Goal: Feedback & Contribution: Submit feedback/report problem

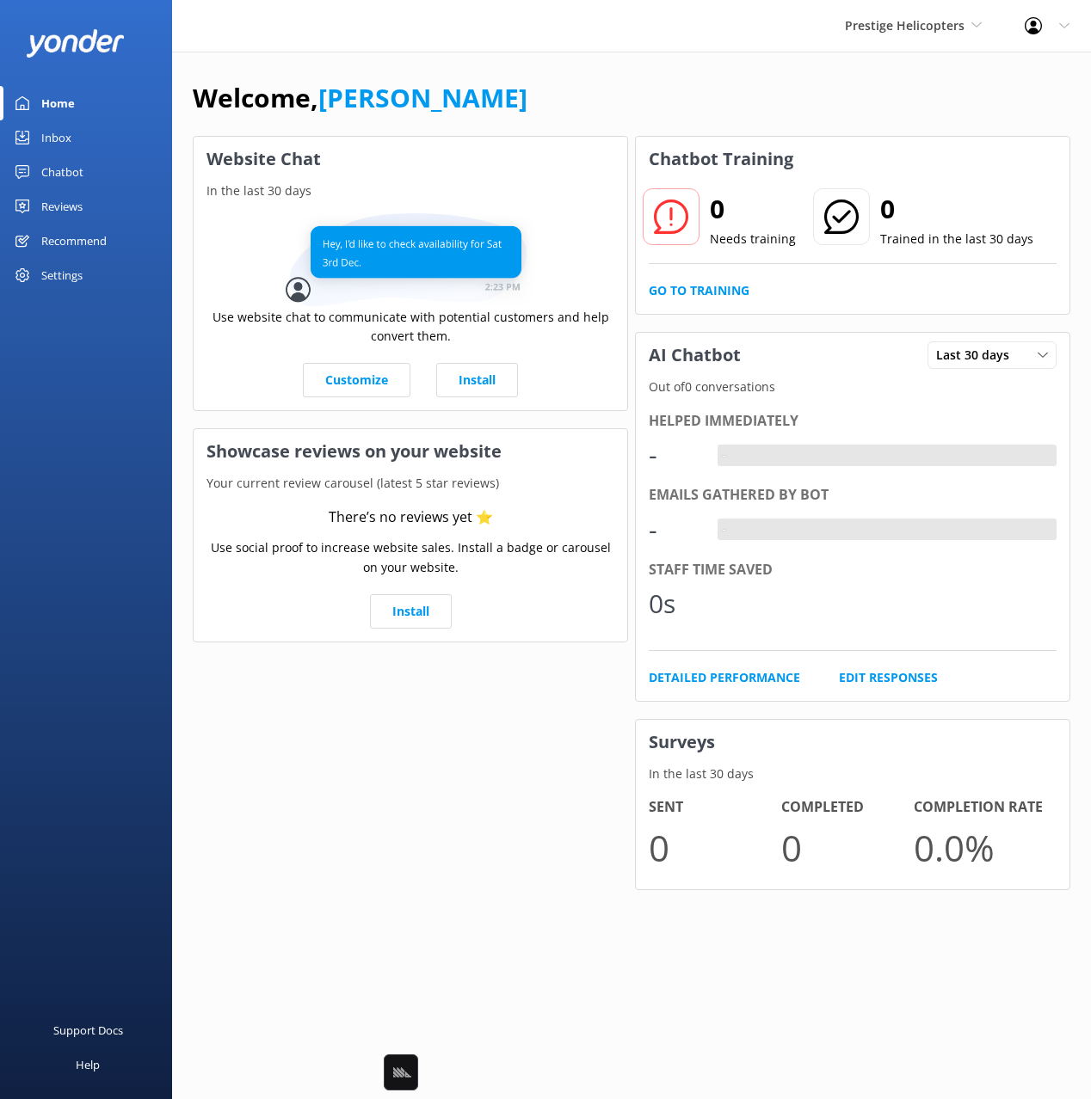
drag, startPoint x: 630, startPoint y: 64, endPoint x: 603, endPoint y: 76, distance: 30.0
click at [630, 64] on div "Welcome, [PERSON_NAME] Website Chat In the last 30 days Use website chat to com…" at bounding box center [631, 497] width 919 height 890
click at [95, 171] on link "Chatbot" at bounding box center [86, 172] width 172 height 34
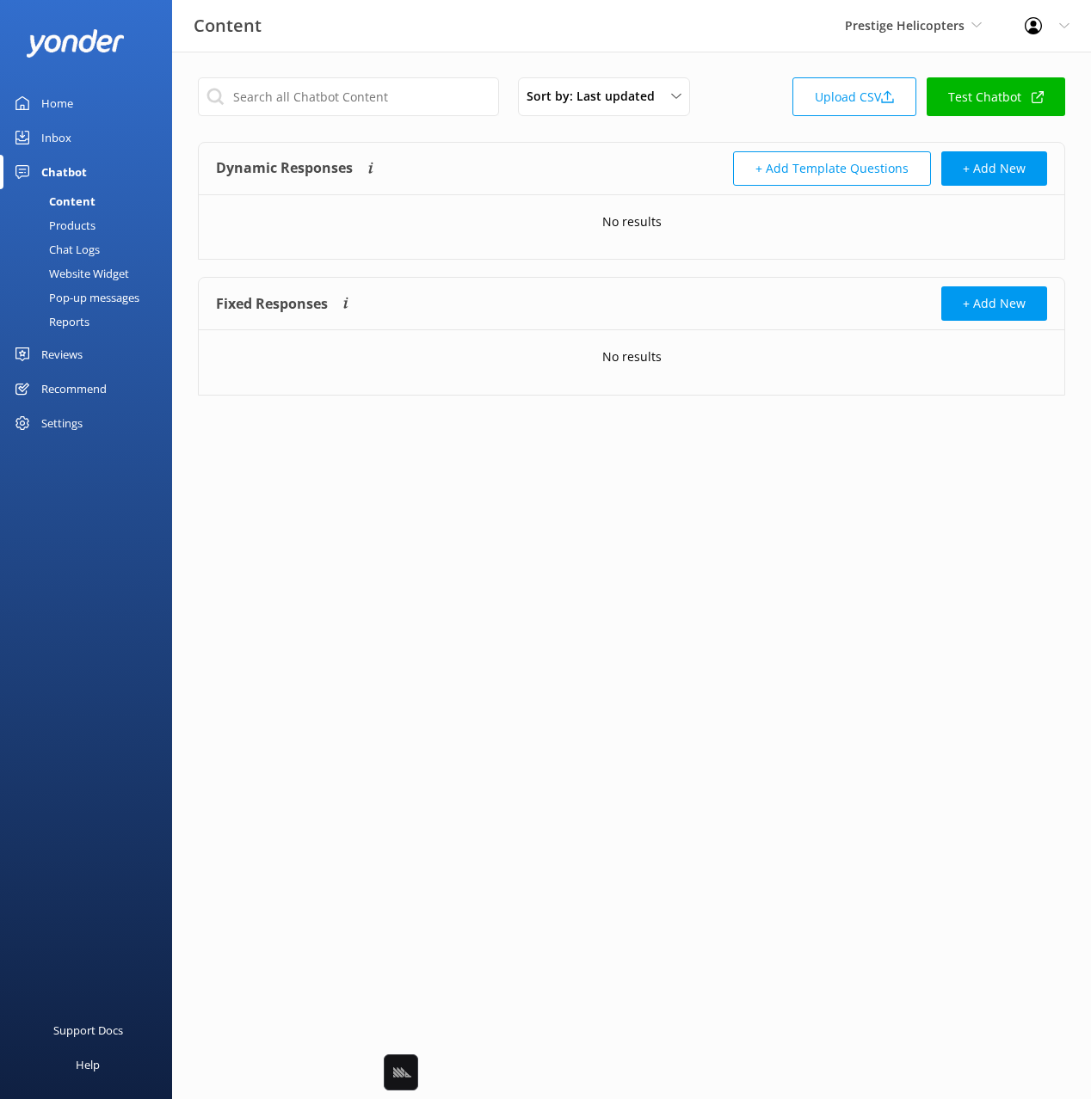
click at [88, 271] on div "Website Widget" at bounding box center [69, 273] width 119 height 24
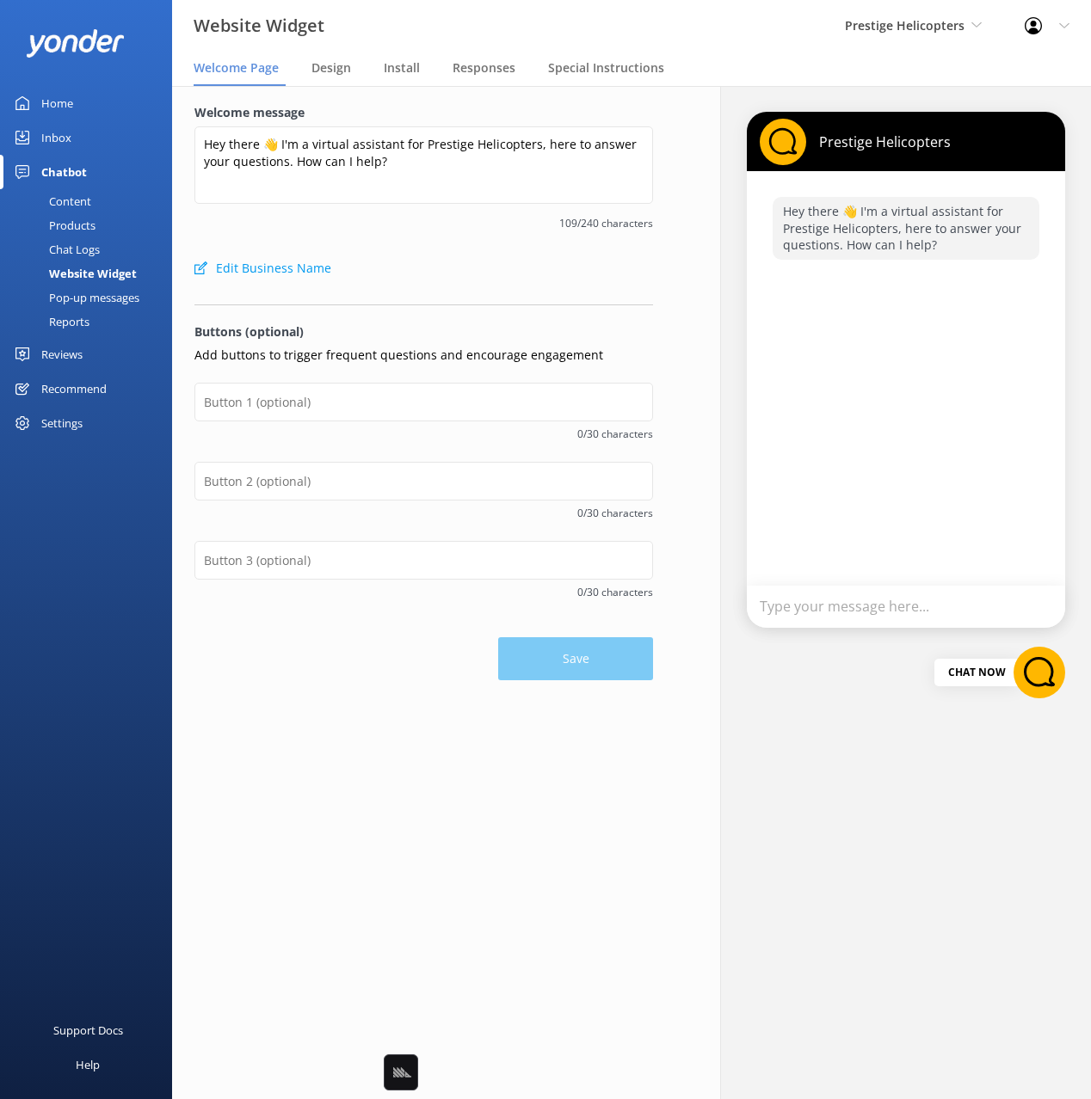
click at [76, 359] on div "Reviews" at bounding box center [61, 354] width 41 height 34
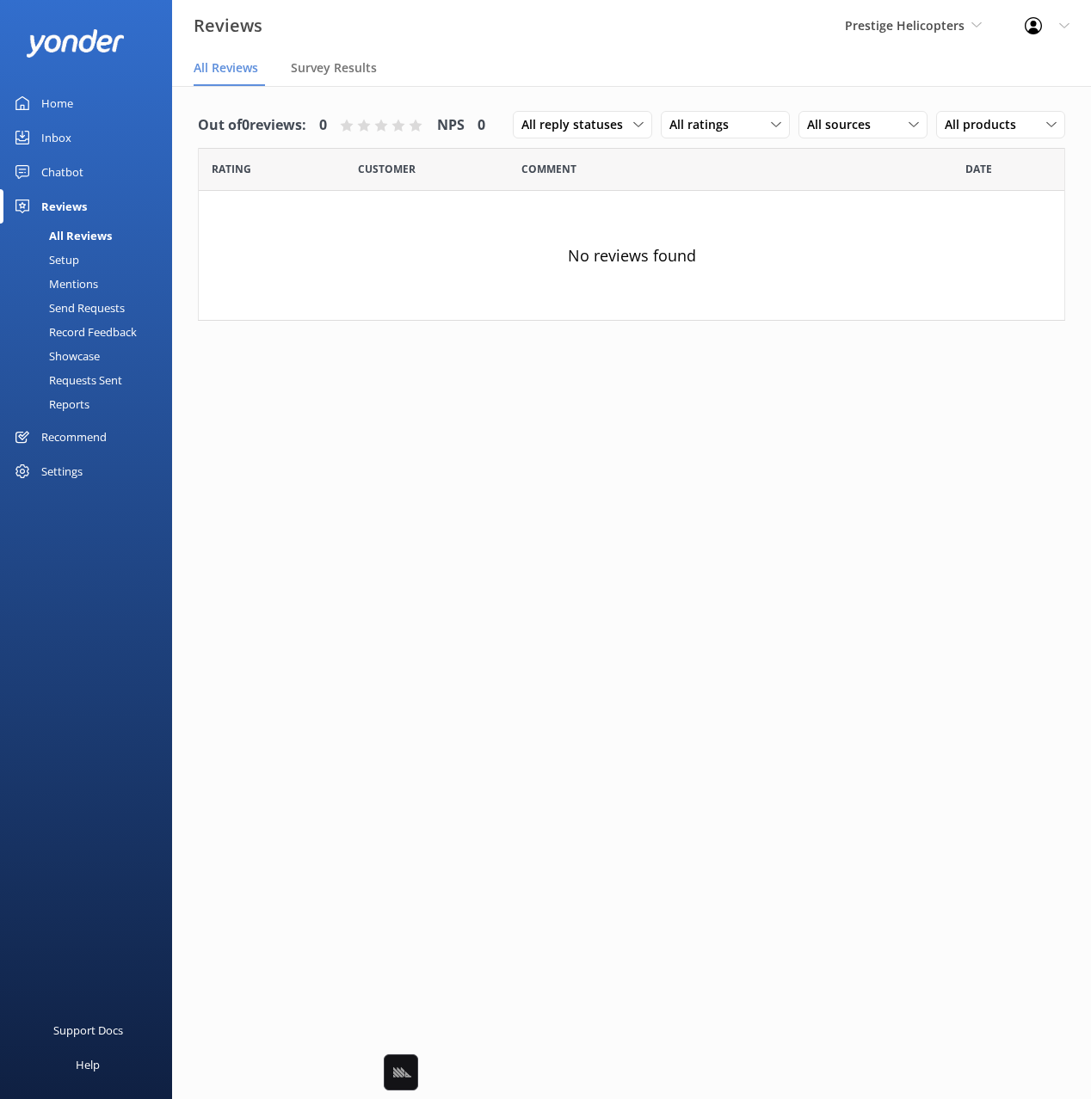
click at [73, 265] on div "Setup" at bounding box center [44, 260] width 69 height 24
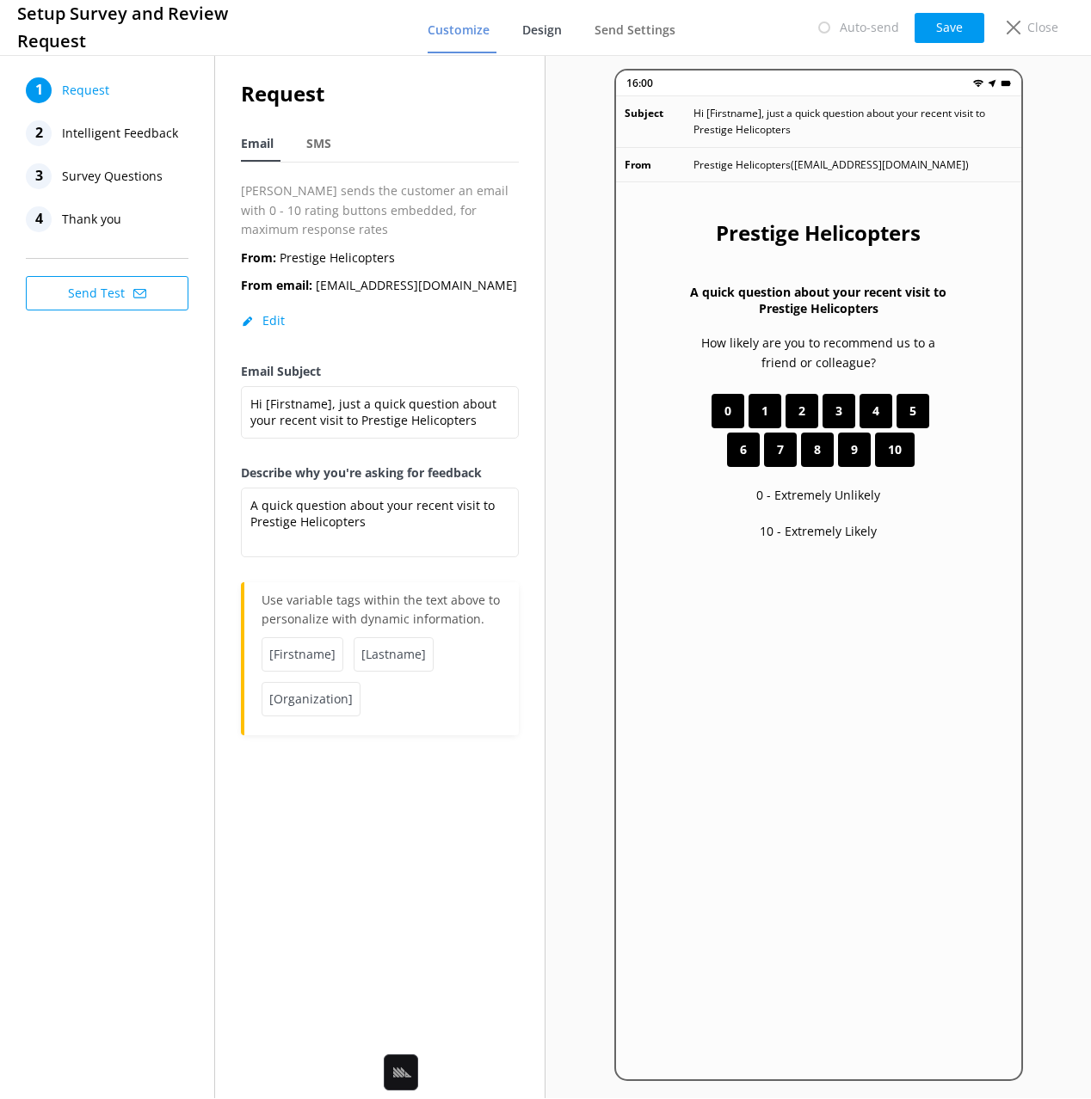
click at [556, 30] on span "Design" at bounding box center [542, 30] width 40 height 17
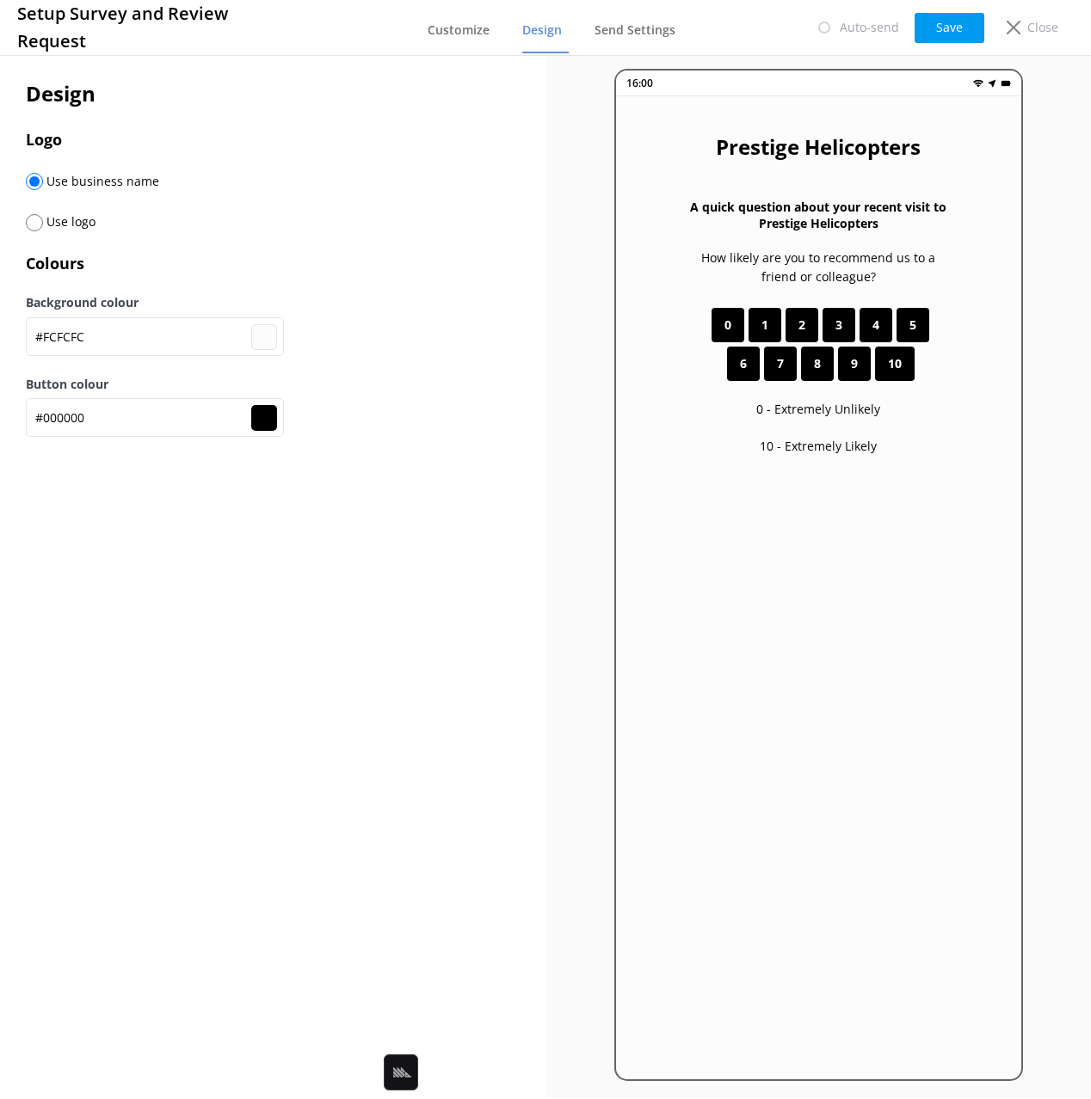
drag, startPoint x: 373, startPoint y: 162, endPoint x: 331, endPoint y: 106, distance: 70.0
click at [373, 162] on div "Design Logo Use business name Use logo Colours Background colour #FCFCFC #fcfcf…" at bounding box center [273, 266] width 494 height 378
drag, startPoint x: 315, startPoint y: 95, endPoint x: 360, endPoint y: 145, distance: 67.0
click at [315, 95] on h2 "Design" at bounding box center [273, 93] width 494 height 33
click at [408, 175] on div "Use business name" at bounding box center [273, 189] width 494 height 41
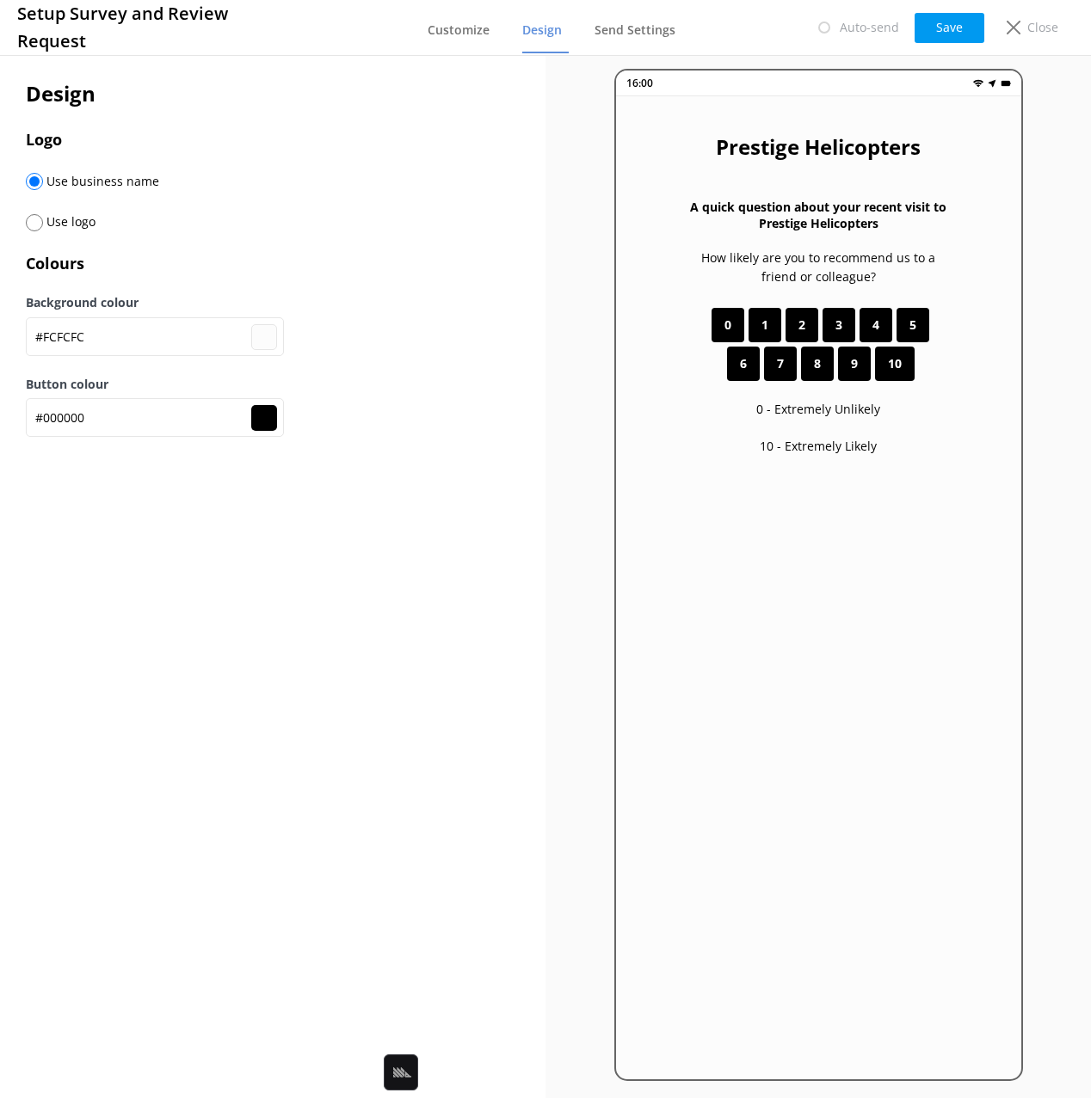
click at [408, 175] on div "Use business name" at bounding box center [273, 189] width 494 height 41
type input "#fcfcfc"
drag, startPoint x: 35, startPoint y: 224, endPoint x: 148, endPoint y: 203, distance: 114.6
click at [35, 224] on input "radio" at bounding box center [34, 222] width 17 height 17
radio input "true"
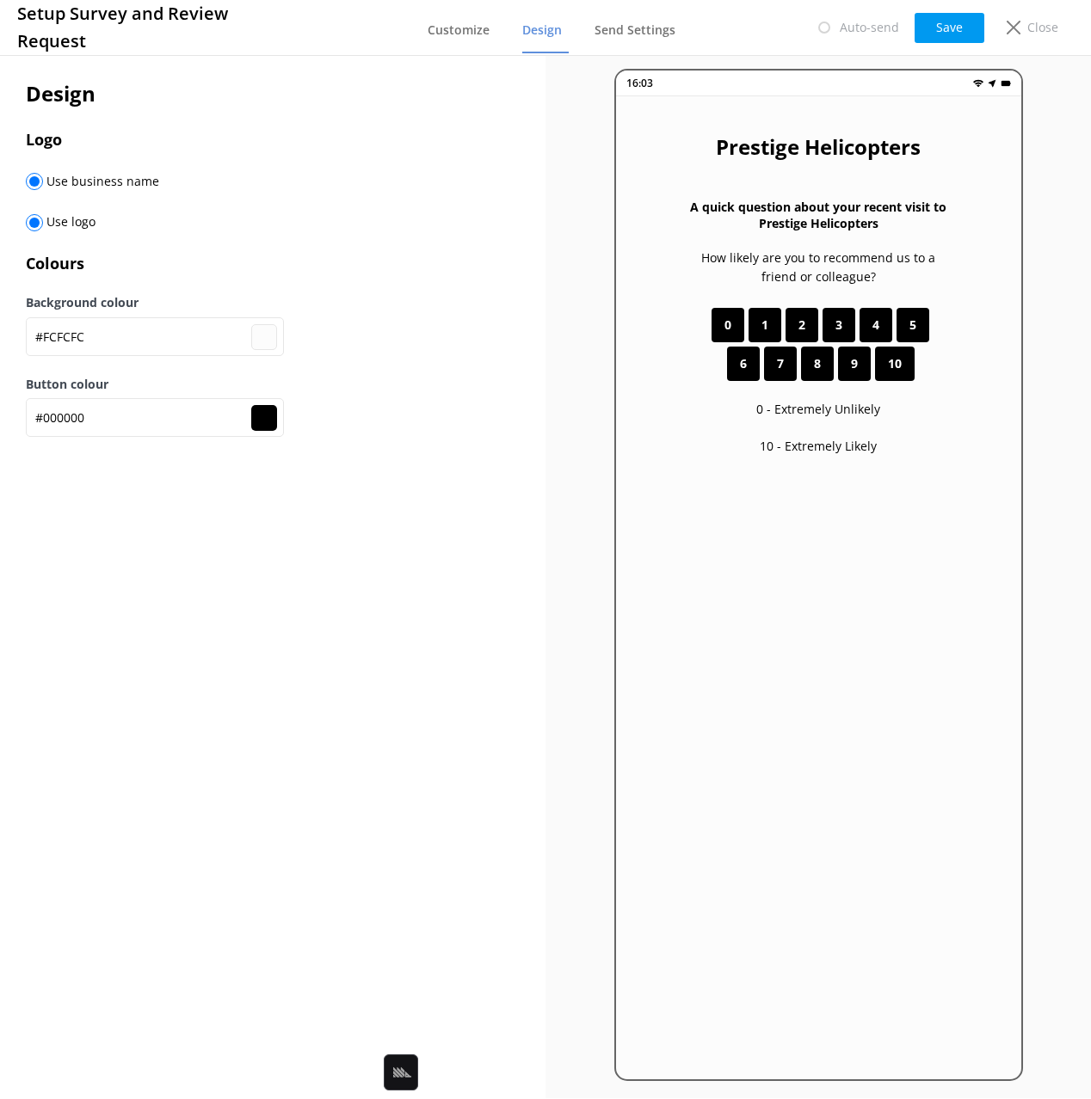
radio input "false"
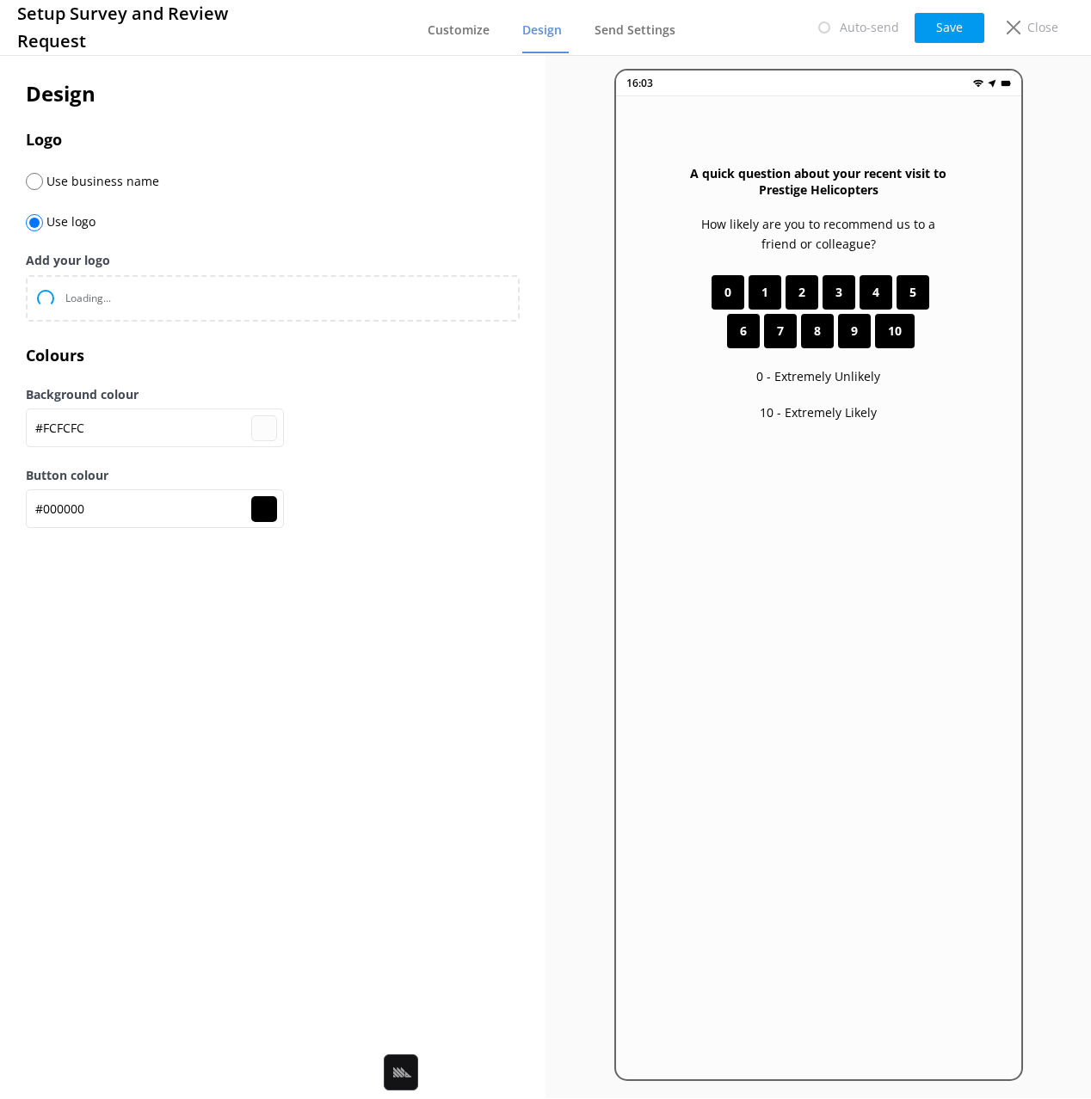
type input "#fcfcfc"
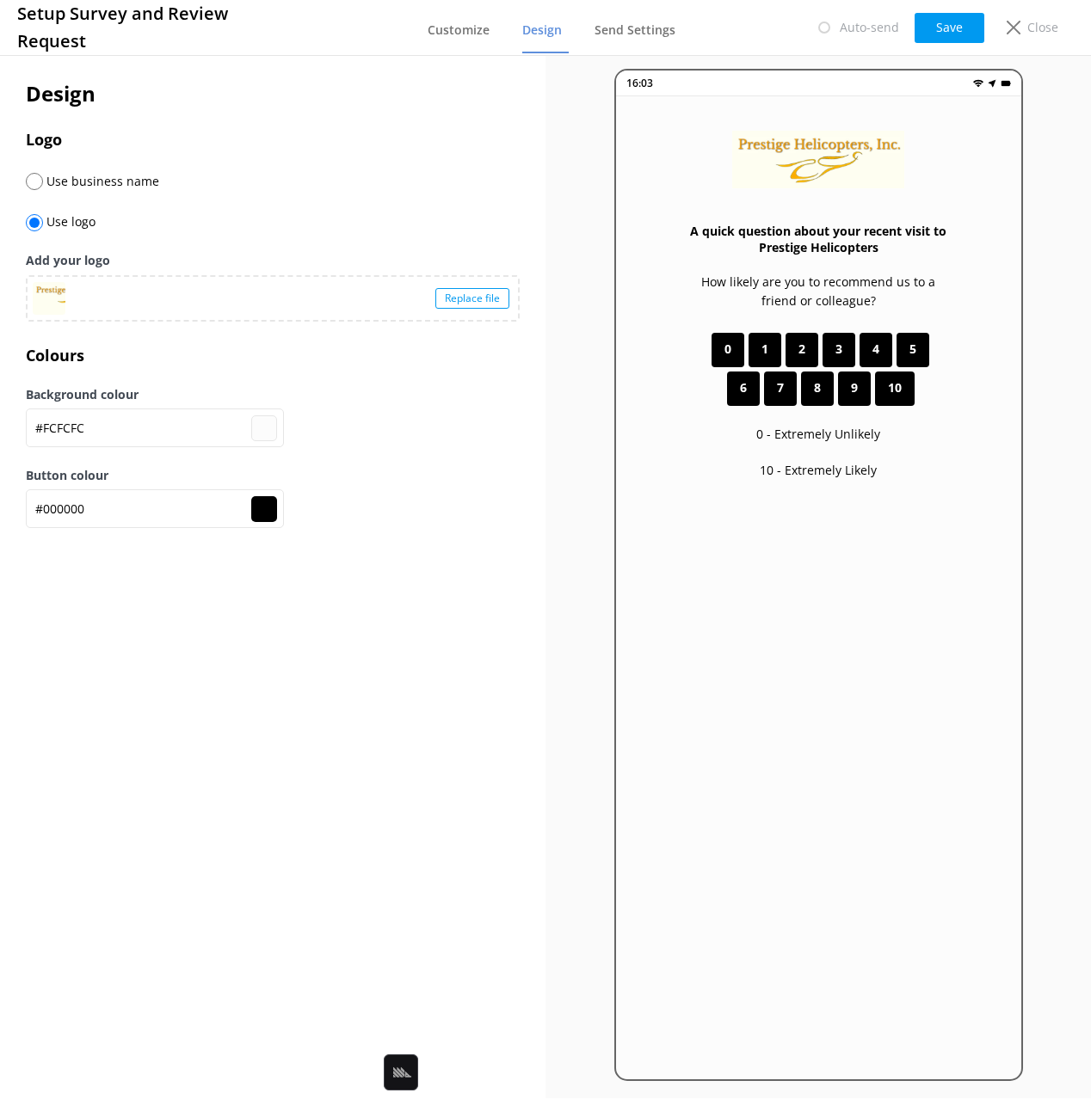
click at [291, 374] on div "Design Logo Use business name Use logo Add your logo Replace file Colours Backg…" at bounding box center [273, 312] width 494 height 470
click at [120, 447] on input "#000000" at bounding box center [155, 428] width 258 height 39
click at [131, 433] on input "#FCFCFC" at bounding box center [155, 428] width 258 height 39
paste input "text"
type input "#000000"
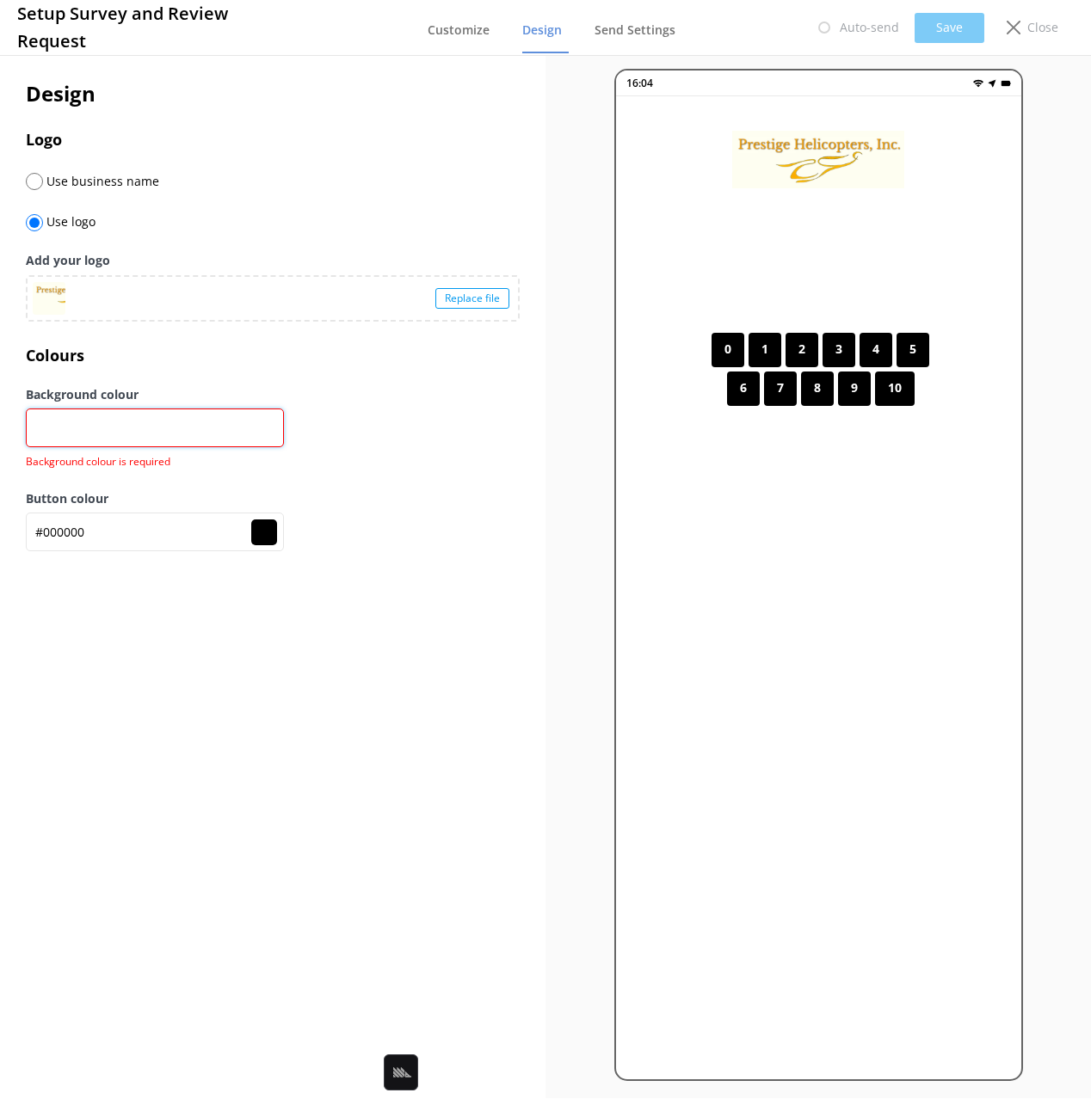
click at [135, 429] on input "text" at bounding box center [155, 428] width 258 height 39
paste input "#FFFFFF"
type input "#FFFFFF"
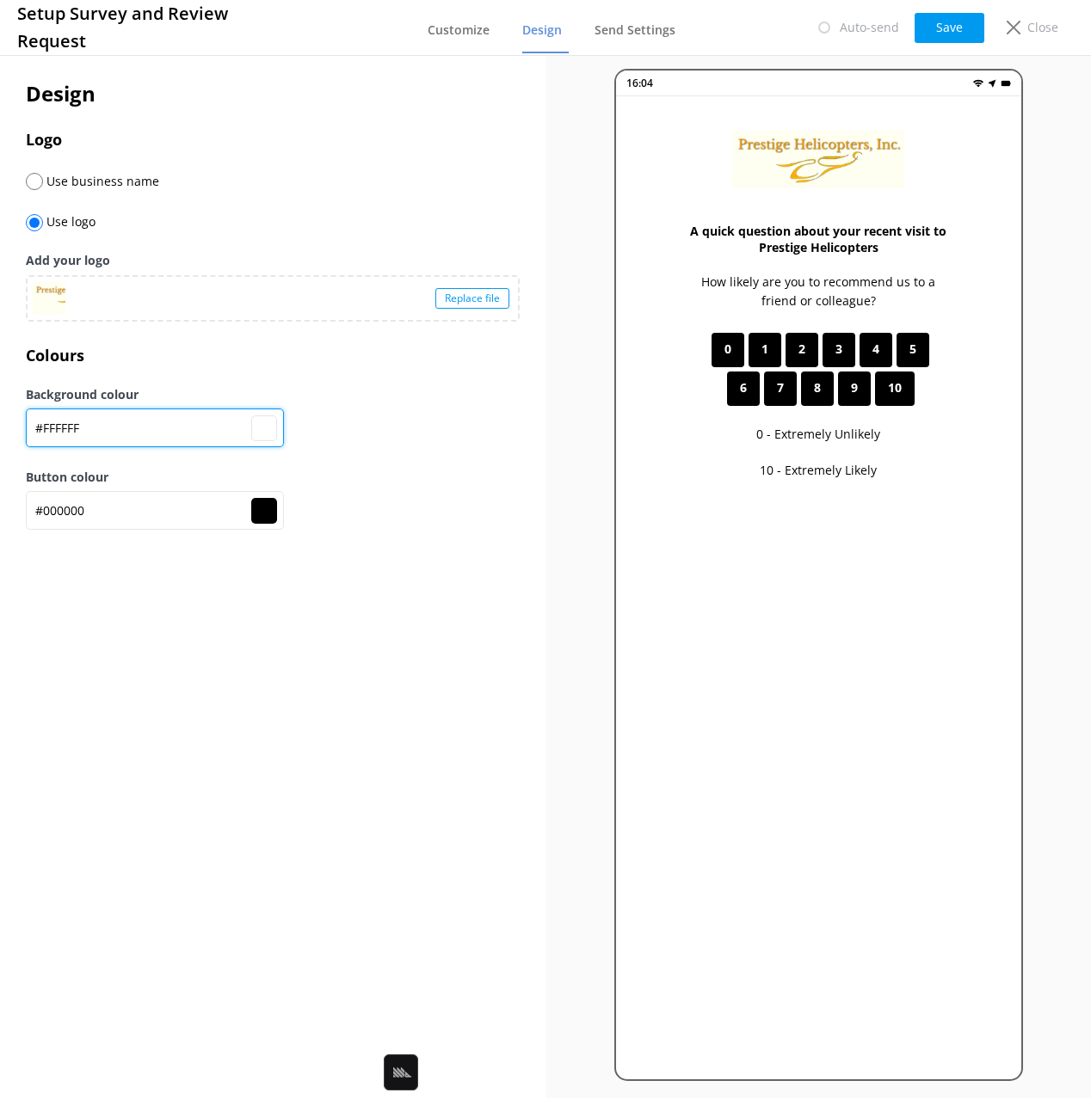
type input "#ffffff"
type input "#FFFFFF"
click at [384, 468] on label "Button colour" at bounding box center [273, 477] width 494 height 19
click at [91, 428] on input "#FFFFFF" at bounding box center [155, 428] width 258 height 39
type input "#ffffff"
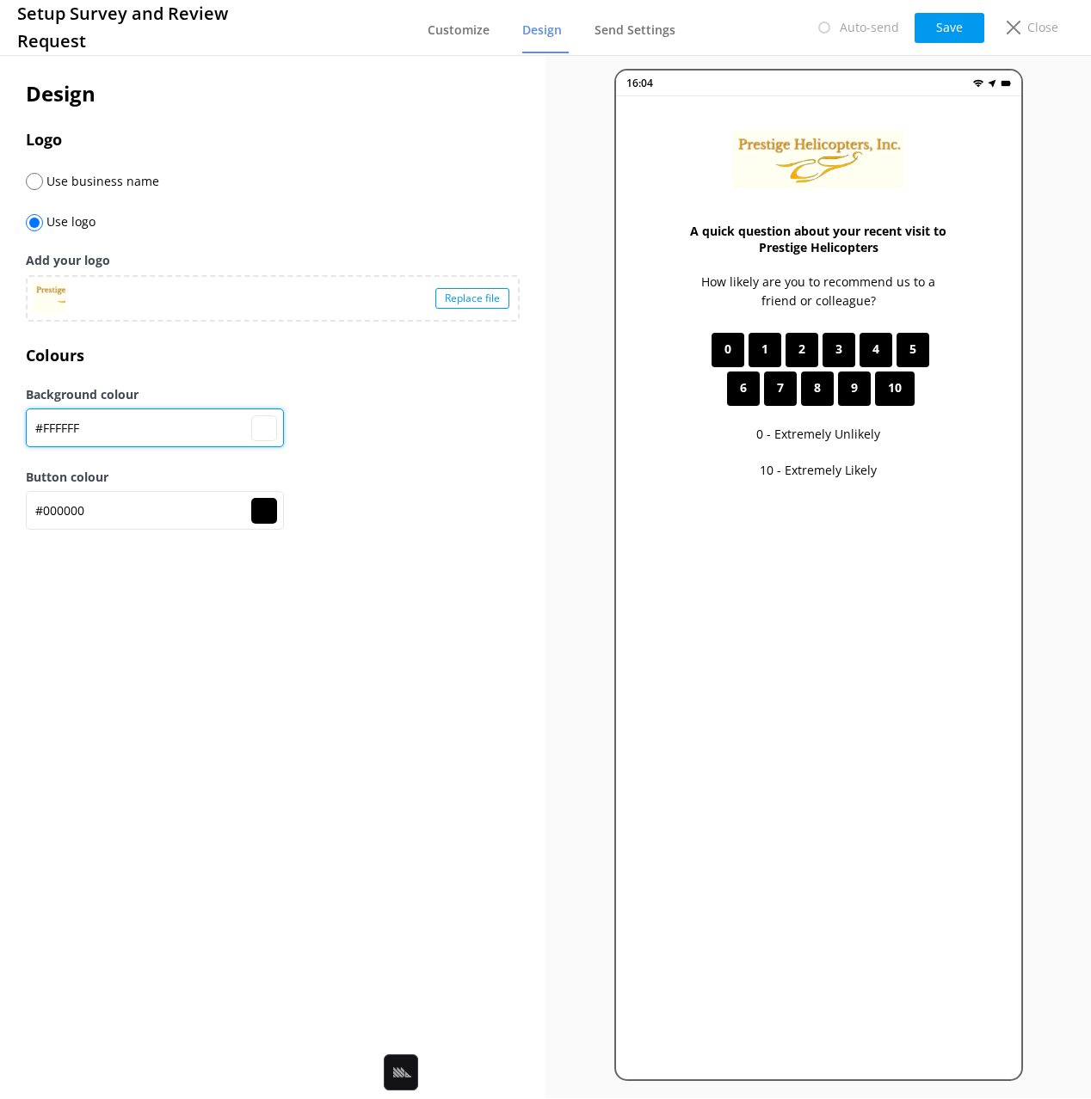
paste input "2"
type input "#FFFFF2"
type input "#fffff2"
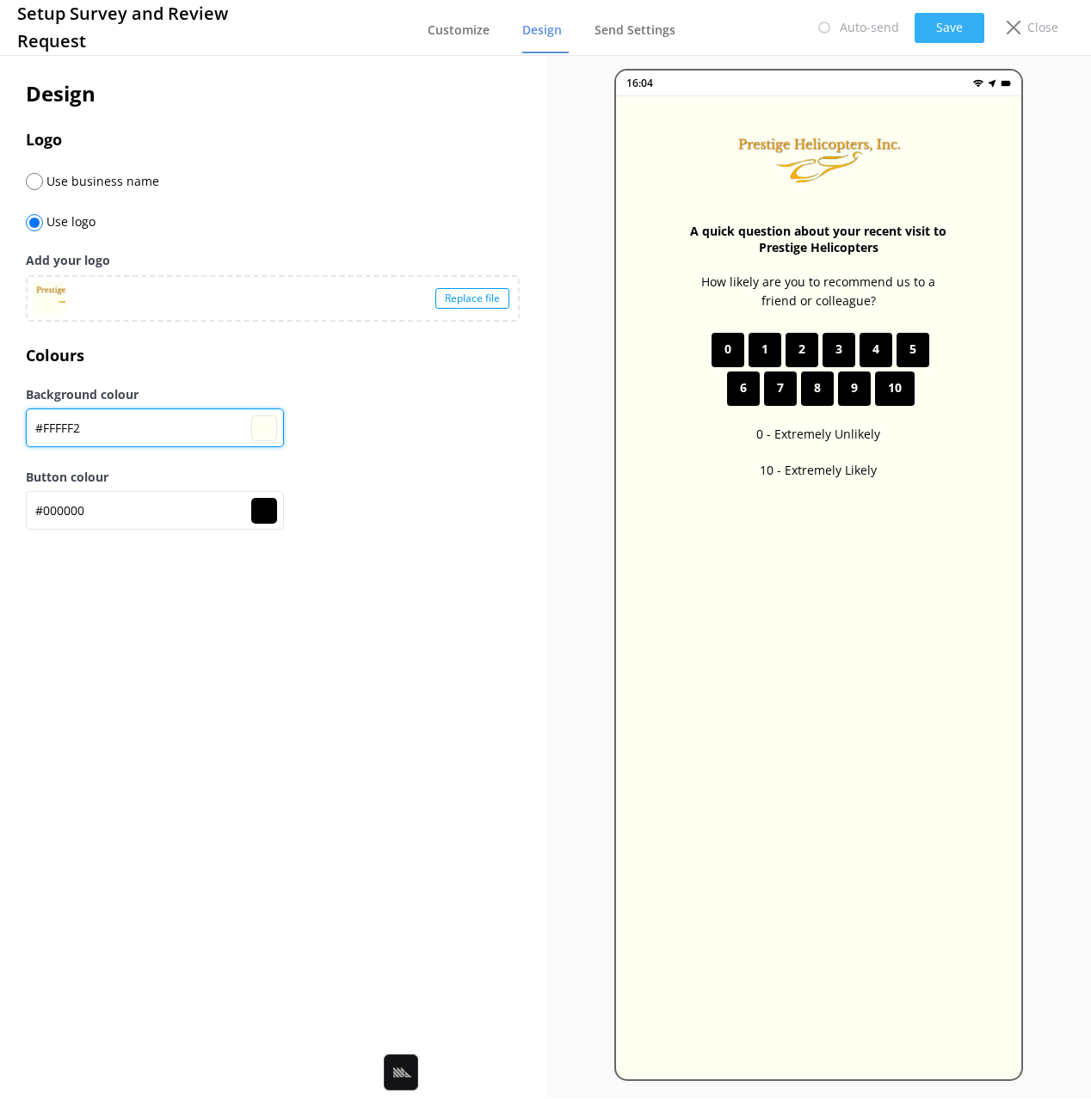
type input "#FFFFF2"
click at [940, 14] on button "Save" at bounding box center [949, 28] width 70 height 30
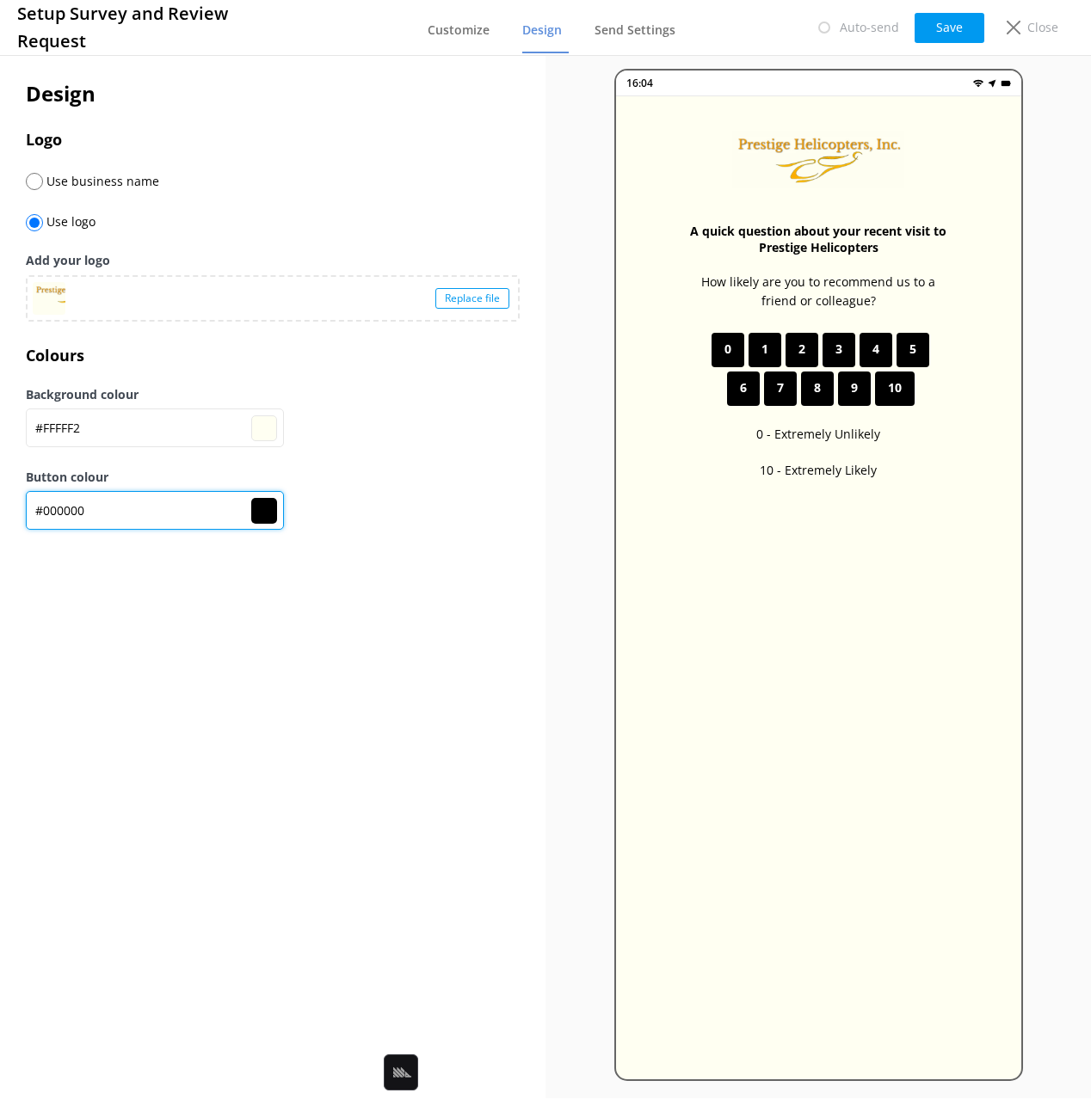
click at [149, 447] on input "#000000" at bounding box center [155, 428] width 258 height 39
paste input "F2B705"
type input "#fffff2"
type input "#F2B705"
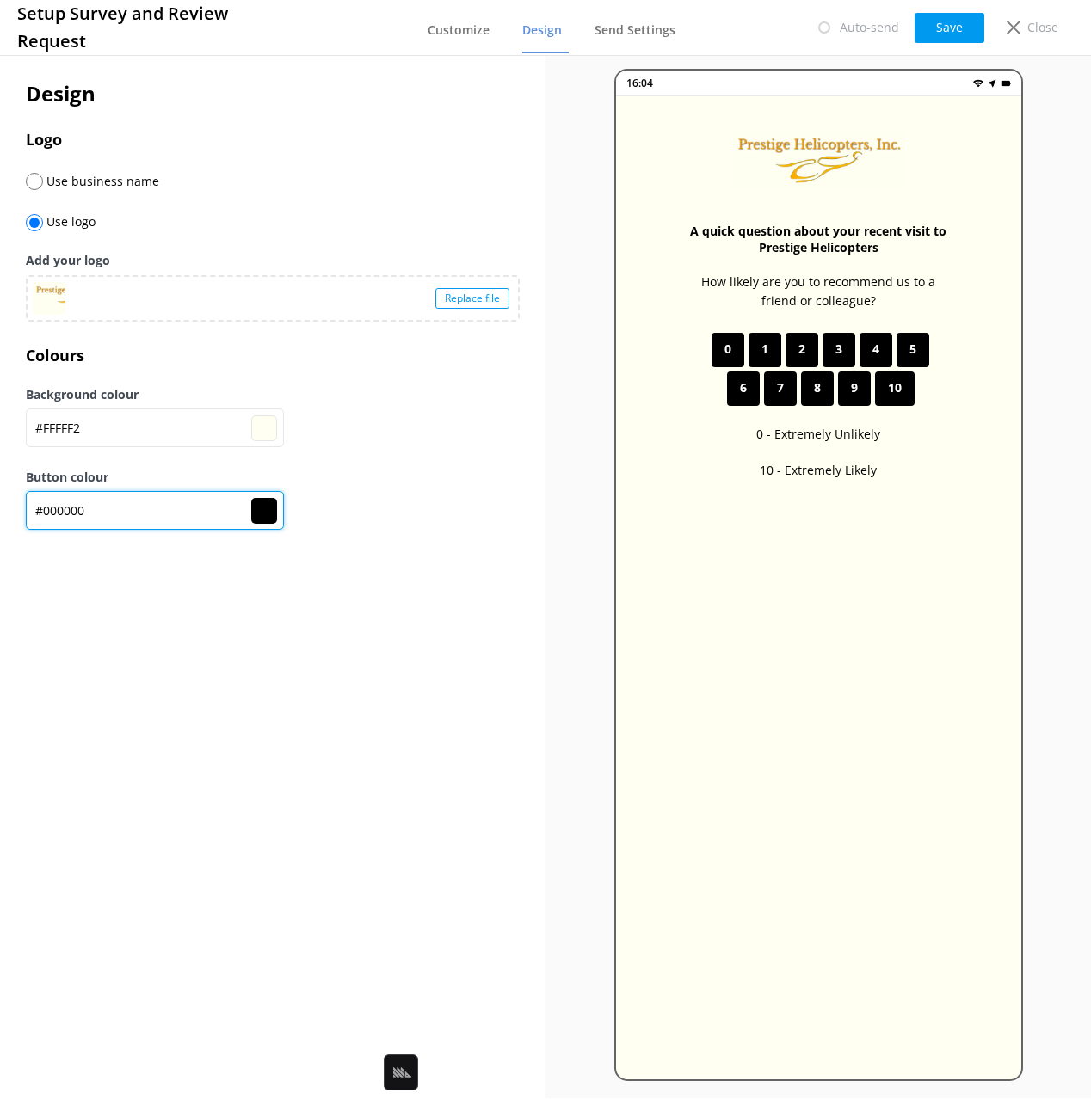
type input "#f2b705"
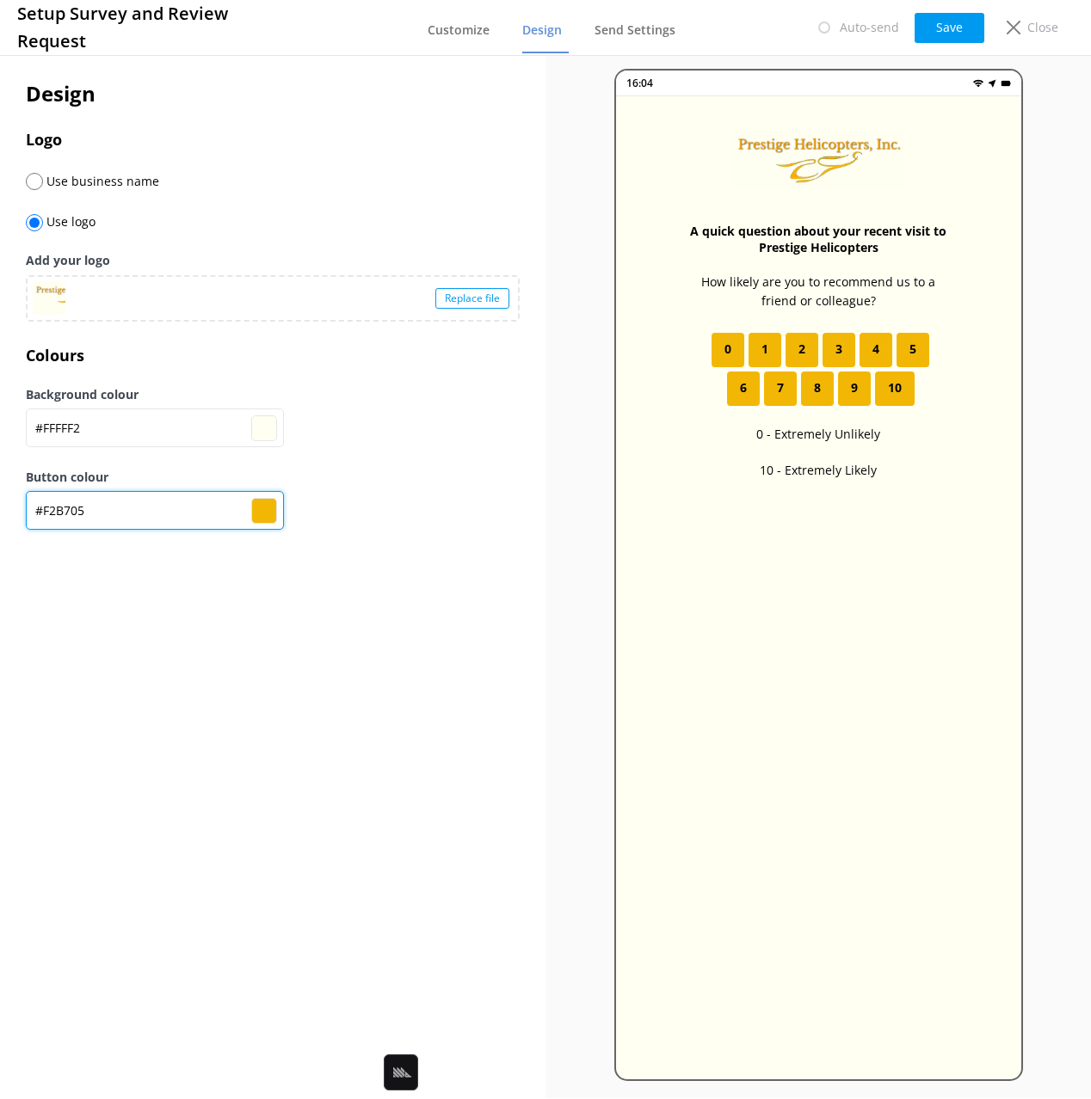
type input "#F2B705"
drag, startPoint x: 469, startPoint y: 489, endPoint x: 454, endPoint y: 501, distance: 18.4
click at [469, 489] on div "Button colour #F2B705 #f2b705" at bounding box center [273, 509] width 494 height 83
click at [940, 23] on button "Save" at bounding box center [949, 28] width 70 height 30
type input "#fffff2"
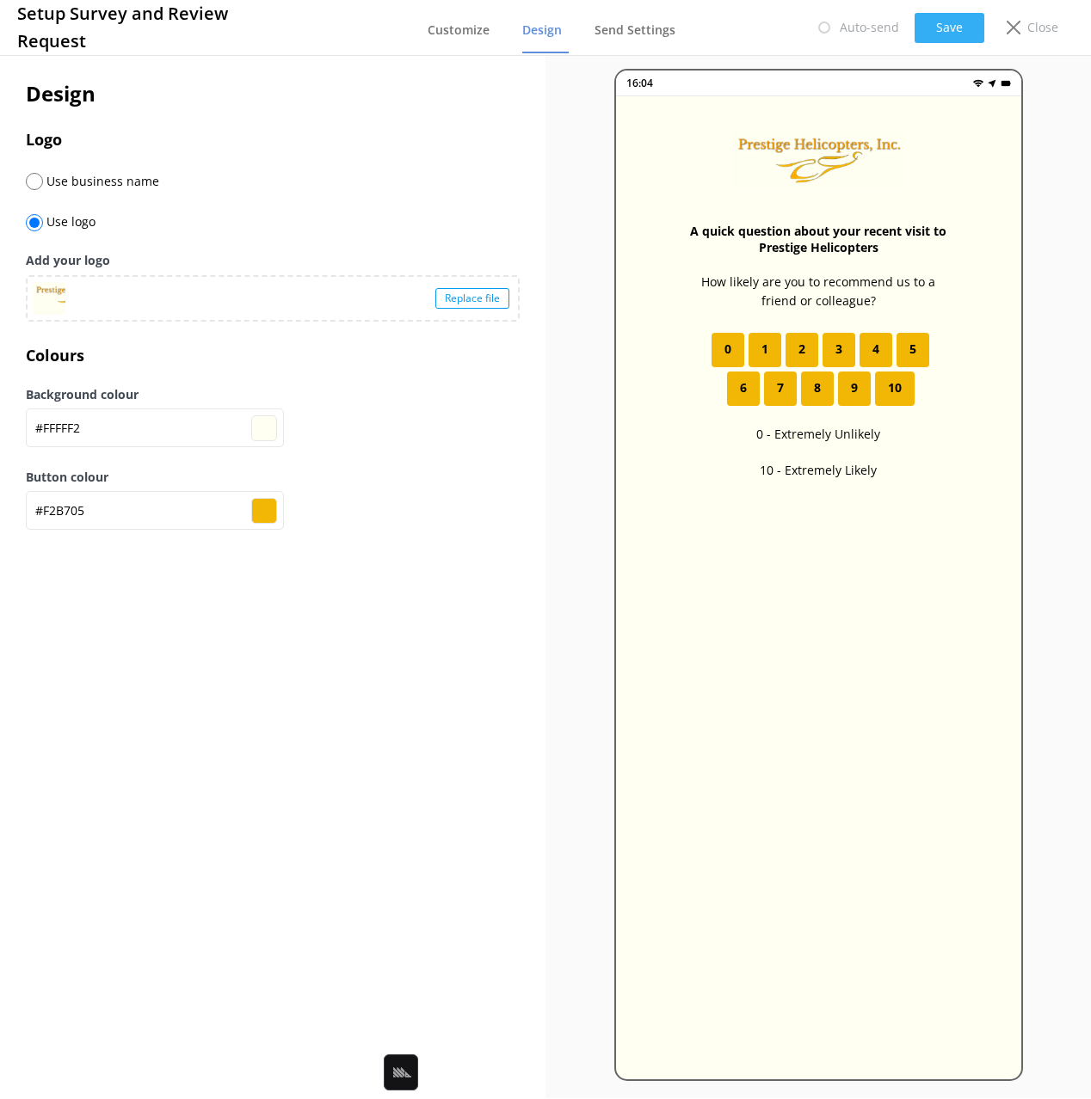
type input "#f2b705"
type input "#fffff2"
type input "#f2b705"
drag, startPoint x: 388, startPoint y: 495, endPoint x: 518, endPoint y: 411, distance: 154.4
click at [392, 492] on div "Button colour #F2B705 #f2b705" at bounding box center [273, 509] width 494 height 83
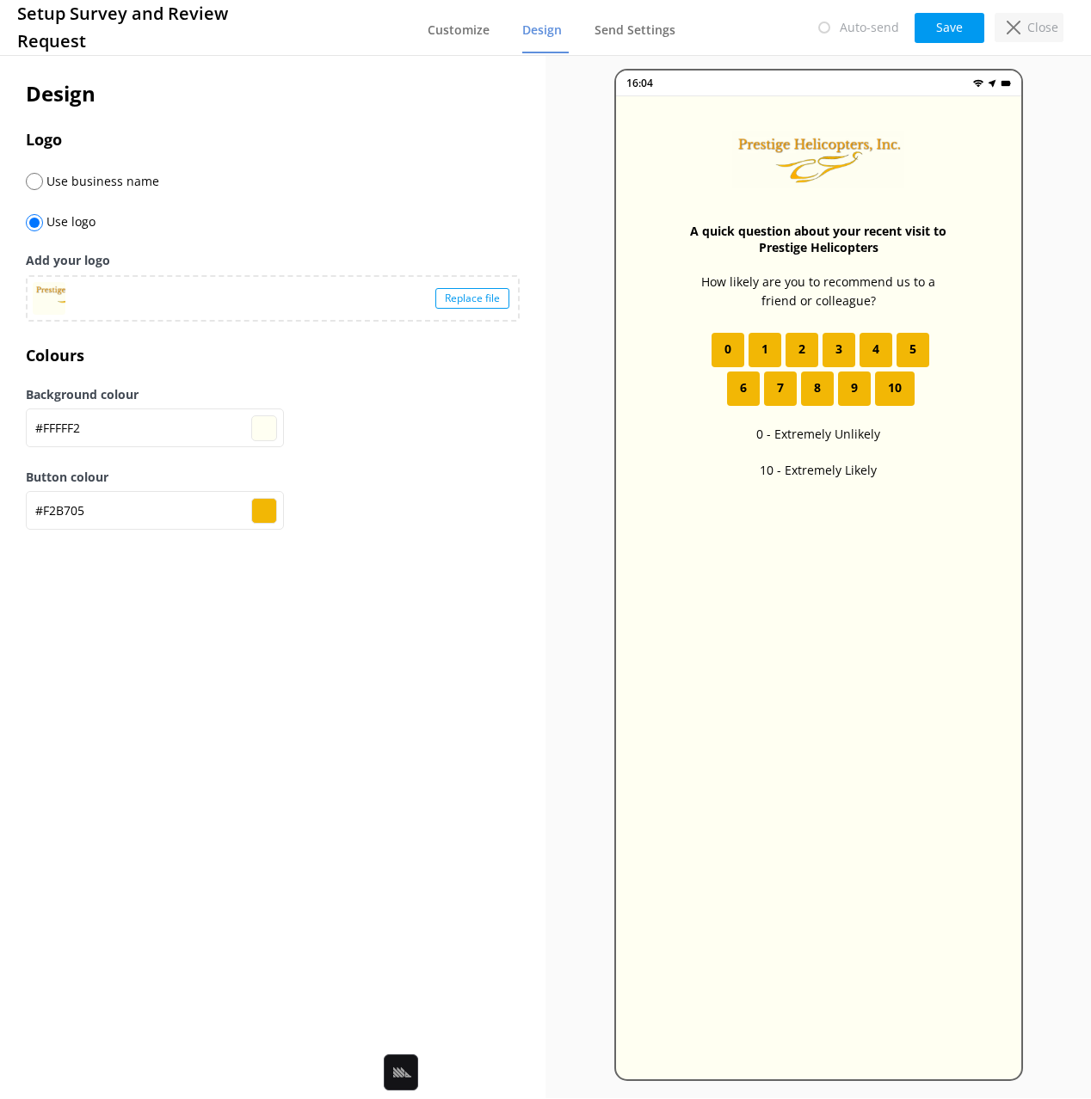
click at [1017, 28] on use at bounding box center [1013, 28] width 14 height 14
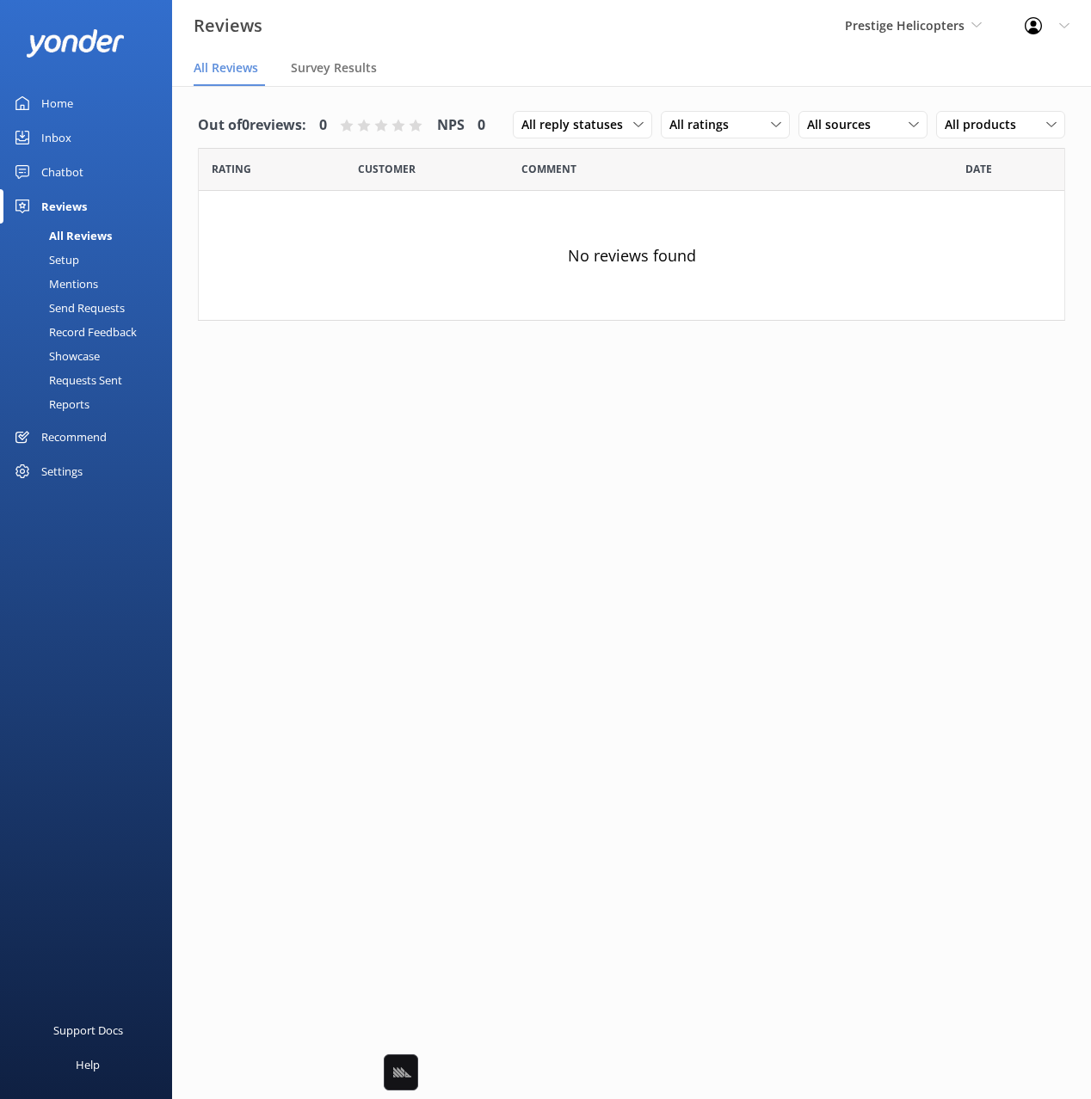
click at [636, 56] on nav "All Reviews Survey Results" at bounding box center [631, 69] width 919 height 34
click at [58, 170] on div "Chatbot" at bounding box center [62, 172] width 42 height 34
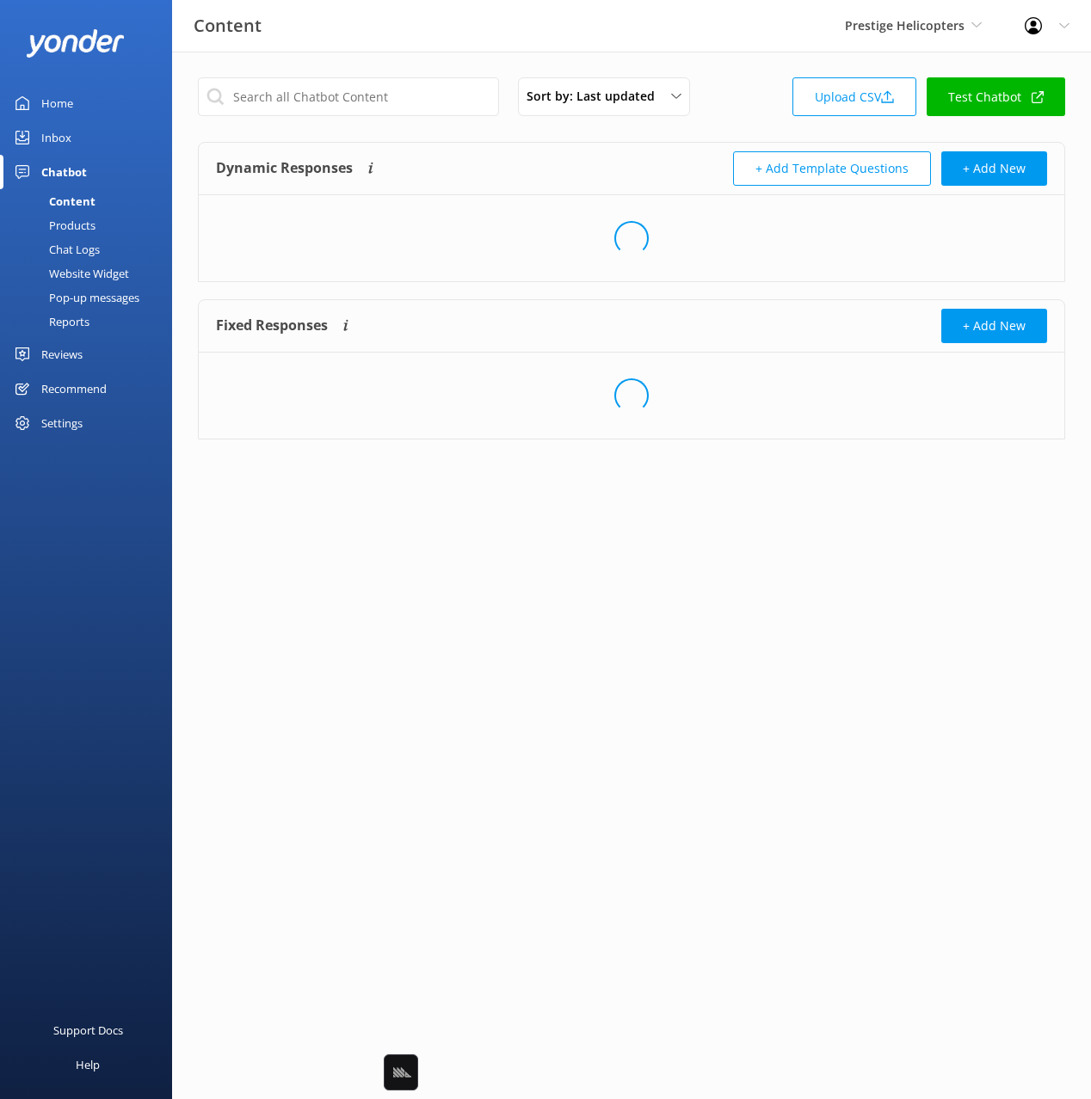
drag, startPoint x: 737, startPoint y: 121, endPoint x: 727, endPoint y: 122, distance: 10.4
click at [734, 121] on div "Sort by: Last updated Title Last updated Upload CSV Test Chatbot" at bounding box center [631, 101] width 867 height 49
drag, startPoint x: 713, startPoint y: 120, endPoint x: 732, endPoint y: 82, distance: 43.1
click at [714, 120] on div "Sort by: Last updated Title Last updated Upload CSV Test Chatbot" at bounding box center [631, 101] width 867 height 49
click at [736, 64] on div "Sort by: Last updated Title Last updated Upload CSV Test Chatbot Dynamic Respon…" at bounding box center [631, 272] width 919 height 440
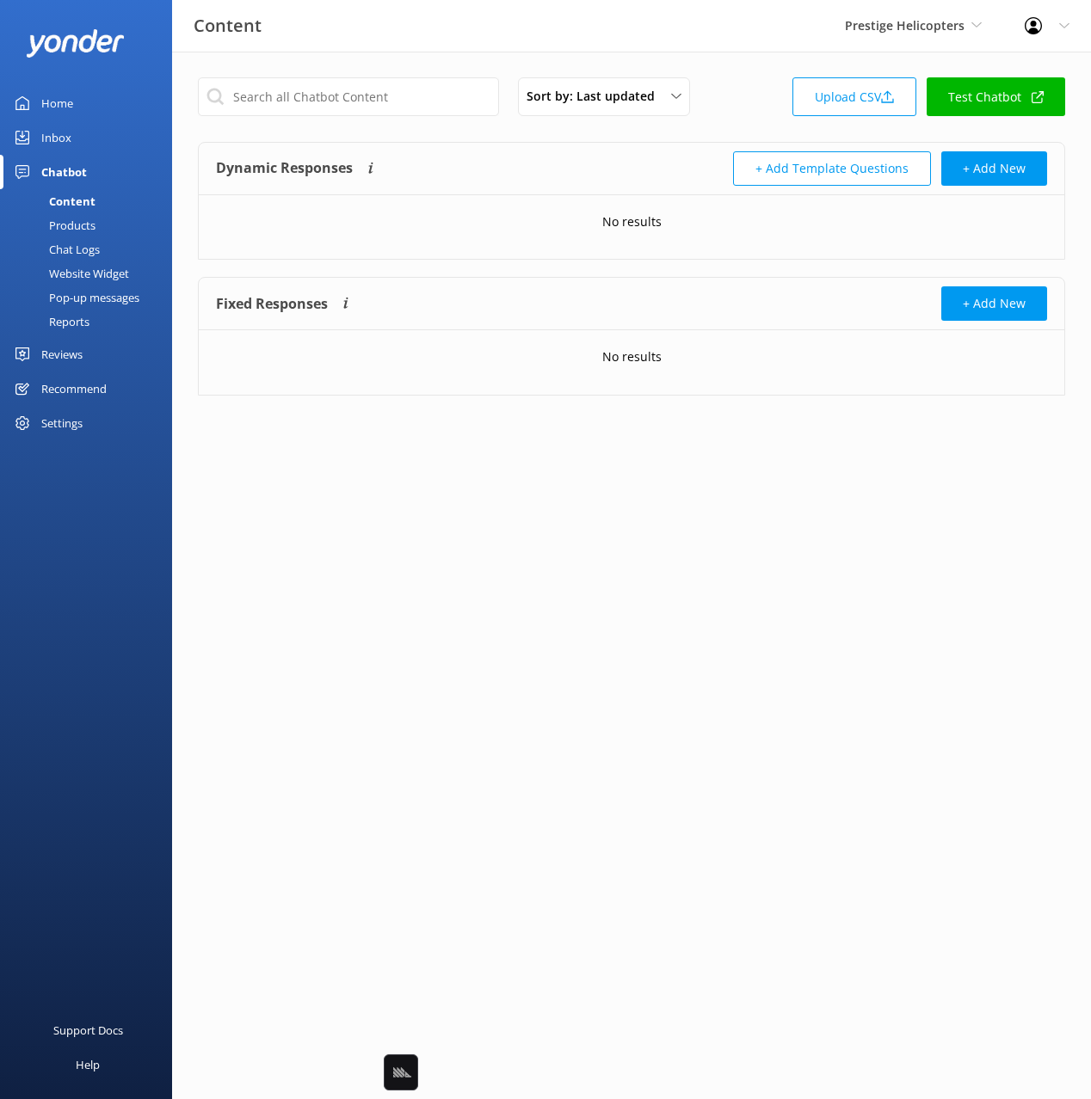
click at [74, 231] on div "Products" at bounding box center [52, 225] width 85 height 24
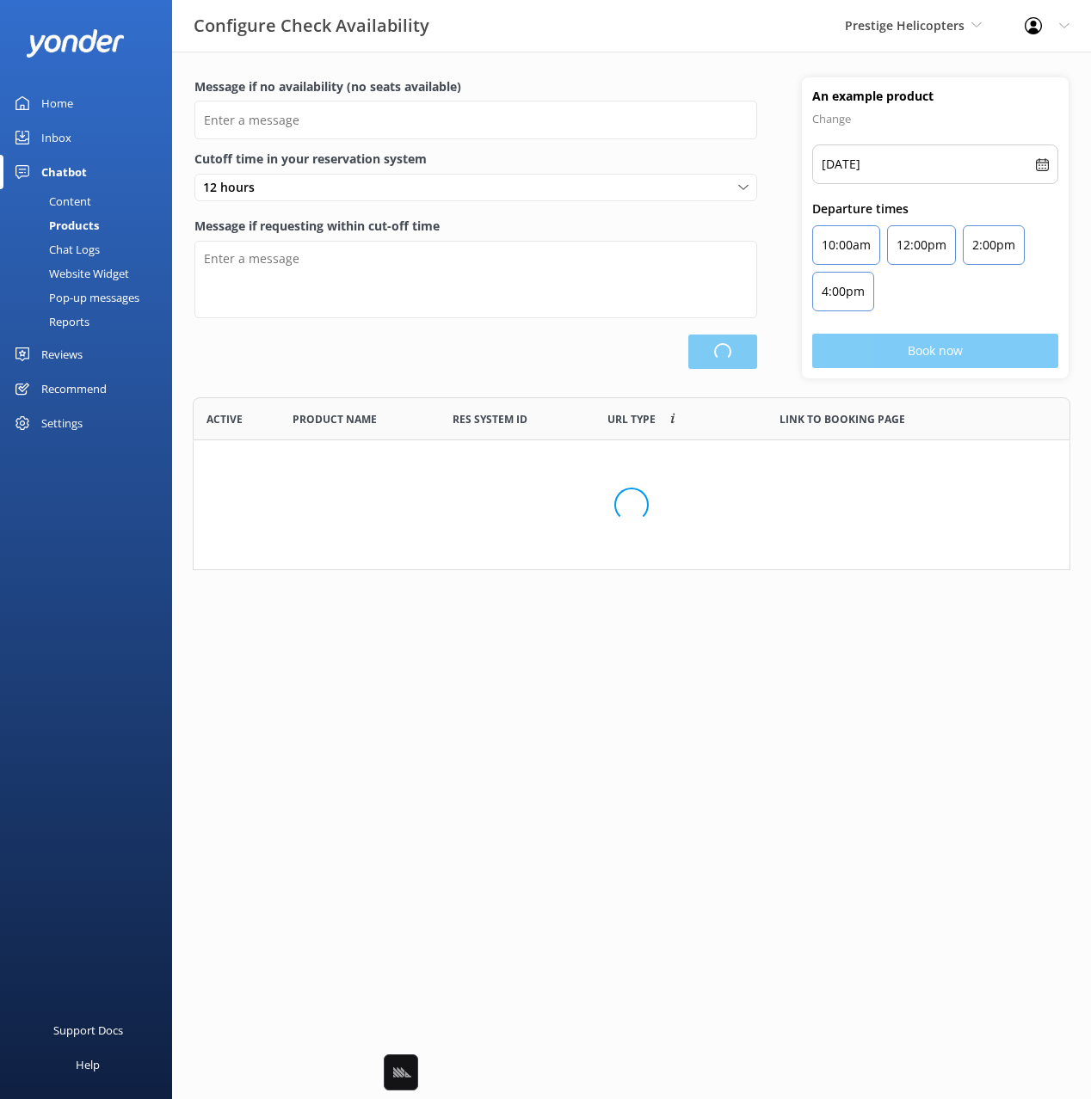
scroll to position [517, 876]
type input "There are no seats available, please check an alternative day"
type textarea "Our online booking system closes {hours} prior to departure. Please contact us …"
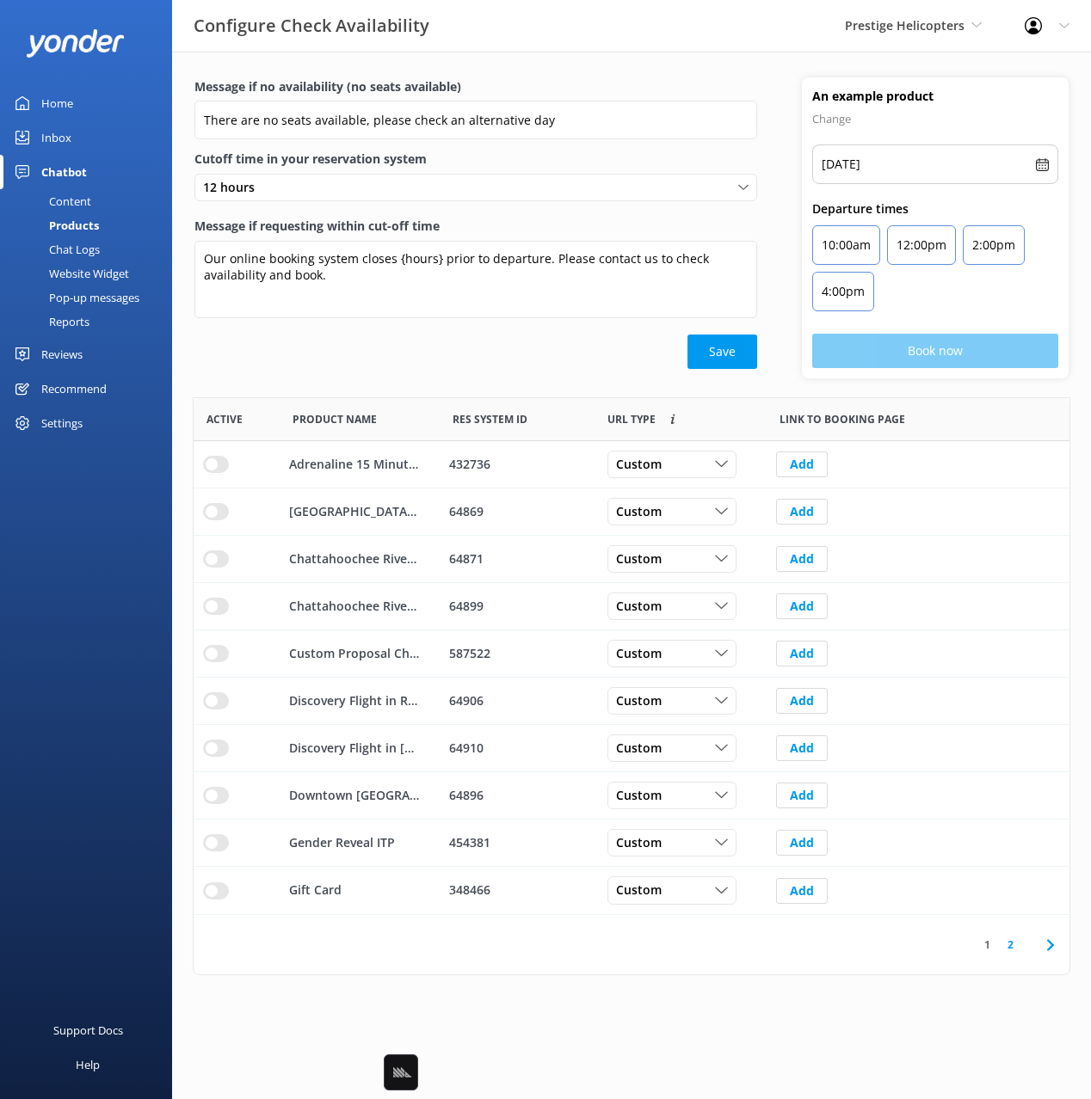
click at [80, 199] on div "Content" at bounding box center [50, 201] width 81 height 24
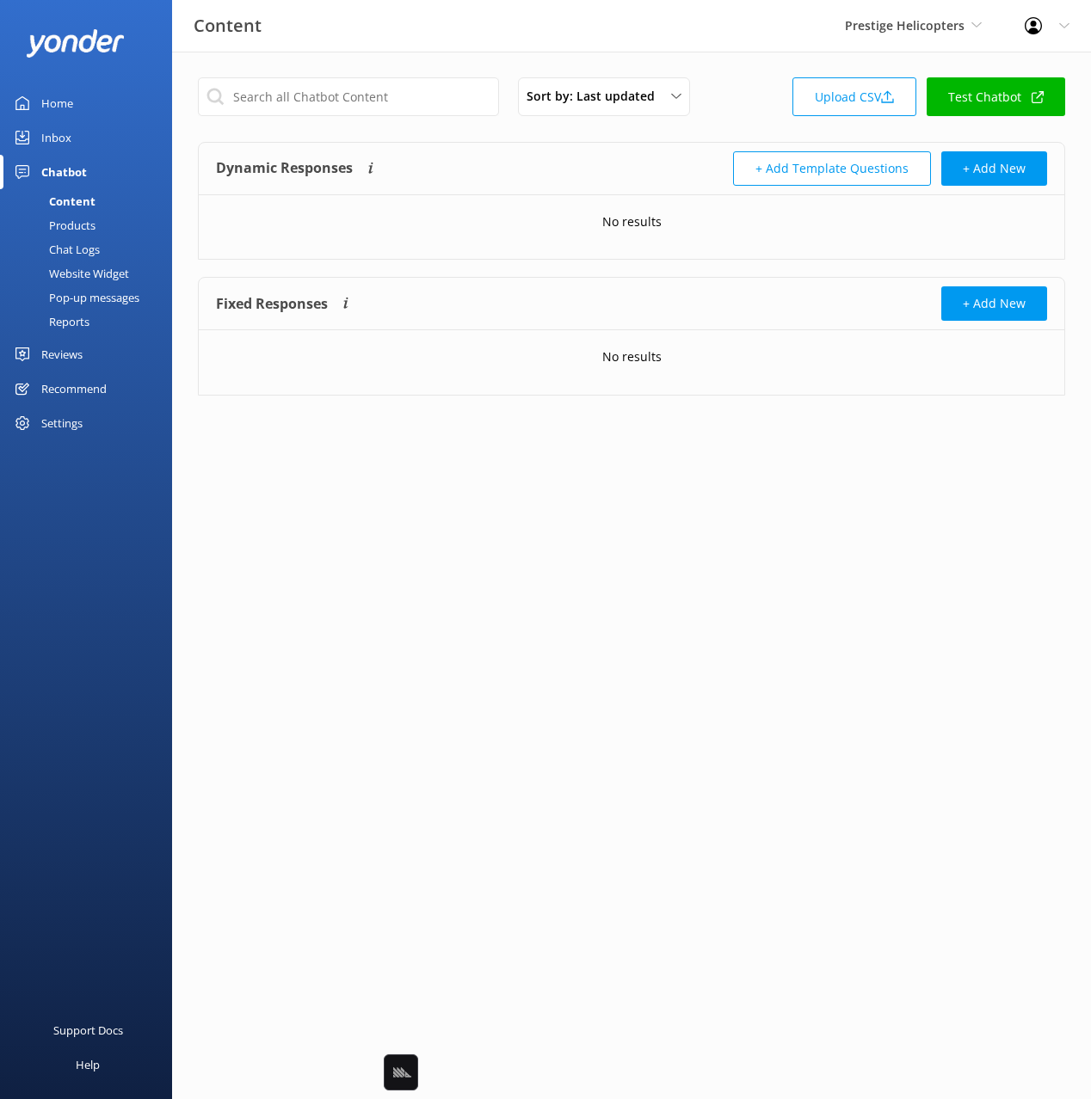
click at [89, 227] on div "Products" at bounding box center [52, 225] width 85 height 24
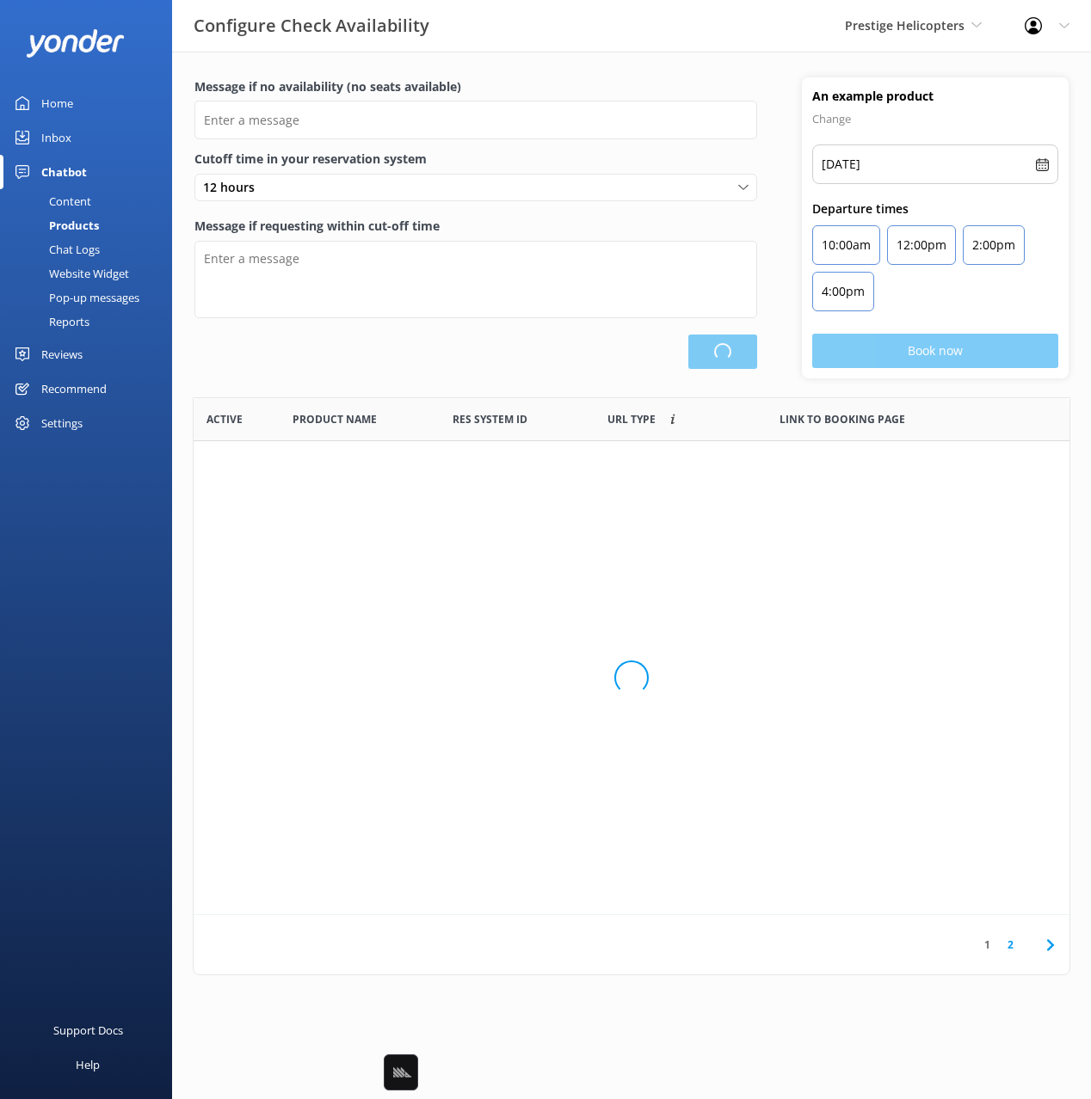
scroll to position [517, 876]
type input "There are no seats available, please check an alternative day"
type textarea "Our online booking system closes {hours} prior to departure. Please contact us …"
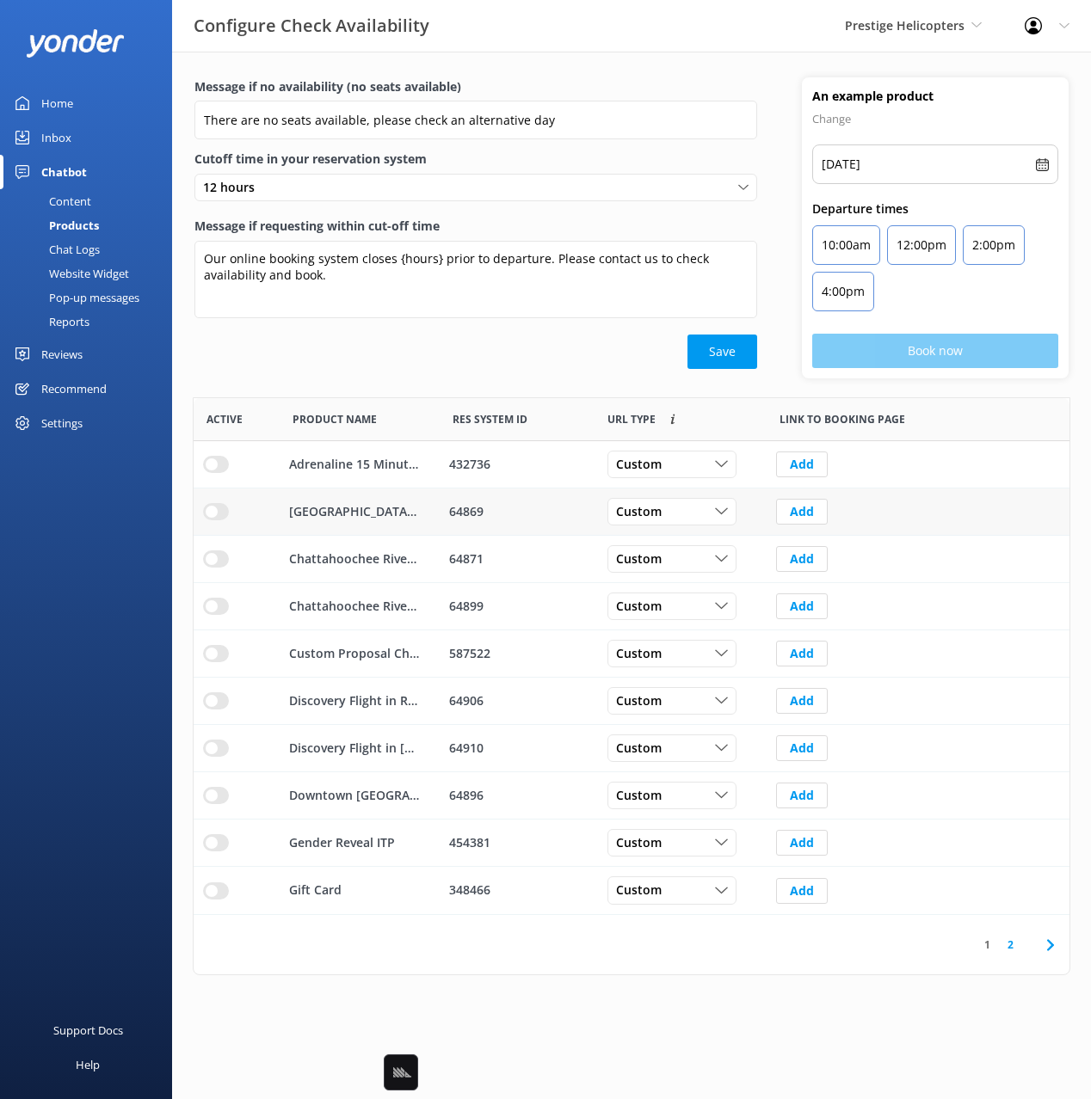
click at [210, 473] on input "row" at bounding box center [216, 464] width 26 height 17
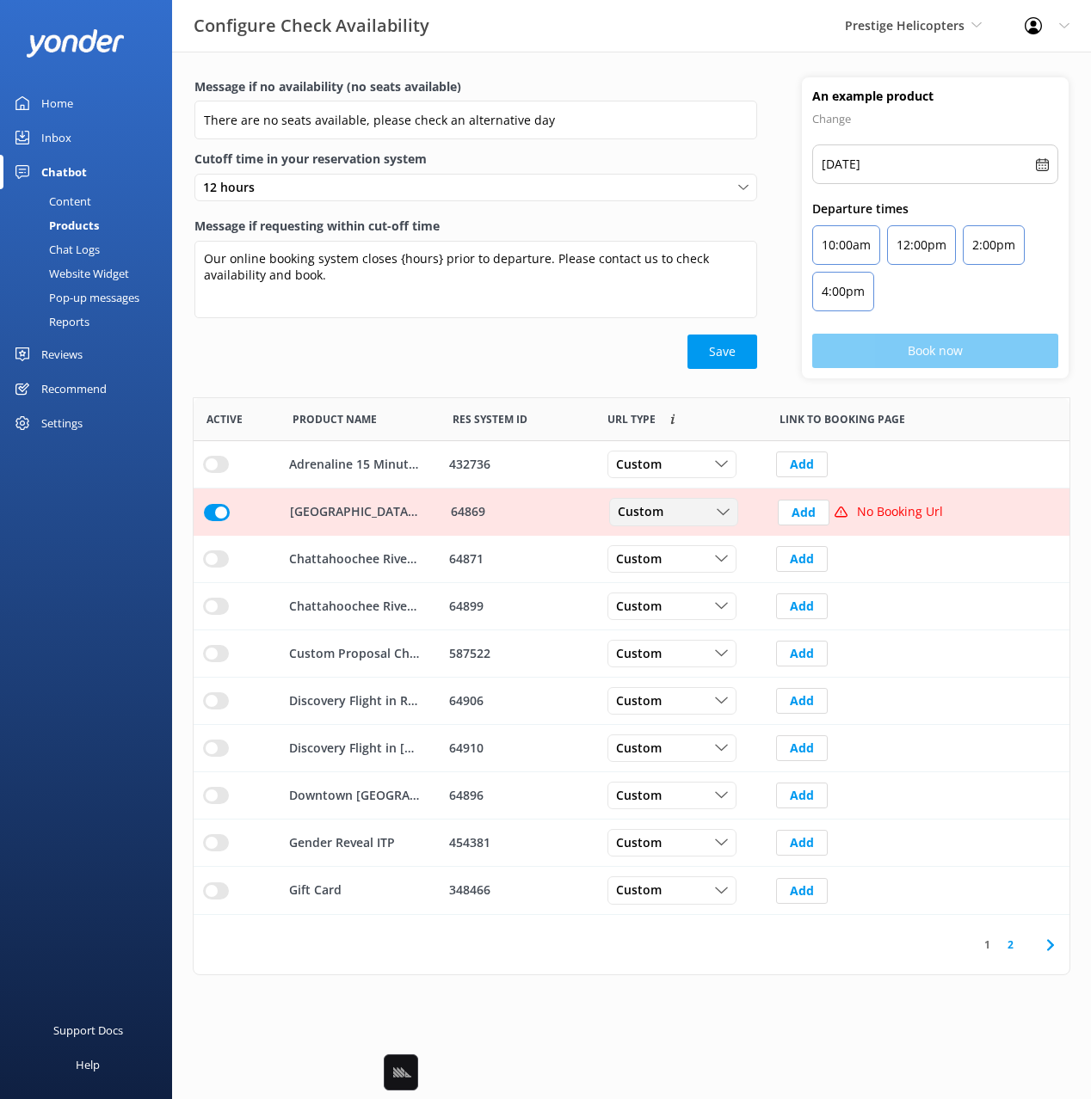
click at [704, 518] on div "Custom" at bounding box center [673, 512] width 120 height 19
click at [698, 579] on link "Dynamic" at bounding box center [686, 582] width 153 height 34
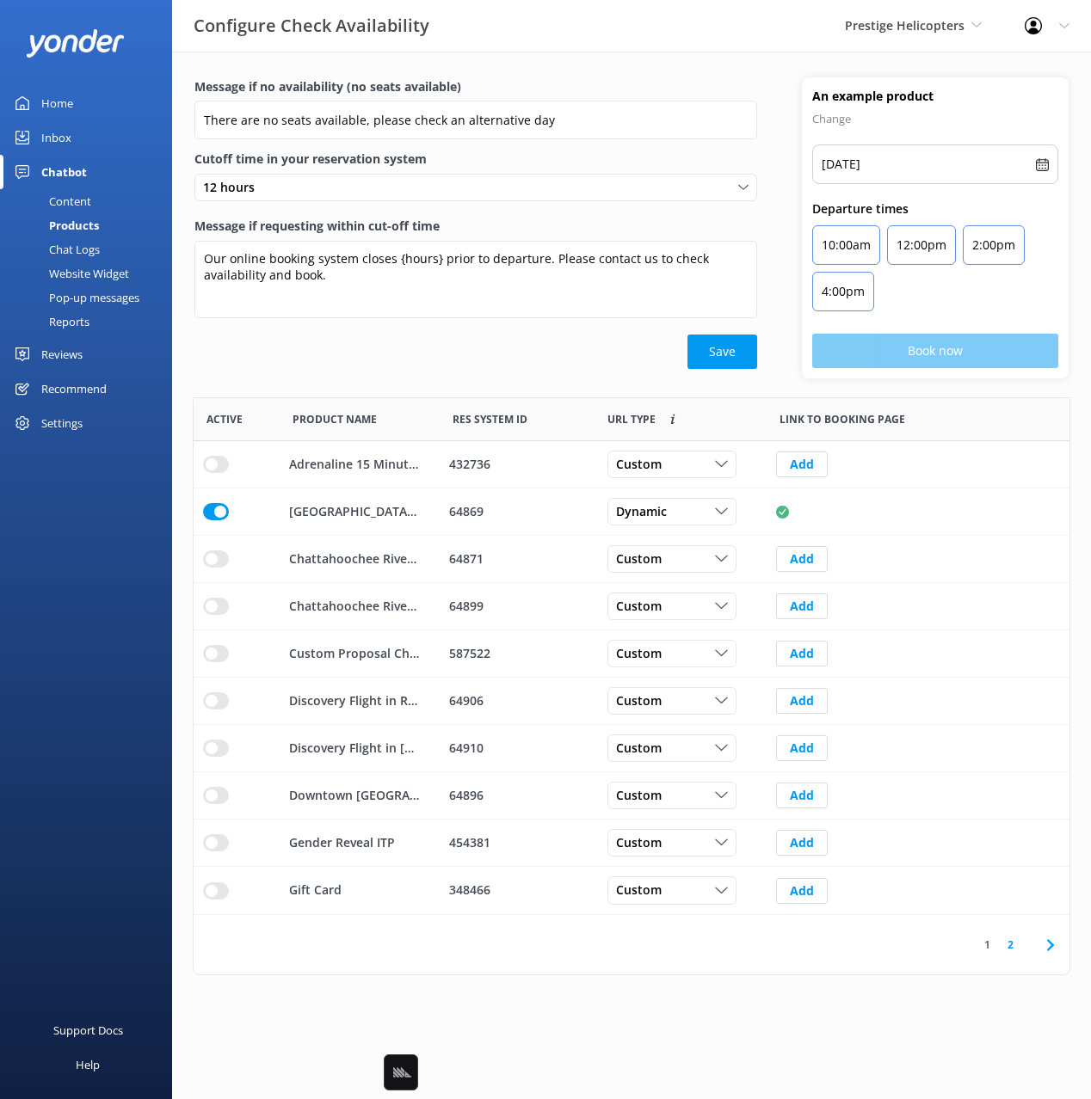
click at [1047, 946] on icon at bounding box center [1050, 945] width 21 height 21
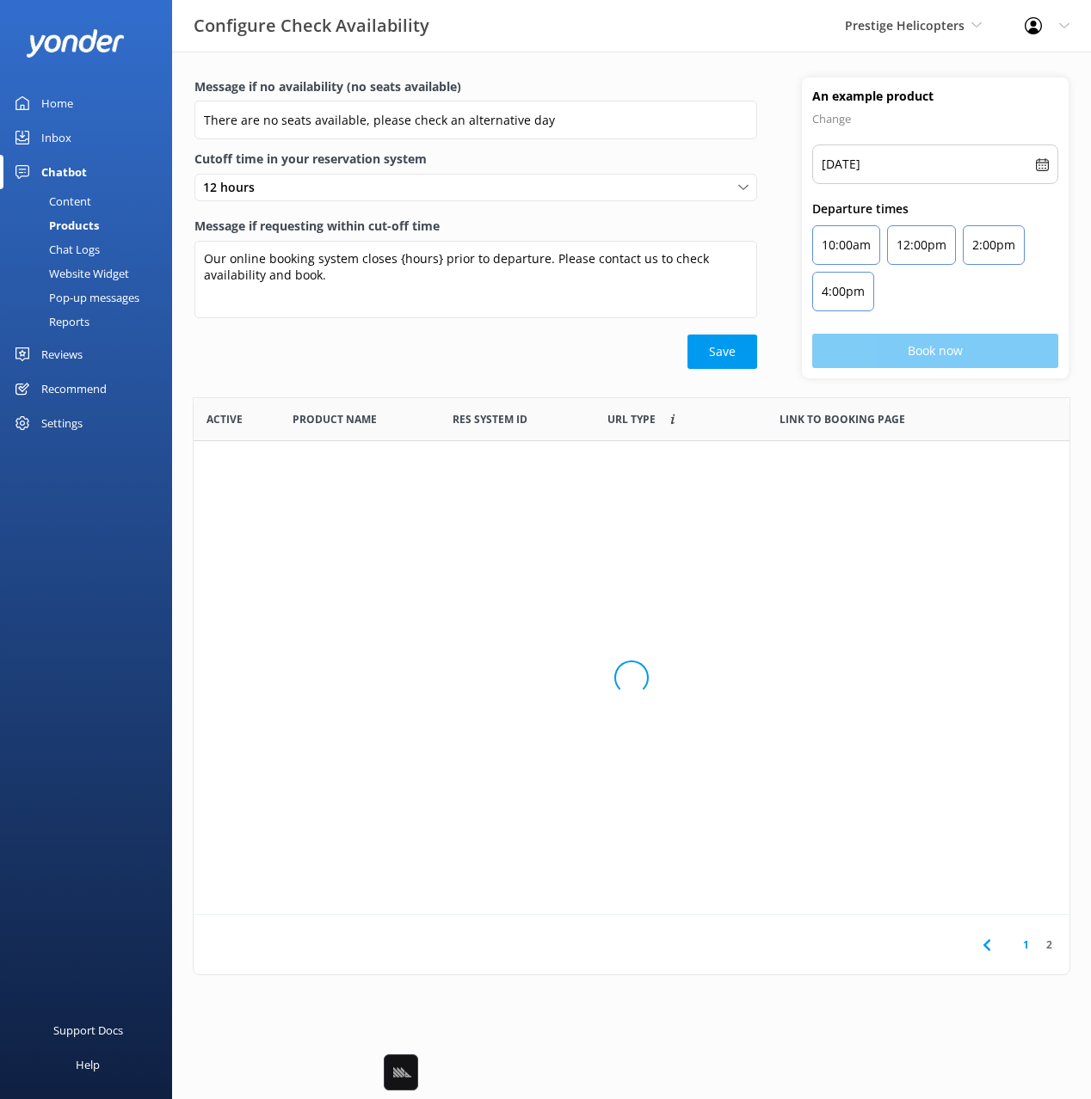
scroll to position [470, 876]
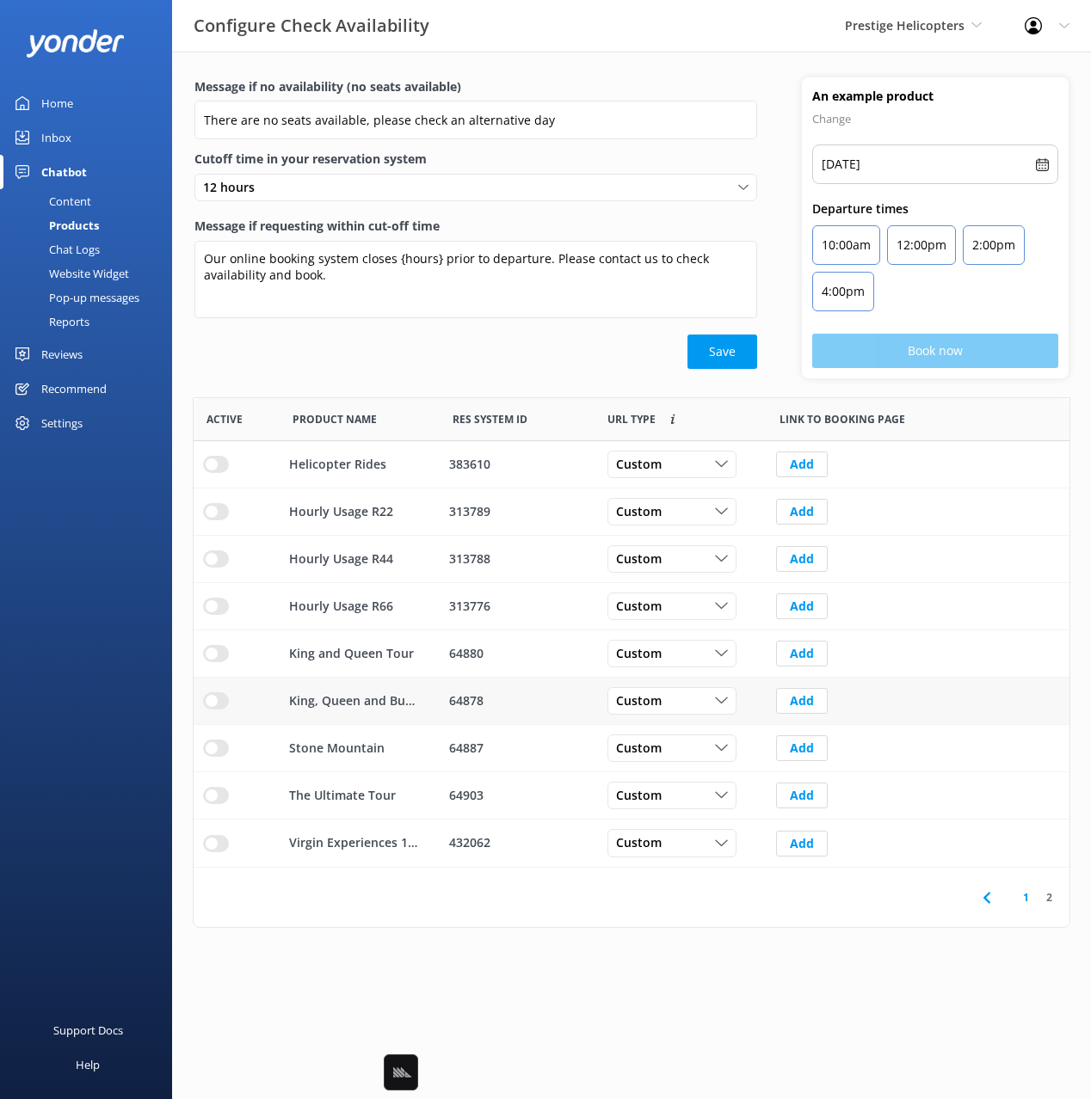
click at [224, 473] on input "row" at bounding box center [216, 464] width 26 height 17
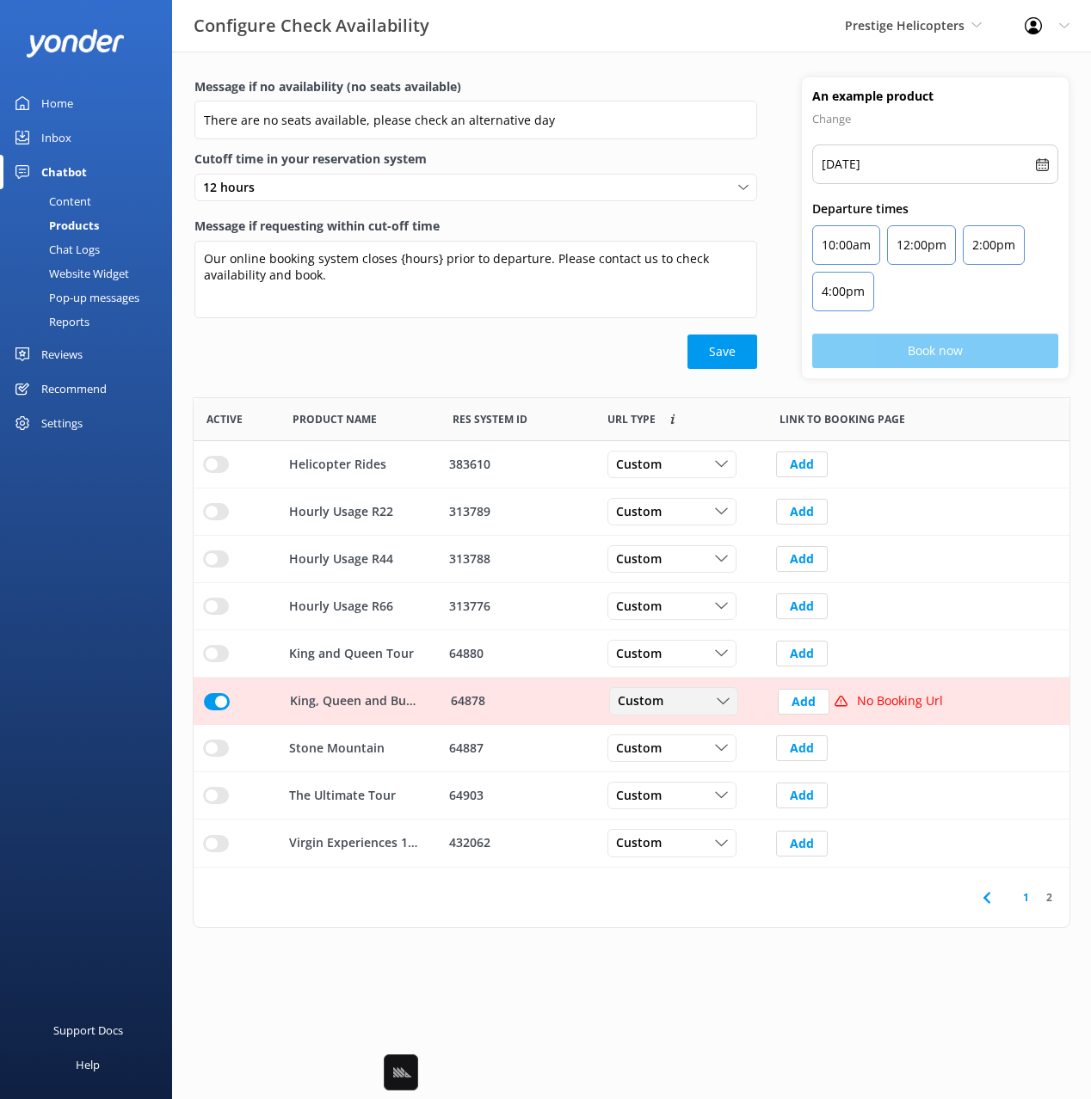
drag, startPoint x: 650, startPoint y: 685, endPoint x: 646, endPoint y: 692, distance: 8.9
click at [649, 685] on div "Custom Custom Dynamic" at bounding box center [681, 701] width 172 height 47
drag, startPoint x: 645, startPoint y: 700, endPoint x: 661, endPoint y: 726, distance: 30.1
click at [645, 700] on span "Custom" at bounding box center [646, 701] width 56 height 19
click at [707, 771] on link "Dynamic" at bounding box center [686, 771] width 153 height 34
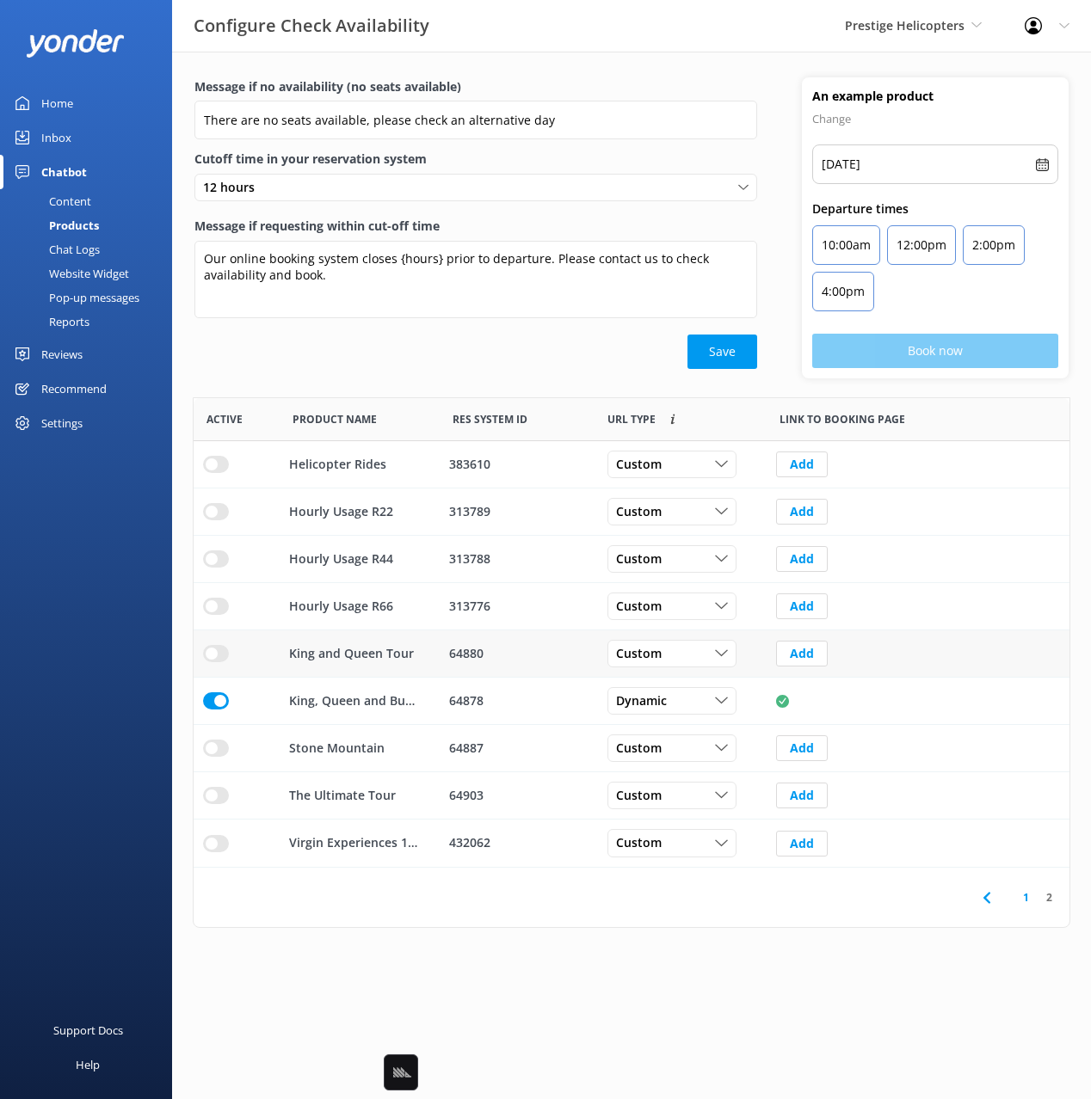
click at [212, 473] on input "row" at bounding box center [216, 464] width 26 height 17
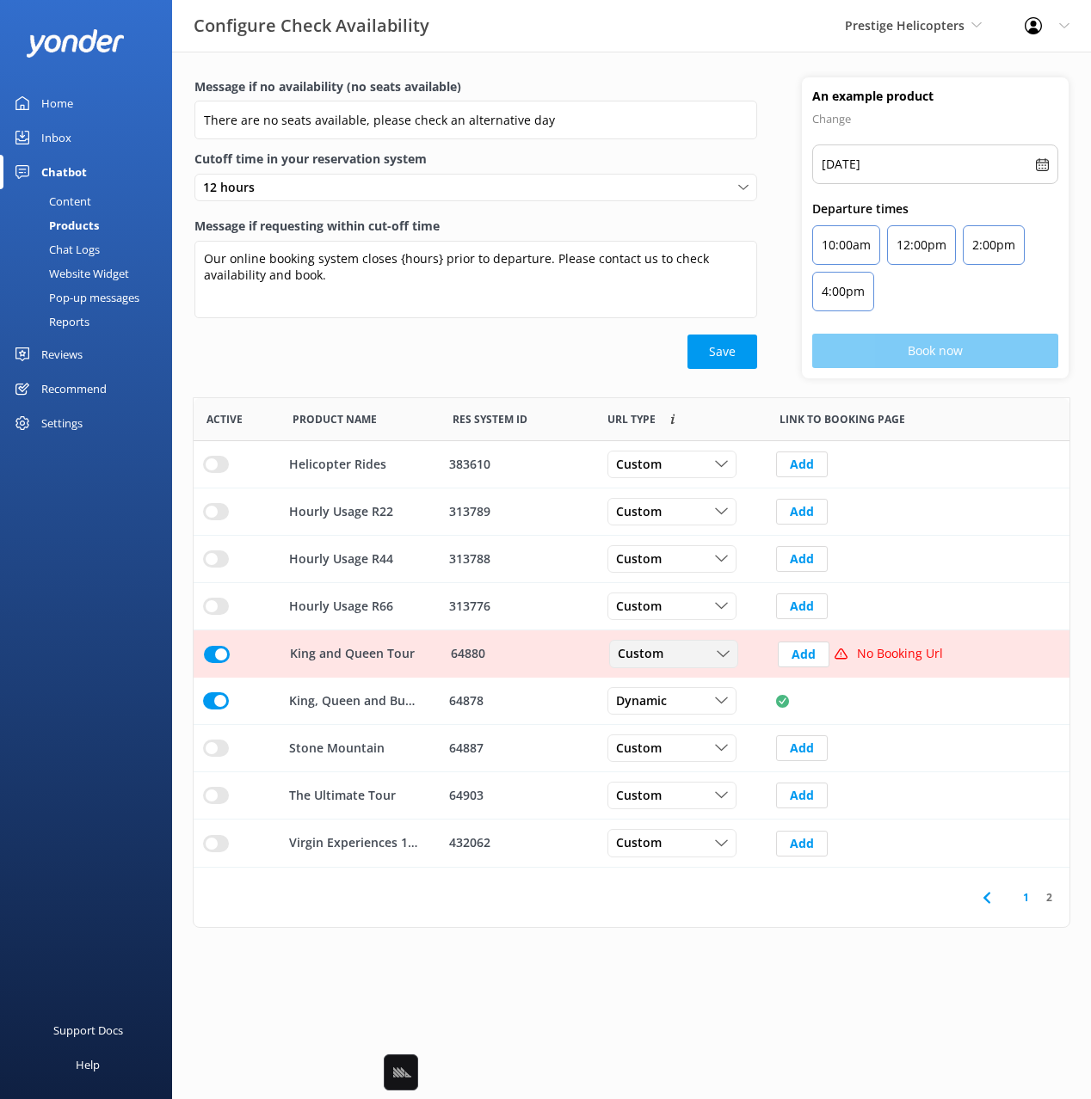
click at [654, 649] on span "Custom" at bounding box center [646, 654] width 56 height 19
drag, startPoint x: 678, startPoint y: 720, endPoint x: 750, endPoint y: 715, distance: 72.4
click at [678, 720] on link "Dynamic" at bounding box center [686, 724] width 153 height 34
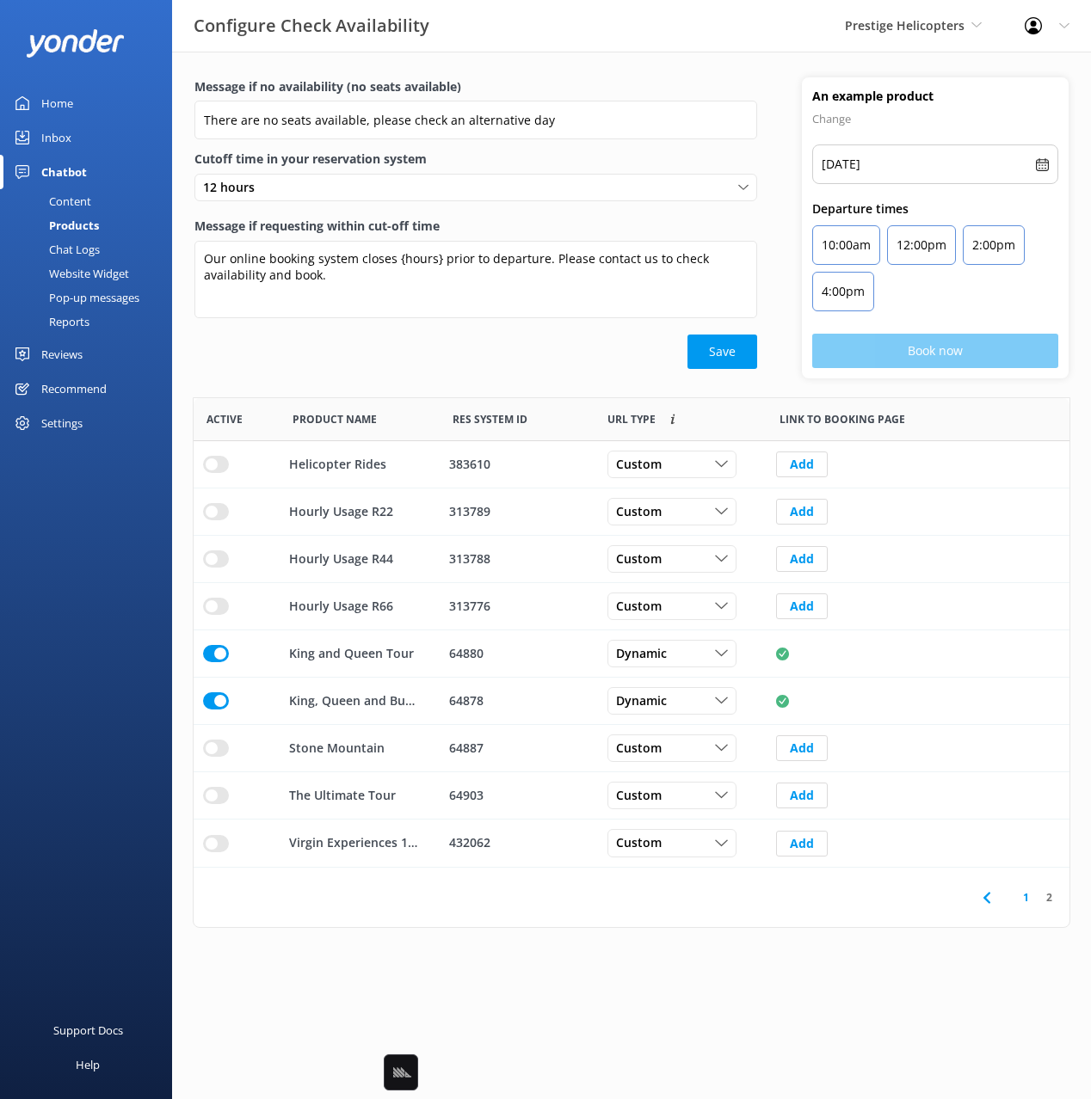
click at [987, 890] on icon at bounding box center [986, 898] width 21 height 21
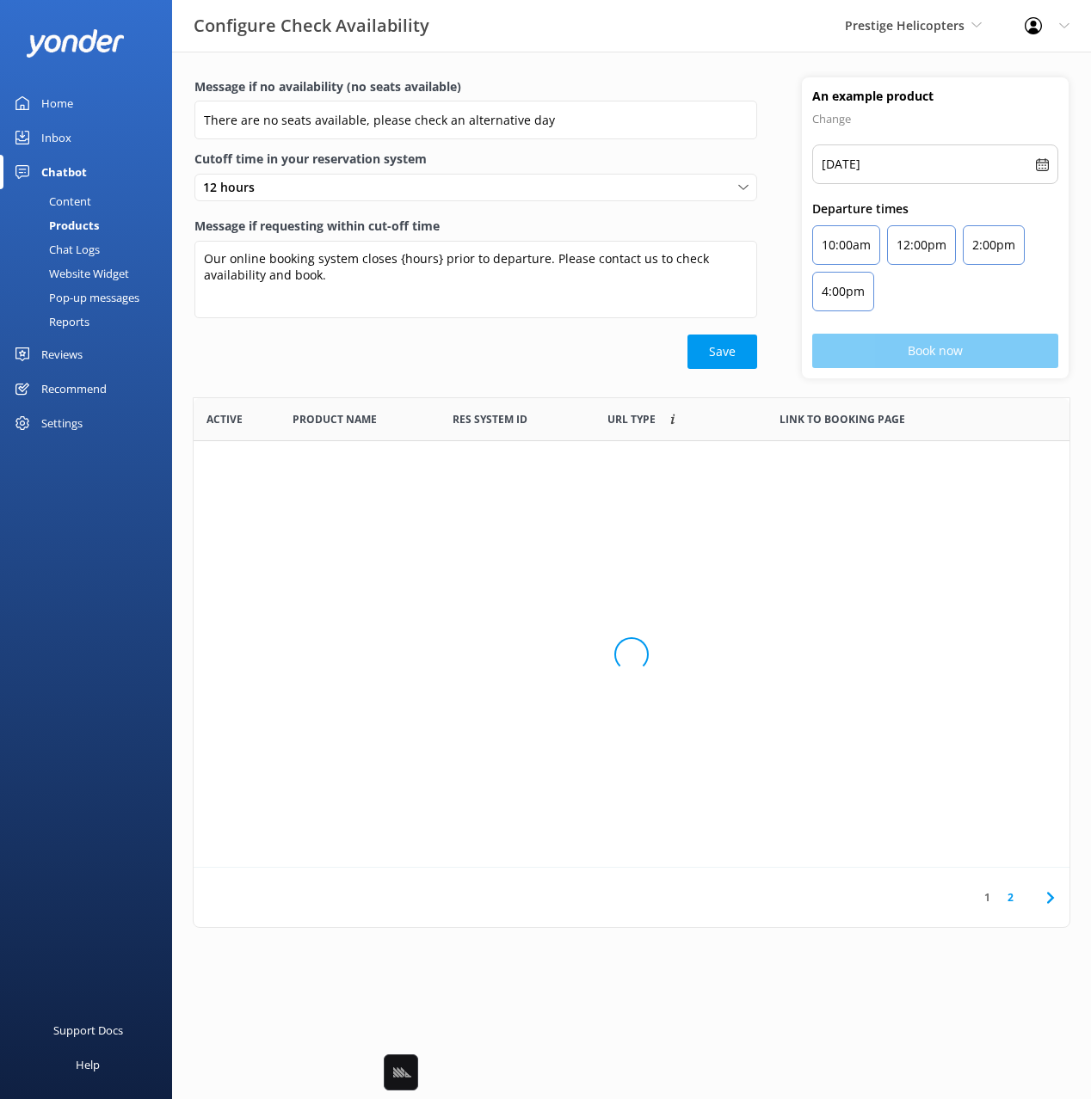
scroll to position [517, 876]
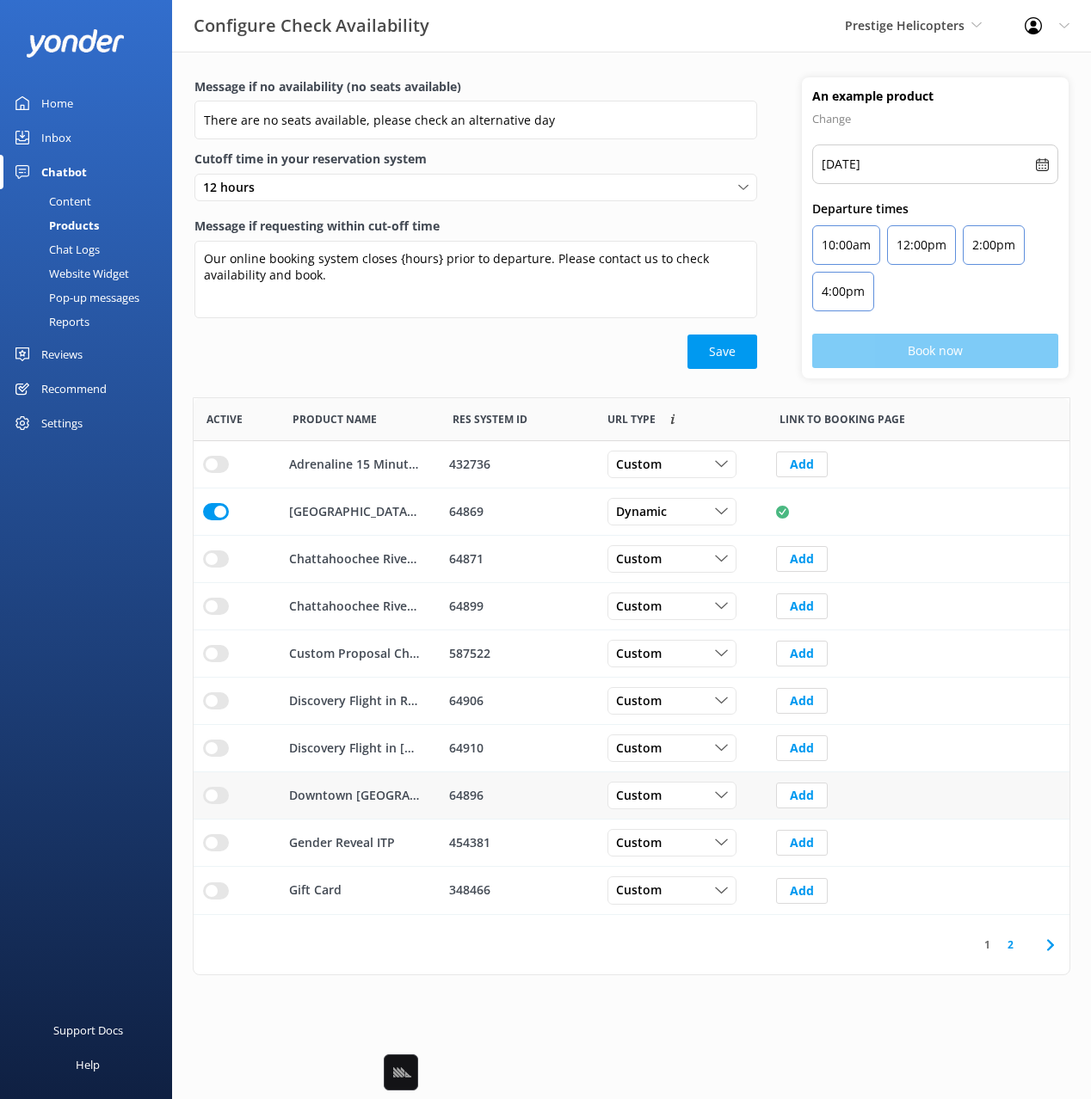
click at [209, 473] on input "row" at bounding box center [216, 464] width 26 height 17
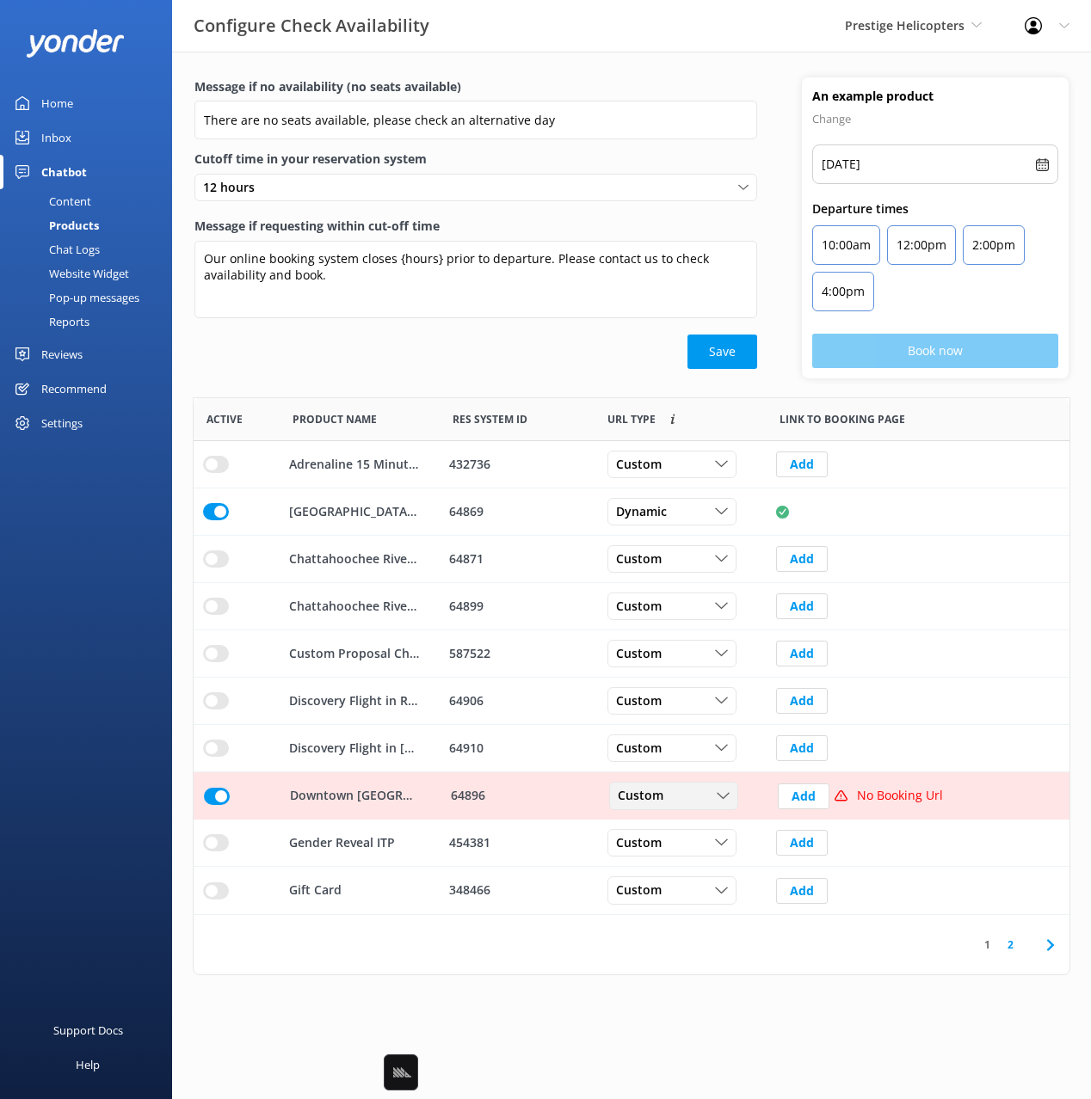
click at [702, 788] on div "Custom" at bounding box center [673, 796] width 120 height 19
click at [659, 863] on div "Dynamic" at bounding box center [639, 866] width 43 height 17
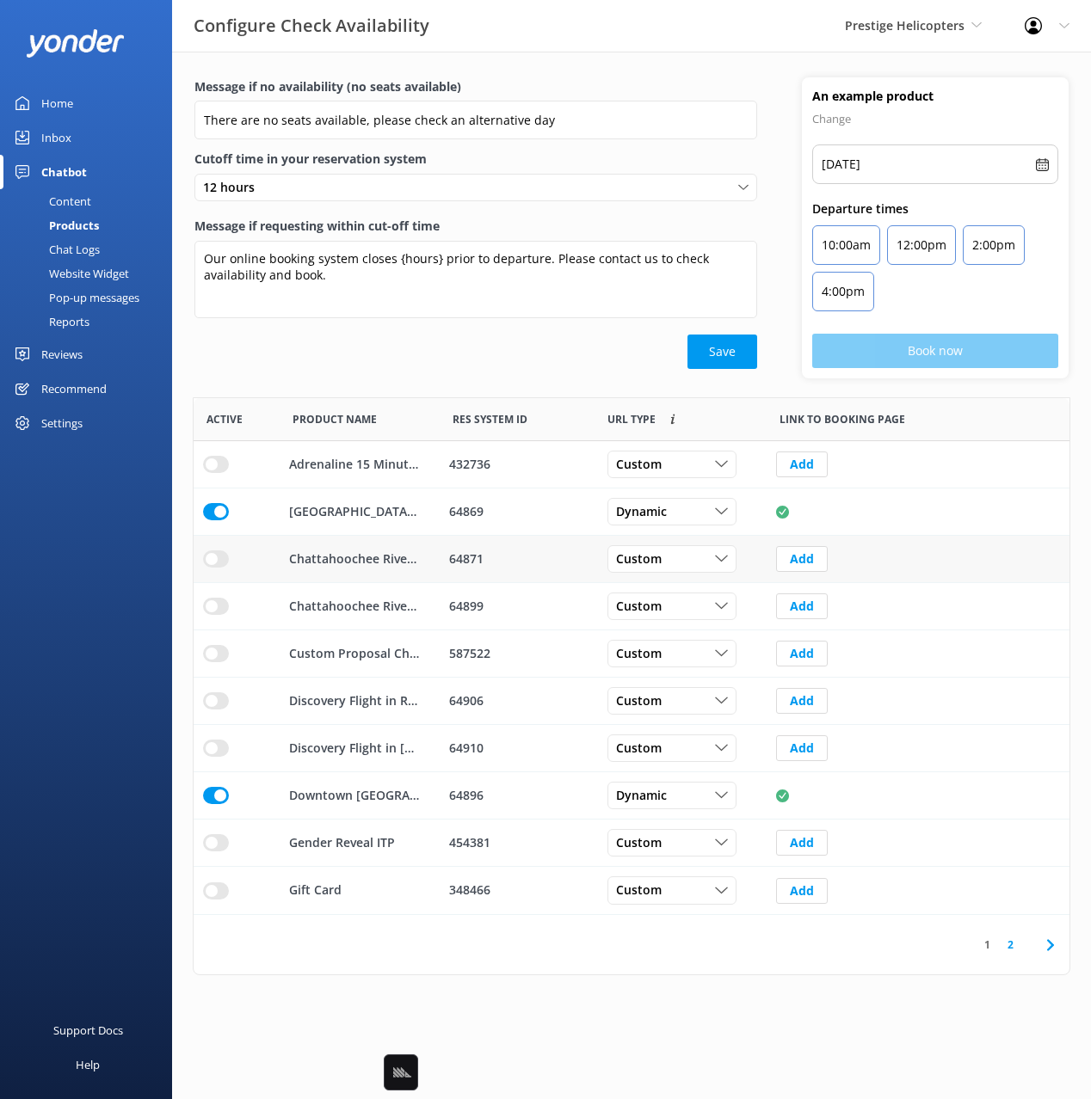
drag, startPoint x: 210, startPoint y: 563, endPoint x: 452, endPoint y: 579, distance: 242.3
click at [210, 473] on input "row" at bounding box center [216, 464] width 26 height 17
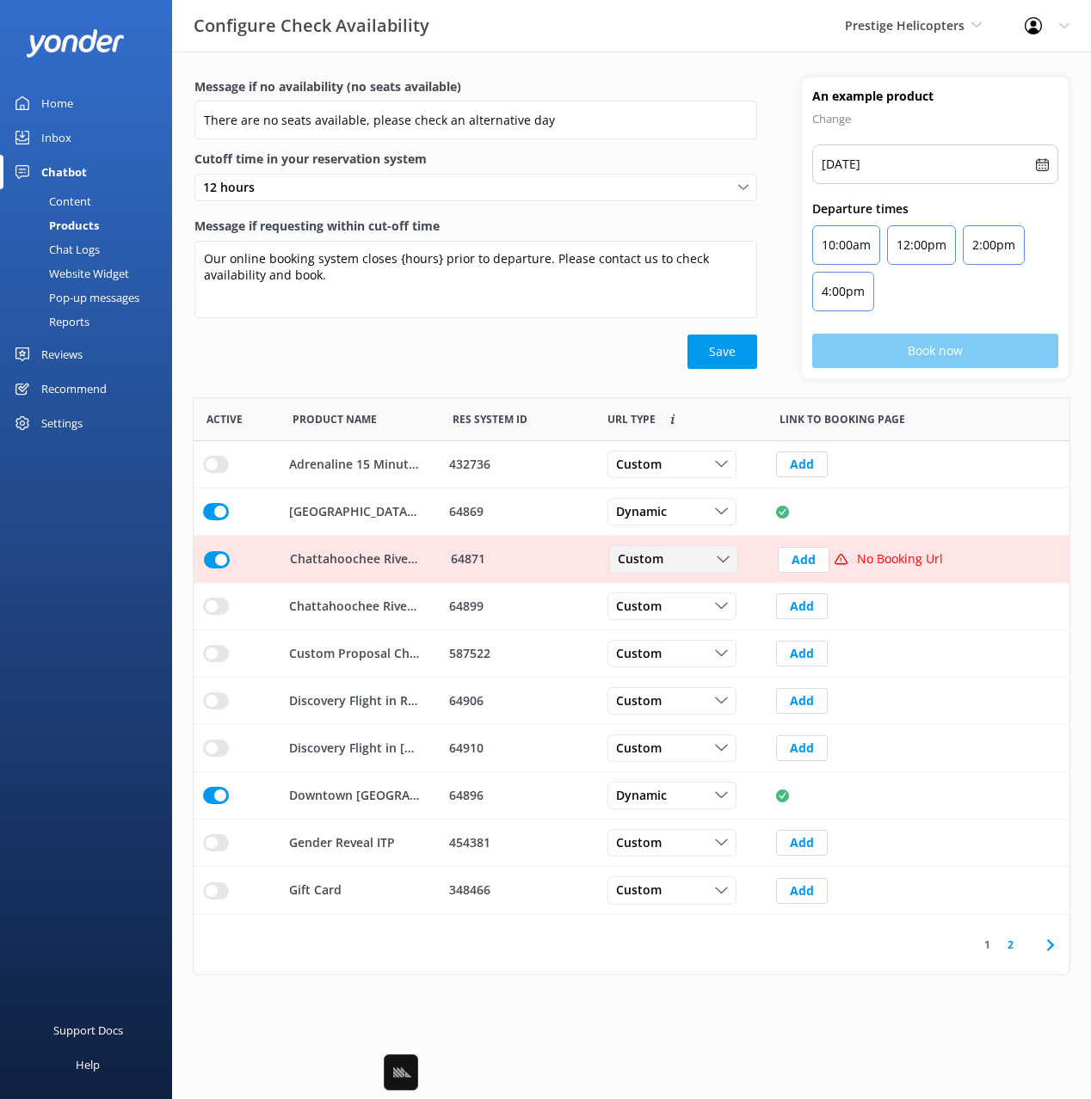
click at [679, 558] on div "Custom" at bounding box center [673, 560] width 120 height 19
click at [682, 631] on link "Dynamic" at bounding box center [686, 629] width 153 height 34
click at [506, 358] on div "Save" at bounding box center [475, 352] width 563 height 34
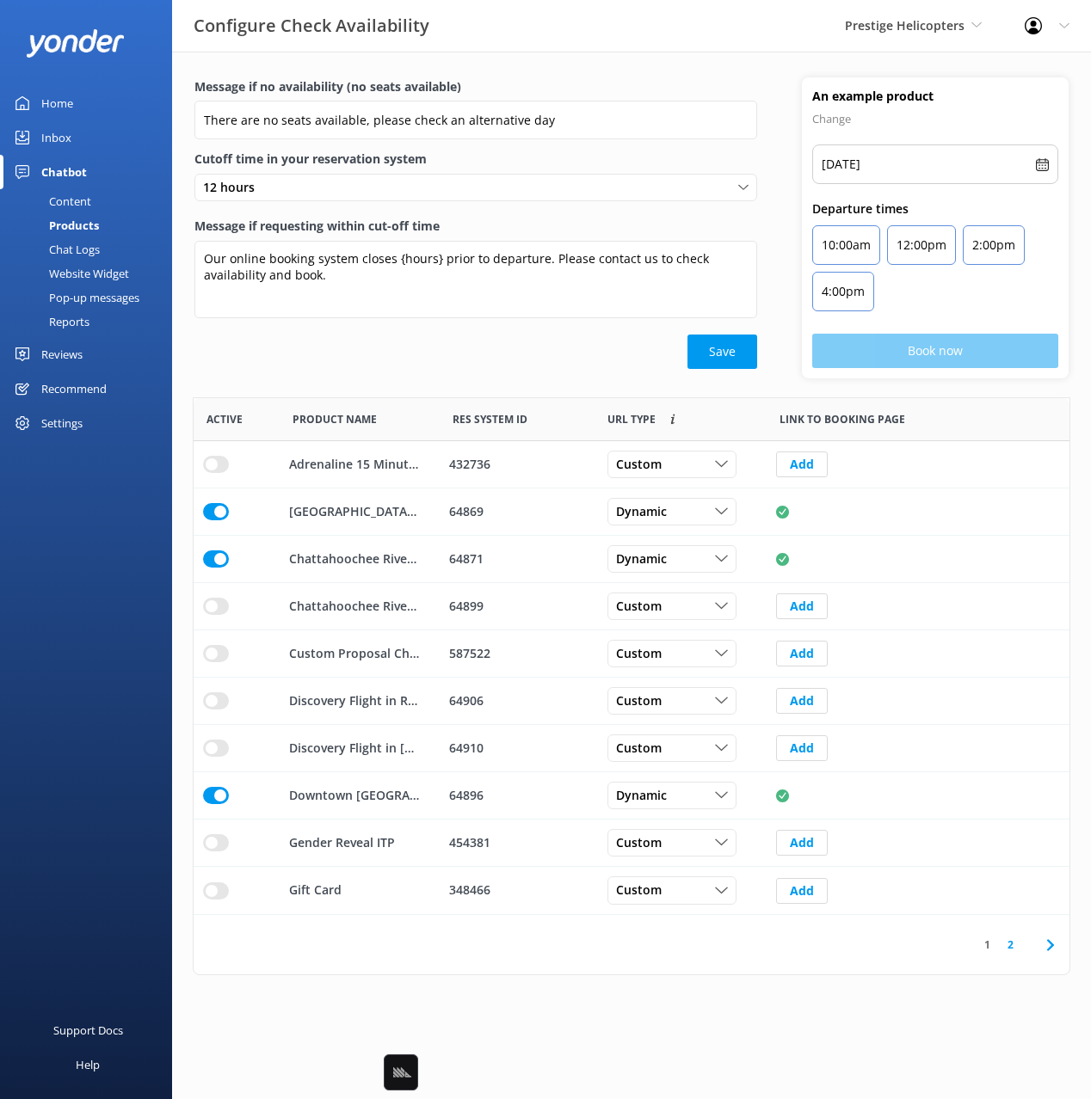
click at [1050, 944] on icon at bounding box center [1050, 945] width 21 height 21
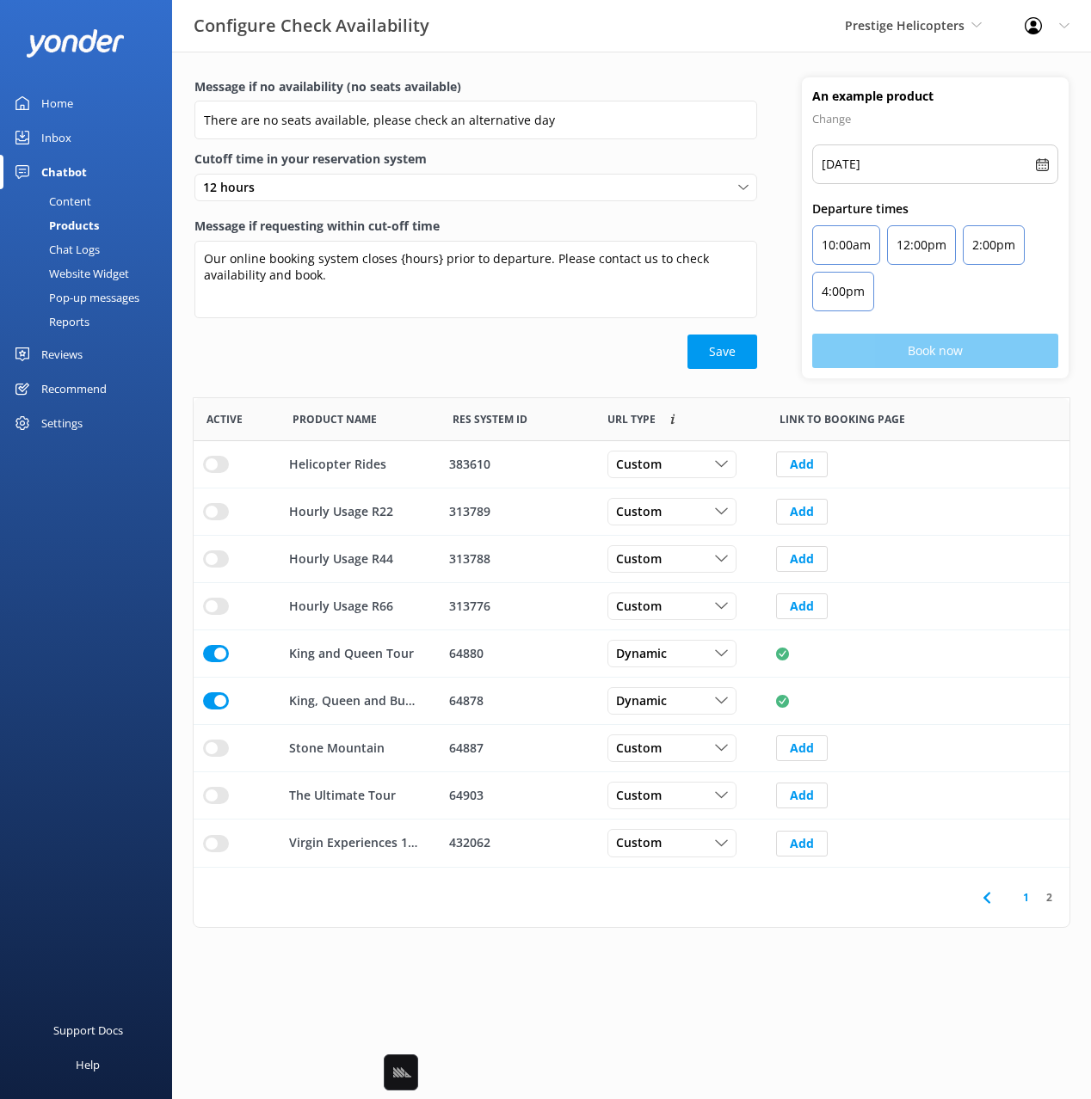
scroll to position [470, 876]
click at [222, 473] on input "row" at bounding box center [216, 464] width 26 height 17
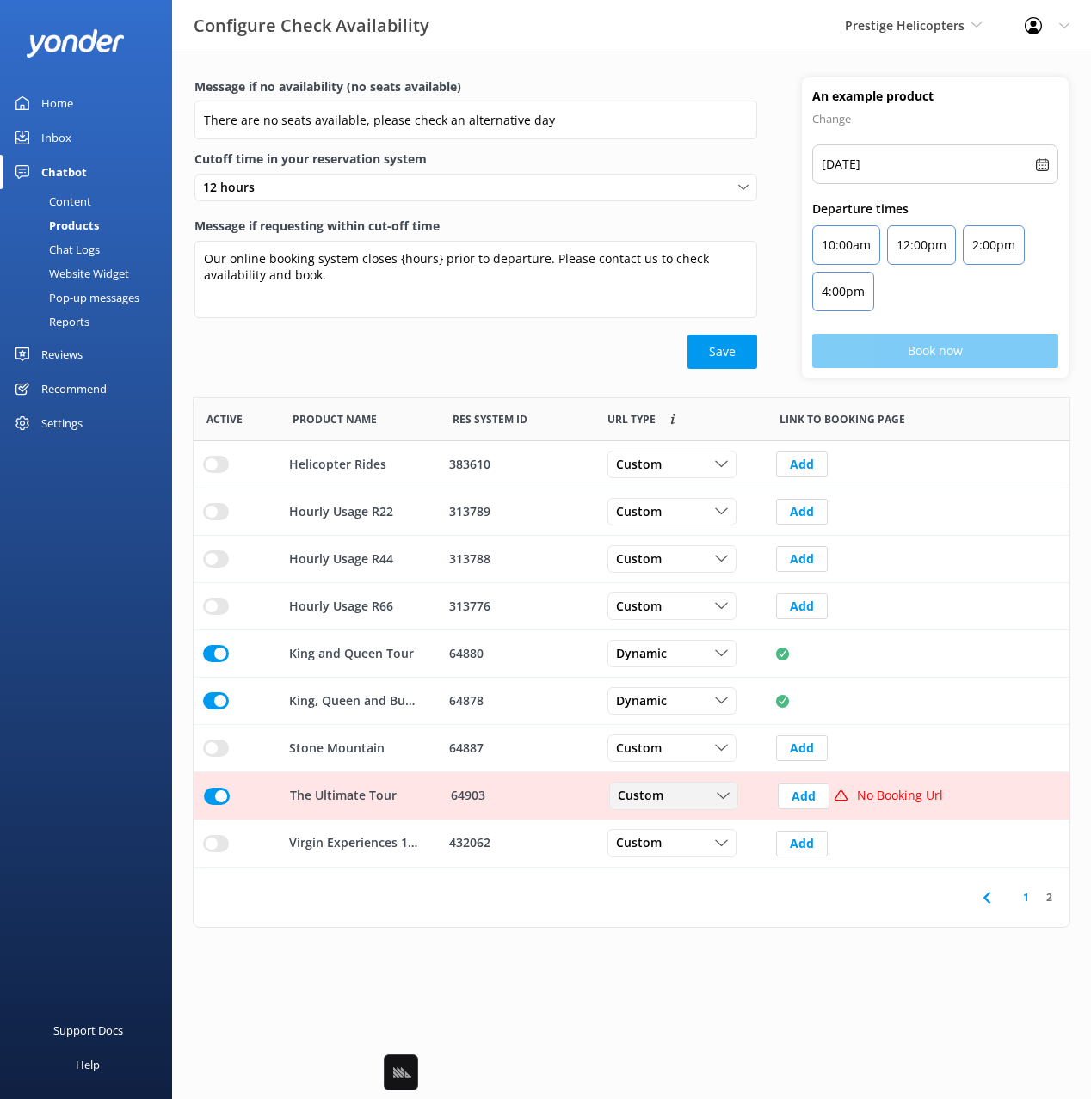
click at [709, 793] on div "Custom" at bounding box center [673, 796] width 120 height 19
drag, startPoint x: 700, startPoint y: 860, endPoint x: 723, endPoint y: 852, distance: 24.5
click at [700, 860] on link "Dynamic" at bounding box center [686, 866] width 153 height 34
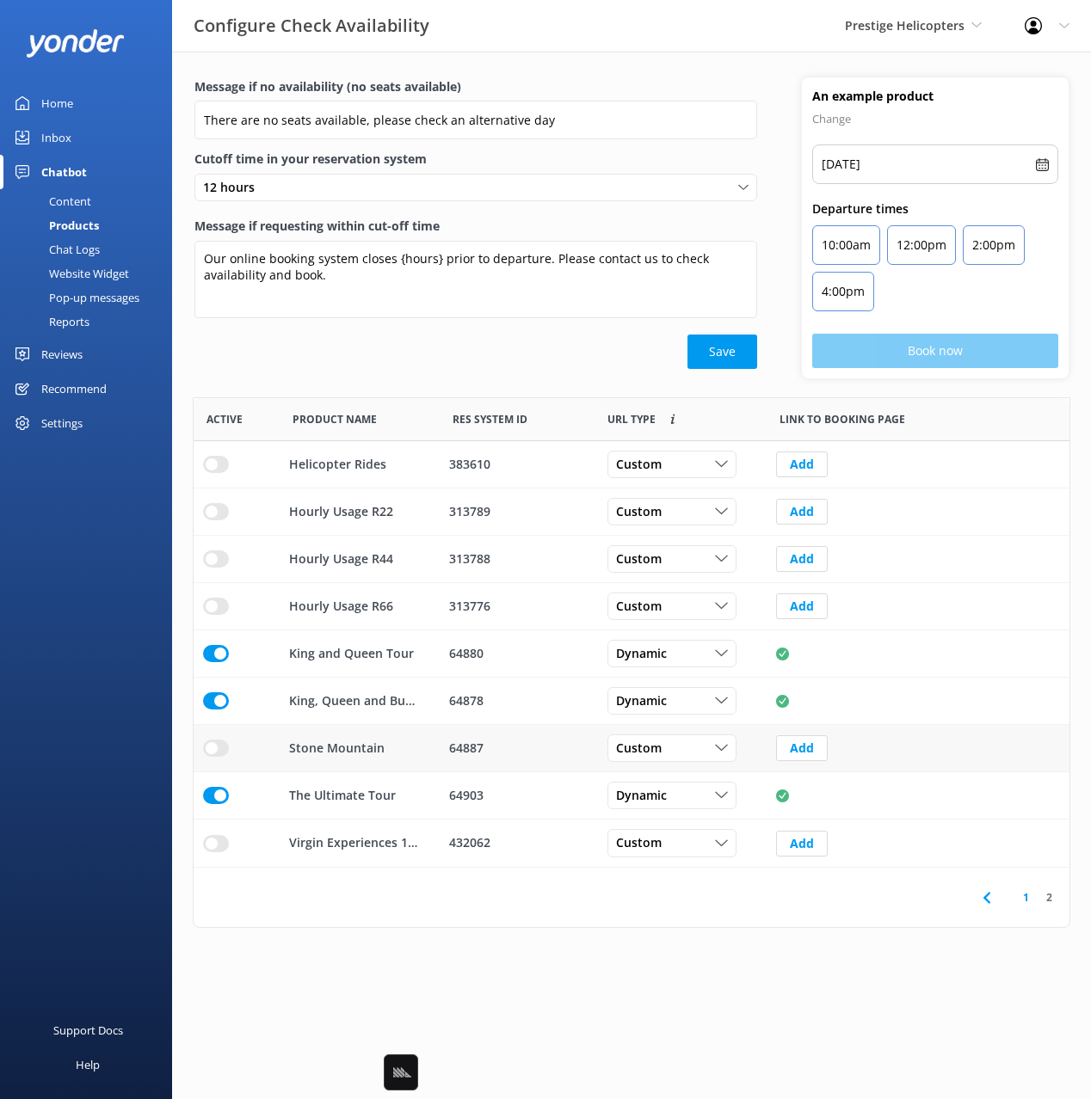
click at [204, 473] on input "row" at bounding box center [216, 464] width 26 height 17
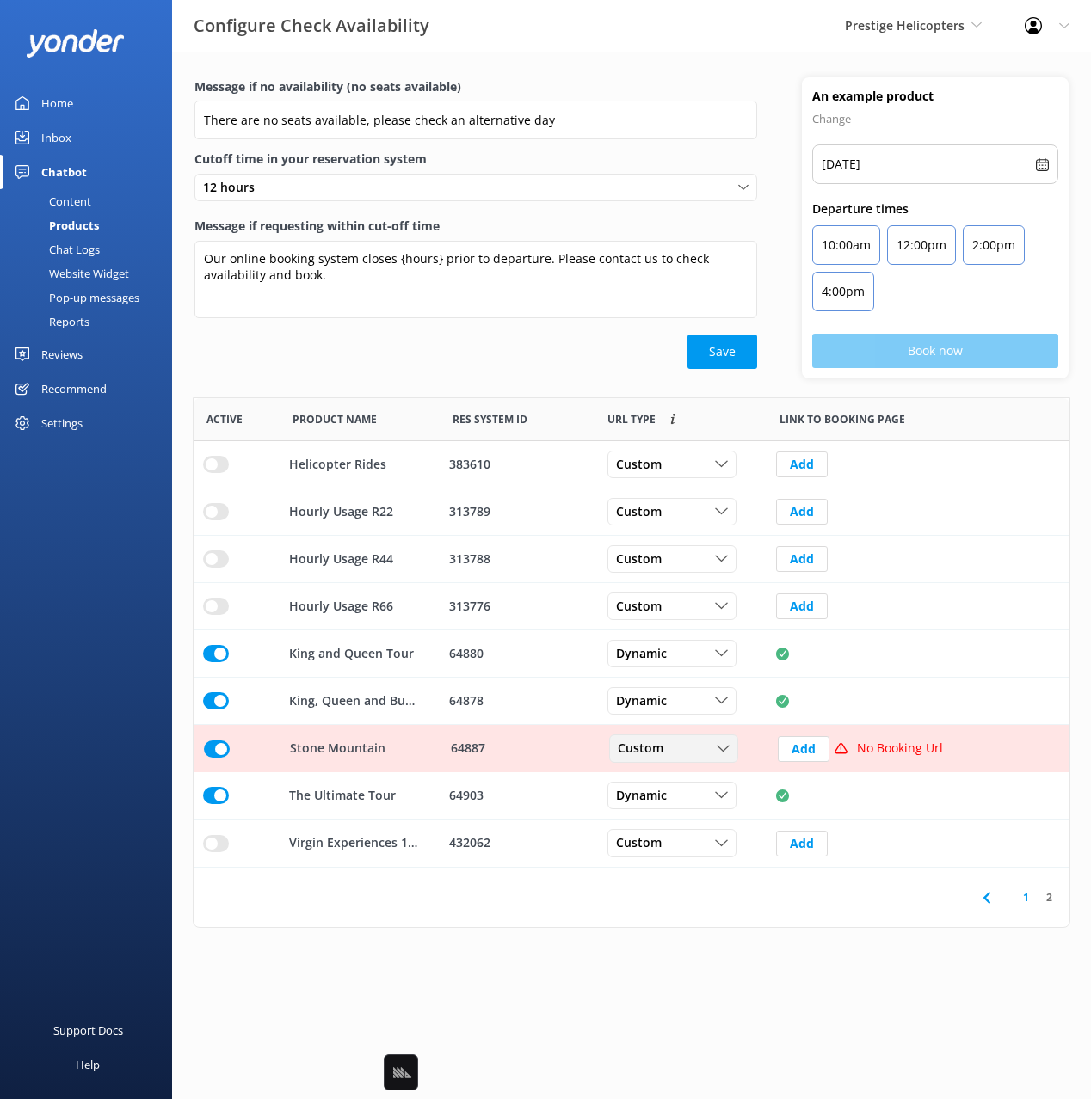
click at [680, 744] on div "Custom" at bounding box center [673, 749] width 120 height 19
drag, startPoint x: 695, startPoint y: 821, endPoint x: 686, endPoint y: 817, distance: 10.1
click at [695, 821] on link "Dynamic" at bounding box center [686, 819] width 153 height 34
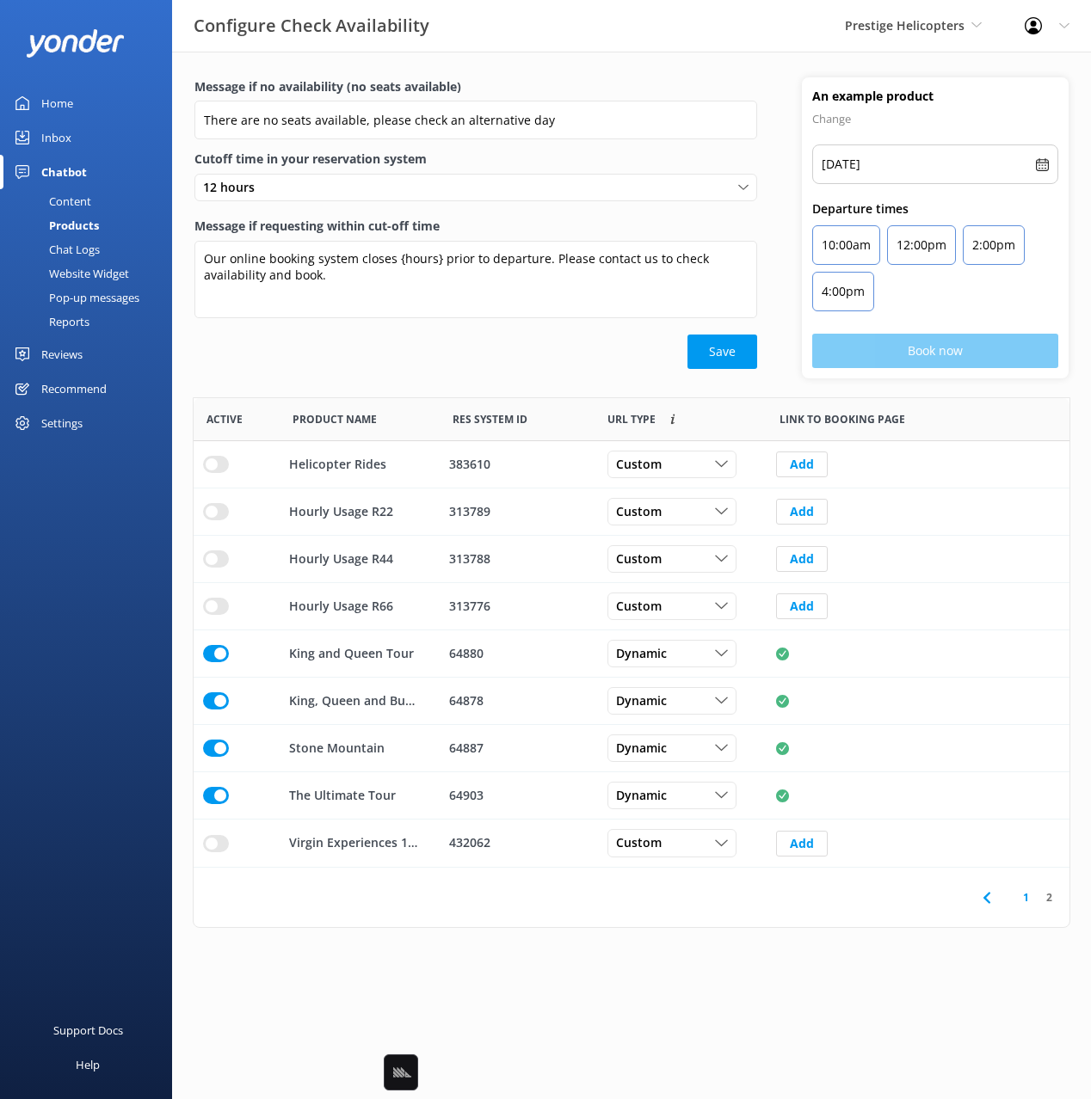
click at [980, 890] on icon at bounding box center [986, 898] width 21 height 21
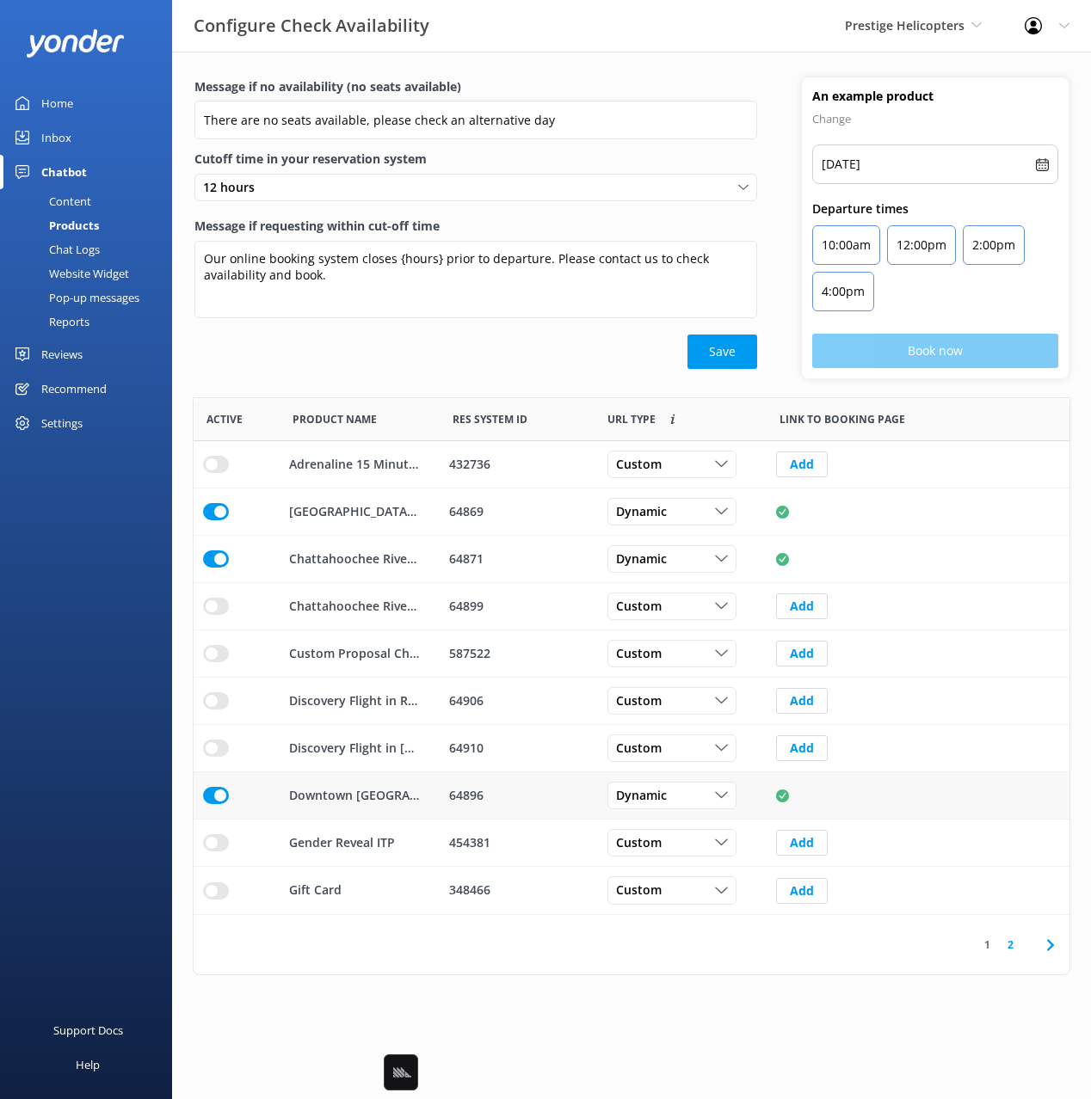
scroll to position [517, 876]
click at [211, 473] on input "row" at bounding box center [216, 464] width 26 height 17
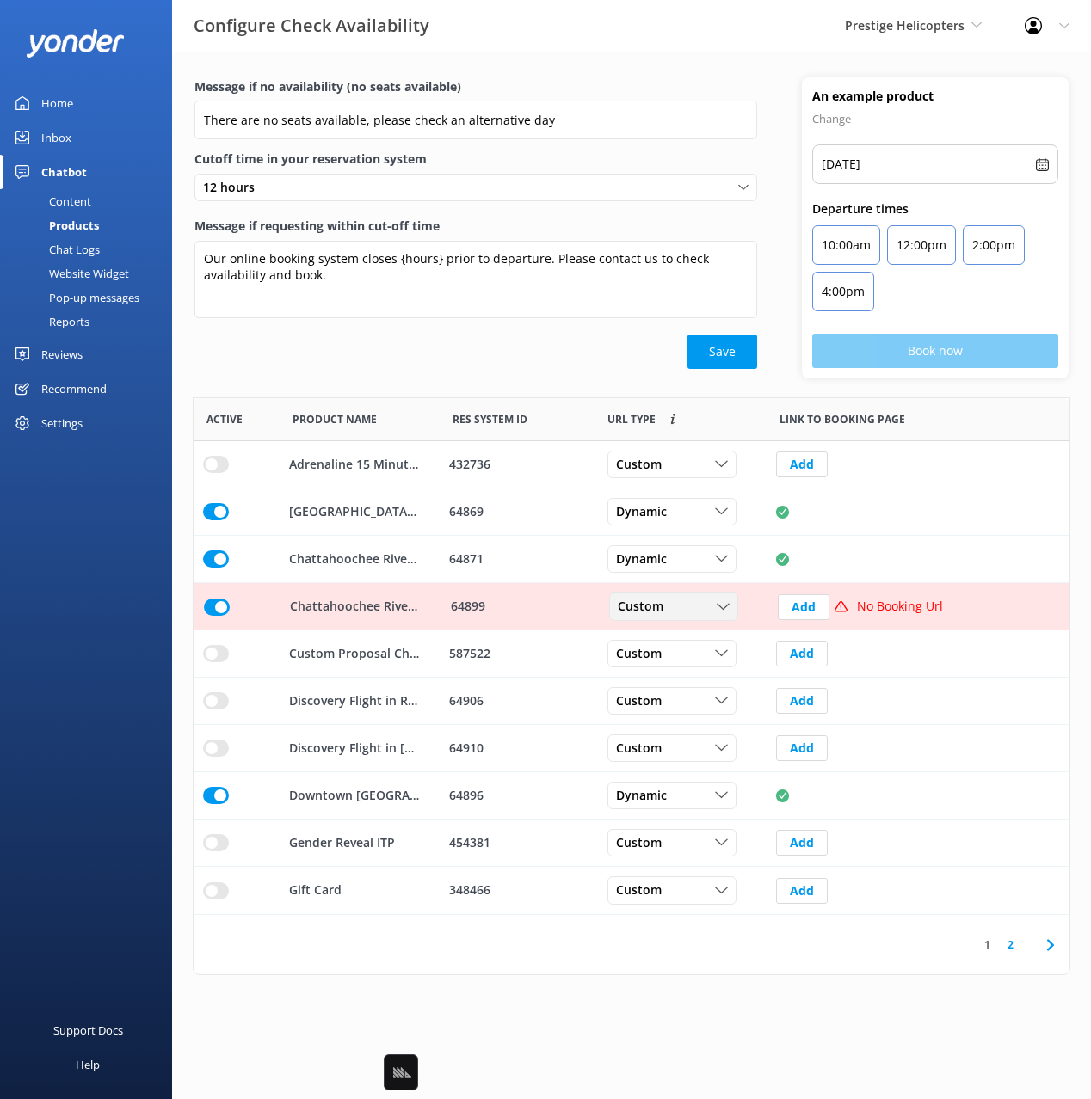
click at [668, 606] on span "Custom" at bounding box center [646, 607] width 56 height 19
click at [700, 675] on link "Dynamic" at bounding box center [686, 677] width 153 height 34
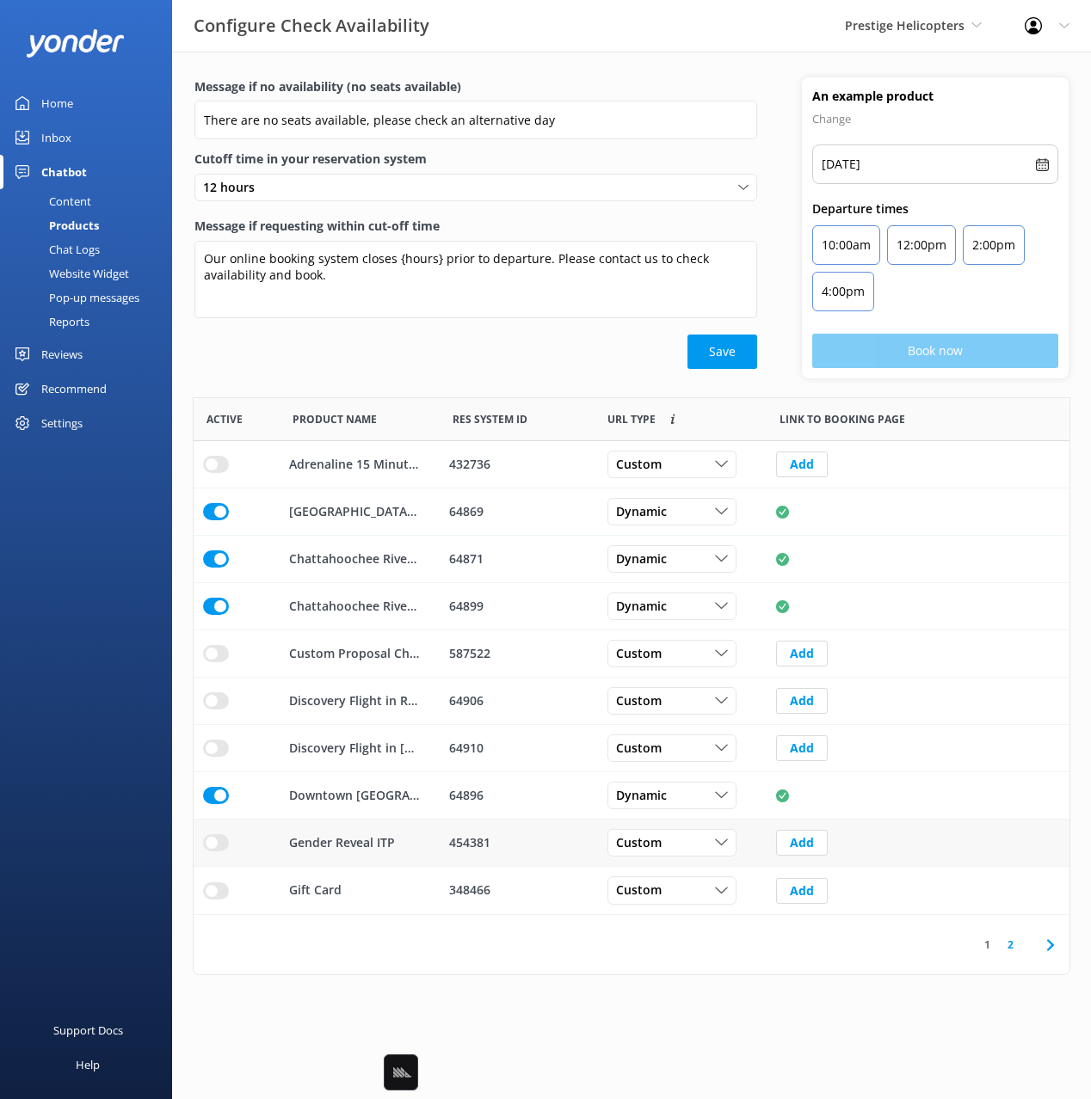
click at [220, 473] on input "row" at bounding box center [216, 464] width 26 height 17
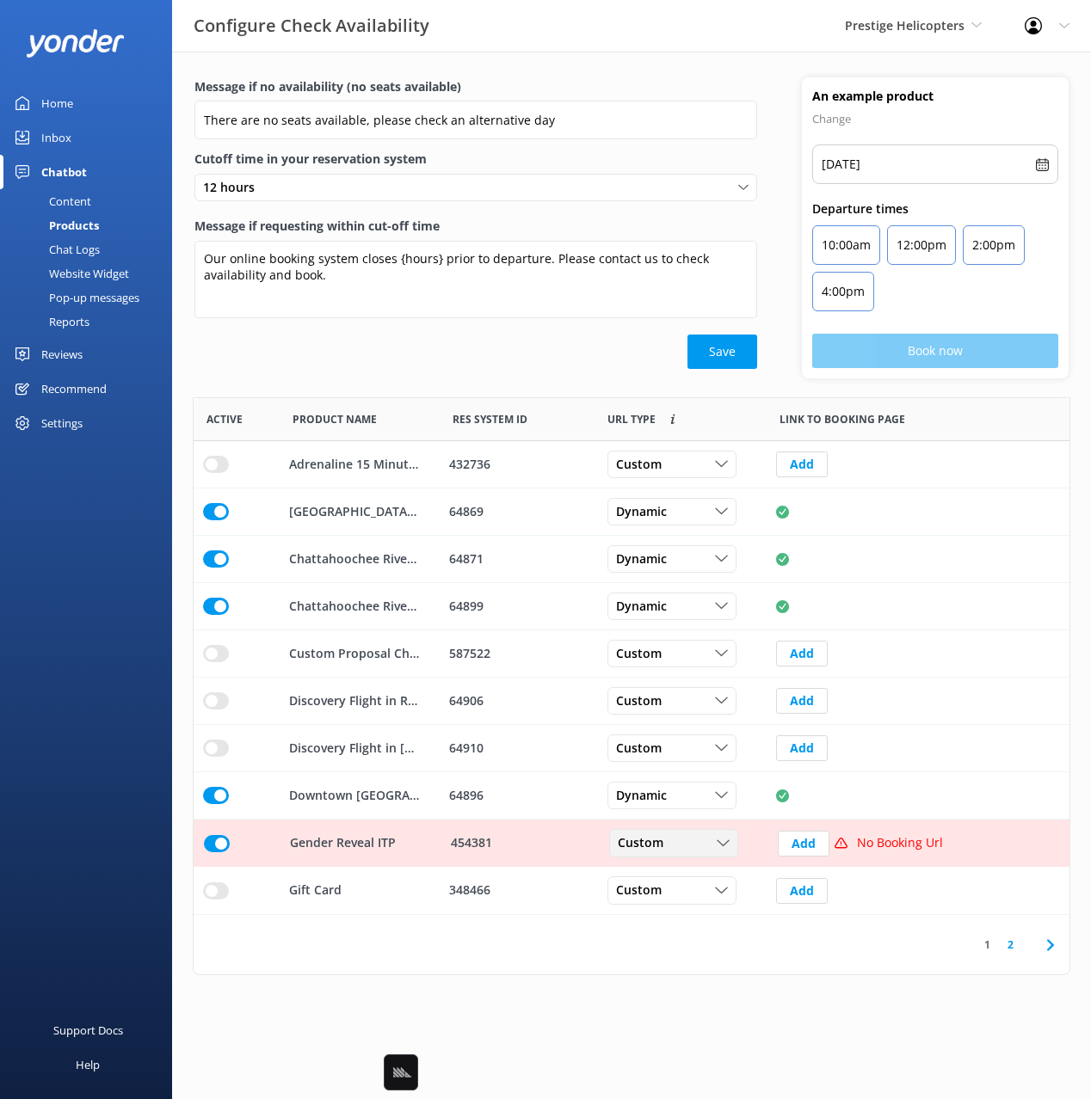
click at [674, 837] on div "Custom" at bounding box center [673, 843] width 120 height 19
click at [706, 914] on link "Dynamic" at bounding box center [686, 913] width 153 height 34
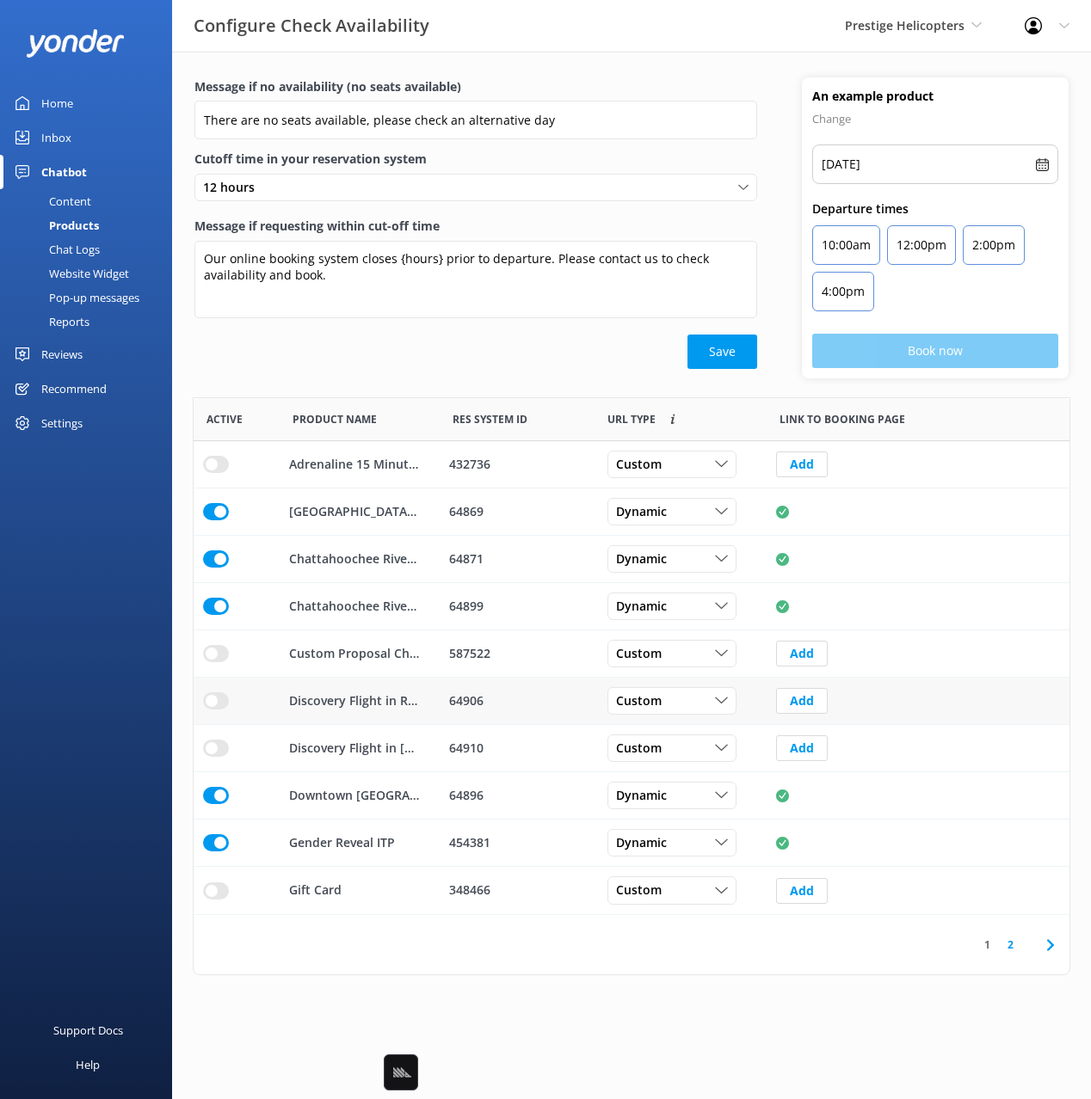
drag, startPoint x: 212, startPoint y: 704, endPoint x: 365, endPoint y: 706, distance: 153.1
click at [212, 473] on input "row" at bounding box center [216, 464] width 26 height 17
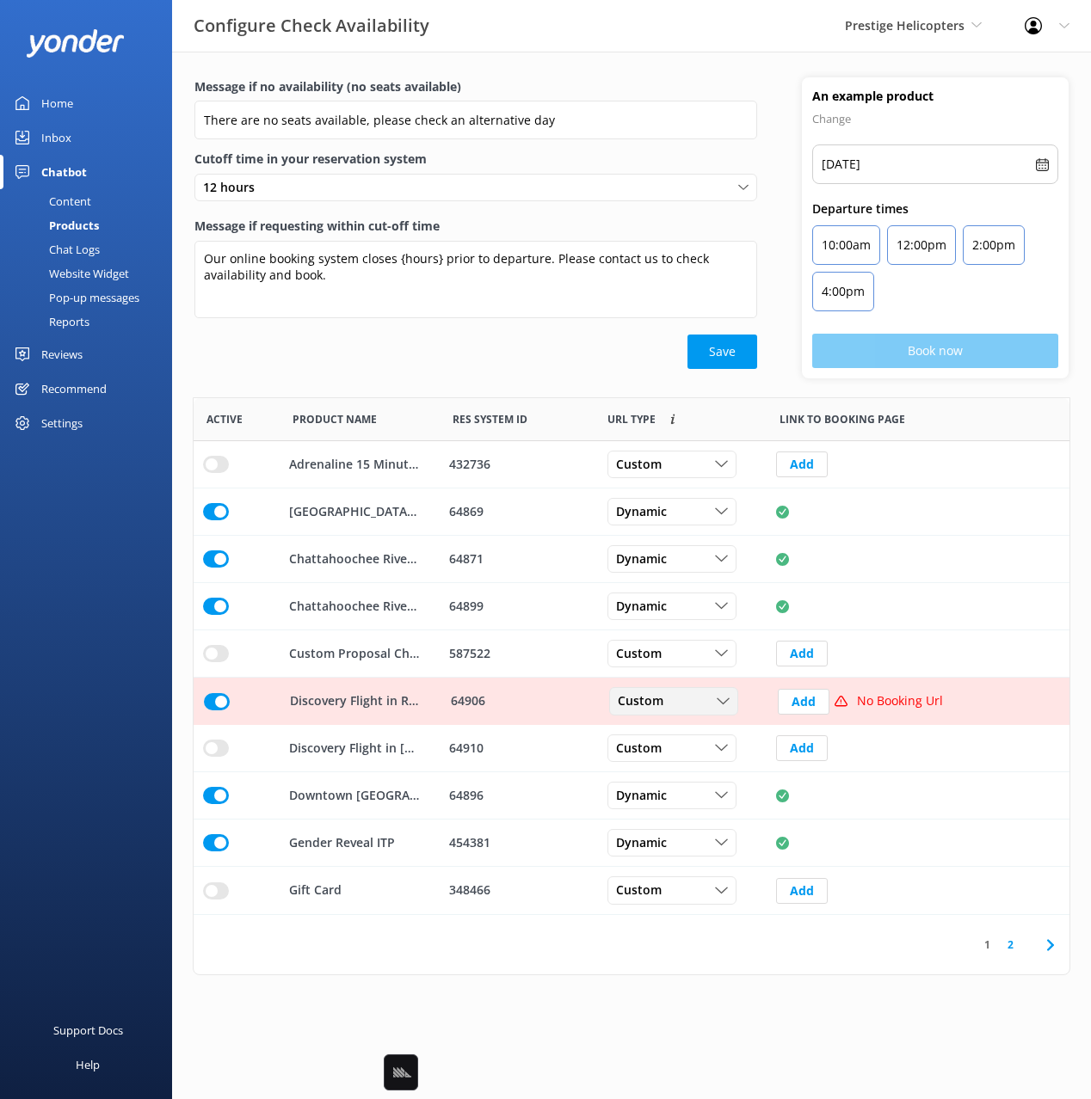
drag, startPoint x: 699, startPoint y: 700, endPoint x: 658, endPoint y: 727, distance: 49.1
click at [699, 700] on div "Custom" at bounding box center [673, 701] width 120 height 19
click at [645, 774] on div "Dynamic" at bounding box center [639, 771] width 43 height 17
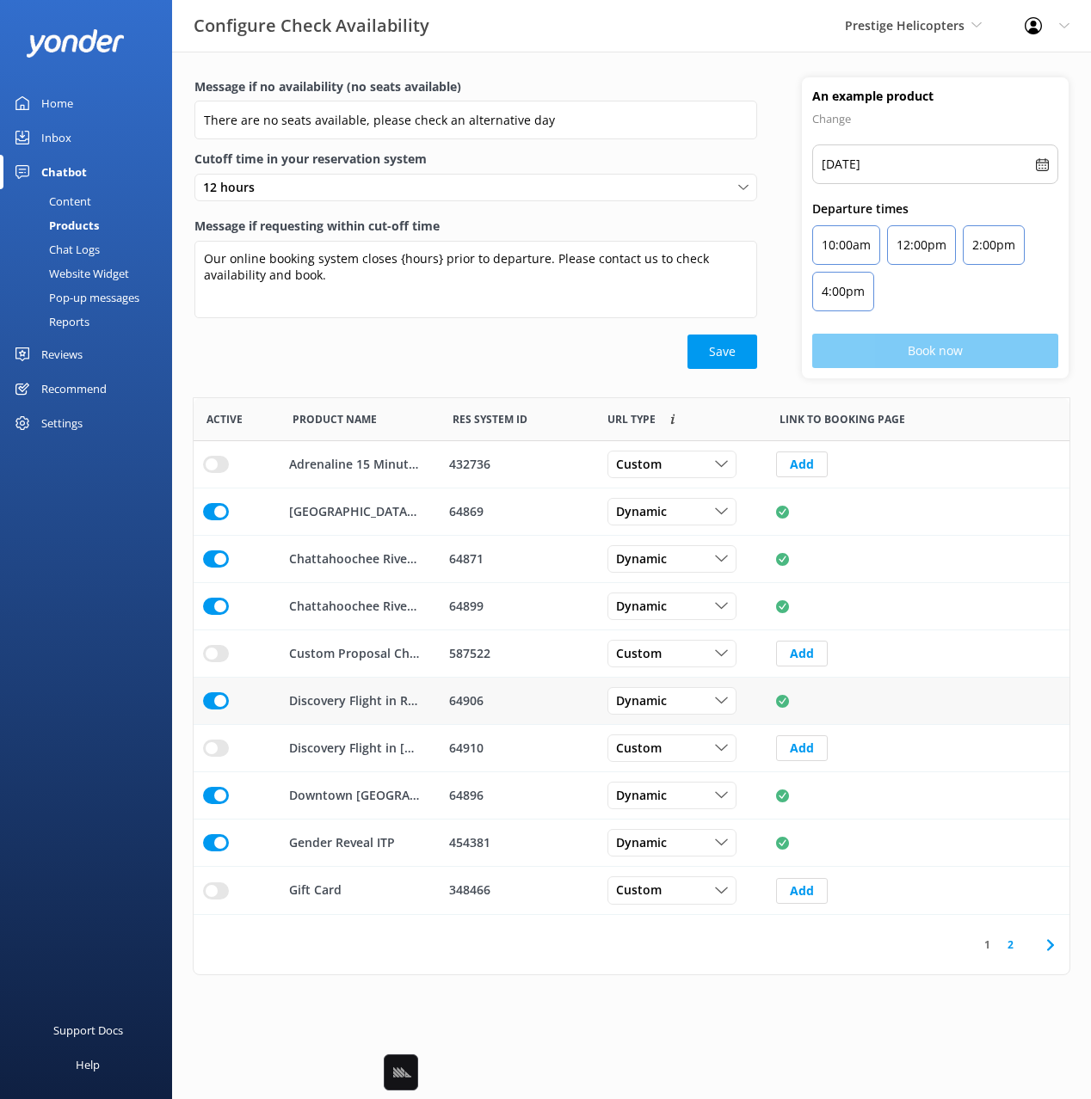
click at [223, 473] on input "row" at bounding box center [216, 464] width 26 height 17
click at [440, 373] on div "Message if no availability (no seats available) There are no seats available, p…" at bounding box center [475, 227] width 607 height 301
click at [483, 342] on div "Save" at bounding box center [475, 352] width 563 height 34
drag, startPoint x: 492, startPoint y: 355, endPoint x: 484, endPoint y: 348, distance: 10.9
click at [491, 355] on div "Save" at bounding box center [475, 352] width 563 height 34
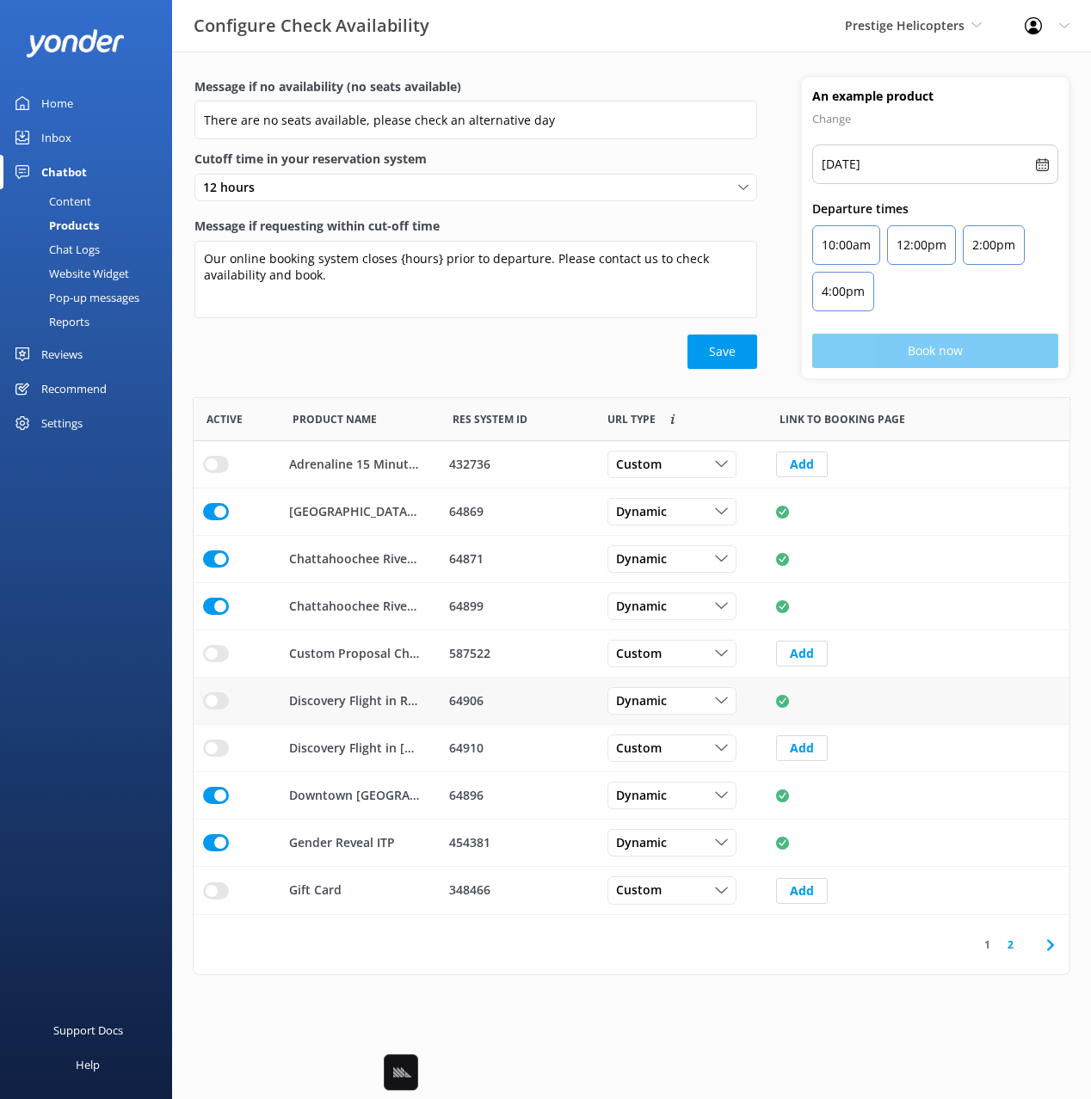
click at [462, 356] on div "Save" at bounding box center [475, 352] width 563 height 34
click at [499, 377] on div "Message if no availability (no seats available) There are no seats available, p…" at bounding box center [475, 227] width 607 height 301
click at [374, 355] on div "Save" at bounding box center [475, 352] width 563 height 34
click at [323, 366] on div "Save" at bounding box center [475, 352] width 563 height 34
click at [332, 384] on div "Message if no availability (no seats available) There are no seats available, p…" at bounding box center [631, 237] width 919 height 320
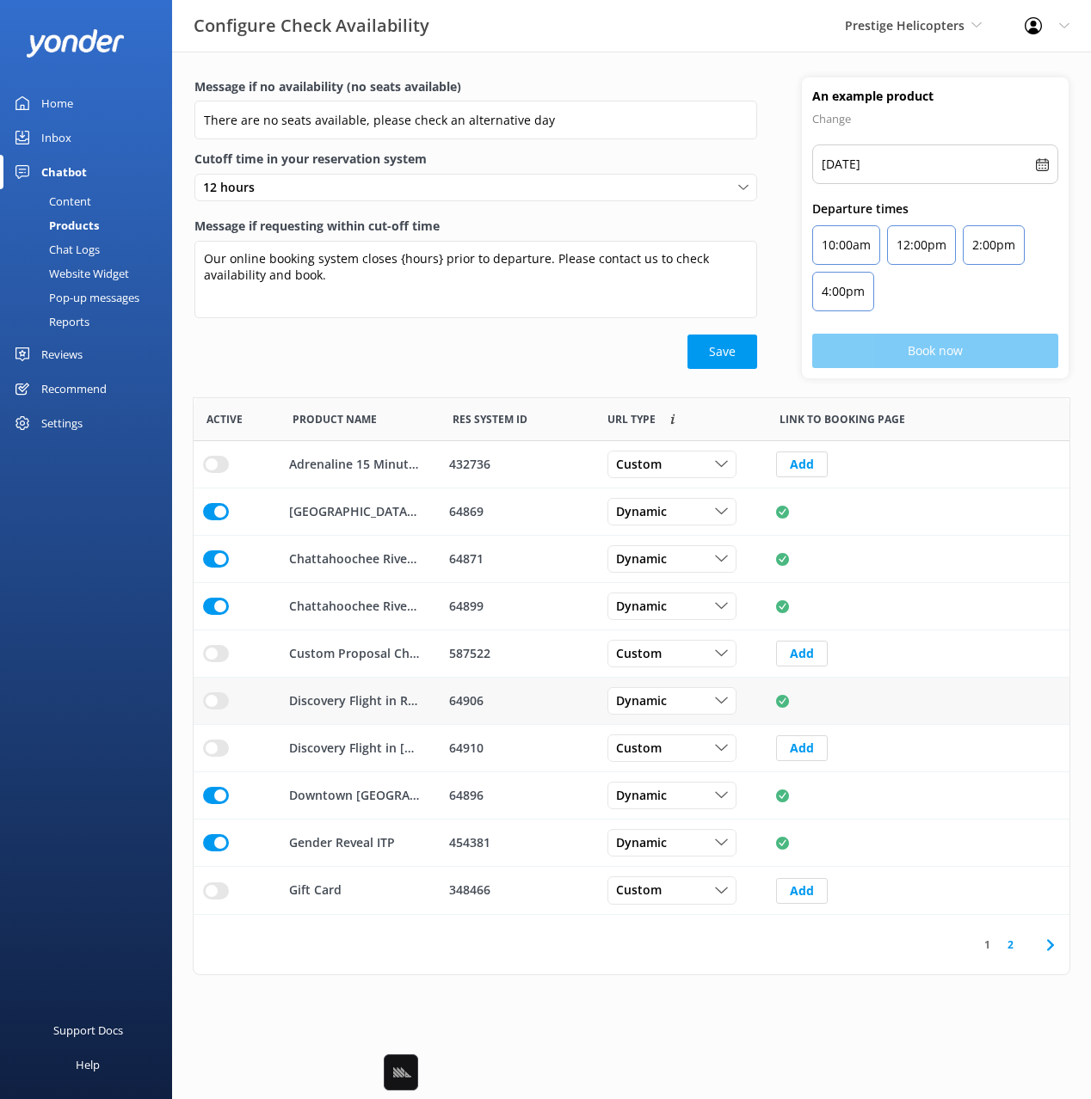
drag, startPoint x: 917, startPoint y: 993, endPoint x: 1029, endPoint y: 969, distance: 114.4
click at [924, 992] on html "Configure Check Availability Prestige Helicopters Black Cat Cruises [GEOGRAPHIC…" at bounding box center [545, 549] width 1091 height 1099
click at [1005, 954] on div "1 2" at bounding box center [632, 944] width 876 height 59
click at [1025, 944] on div "1 2" at bounding box center [999, 945] width 64 height 16
click at [1016, 938] on link "2" at bounding box center [1010, 945] width 23 height 16
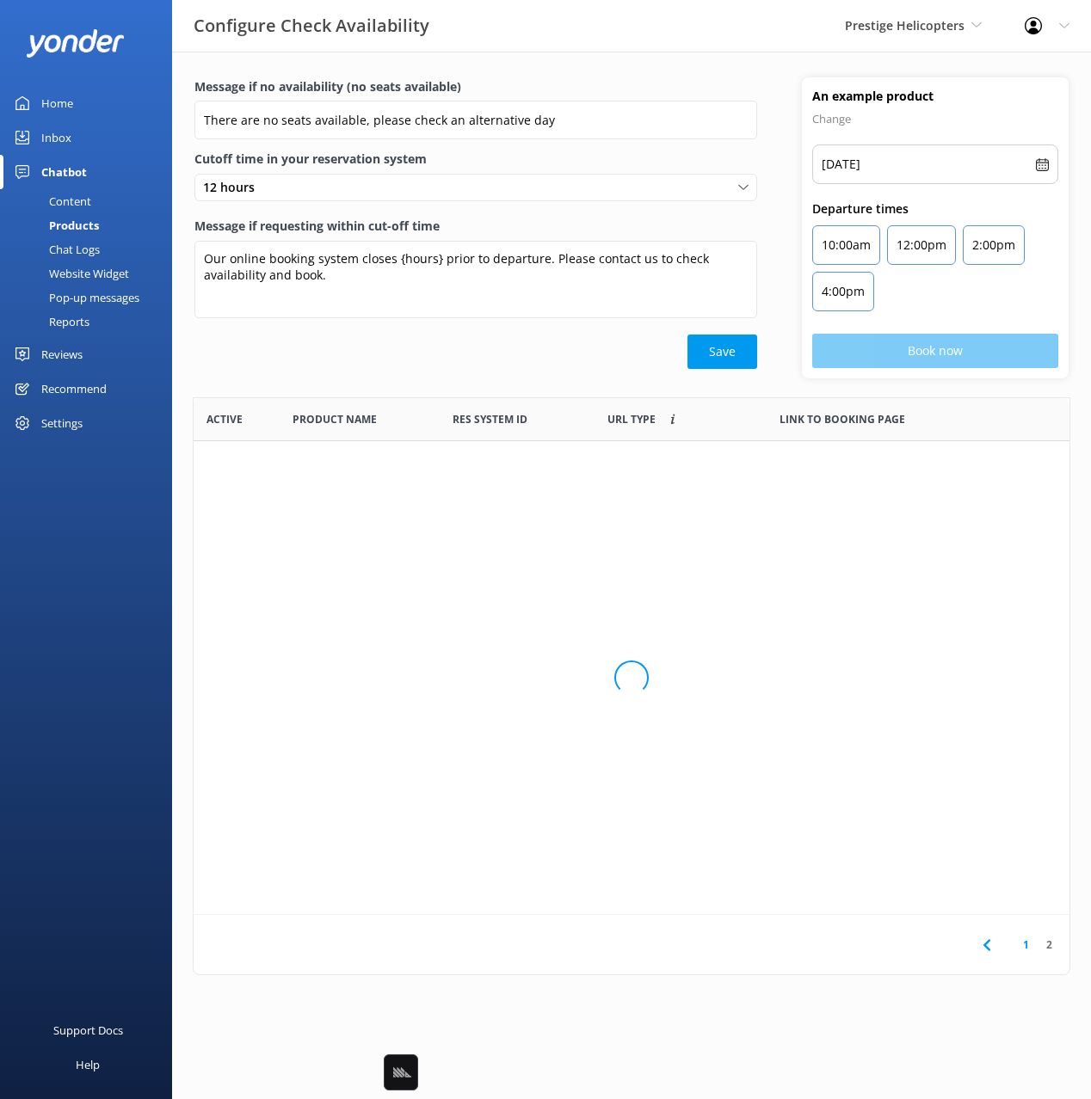
scroll to position [470, 876]
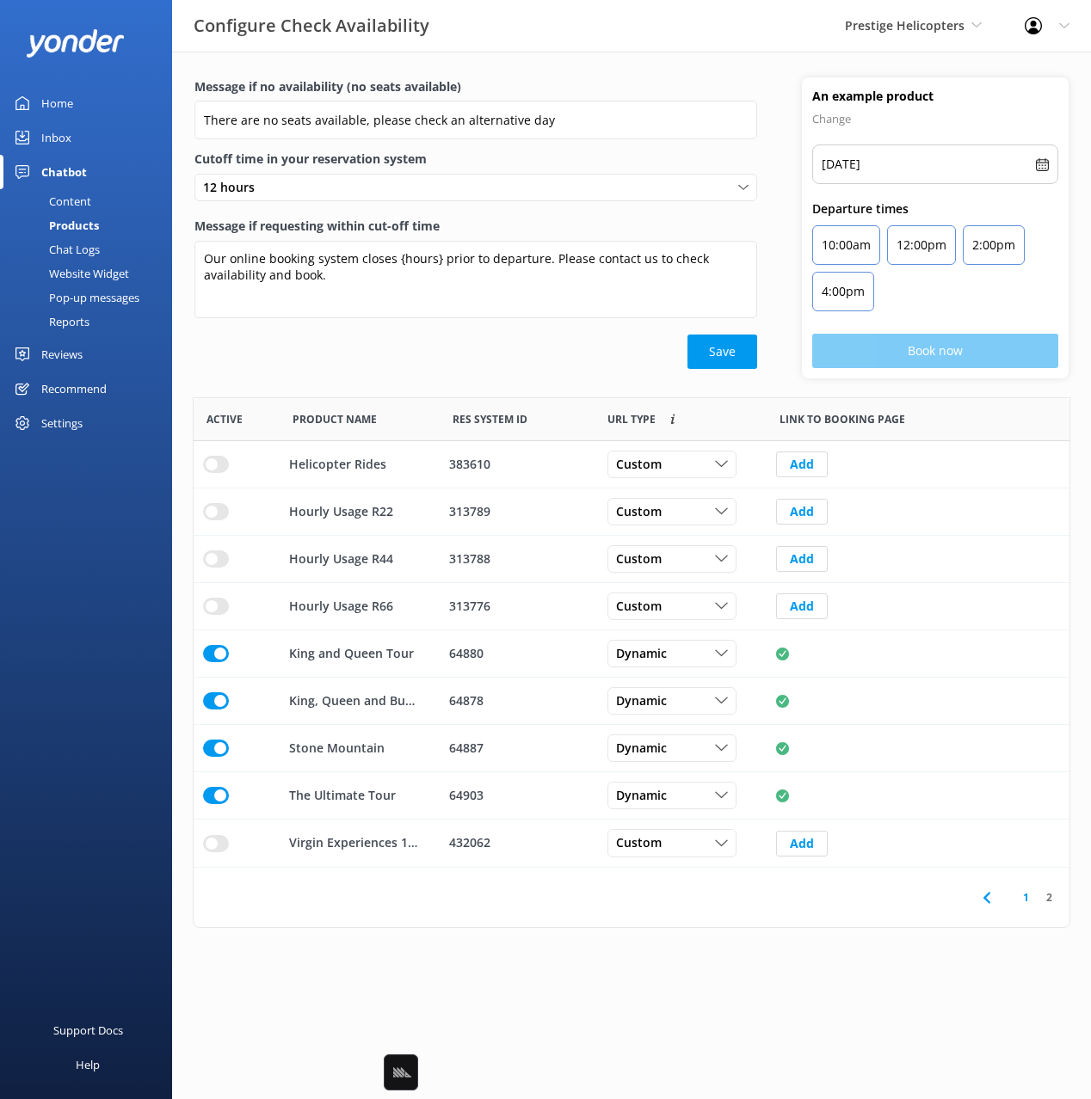
click at [354, 418] on span "Product Name" at bounding box center [334, 419] width 84 height 16
click at [330, 393] on div "Message if no availability (no seats available) There are no seats available, p…" at bounding box center [631, 237] width 919 height 320
click at [307, 350] on div "Save" at bounding box center [475, 352] width 563 height 34
click at [68, 197] on div "Content" at bounding box center [50, 201] width 81 height 24
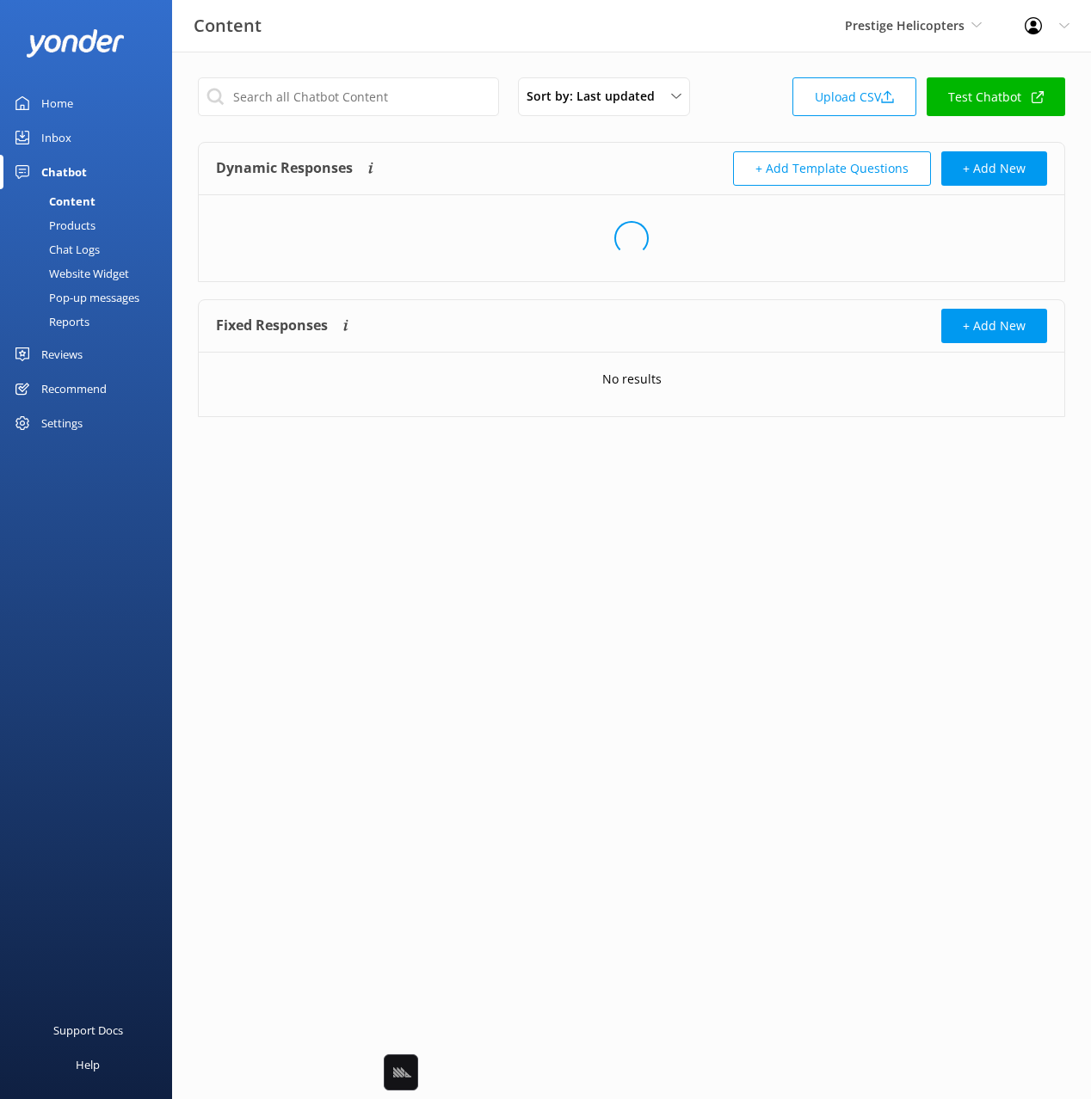
drag, startPoint x: 625, startPoint y: 169, endPoint x: 705, endPoint y: 157, distance: 80.9
click at [625, 169] on div "Dynamic Responses Dynamic responses rely on the Large Language Model to create …" at bounding box center [423, 168] width 415 height 34
click at [822, 110] on link "Upload CSV" at bounding box center [854, 96] width 124 height 39
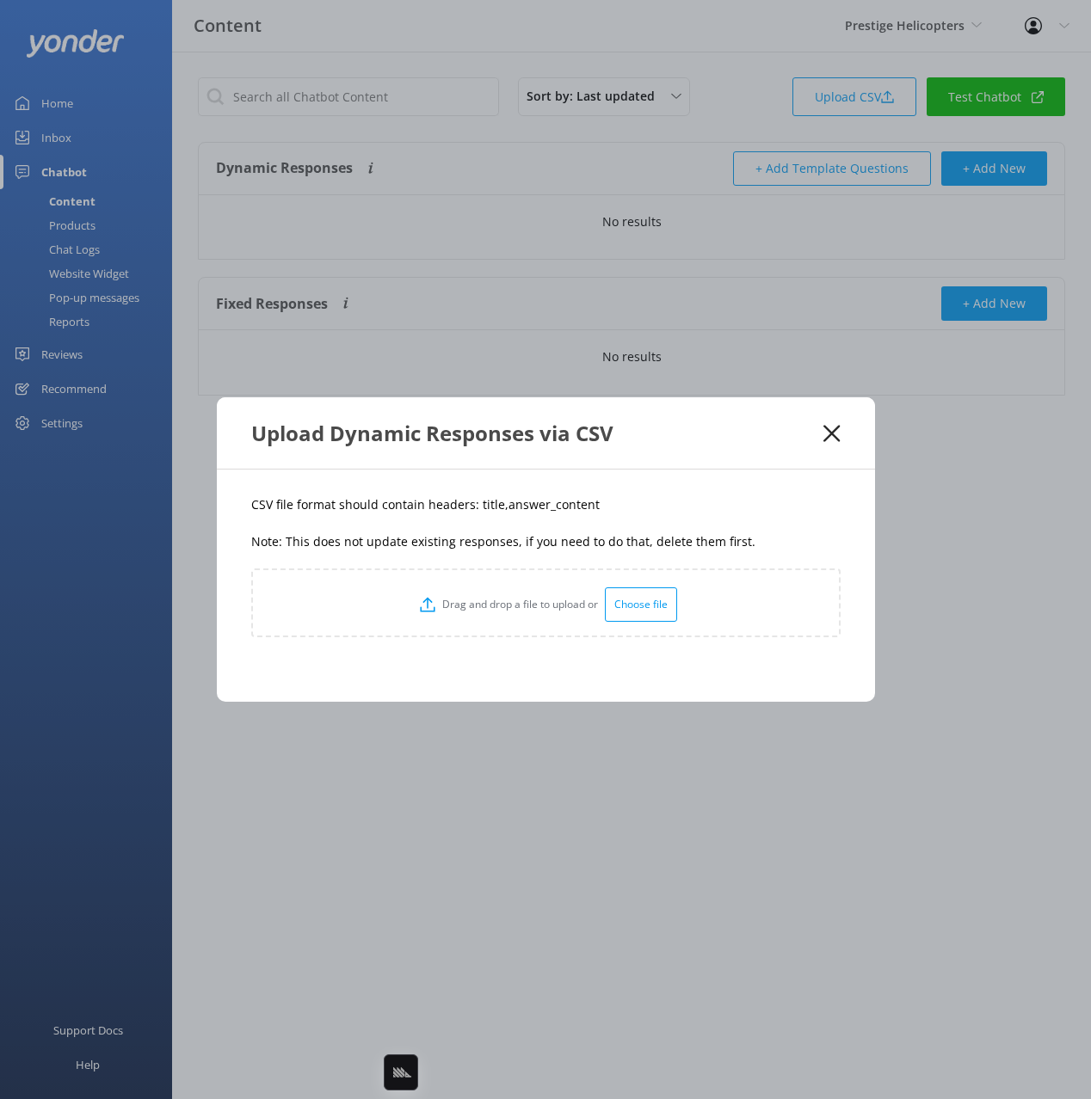
click at [842, 90] on div "Upload Dynamic Responses via CSV CSV file format should contain headers: title,…" at bounding box center [545, 549] width 1091 height 1099
click at [492, 505] on p "CSV file format should contain headers: title,answer_content" at bounding box center [545, 504] width 589 height 19
click at [485, 505] on p "CSV file format should contain headers: title,answer_content" at bounding box center [545, 504] width 589 height 19
drag, startPoint x: 485, startPoint y: 505, endPoint x: 1080, endPoint y: 385, distance: 606.3
click at [489, 502] on p "CSV file format should contain headers: title,answer_content" at bounding box center [545, 504] width 589 height 19
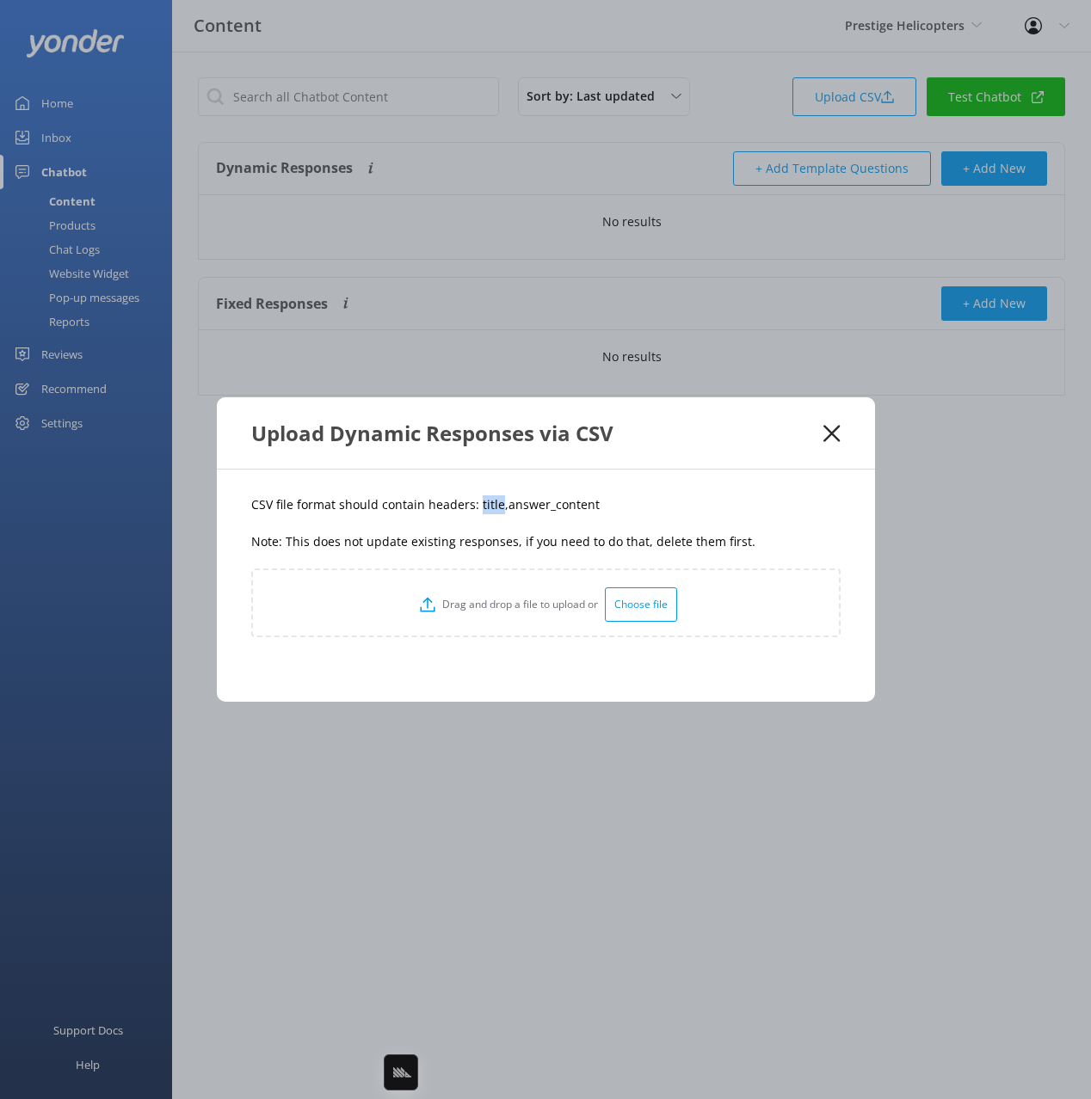
copy p "title"
drag, startPoint x: 600, startPoint y: 495, endPoint x: 523, endPoint y: 507, distance: 78.5
click at [523, 507] on p "CSV file format should contain headers: title,answer_content" at bounding box center [545, 504] width 589 height 19
drag, startPoint x: 532, startPoint y: 513, endPoint x: 542, endPoint y: 511, distance: 9.6
click at [537, 512] on p "CSV file format should contain headers: title,answer_content" at bounding box center [545, 504] width 589 height 19
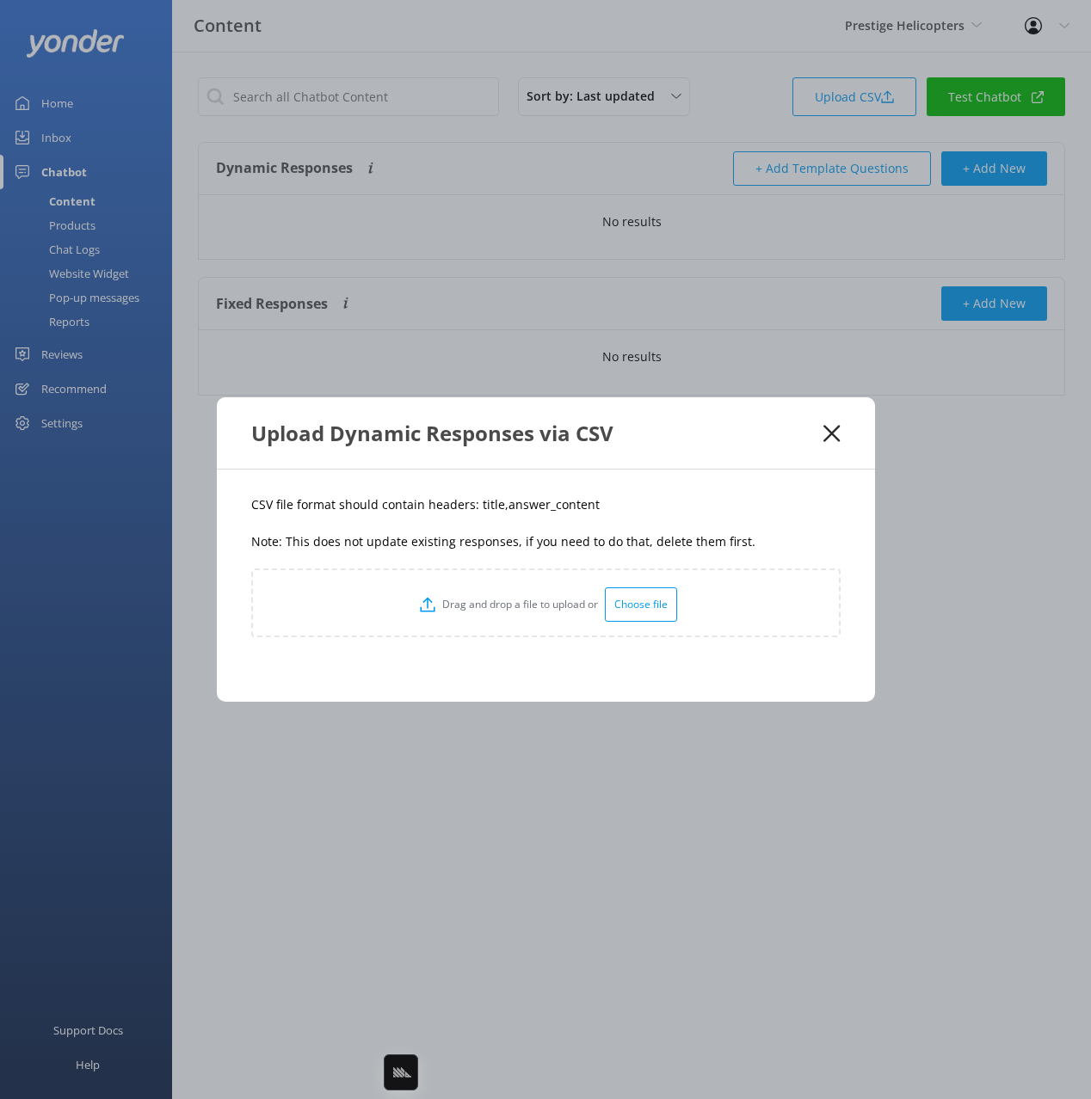
drag, startPoint x: 591, startPoint y: 506, endPoint x: 574, endPoint y: 508, distance: 17.4
click at [590, 506] on p "CSV file format should contain headers: title,answer_content" at bounding box center [545, 504] width 589 height 19
drag, startPoint x: 557, startPoint y: 511, endPoint x: 501, endPoint y: 514, distance: 55.1
click at [501, 514] on p "CSV file format should contain headers: title,answer_content" at bounding box center [545, 504] width 589 height 19
copy p "answer_content"
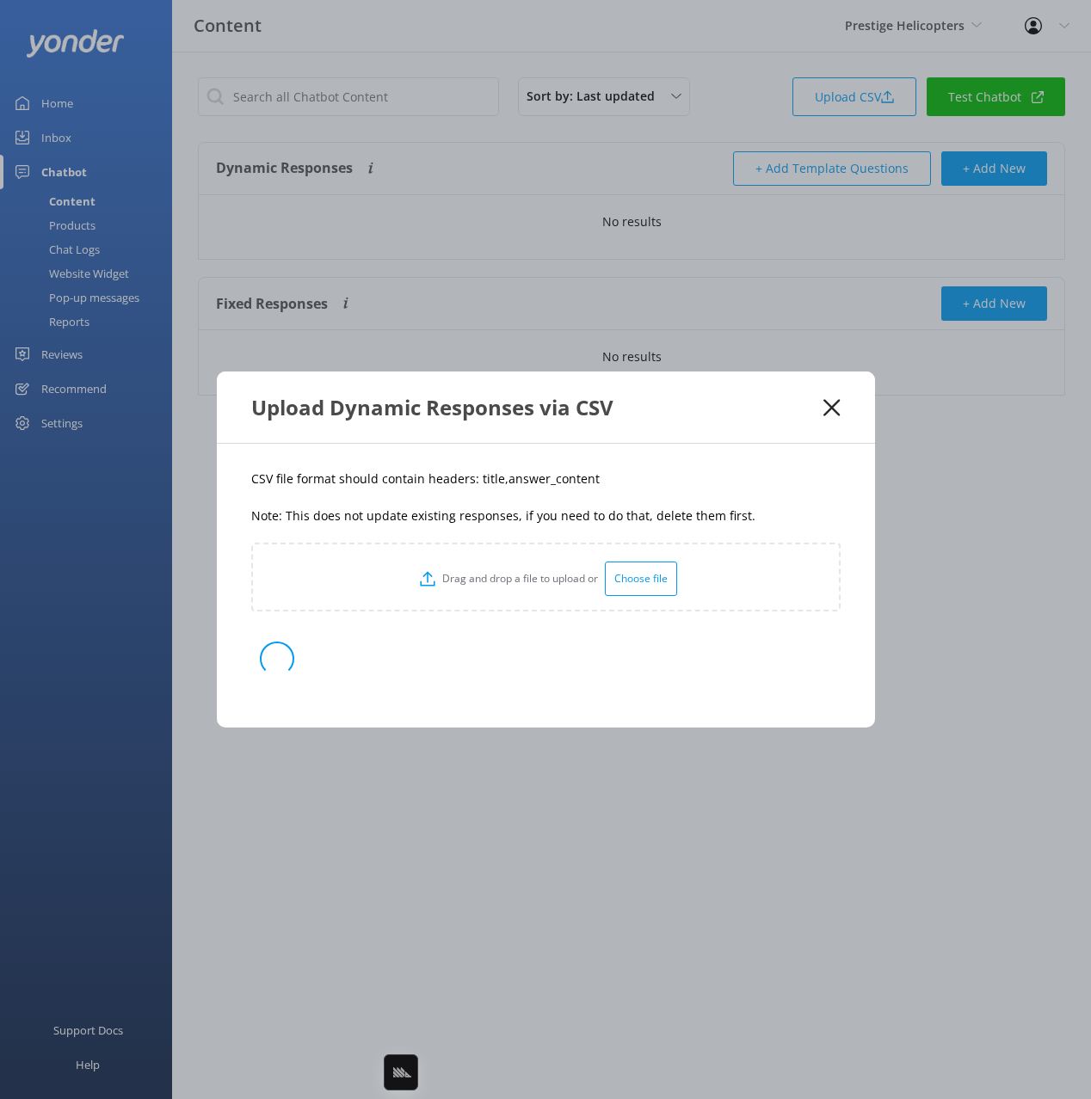
drag, startPoint x: 677, startPoint y: 504, endPoint x: 1052, endPoint y: 408, distance: 387.2
click at [678, 504] on div "CSV file format should contain headers: title,answer_content Note: This does no…" at bounding box center [546, 586] width 658 height 284
click at [668, 498] on div "CSV file format should contain headers: title,answer_content Note: This does no…" at bounding box center [546, 586] width 658 height 284
click at [644, 507] on p "Note: This does not update existing responses, if you need to do that, delete t…" at bounding box center [545, 516] width 589 height 19
drag, startPoint x: 706, startPoint y: 511, endPoint x: 774, endPoint y: 512, distance: 68.0
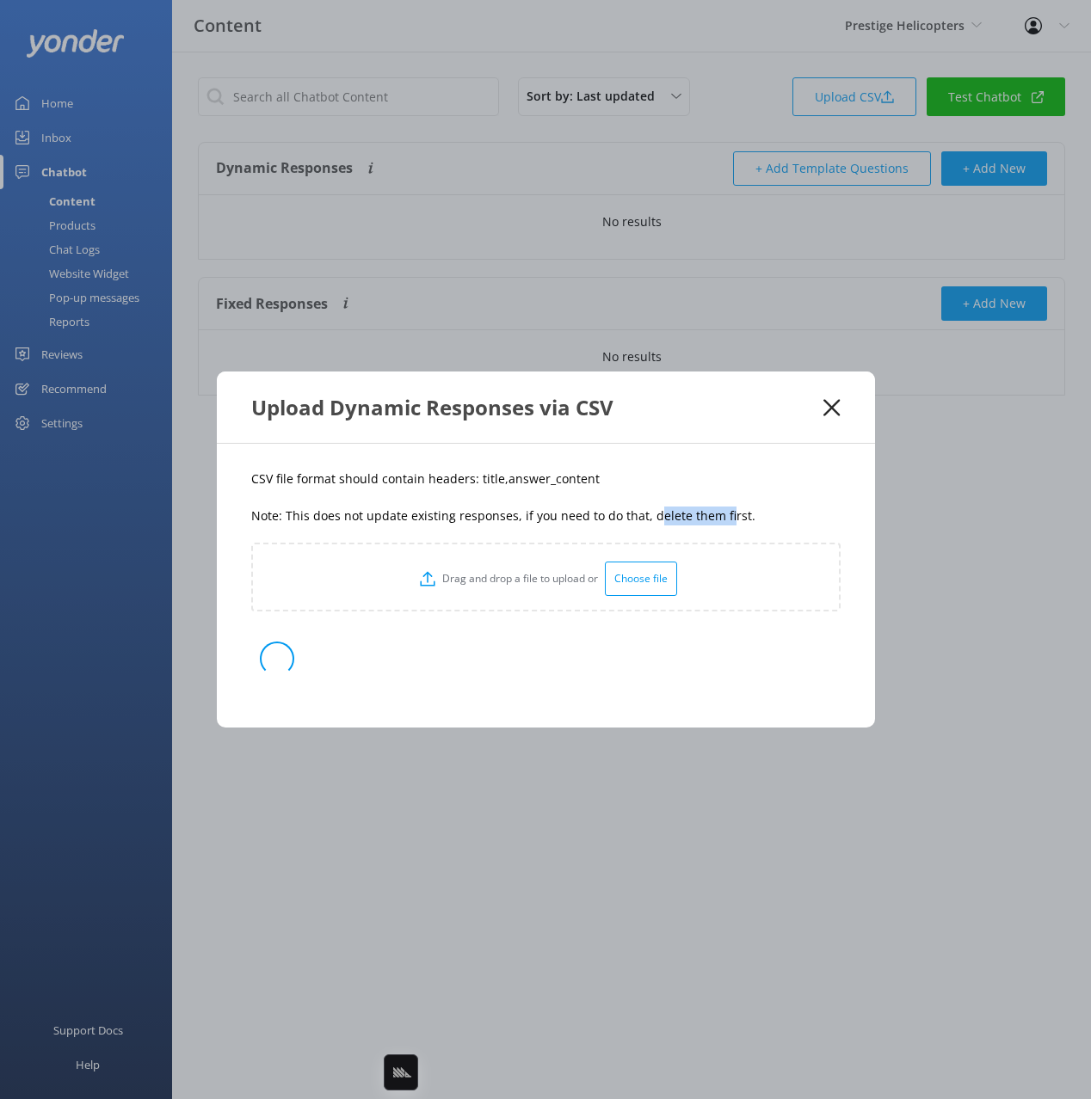
click at [741, 511] on p "Note: This does not update existing responses, if you need to do that, delete t…" at bounding box center [545, 516] width 589 height 19
click at [784, 513] on p "Note: This does not update existing responses, if you need to do that, delete t…" at bounding box center [545, 516] width 589 height 19
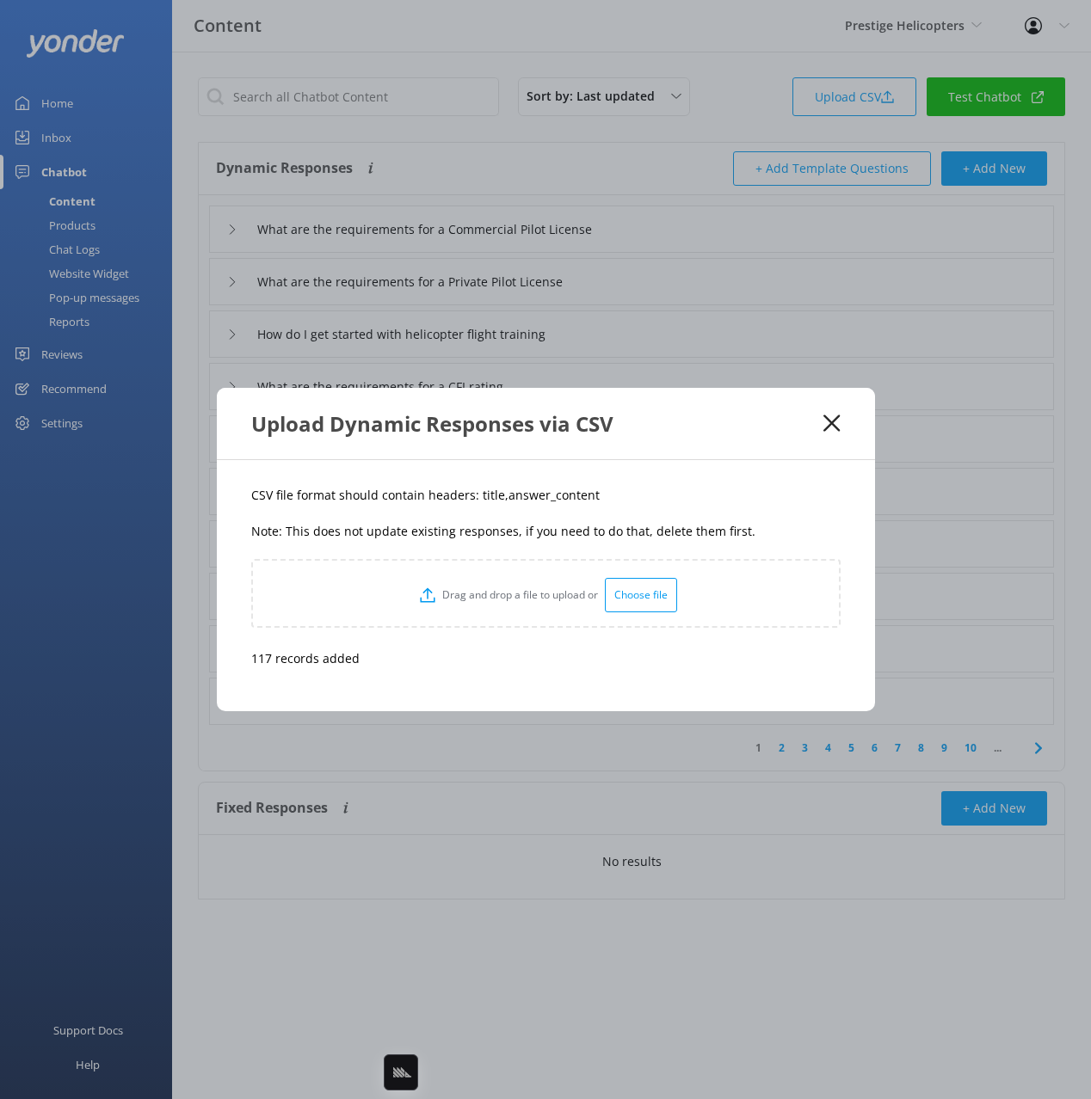
drag, startPoint x: 788, startPoint y: 452, endPoint x: 826, endPoint y: 423, distance: 47.8
click at [788, 452] on div "Upload Dynamic Responses via CSV" at bounding box center [546, 423] width 658 height 71
click at [827, 423] on icon at bounding box center [831, 423] width 16 height 17
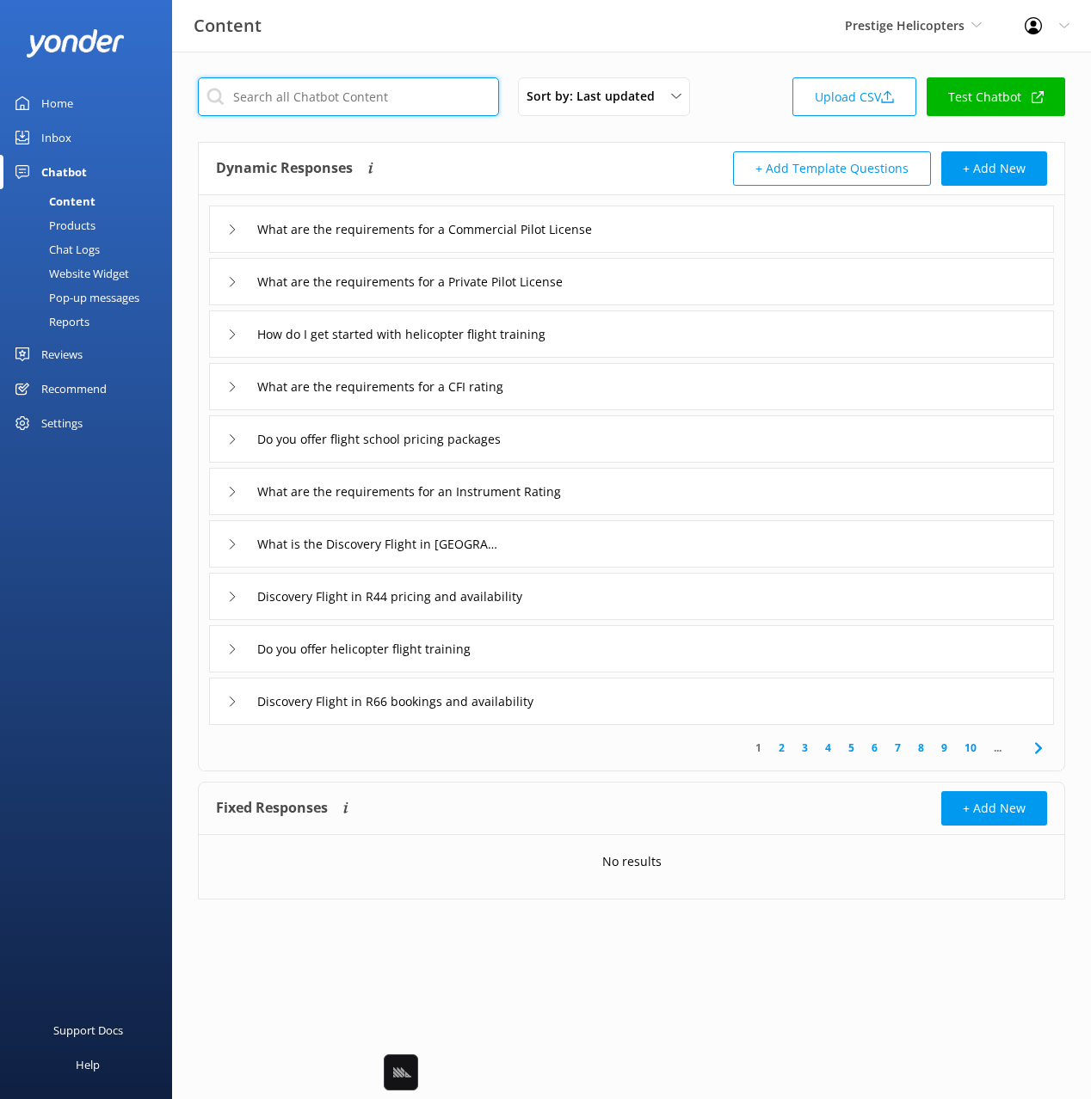
click at [362, 111] on input "text" at bounding box center [348, 96] width 301 height 39
paste input "I want to propose on the flight"
type input "I want to propose on the flight"
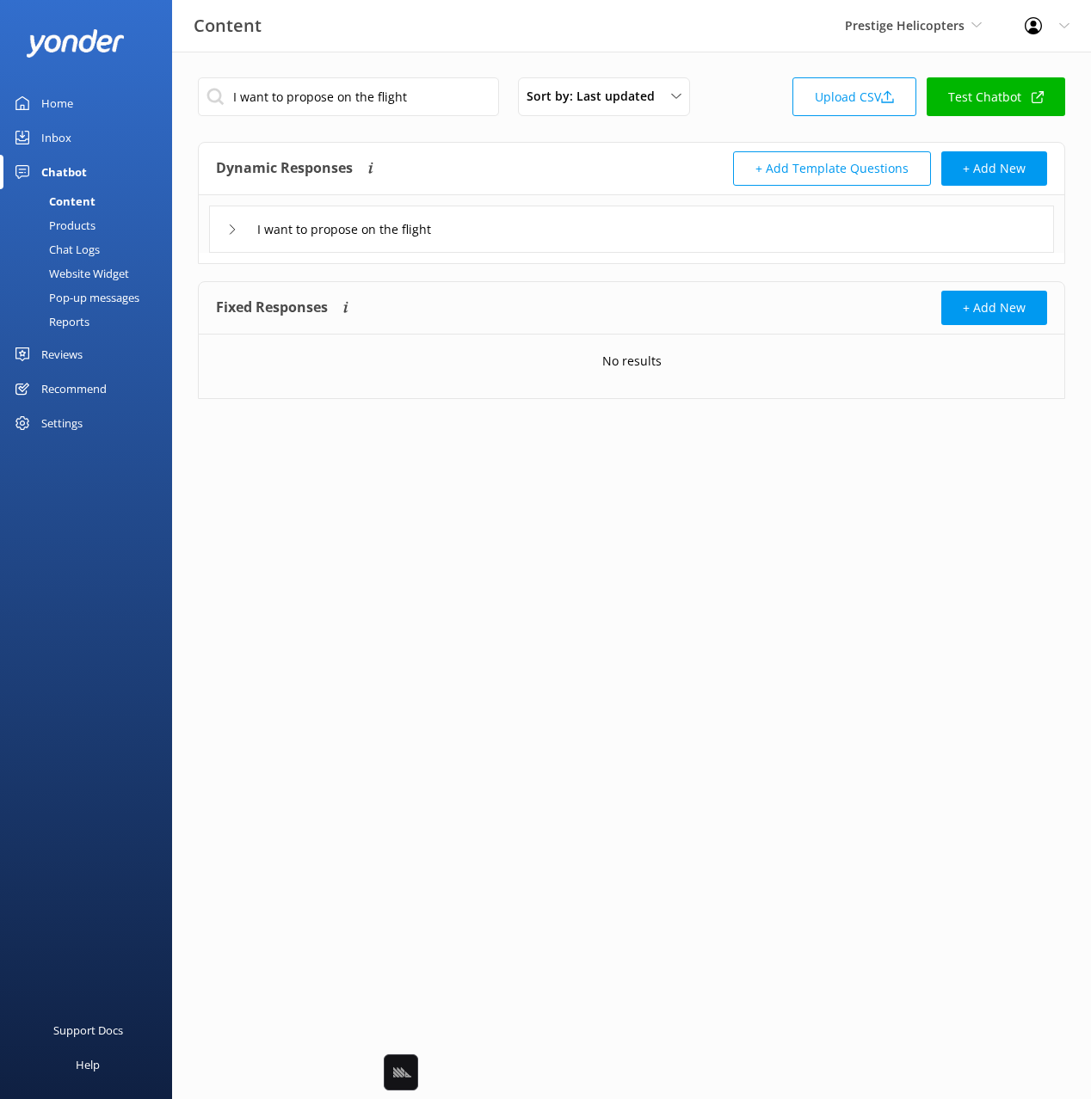
drag, startPoint x: 564, startPoint y: 237, endPoint x: 548, endPoint y: 244, distance: 18.1
click at [564, 237] on div "I want to propose on the flight" at bounding box center [631, 229] width 845 height 47
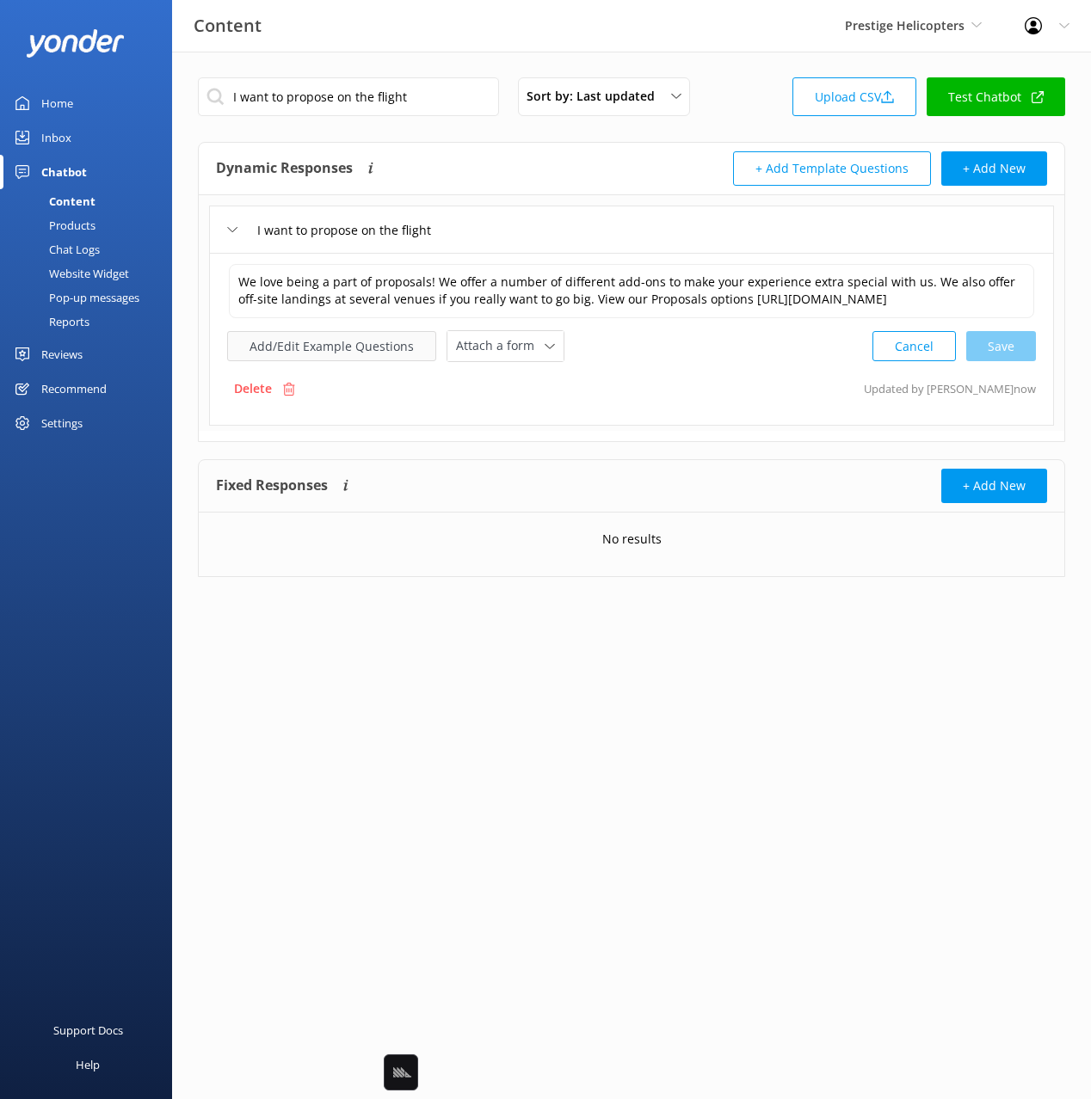
click at [330, 344] on button "Add/Edit Example Questions" at bounding box center [331, 346] width 209 height 30
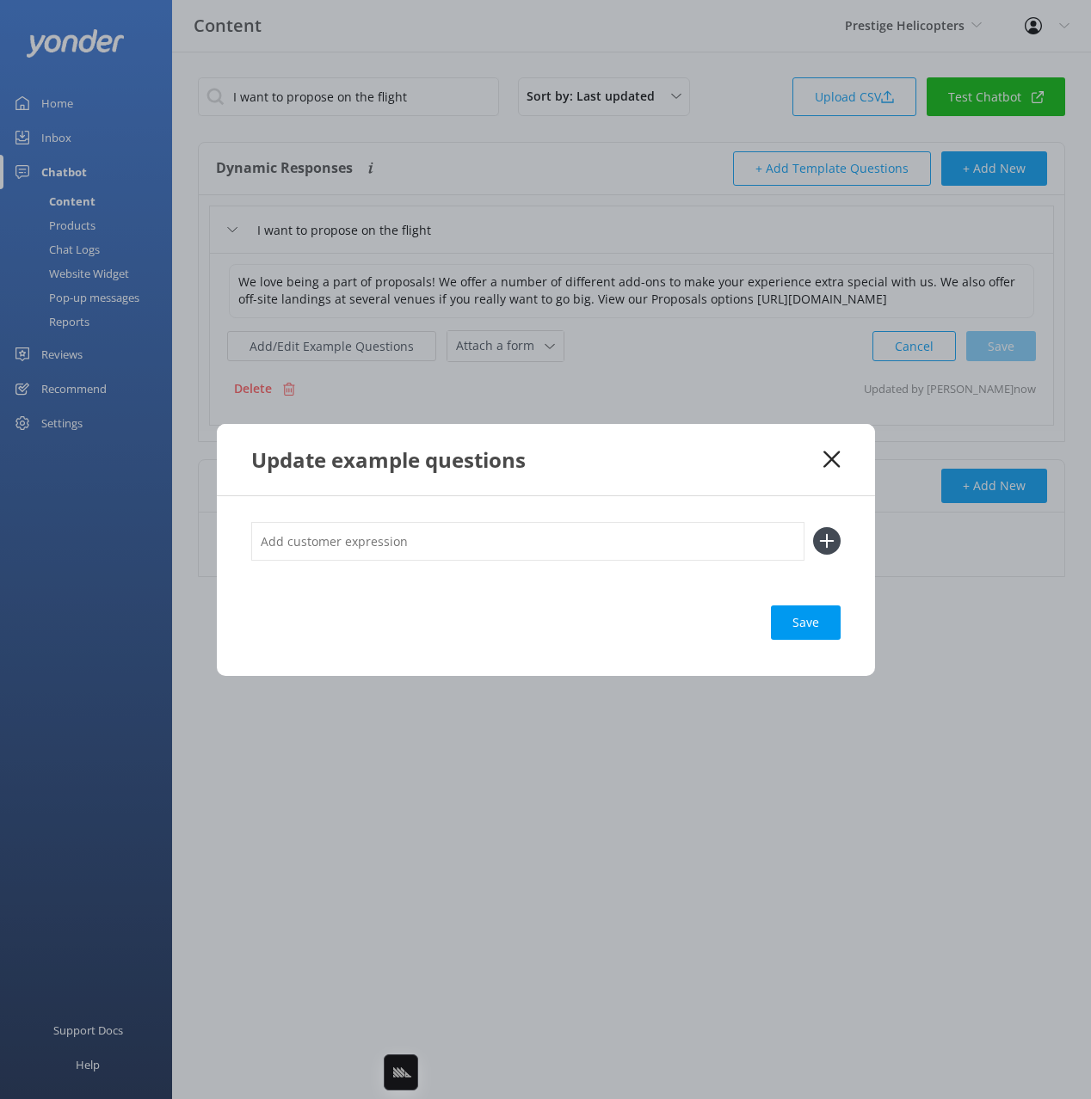
click at [623, 536] on input "text" at bounding box center [527, 541] width 553 height 39
paste input "Do you do wedding proposals"
type input "Do you do wedding proposals"
click at [813, 527] on button at bounding box center [827, 541] width 28 height 28
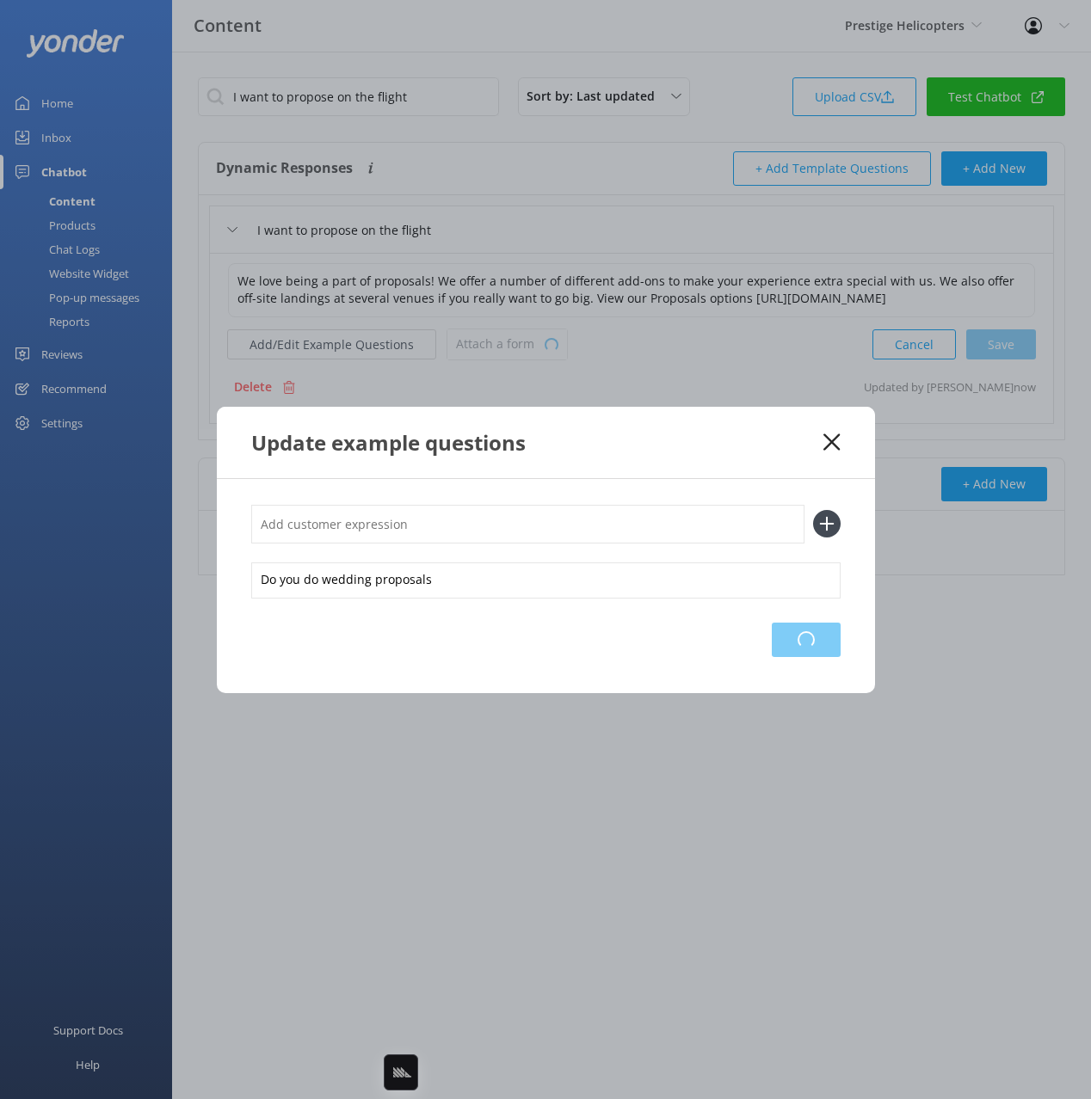
drag, startPoint x: 820, startPoint y: 634, endPoint x: 821, endPoint y: 608, distance: 25.9
click at [820, 634] on div "Loading.." at bounding box center [806, 640] width 69 height 34
drag, startPoint x: 783, startPoint y: 457, endPoint x: 823, endPoint y: 437, distance: 45.0
click at [783, 457] on div "Update example questions" at bounding box center [546, 442] width 658 height 71
click at [824, 436] on icon at bounding box center [831, 442] width 16 height 17
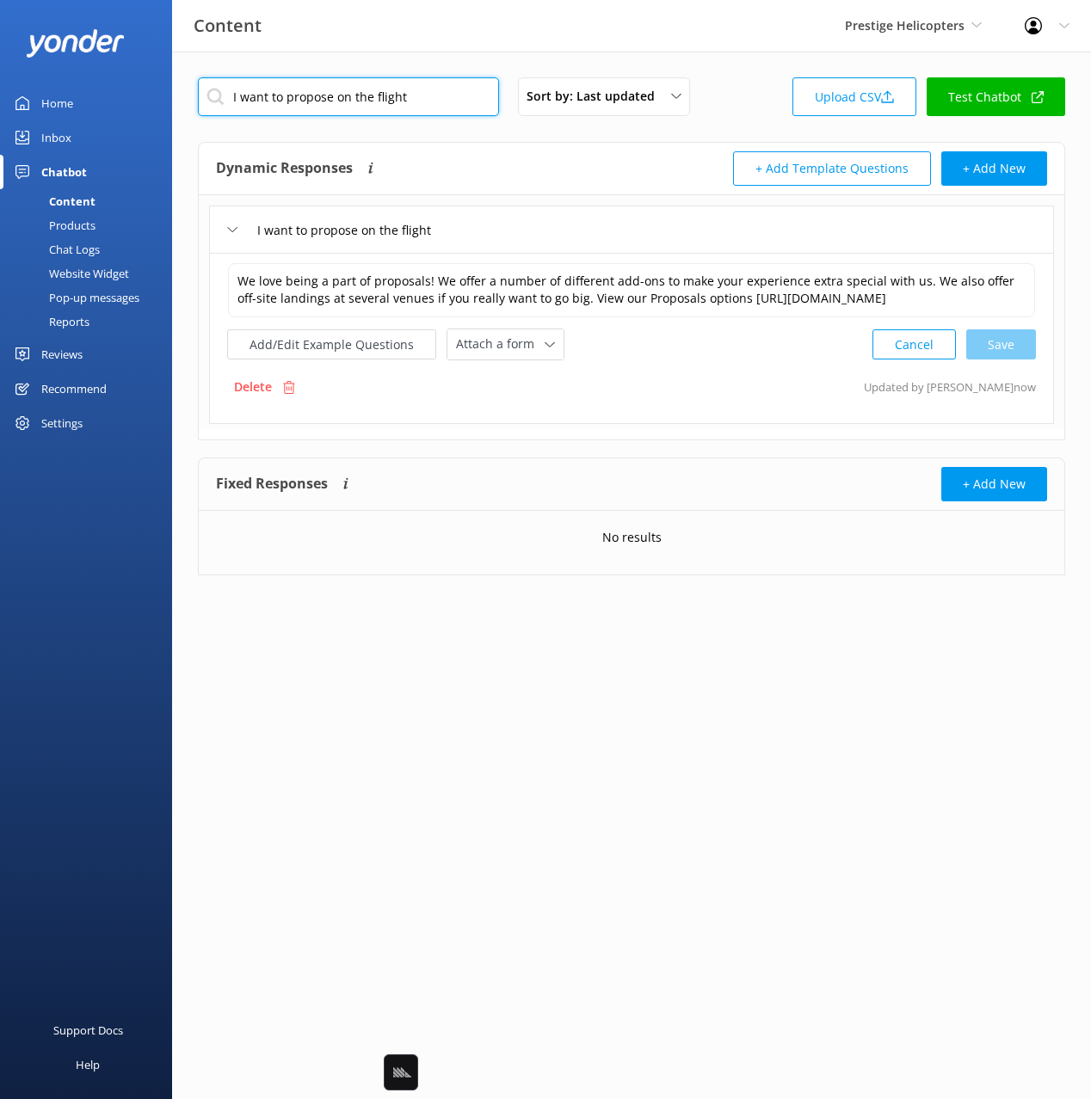
click at [430, 93] on input "I want to propose on the flight" at bounding box center [348, 96] width 301 height 39
paste input "Do you operate in bad weather conditions"
type input "Do you operate in bad weather conditions"
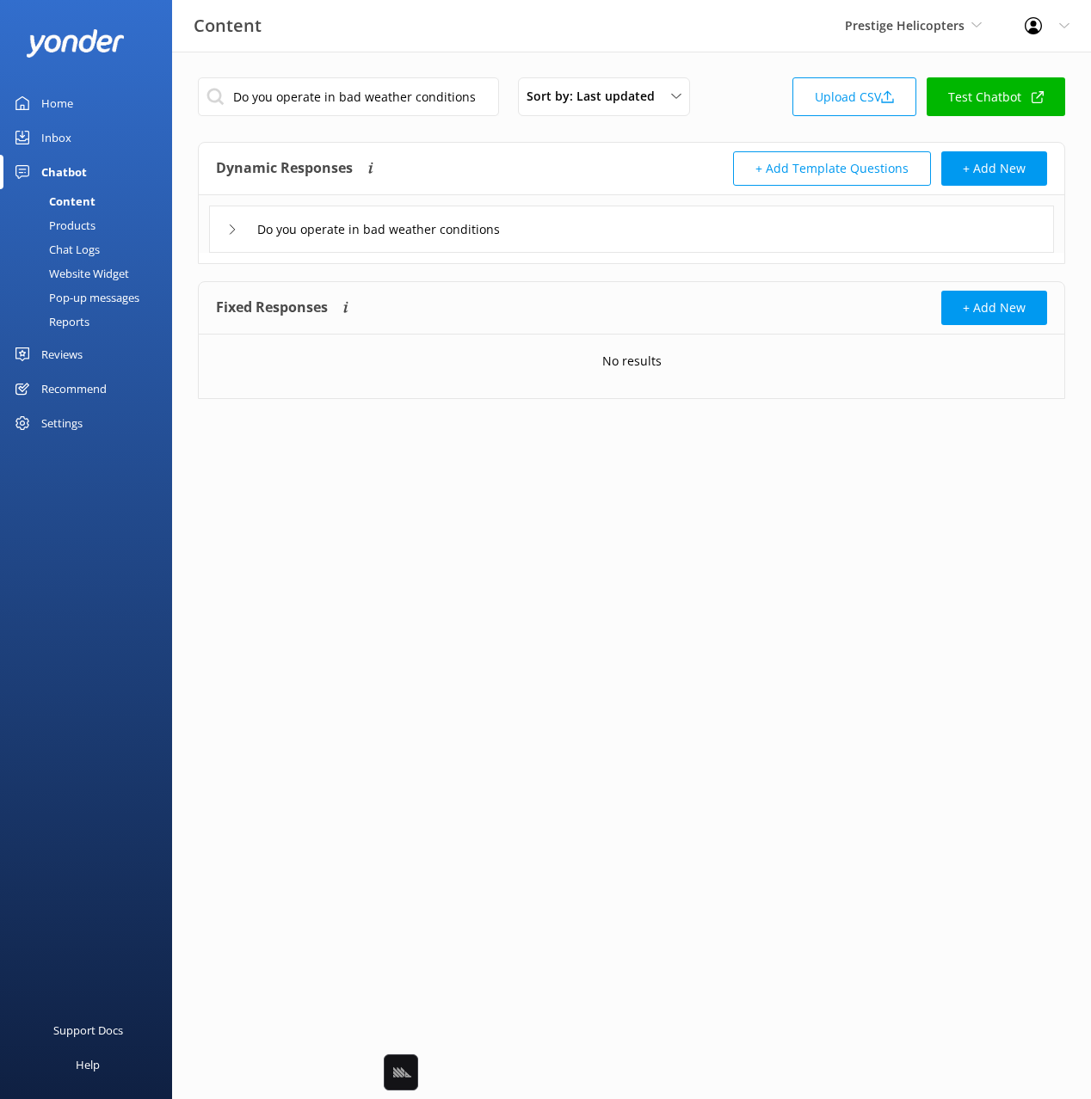
drag, startPoint x: 626, startPoint y: 198, endPoint x: 601, endPoint y: 214, distance: 29.8
click at [626, 198] on div "Do you operate in bad weather conditions" at bounding box center [631, 224] width 865 height 58
drag, startPoint x: 600, startPoint y: 189, endPoint x: 595, endPoint y: 202, distance: 13.9
click at [600, 189] on div "Dynamic Responses Dynamic responses rely on the Large Language Model to create …" at bounding box center [631, 169] width 865 height 52
drag, startPoint x: 600, startPoint y: 214, endPoint x: 555, endPoint y: 249, distance: 57.6
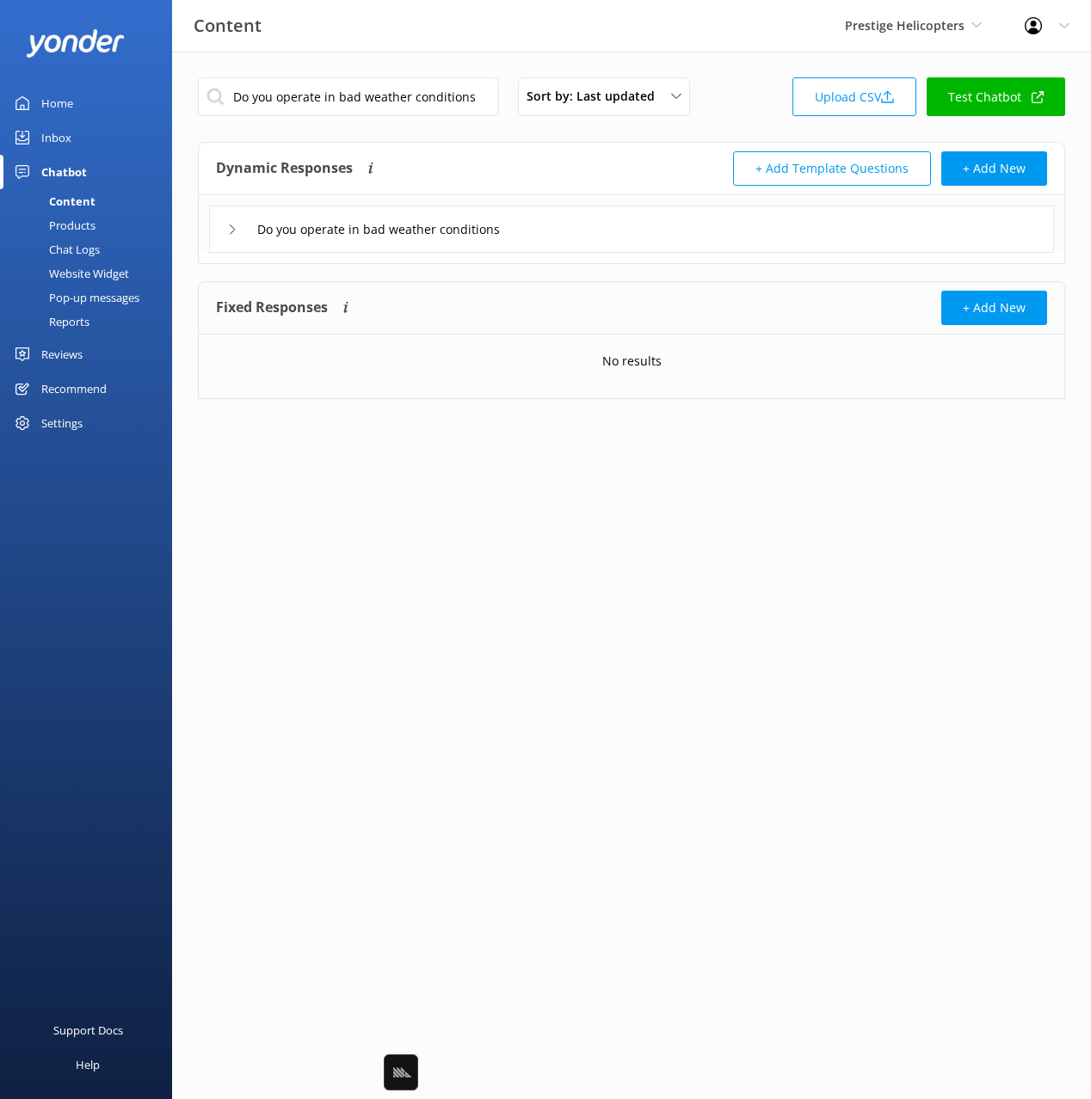
click at [600, 214] on div "Do you operate in bad weather conditions" at bounding box center [631, 229] width 845 height 47
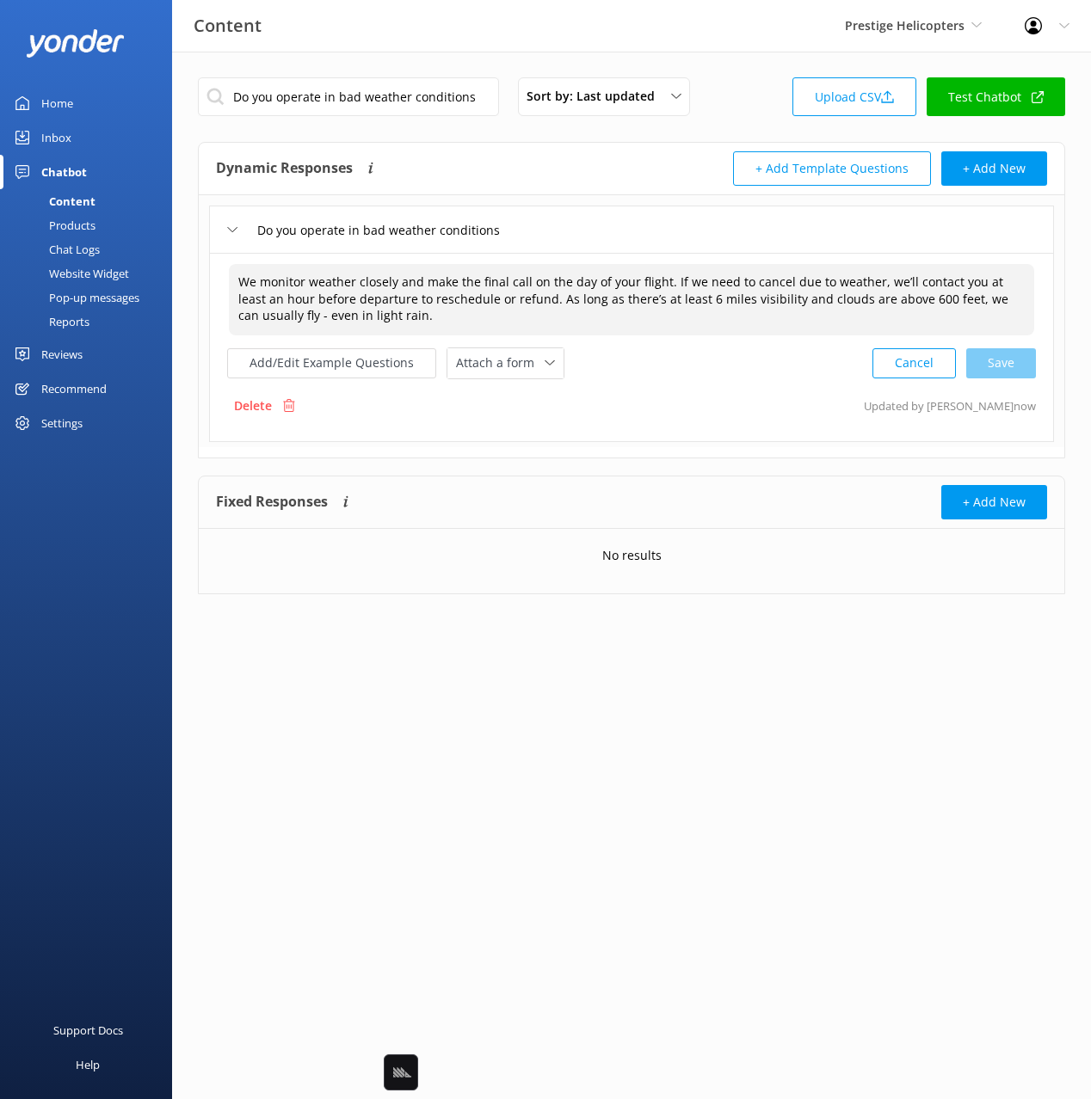
drag, startPoint x: 334, startPoint y: 326, endPoint x: 335, endPoint y: 339, distance: 12.9
click at [334, 328] on textarea "We monitor weather closely and make the final call on the day of your flight. I…" at bounding box center [631, 299] width 805 height 71
click at [352, 373] on button "Add/Edit Example Questions" at bounding box center [331, 363] width 209 height 30
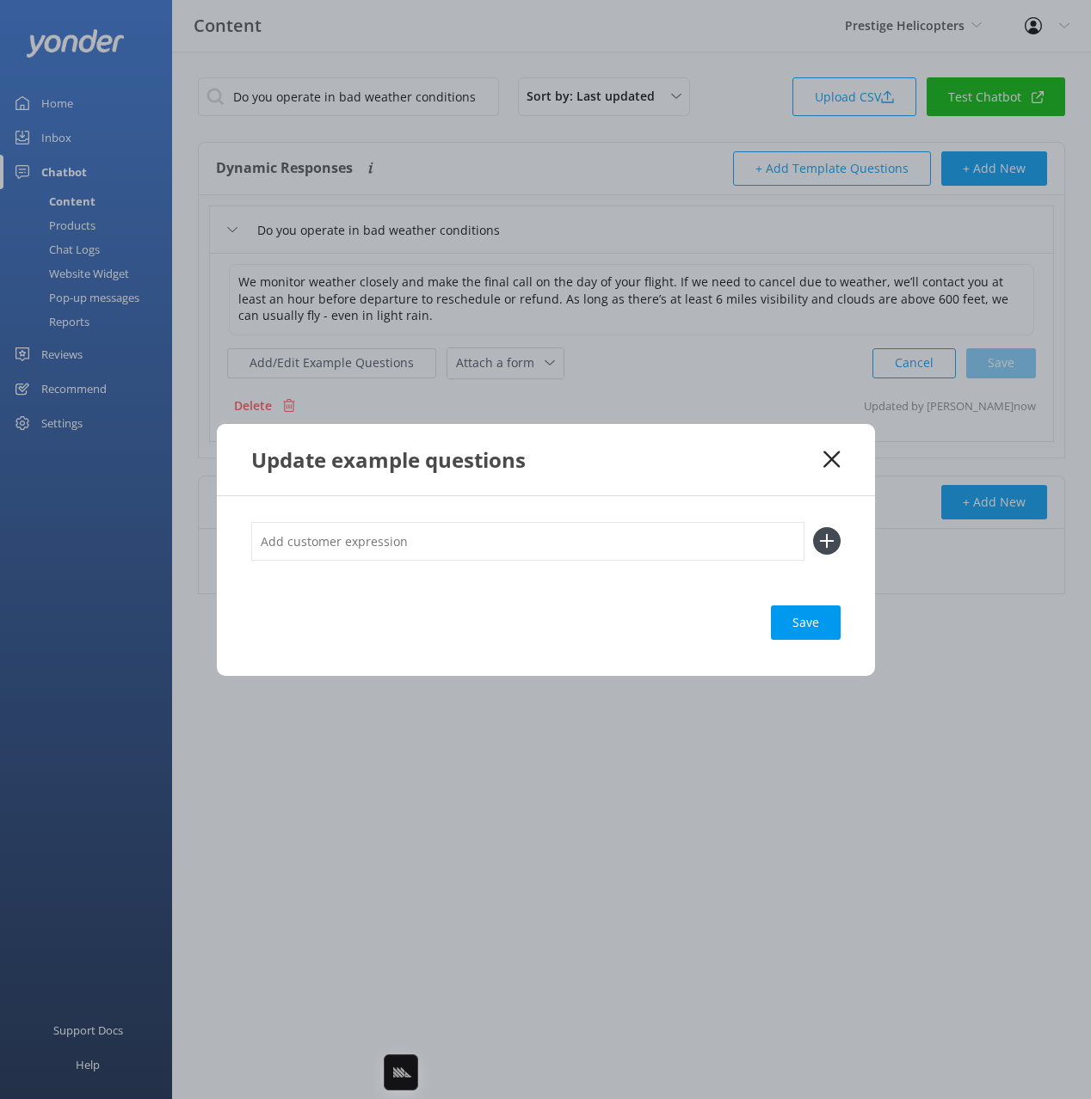
click at [636, 557] on input "text" at bounding box center [527, 541] width 553 height 39
paste input "Are you flying [DATE]?"
type input "Are you flying [DATE]?"
click at [813, 527] on button at bounding box center [827, 541] width 28 height 28
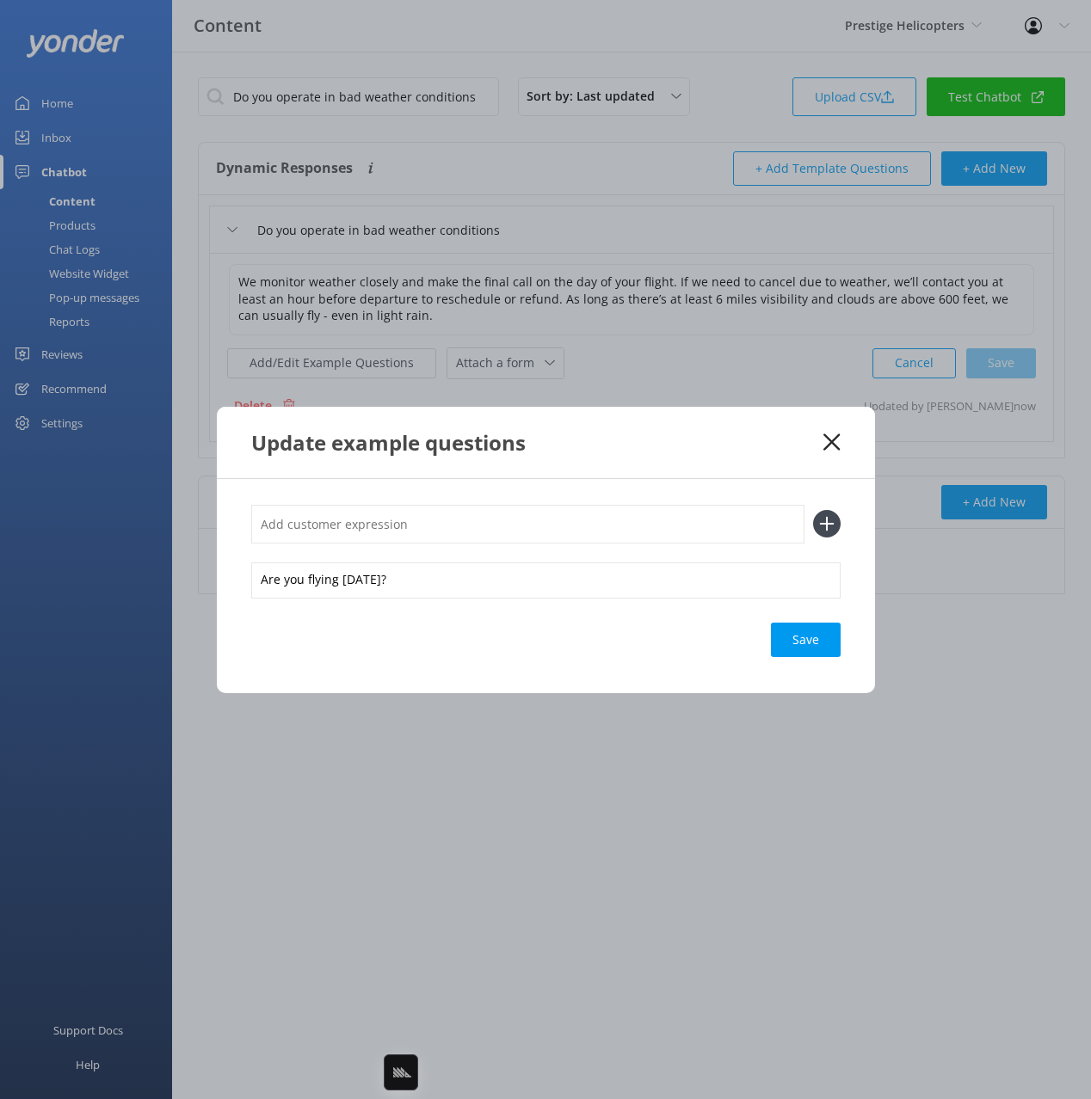
drag, startPoint x: 811, startPoint y: 639, endPoint x: 1002, endPoint y: 649, distance: 191.2
click at [811, 639] on div "Save" at bounding box center [806, 640] width 70 height 34
drag, startPoint x: 831, startPoint y: 440, endPoint x: 842, endPoint y: 442, distance: 11.3
click at [833, 440] on use at bounding box center [831, 442] width 16 height 16
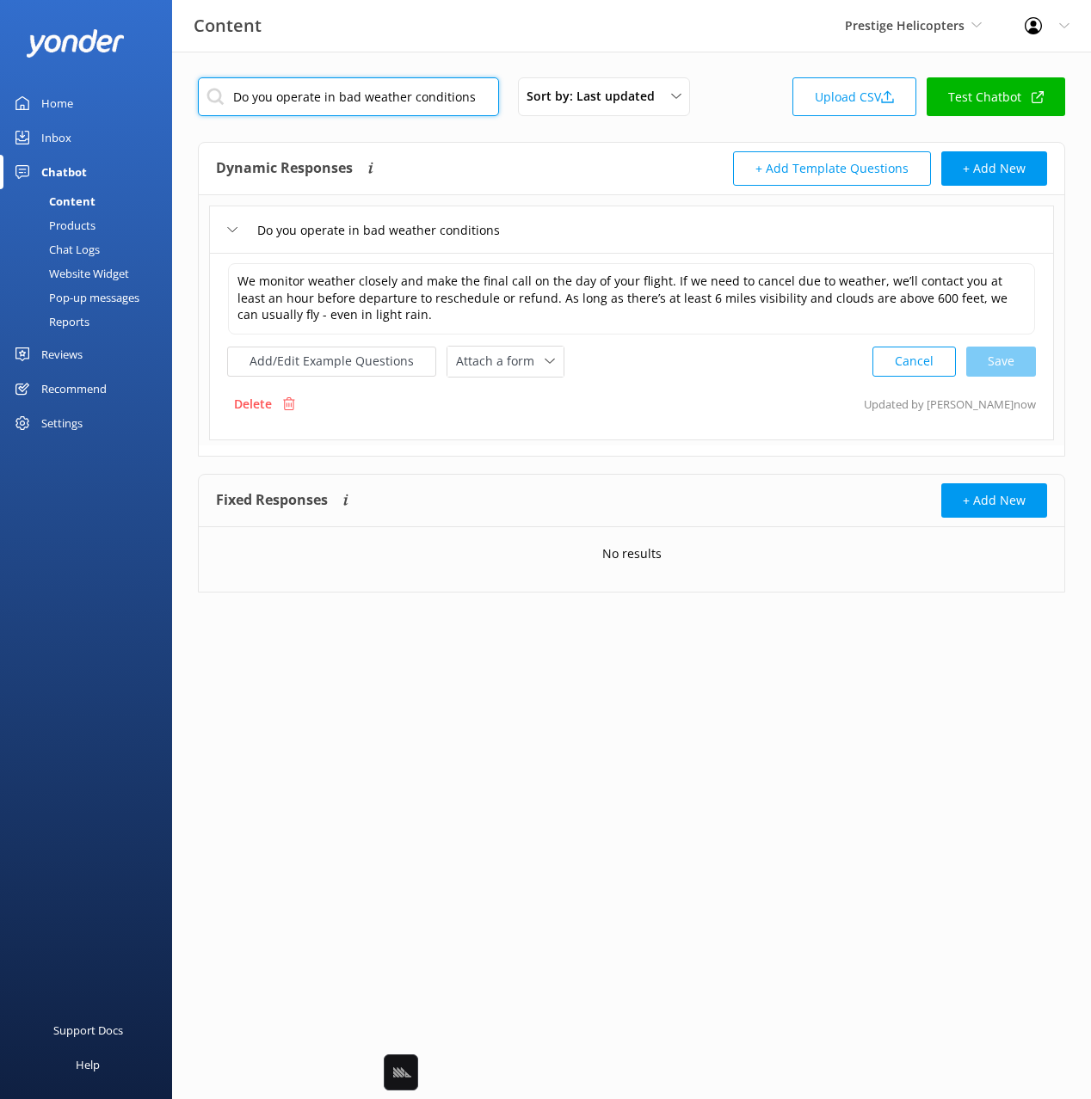
click at [435, 109] on input "Do you operate in bad weather conditions" at bounding box center [348, 96] width 301 height 39
paste input "What is the age limit"
type input "What is the age limit"
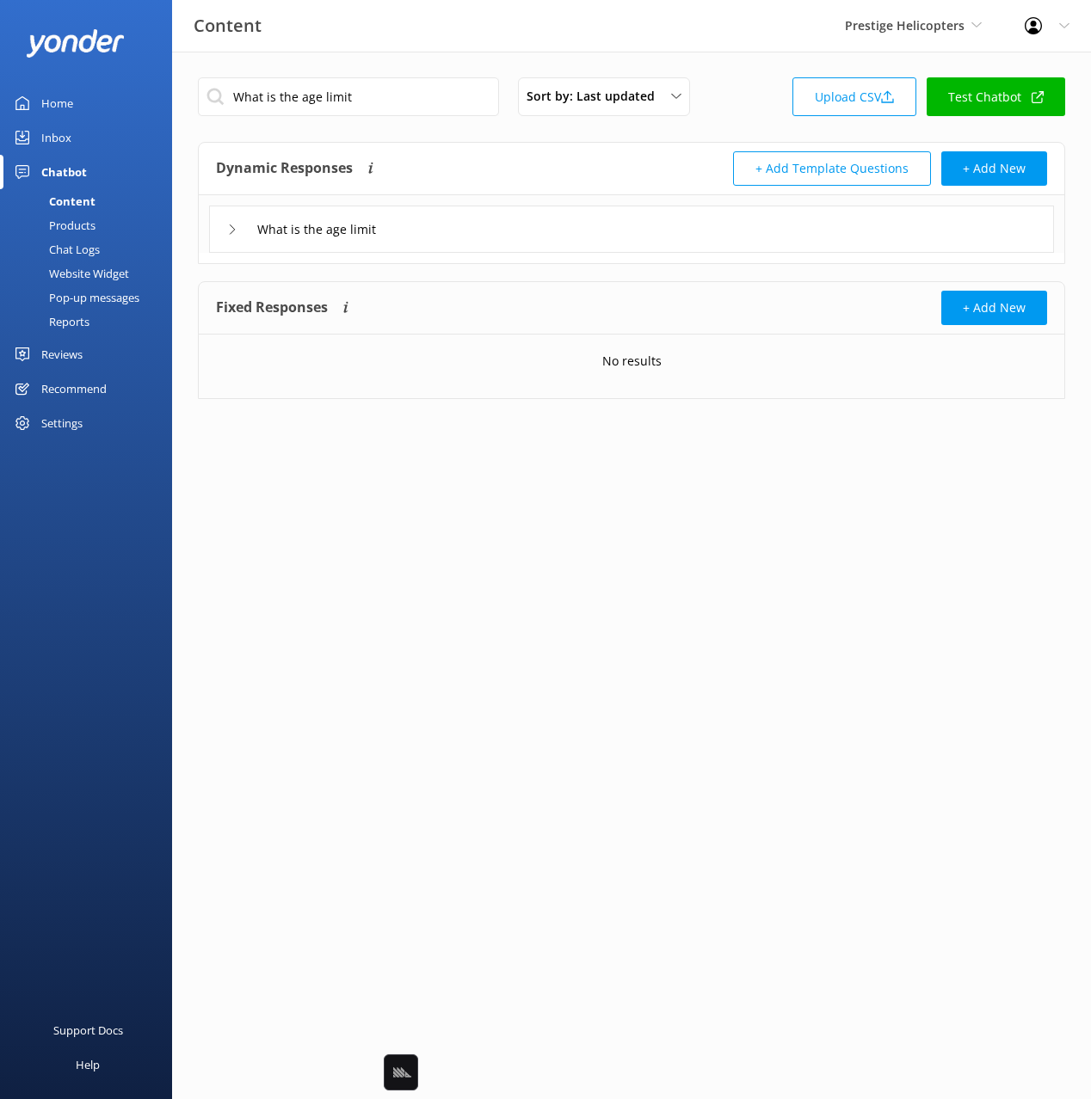
drag, startPoint x: 487, startPoint y: 238, endPoint x: 465, endPoint y: 247, distance: 23.2
click at [484, 239] on div "What is the age limit" at bounding box center [631, 229] width 845 height 47
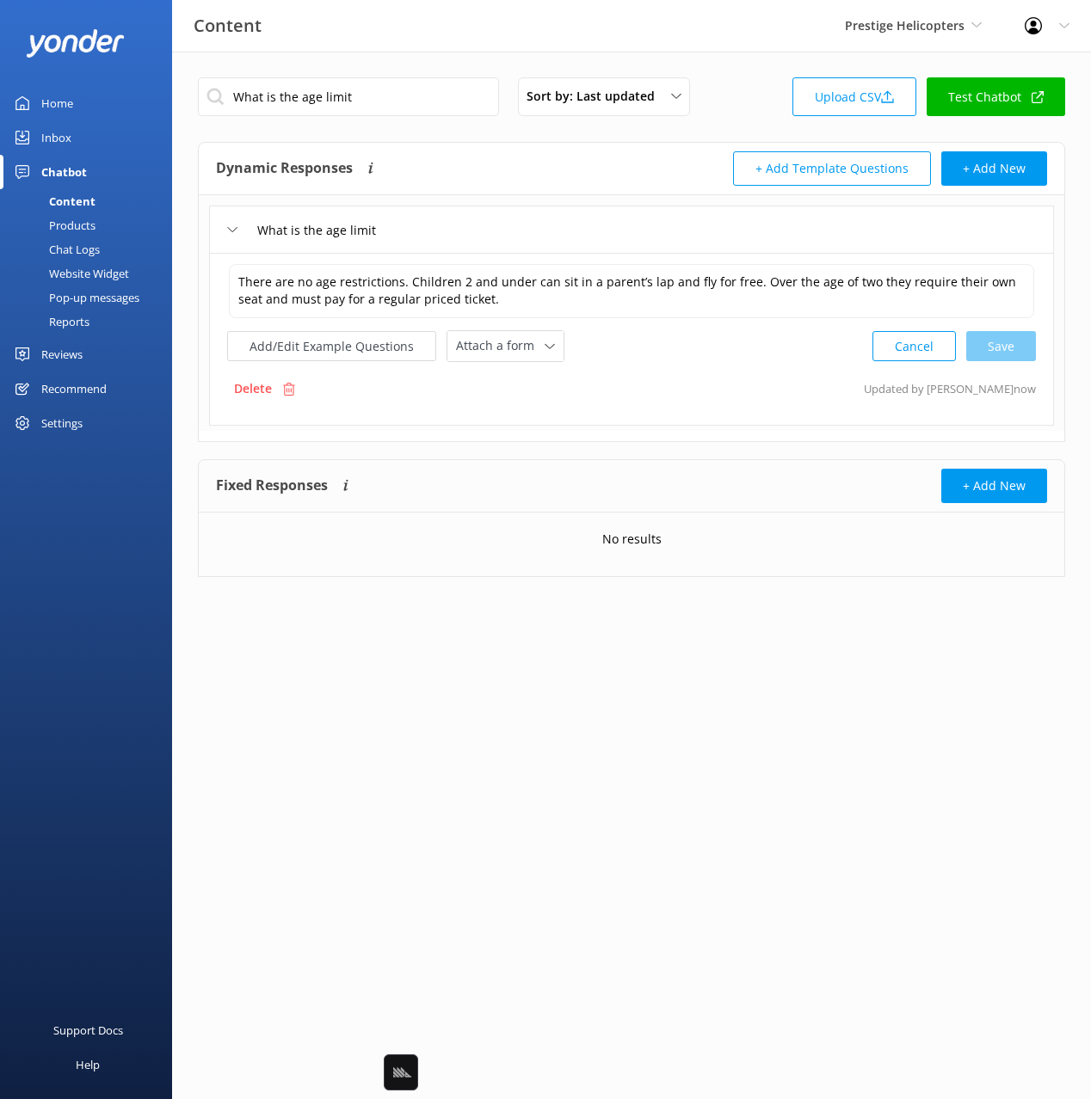
click at [339, 365] on div "There are no age restrictions. Children 2 and under can sit in a parent’s lap a…" at bounding box center [631, 339] width 845 height 173
click at [339, 338] on button "Add/Edit Example Questions" at bounding box center [331, 346] width 209 height 30
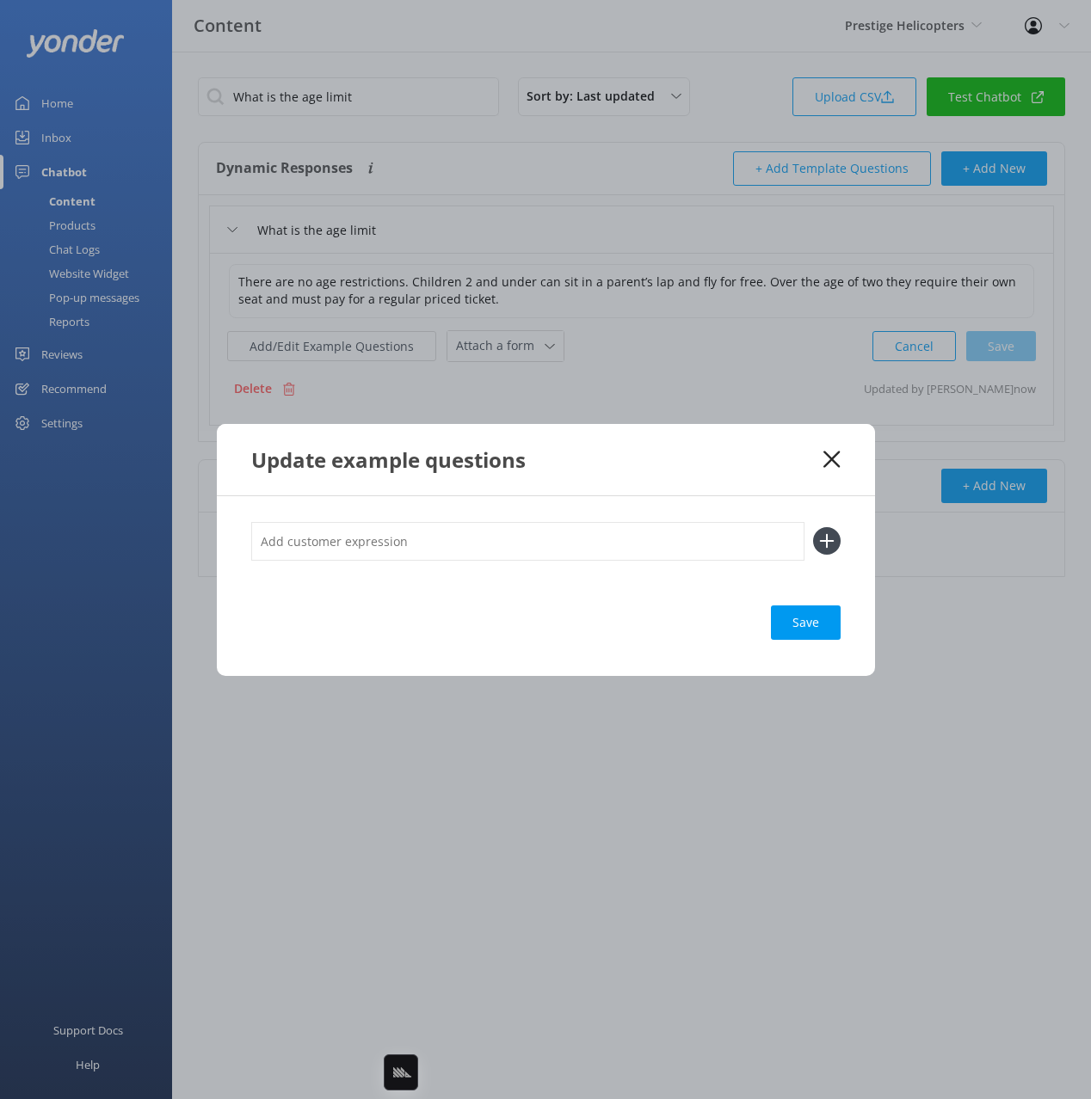
click at [533, 535] on input "text" at bounding box center [527, 541] width 553 height 39
paste input ""Can kids fly? What is the child age and price""
drag, startPoint x: 339, startPoint y: 538, endPoint x: 334, endPoint y: 555, distance: 18.0
click at [344, 561] on div ""Can kids fly? What is the child age and price"" at bounding box center [545, 551] width 589 height 58
drag, startPoint x: 262, startPoint y: 538, endPoint x: 243, endPoint y: 542, distance: 19.4
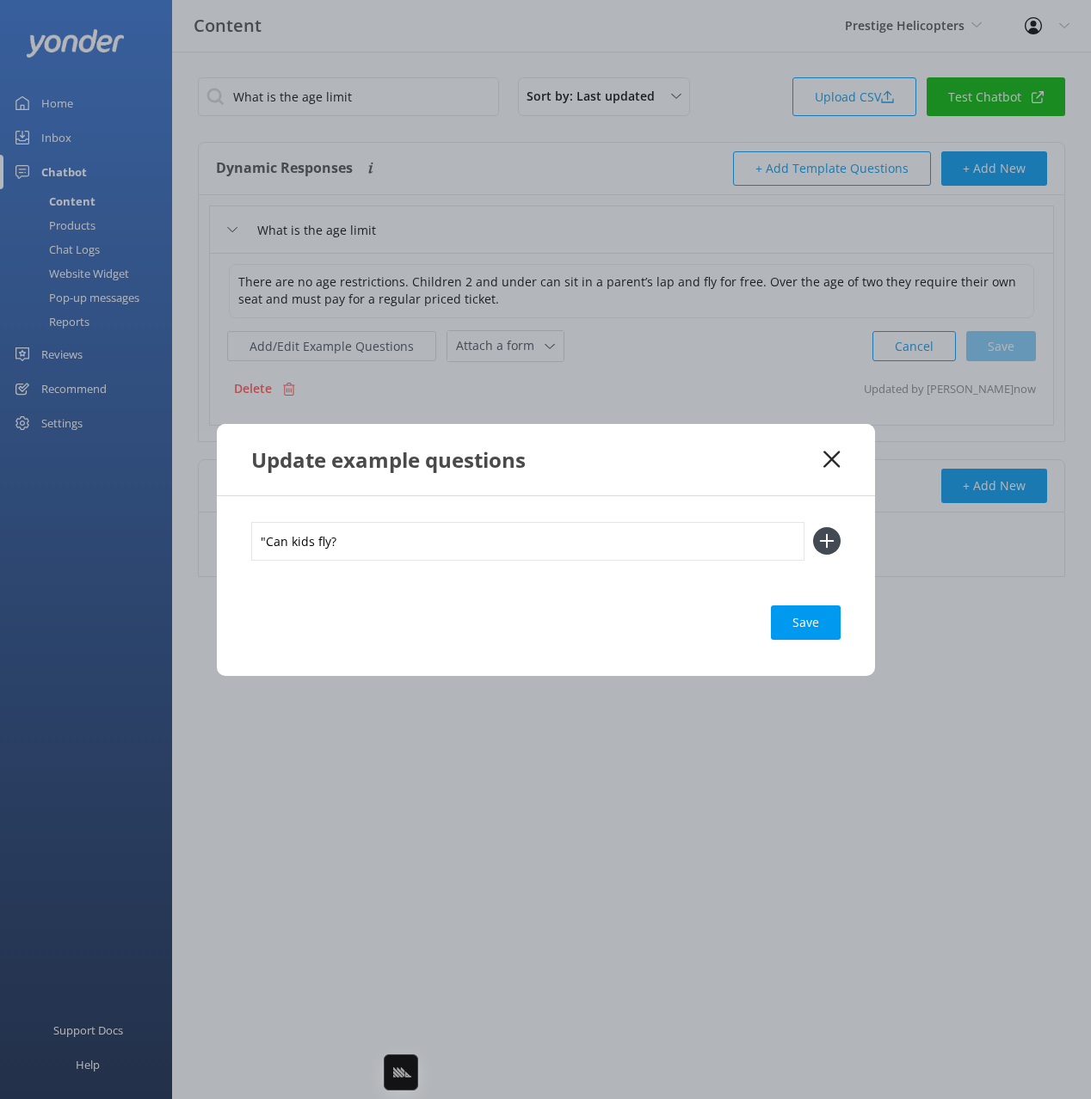
click at [243, 541] on div ""Can kids fly? Save" at bounding box center [546, 586] width 658 height 180
type input "Can kids fly?"
click at [813, 527] on button at bounding box center [827, 541] width 28 height 28
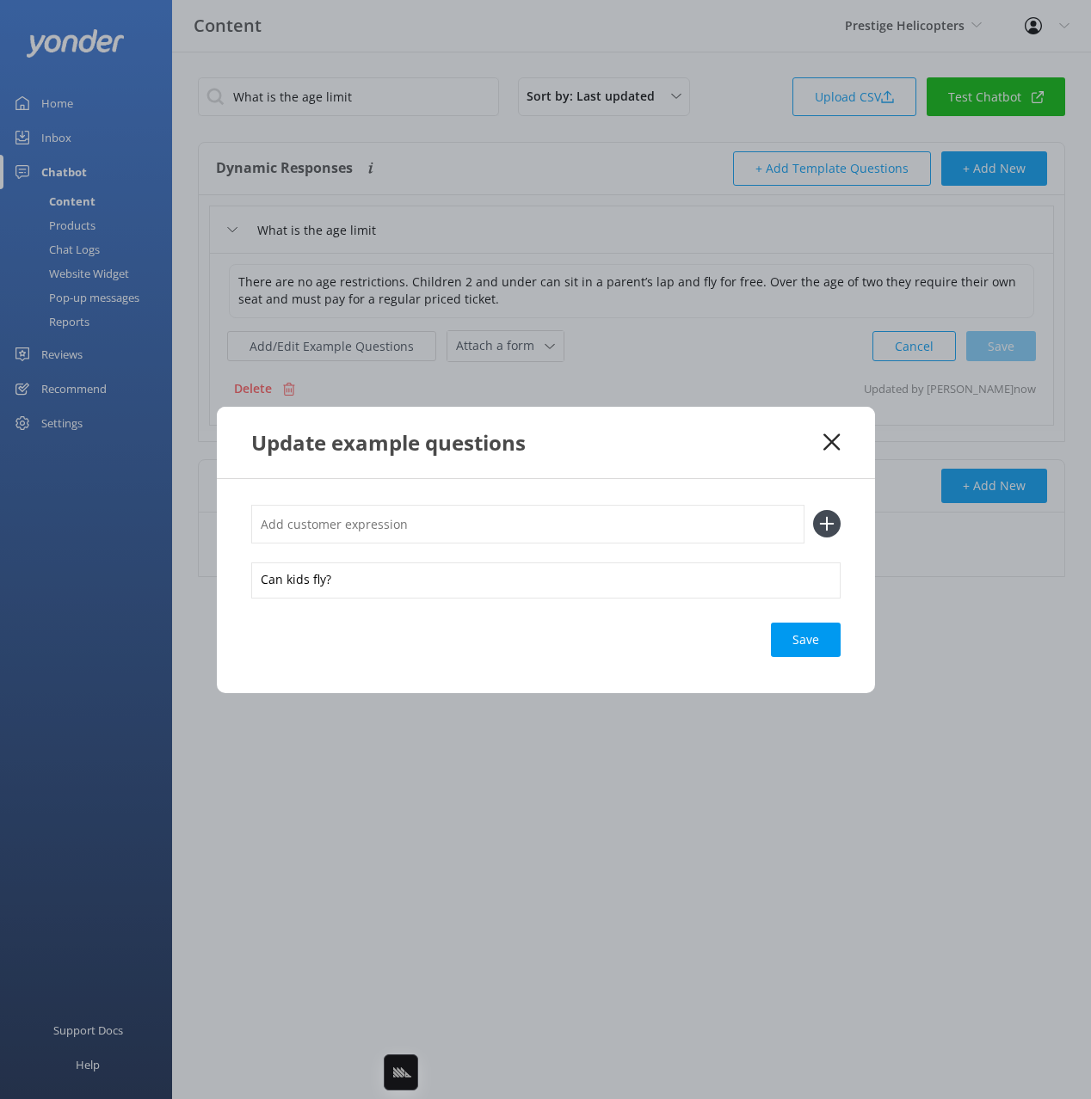
click at [360, 527] on input "text" at bounding box center [527, 524] width 553 height 39
paste input "What is the child age and price""
type input "What is the child age and price"
click at [813, 510] on button at bounding box center [827, 524] width 28 height 28
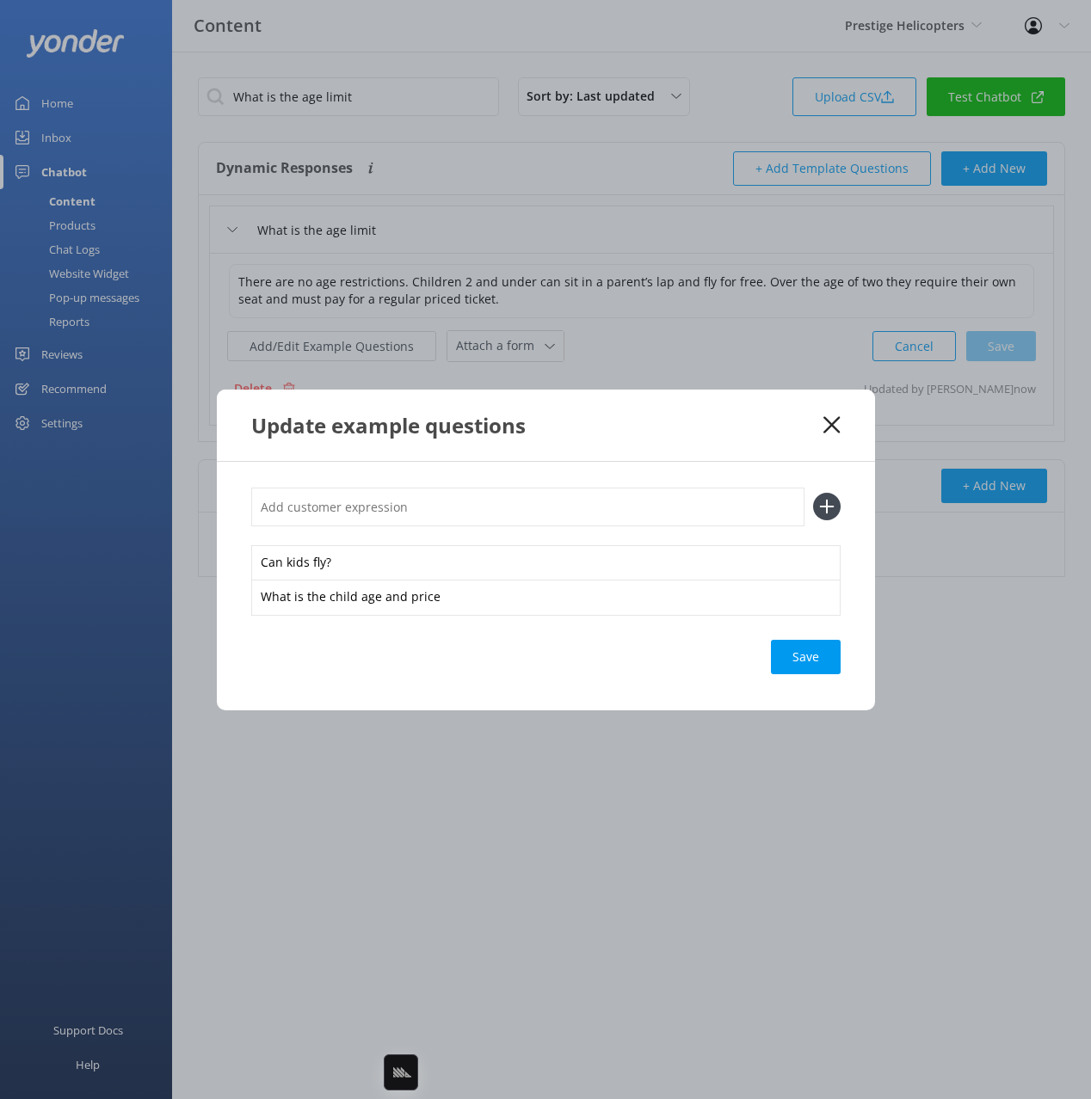
click at [360, 522] on input "text" at bounding box center [527, 507] width 553 height 39
click at [388, 498] on input "text" at bounding box center [527, 507] width 553 height 39
paste input "Do infants need their own seat"
type input "Do infants need their own seat"
click at [813, 493] on button at bounding box center [827, 507] width 28 height 28
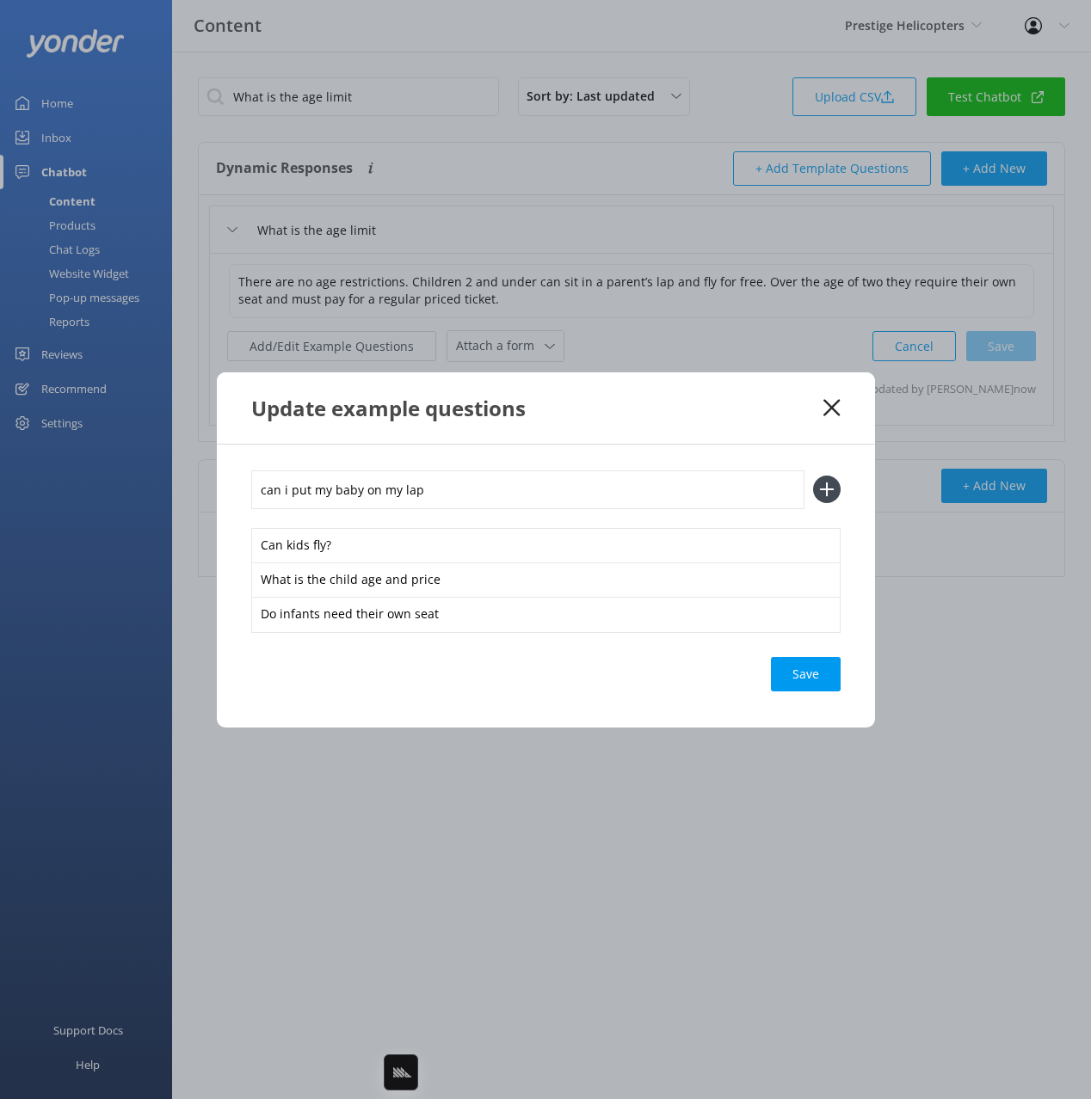
type input "can i put my baby on my lap"
click at [813, 476] on button at bounding box center [827, 490] width 28 height 28
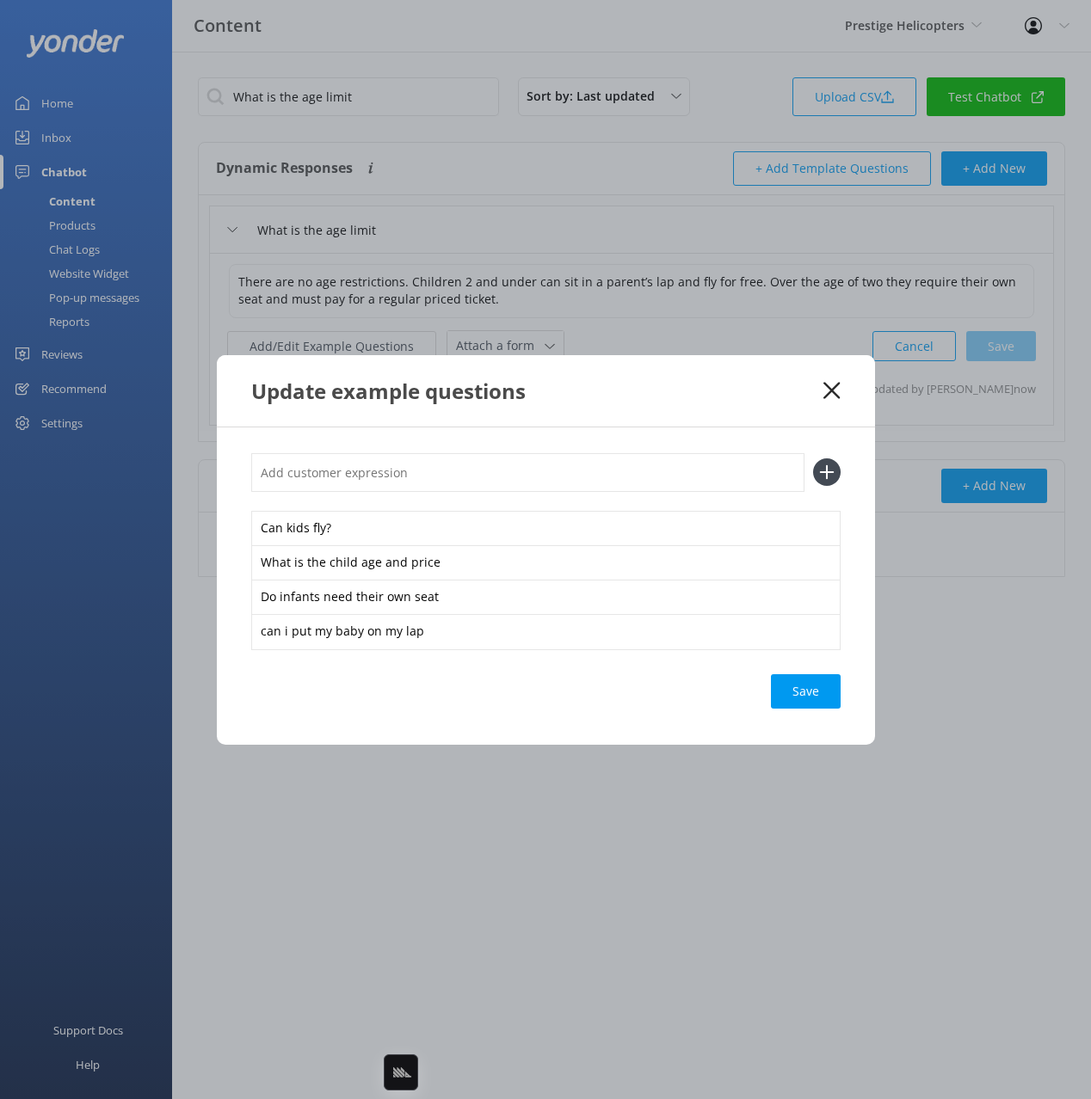
click at [727, 697] on div "Save" at bounding box center [545, 691] width 589 height 34
drag, startPoint x: 789, startPoint y: 695, endPoint x: 778, endPoint y: 692, distance: 11.7
click at [788, 695] on div "Save" at bounding box center [806, 691] width 70 height 34
drag, startPoint x: 838, startPoint y: 680, endPoint x: 827, endPoint y: 680, distance: 11.2
click at [837, 680] on div "Loading.." at bounding box center [806, 691] width 69 height 34
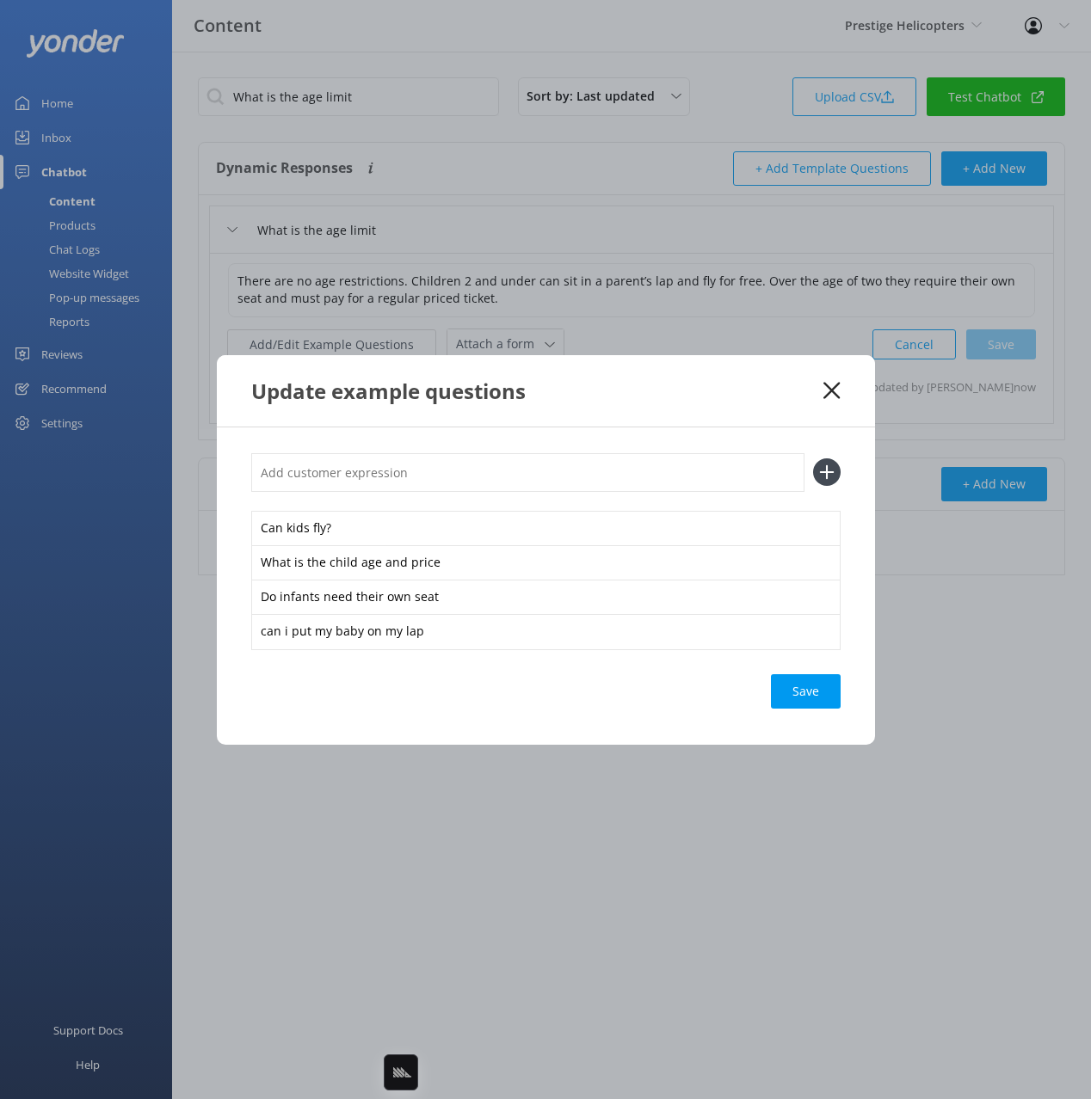
drag, startPoint x: 810, startPoint y: 680, endPoint x: 758, endPoint y: 721, distance: 66.2
click at [809, 680] on div "Save" at bounding box center [806, 691] width 70 height 34
click at [795, 688] on div "Loading.." at bounding box center [806, 691] width 69 height 34
click at [766, 384] on div "Update example questions" at bounding box center [537, 391] width 573 height 28
drag, startPoint x: 827, startPoint y: 388, endPoint x: 1030, endPoint y: 390, distance: 203.0
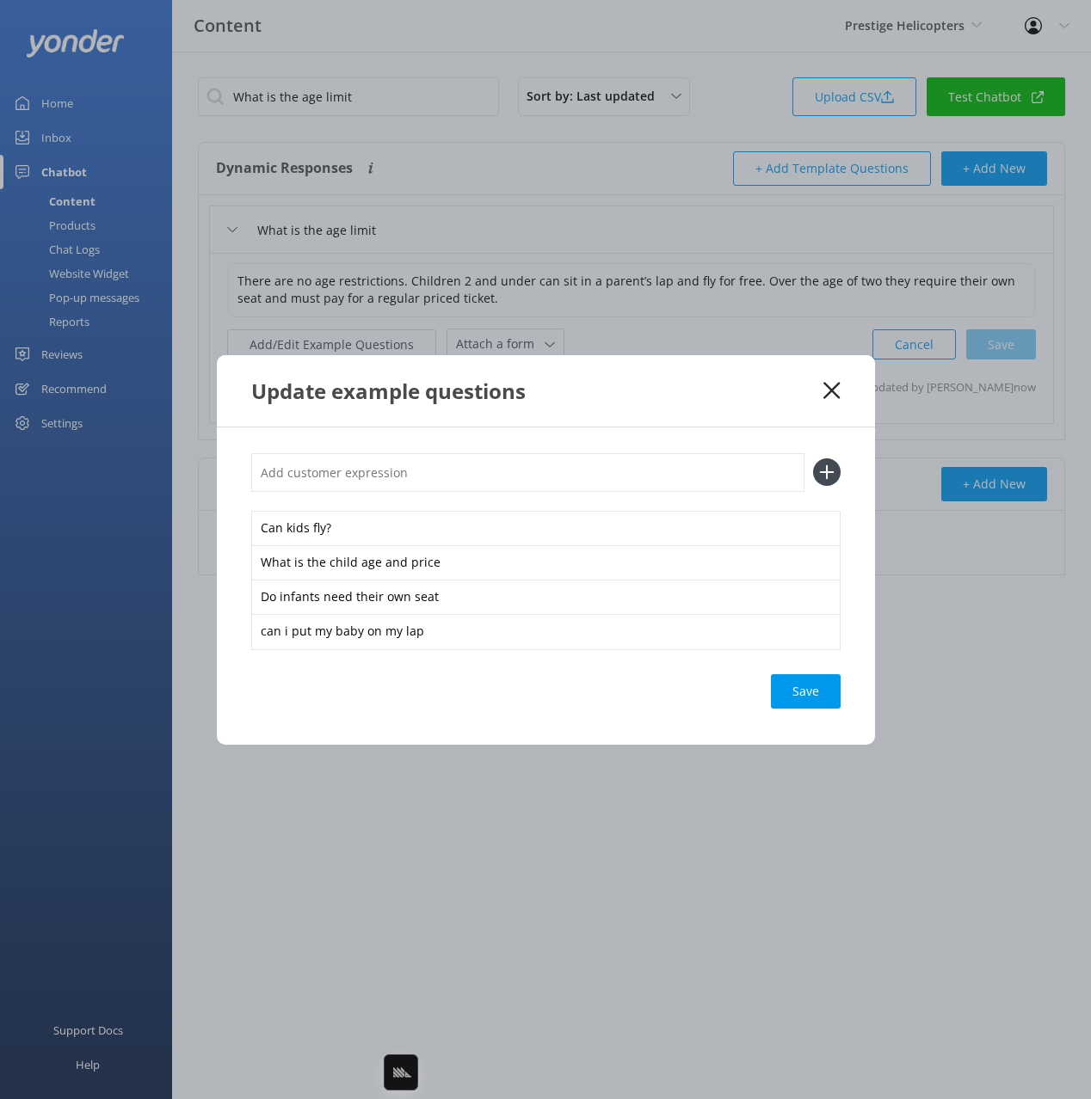
click at [827, 388] on icon at bounding box center [831, 390] width 16 height 17
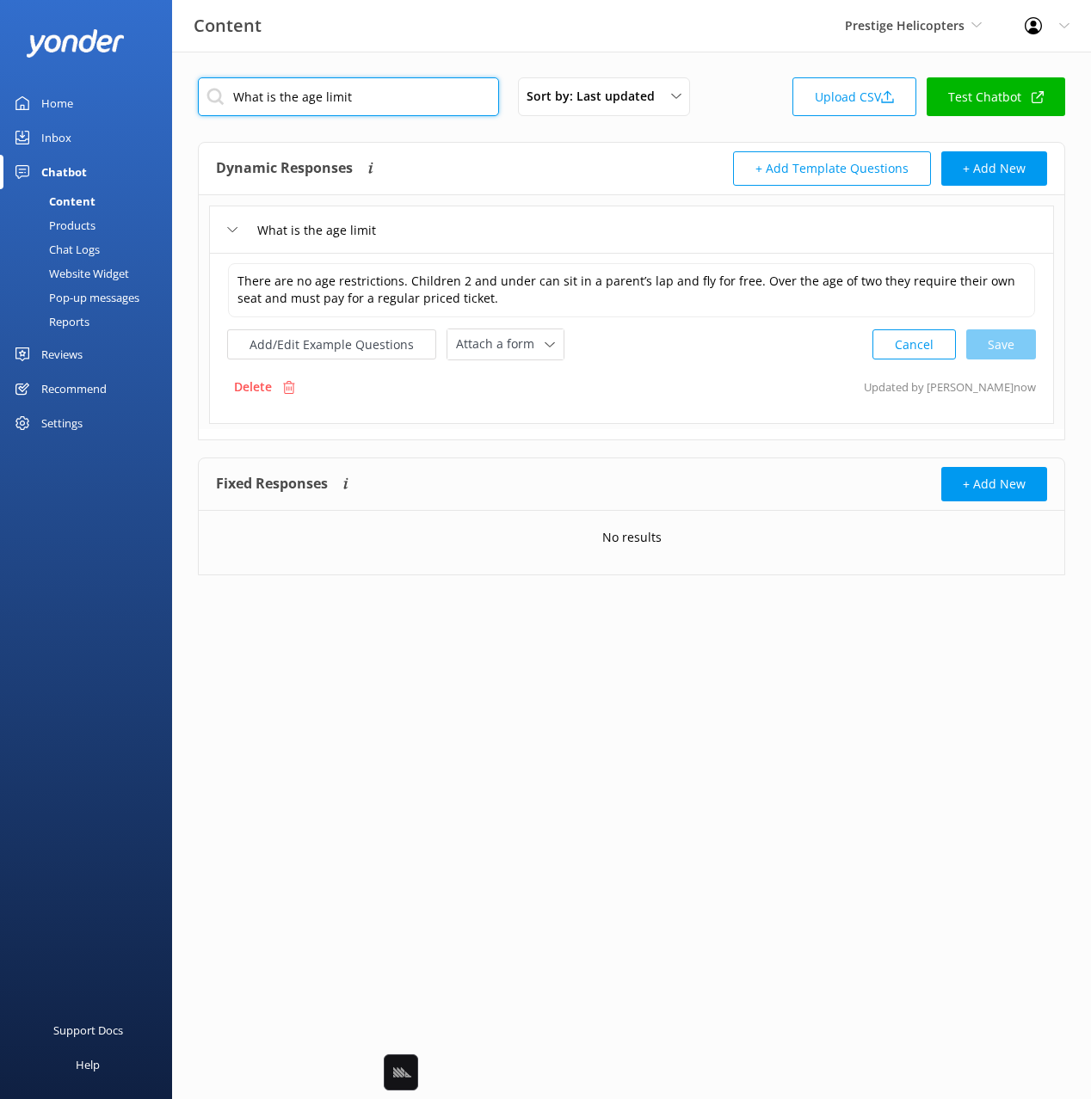
drag, startPoint x: 414, startPoint y: 103, endPoint x: 496, endPoint y: 132, distance: 87.6
click at [414, 103] on input "What is the age limit" at bounding box center [348, 96] width 301 height 39
paste input "en will my booking be confirmed"
type input "When will my booking be confirmed"
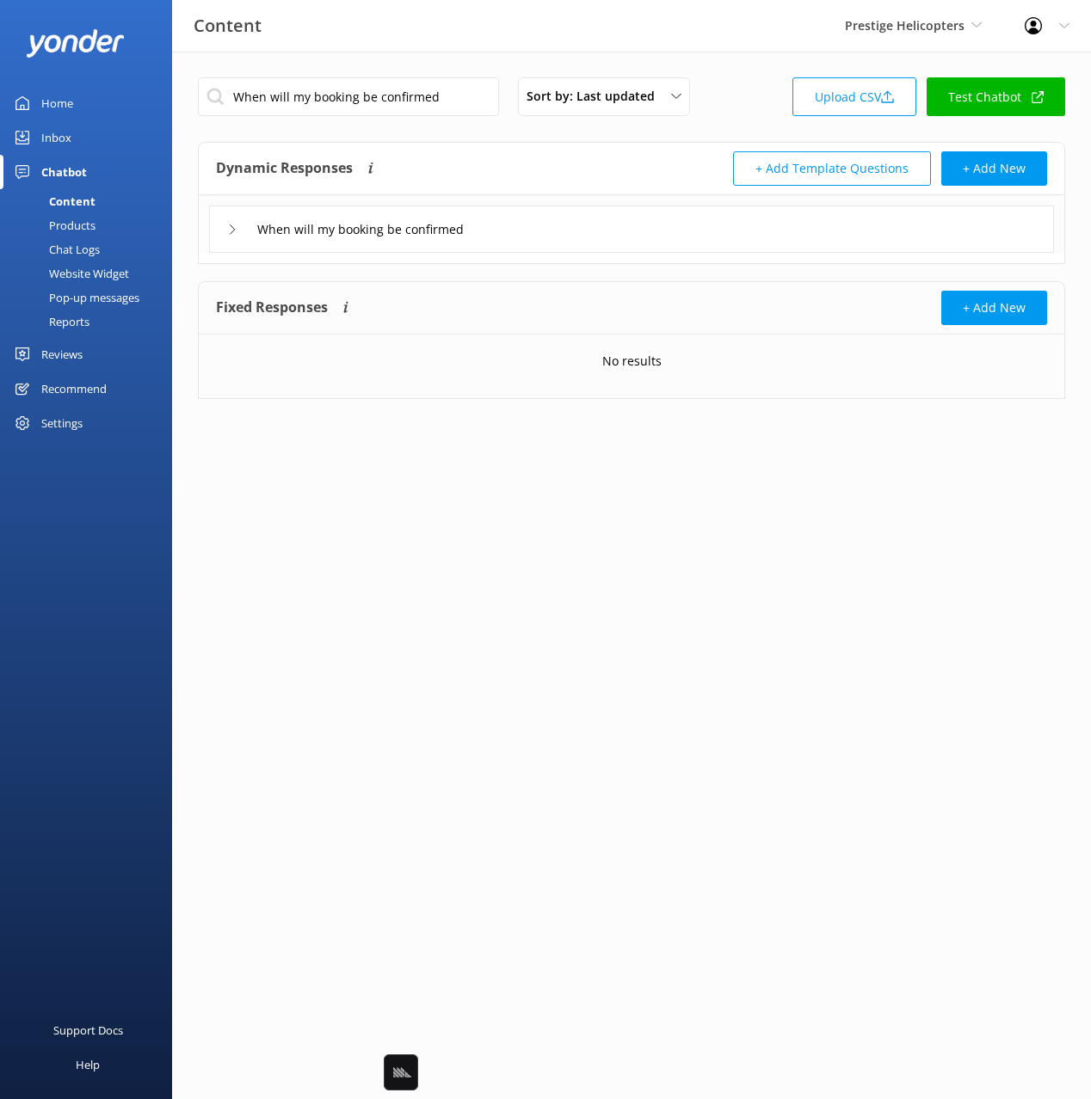
drag, startPoint x: 539, startPoint y: 236, endPoint x: 523, endPoint y: 242, distance: 17.4
click at [539, 236] on div "When will my booking be confirmed" at bounding box center [631, 229] width 845 height 47
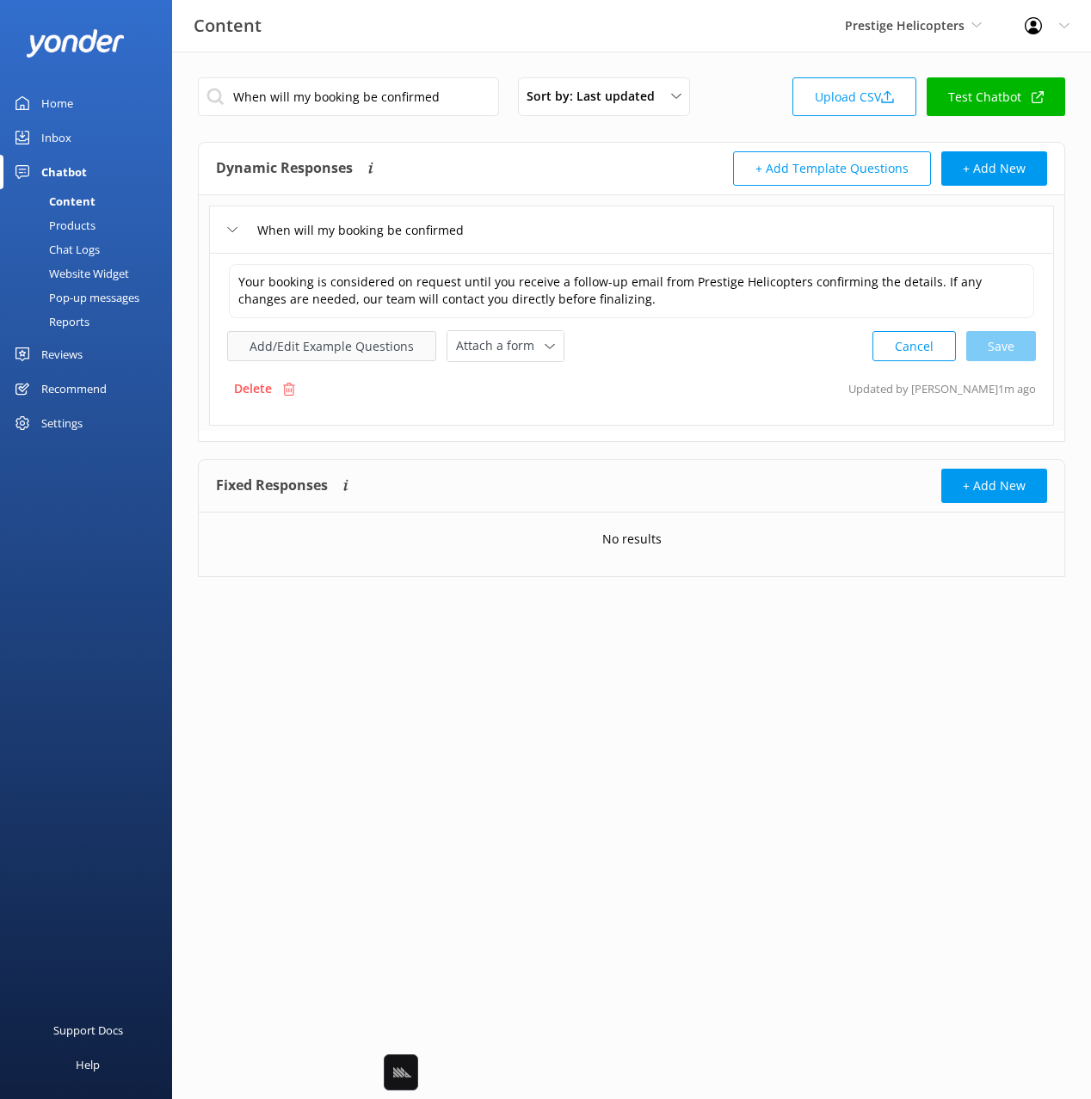
click at [348, 332] on button "Add/Edit Example Questions" at bounding box center [331, 346] width 209 height 30
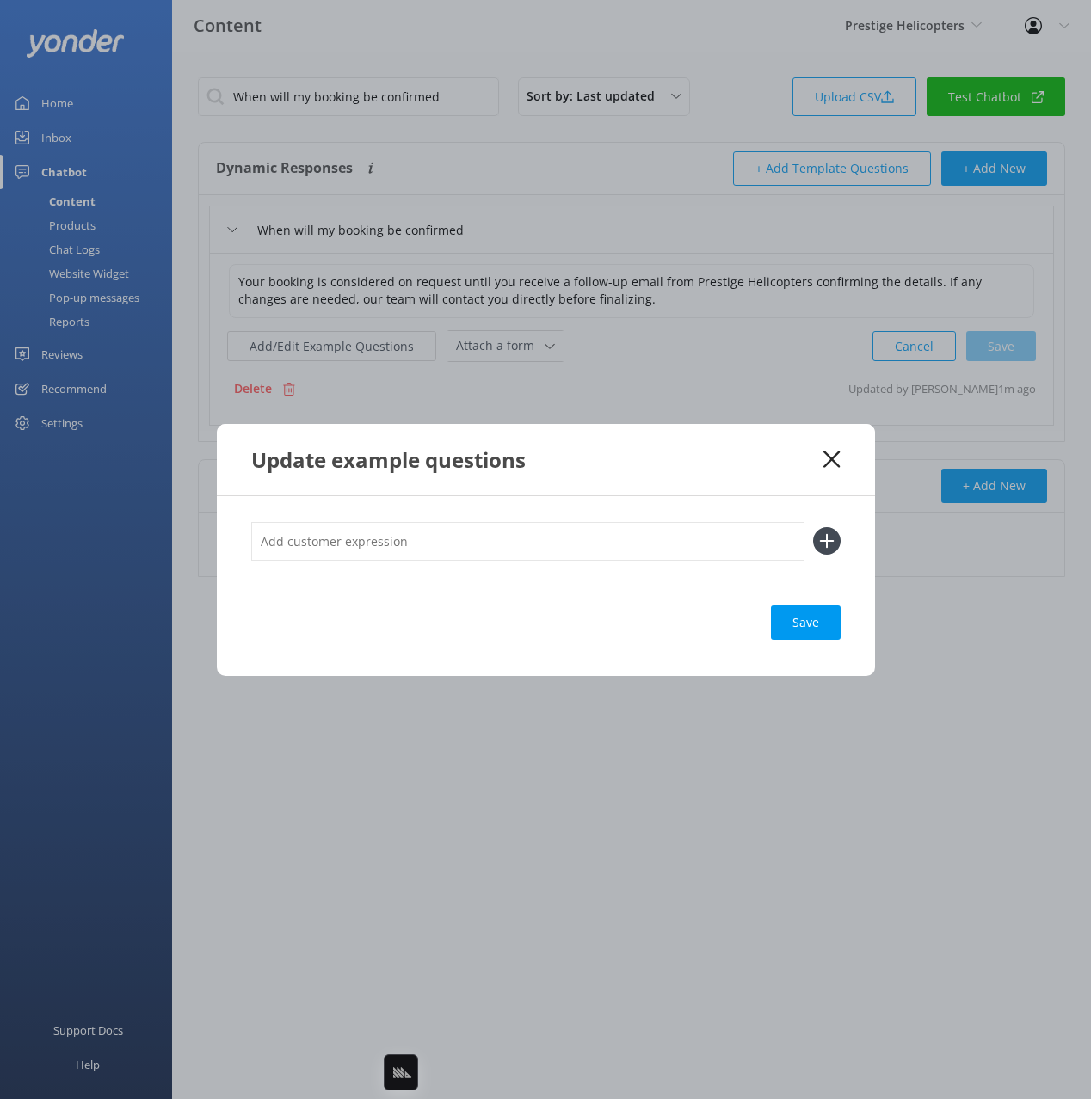
click at [705, 548] on input "text" at bounding box center [527, 541] width 553 height 39
paste input "I didn't receive a booking confirmation"
type input "I didn't receive a booking confirmation"
click at [813, 527] on button at bounding box center [827, 541] width 28 height 28
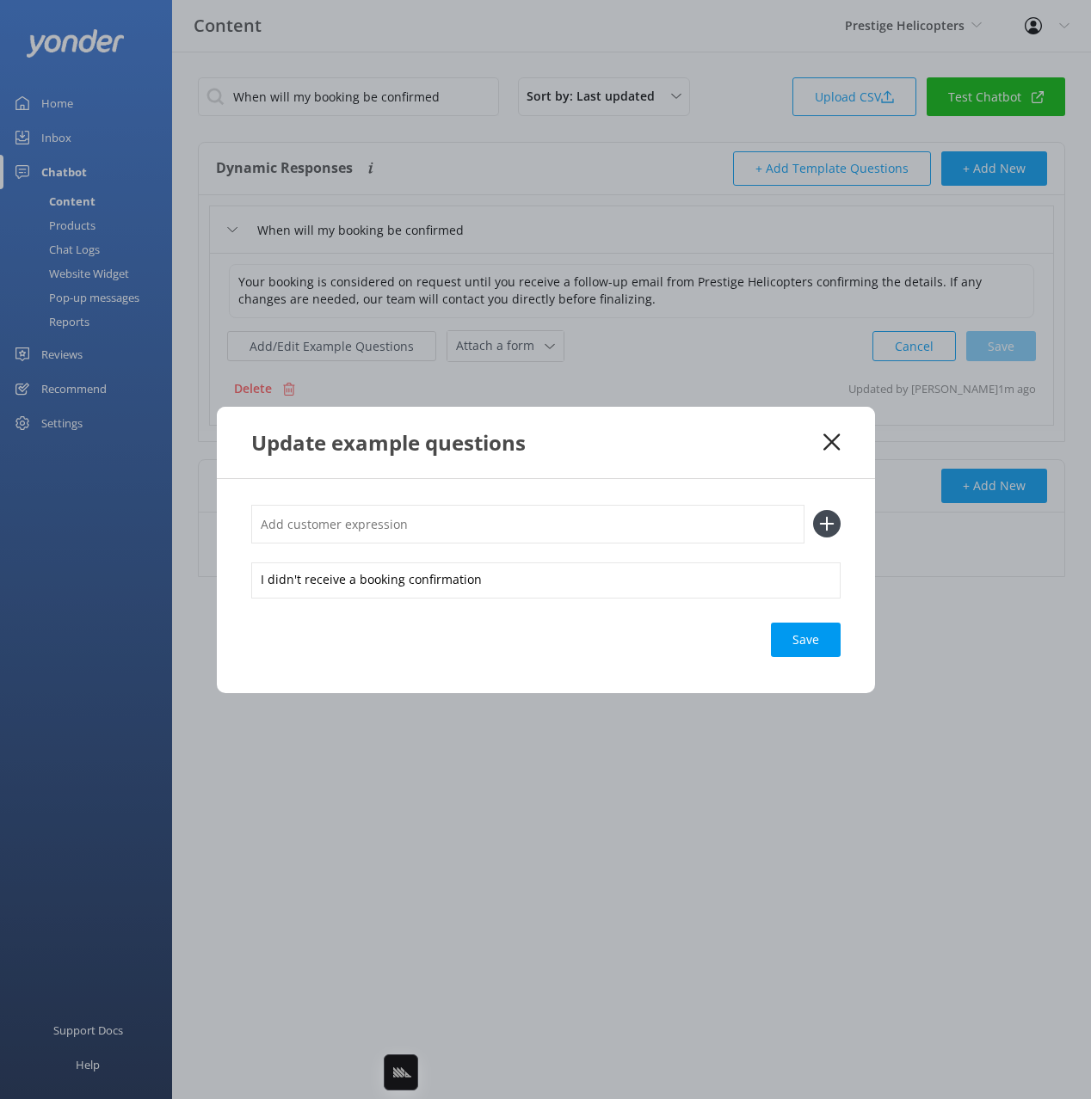
click at [816, 630] on div "Save" at bounding box center [806, 640] width 70 height 34
drag, startPoint x: 826, startPoint y: 443, endPoint x: 705, endPoint y: 298, distance: 188.1
click at [826, 443] on icon at bounding box center [831, 442] width 16 height 17
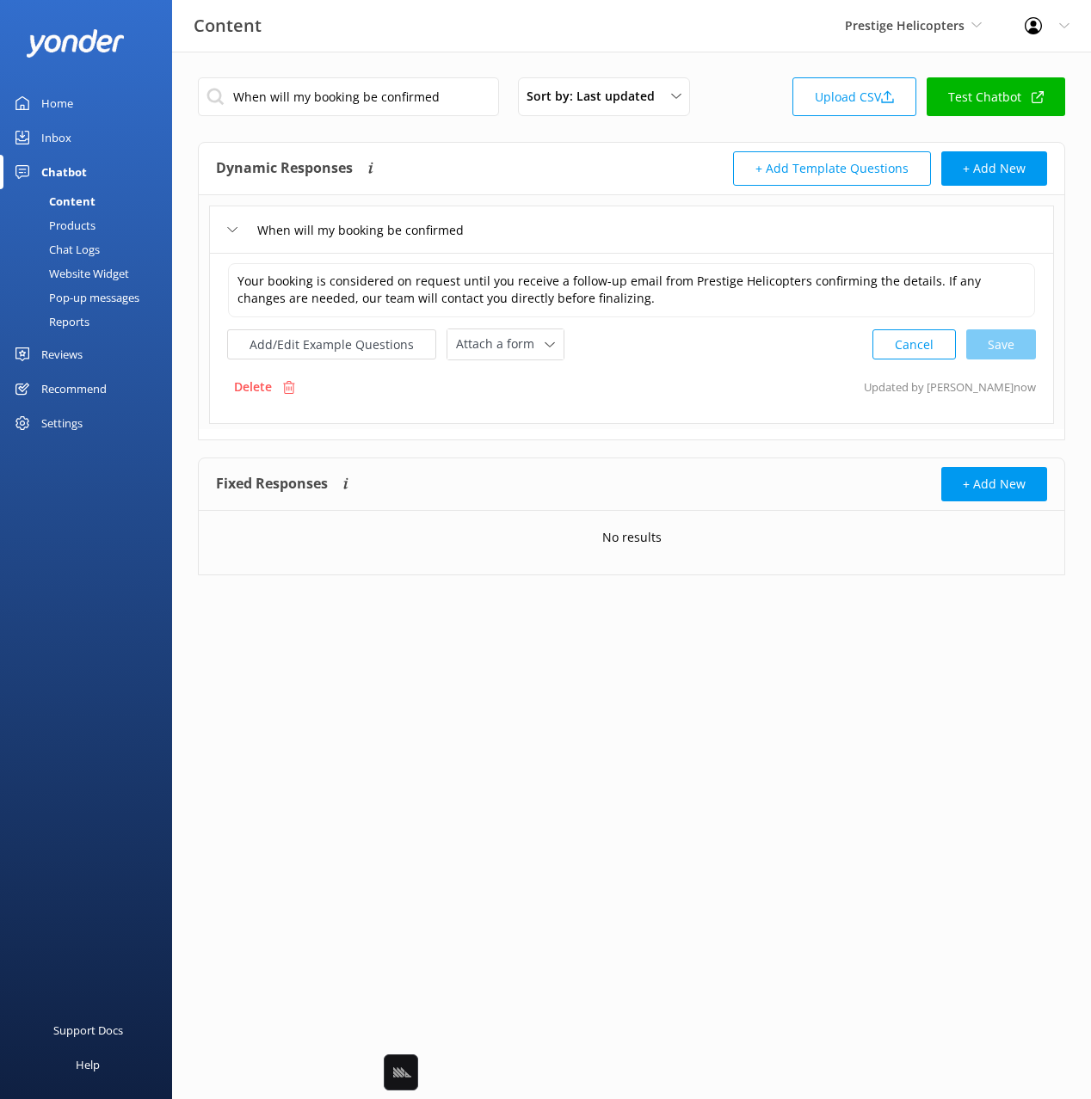
drag, startPoint x: 508, startPoint y: 158, endPoint x: 429, endPoint y: 124, distance: 86.3
click at [507, 158] on div "Dynamic Responses Dynamic responses rely on the Large Language Model to create …" at bounding box center [423, 168] width 415 height 34
click at [415, 92] on input "When will my booking be confirmed" at bounding box center [348, 96] width 301 height 39
click at [603, 169] on div "Dynamic Responses Dynamic responses rely on the Large Language Model to create …" at bounding box center [423, 168] width 415 height 34
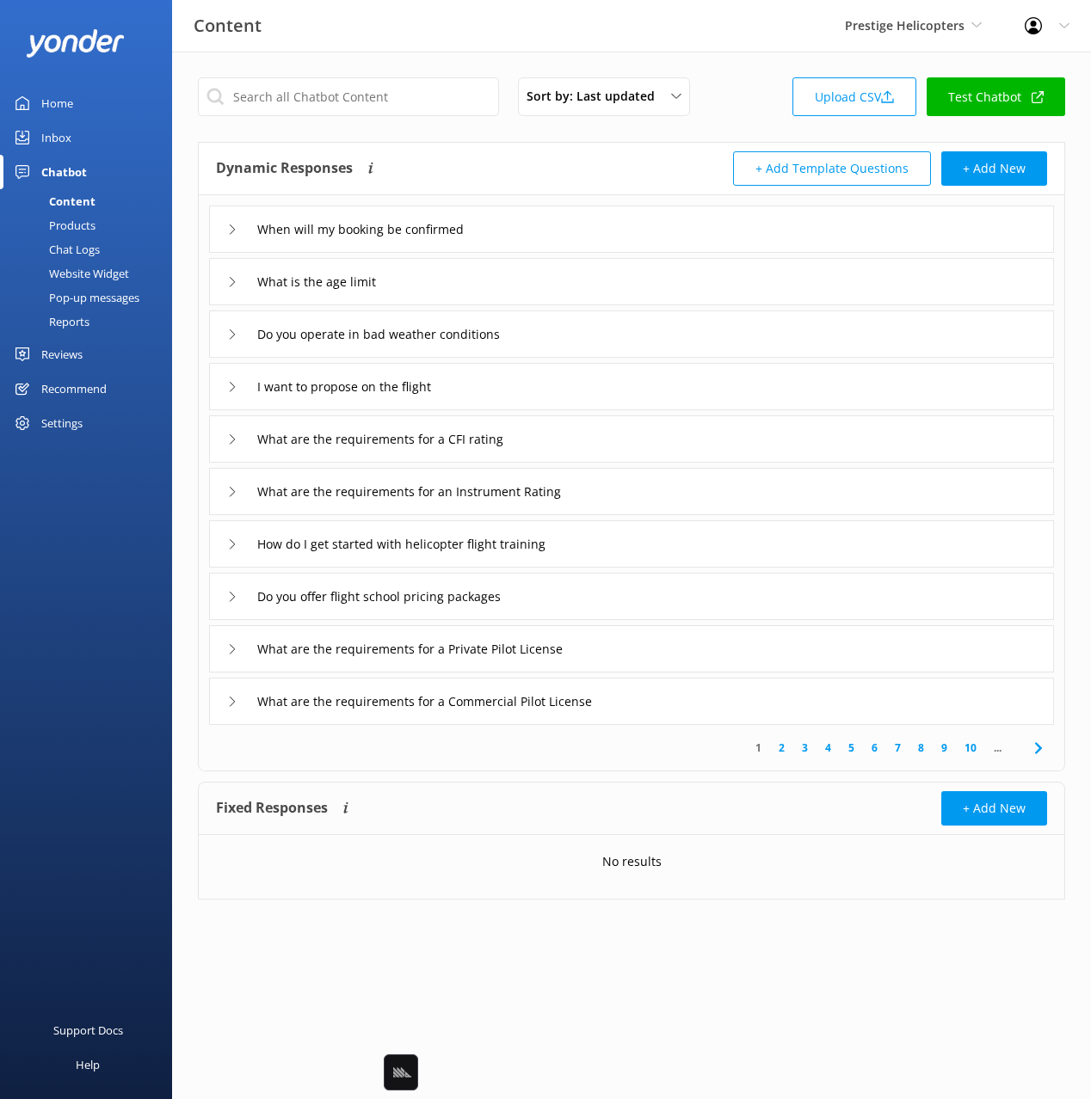
click at [553, 232] on div "When will my booking be confirmed" at bounding box center [631, 229] width 845 height 47
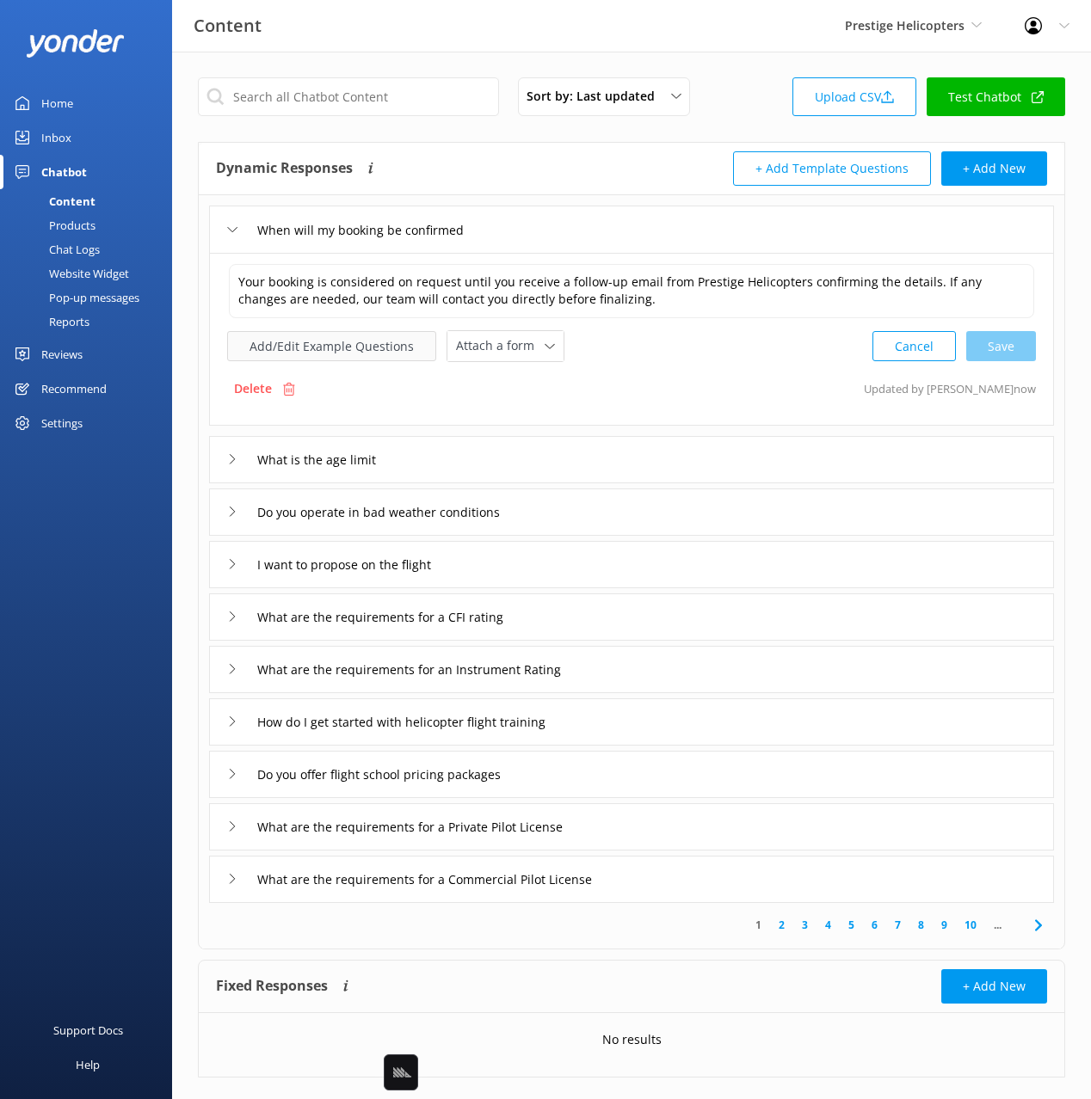
click at [391, 337] on button "Add/Edit Example Questions" at bounding box center [331, 346] width 209 height 30
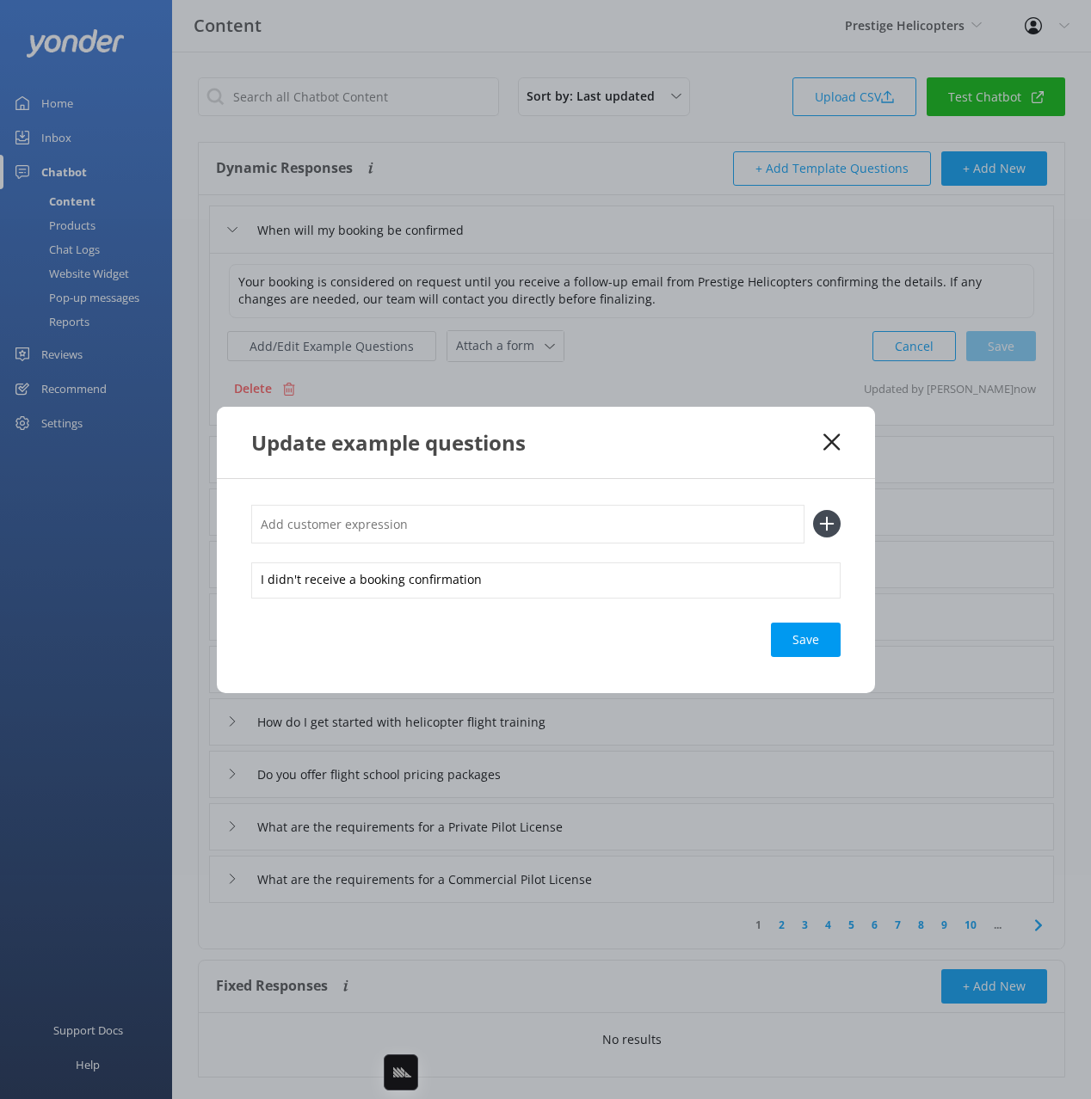
drag, startPoint x: 543, startPoint y: 357, endPoint x: 840, endPoint y: 420, distance: 304.2
click at [544, 357] on div "Update example questions I didn't receive a booking confirmation Save" at bounding box center [545, 549] width 1091 height 1099
click at [826, 440] on icon at bounding box center [831, 442] width 16 height 17
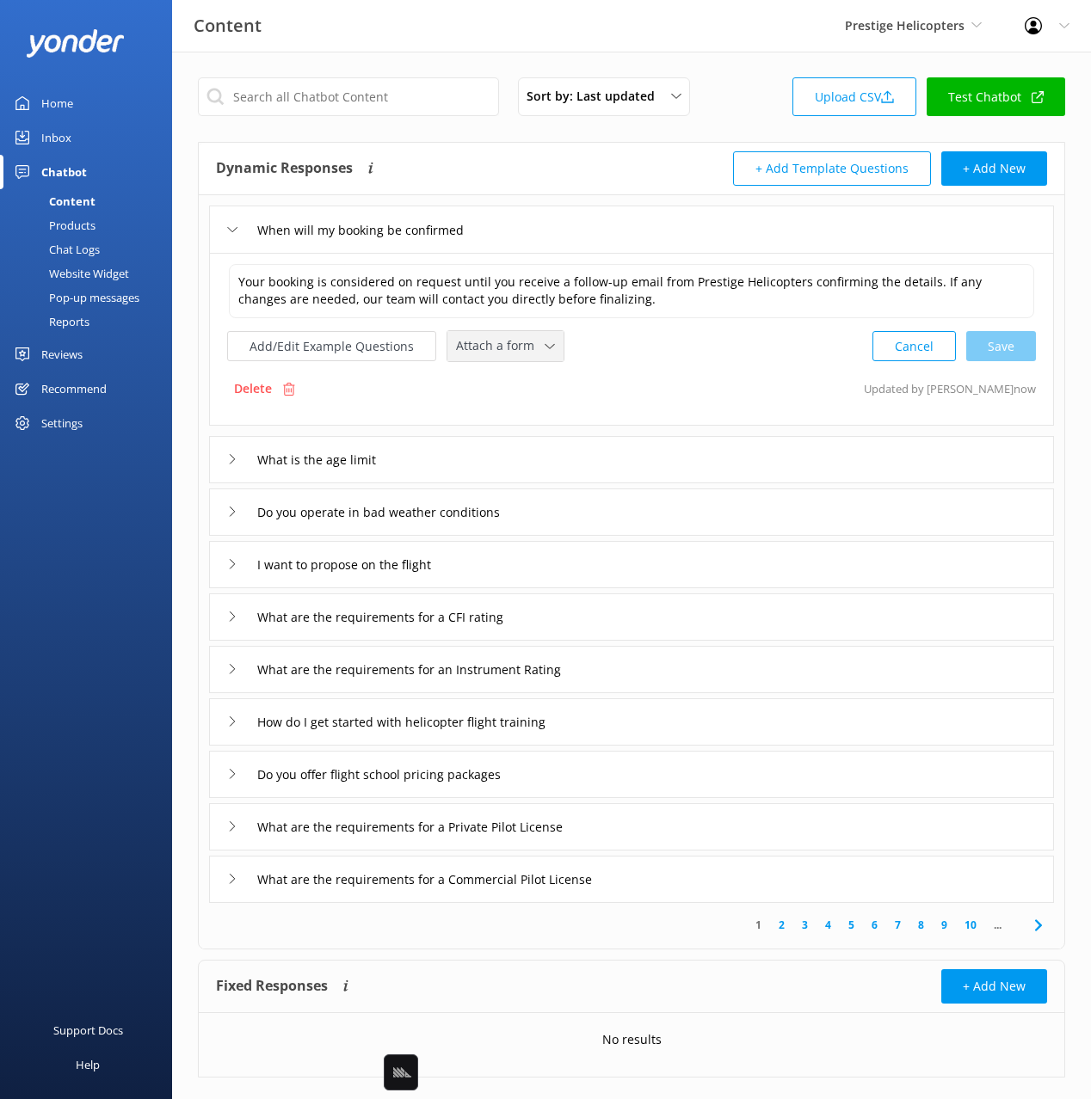
drag, startPoint x: 498, startPoint y: 338, endPoint x: 504, endPoint y: 378, distance: 40.9
click at [498, 339] on span "Attach a form" at bounding box center [500, 345] width 89 height 19
click at [508, 386] on div "Leave contact details" at bounding box center [509, 382] width 105 height 17
click at [528, 574] on div "I want to propose on the flight" at bounding box center [631, 562] width 845 height 47
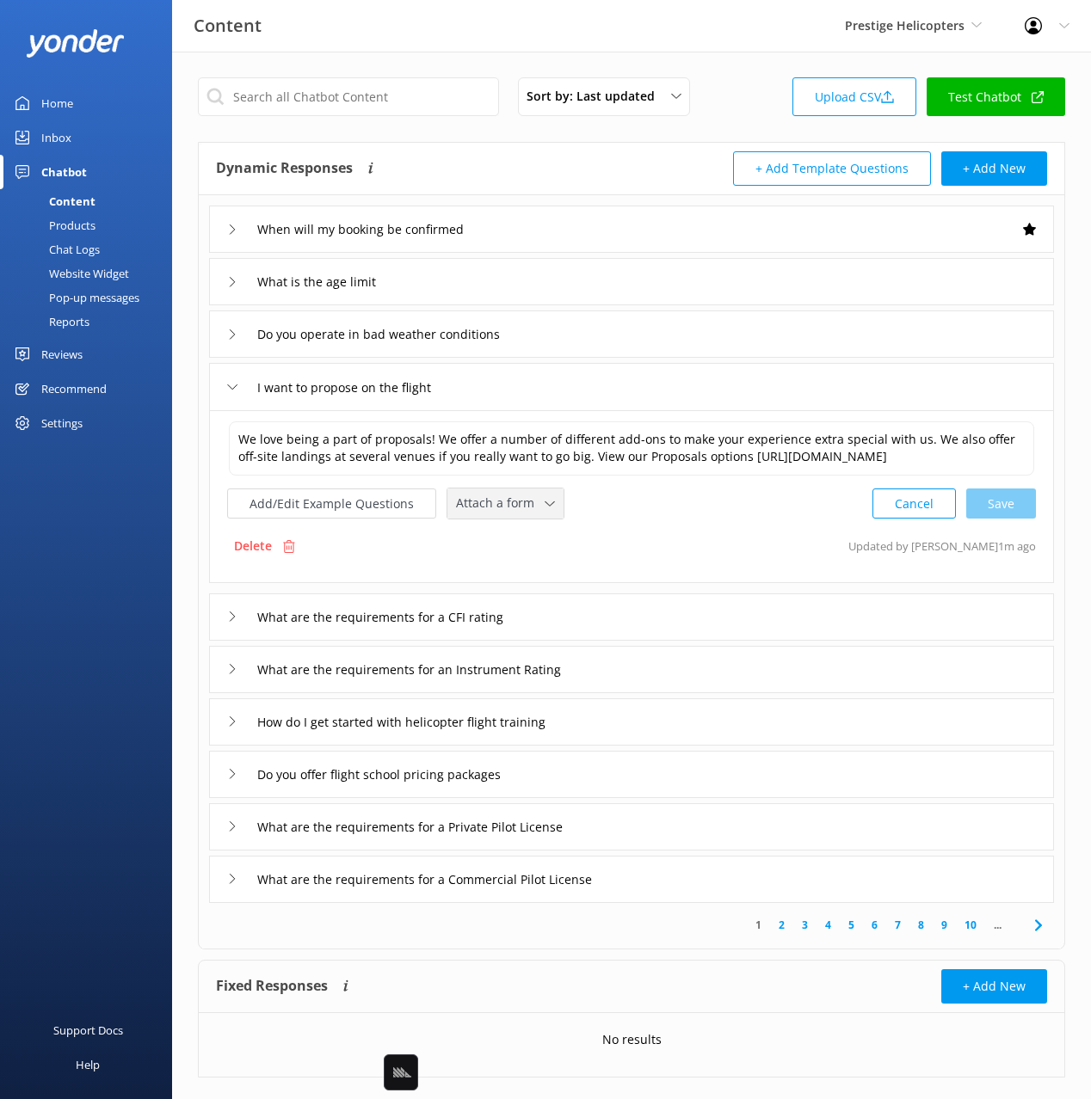
click at [501, 503] on span "Attach a form" at bounding box center [500, 503] width 89 height 19
click at [536, 540] on div "Leave contact details" at bounding box center [509, 540] width 105 height 17
click at [1040, 926] on icon at bounding box center [1038, 923] width 21 height 21
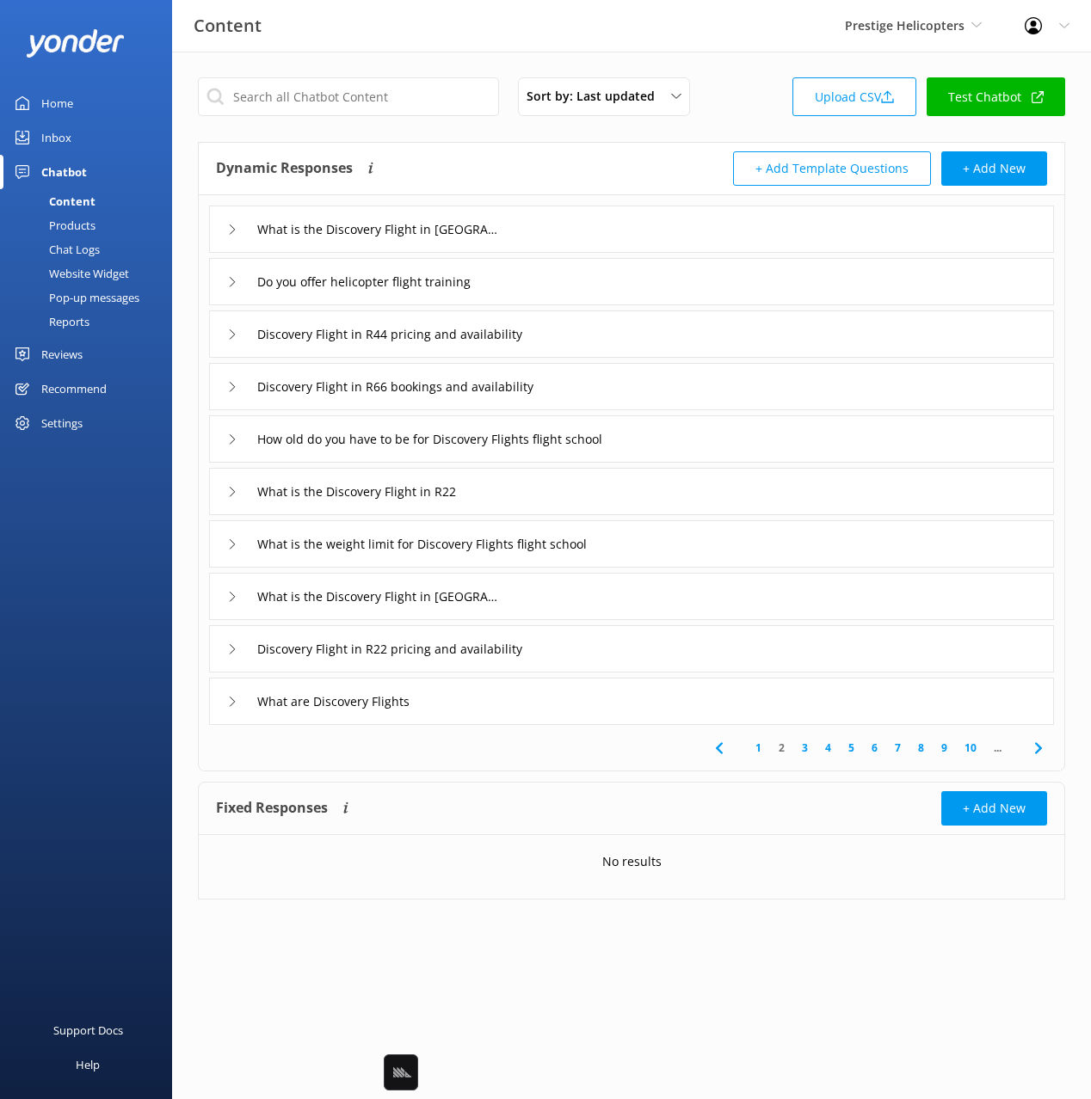
click at [508, 695] on div "What are Discovery Flights" at bounding box center [631, 701] width 845 height 47
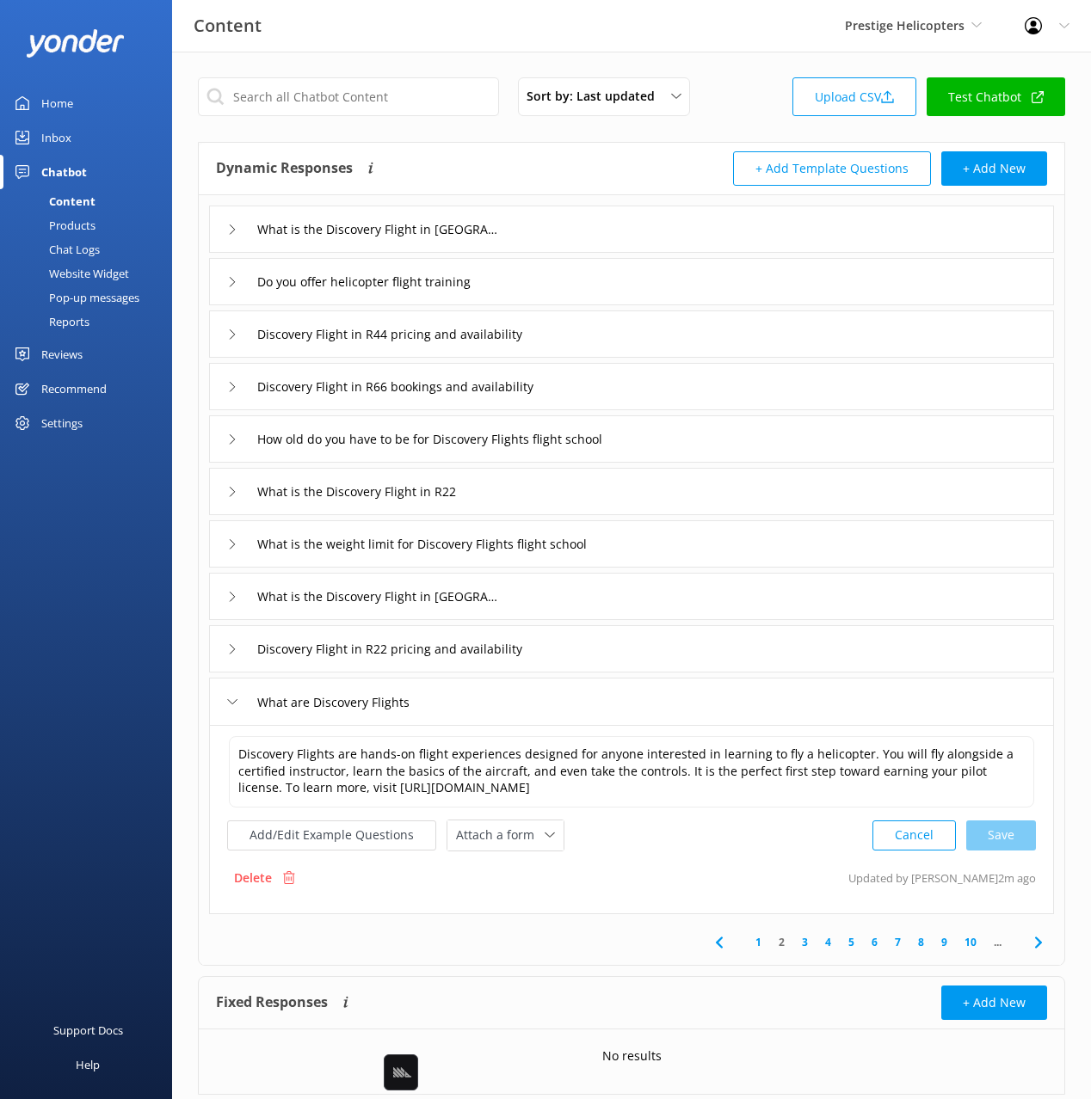
click at [508, 695] on div "What are Discovery Flights" at bounding box center [631, 701] width 845 height 47
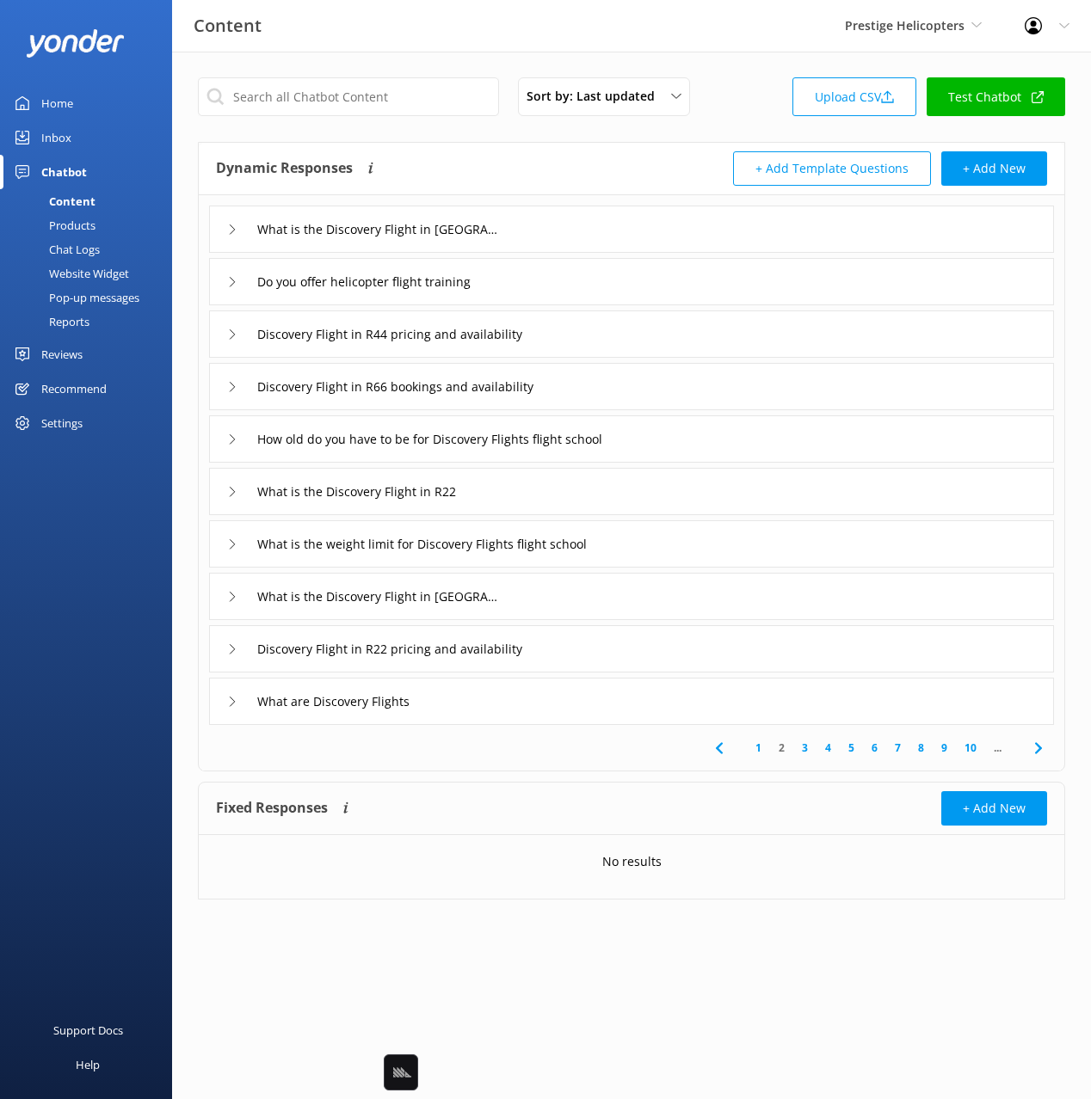
click at [1038, 745] on use at bounding box center [1037, 747] width 7 height 11
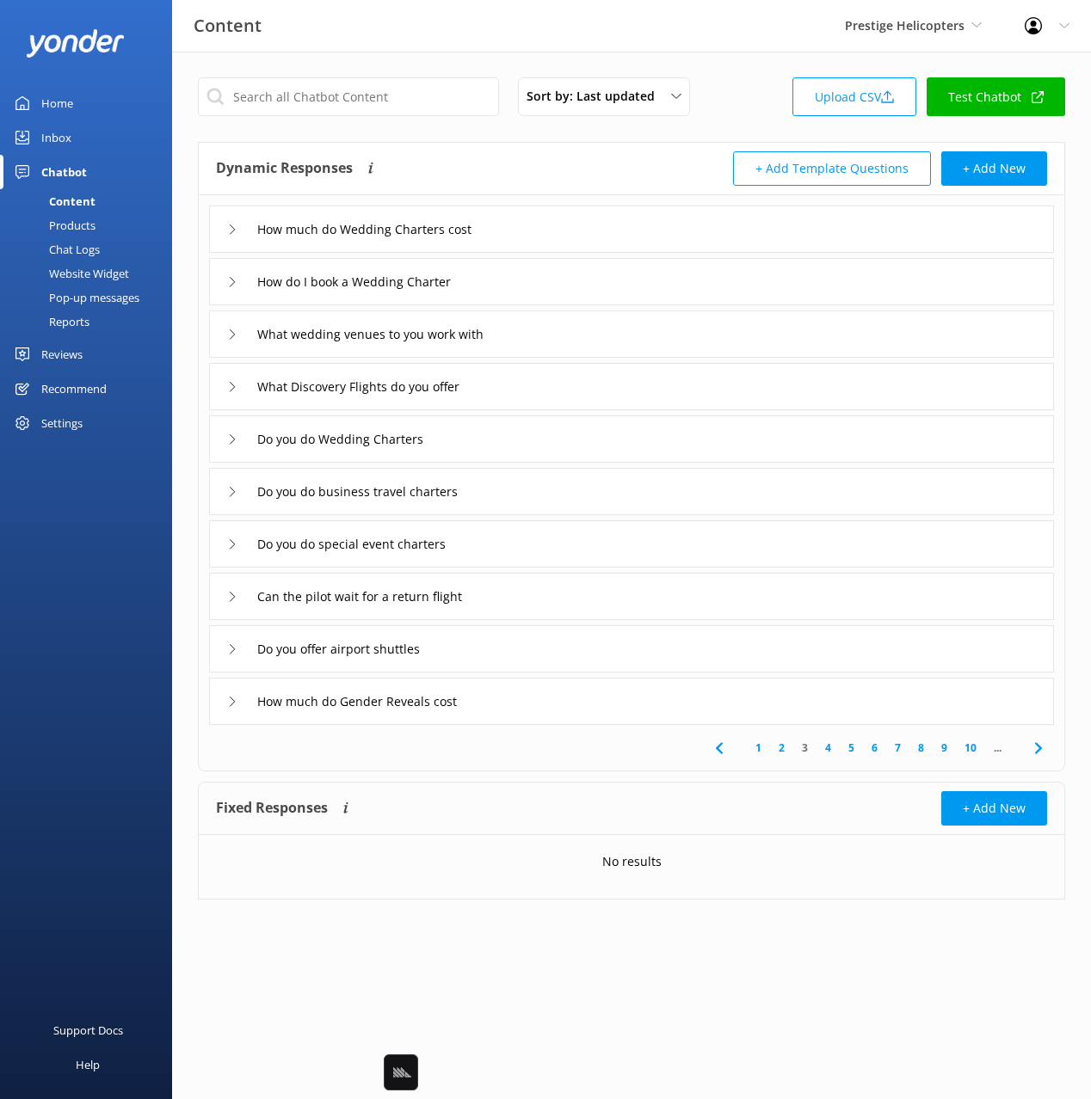
click at [499, 154] on div "Dynamic Responses Dynamic responses rely on the Large Language Model to create …" at bounding box center [423, 168] width 415 height 34
click at [718, 744] on icon at bounding box center [719, 748] width 21 height 21
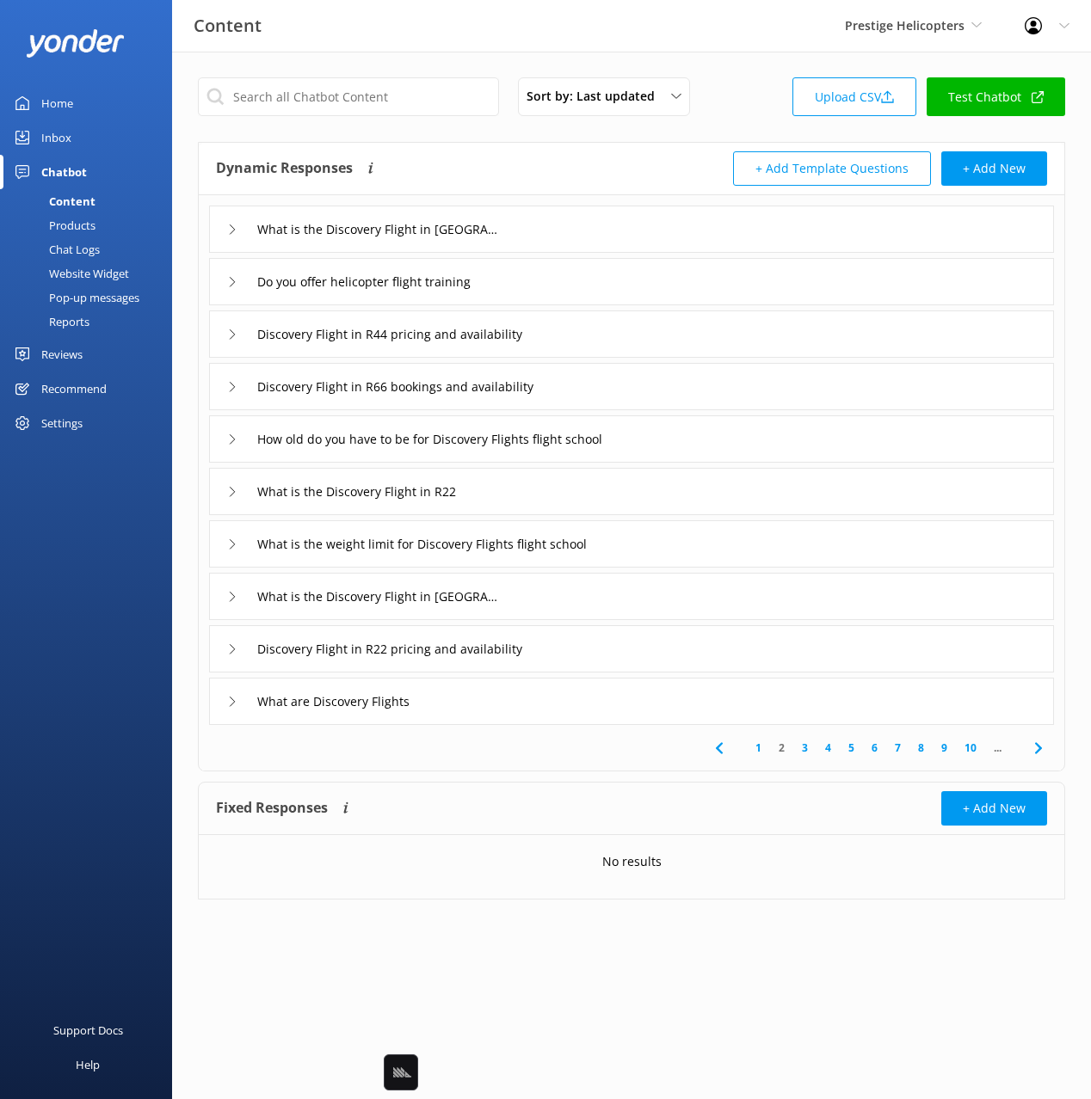
click at [1036, 748] on icon at bounding box center [1038, 748] width 21 height 21
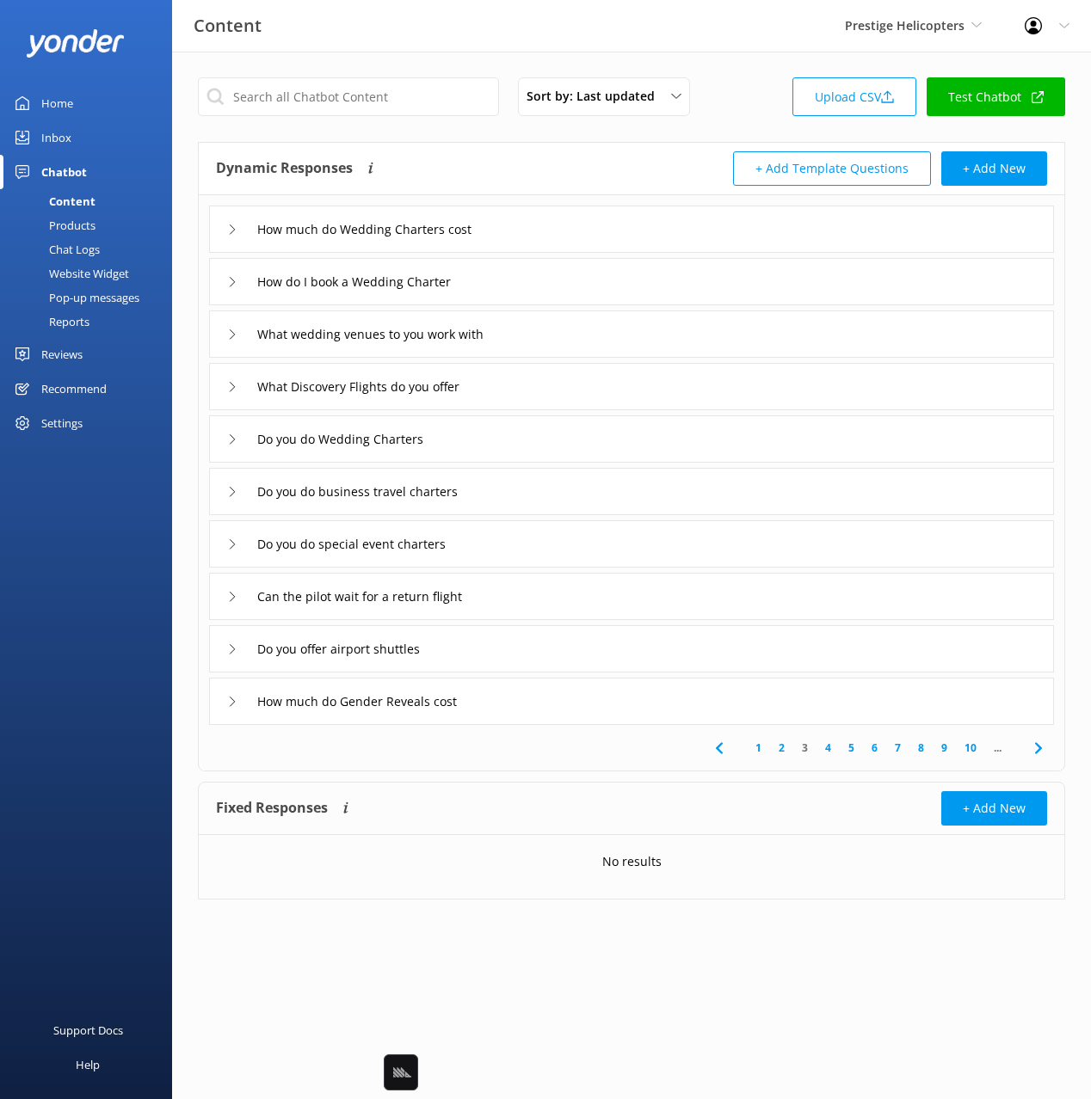
click at [594, 236] on div "How much do Wedding Charters cost" at bounding box center [631, 229] width 845 height 47
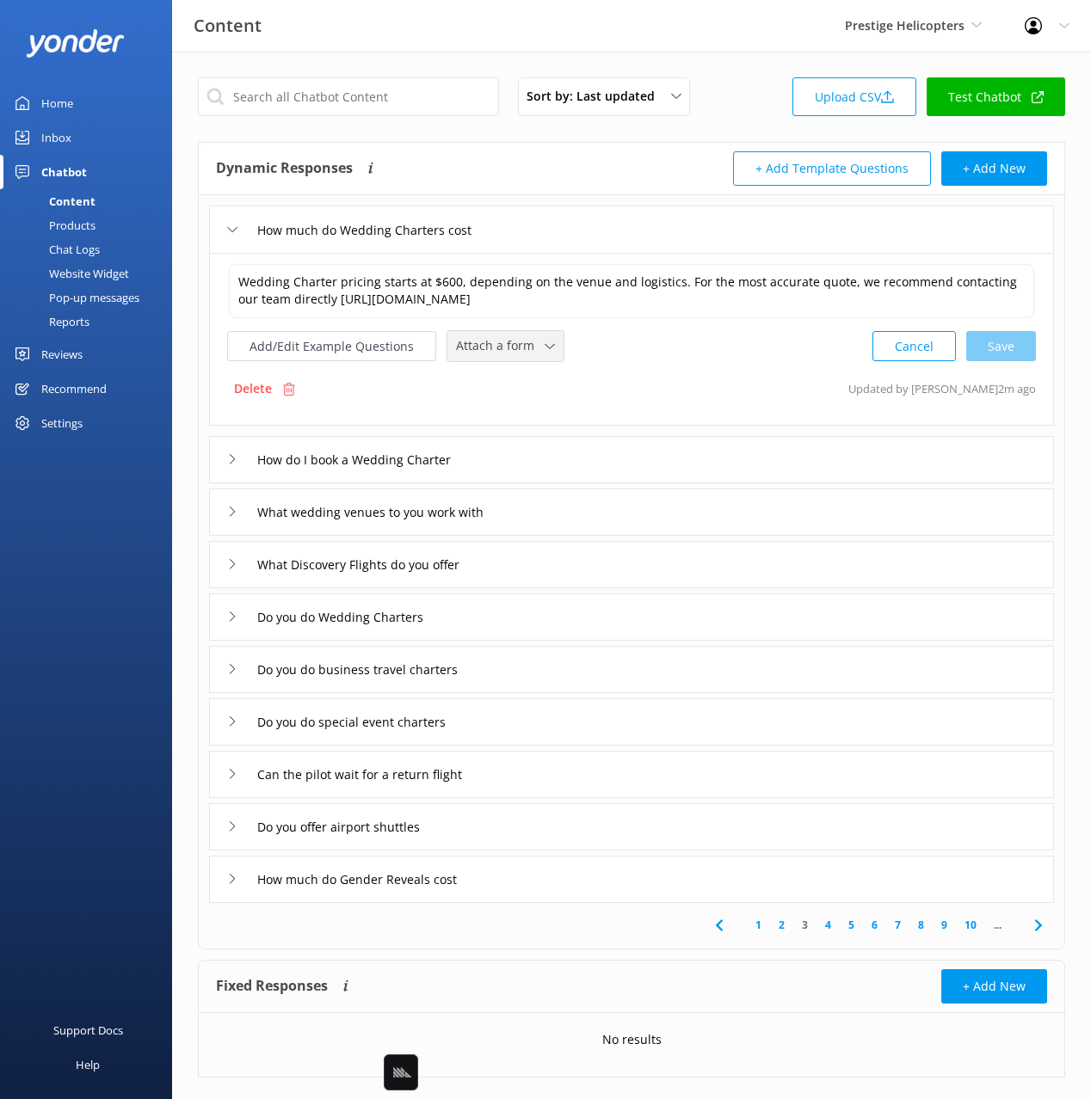
click at [489, 346] on span "Attach a form" at bounding box center [500, 345] width 89 height 19
click at [508, 384] on div "Leave contact details" at bounding box center [509, 382] width 105 height 17
click at [513, 466] on div "How do I book a Wedding Charter" at bounding box center [631, 457] width 845 height 47
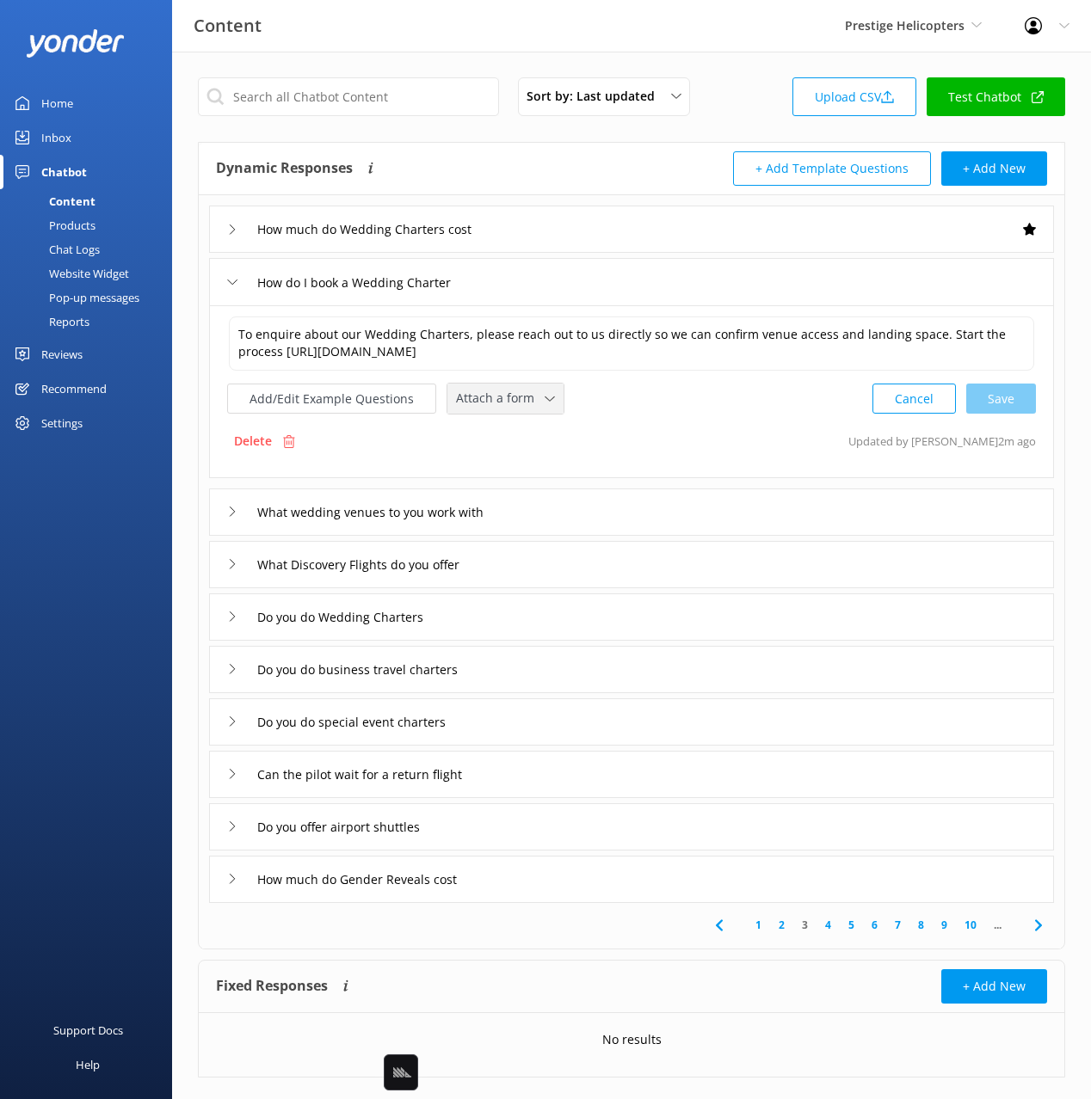
drag, startPoint x: 475, startPoint y: 397, endPoint x: 514, endPoint y: 419, distance: 45.0
click at [475, 397] on span "Attach a form" at bounding box center [500, 398] width 89 height 19
drag, startPoint x: 531, startPoint y: 421, endPoint x: 567, endPoint y: 483, distance: 71.7
click at [531, 421] on link "Leave contact details" at bounding box center [524, 435] width 153 height 34
click at [564, 506] on div "What wedding venues to you work with" at bounding box center [631, 510] width 845 height 47
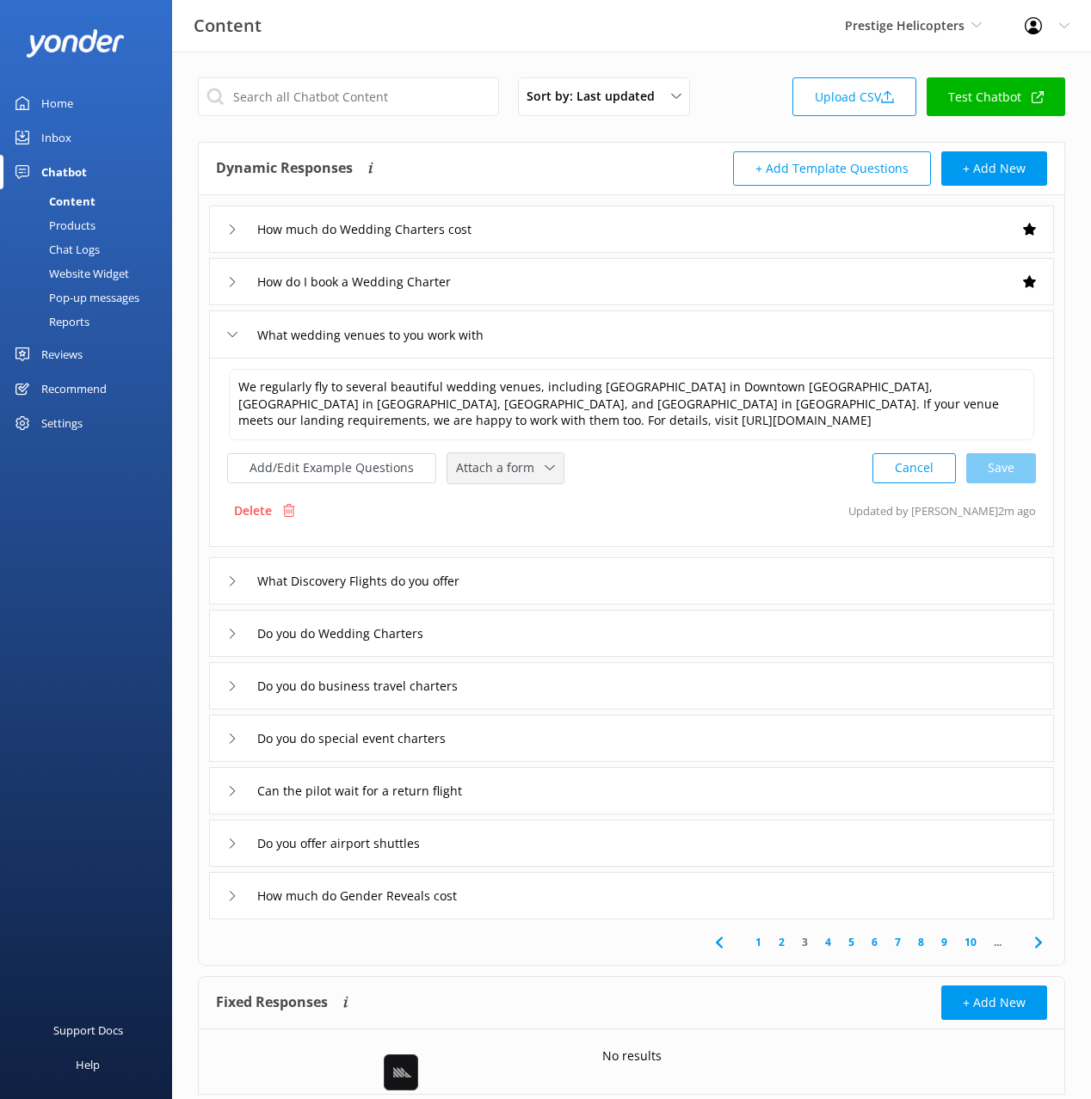
click at [500, 465] on span "Attach a form" at bounding box center [500, 467] width 89 height 19
click at [531, 497] on div "Leave contact details" at bounding box center [509, 504] width 105 height 17
click at [538, 634] on div "Do you do Wedding Charters" at bounding box center [631, 631] width 845 height 47
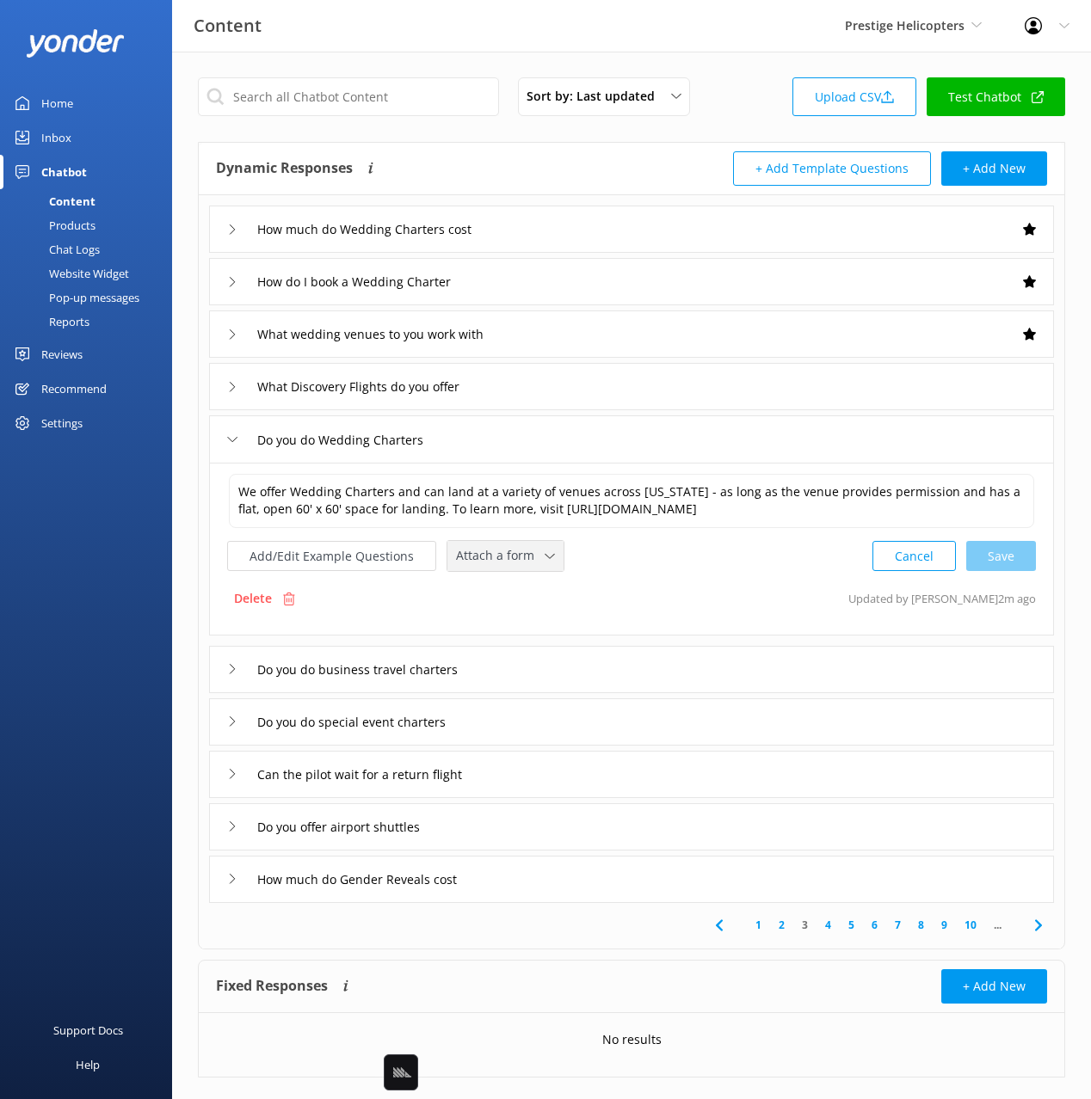
drag, startPoint x: 510, startPoint y: 570, endPoint x: 525, endPoint y: 594, distance: 27.4
click at [510, 570] on div "Attach a form Leave contact details Check availability" at bounding box center [505, 556] width 116 height 30
click at [526, 594] on div "Leave contact details" at bounding box center [509, 592] width 105 height 17
click at [557, 658] on div "Do you do business travel charters" at bounding box center [631, 667] width 845 height 47
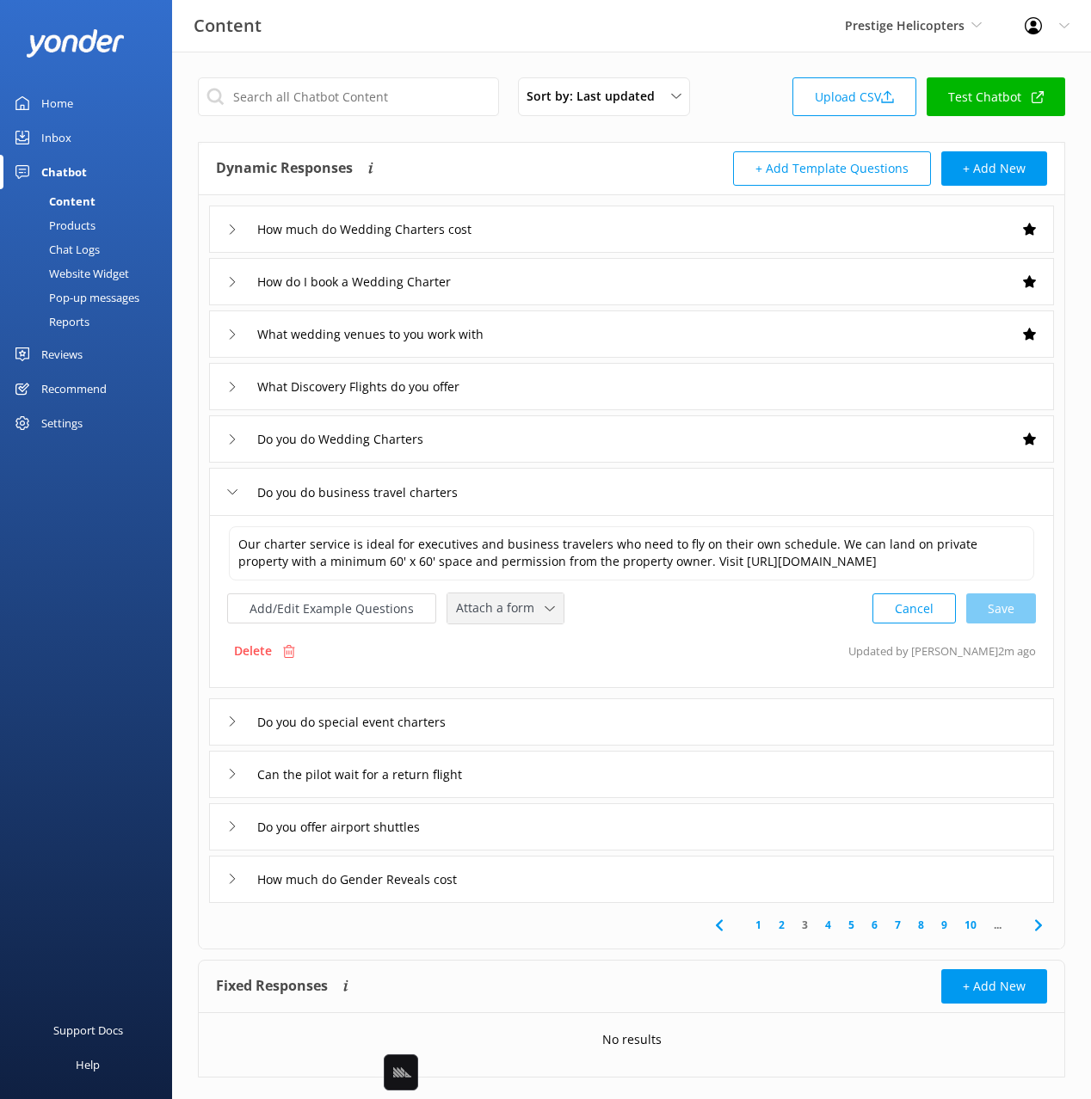
click at [505, 608] on span "Attach a form" at bounding box center [500, 608] width 89 height 19
click at [521, 635] on link "Leave contact details" at bounding box center [524, 645] width 153 height 34
click at [514, 726] on div "Do you do special event charters" at bounding box center [631, 720] width 845 height 47
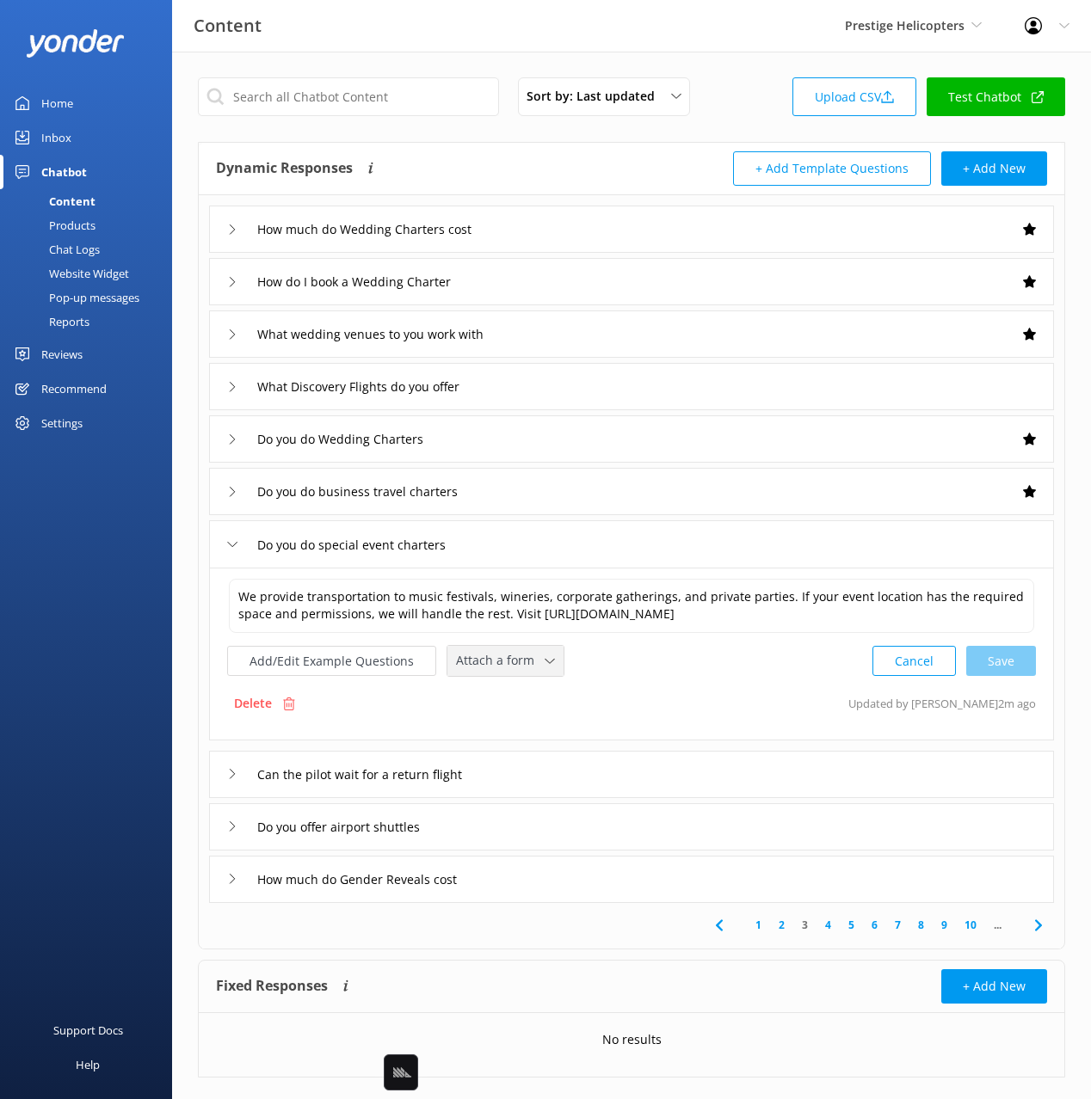
click at [508, 670] on span "Attach a form" at bounding box center [500, 660] width 89 height 19
click at [517, 698] on div "Leave contact details" at bounding box center [509, 697] width 105 height 17
click at [551, 830] on div "Do you offer airport shuttles" at bounding box center [631, 825] width 845 height 47
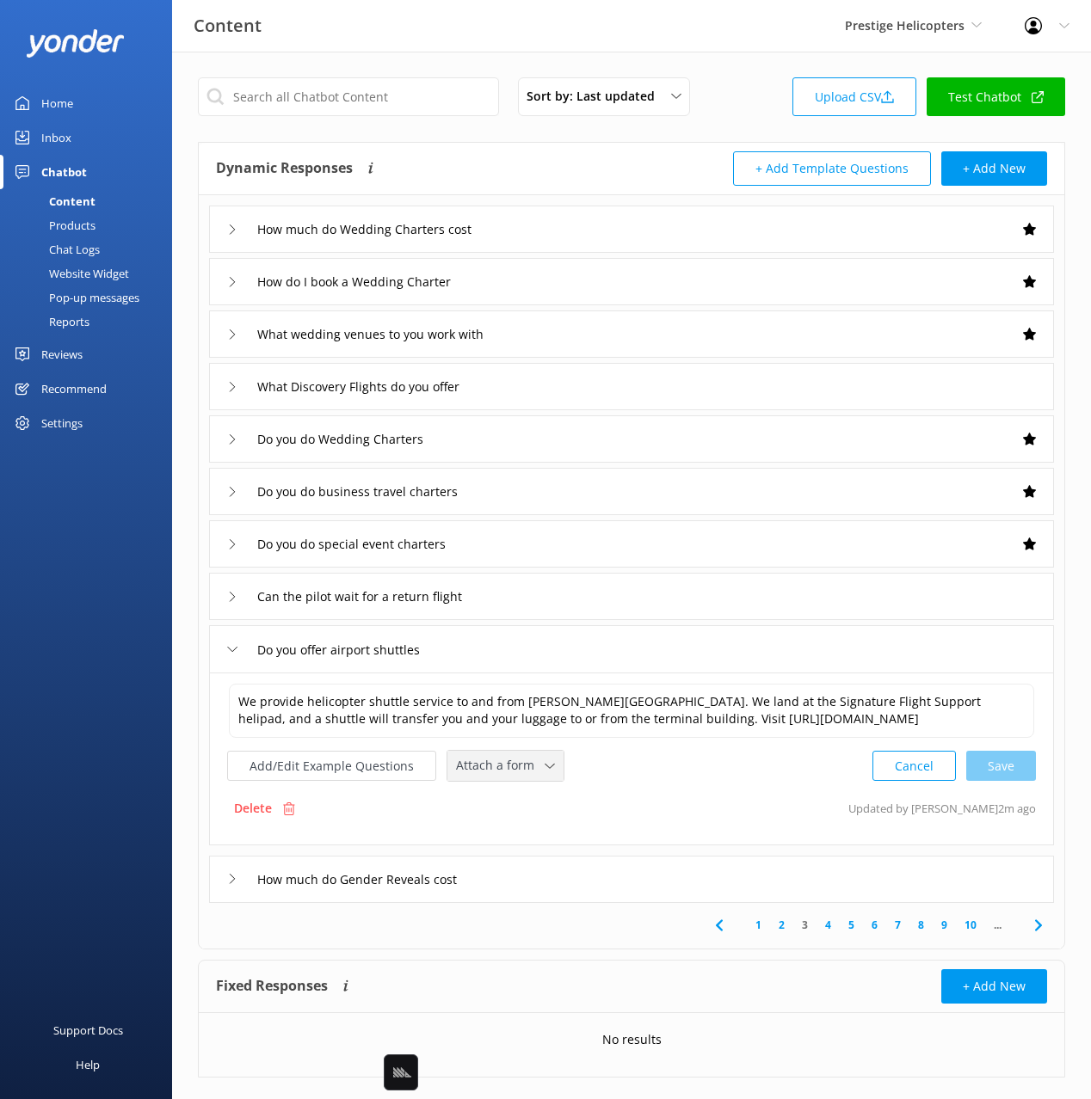
drag, startPoint x: 485, startPoint y: 769, endPoint x: 504, endPoint y: 795, distance: 32.0
click at [485, 769] on span "Attach a form" at bounding box center [500, 765] width 89 height 19
click at [505, 795] on div "Leave contact details" at bounding box center [509, 802] width 105 height 17
drag, startPoint x: 499, startPoint y: 882, endPoint x: 546, endPoint y: 906, distance: 53.1
click at [499, 882] on div "How much do Gender Reveals cost" at bounding box center [631, 877] width 845 height 47
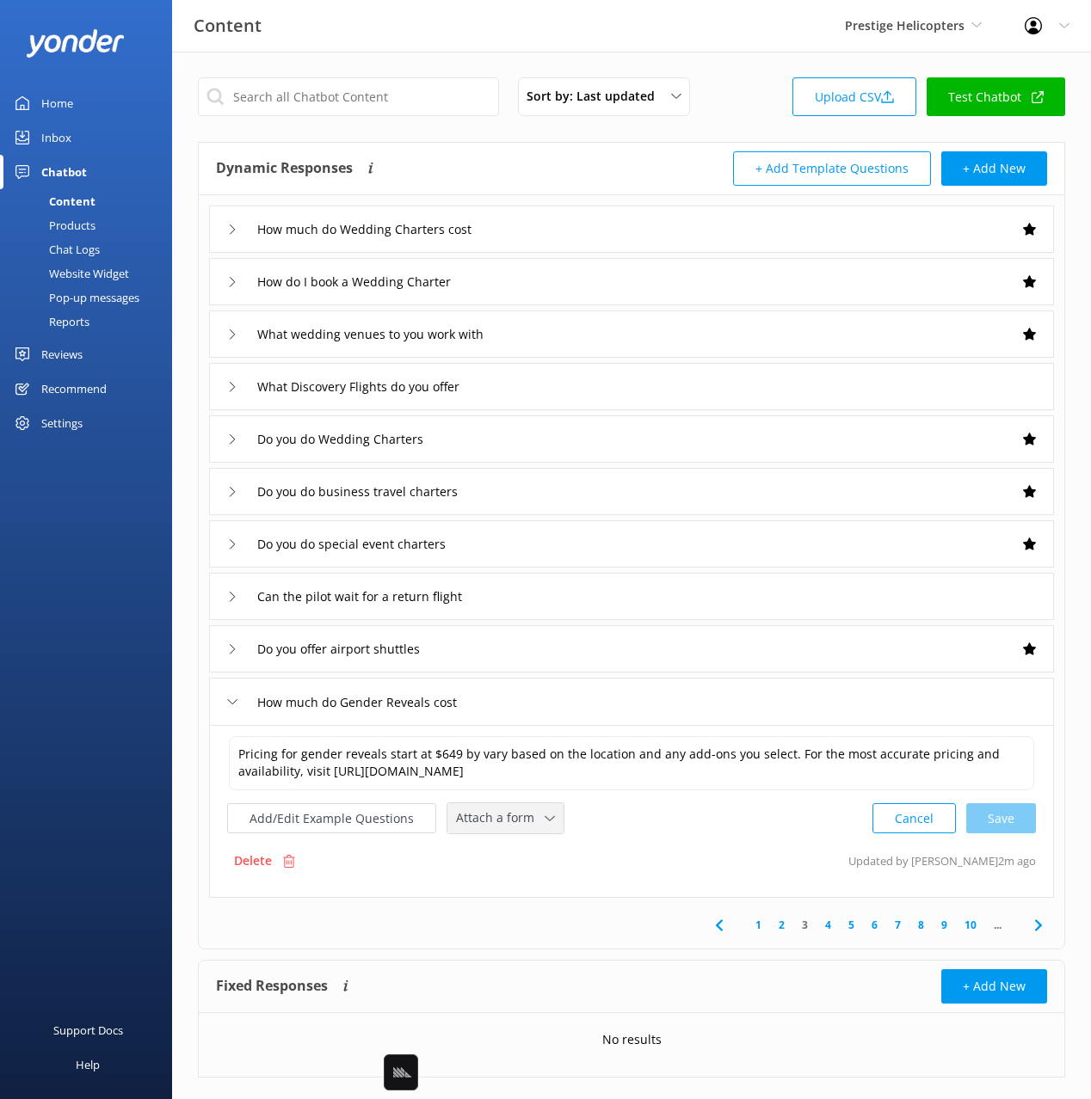
drag, startPoint x: 495, startPoint y: 828, endPoint x: 519, endPoint y: 885, distance: 61.7
click at [494, 828] on div "Attach a form" at bounding box center [506, 819] width 108 height 22
click at [520, 889] on div "Check availability" at bounding box center [499, 890] width 85 height 17
drag, startPoint x: 1041, startPoint y: 930, endPoint x: 1003, endPoint y: 898, distance: 49.5
click at [1041, 930] on icon at bounding box center [1038, 923] width 21 height 21
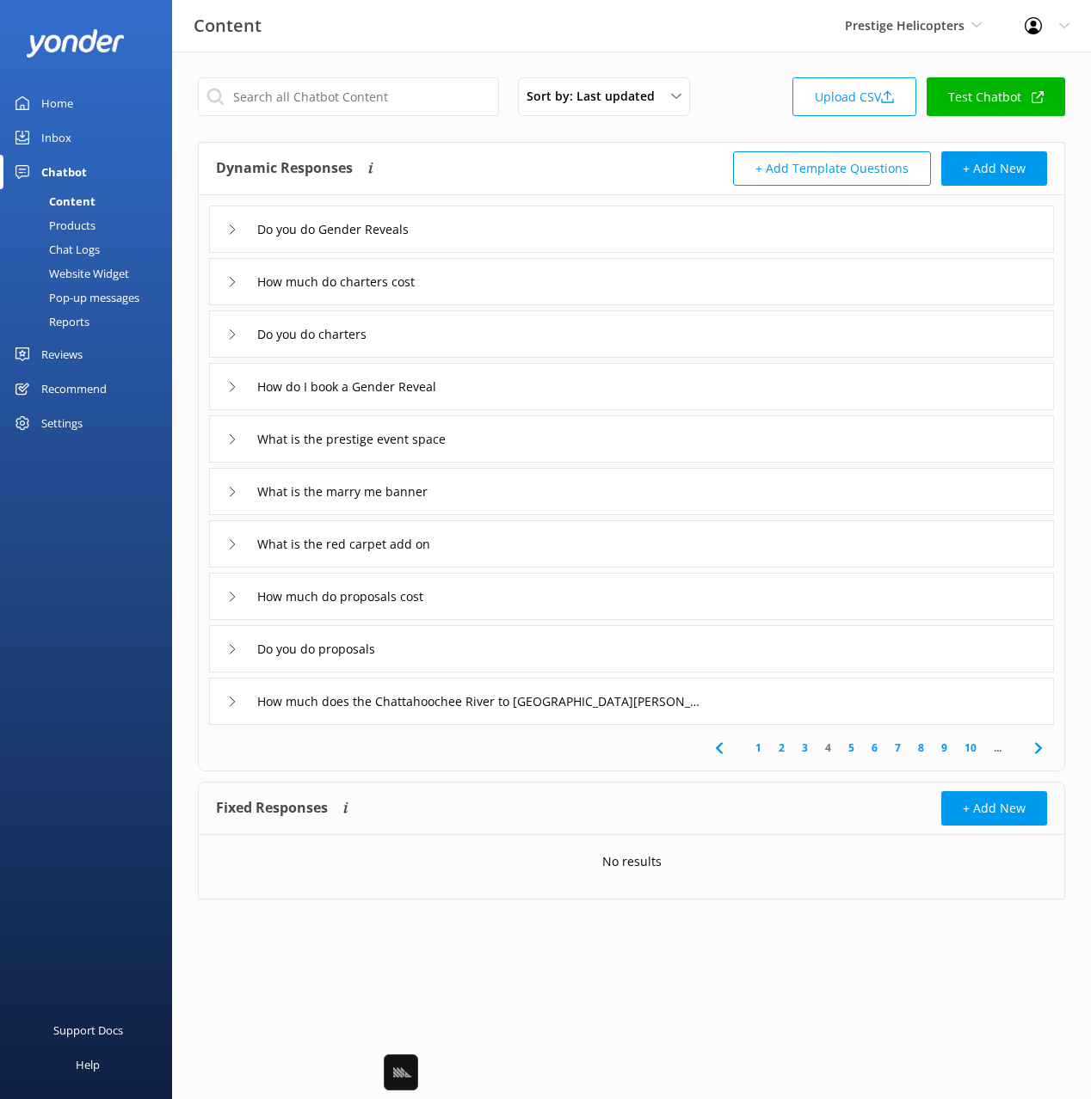
click at [510, 223] on div "Do you do Gender Reveals" at bounding box center [631, 229] width 845 height 47
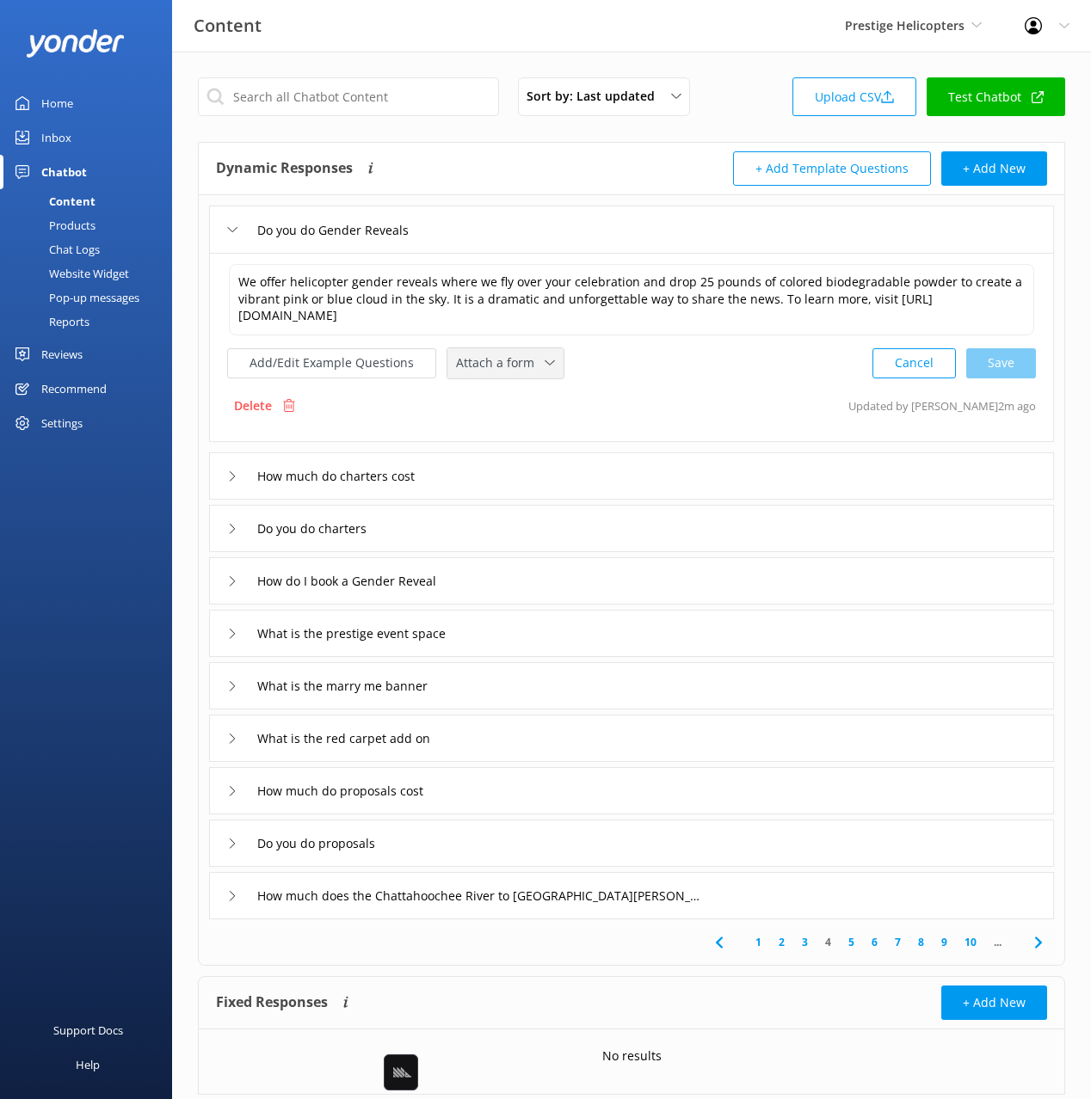
click at [487, 350] on div "Attach a form Leave contact details Check availability" at bounding box center [505, 363] width 116 height 30
drag, startPoint x: 514, startPoint y: 431, endPoint x: 544, endPoint y: 487, distance: 63.9
click at [514, 431] on div "Check availability" at bounding box center [499, 434] width 85 height 17
click at [526, 474] on div "How much do charters cost" at bounding box center [631, 474] width 845 height 47
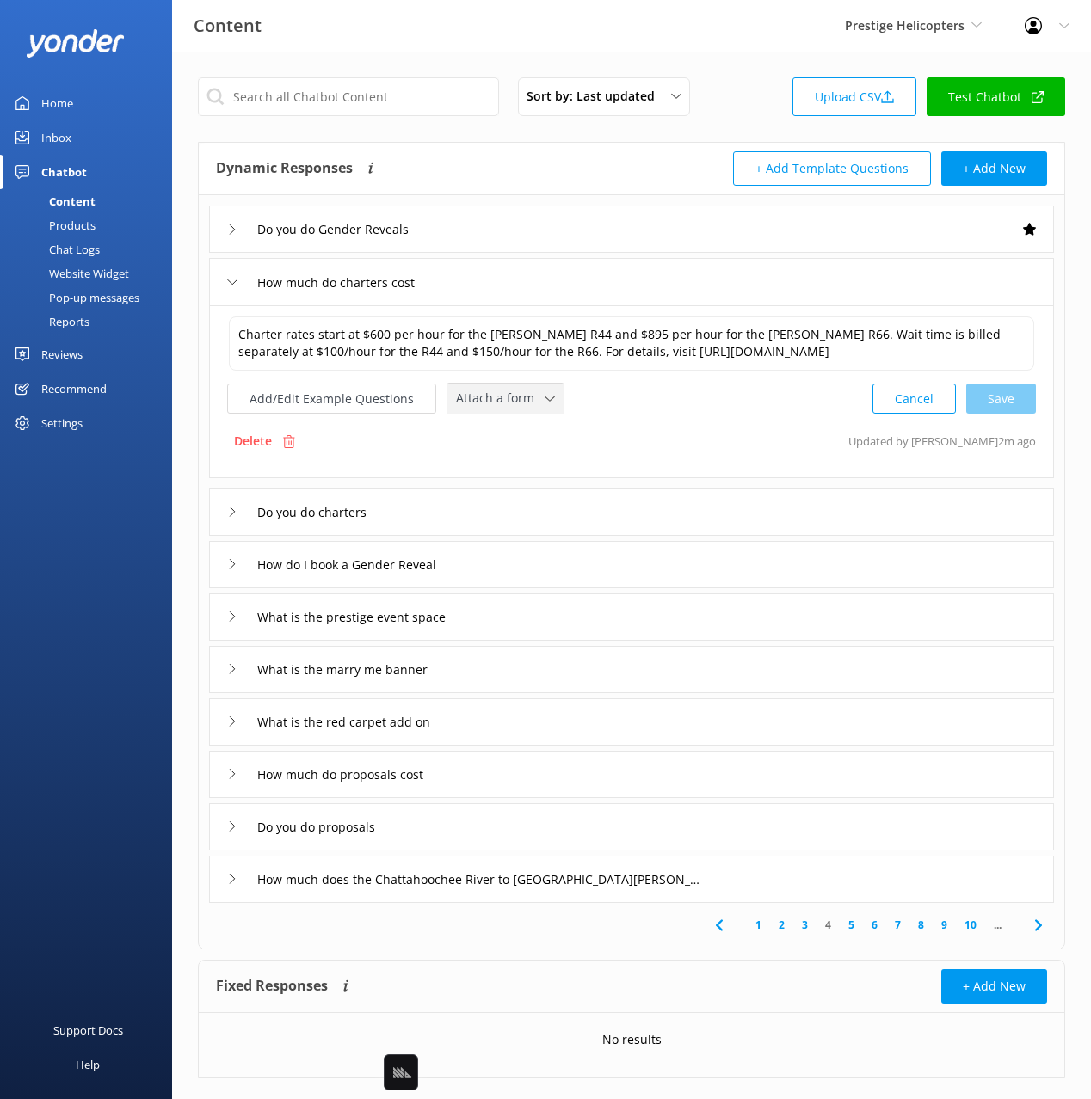
click at [491, 399] on span "Attach a form" at bounding box center [500, 398] width 89 height 19
click at [514, 423] on link "Leave contact details" at bounding box center [524, 435] width 153 height 34
click at [507, 512] on div "Do you do charters" at bounding box center [631, 510] width 845 height 47
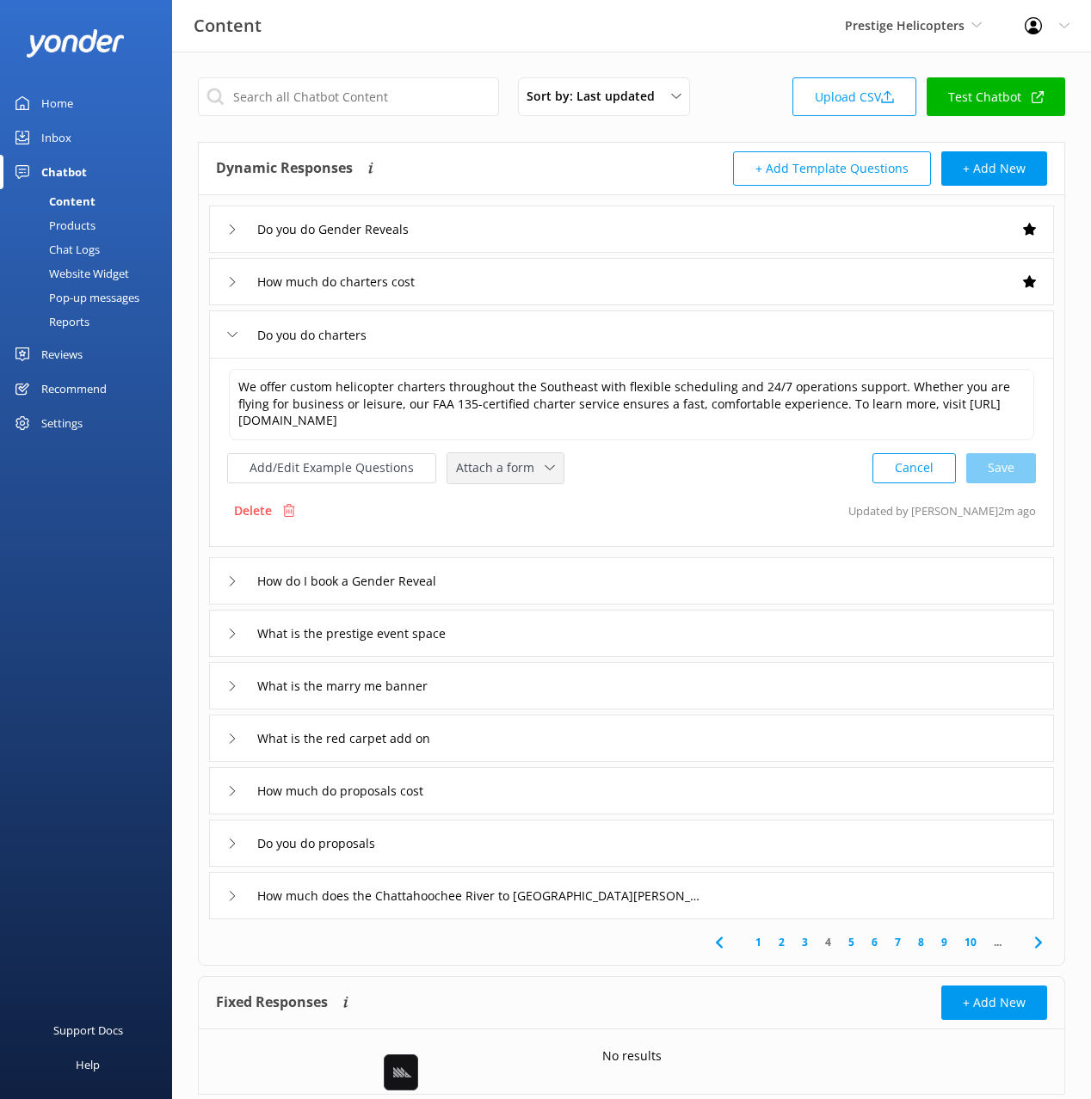
click at [489, 464] on span "Attach a form" at bounding box center [500, 467] width 89 height 19
click at [500, 505] on div "Leave contact details" at bounding box center [509, 504] width 105 height 17
click at [526, 577] on div "How do I book a Gender Reveal" at bounding box center [631, 579] width 845 height 47
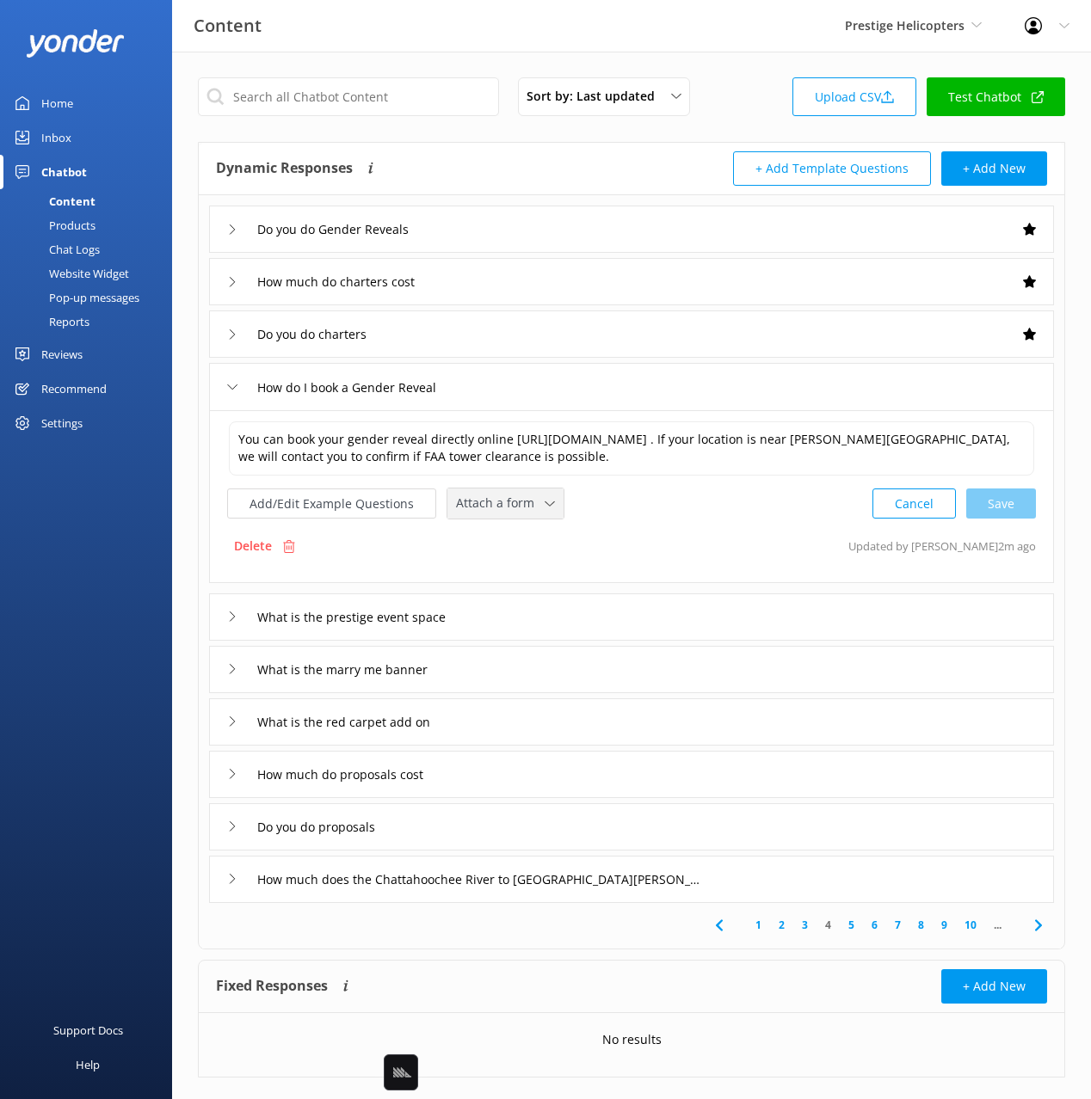
click at [508, 514] on div "Attach a form Leave contact details Check availability" at bounding box center [505, 504] width 116 height 30
click at [518, 578] on div "Check availability" at bounding box center [499, 575] width 85 height 17
click at [525, 826] on div "Do you do proposals" at bounding box center [631, 825] width 845 height 47
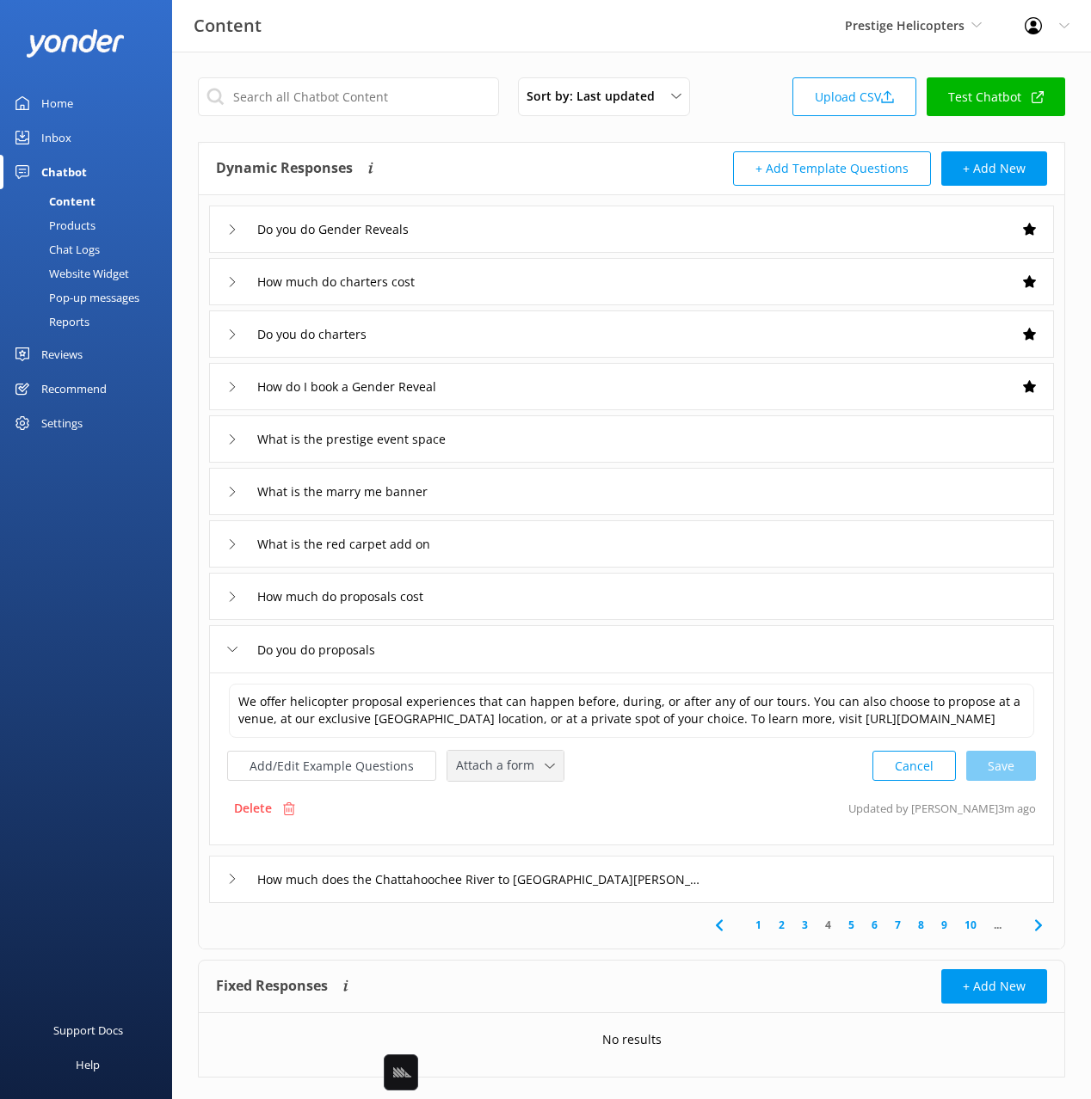
click at [501, 766] on span "Attach a form" at bounding box center [500, 765] width 89 height 19
click at [520, 798] on div "Leave contact details" at bounding box center [509, 802] width 105 height 17
click at [711, 867] on div "How much does the Chattahoochee River to [GEOGRAPHIC_DATA][PERSON_NAME] Flight …" at bounding box center [631, 877] width 845 height 47
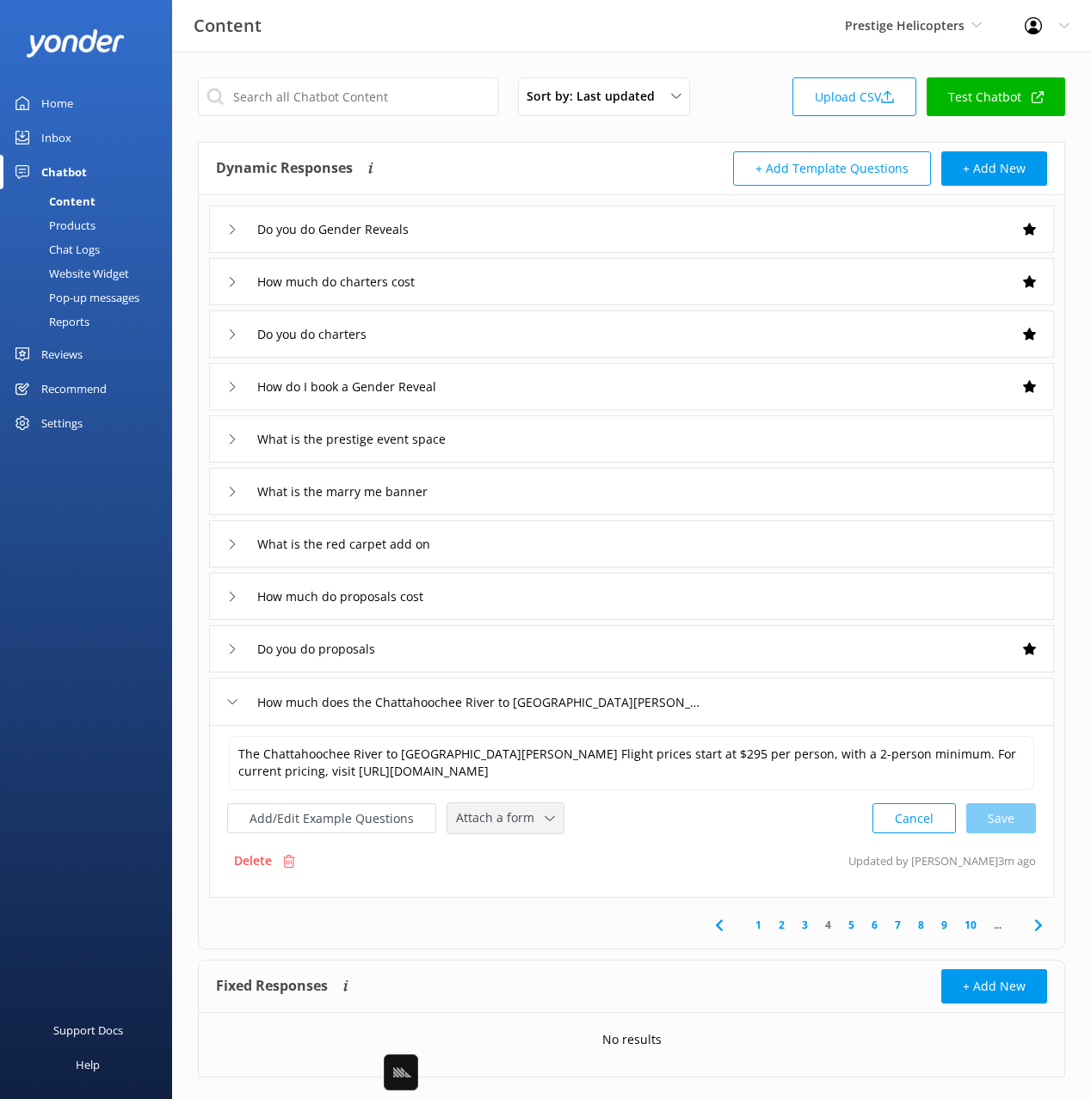
click at [532, 828] on div "Attach a form" at bounding box center [506, 819] width 108 height 22
click at [550, 896] on link "Check availability" at bounding box center [524, 890] width 153 height 34
click at [1044, 914] on icon at bounding box center [1038, 923] width 21 height 21
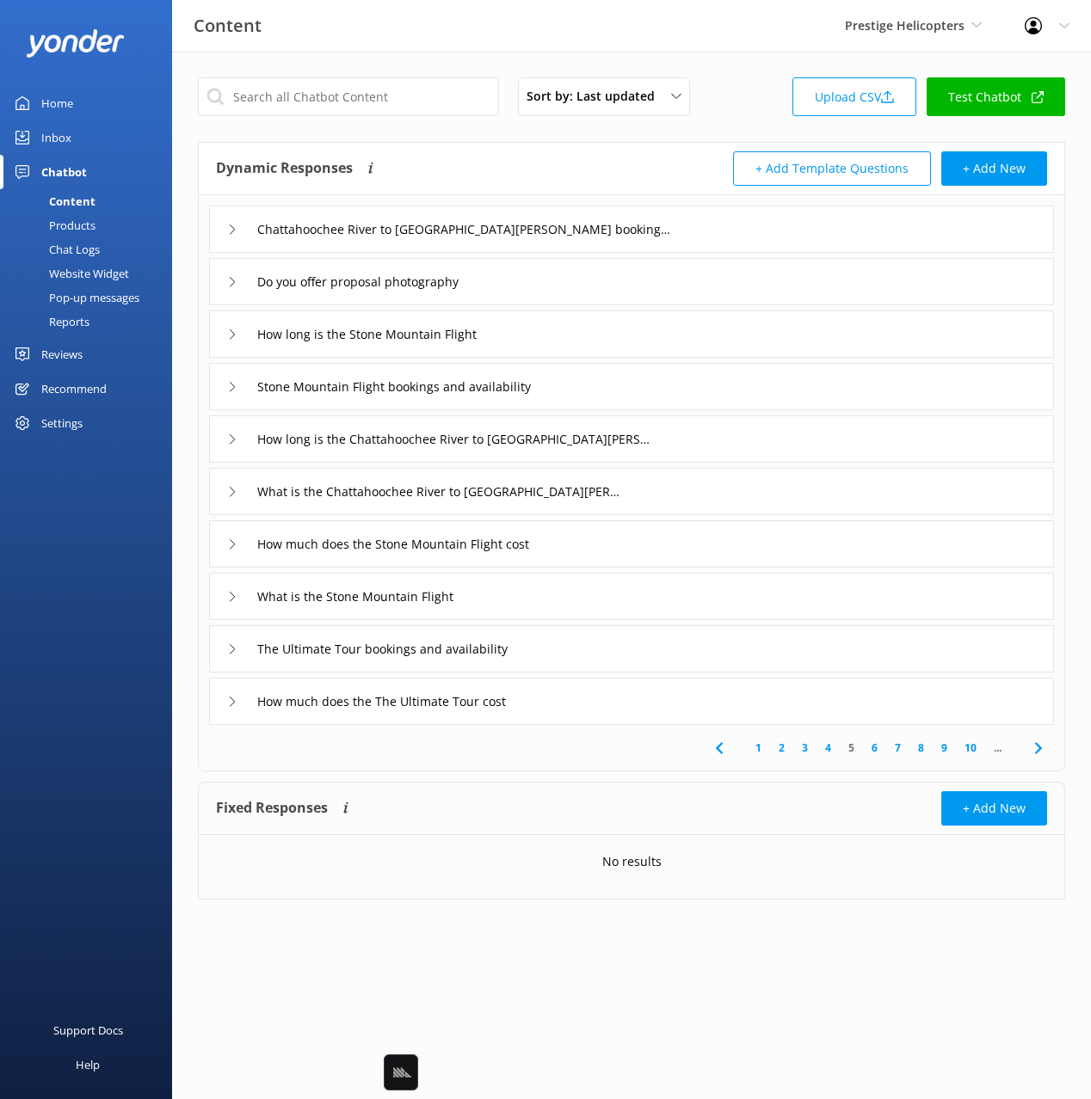
click at [686, 229] on div "Chattahoochee River to [GEOGRAPHIC_DATA][PERSON_NAME] bookings and availability" at bounding box center [631, 229] width 845 height 47
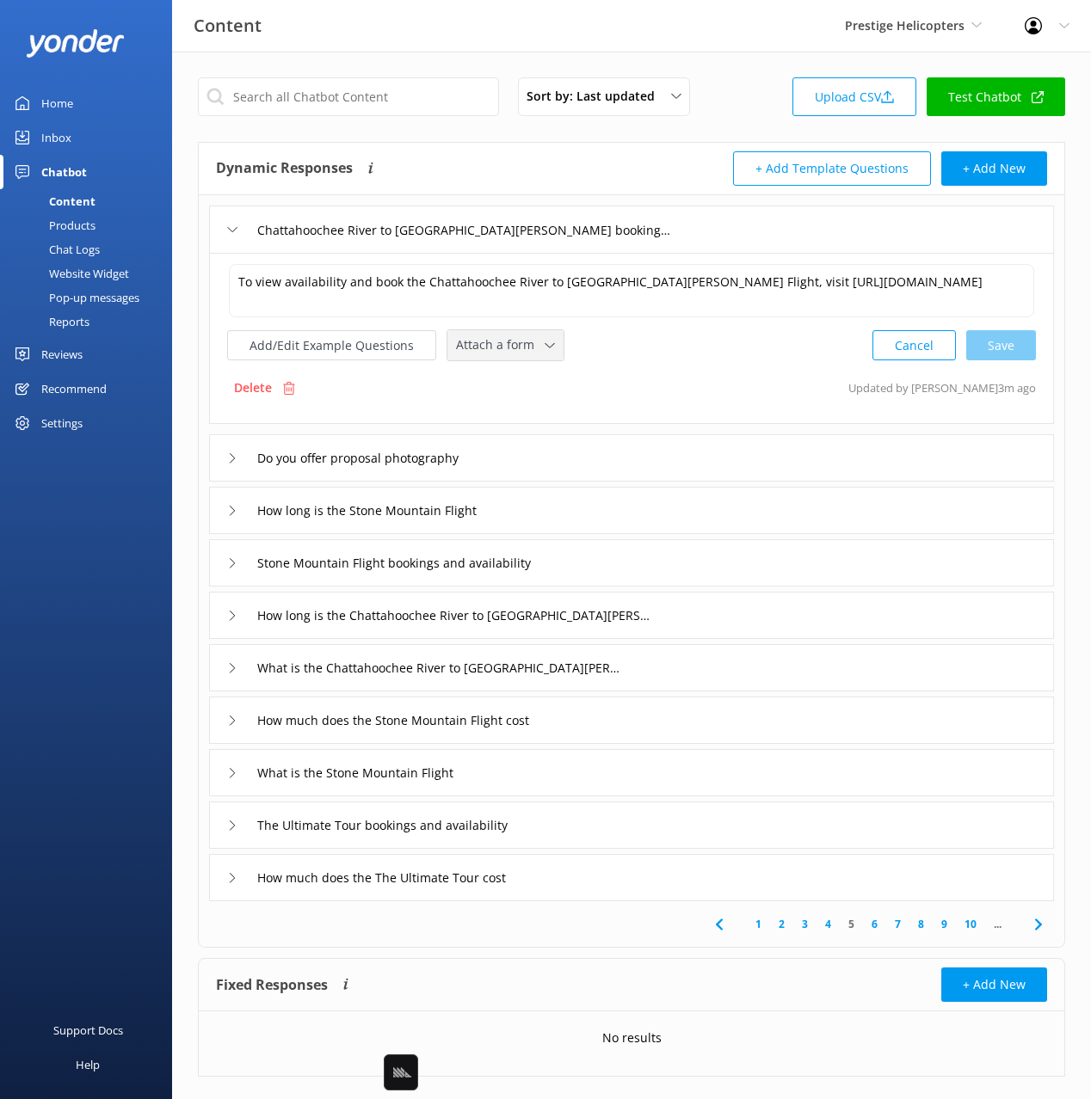
click at [523, 340] on span "Attach a form" at bounding box center [500, 344] width 89 height 19
click at [532, 417] on div "Check availability" at bounding box center [499, 416] width 85 height 17
click at [575, 506] on div "How long is the Stone Mountain Flight" at bounding box center [631, 508] width 845 height 47
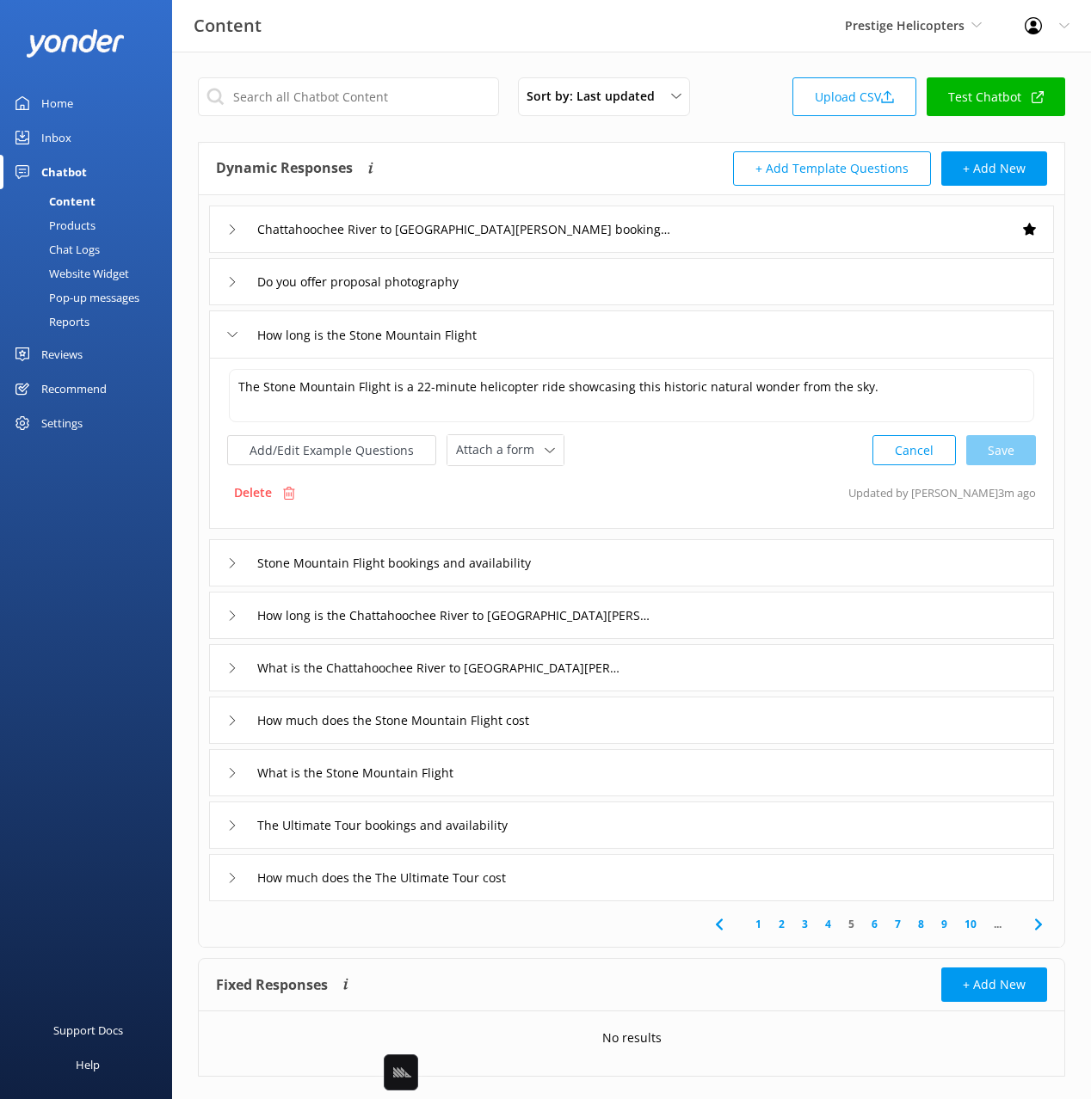
click at [597, 557] on div "Stone Mountain Flight bookings and availability" at bounding box center [631, 562] width 845 height 47
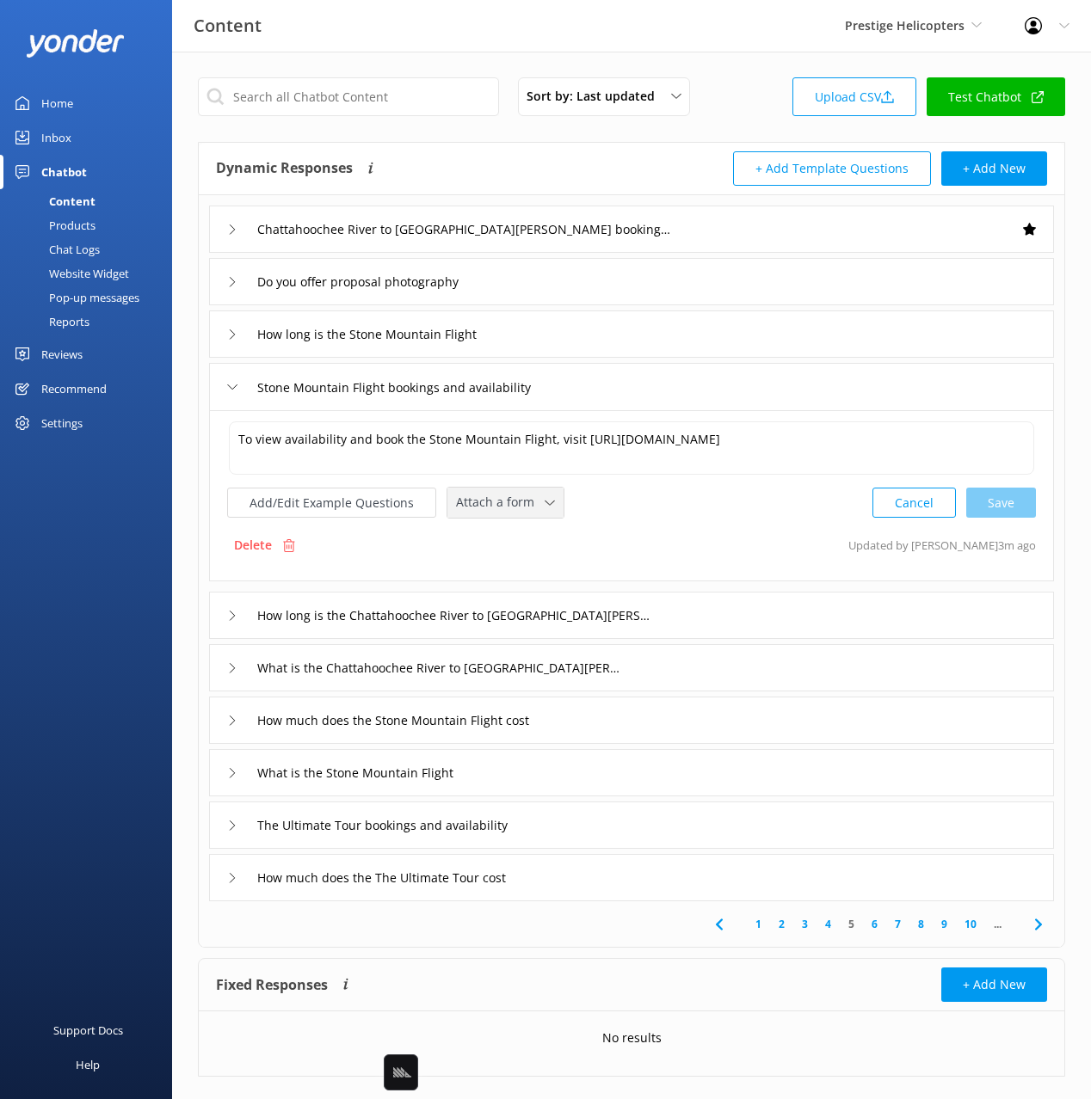
click at [482, 507] on span "Attach a form" at bounding box center [500, 502] width 89 height 19
drag, startPoint x: 522, startPoint y: 571, endPoint x: 551, endPoint y: 579, distance: 30.3
click at [522, 571] on div "Check availability" at bounding box center [499, 573] width 85 height 17
click at [660, 671] on div "What is the Chattahoochee River to [GEOGRAPHIC_DATA][PERSON_NAME] Flight" at bounding box center [631, 666] width 845 height 47
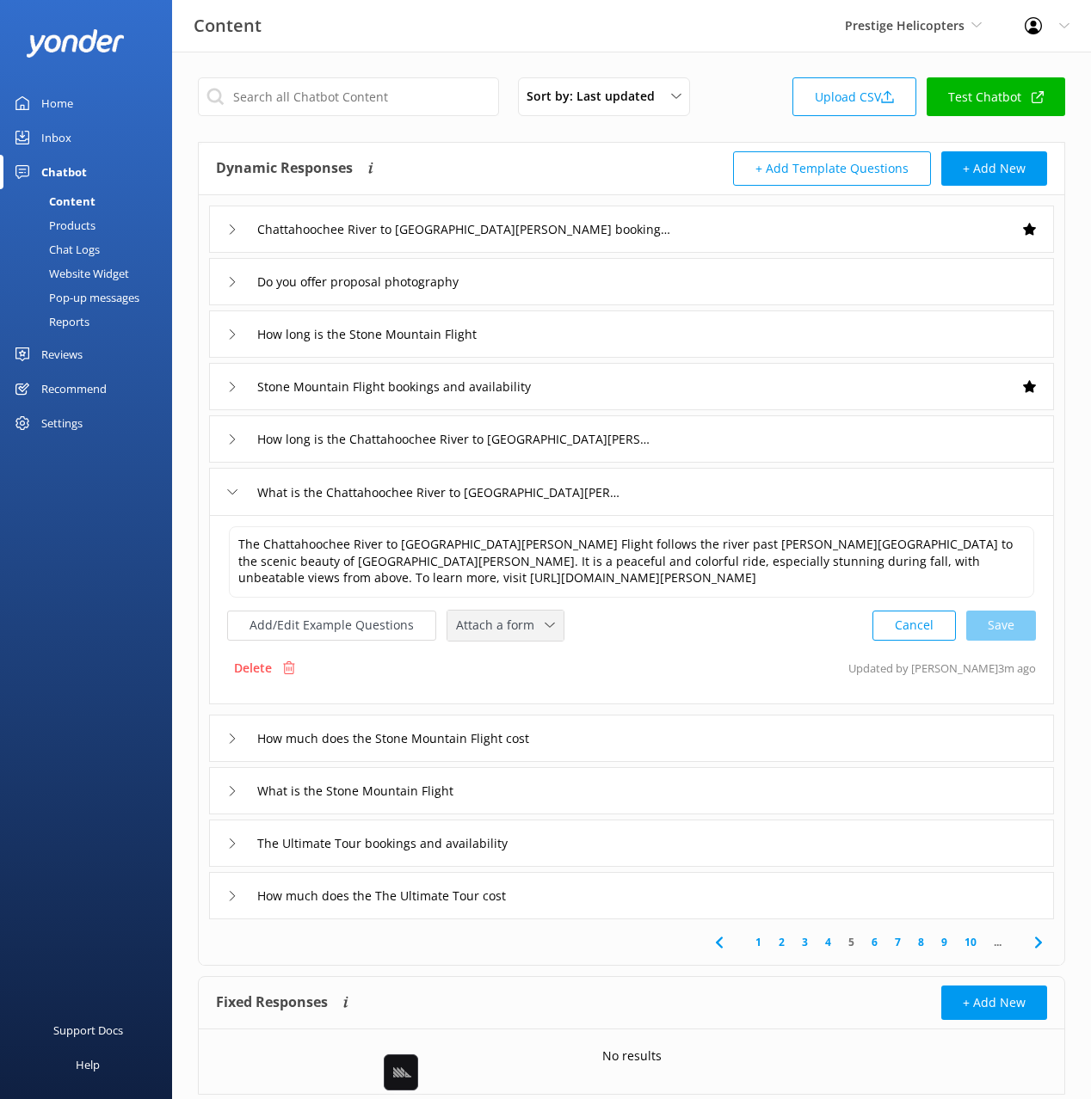
drag, startPoint x: 524, startPoint y: 624, endPoint x: 531, endPoint y: 661, distance: 37.6
click at [524, 625] on span "Attach a form" at bounding box center [500, 625] width 89 height 19
click at [540, 695] on link "Check availability" at bounding box center [524, 697] width 153 height 34
click at [593, 741] on div "How much does the Stone Mountain Flight cost" at bounding box center [631, 736] width 845 height 47
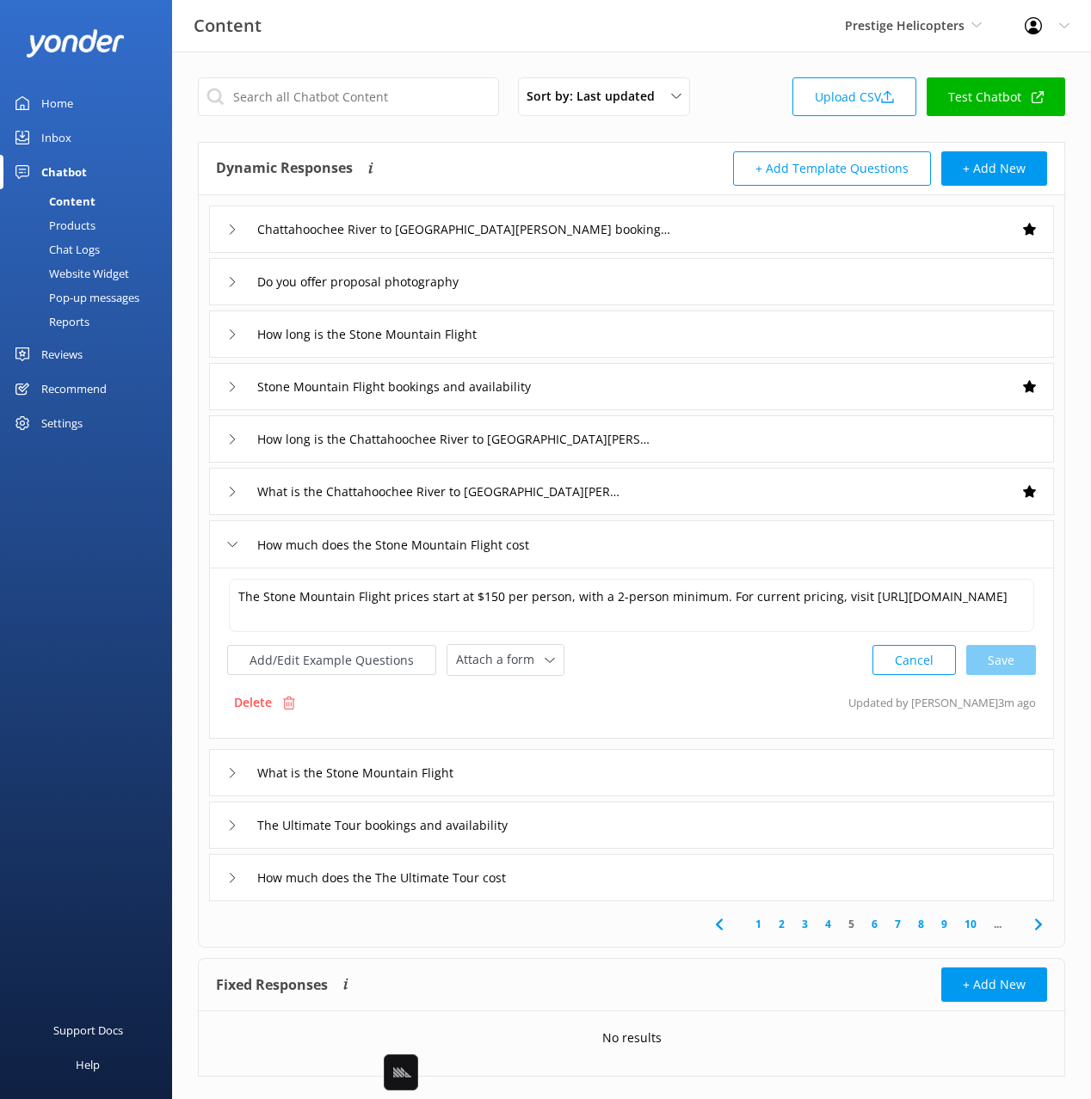
click at [506, 684] on div "The Stone Mountain Flight prices start at $150 per person, with a 2-person mini…" at bounding box center [631, 653] width 845 height 171
drag, startPoint x: 504, startPoint y: 667, endPoint x: 538, endPoint y: 710, distance: 55.1
click at [504, 667] on span "Attach a form" at bounding box center [500, 659] width 89 height 19
drag, startPoint x: 539, startPoint y: 719, endPoint x: 574, endPoint y: 739, distance: 39.7
click at [539, 719] on link "Check availability" at bounding box center [524, 731] width 153 height 34
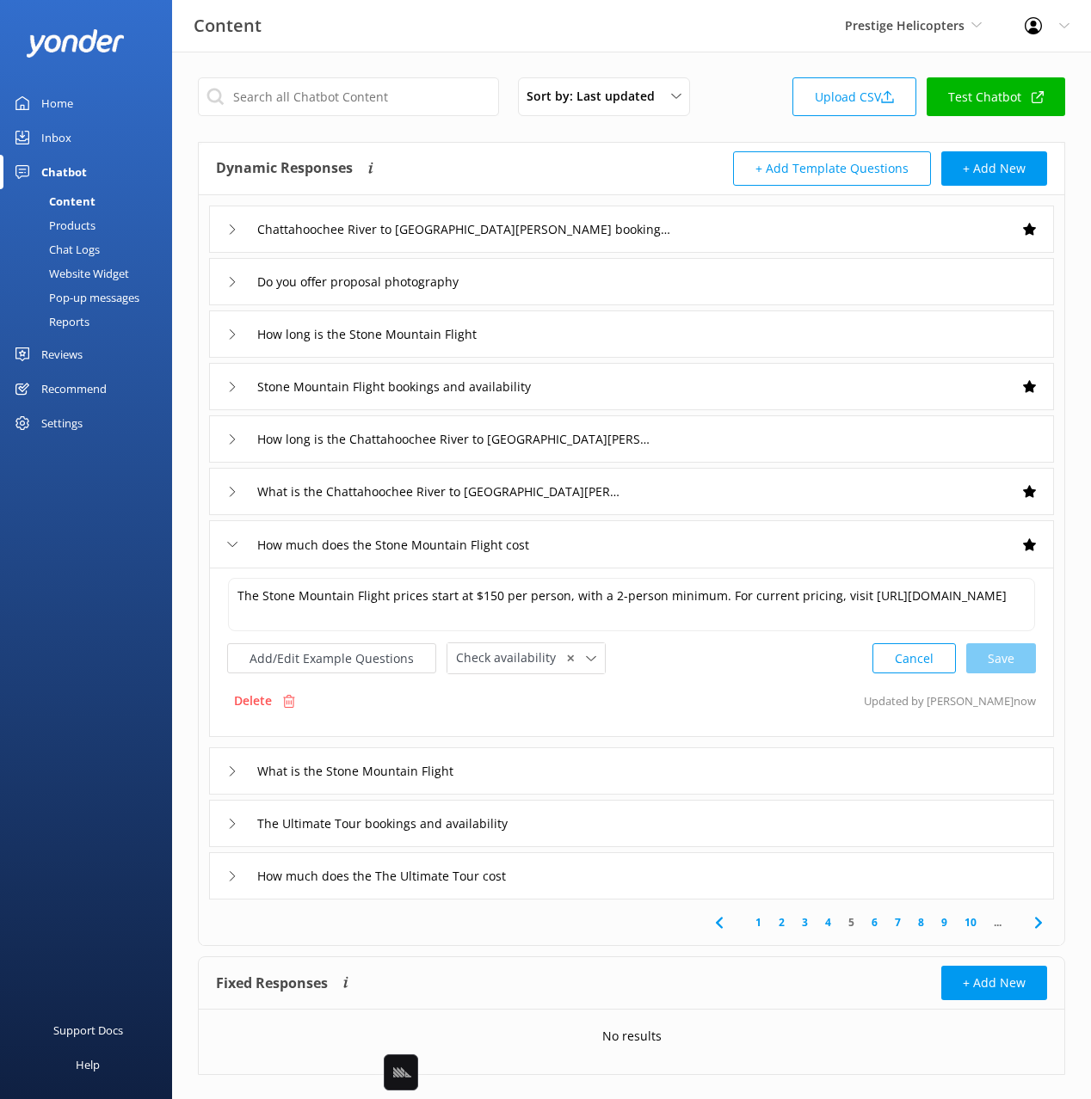
click at [605, 778] on div "What is the Stone Mountain Flight" at bounding box center [631, 770] width 845 height 47
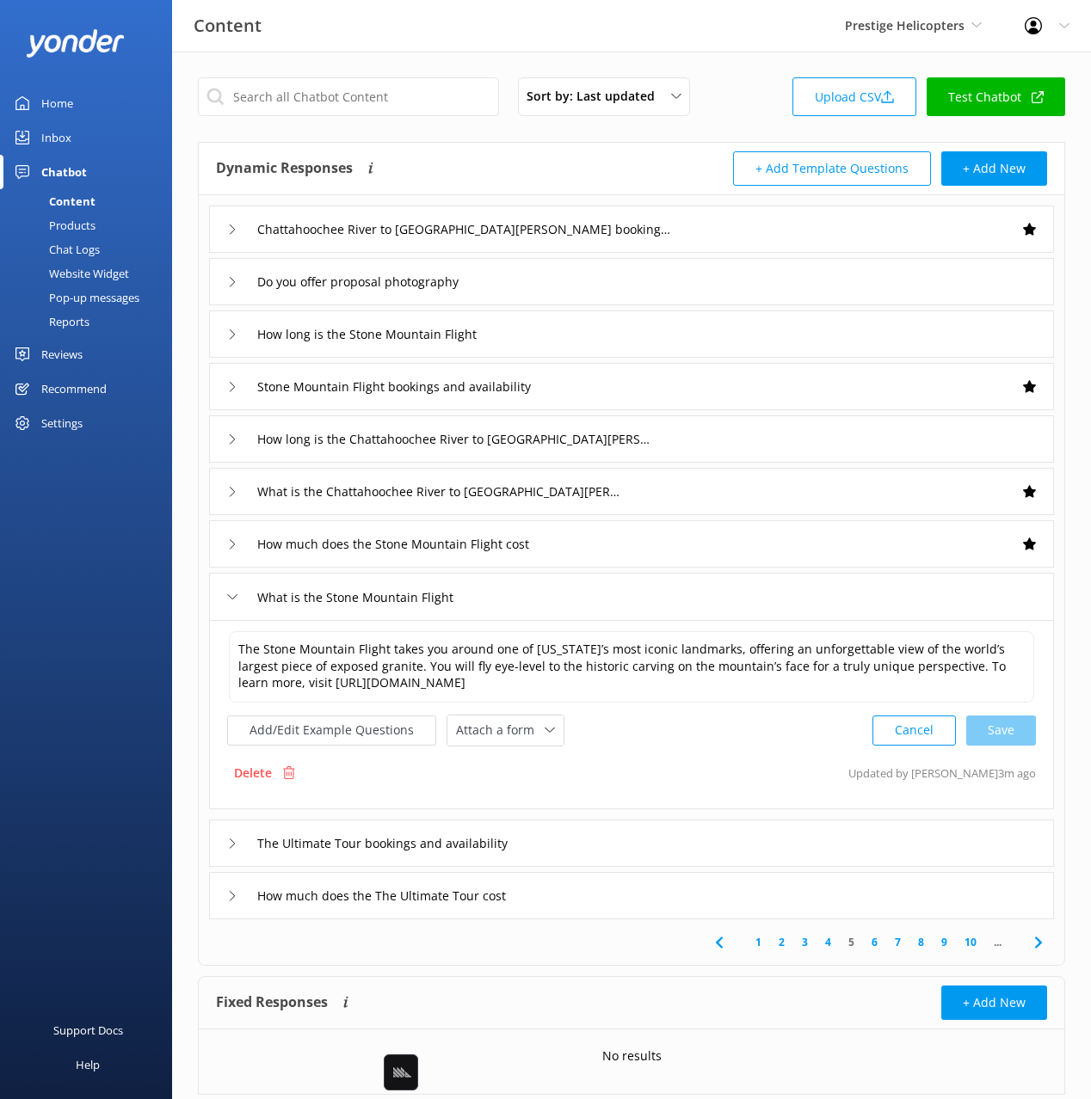
click at [504, 710] on div "The Stone Mountain Flight takes you around one of [US_STATE]’s most iconic land…" at bounding box center [631, 688] width 809 height 117
click at [512, 730] on span "Attach a form" at bounding box center [500, 730] width 89 height 19
click at [534, 791] on link "Check availability" at bounding box center [524, 801] width 153 height 34
click at [545, 243] on input "The Ultimate Tour bookings and availability" at bounding box center [465, 230] width 434 height 26
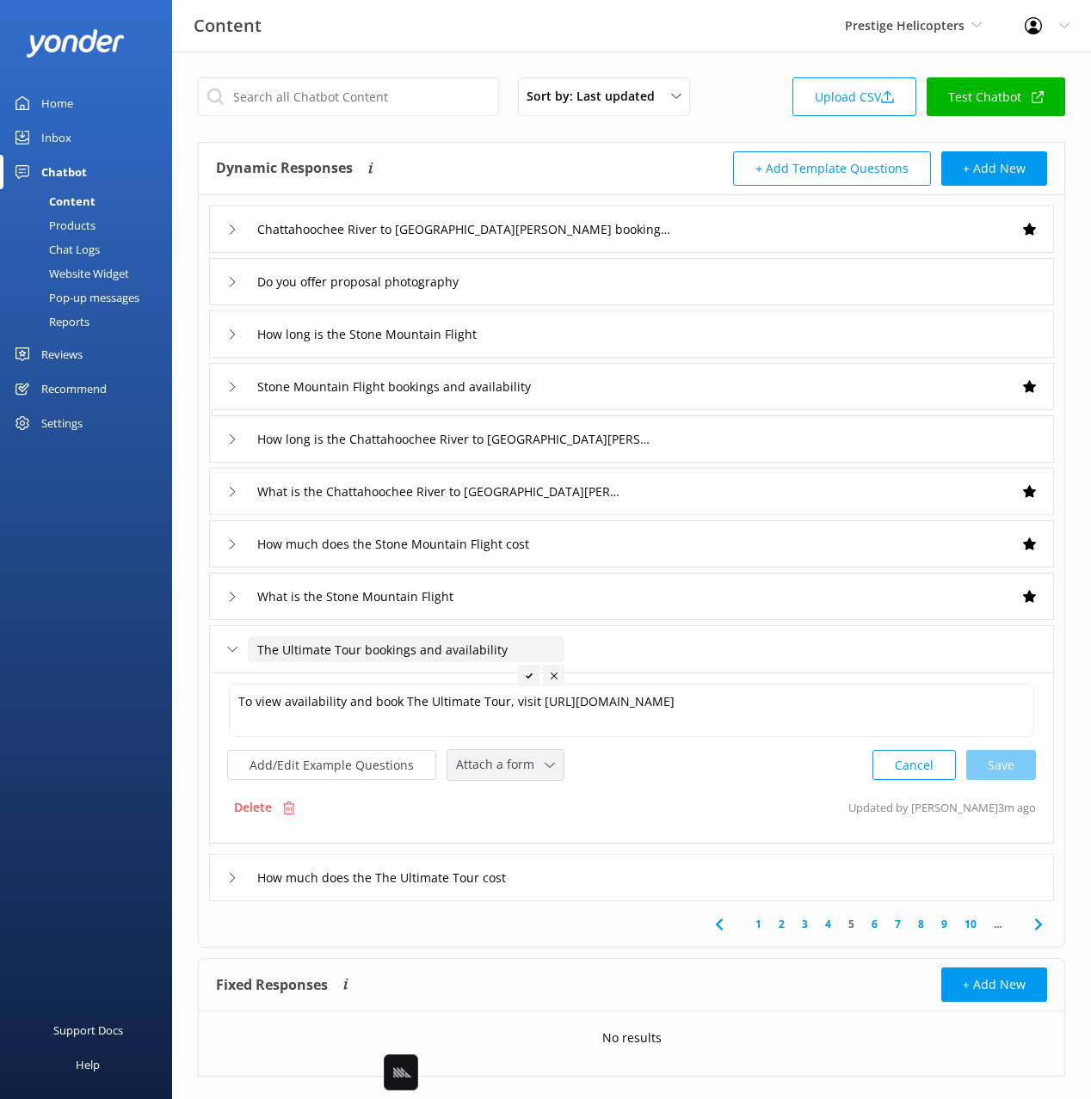
click at [514, 762] on span "Attach a form" at bounding box center [500, 764] width 89 height 19
click at [512, 836] on div "Check availability" at bounding box center [499, 835] width 85 height 17
click at [572, 869] on div "How much does the The Ultimate Tour cost" at bounding box center [631, 875] width 845 height 47
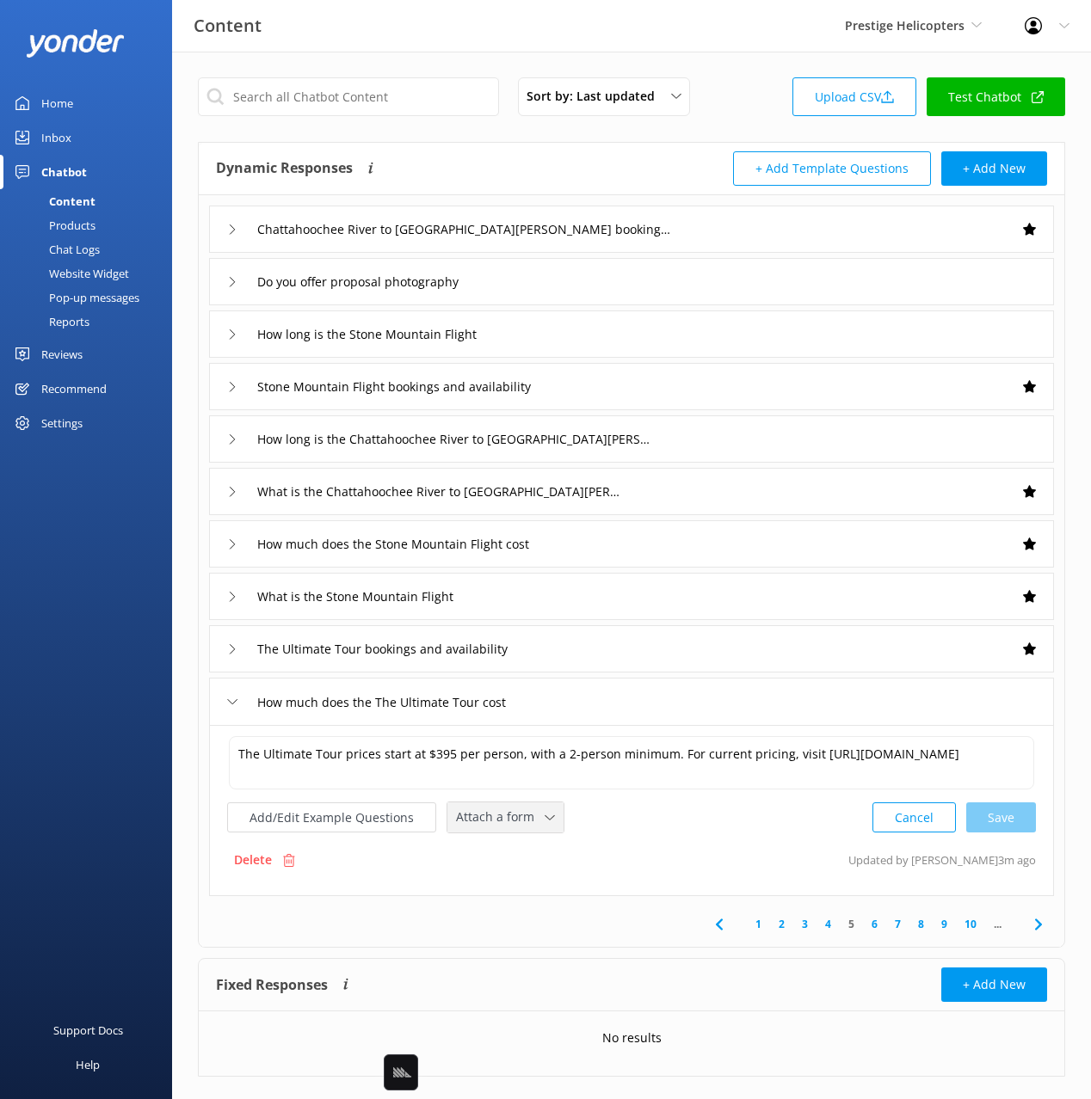
click at [477, 821] on span "Attach a form" at bounding box center [500, 817] width 89 height 19
click at [498, 880] on div "Check availability" at bounding box center [499, 888] width 85 height 17
drag, startPoint x: 877, startPoint y: 928, endPoint x: 888, endPoint y: 938, distance: 14.6
click at [877, 928] on link "6" at bounding box center [874, 922] width 23 height 16
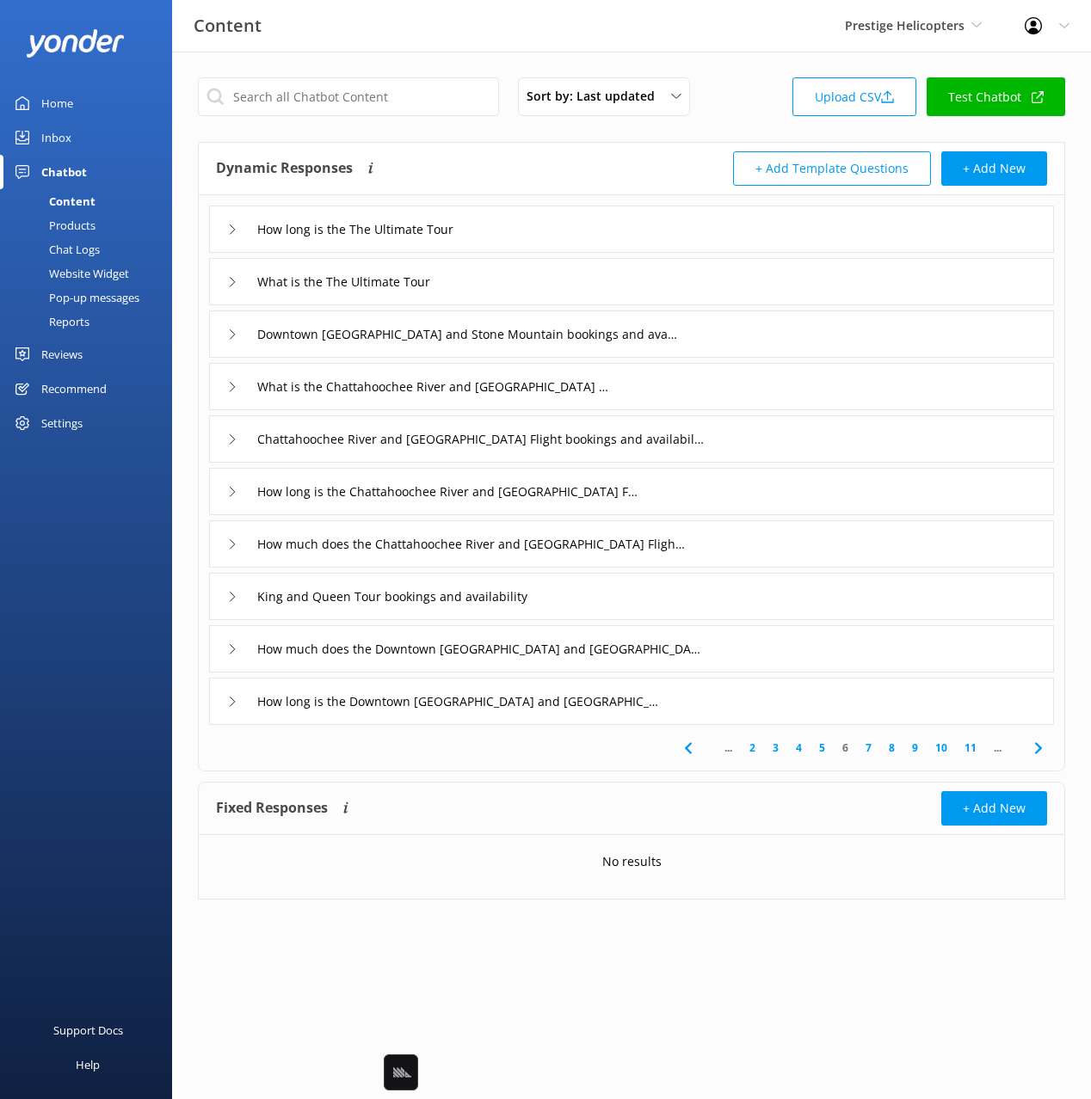
click at [530, 293] on div "What is the The Ultimate Tour" at bounding box center [631, 281] width 845 height 47
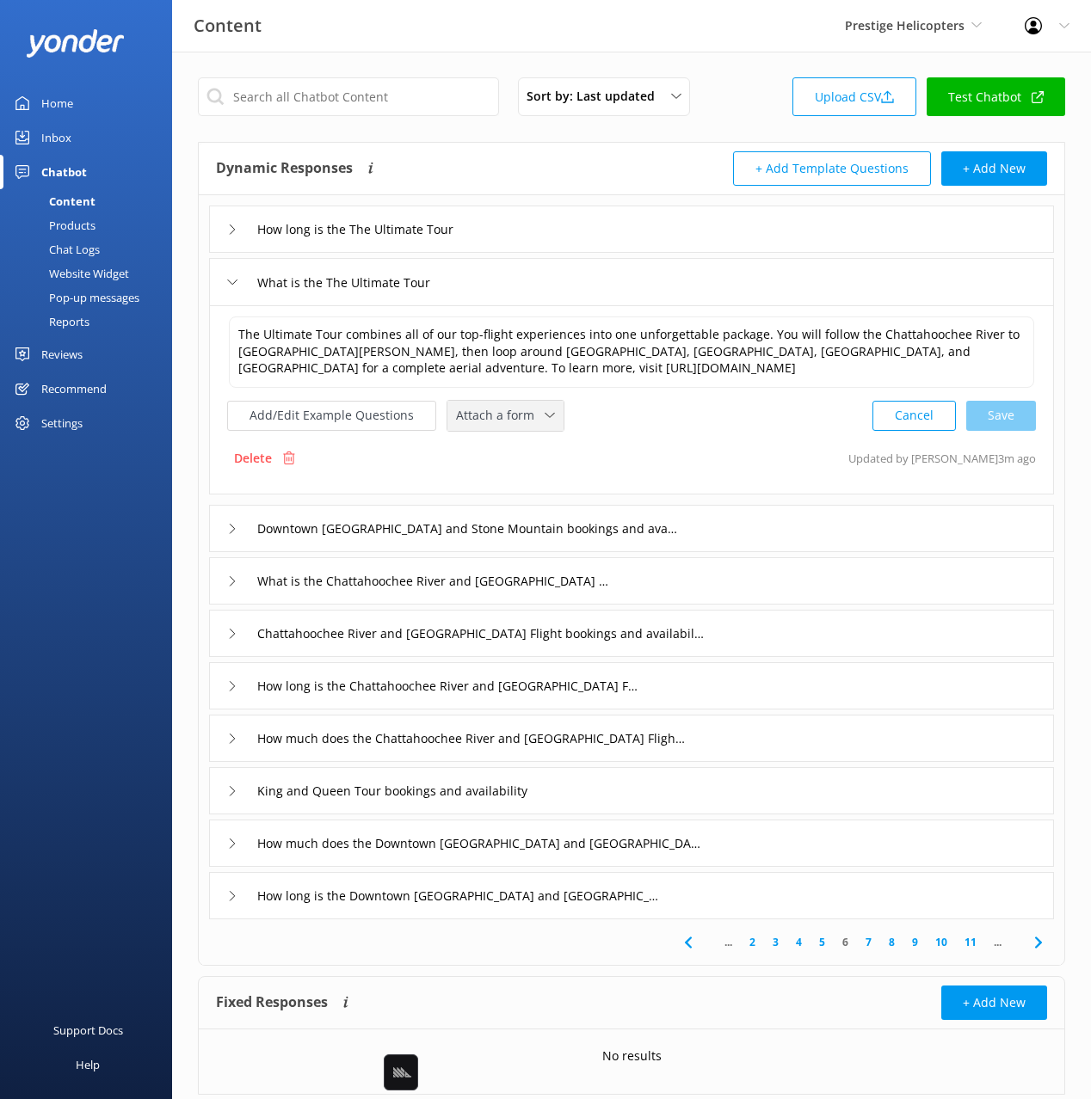
click at [501, 409] on span "Attach a form" at bounding box center [500, 415] width 89 height 19
click at [519, 494] on div "Check availability" at bounding box center [499, 486] width 85 height 17
click at [732, 526] on div "Downtown [GEOGRAPHIC_DATA] and Stone Mountain bookings and availability" at bounding box center [631, 526] width 845 height 47
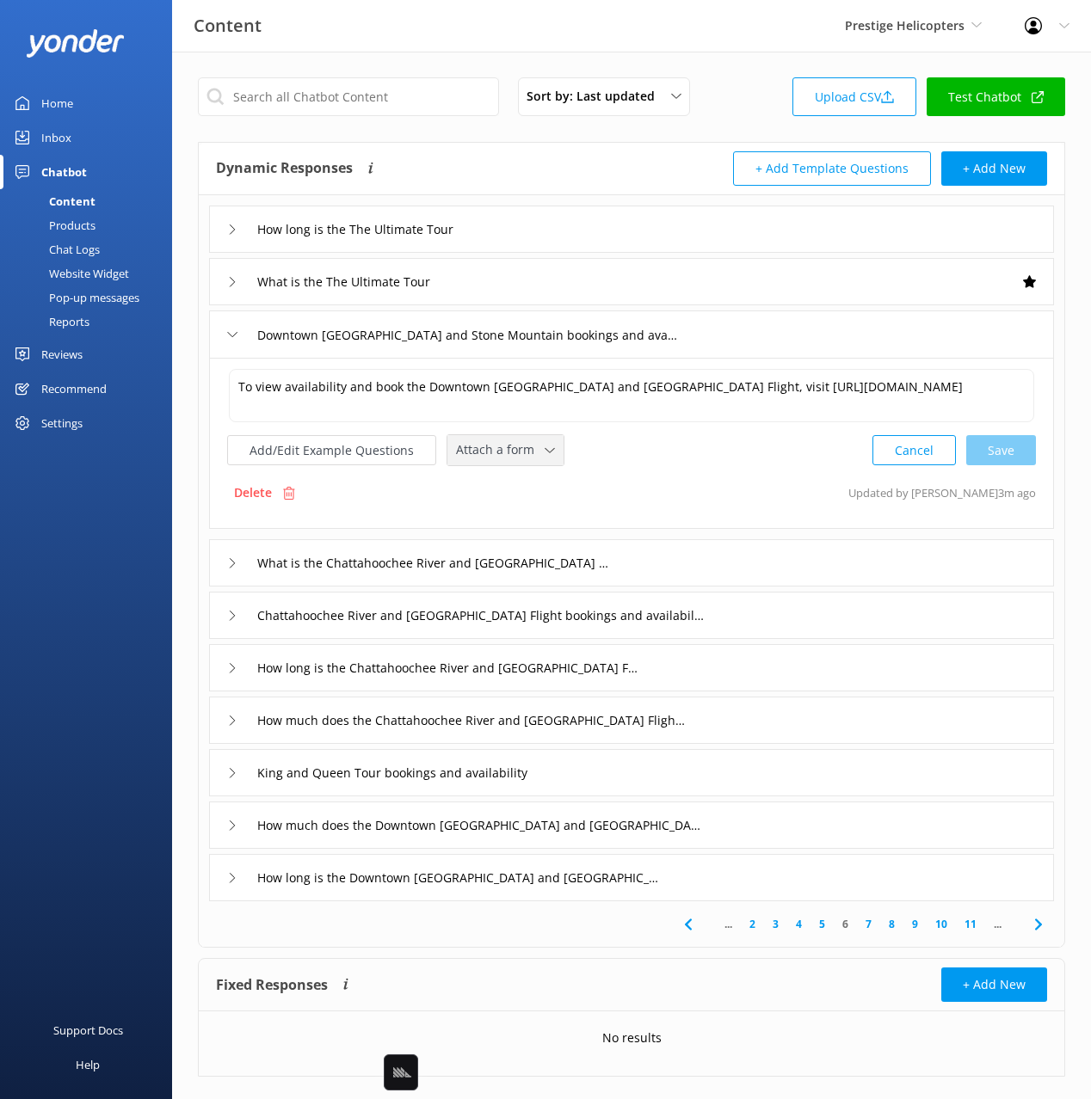
drag, startPoint x: 516, startPoint y: 458, endPoint x: 557, endPoint y: 526, distance: 79.1
click at [517, 459] on span "Attach a form" at bounding box center [500, 449] width 89 height 19
drag, startPoint x: 552, startPoint y: 521, endPoint x: 576, endPoint y: 543, distance: 32.3
click at [552, 521] on link "Check availability" at bounding box center [524, 521] width 153 height 34
click at [689, 560] on div "What is the Chattahoochee River and [GEOGRAPHIC_DATA] Flight" at bounding box center [631, 561] width 845 height 47
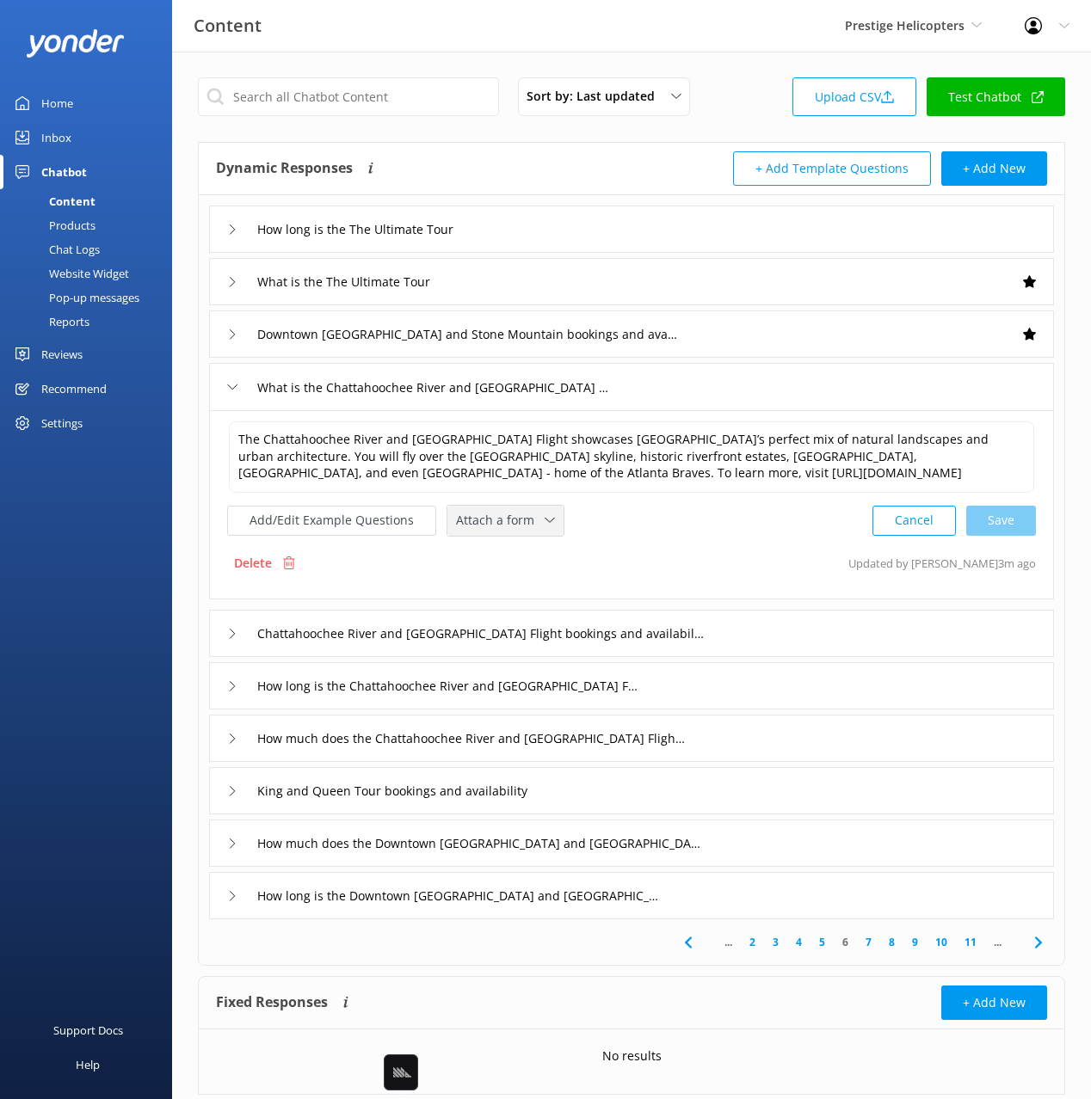
click at [520, 523] on span "Attach a form" at bounding box center [500, 520] width 89 height 19
click at [555, 593] on link "Check availability" at bounding box center [524, 592] width 153 height 34
click at [733, 620] on div "Chattahoochee River and [GEOGRAPHIC_DATA] Flight bookings and availability" at bounding box center [631, 631] width 845 height 47
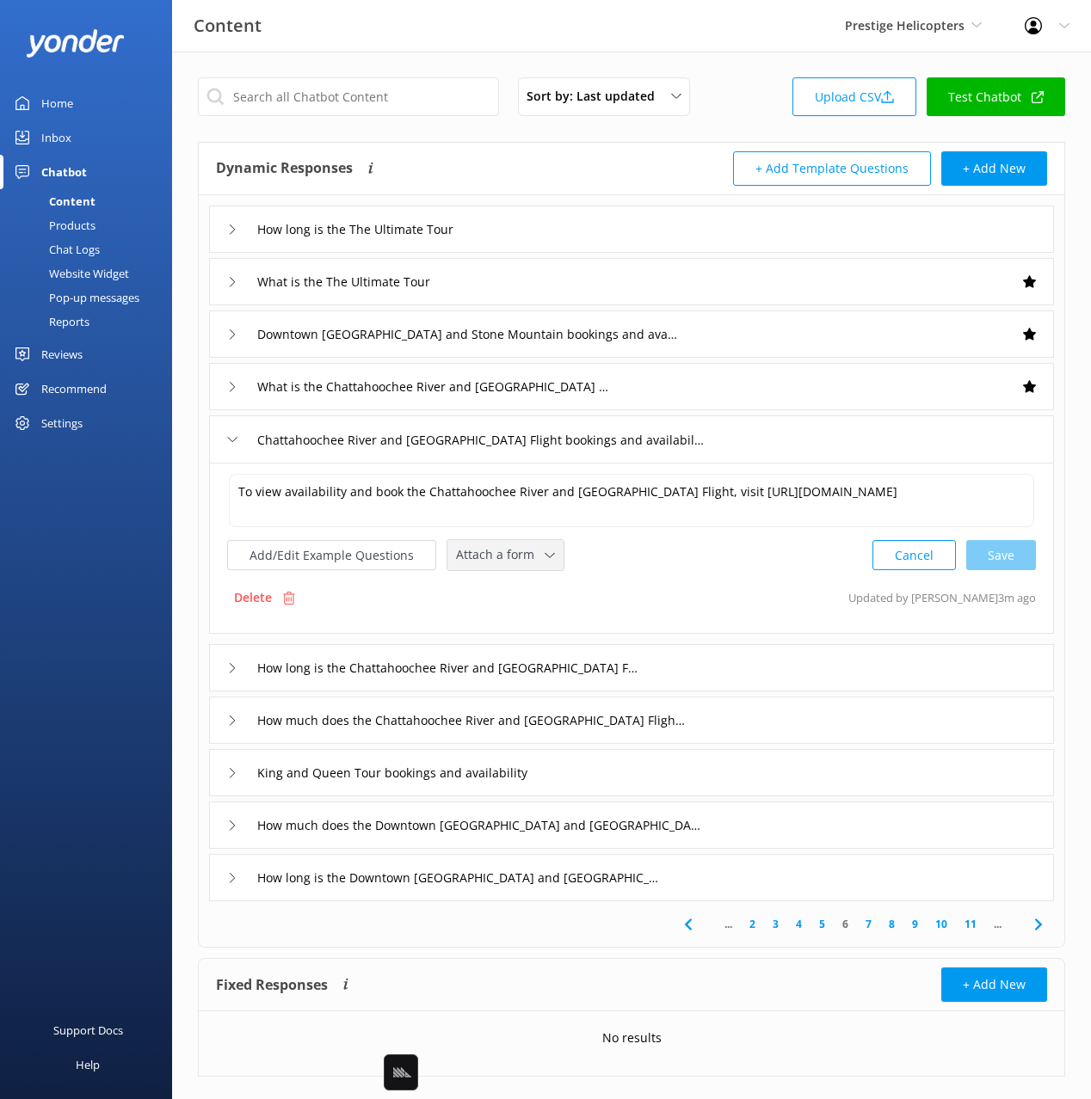
click at [520, 562] on span "Attach a form" at bounding box center [500, 554] width 89 height 19
click at [533, 630] on div "Check availability" at bounding box center [499, 626] width 85 height 17
click at [713, 724] on div "How much does the Chattahoochee River and [GEOGRAPHIC_DATA] Flight cost" at bounding box center [631, 718] width 845 height 47
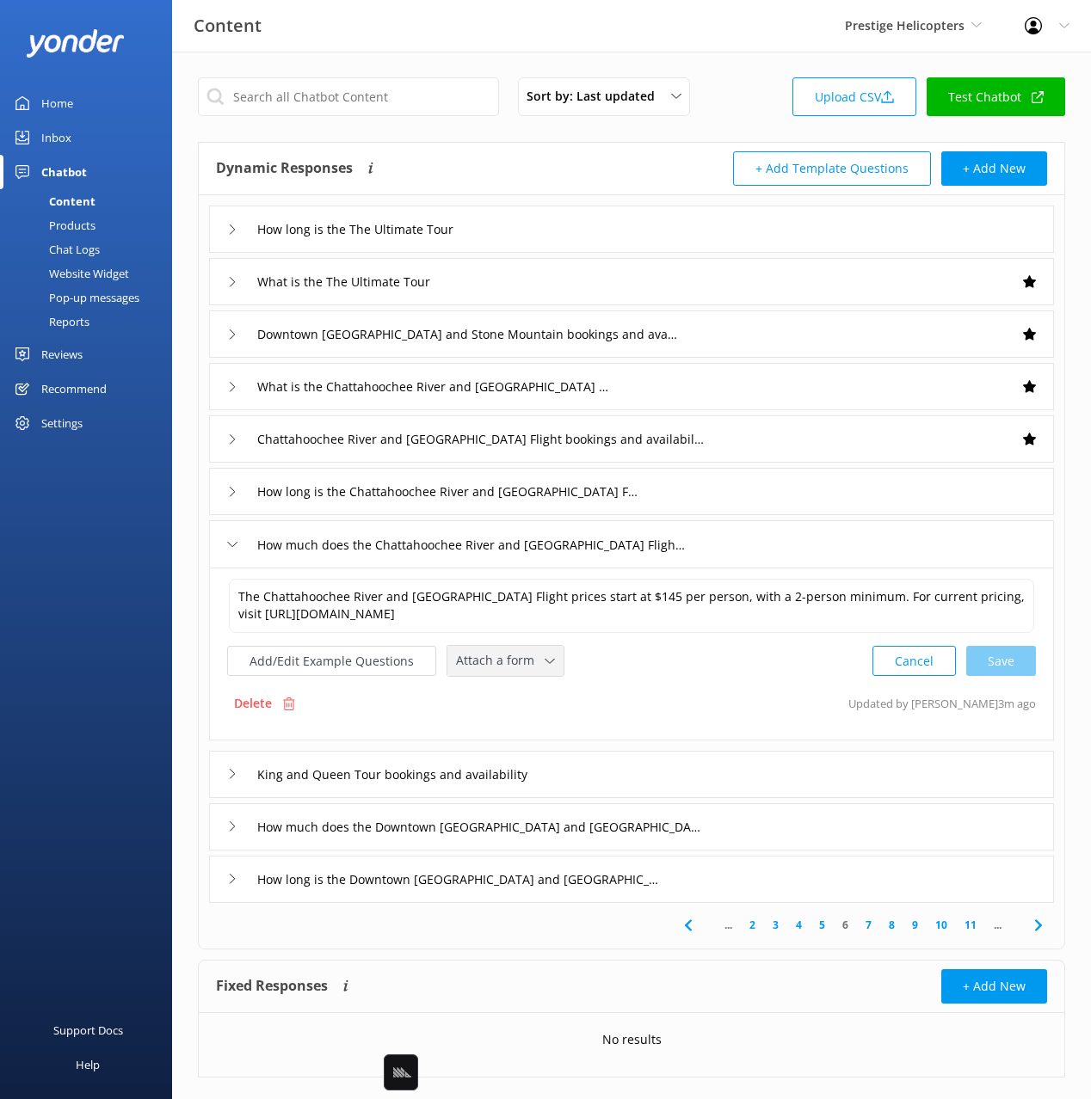
click at [521, 659] on span "Attach a form" at bounding box center [500, 660] width 89 height 19
click at [527, 724] on div "Check availability" at bounding box center [499, 732] width 85 height 17
click at [591, 771] on div "King and Queen Tour bookings and availability" at bounding box center [631, 772] width 845 height 47
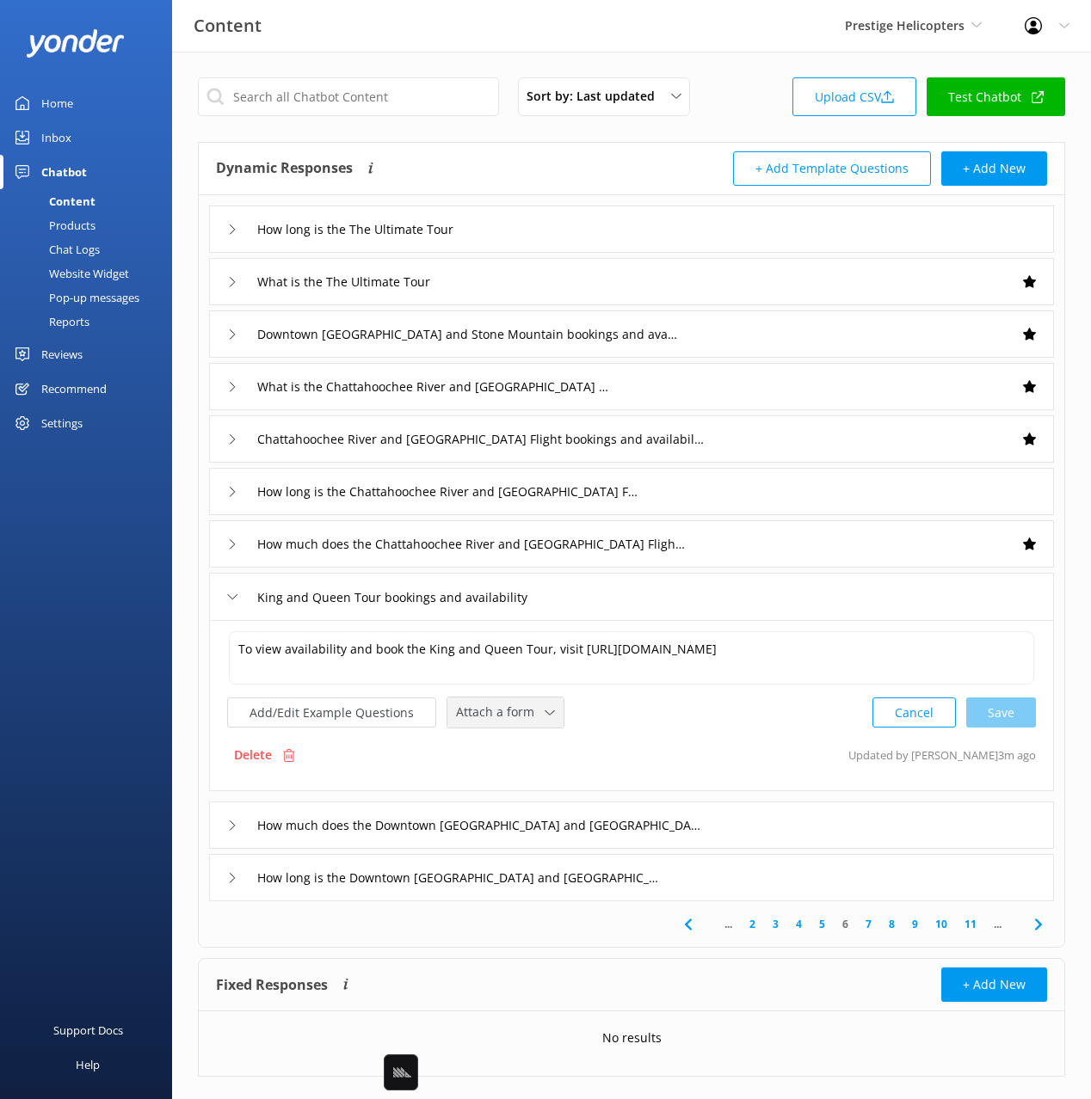
click at [501, 710] on span "Attach a form" at bounding box center [500, 712] width 89 height 19
click at [528, 777] on div "Check availability" at bounding box center [499, 783] width 85 height 17
click at [749, 817] on div "How much does the Downtown [GEOGRAPHIC_DATA] and [GEOGRAPHIC_DATA] Flight cost" at bounding box center [631, 823] width 845 height 47
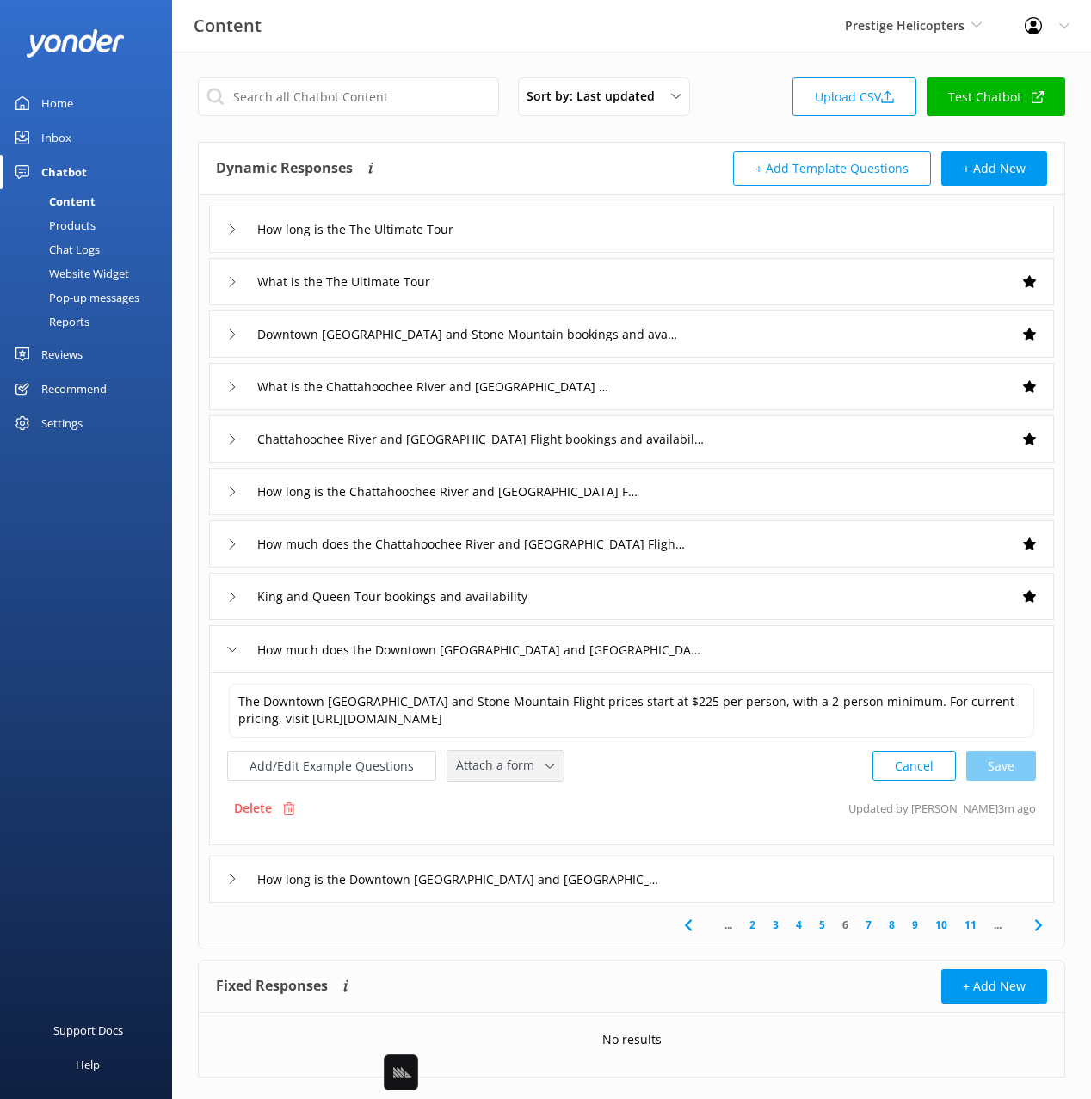
click at [496, 774] on span "Attach a form" at bounding box center [500, 765] width 89 height 19
click at [514, 834] on div "Check availability" at bounding box center [499, 837] width 85 height 17
drag, startPoint x: 1040, startPoint y: 921, endPoint x: 970, endPoint y: 758, distance: 177.7
click at [1040, 921] on icon at bounding box center [1038, 923] width 21 height 21
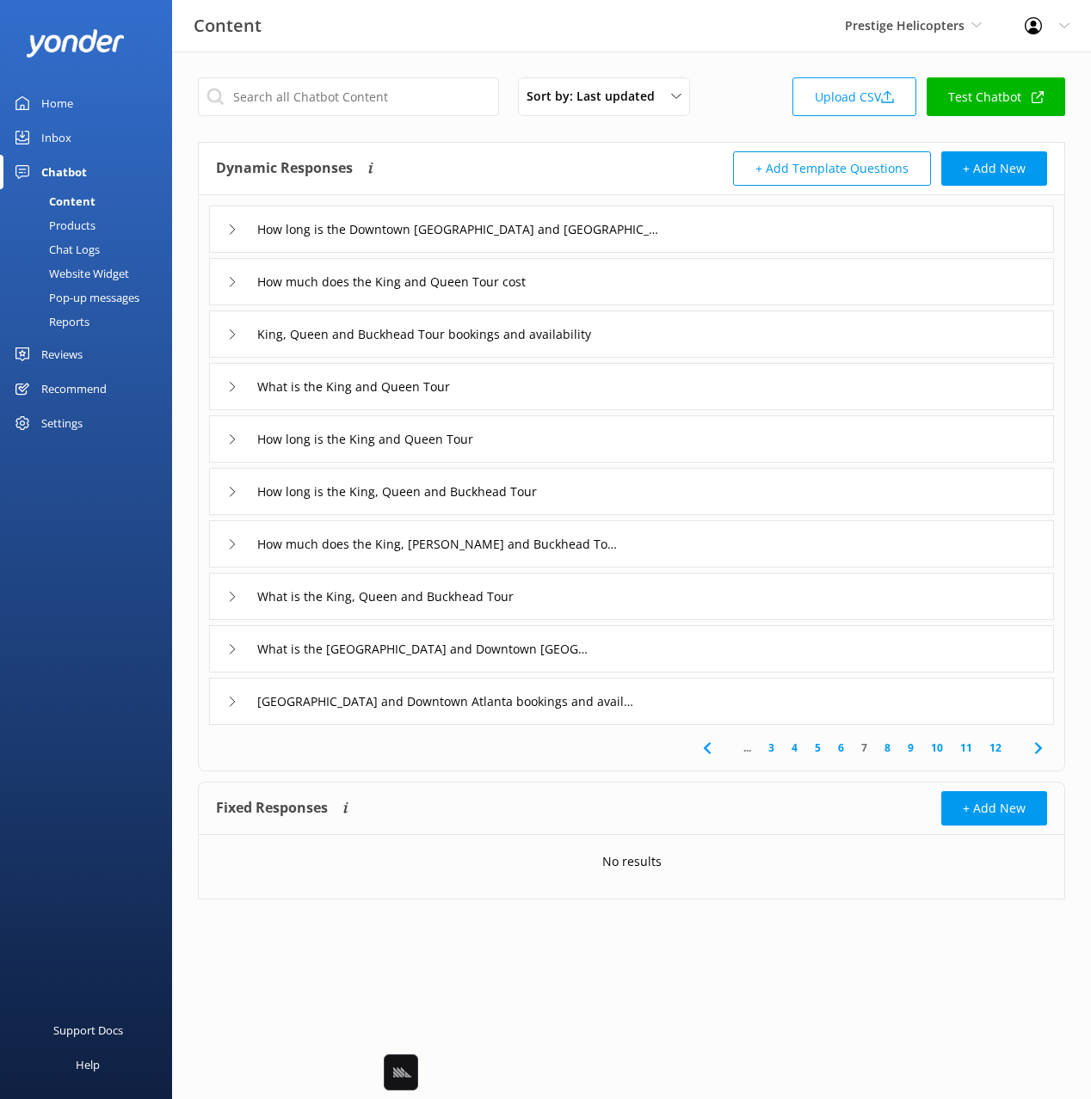
drag, startPoint x: 652, startPoint y: 282, endPoint x: 639, endPoint y: 288, distance: 14.2
click at [651, 282] on div "How much does the King and Queen Tour cost" at bounding box center [631, 281] width 845 height 47
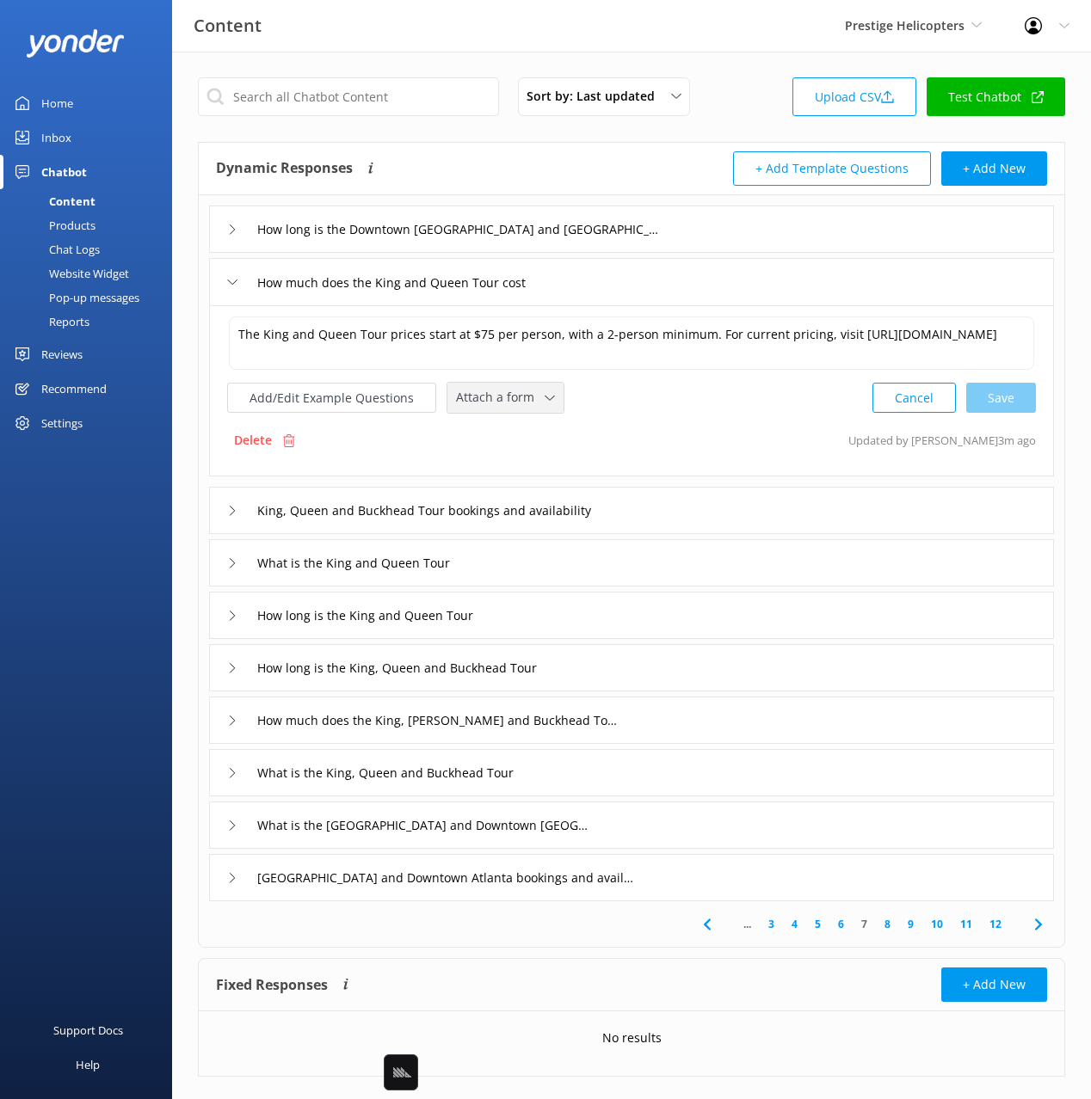
click at [526, 395] on span "Attach a form" at bounding box center [500, 397] width 89 height 19
click at [545, 461] on link "Check availability" at bounding box center [524, 469] width 153 height 34
click at [711, 507] on div "King, Queen and Buckhead Tour bookings and availability" at bounding box center [631, 508] width 845 height 47
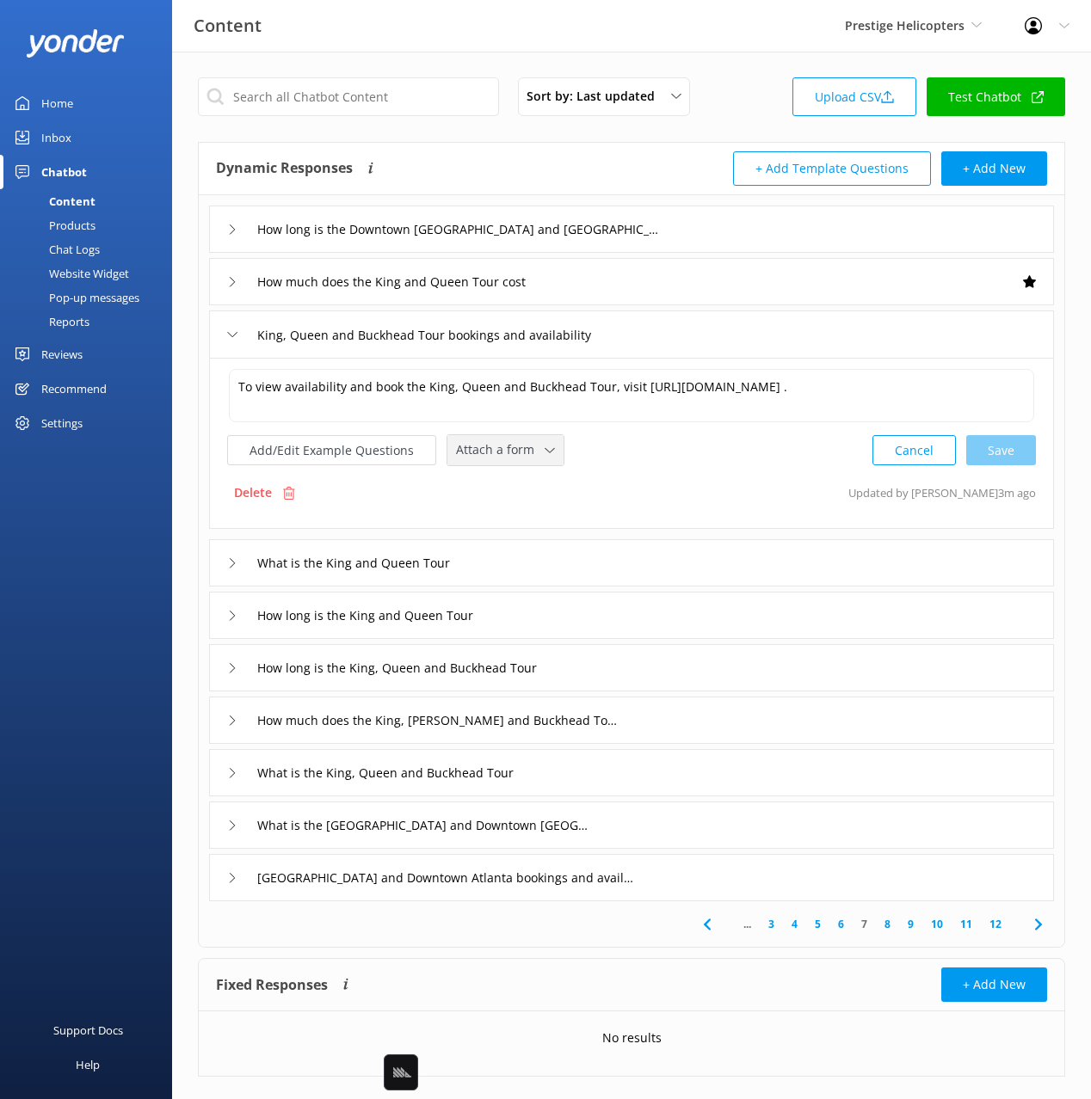
click at [507, 452] on span "Attach a form" at bounding box center [500, 449] width 89 height 19
drag, startPoint x: 530, startPoint y: 518, endPoint x: 566, endPoint y: 542, distance: 43.4
click at [530, 518] on div "Check availability" at bounding box center [499, 521] width 85 height 17
click at [543, 563] on div "What is the King and Queen Tour" at bounding box center [631, 561] width 845 height 47
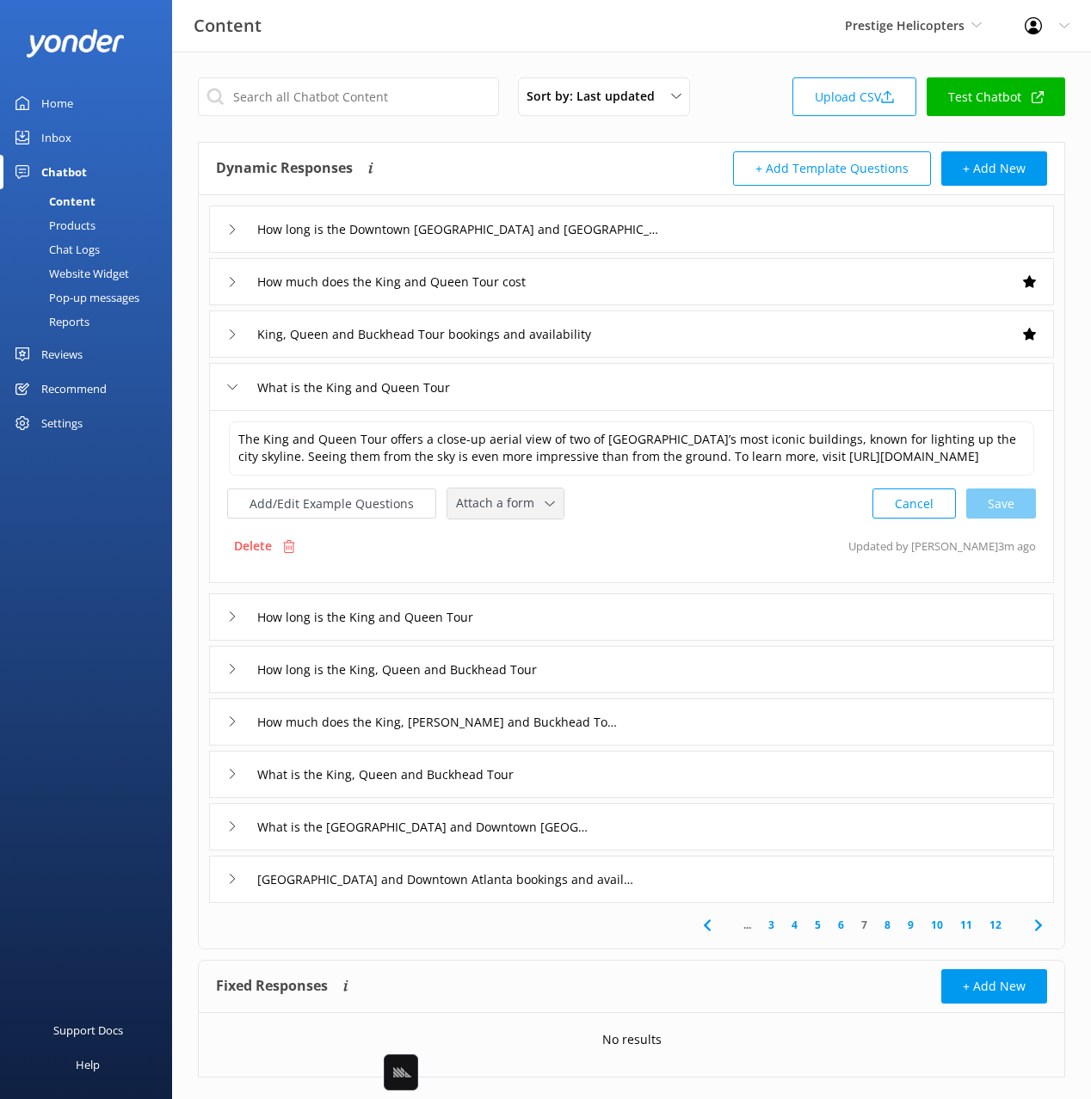
drag, startPoint x: 493, startPoint y: 525, endPoint x: 538, endPoint y: 551, distance: 52.1
click at [493, 513] on span "Attach a form" at bounding box center [500, 503] width 89 height 19
click at [529, 584] on div "Check availability" at bounding box center [499, 575] width 85 height 17
click at [692, 726] on div "How much does the King, [PERSON_NAME] and Buckhead Tour cost" at bounding box center [631, 720] width 845 height 47
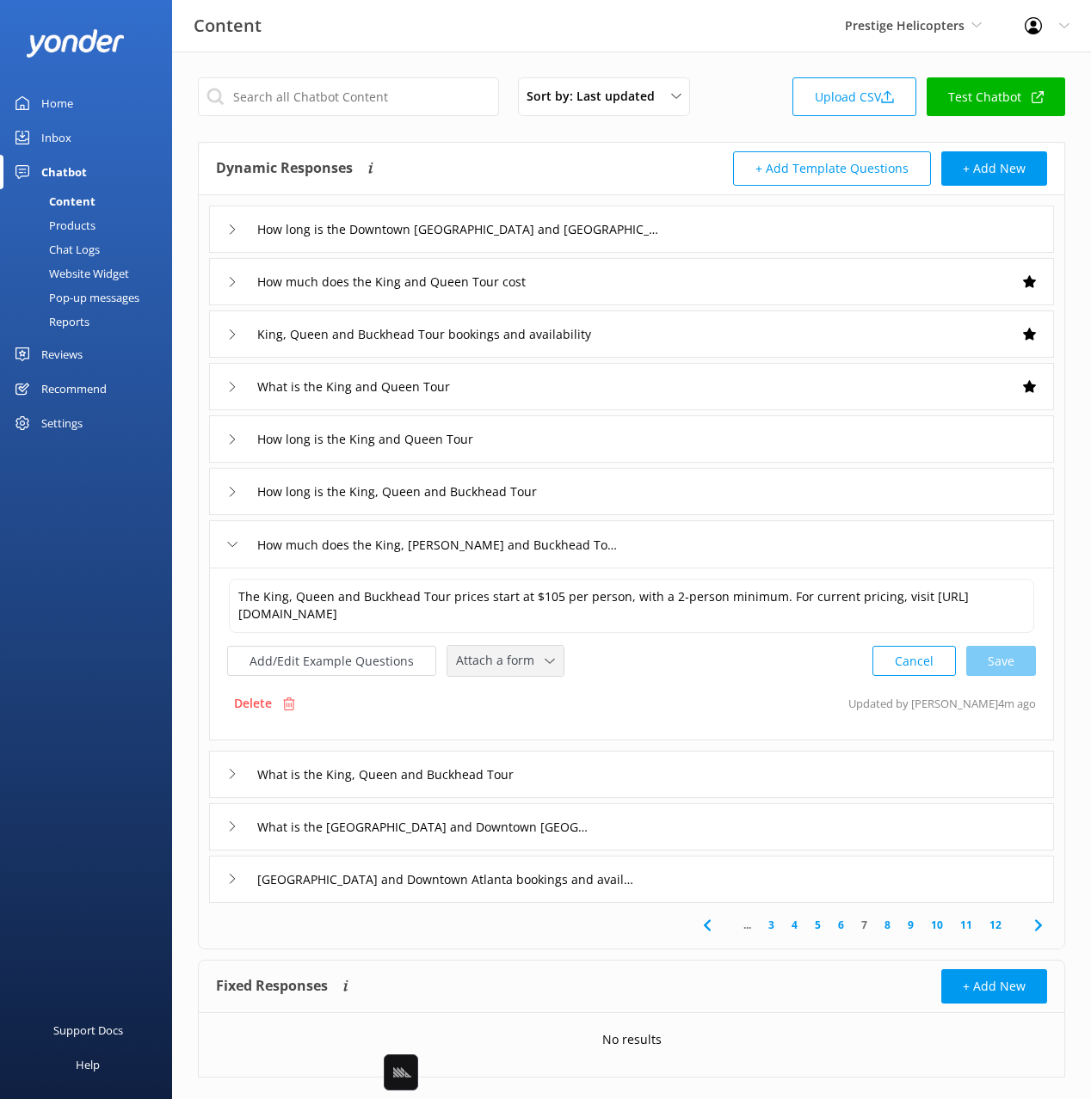
drag, startPoint x: 495, startPoint y: 657, endPoint x: 495, endPoint y: 670, distance: 12.9
click at [495, 657] on span "Attach a form" at bounding box center [500, 660] width 89 height 19
click at [506, 733] on div "Check availability" at bounding box center [499, 732] width 85 height 17
click at [603, 771] on div "What is the King, Queen and Buckhead Tour" at bounding box center [631, 772] width 845 height 47
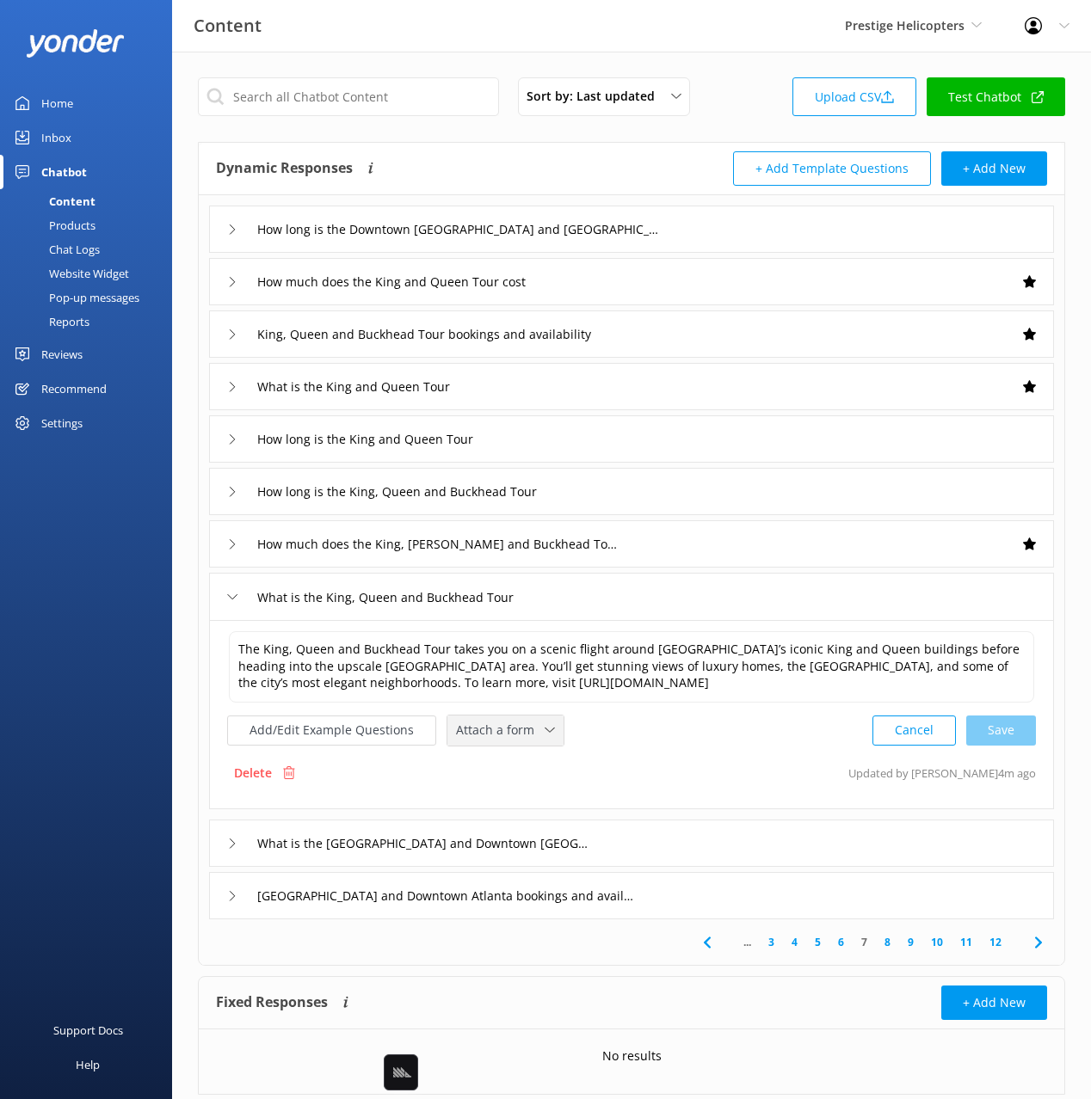
click at [504, 716] on div "Attach a form Leave contact details Check availability" at bounding box center [505, 731] width 116 height 30
click at [538, 802] on link "Check availability" at bounding box center [524, 801] width 153 height 34
click at [633, 849] on div "What is the [GEOGRAPHIC_DATA] and Downtown [GEOGRAPHIC_DATA] Flight" at bounding box center [631, 841] width 845 height 47
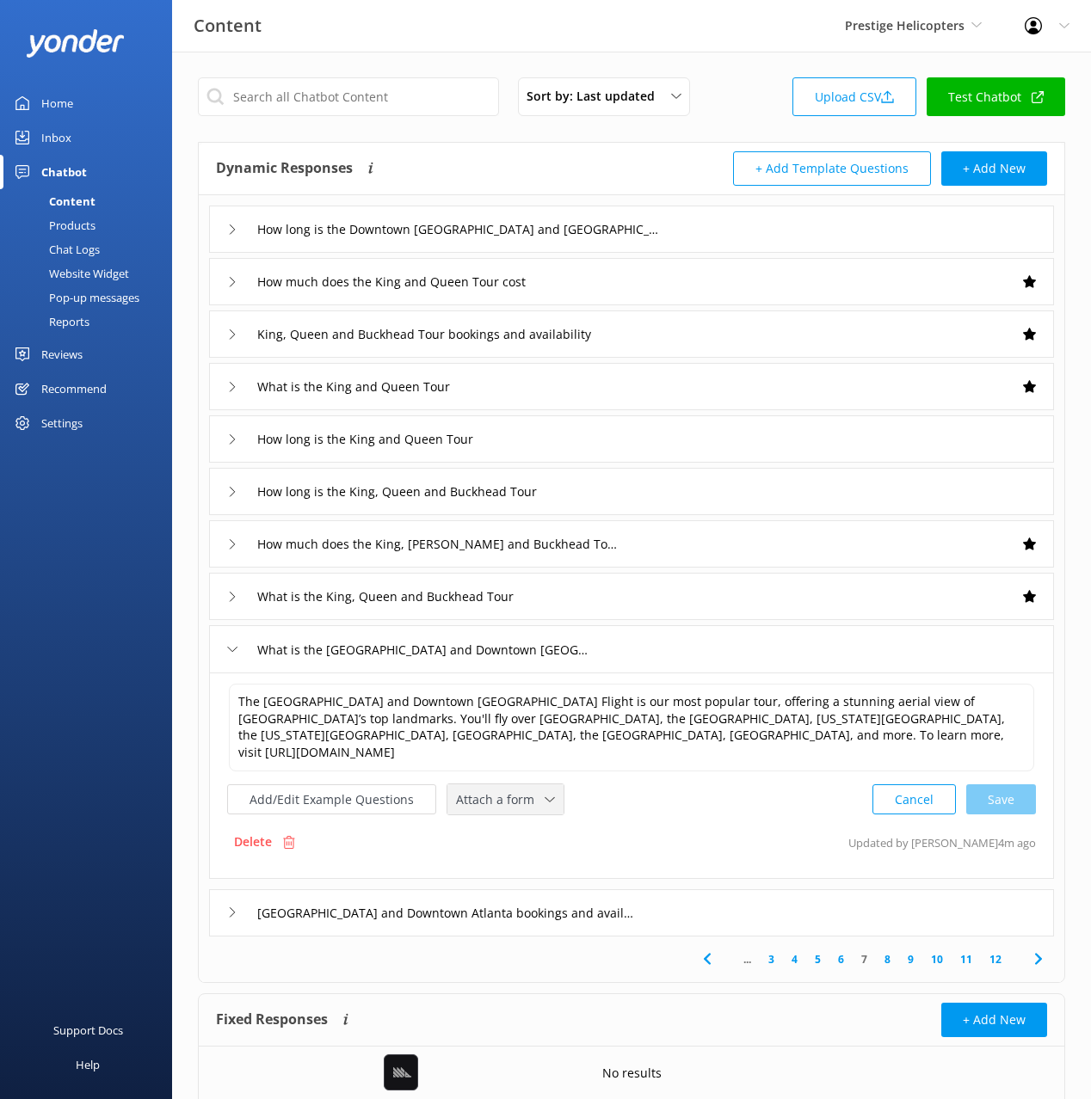
click at [524, 790] on span "Attach a form" at bounding box center [500, 799] width 89 height 19
click at [530, 863] on div "Check availability" at bounding box center [499, 871] width 85 height 17
click at [714, 888] on div "[GEOGRAPHIC_DATA] and Downtown Atlanta bookings and availability" at bounding box center [631, 911] width 845 height 47
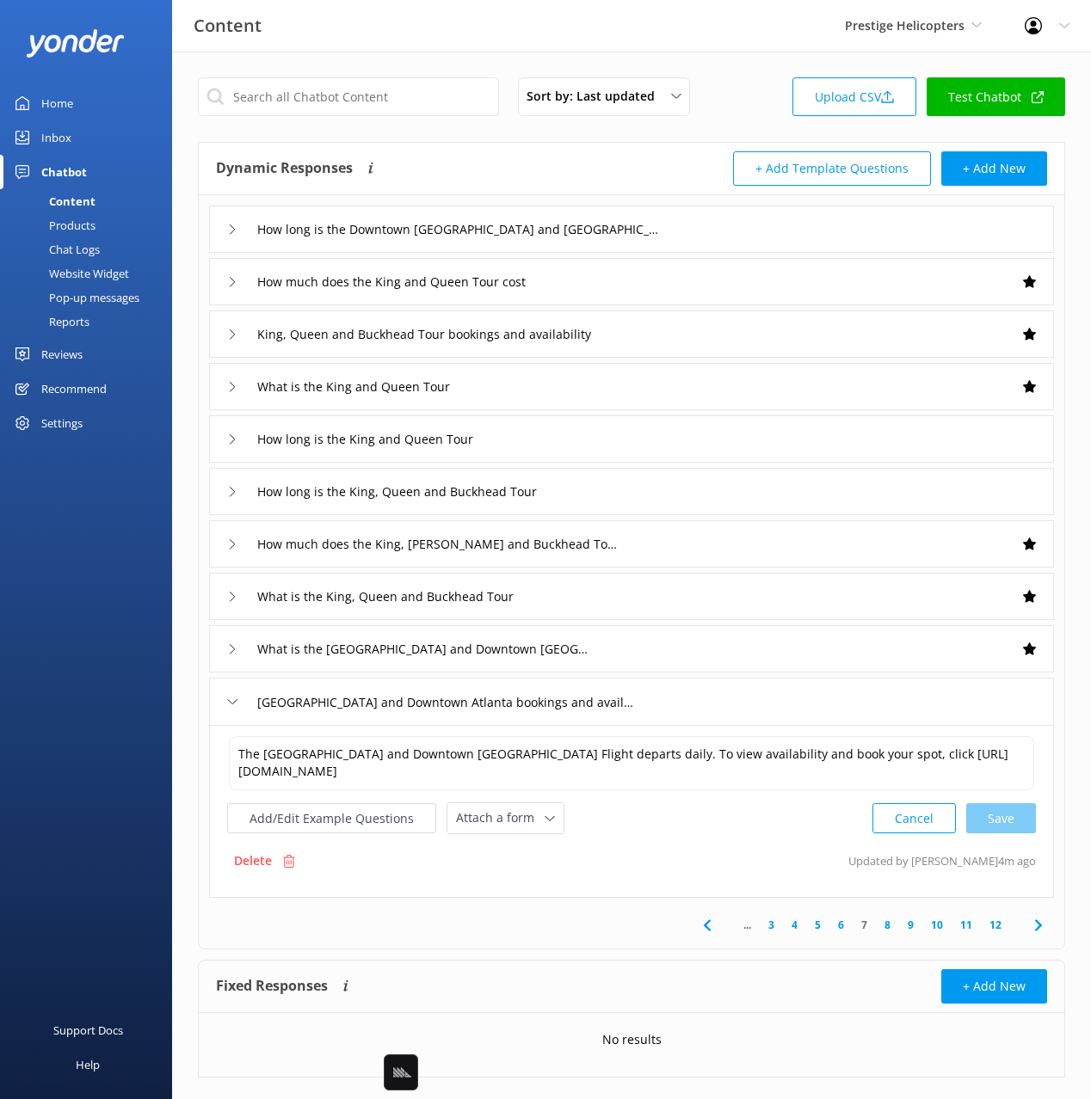
click at [528, 832] on div "Attach a form Leave contact details Check availability" at bounding box center [505, 818] width 116 height 30
drag, startPoint x: 544, startPoint y: 890, endPoint x: 692, endPoint y: 904, distance: 149.4
click at [544, 890] on link "Check availability" at bounding box center [524, 890] width 153 height 34
click at [1040, 921] on icon at bounding box center [1038, 923] width 21 height 21
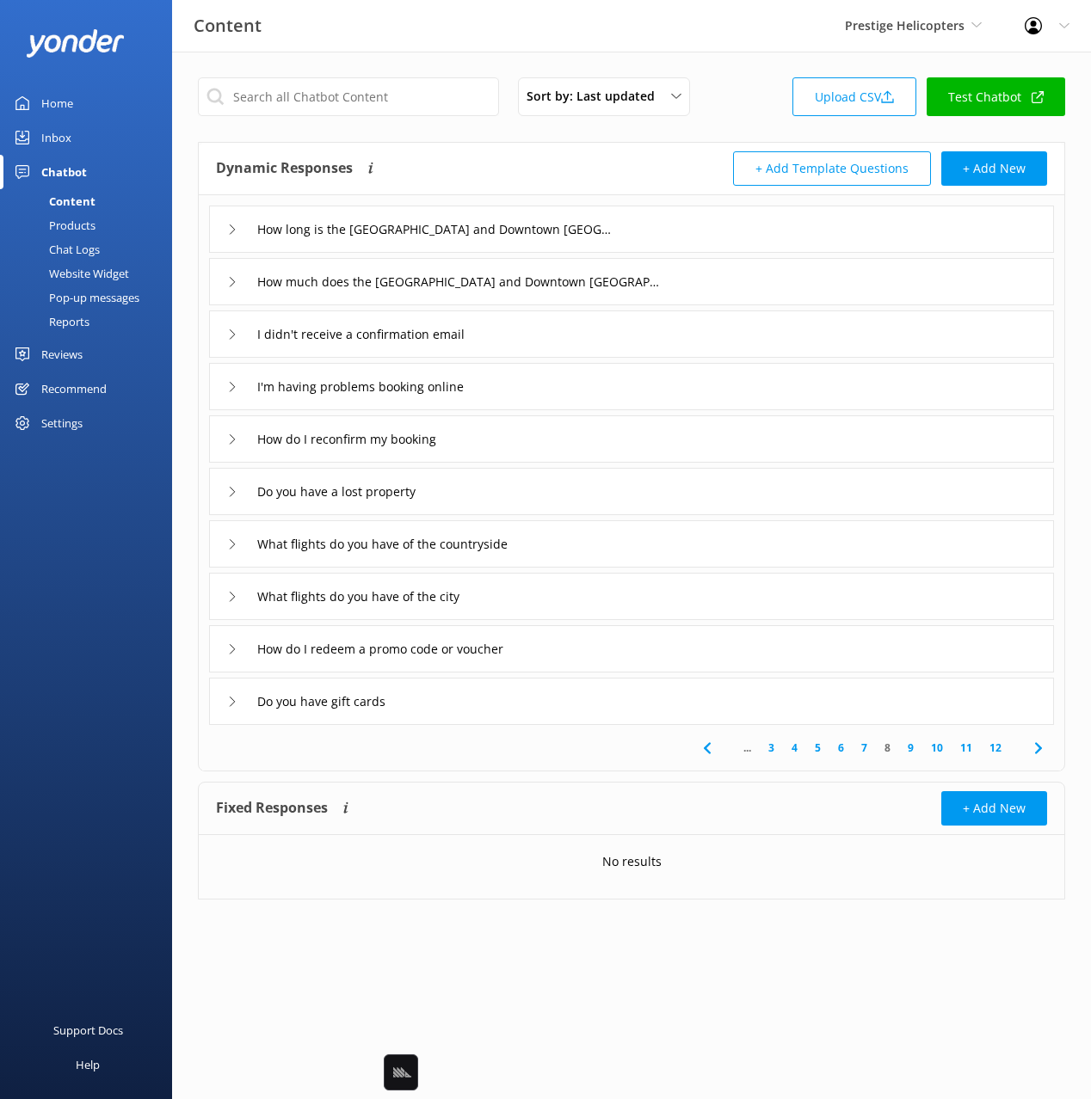
drag, startPoint x: 731, startPoint y: 282, endPoint x: 692, endPoint y: 300, distance: 43.5
click at [729, 284] on div "How much does the [GEOGRAPHIC_DATA] and Downtown [GEOGRAPHIC_DATA] flight cost" at bounding box center [631, 281] width 845 height 47
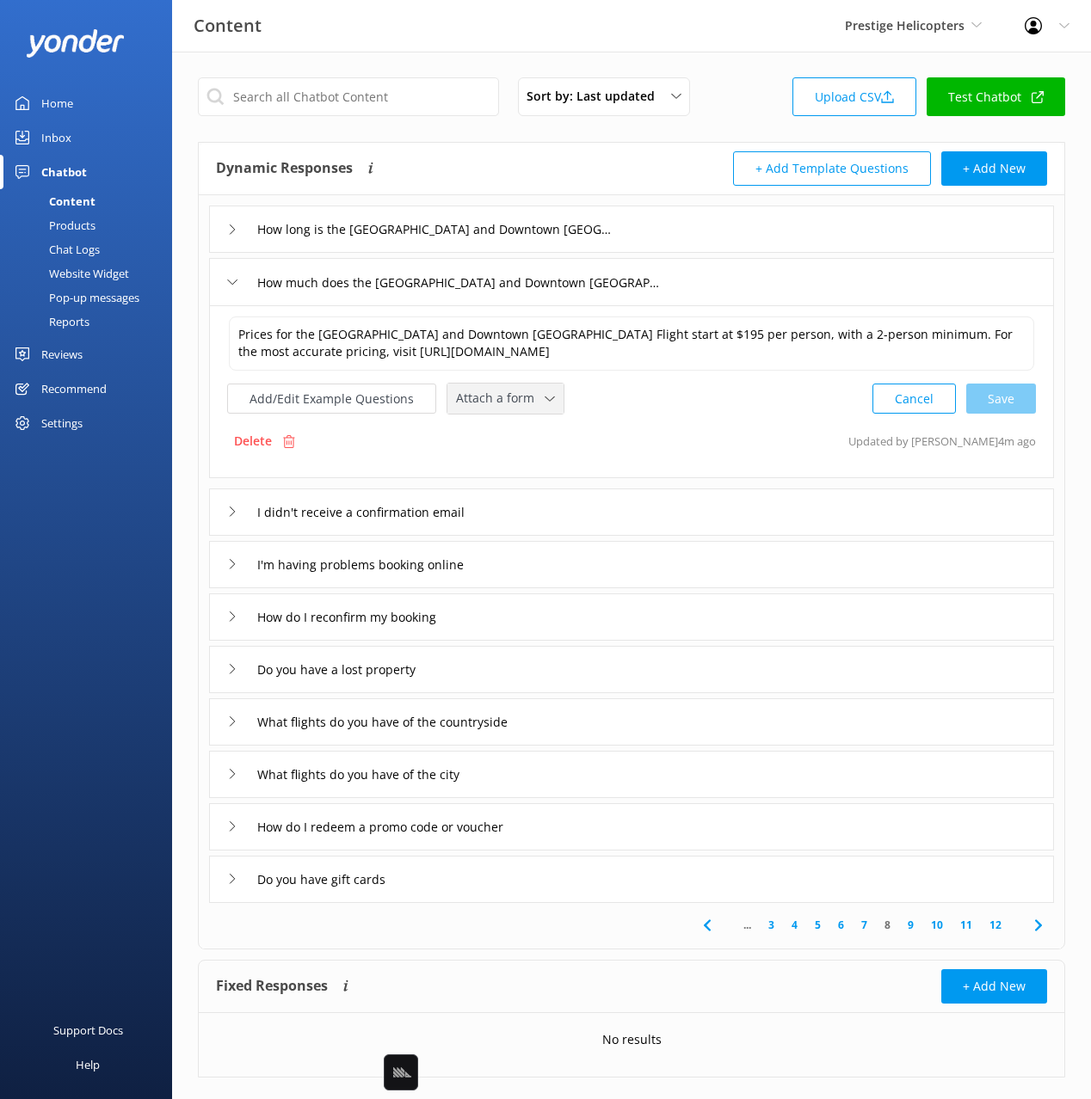
click at [512, 411] on div "Attach a form Leave contact details Check availability" at bounding box center [505, 399] width 116 height 30
click at [506, 477] on div "Check availability" at bounding box center [499, 470] width 85 height 17
click at [587, 511] on div "I didn't receive a confirmation email" at bounding box center [631, 510] width 845 height 47
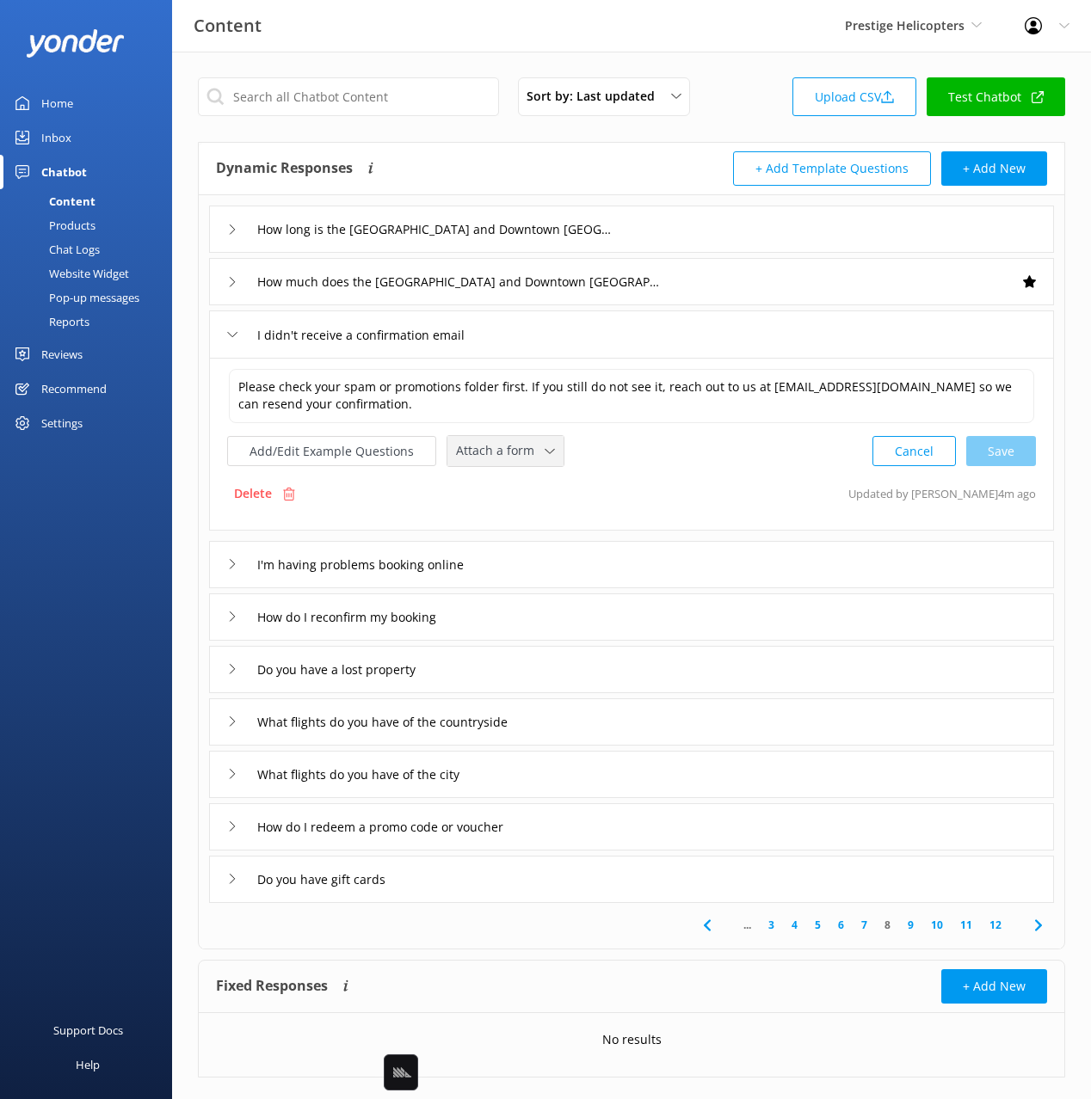
drag, startPoint x: 471, startPoint y: 465, endPoint x: 489, endPoint y: 480, distance: 23.9
click at [471, 465] on div "Attach a form Leave contact details Check availability" at bounding box center [505, 451] width 116 height 30
click at [496, 483] on div "Leave contact details" at bounding box center [509, 487] width 105 height 17
click at [531, 575] on div "I'm having problems booking online" at bounding box center [631, 562] width 845 height 47
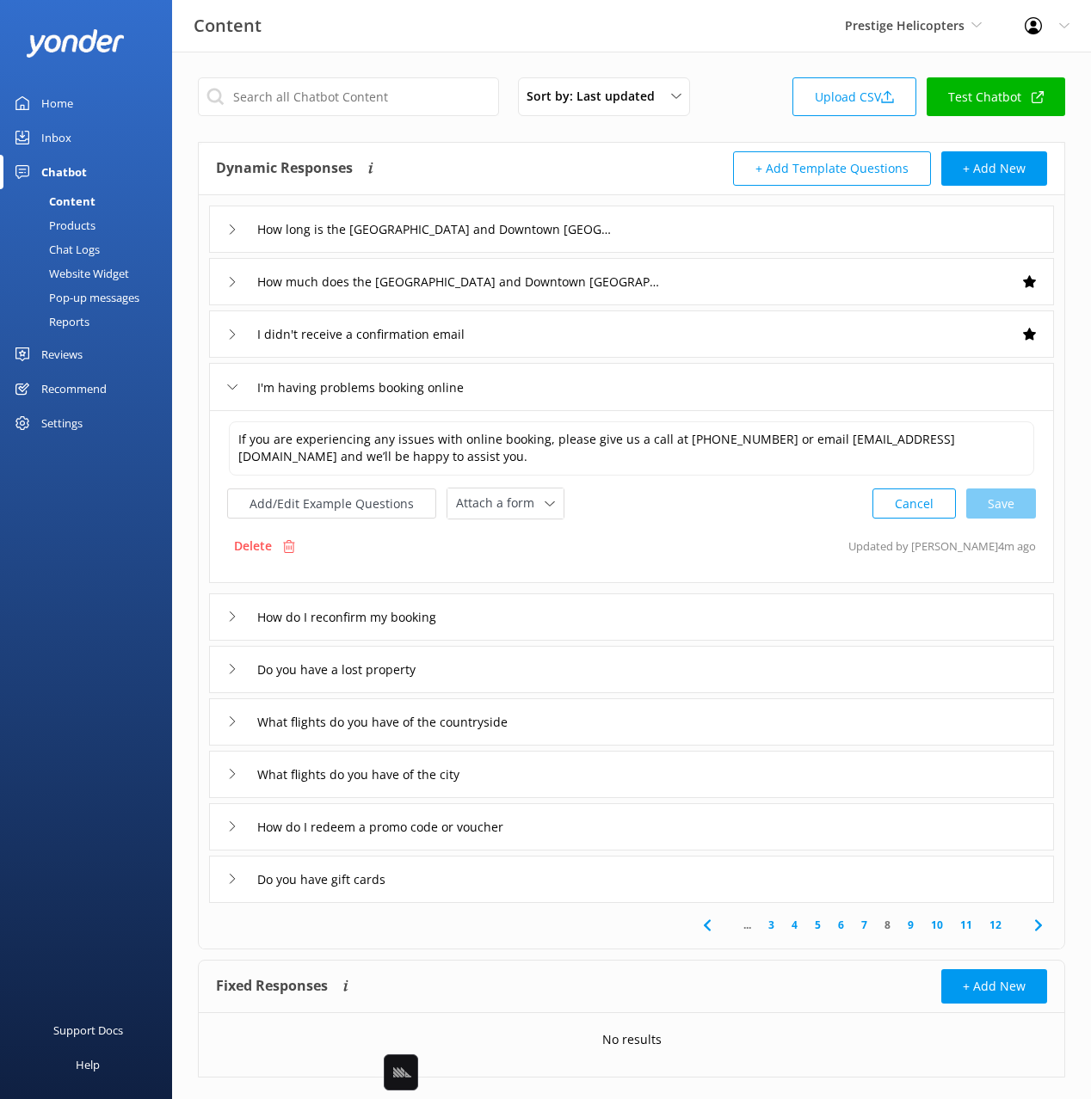
click at [471, 521] on div "If you are experiencing any issues with online booking, please give us a call a…" at bounding box center [631, 496] width 845 height 173
click at [499, 511] on span "Attach a form" at bounding box center [500, 503] width 89 height 19
click at [525, 537] on div "Leave contact details" at bounding box center [509, 540] width 105 height 17
click at [528, 618] on div "How do I reconfirm my booking" at bounding box center [631, 615] width 845 height 47
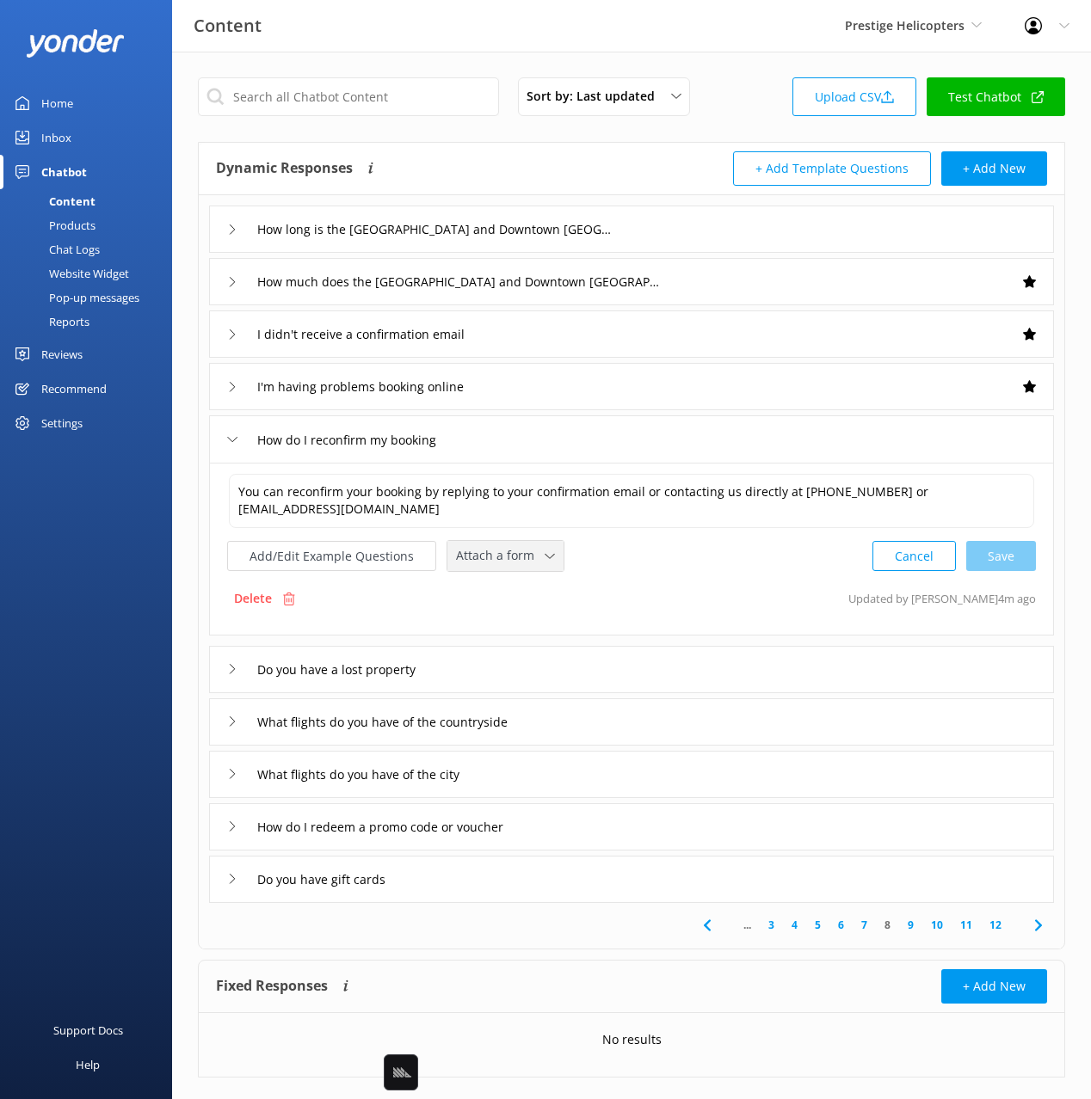
drag, startPoint x: 500, startPoint y: 568, endPoint x: 506, endPoint y: 592, distance: 24.8
click at [500, 568] on div "Attach a form Leave contact details Check availability" at bounding box center [505, 556] width 116 height 30
click at [514, 591] on div "Leave contact details" at bounding box center [509, 592] width 105 height 17
click at [523, 673] on div "Do you have a lost property" at bounding box center [631, 667] width 845 height 47
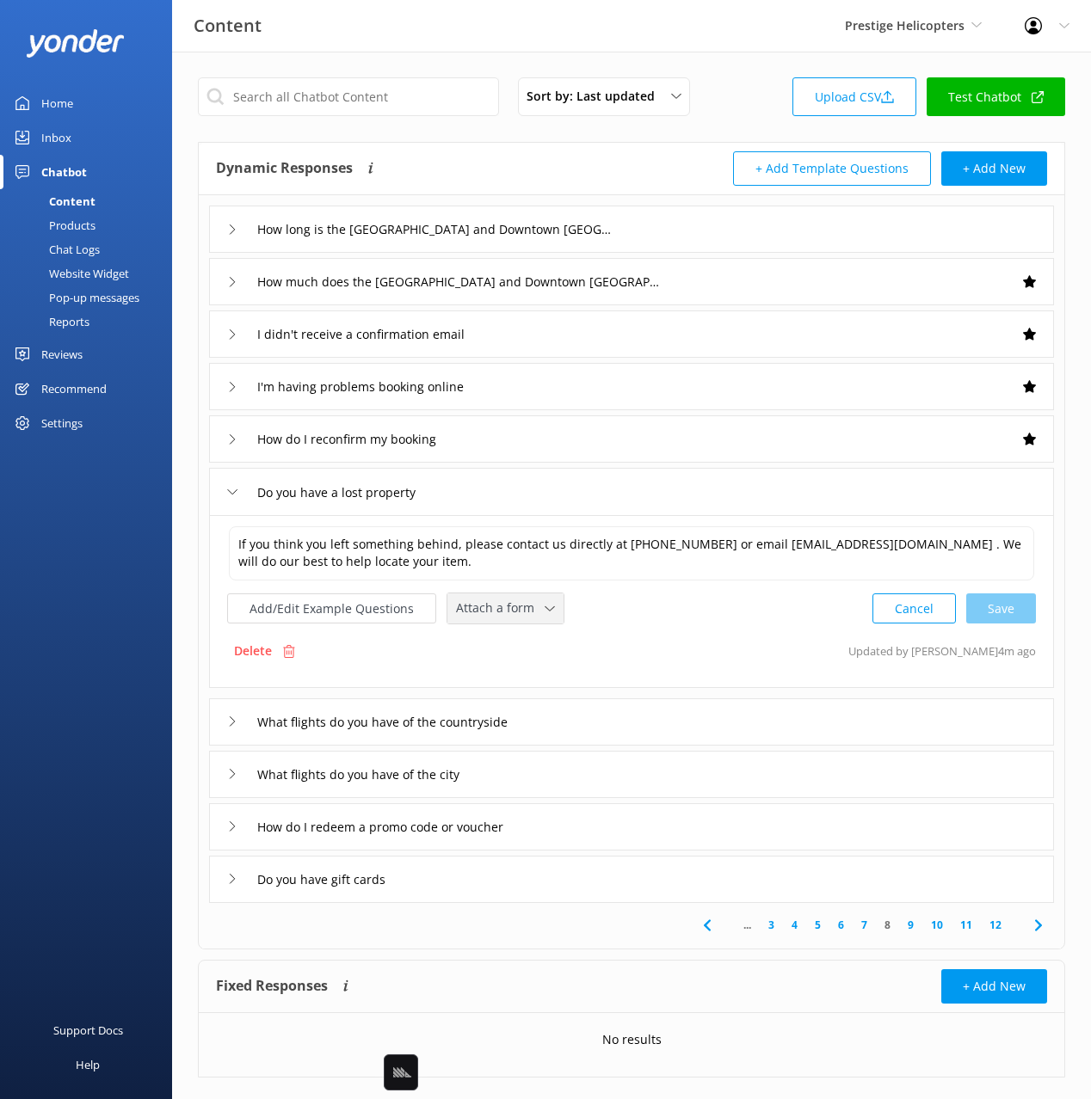
click at [522, 612] on span "Attach a form" at bounding box center [500, 608] width 89 height 19
click at [528, 639] on div "Leave contact details" at bounding box center [509, 645] width 105 height 17
click at [603, 722] on div "What flights do you have of the countryside" at bounding box center [631, 720] width 845 height 47
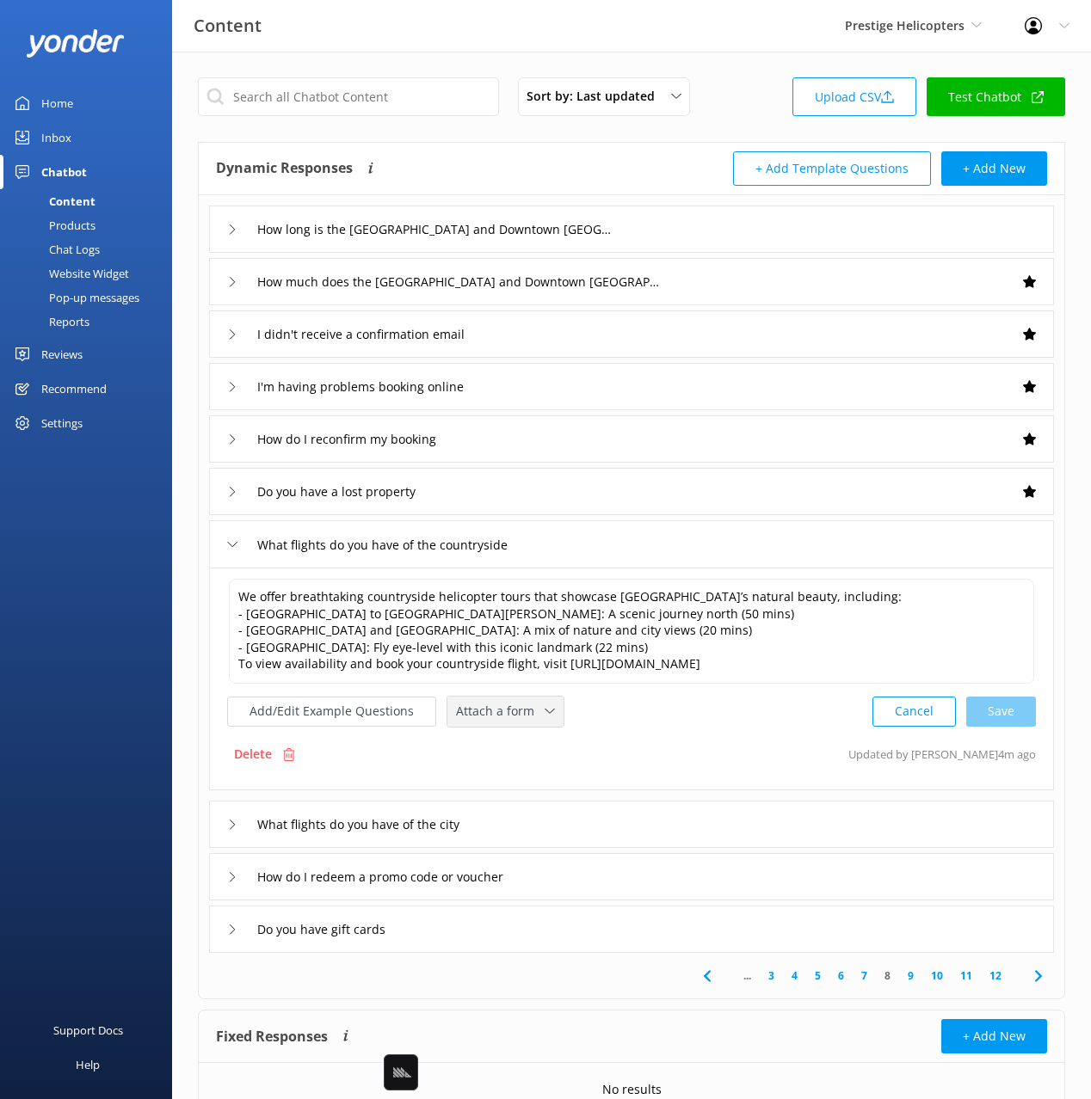
drag, startPoint x: 533, startPoint y: 735, endPoint x: 529, endPoint y: 747, distance: 12.0
click at [532, 721] on span "Attach a form" at bounding box center [500, 711] width 89 height 19
click at [532, 791] on div "Check availability" at bounding box center [499, 782] width 85 height 17
click at [552, 837] on div "What flights do you have of the city" at bounding box center [631, 822] width 845 height 47
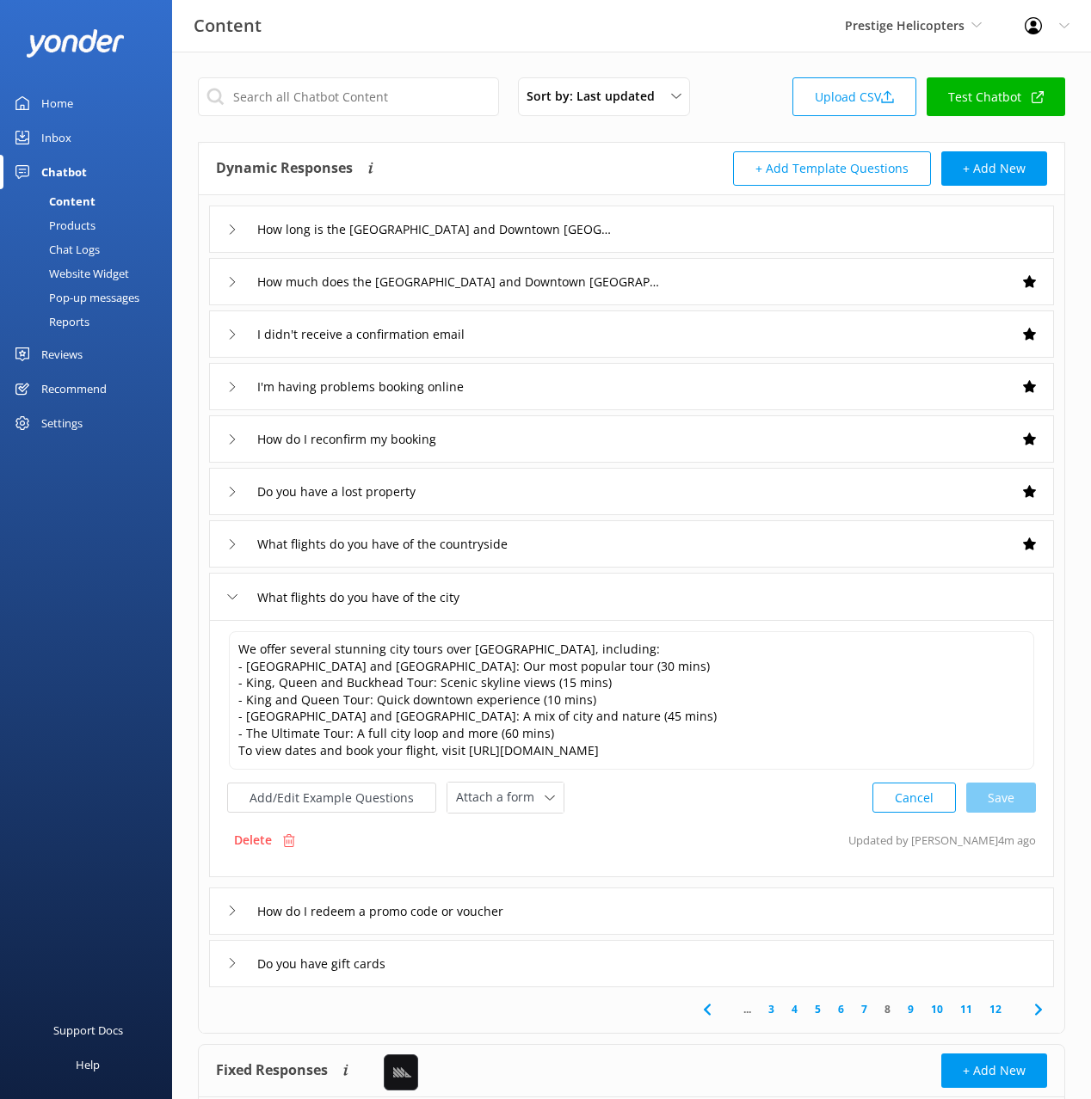
click at [524, 772] on div "We offer several stunning city tours over [GEOGRAPHIC_DATA], including: - [GEOG…" at bounding box center [631, 722] width 809 height 184
click at [525, 790] on span "Attach a form" at bounding box center [500, 797] width 89 height 19
click at [536, 864] on div "Check availability" at bounding box center [499, 869] width 85 height 17
click at [1048, 1011] on icon at bounding box center [1038, 1008] width 21 height 21
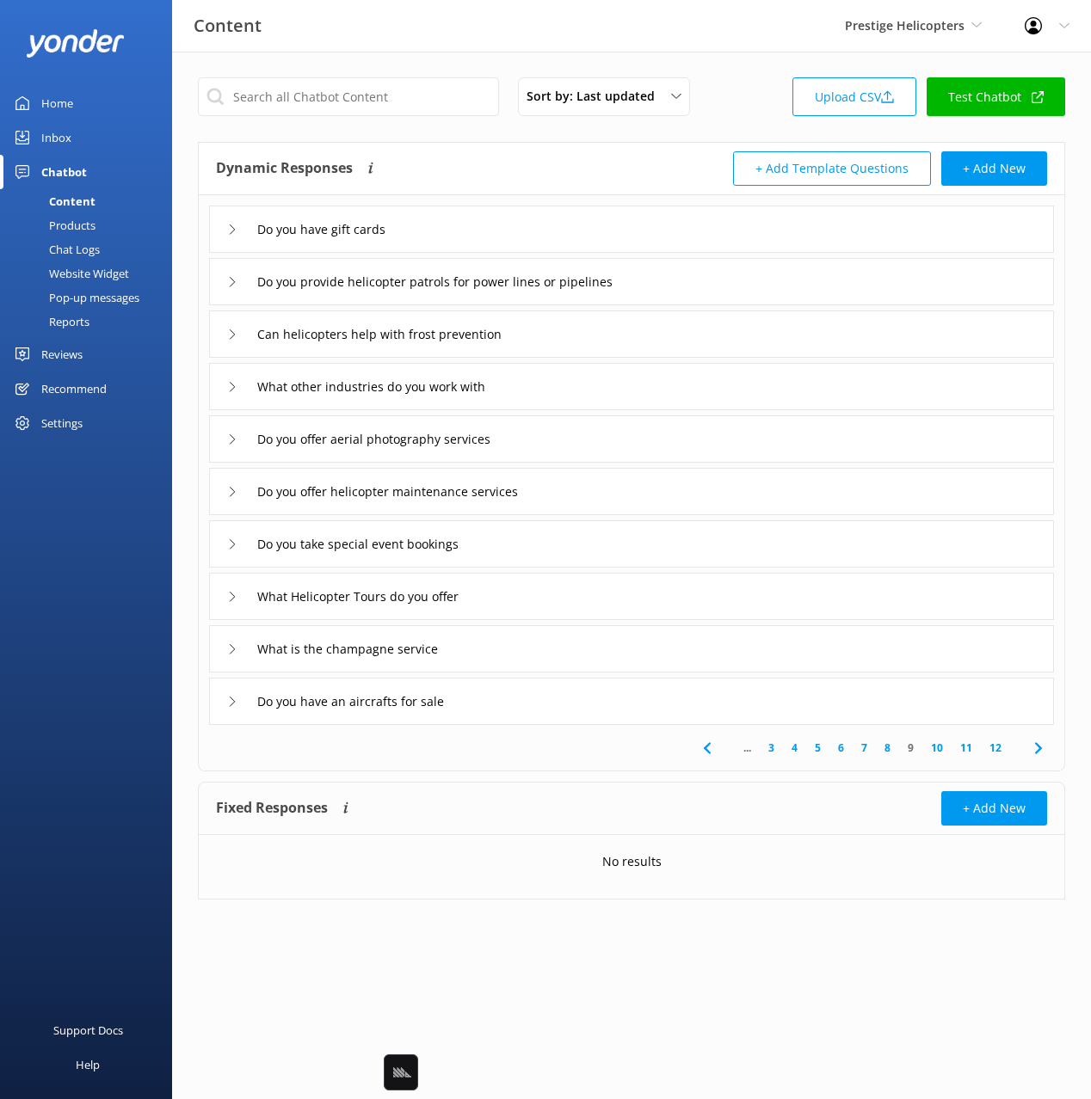
click at [575, 542] on div "Do you take special event bookings" at bounding box center [631, 543] width 845 height 47
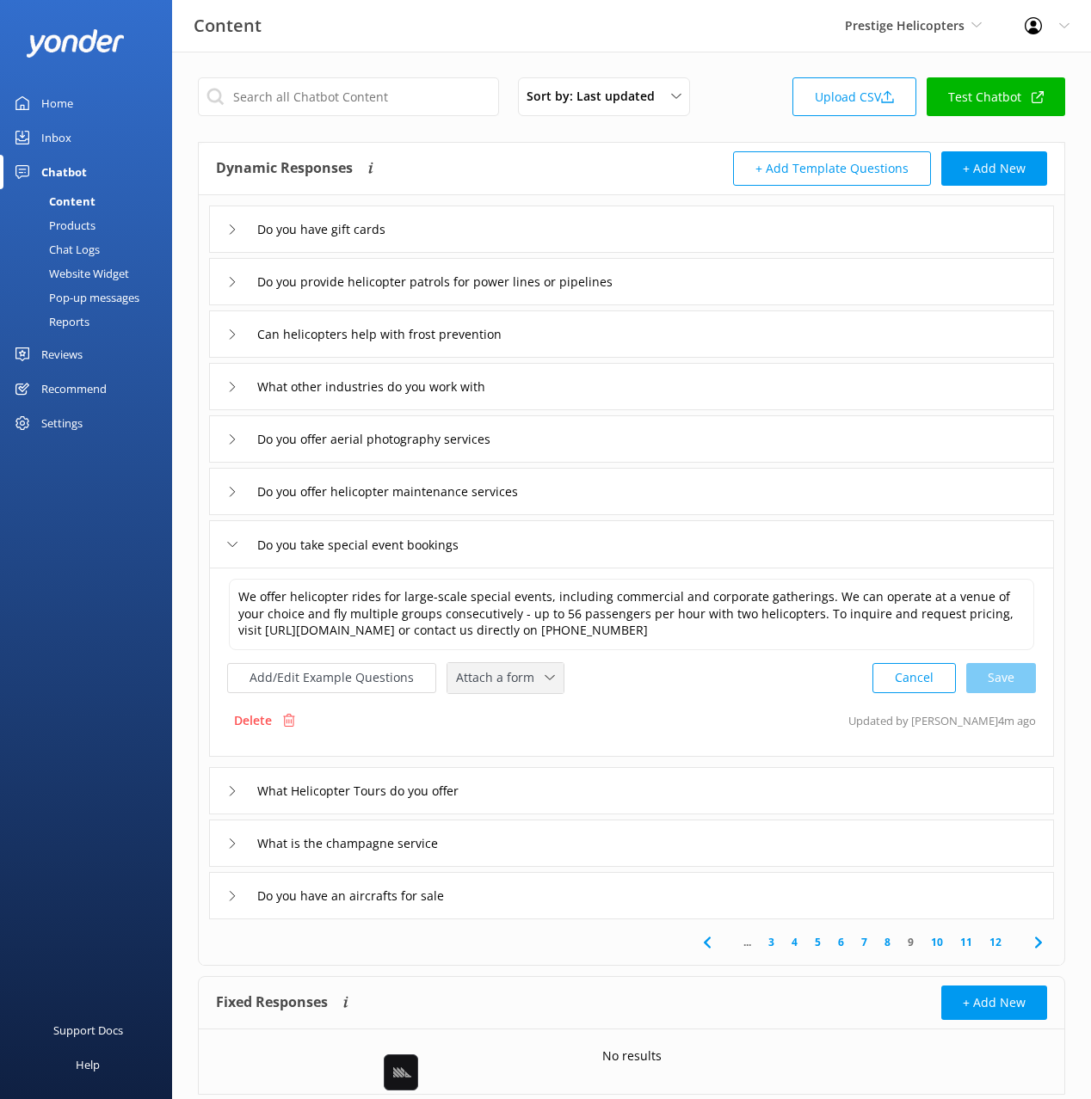
click at [533, 684] on span "Attach a form" at bounding box center [500, 677] width 89 height 19
click at [530, 704] on link "Leave contact details" at bounding box center [524, 715] width 153 height 34
click at [542, 791] on div "What Helicopter Tours do you offer" at bounding box center [631, 789] width 845 height 47
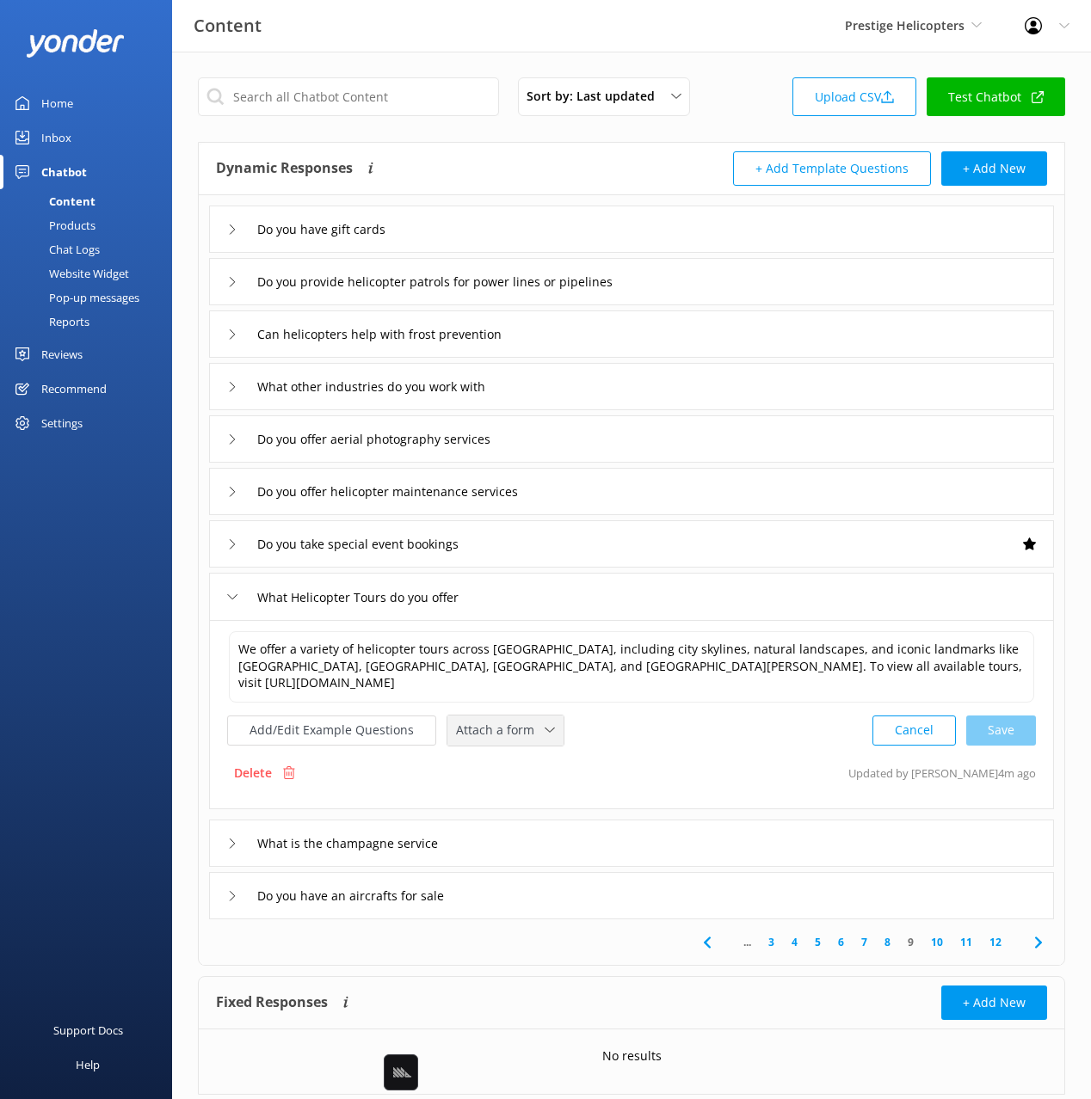
drag, startPoint x: 504, startPoint y: 725, endPoint x: 509, endPoint y: 752, distance: 27.2
click at [504, 725] on div "Attach a form Leave contact details Check availability" at bounding box center [505, 731] width 116 height 30
drag, startPoint x: 519, startPoint y: 789, endPoint x: 536, endPoint y: 795, distance: 18.2
click at [519, 793] on div "Check availability" at bounding box center [499, 801] width 85 height 17
click at [1039, 935] on use at bounding box center [1037, 940] width 7 height 11
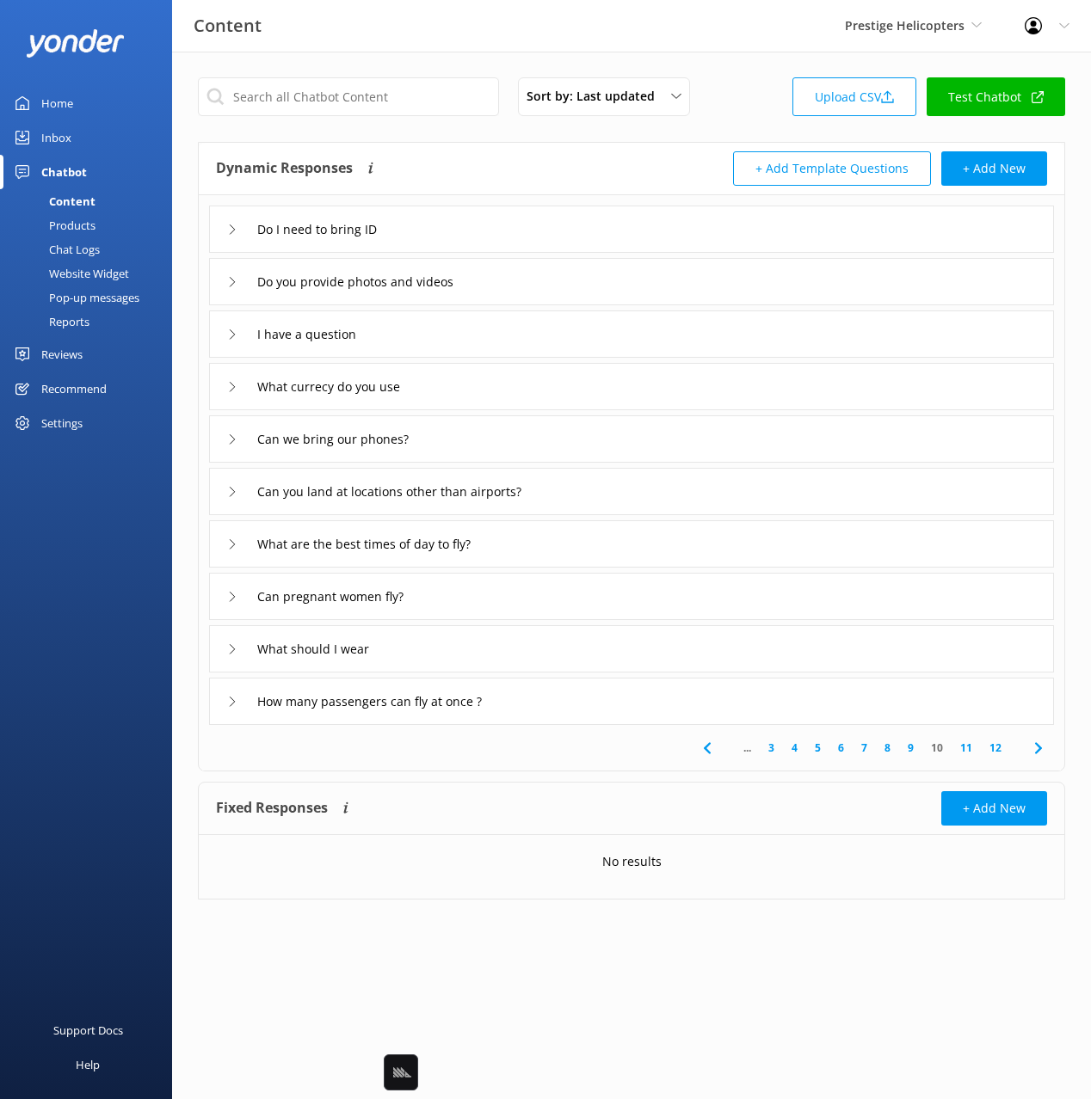
drag, startPoint x: 430, startPoint y: 342, endPoint x: 433, endPoint y: 351, distance: 9.0
click at [430, 342] on div "I have a question" at bounding box center [631, 334] width 845 height 47
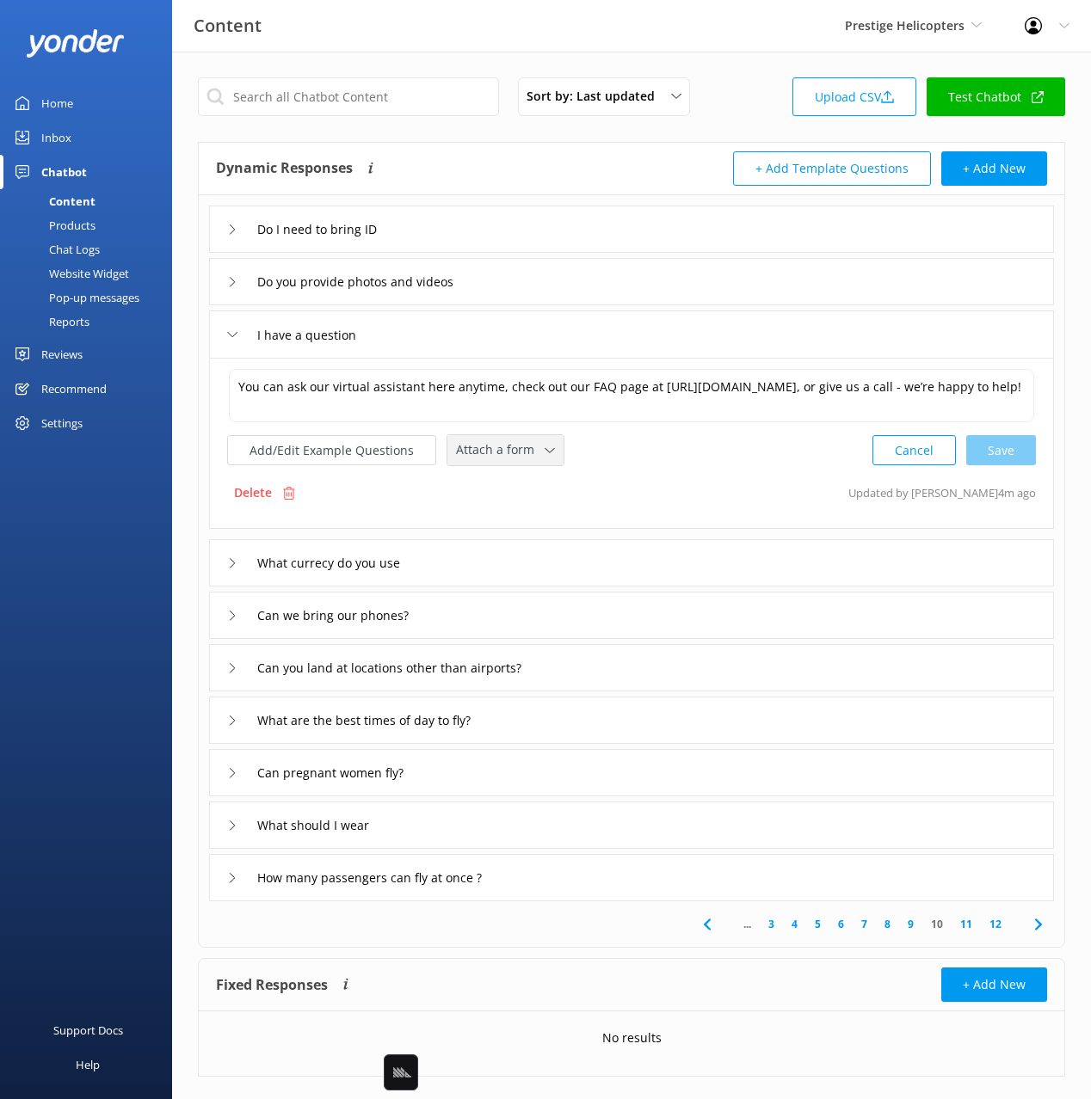
drag, startPoint x: 466, startPoint y: 452, endPoint x: 489, endPoint y: 475, distance: 32.8
click at [469, 454] on span "Attach a form" at bounding box center [500, 449] width 89 height 19
click at [501, 483] on div "Leave contact details" at bounding box center [509, 486] width 105 height 17
click at [1043, 926] on icon at bounding box center [1038, 923] width 21 height 21
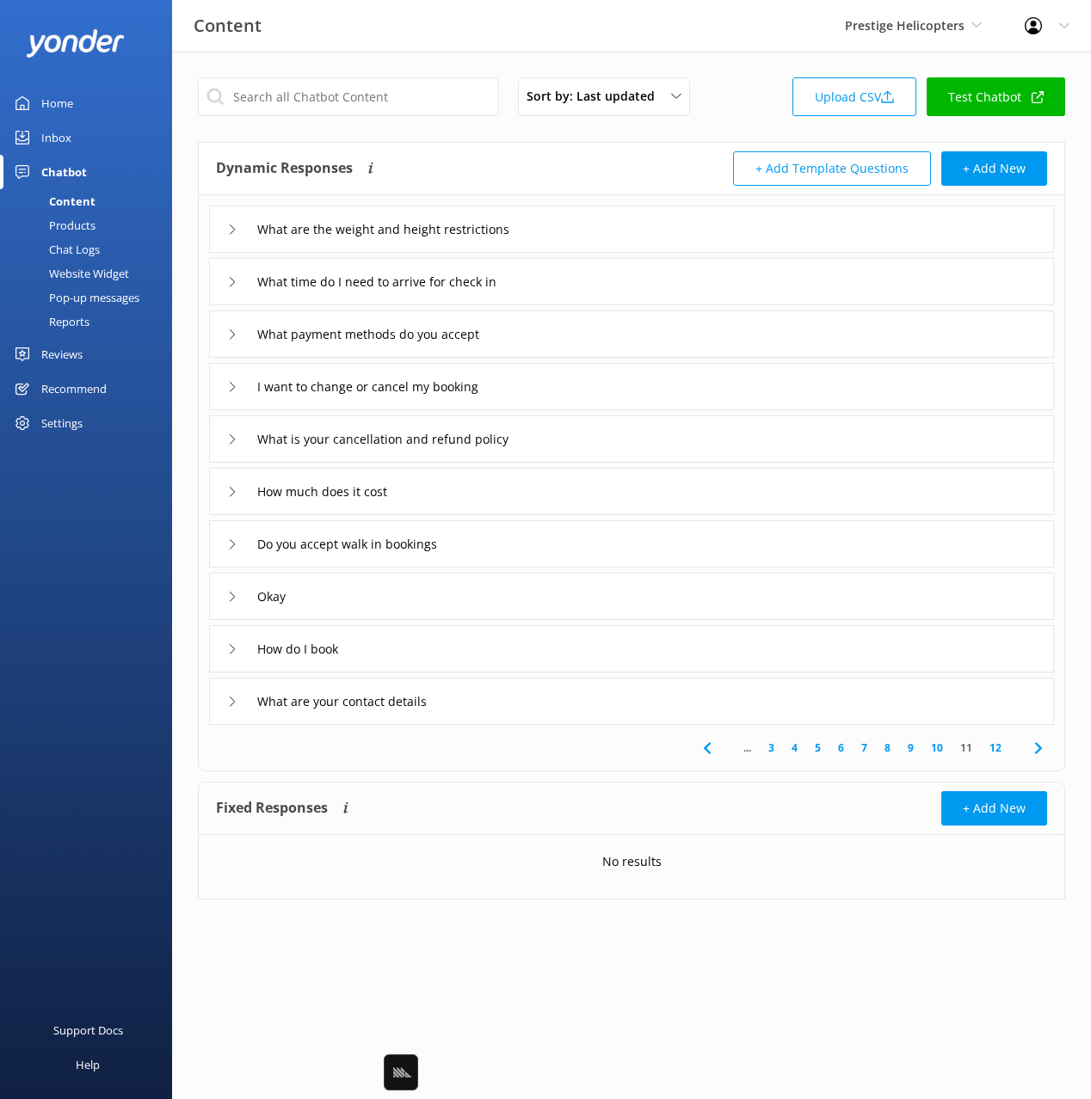
click at [628, 228] on div "What are the weight and height restrictions" at bounding box center [631, 229] width 845 height 47
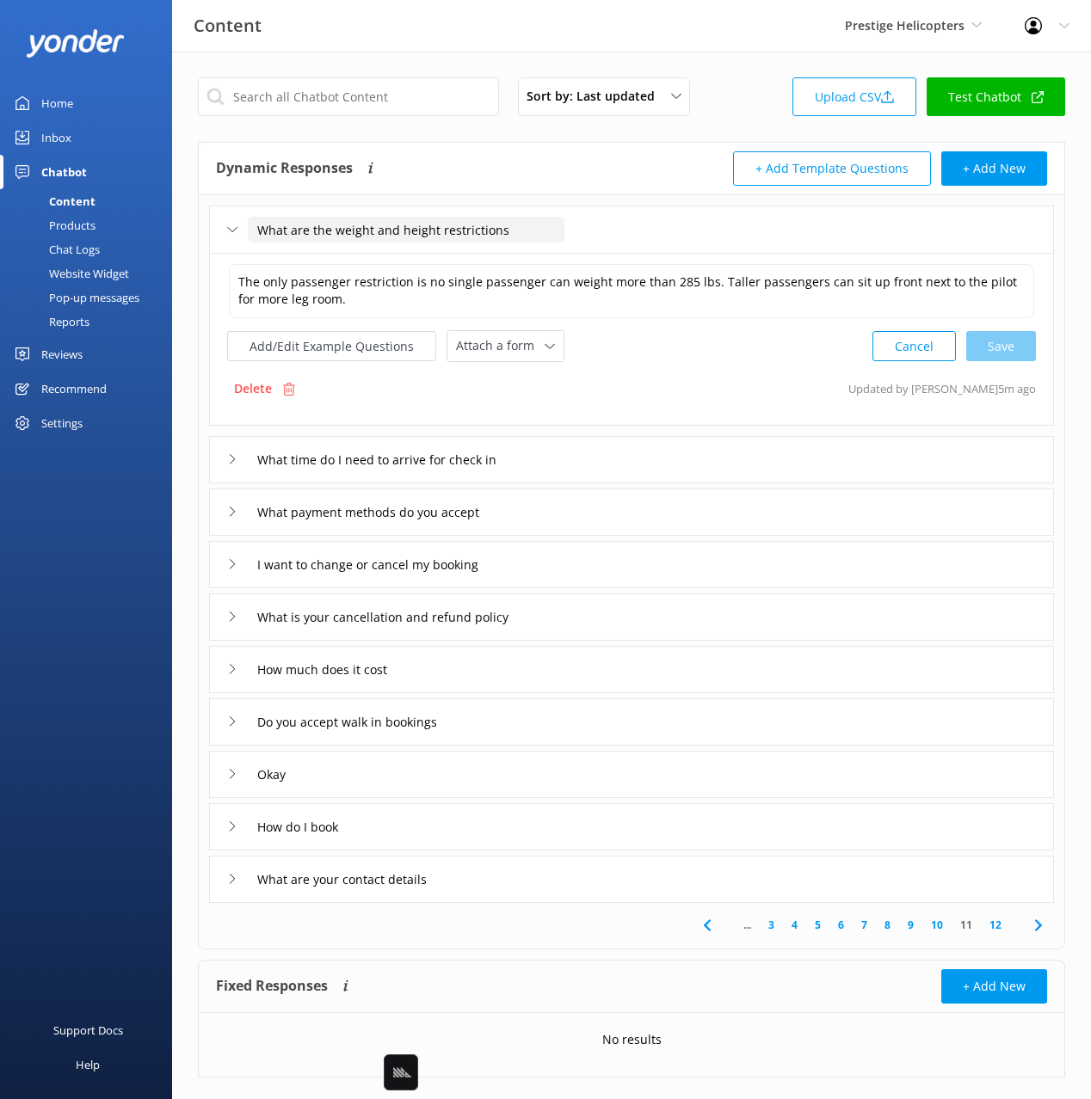
click at [384, 229] on input "What are the weight and height restrictions" at bounding box center [406, 230] width 317 height 26
click at [754, 284] on textarea "The only passenger restriction is no single passenger can weight more than 285 …" at bounding box center [631, 291] width 805 height 54
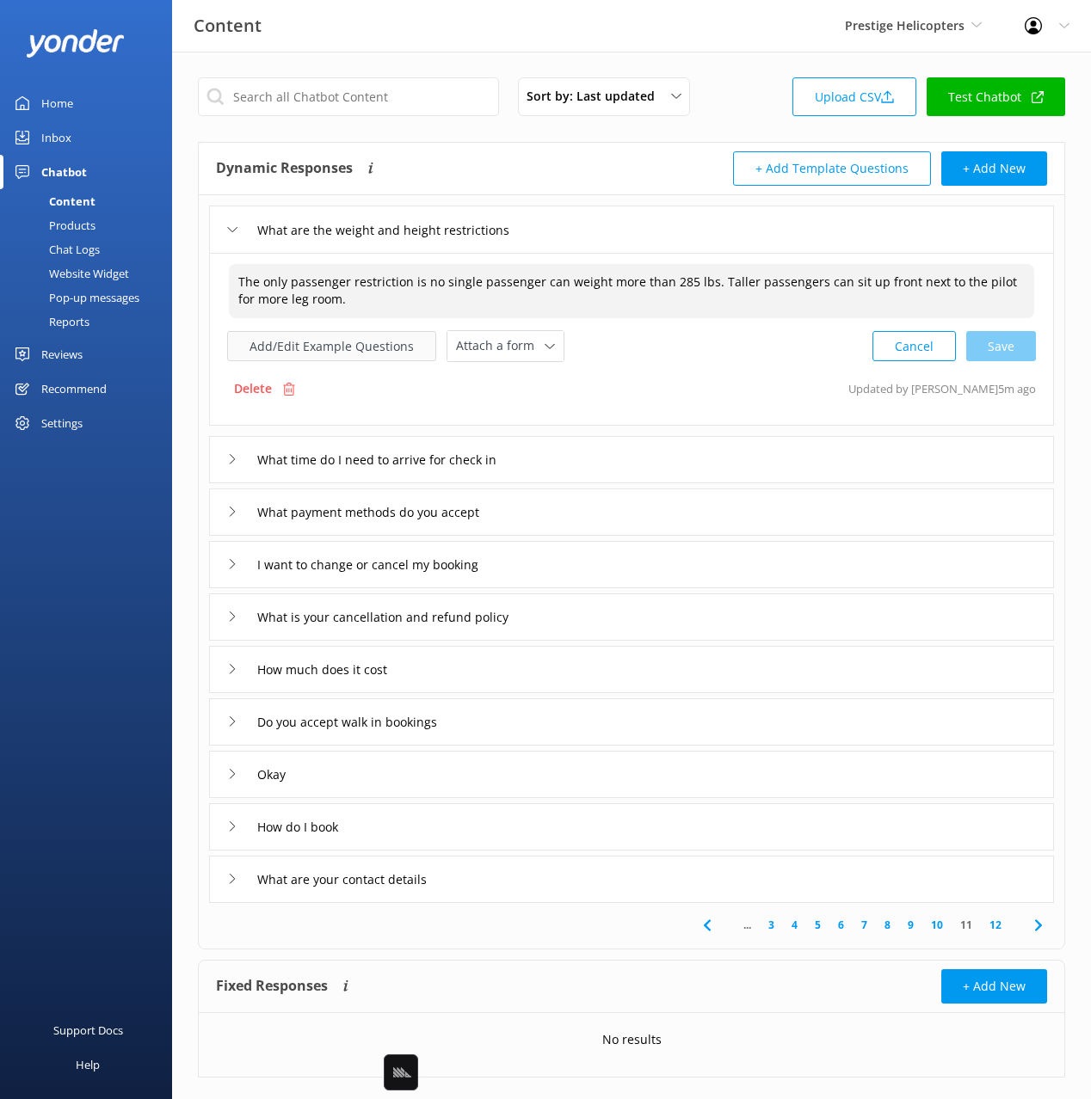
click at [353, 351] on button "Add/Edit Example Questions" at bounding box center [331, 346] width 209 height 30
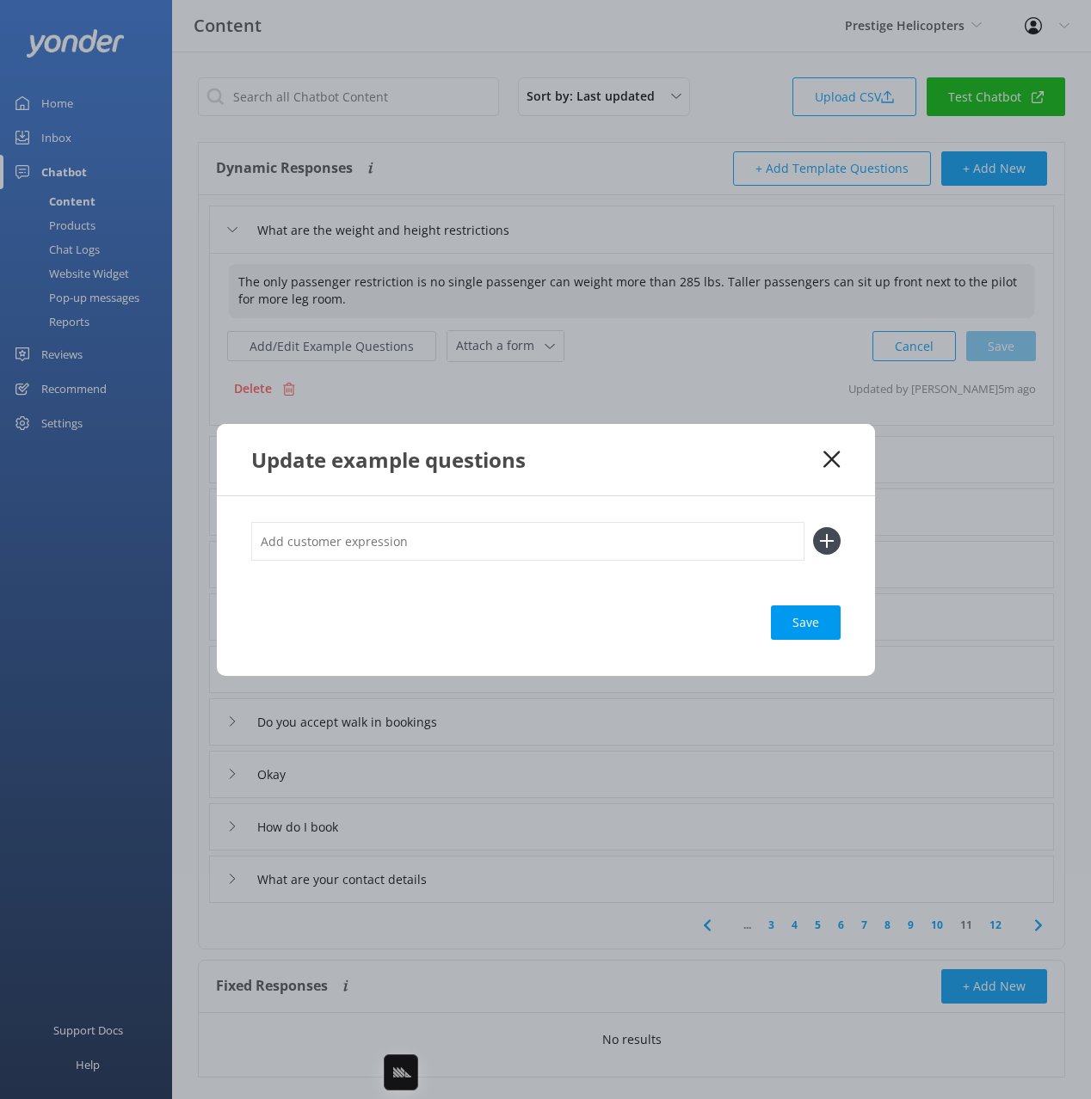
click at [686, 483] on div "Update example questions" at bounding box center [546, 459] width 658 height 71
click at [640, 535] on input "text" at bounding box center [527, 541] width 553 height 39
paste input "Are there any weight limits for passengers? Is there a maximum passenger weight…"
type input "Are there any weight limits for passengers? Is there a maximum passenger weight…"
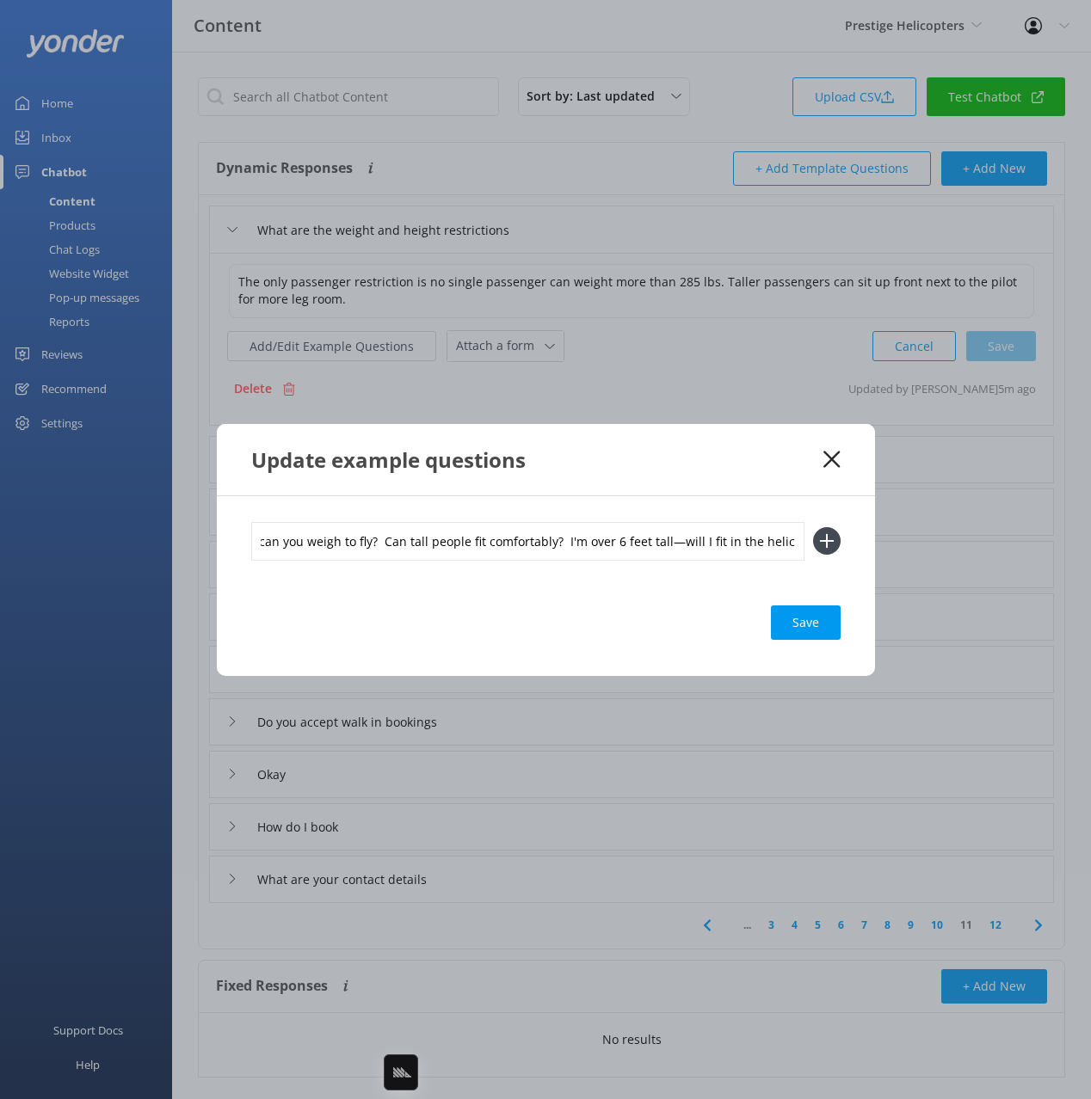
click at [813, 527] on button at bounding box center [827, 541] width 28 height 28
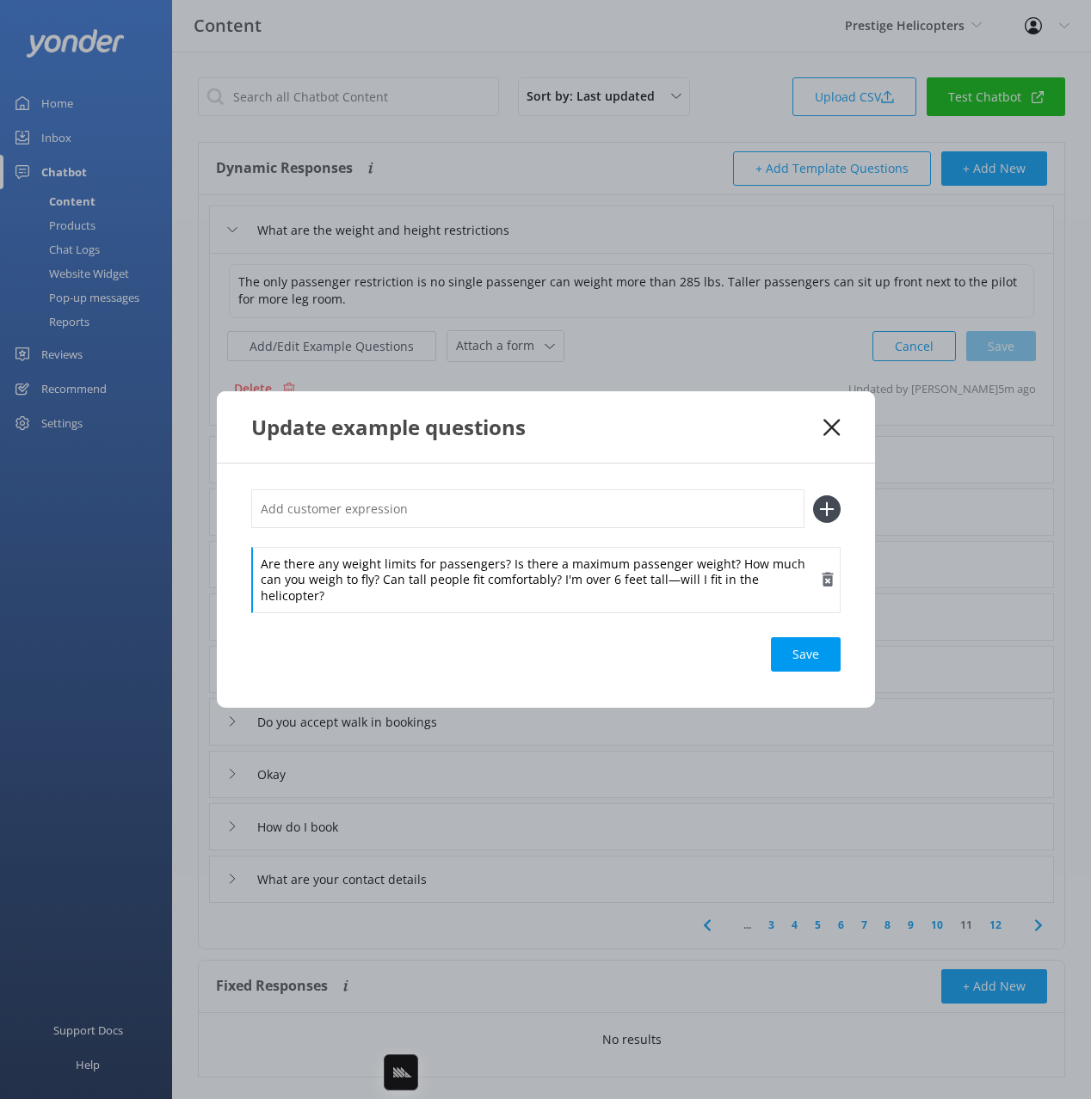
click at [521, 569] on div "Are there any weight limits for passengers? Is there a maximum passenger weight…" at bounding box center [545, 580] width 589 height 66
drag, startPoint x: 504, startPoint y: 572, endPoint x: 499, endPoint y: 531, distance: 41.6
click at [499, 531] on div "Are there any weight limits for passengers? Is there a maximum passenger weight…" at bounding box center [545, 550] width 589 height 122
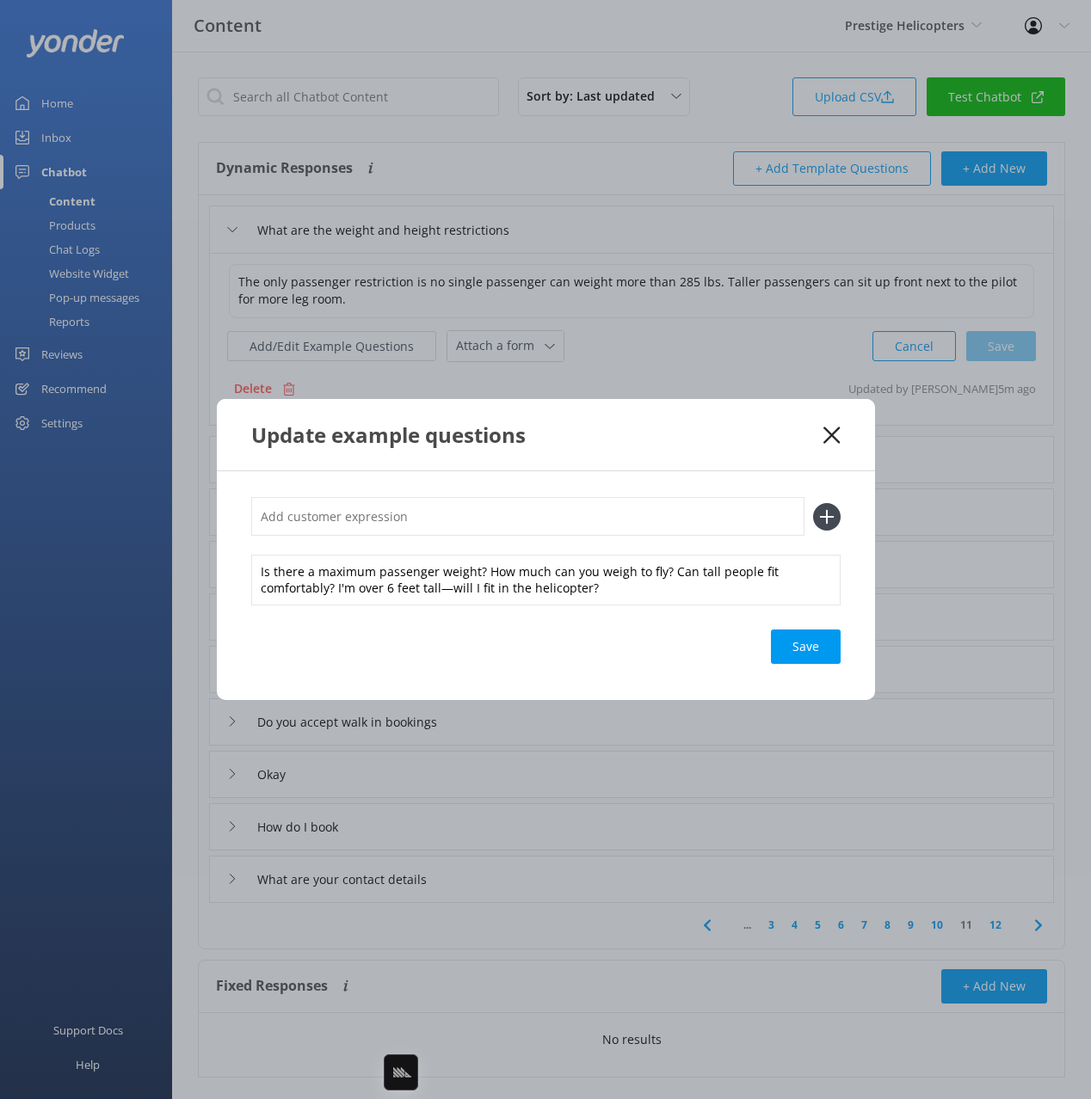
click at [523, 518] on input "text" at bounding box center [527, 516] width 553 height 39
paste input "Are there any weight limits for passengers?"
type input "Are there any weight limits for passengers?"
drag, startPoint x: 825, startPoint y: 515, endPoint x: 718, endPoint y: 557, distance: 114.4
click at [825, 515] on use at bounding box center [826, 517] width 15 height 15
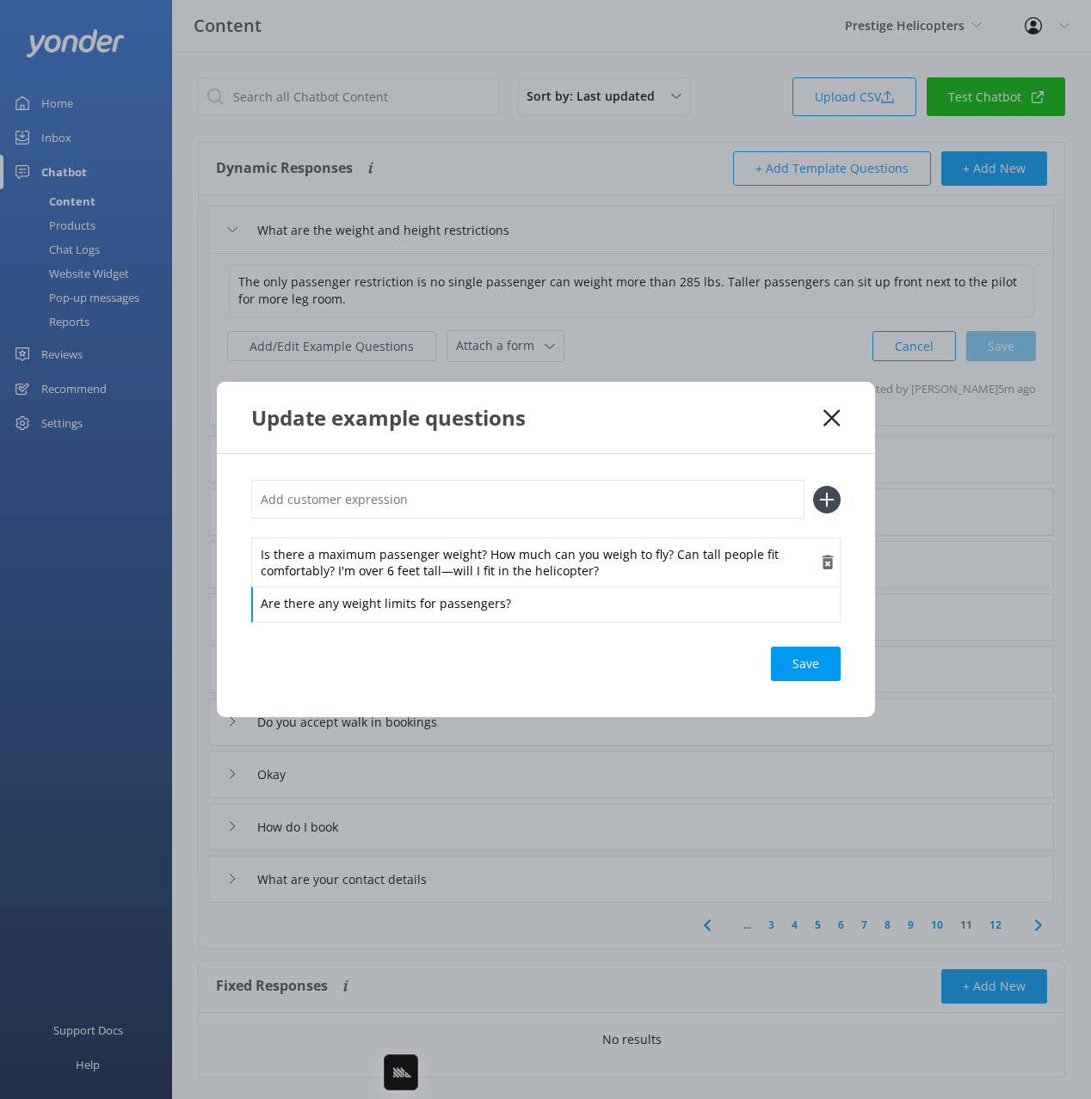
click at [477, 585] on div "Is there a maximum passenger weight? How much can you weigh to fly? Can tall pe…" at bounding box center [545, 579] width 589 height 83
click at [480, 535] on div "Is there a maximum passenger weight? How much can you weigh to fly? Can tall pe…" at bounding box center [545, 550] width 589 height 140
drag, startPoint x: 477, startPoint y: 507, endPoint x: 493, endPoint y: 507, distance: 15.5
click at [477, 507] on input "text" at bounding box center [527, 499] width 553 height 39
paste input "Is there a maximum passenger weight?"
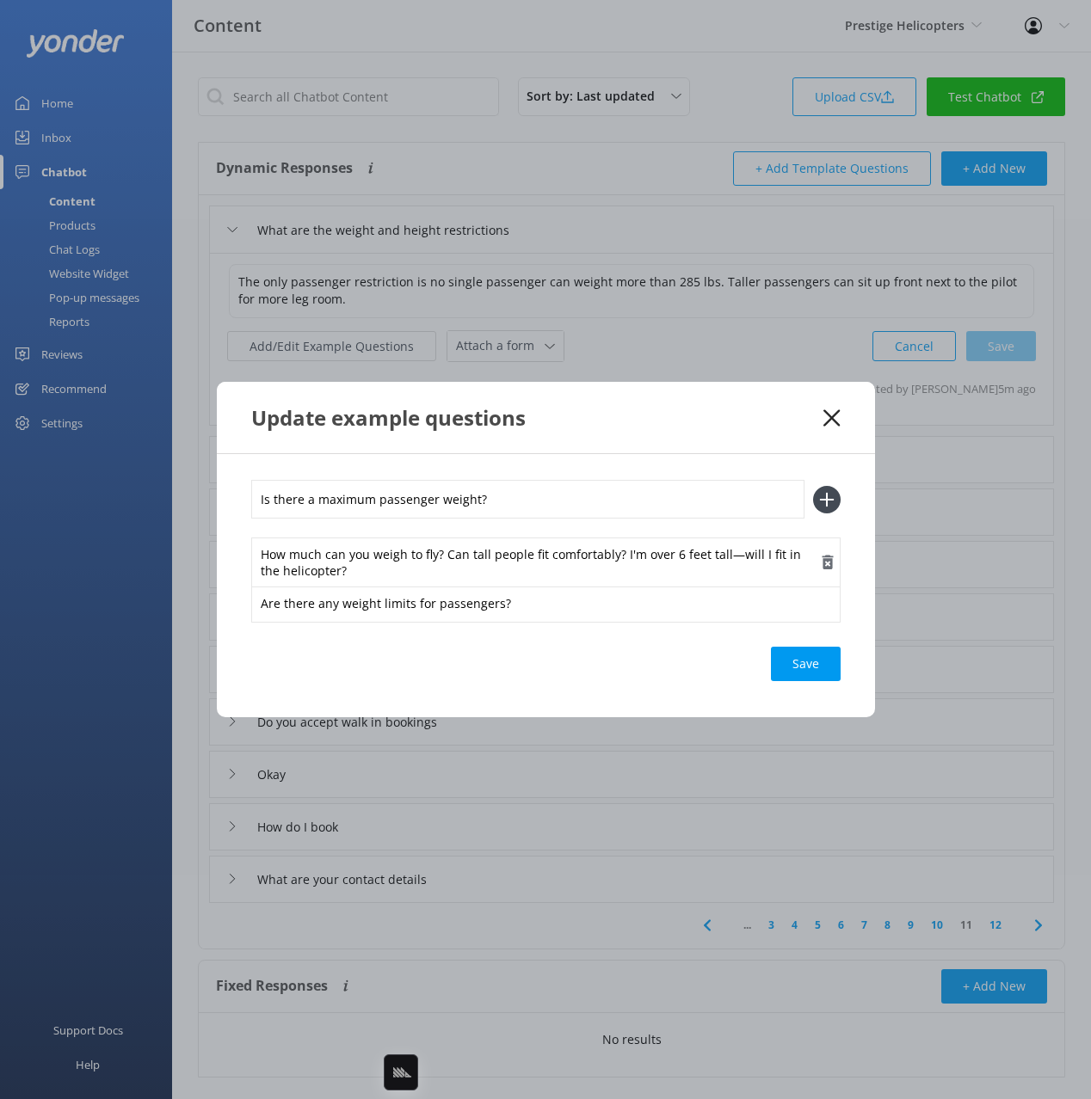
type input "Is there a maximum passenger weight?"
click at [821, 502] on icon at bounding box center [827, 500] width 28 height 28
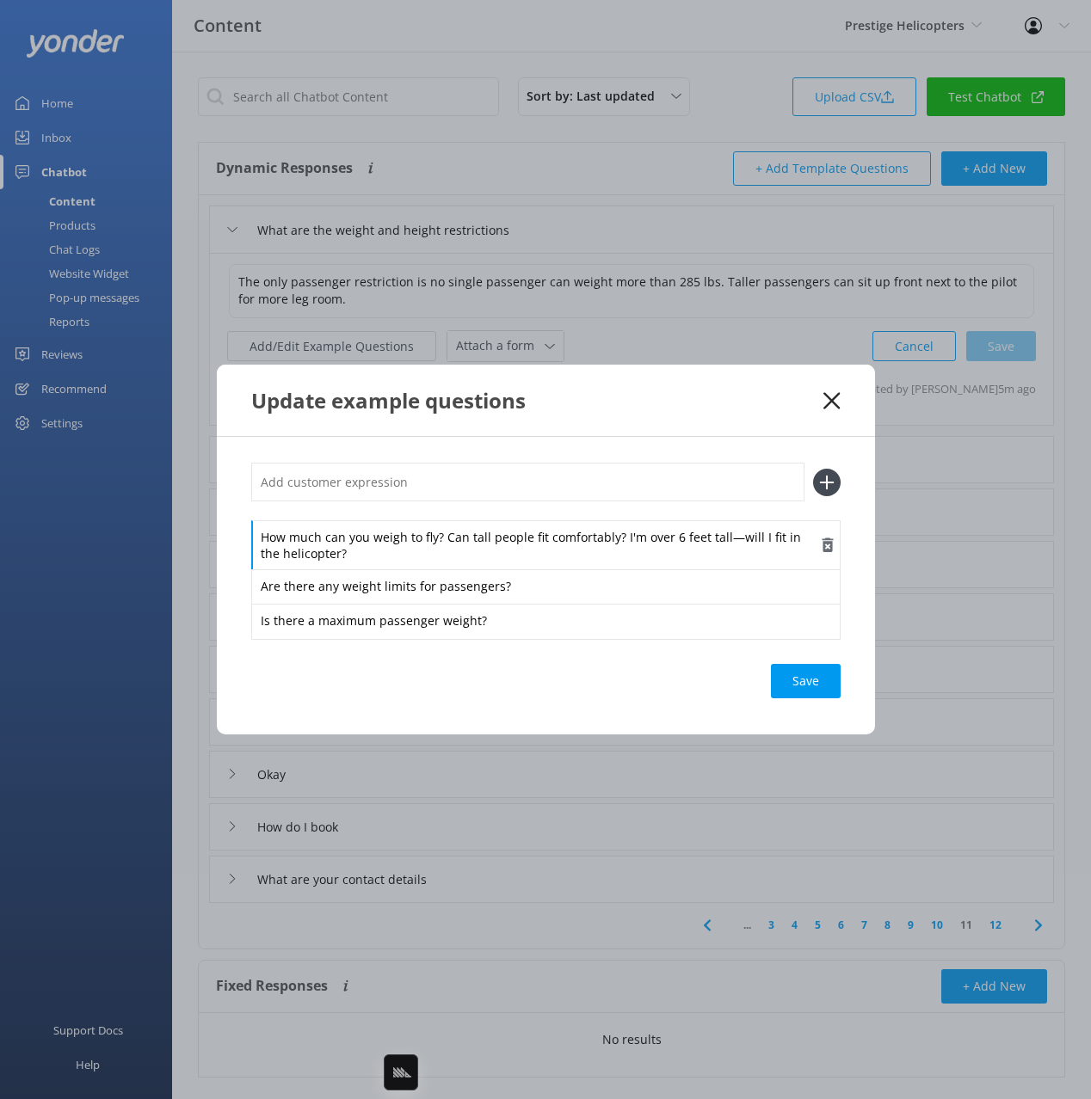
drag, startPoint x: 490, startPoint y: 544, endPoint x: 439, endPoint y: 542, distance: 51.6
click at [481, 543] on div "How much can you weigh to fly? Can tall people fit comfortably? I'm over 6 feet…" at bounding box center [545, 545] width 589 height 50
drag, startPoint x: 440, startPoint y: 538, endPoint x: 435, endPoint y: 501, distance: 38.2
click at [435, 514] on div "How much can you weigh to fly? Can tall people fit comfortably? I'm over 6 feet…" at bounding box center [545, 550] width 589 height 175
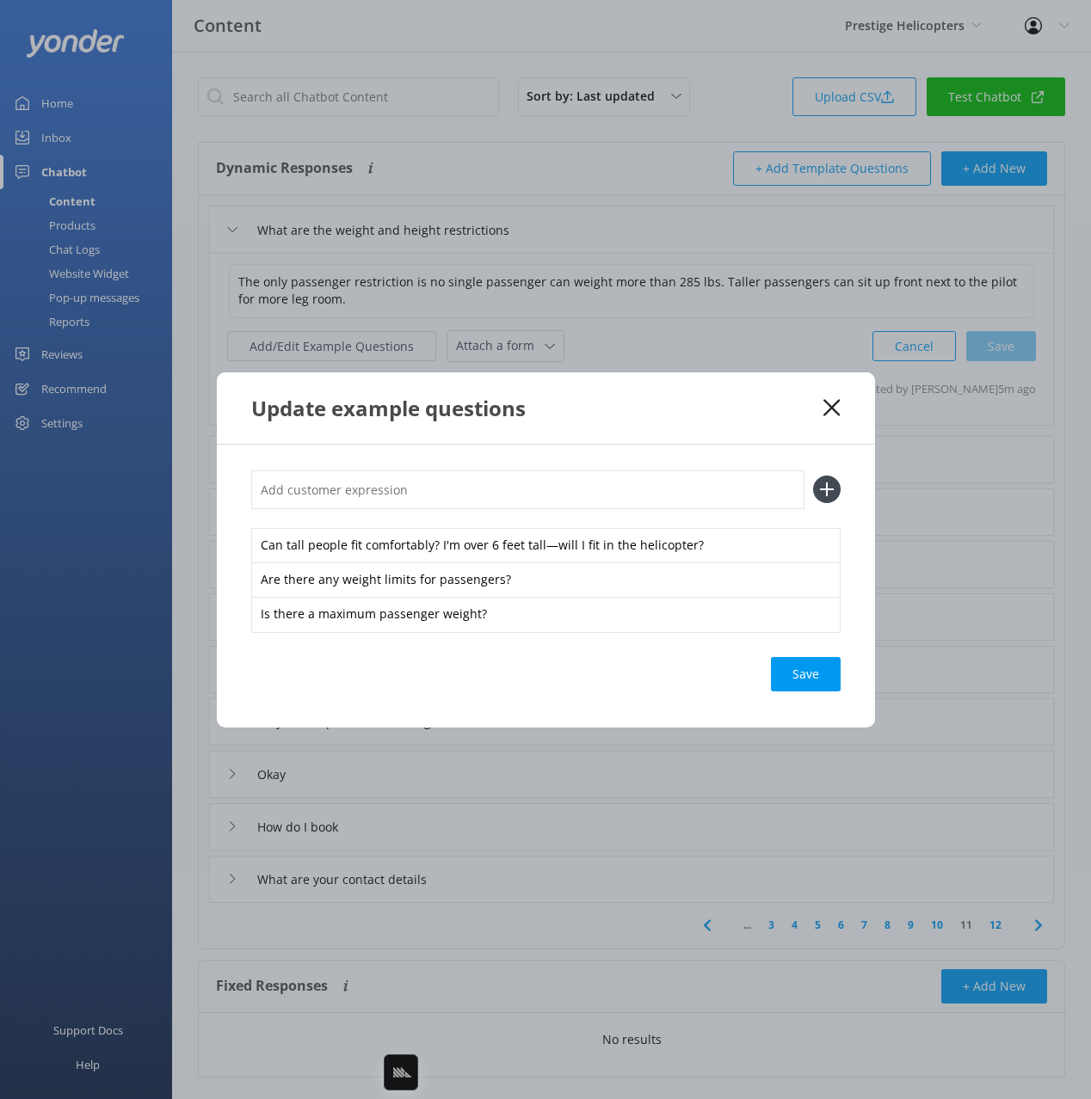
drag, startPoint x: 433, startPoint y: 494, endPoint x: 547, endPoint y: 486, distance: 114.7
click at [434, 494] on input "text" at bounding box center [527, 490] width 553 height 39
paste input "How much can you weigh to fly?"
type input "How much can you weigh to fly?"
drag, startPoint x: 829, startPoint y: 490, endPoint x: 606, endPoint y: 512, distance: 223.8
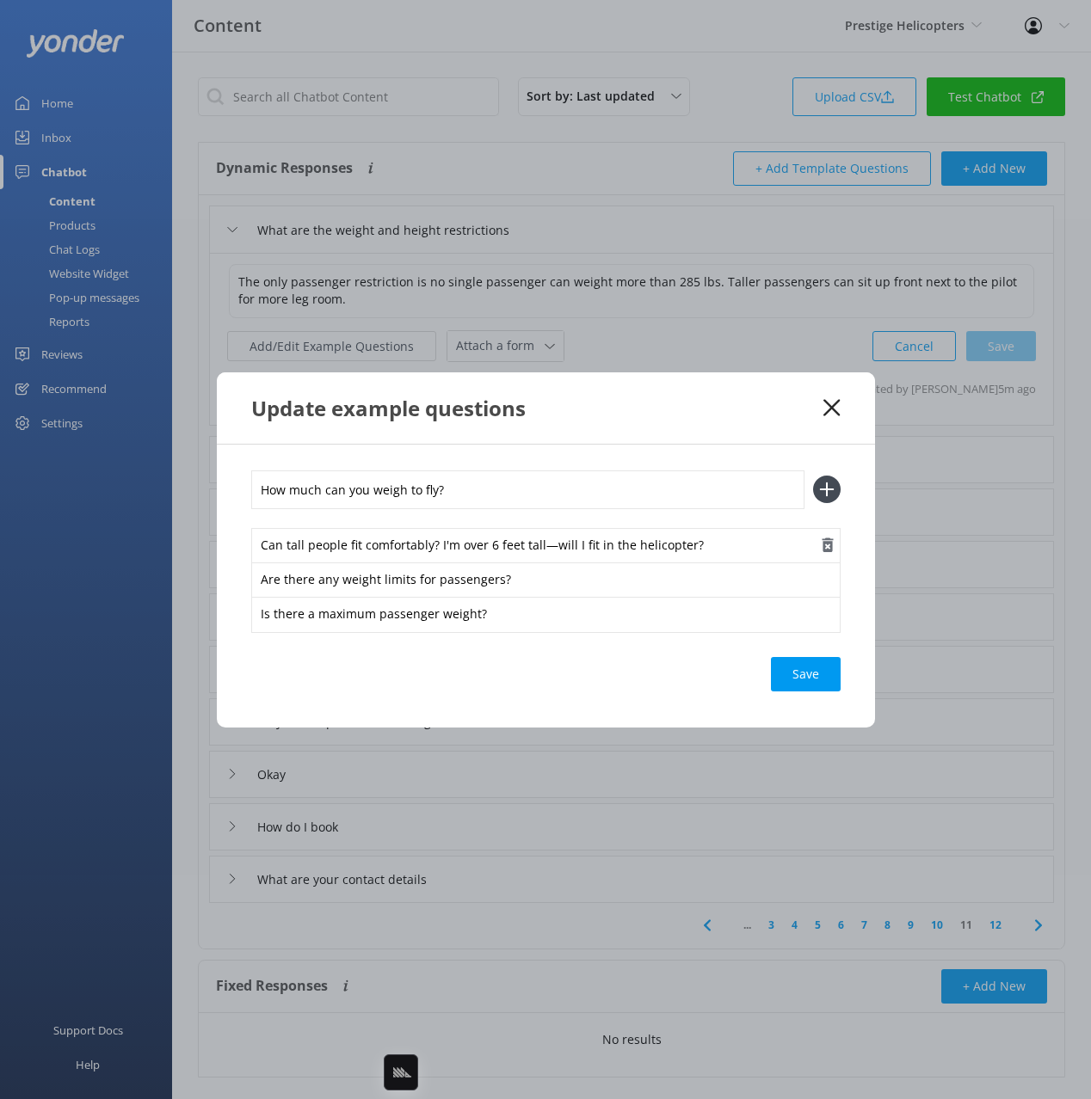
click at [829, 490] on icon at bounding box center [827, 490] width 28 height 28
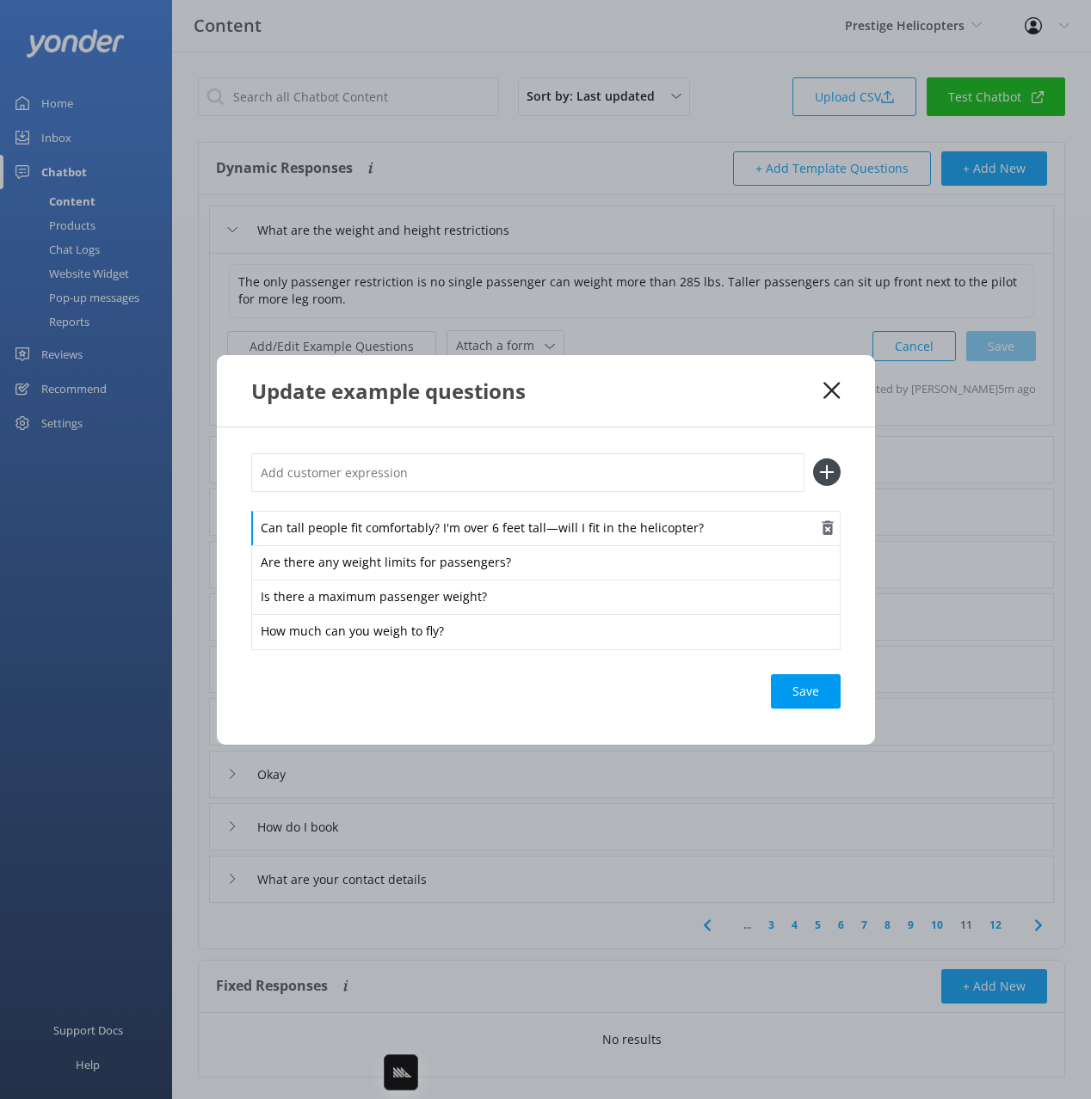
click at [439, 516] on div "Can tall people fit comfortably? I'm over 6 feet tall—will I fit in the helicop…" at bounding box center [545, 529] width 589 height 36
drag, startPoint x: 471, startPoint y: 529, endPoint x: 736, endPoint y: 532, distance: 265.0
click at [729, 526] on div "Can tall people fit comfortably? I'm over 6 feet tall—will I fit in the helicop…" at bounding box center [545, 529] width 589 height 36
click at [617, 472] on input "text" at bounding box center [527, 472] width 553 height 39
paste input "I'm over 6 feet tall—will I fit in the helicopter?"
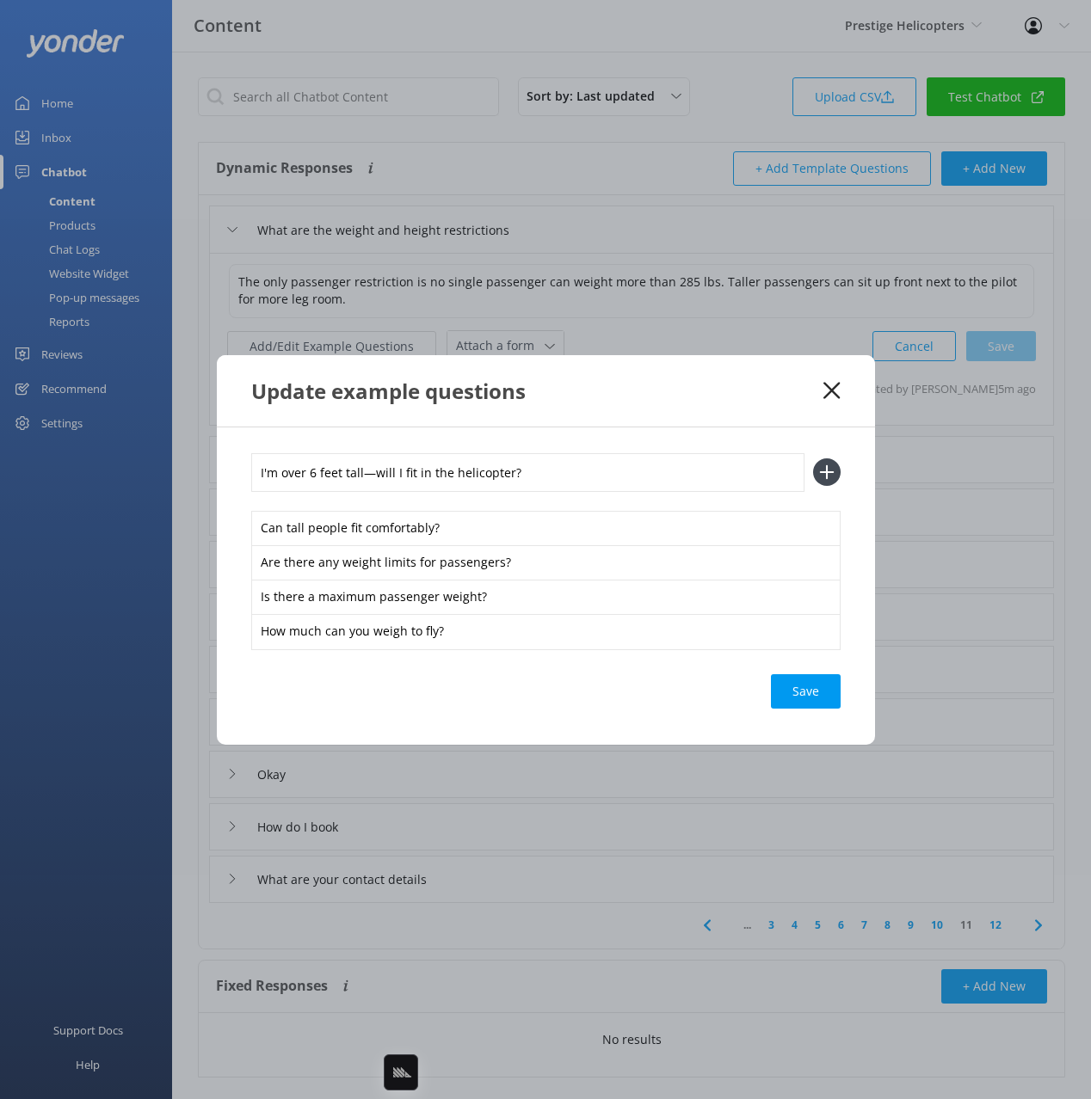
type input "I'm over 6 feet tall—will I fit in the helicopter?"
click at [813, 458] on button at bounding box center [827, 472] width 28 height 28
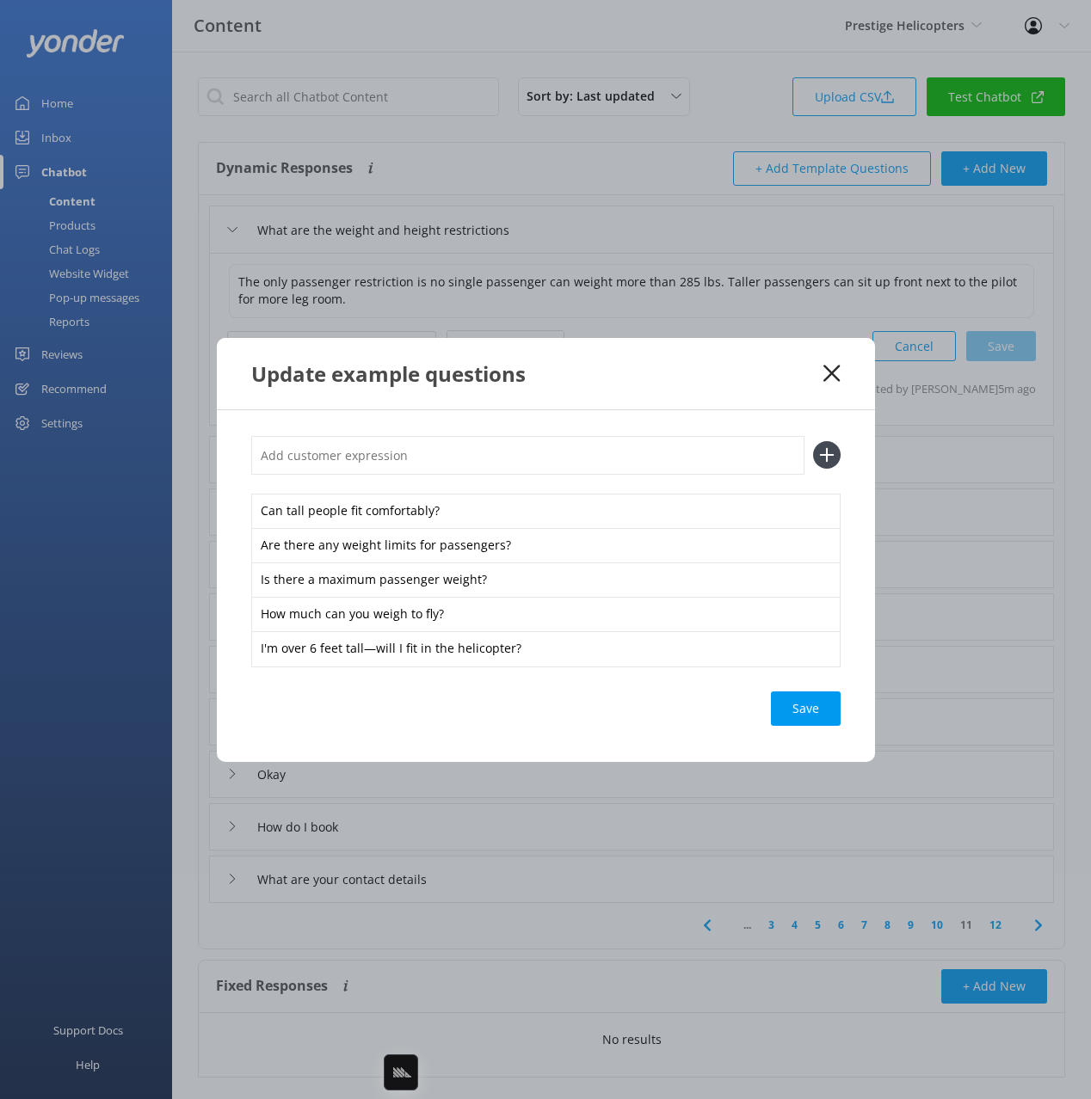
click at [598, 446] on input "text" at bounding box center [527, 455] width 553 height 39
type input "can i come if i weigh over 100kg"
click at [813, 441] on button at bounding box center [827, 455] width 28 height 28
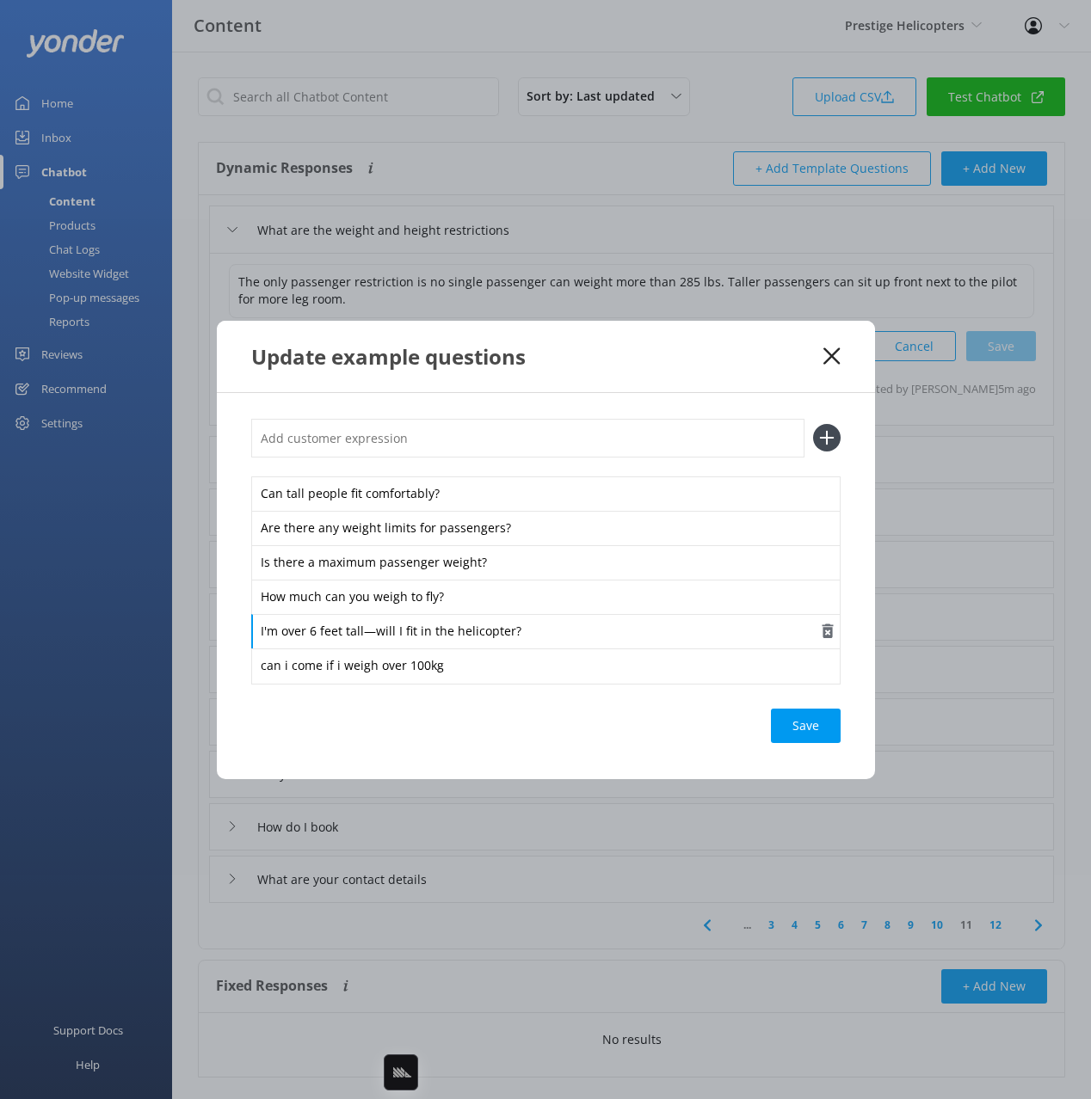
drag, startPoint x: 373, startPoint y: 634, endPoint x: 373, endPoint y: 645, distance: 11.2
click at [373, 634] on div "I'm over 6 feet tall—will I fit in the helicopter?" at bounding box center [545, 632] width 589 height 36
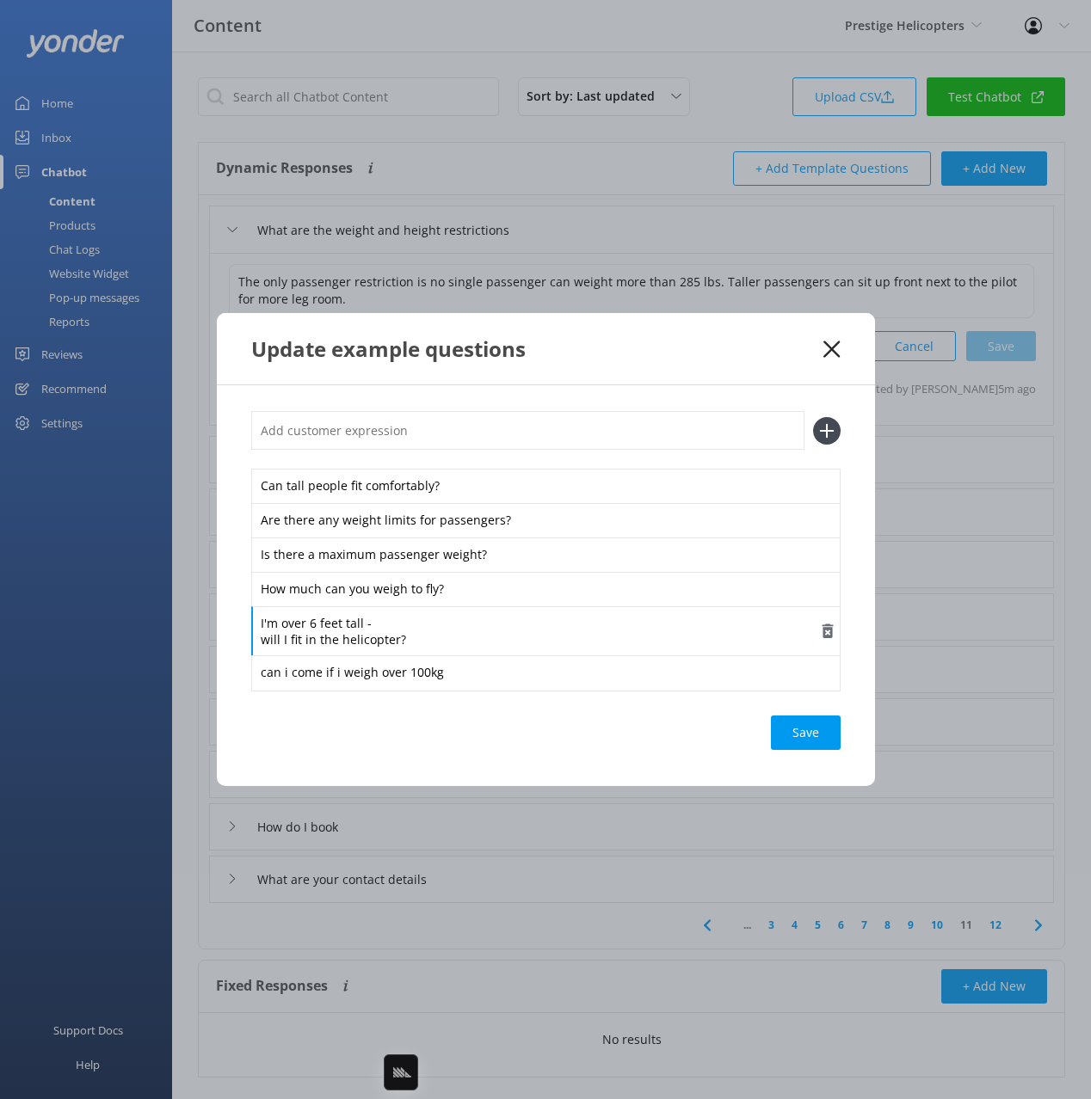
click at [308, 628] on div "I'm over 6 feet tall - will I fit in the helicopter?" at bounding box center [545, 631] width 589 height 50
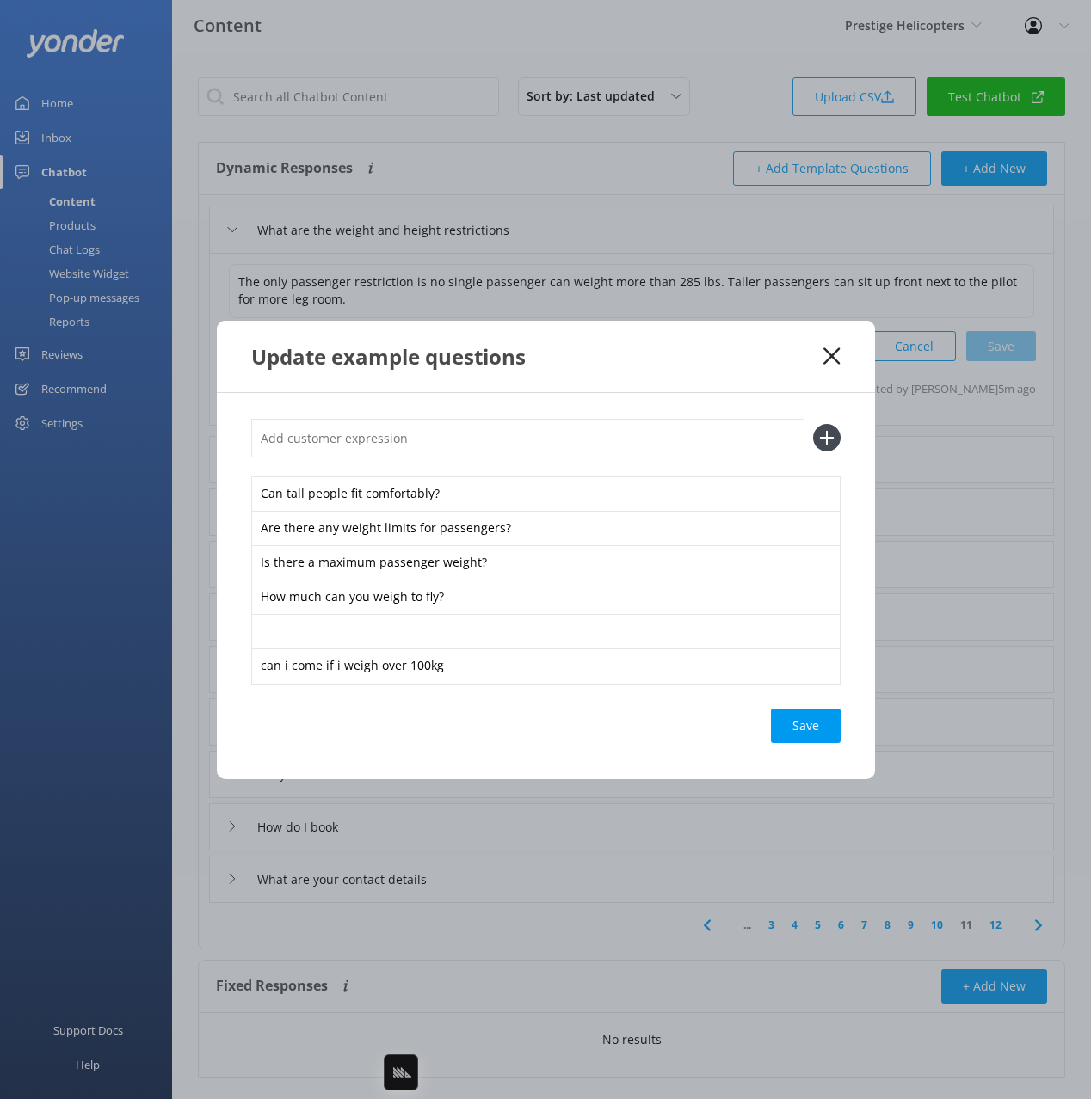
drag, startPoint x: 826, startPoint y: 633, endPoint x: 797, endPoint y: 642, distance: 29.7
click at [826, 633] on icon "button" at bounding box center [827, 631] width 17 height 17
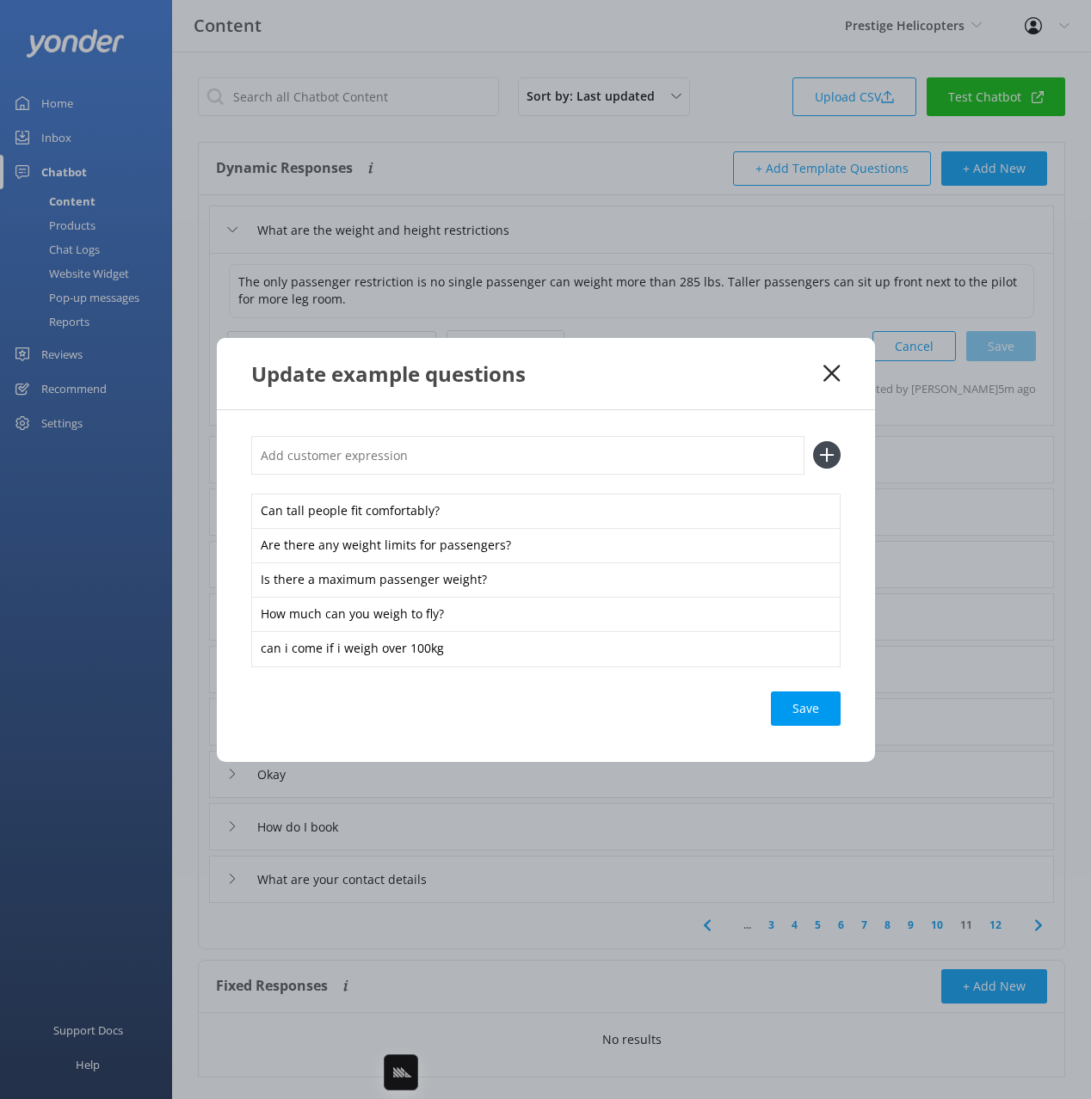
click at [484, 455] on input "text" at bounding box center [527, 455] width 553 height 39
paste input "I'm over 6 feet tall - will I fit in the helicopter?"
type input "I'm over 6 feet tall - will I fit in the helicopter?"
click at [813, 441] on button at bounding box center [827, 455] width 28 height 28
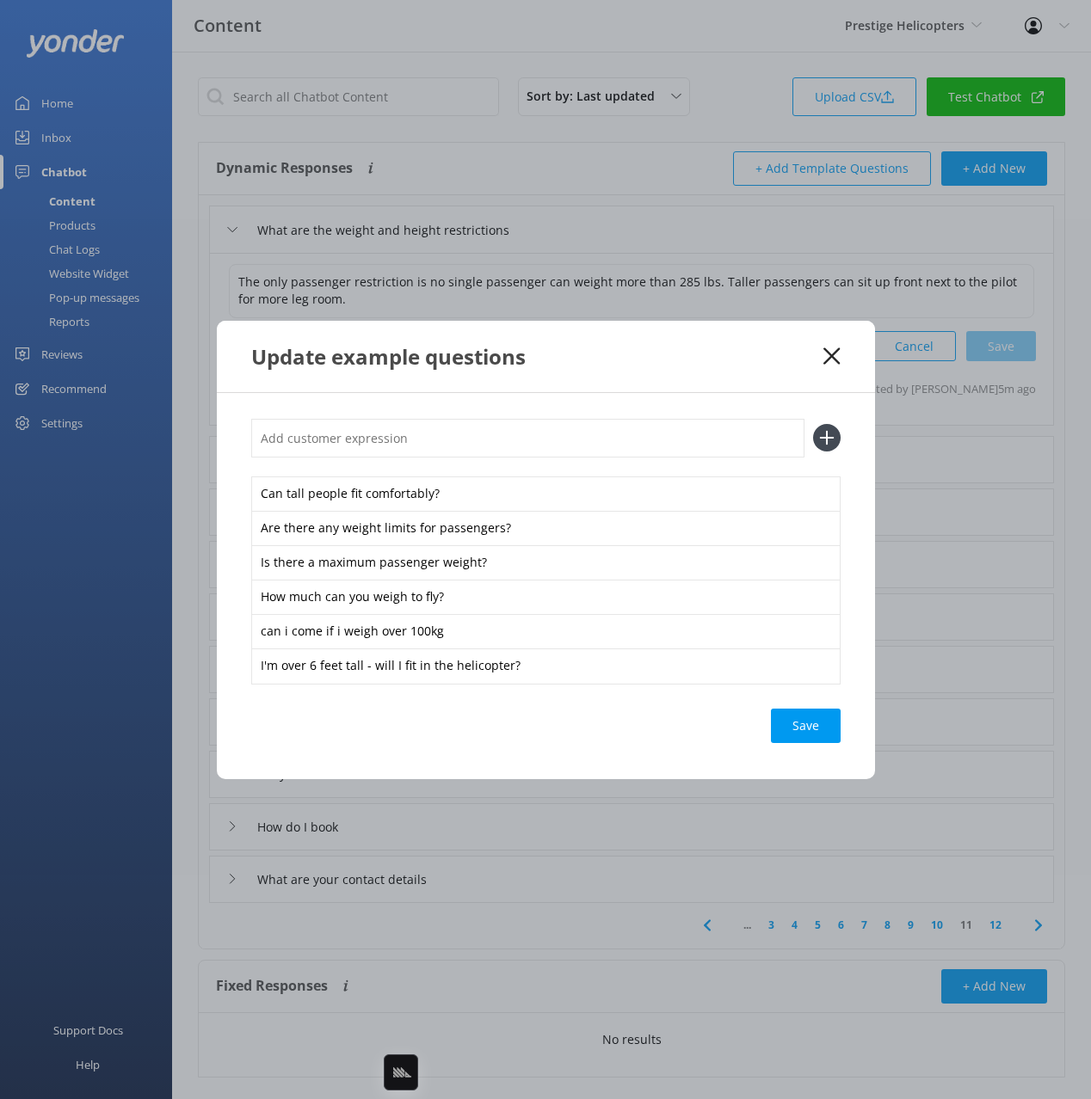
click at [790, 717] on div "Save" at bounding box center [806, 726] width 70 height 34
click at [778, 376] on div "Update example questions" at bounding box center [546, 356] width 658 height 71
click at [832, 354] on use at bounding box center [831, 356] width 16 height 16
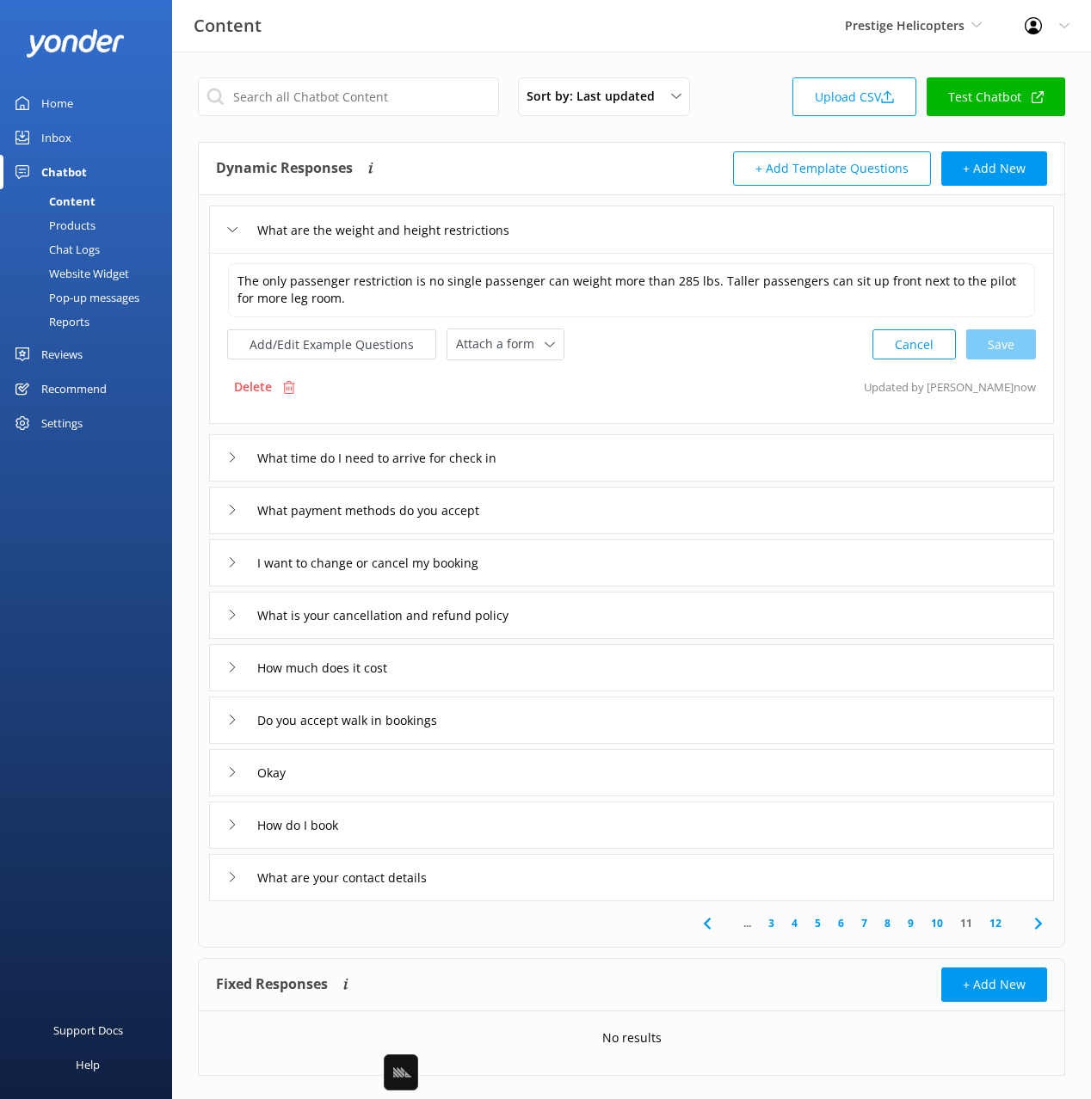
click at [575, 554] on div "I want to change or cancel my booking" at bounding box center [631, 562] width 845 height 47
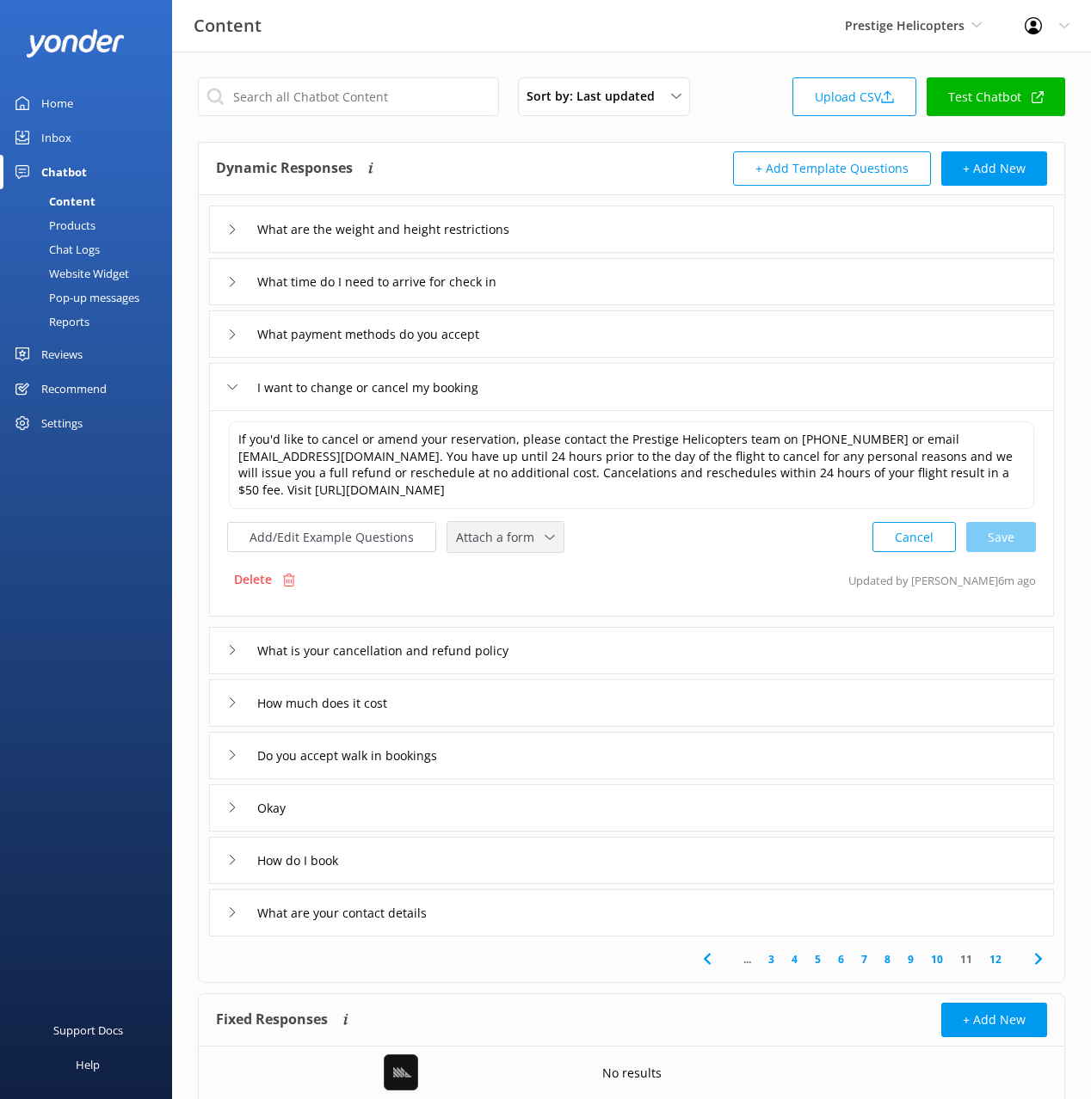
click at [507, 531] on span "Attach a form" at bounding box center [500, 537] width 89 height 19
click at [533, 571] on div "Leave contact details" at bounding box center [509, 573] width 105 height 17
click at [749, 564] on div "Delete Updated by Yonder now" at bounding box center [631, 578] width 809 height 33
click at [447, 714] on div "How much does it cost" at bounding box center [631, 701] width 845 height 47
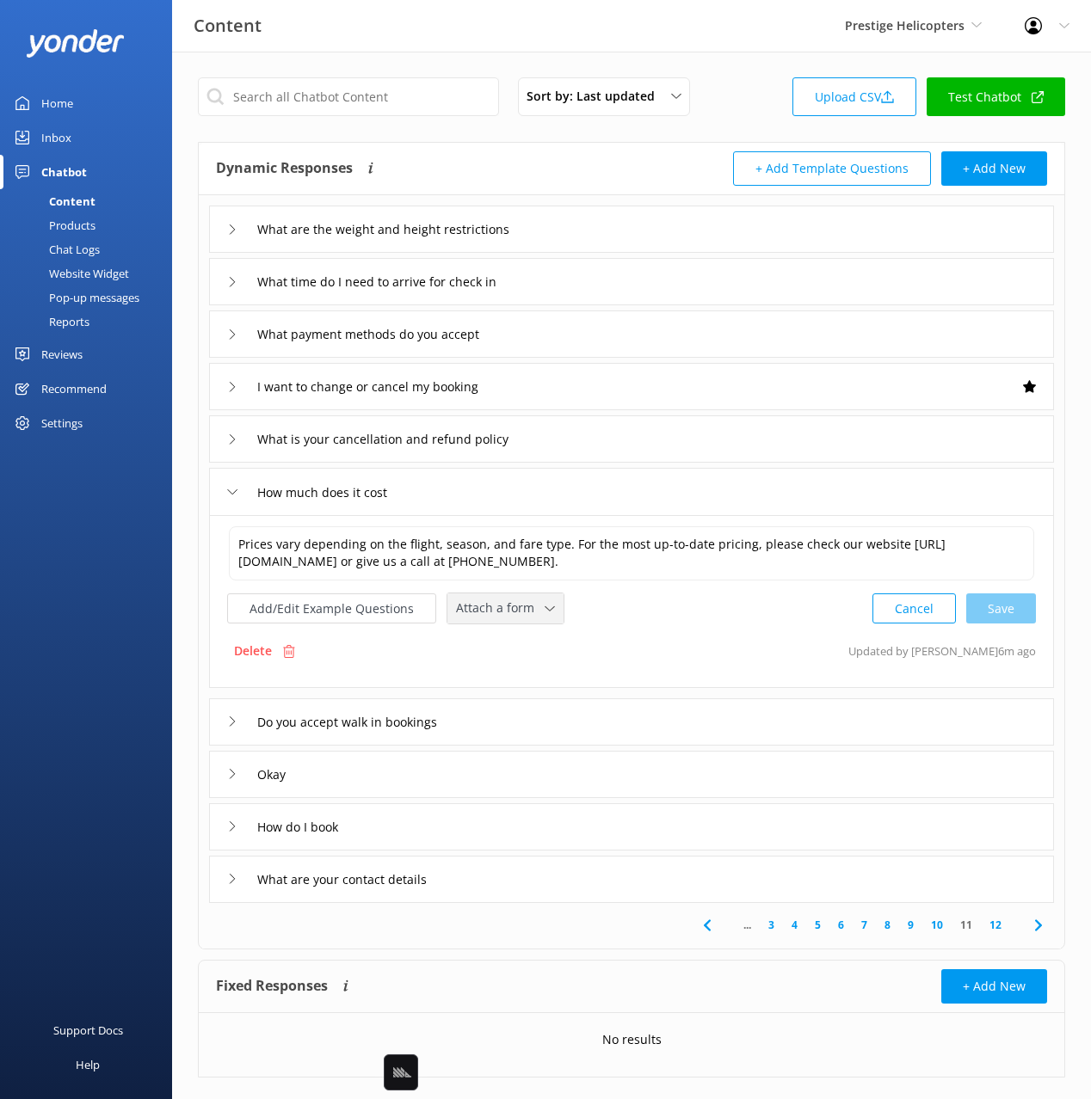
click at [490, 602] on span "Attach a form" at bounding box center [500, 608] width 89 height 19
click at [508, 685] on div "Check availability" at bounding box center [499, 680] width 85 height 17
click at [486, 832] on div "How do I book" at bounding box center [631, 825] width 845 height 47
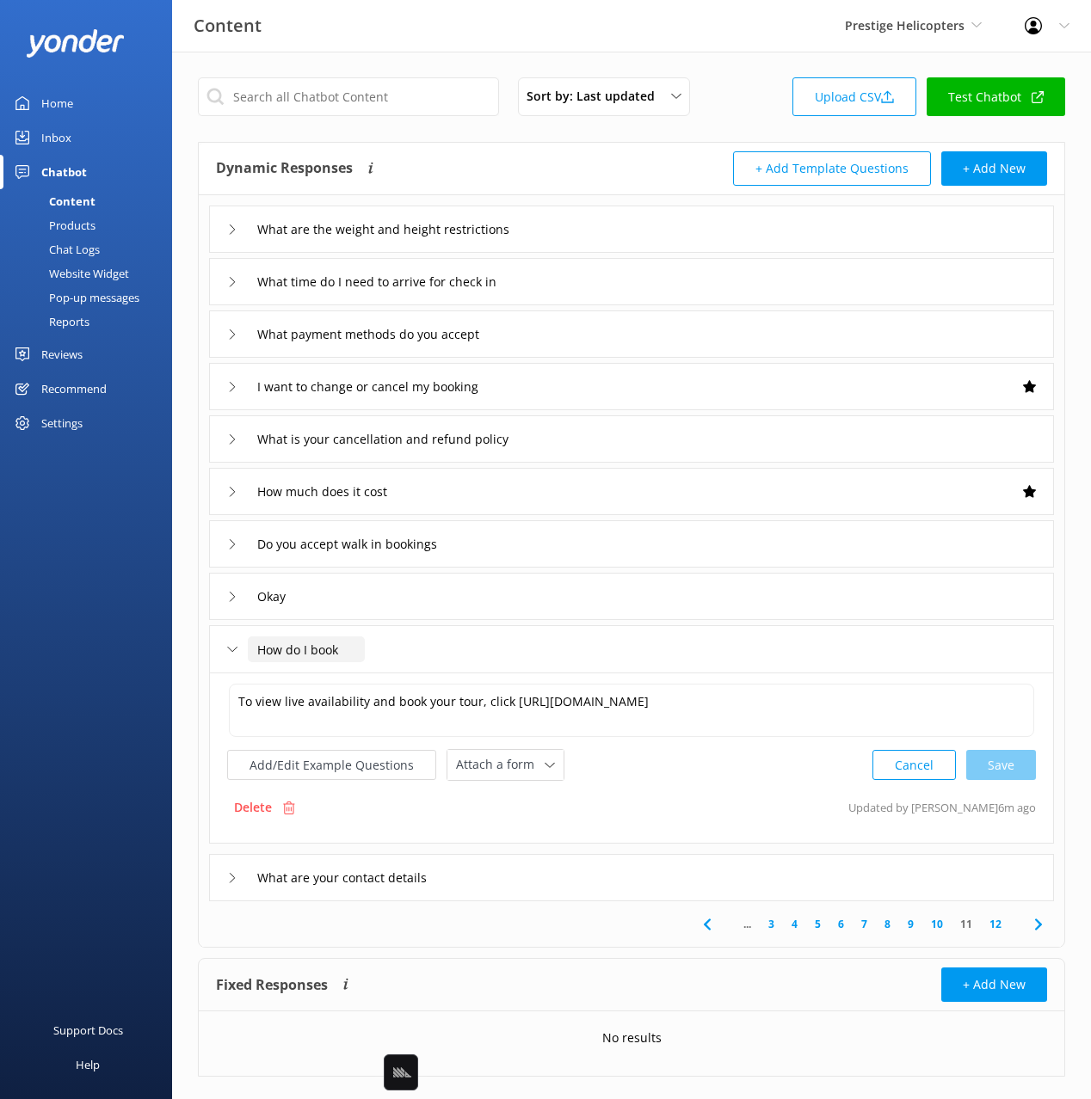
click at [311, 649] on input "How do I book" at bounding box center [306, 650] width 117 height 26
drag, startPoint x: 649, startPoint y: 766, endPoint x: 390, endPoint y: 766, distance: 259.8
click at [633, 766] on div "Add/Edit Example Questions Attach a form Leave contact details Check availabili…" at bounding box center [631, 765] width 809 height 32
click at [374, 764] on button "Add/Edit Example Questions" at bounding box center [331, 765] width 209 height 30
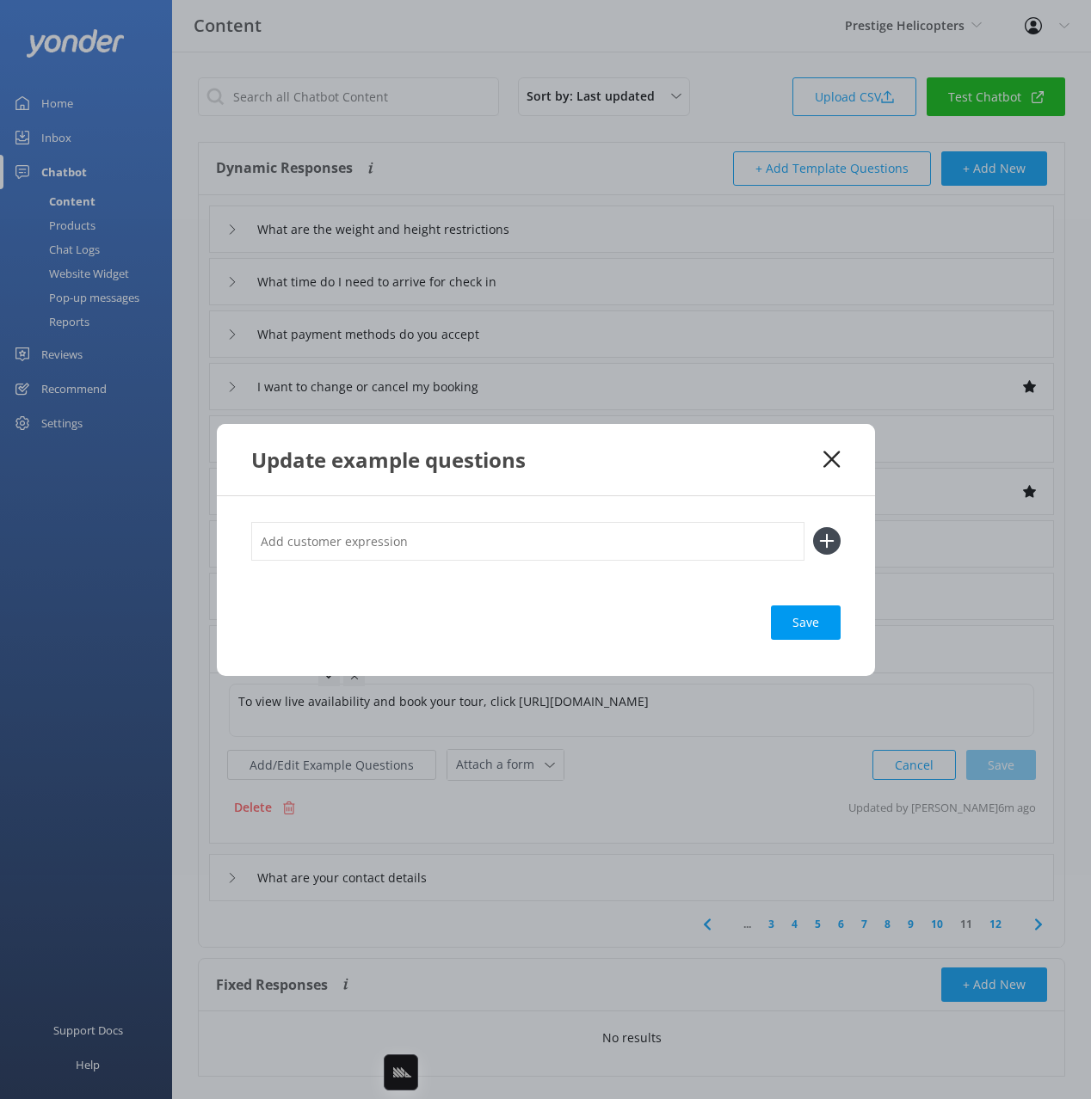
click at [446, 524] on input "text" at bounding box center [527, 541] width 553 height 39
click at [447, 544] on input "text" at bounding box center [527, 541] width 553 height 39
type input "Check availability"
click at [813, 527] on button at bounding box center [827, 541] width 28 height 28
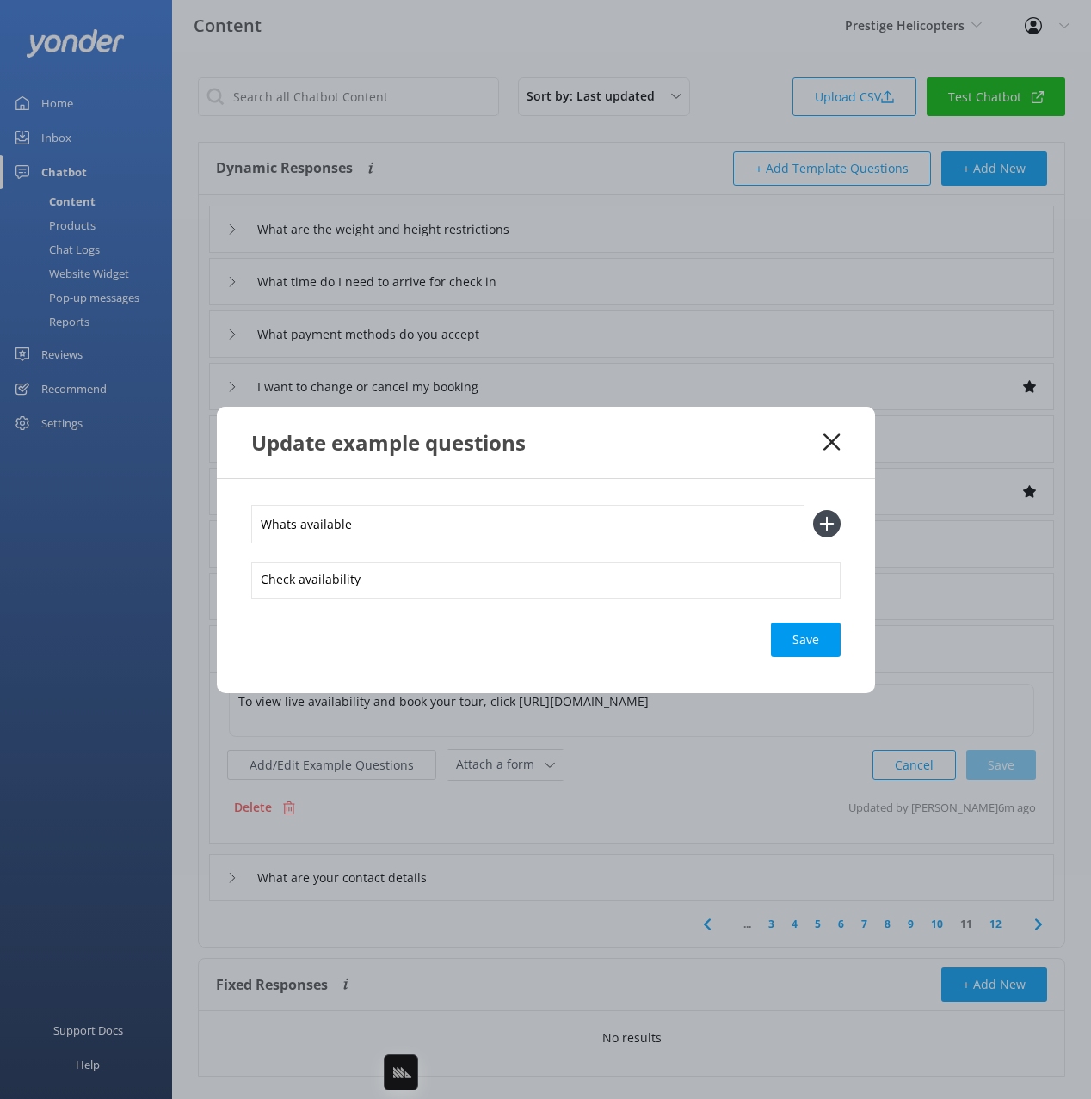
type input "Whats available"
click at [813, 510] on button at bounding box center [827, 524] width 28 height 28
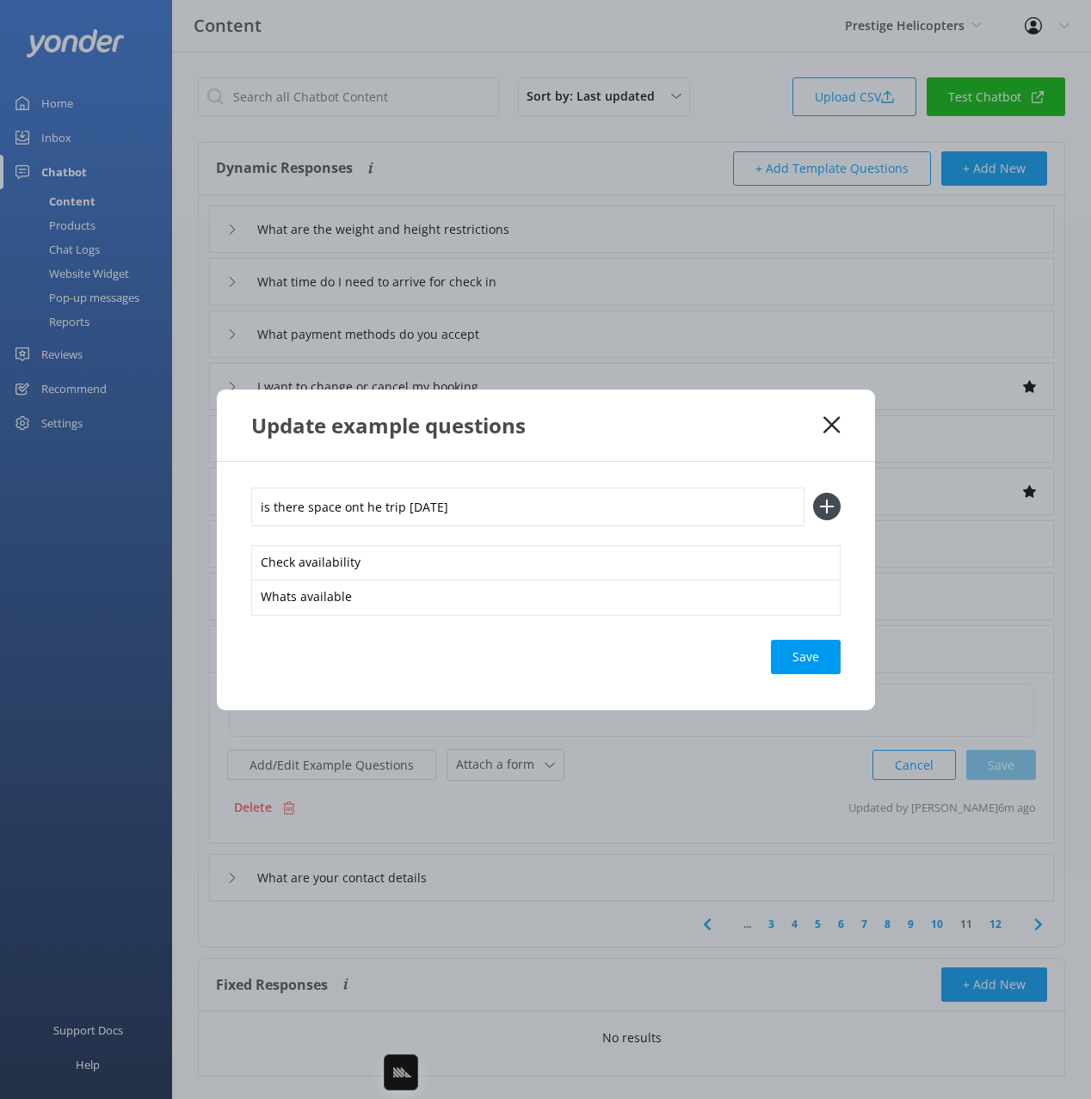
click at [354, 505] on input "is there space ont he trip [DATE]" at bounding box center [527, 507] width 553 height 39
type input "is there space on the trip [DATE]"
click at [813, 493] on button at bounding box center [827, 507] width 28 height 28
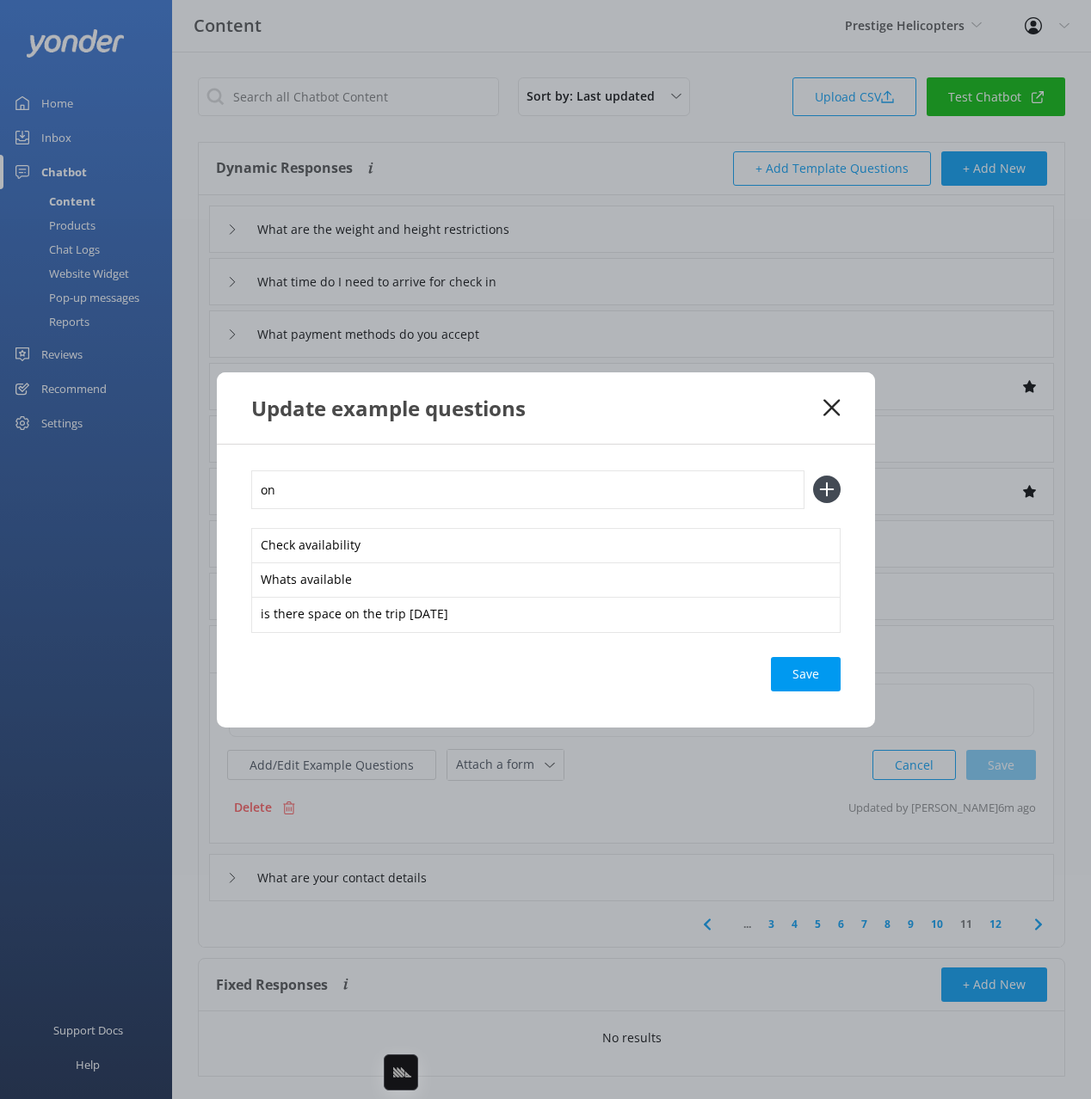
type input "o"
type input "purchase tickets"
click at [813, 476] on button at bounding box center [827, 490] width 28 height 28
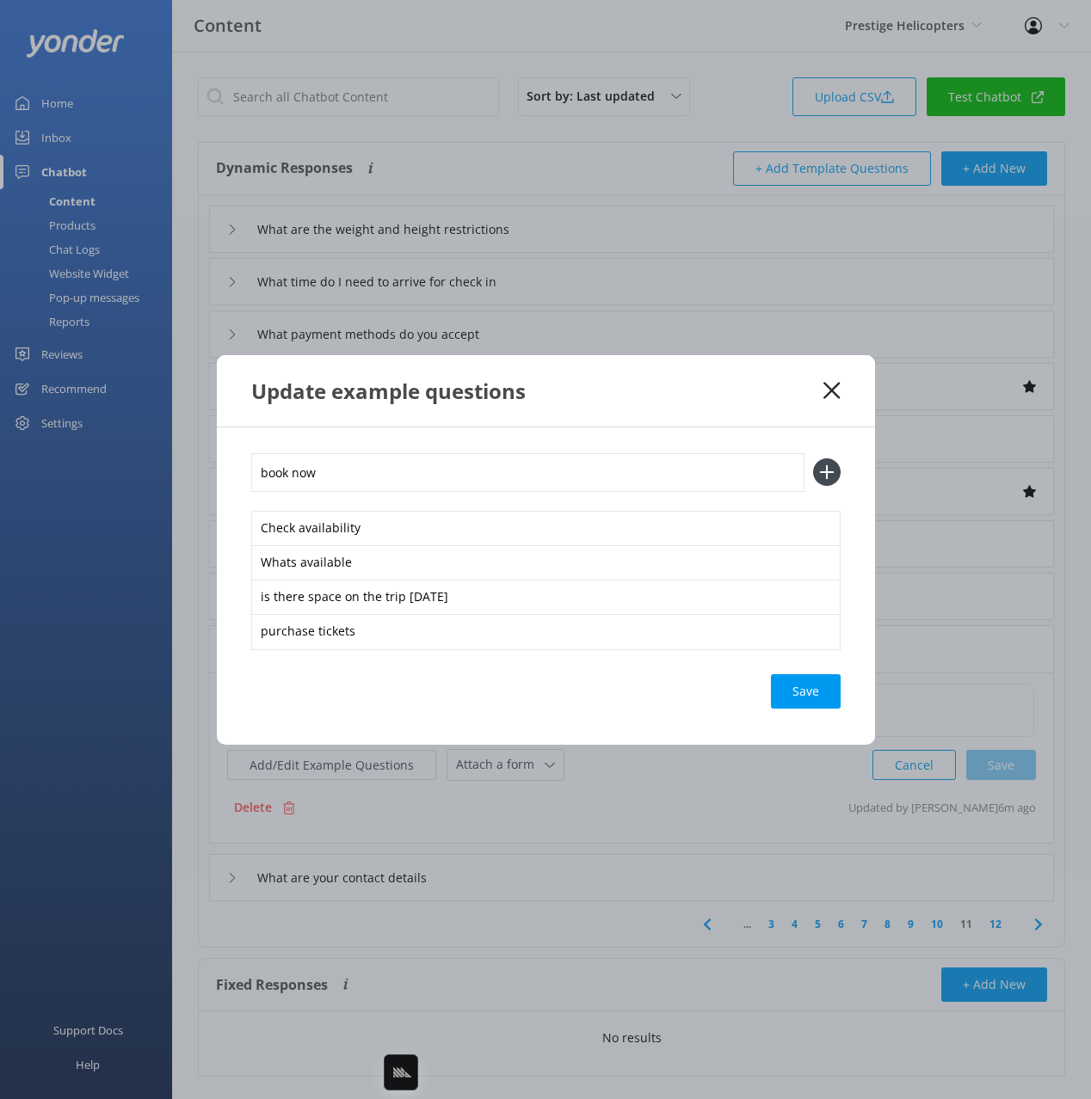
type input "book now"
click at [813, 458] on button at bounding box center [827, 472] width 28 height 28
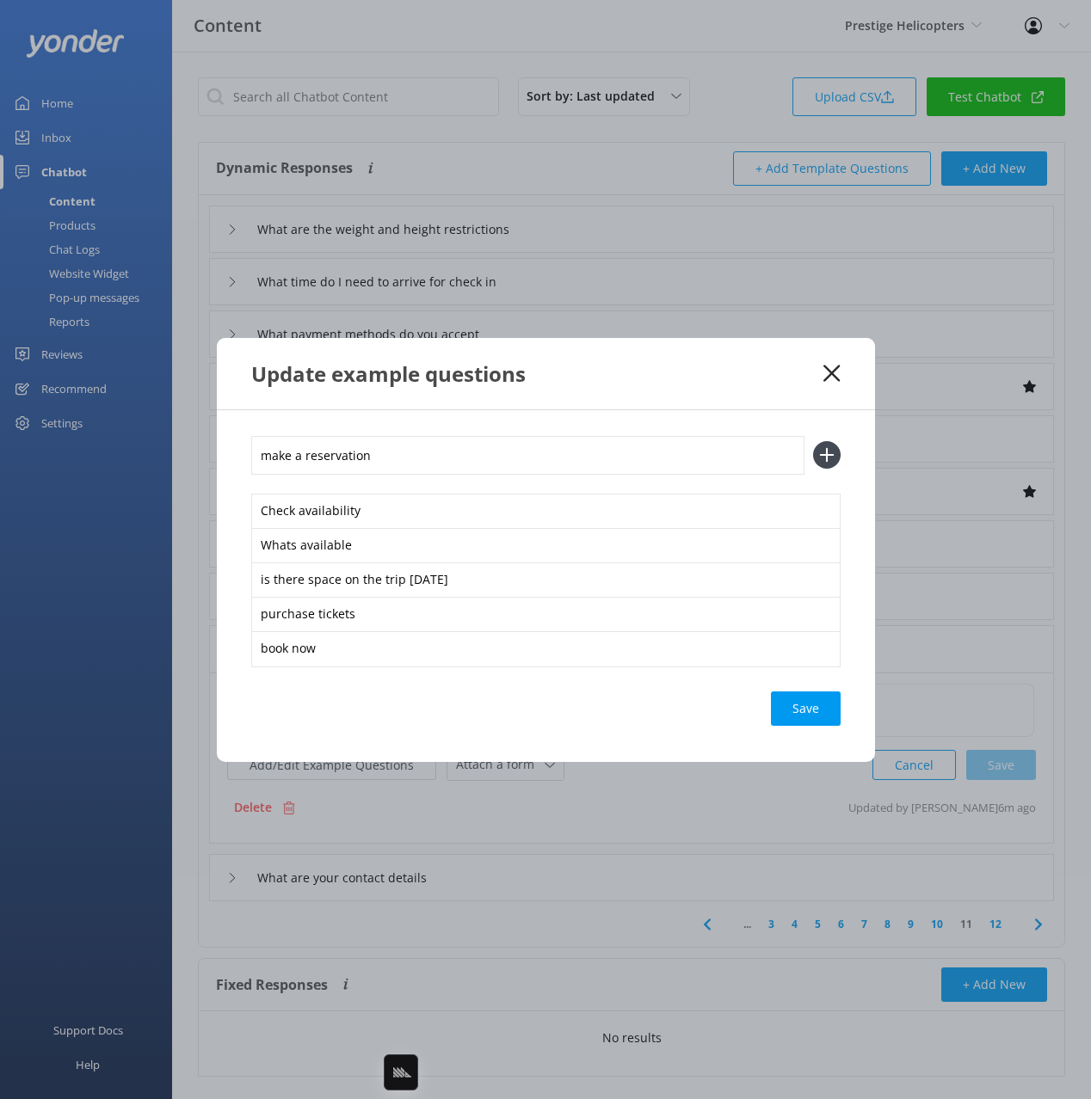
type input "make a reservation"
click at [813, 441] on button at bounding box center [827, 455] width 28 height 28
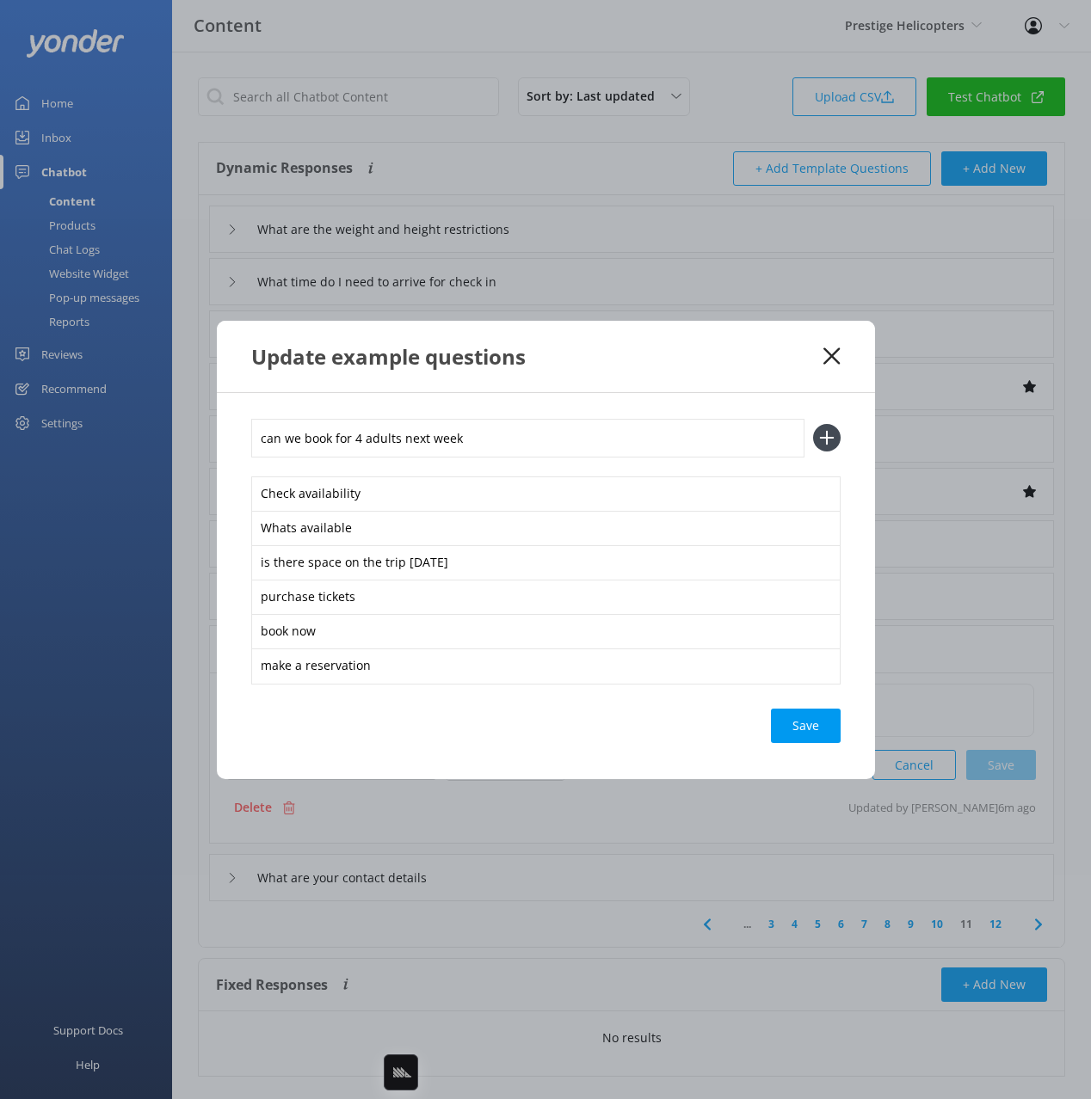
type input "can we book for 4 adults next week"
click at [813, 424] on button at bounding box center [827, 438] width 28 height 28
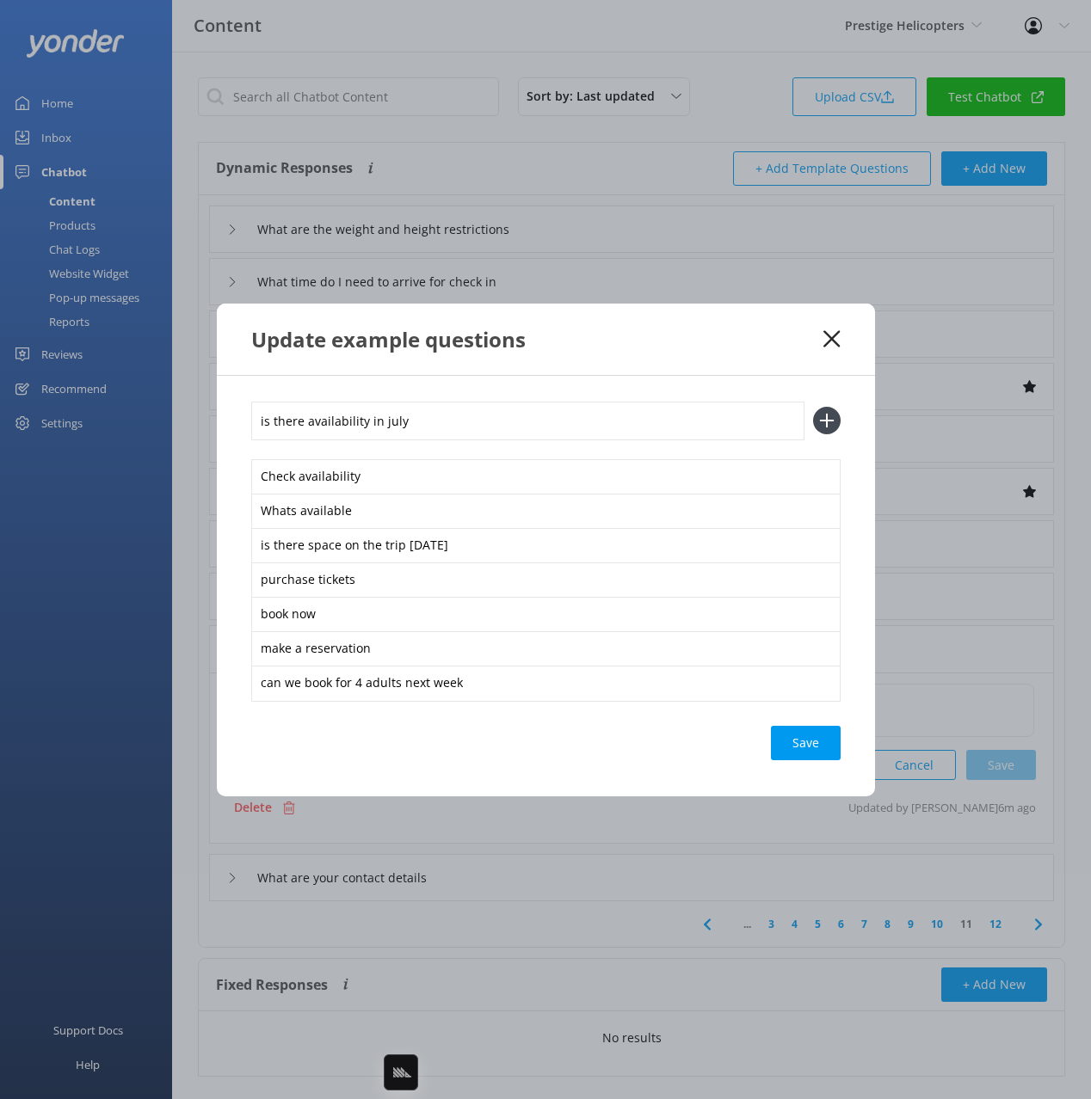
type input "is there availability in july"
click at [813, 407] on button at bounding box center [827, 421] width 28 height 28
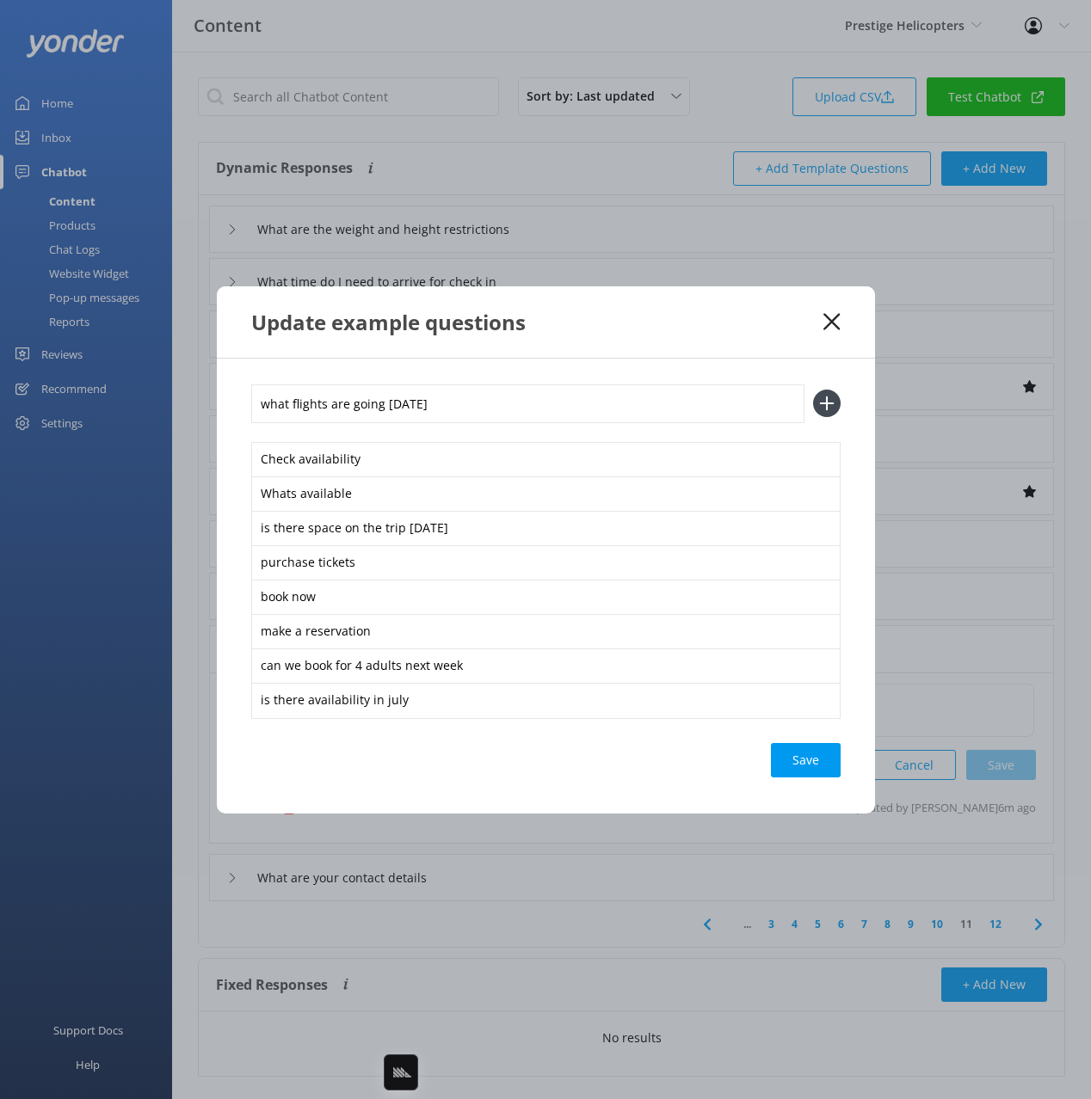
type input "what flights are going [DATE]"
click at [813, 390] on button at bounding box center [827, 404] width 28 height 28
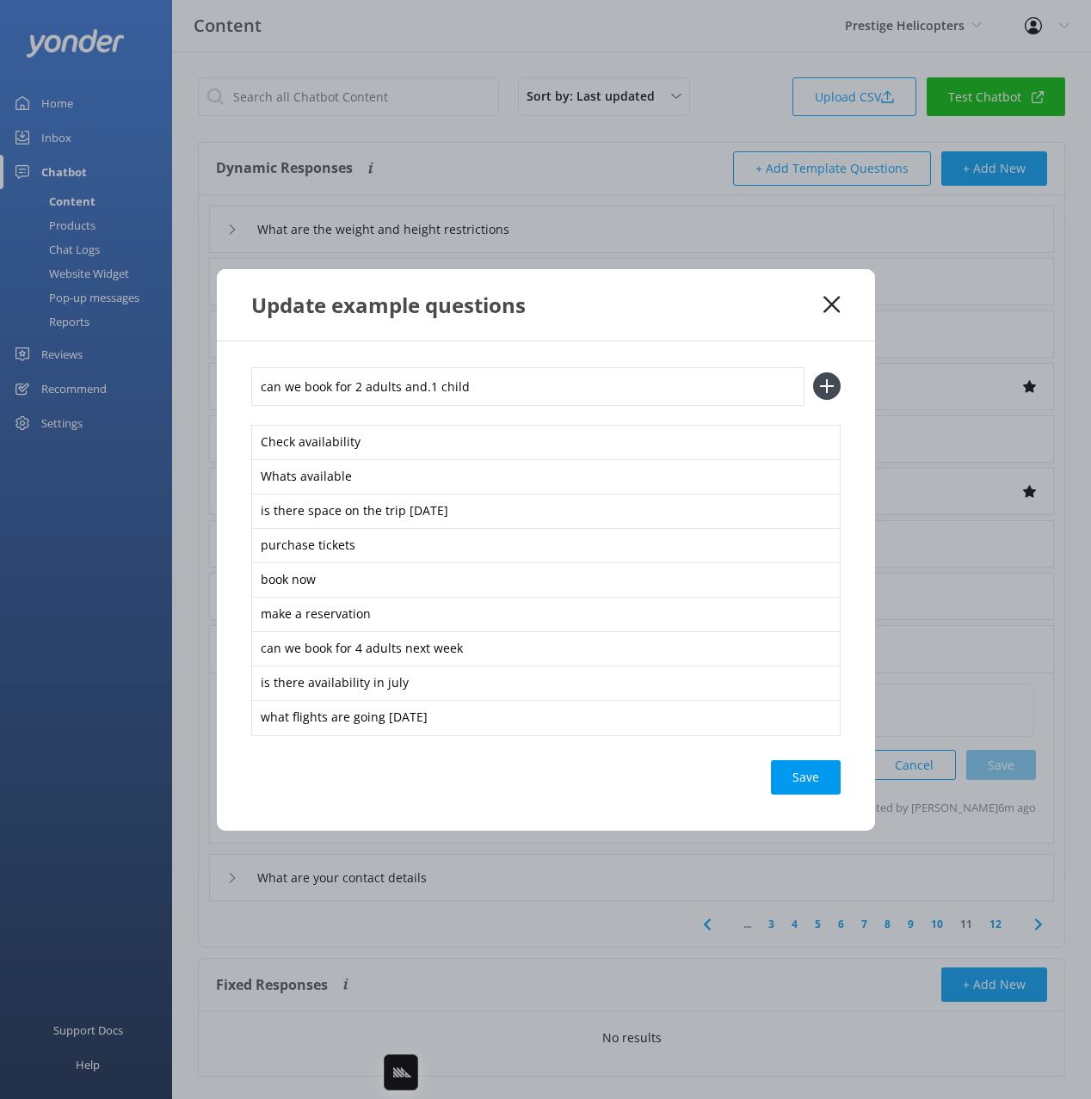
type input "can we book for 2 adults and.1 child"
click at [813, 372] on button at bounding box center [827, 386] width 28 height 28
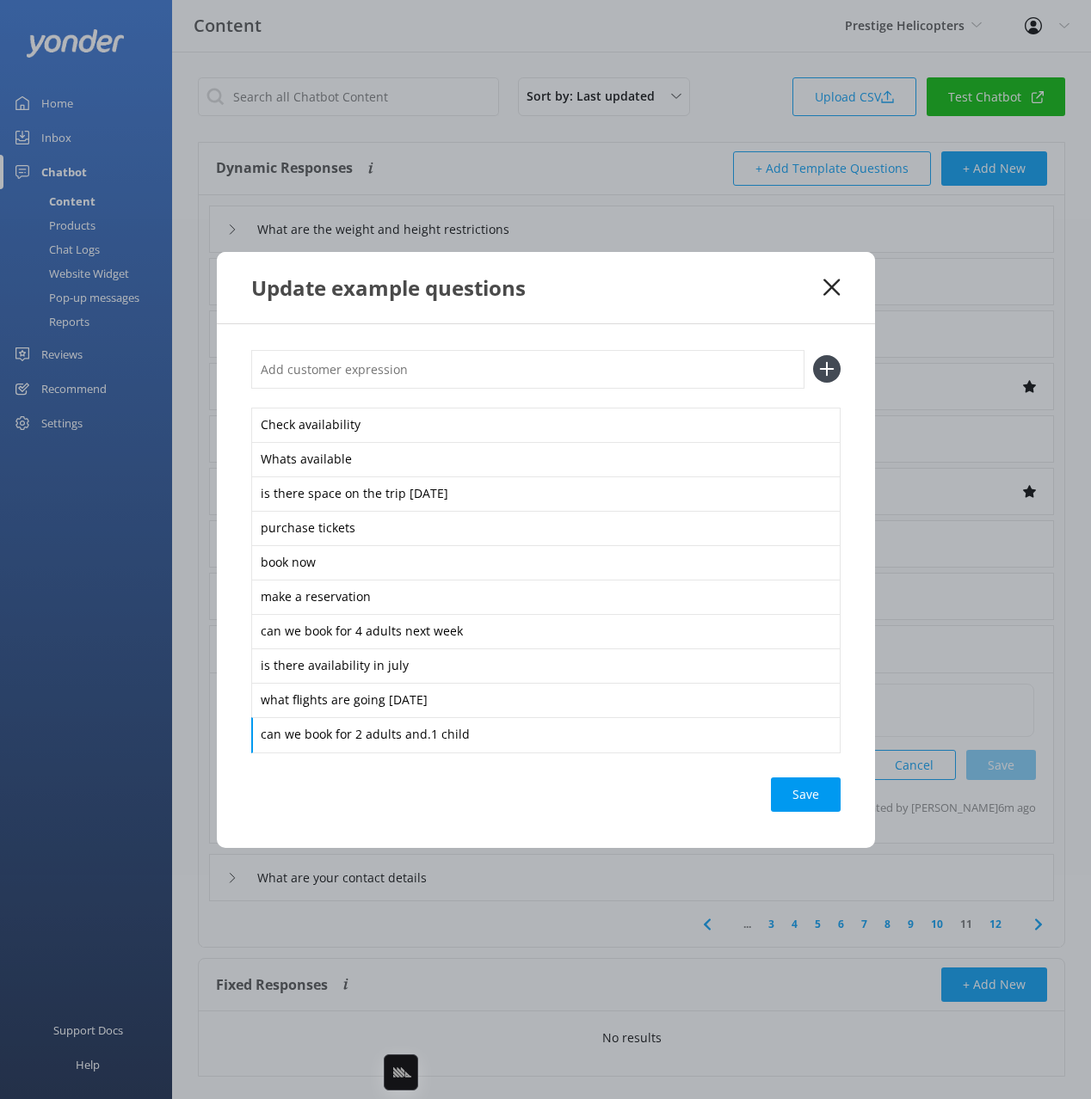
drag, startPoint x: 426, startPoint y: 735, endPoint x: 432, endPoint y: 789, distance: 53.7
click at [426, 736] on div "can we book for 2 adults and.1 child" at bounding box center [545, 735] width 589 height 36
click at [786, 794] on div "Save" at bounding box center [806, 795] width 70 height 34
click at [644, 305] on div "Update example questions" at bounding box center [546, 287] width 658 height 71
drag, startPoint x: 825, startPoint y: 288, endPoint x: 892, endPoint y: 402, distance: 131.9
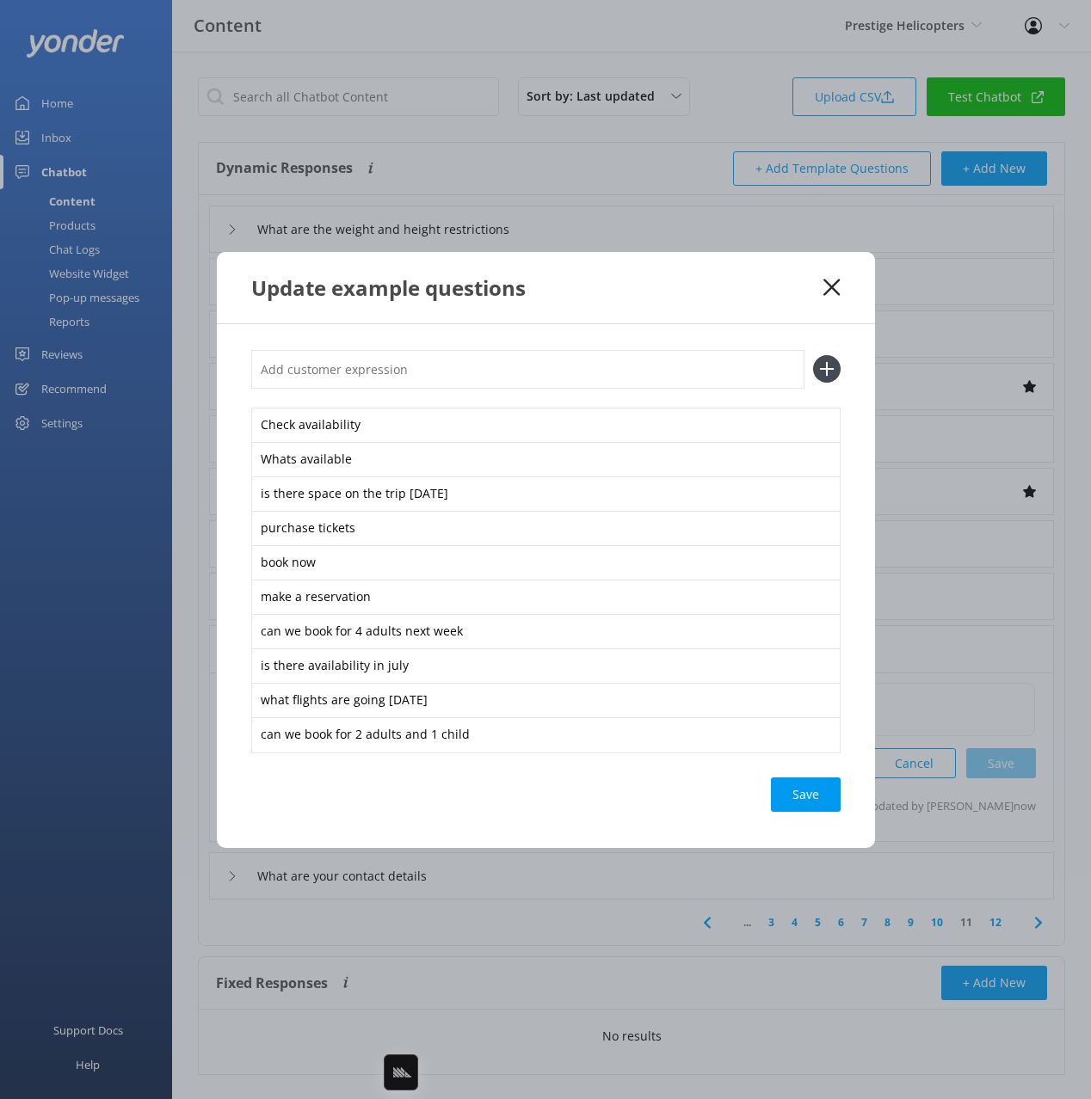
click at [827, 287] on icon at bounding box center [831, 287] width 16 height 17
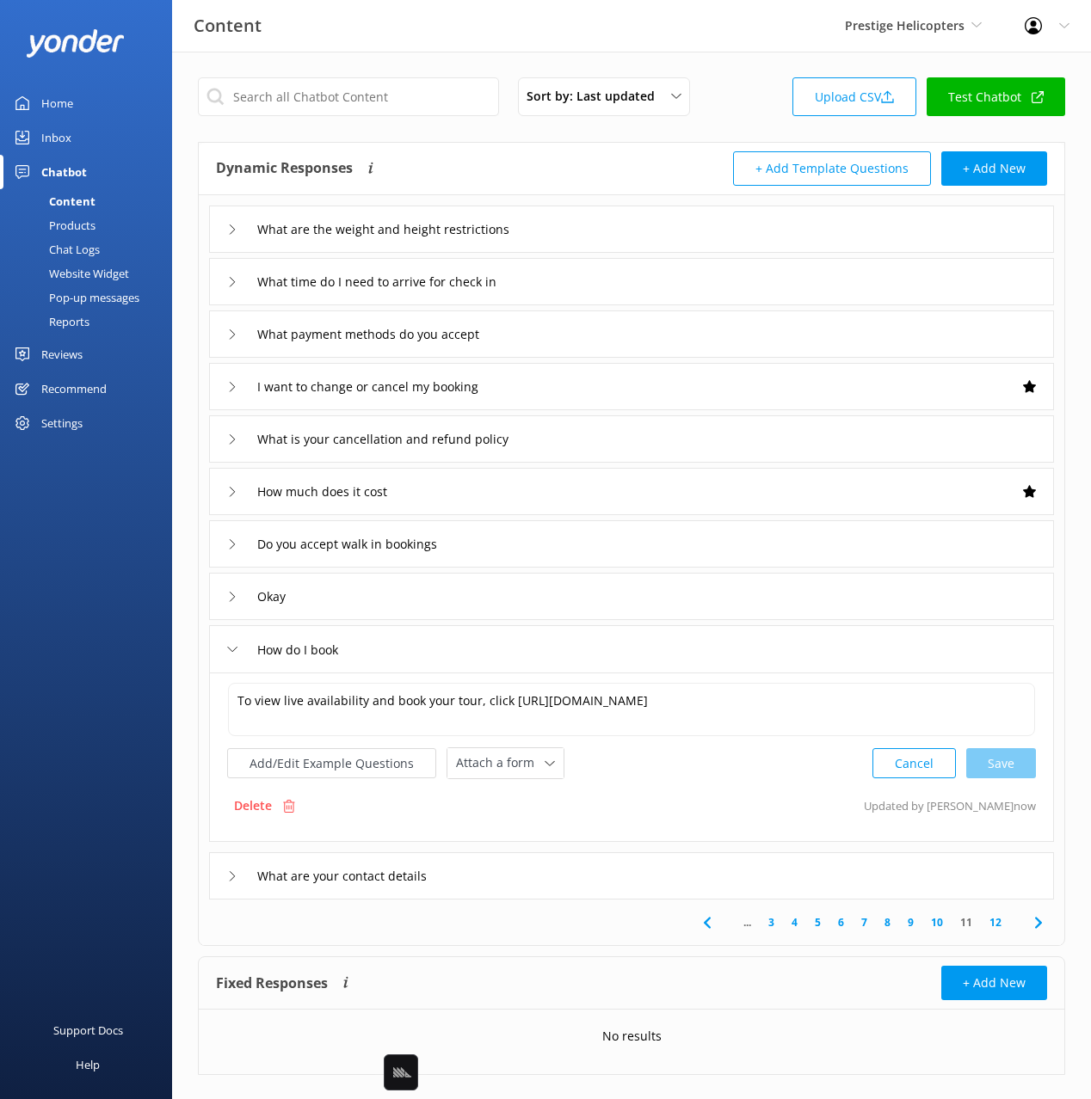
click at [831, 872] on div "What are your contact details" at bounding box center [631, 875] width 845 height 47
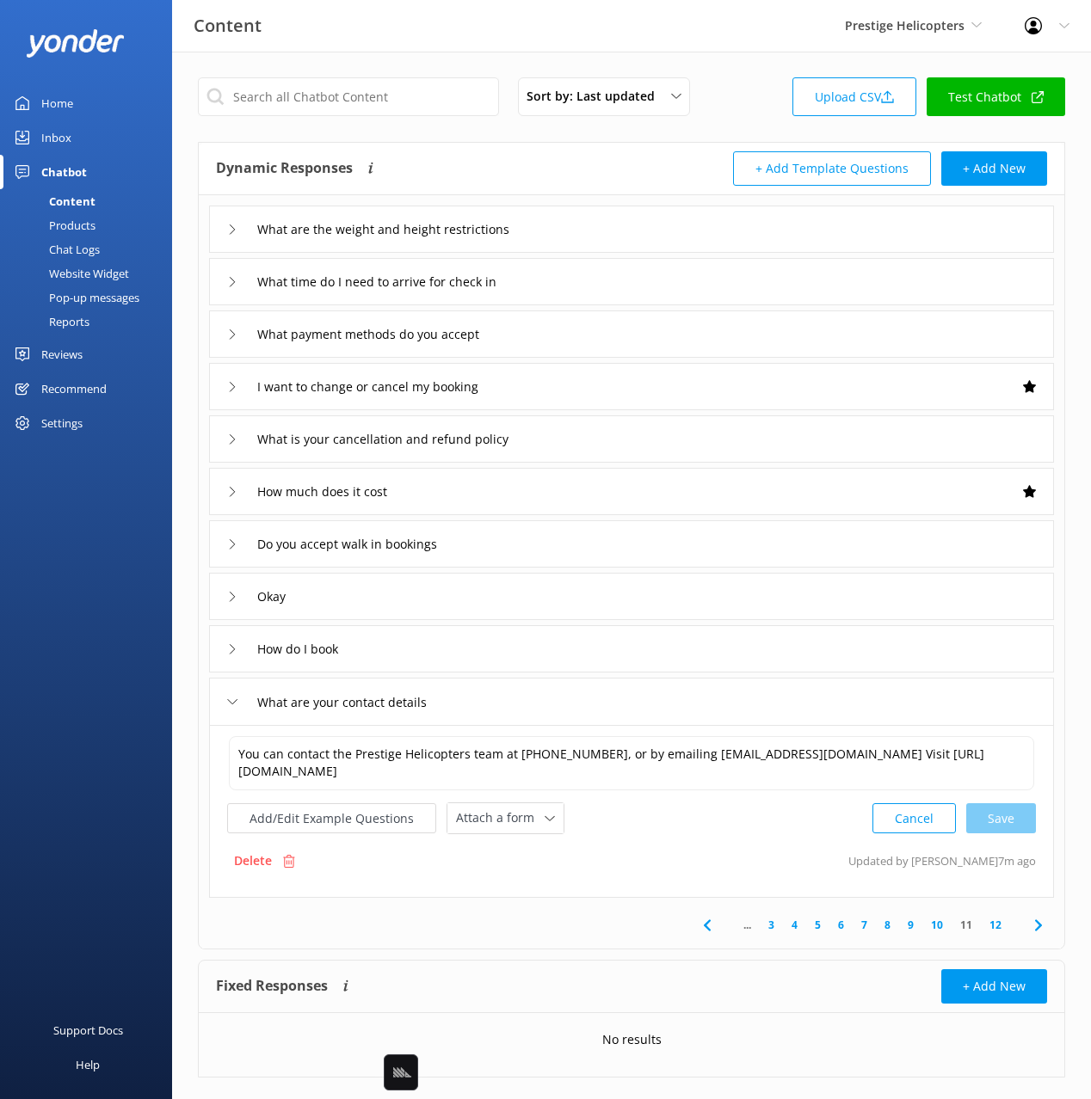
click at [483, 662] on div "How do I book" at bounding box center [631, 648] width 845 height 47
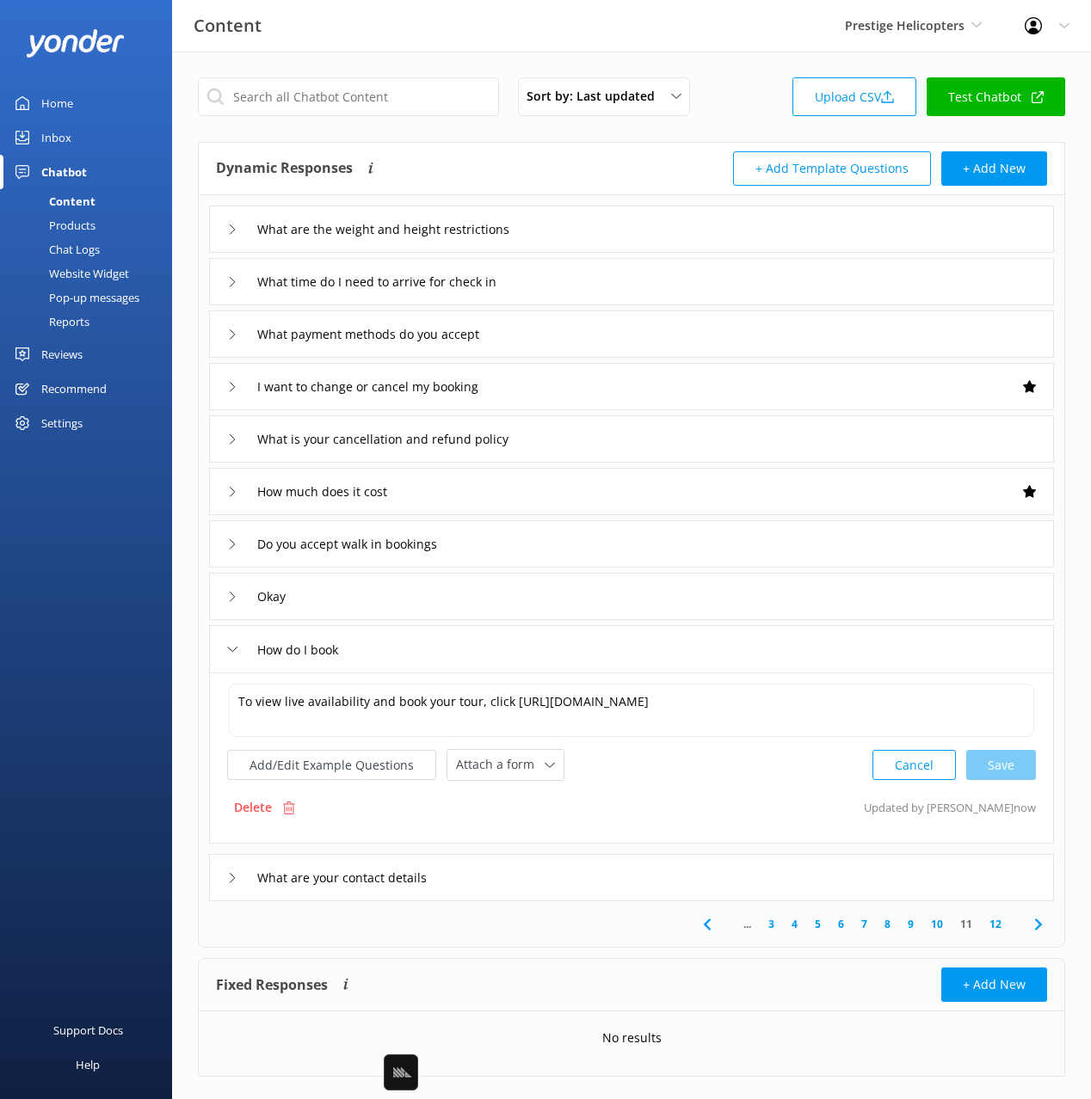
click at [509, 784] on div "To view live availability and book your tour, click [URL][DOMAIN_NAME] To view …" at bounding box center [631, 758] width 845 height 171
drag, startPoint x: 501, startPoint y: 758, endPoint x: 523, endPoint y: 814, distance: 59.9
click at [501, 757] on span "Attach a form" at bounding box center [500, 764] width 89 height 19
click at [534, 843] on div "Check availability" at bounding box center [499, 835] width 85 height 17
click at [573, 876] on div "What are your contact details" at bounding box center [631, 875] width 845 height 47
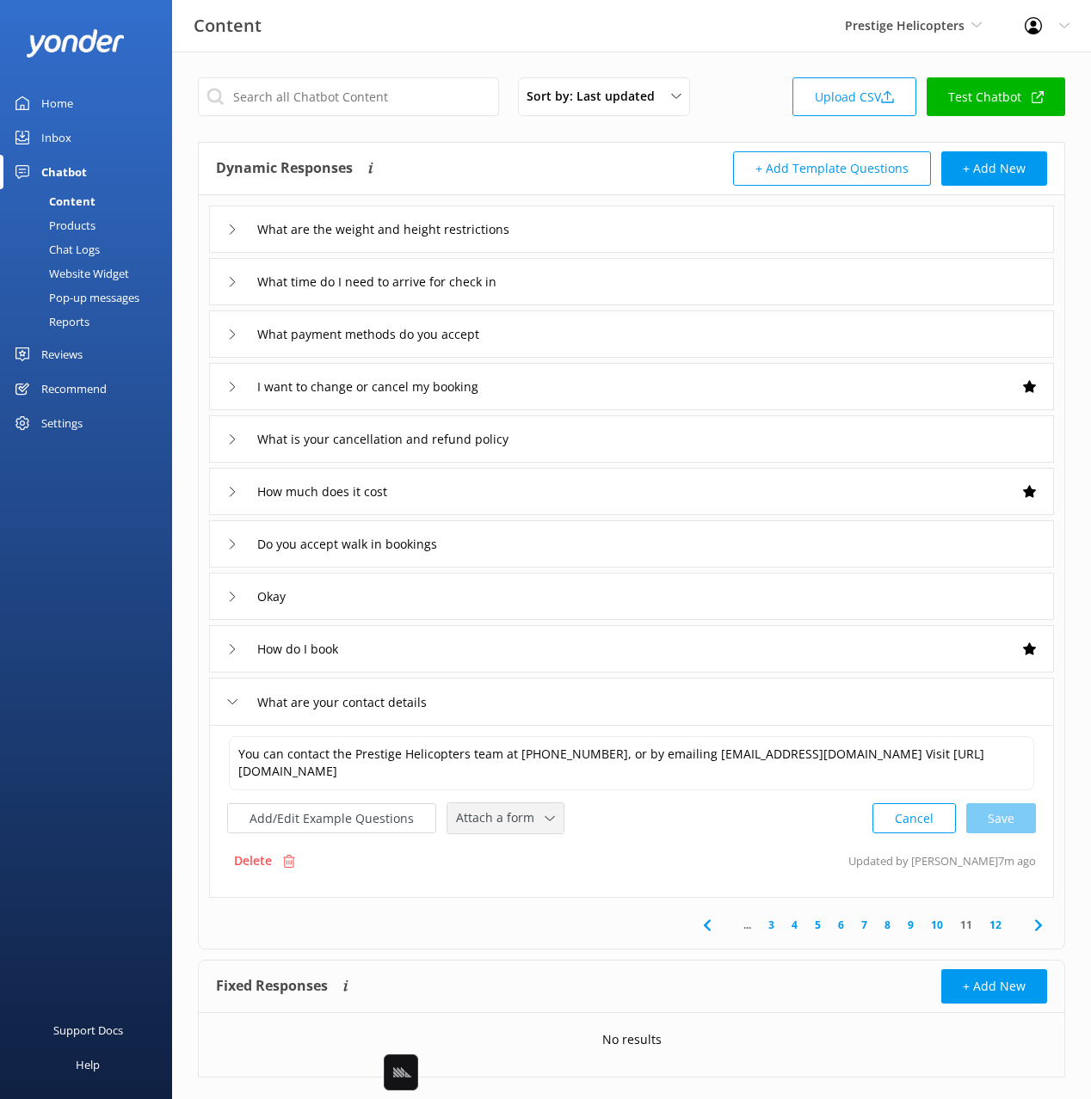
drag, startPoint x: 526, startPoint y: 818, endPoint x: 529, endPoint y: 837, distance: 19.2
click at [526, 819] on span "Attach a form" at bounding box center [500, 818] width 89 height 19
click at [530, 842] on link "Leave contact details" at bounding box center [524, 855] width 153 height 34
click at [1039, 920] on icon at bounding box center [1038, 923] width 21 height 21
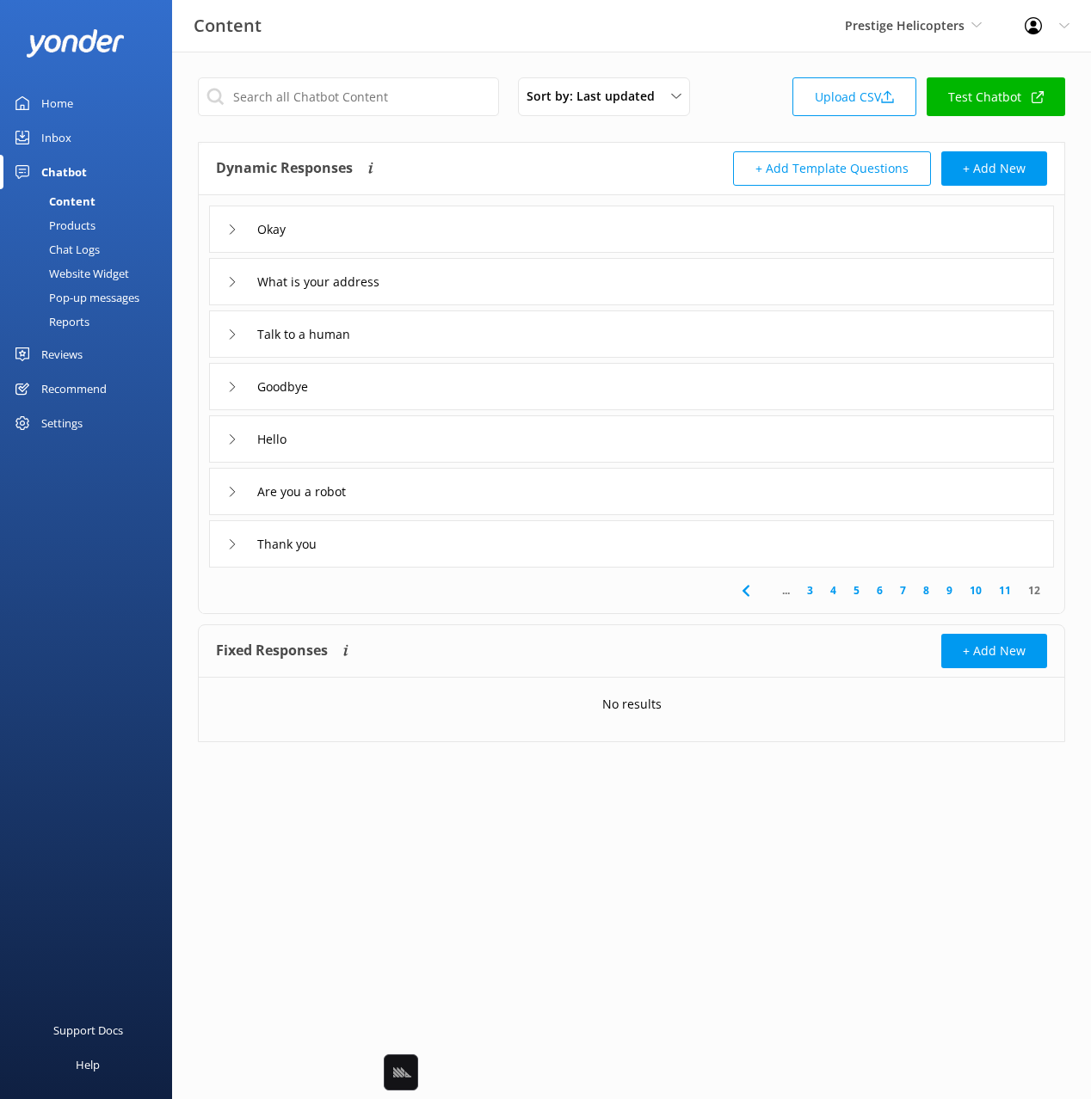
click at [481, 161] on div "Dynamic Responses Dynamic responses rely on the Large Language Model to create …" at bounding box center [423, 168] width 415 height 34
click at [507, 292] on div "What is your address" at bounding box center [631, 281] width 845 height 47
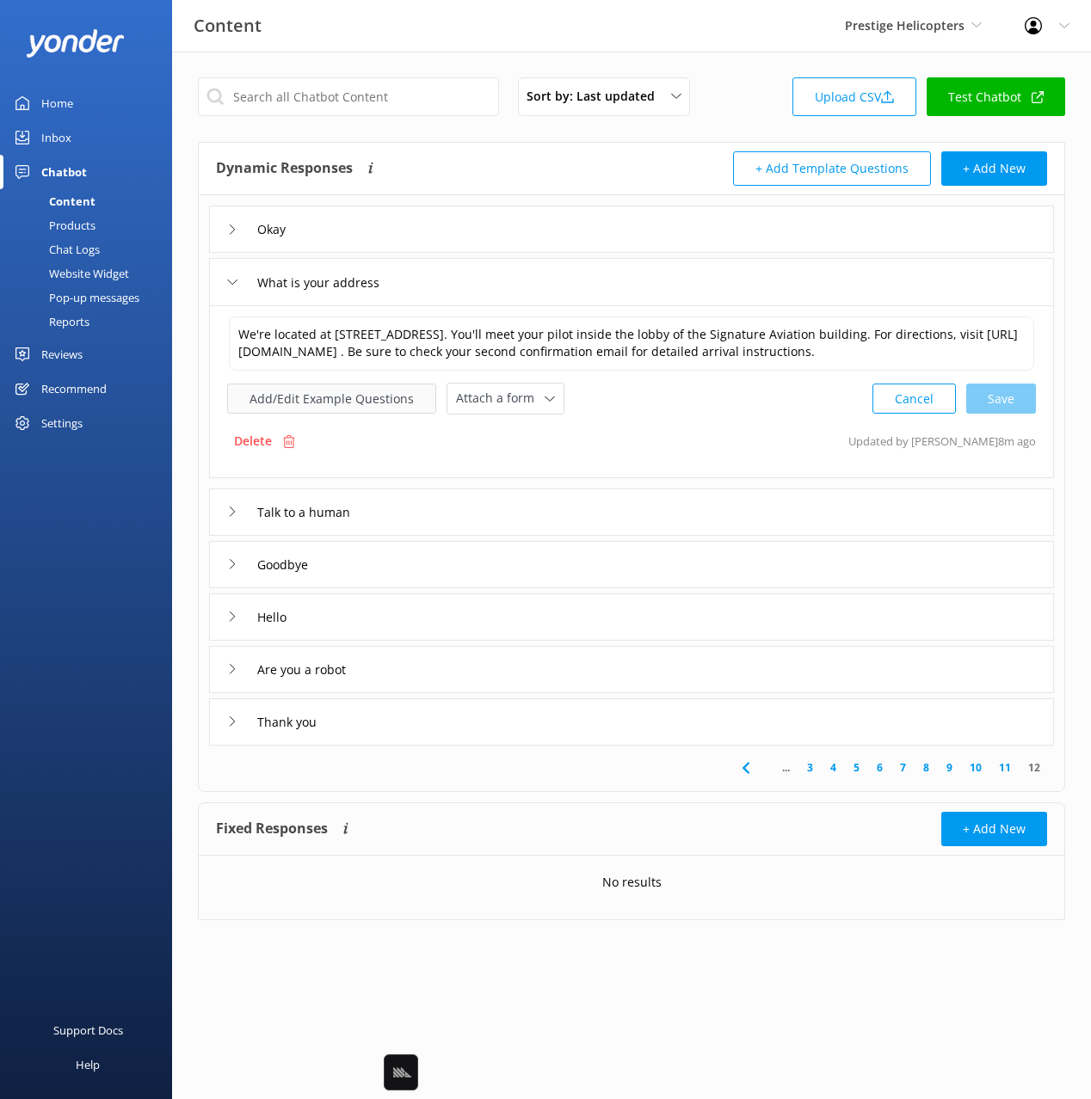
click at [334, 410] on button "Add/Edit Example Questions" at bounding box center [331, 399] width 209 height 30
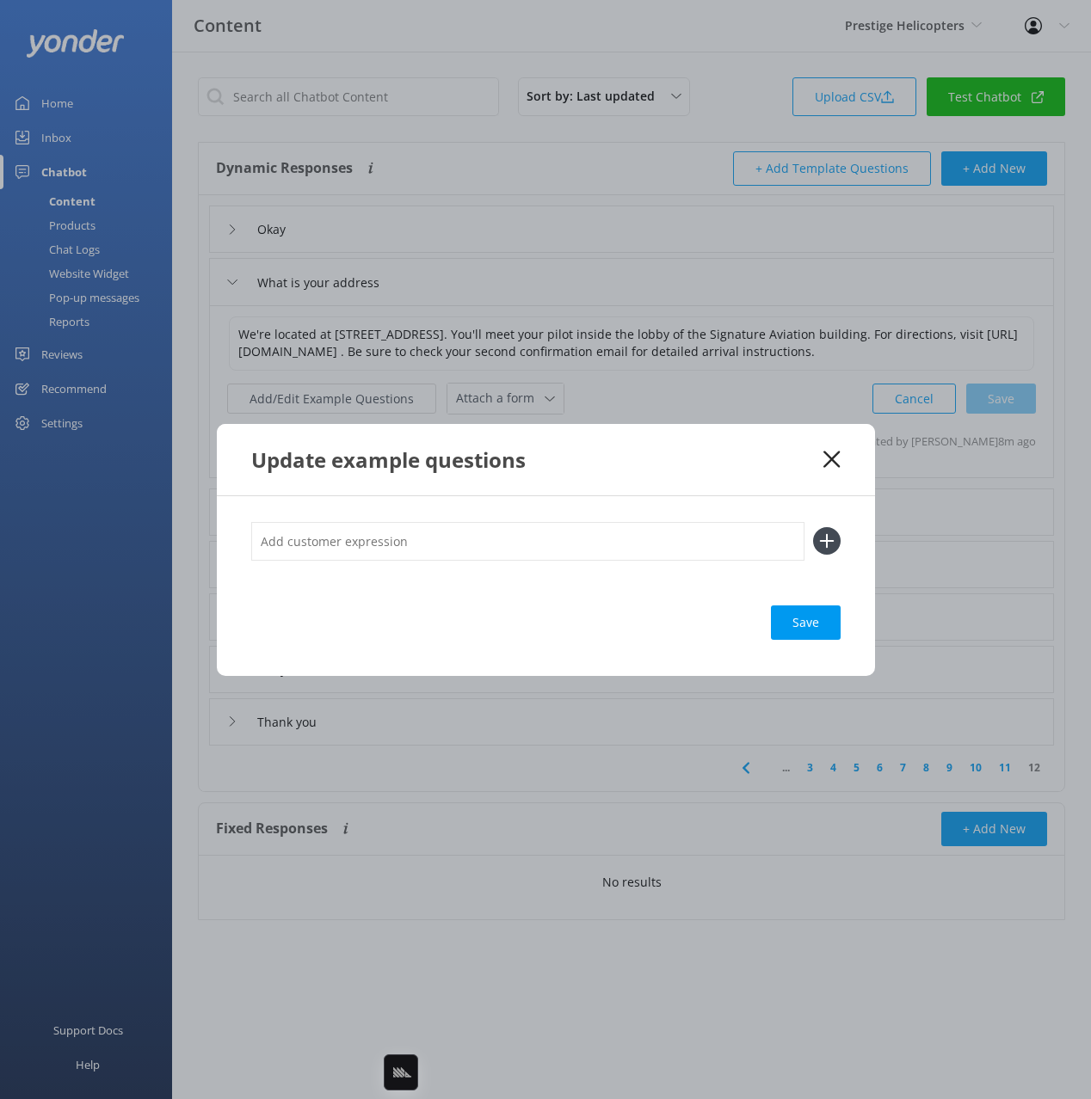
click at [556, 549] on input "text" at bounding box center [527, 541] width 553 height 39
type input "where do we meet"
click at [813, 527] on button at bounding box center [827, 541] width 28 height 28
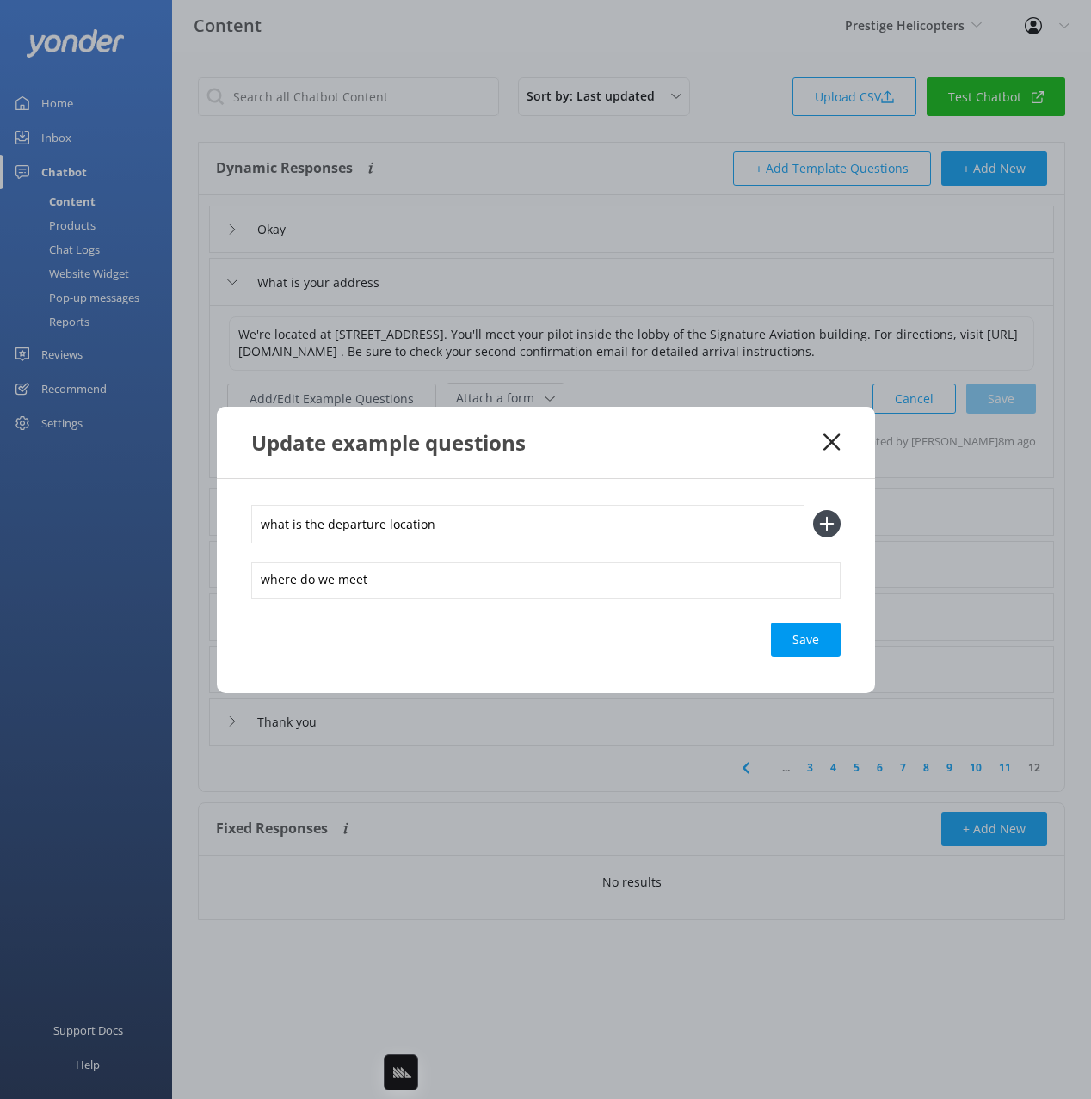
type input "what is the departure location"
click at [813, 510] on button at bounding box center [827, 524] width 28 height 28
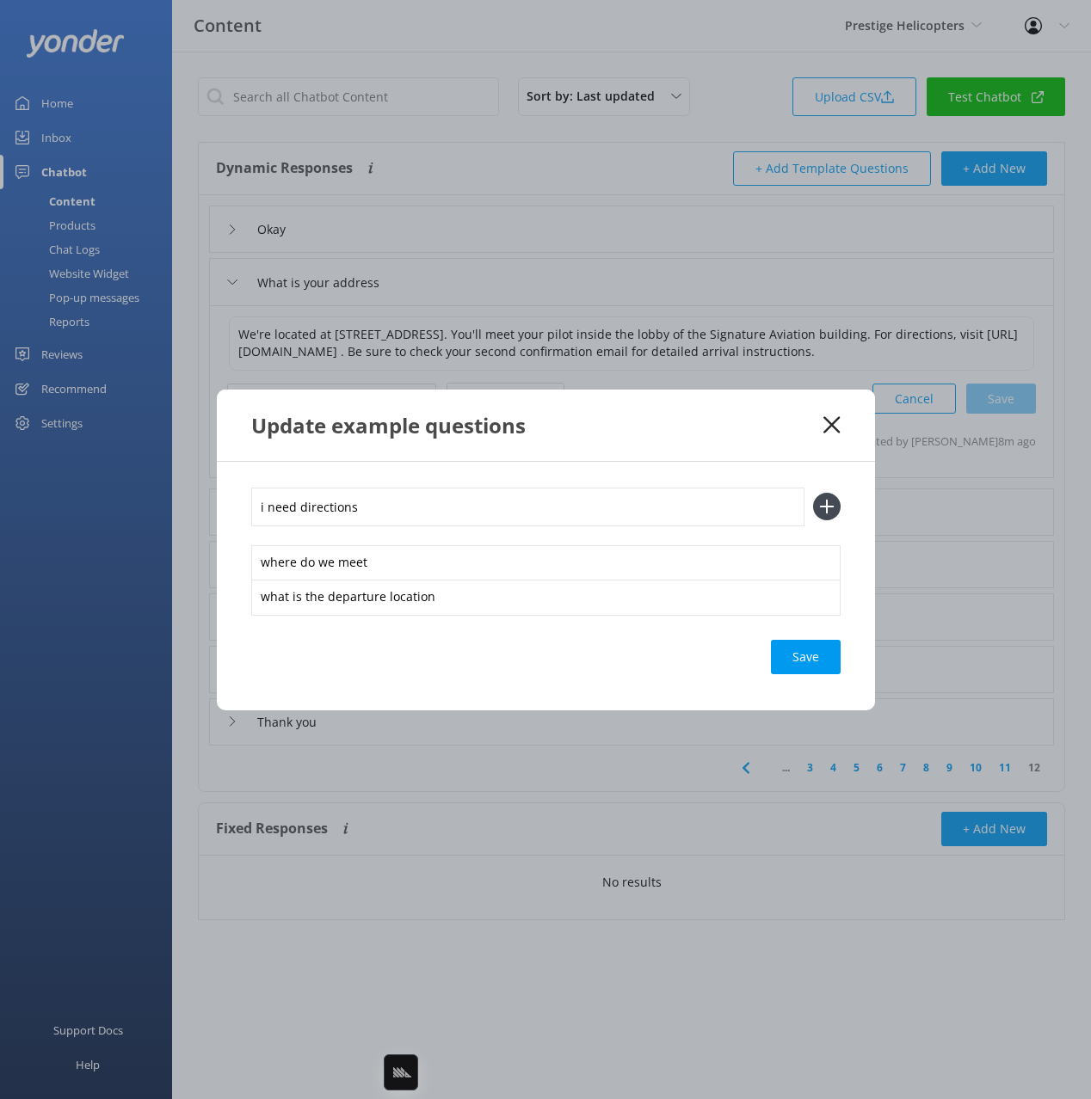
type input "i need directions"
click at [813, 493] on button at bounding box center [827, 507] width 28 height 28
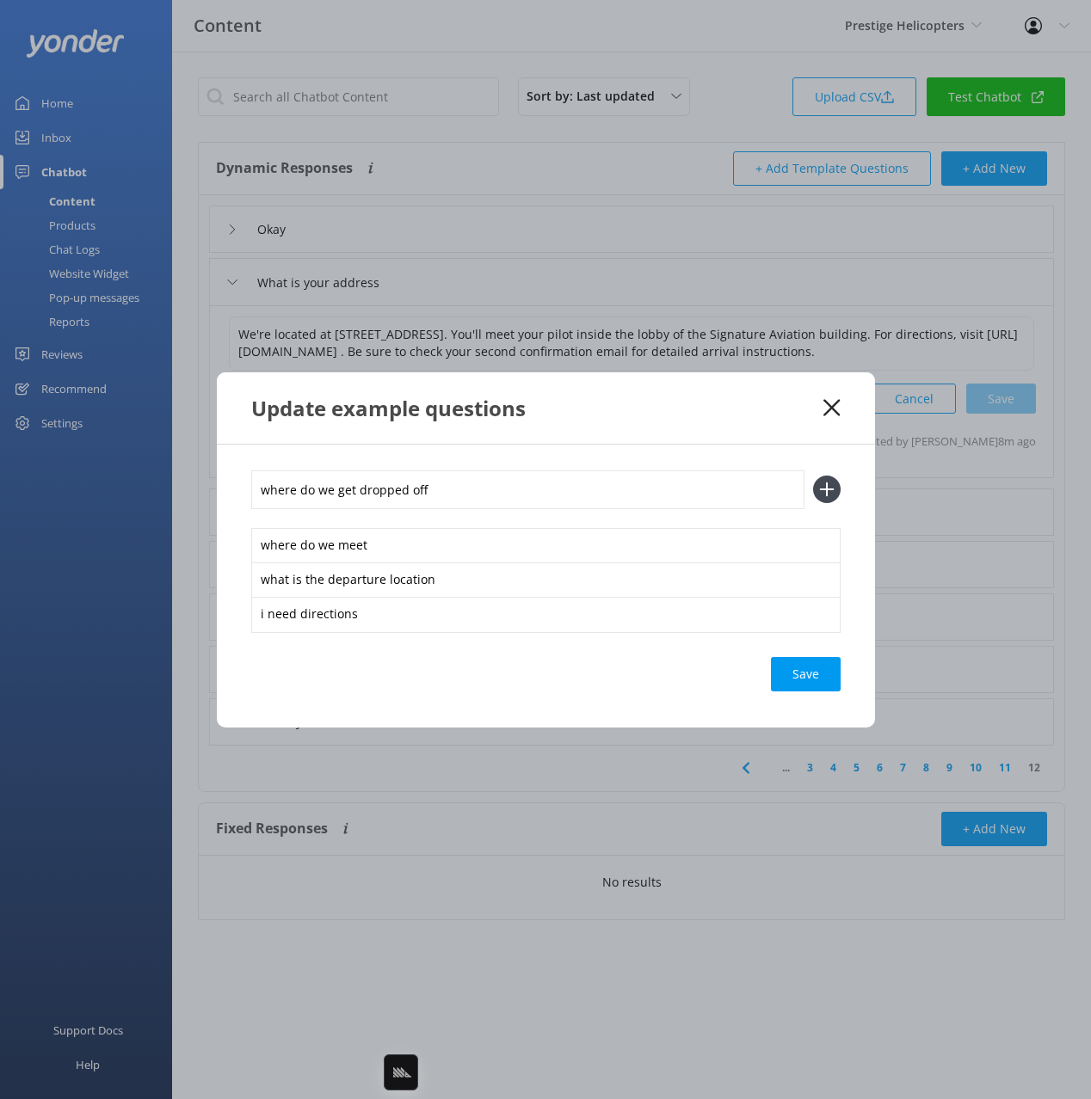
type input "where do we get dropped off"
click at [813, 476] on button at bounding box center [827, 490] width 28 height 28
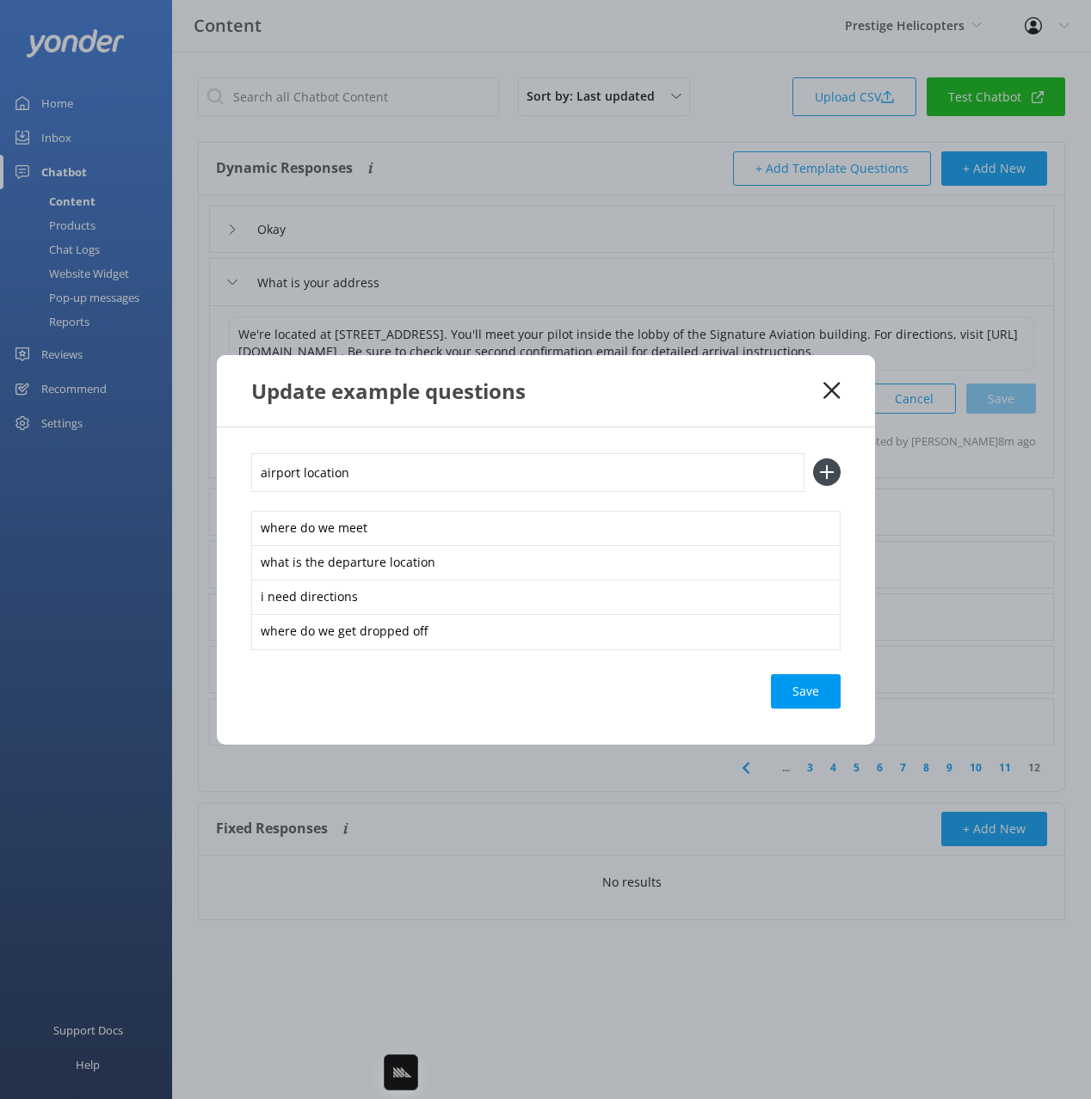
type input "airport location"
click at [813, 458] on button at bounding box center [827, 472] width 28 height 28
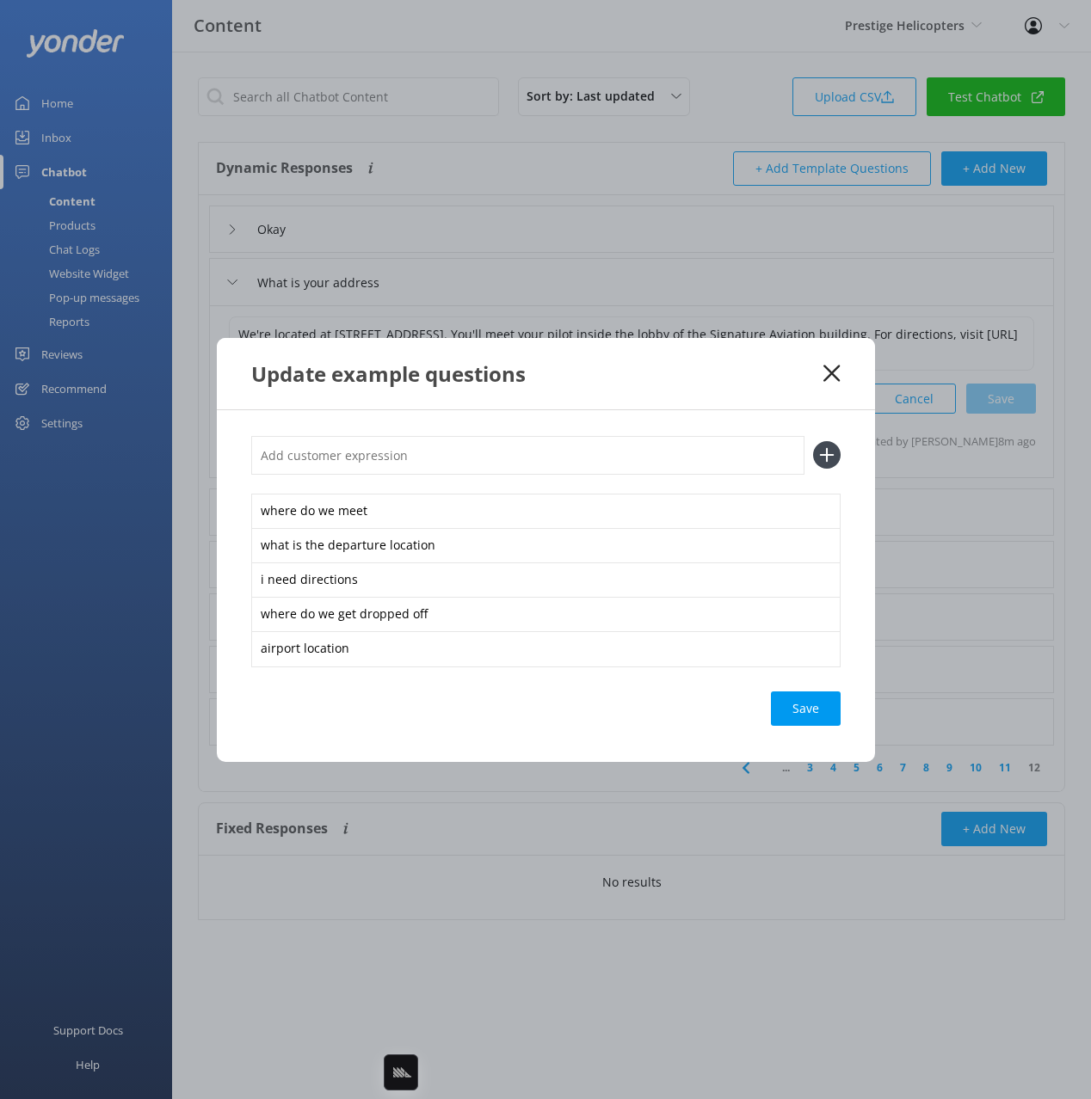
click at [810, 710] on div "Save" at bounding box center [806, 709] width 70 height 34
drag, startPoint x: 812, startPoint y: 707, endPoint x: 768, endPoint y: 385, distance: 324.7
click at [812, 707] on div "Save" at bounding box center [806, 709] width 70 height 34
drag, startPoint x: 769, startPoint y: 385, endPoint x: 789, endPoint y: 381, distance: 20.2
click at [769, 385] on div "Update example questions" at bounding box center [537, 374] width 573 height 28
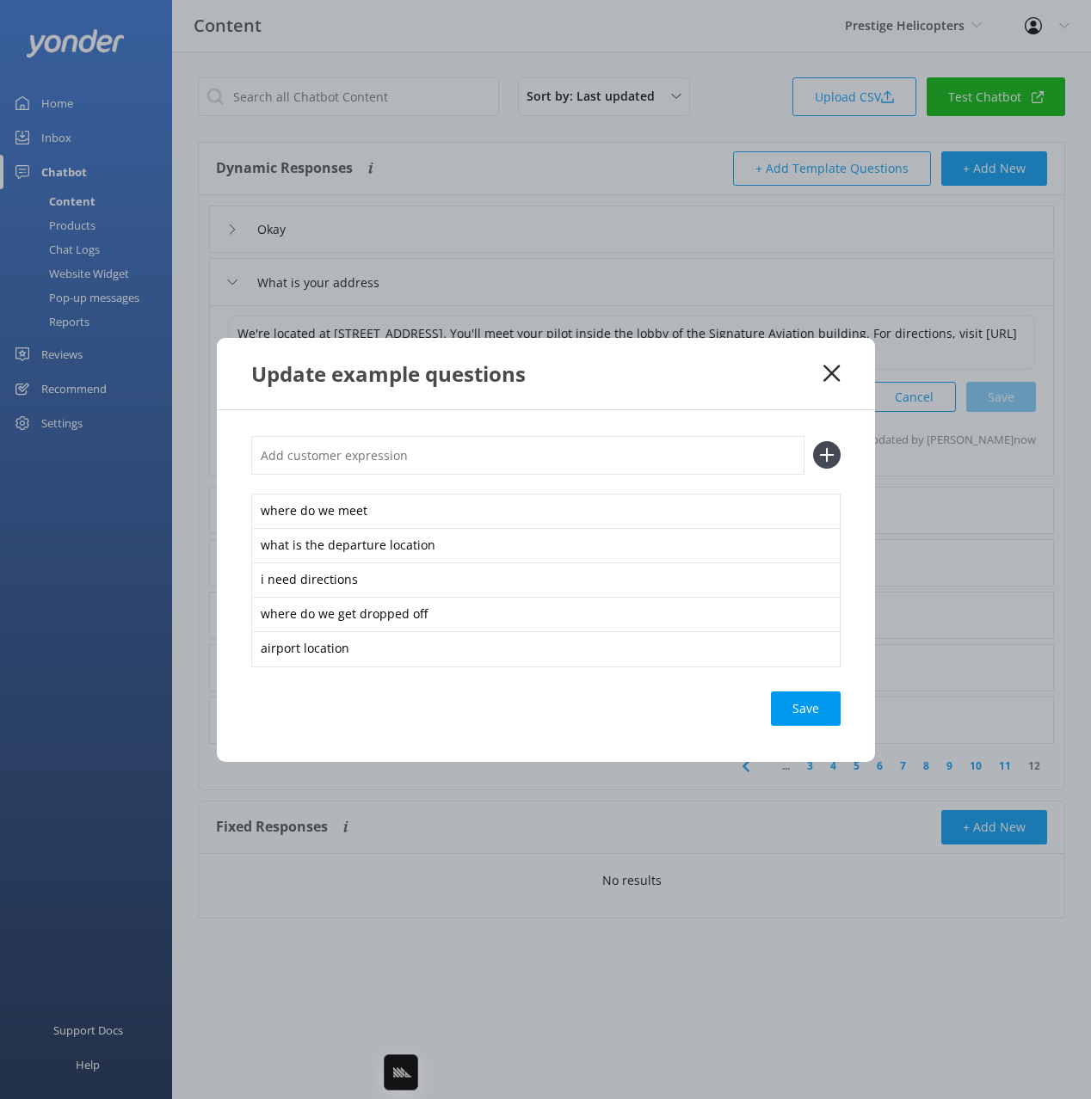
click at [825, 374] on icon at bounding box center [831, 373] width 16 height 17
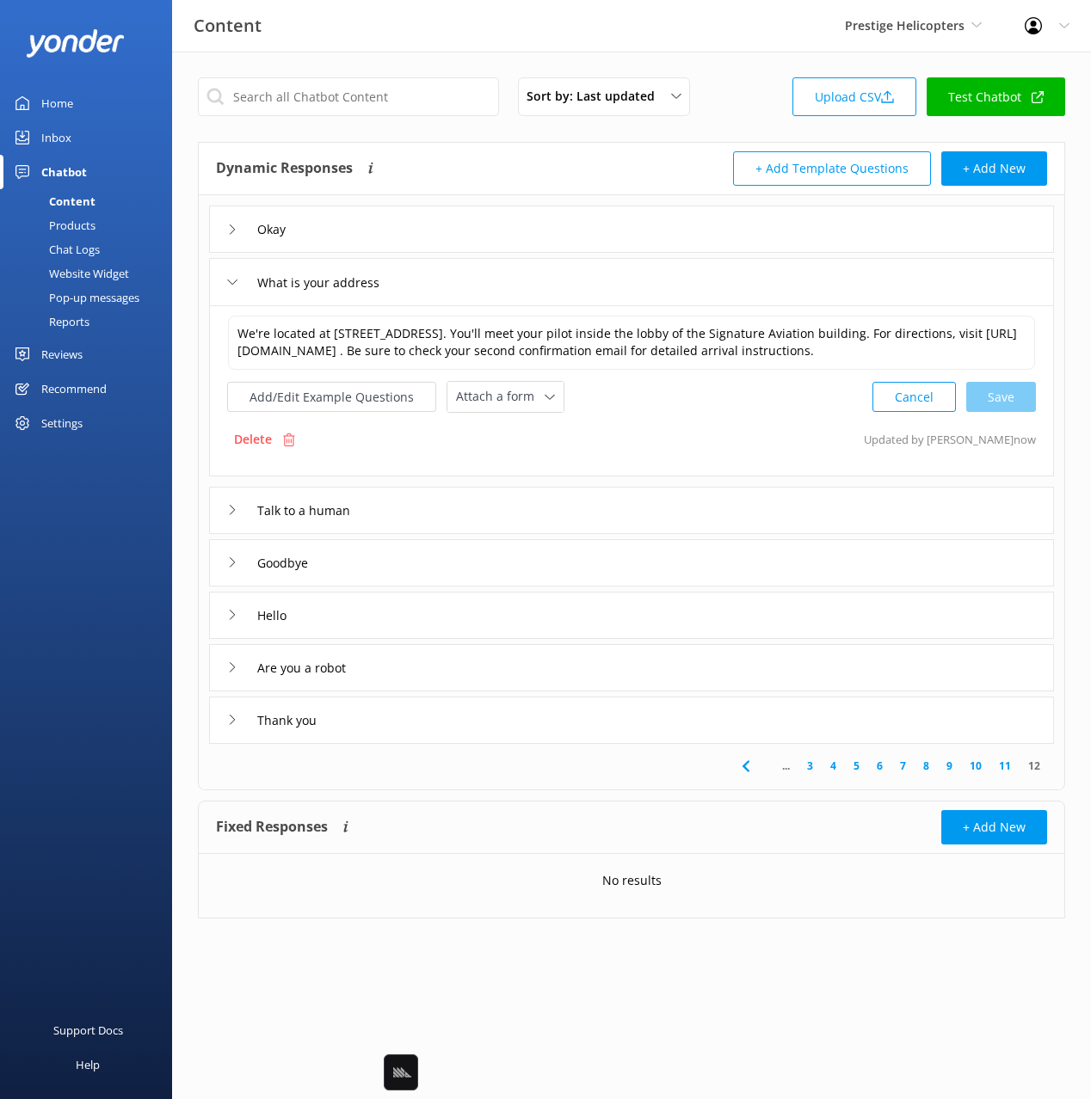
click at [522, 290] on div "What is your address" at bounding box center [631, 281] width 845 height 47
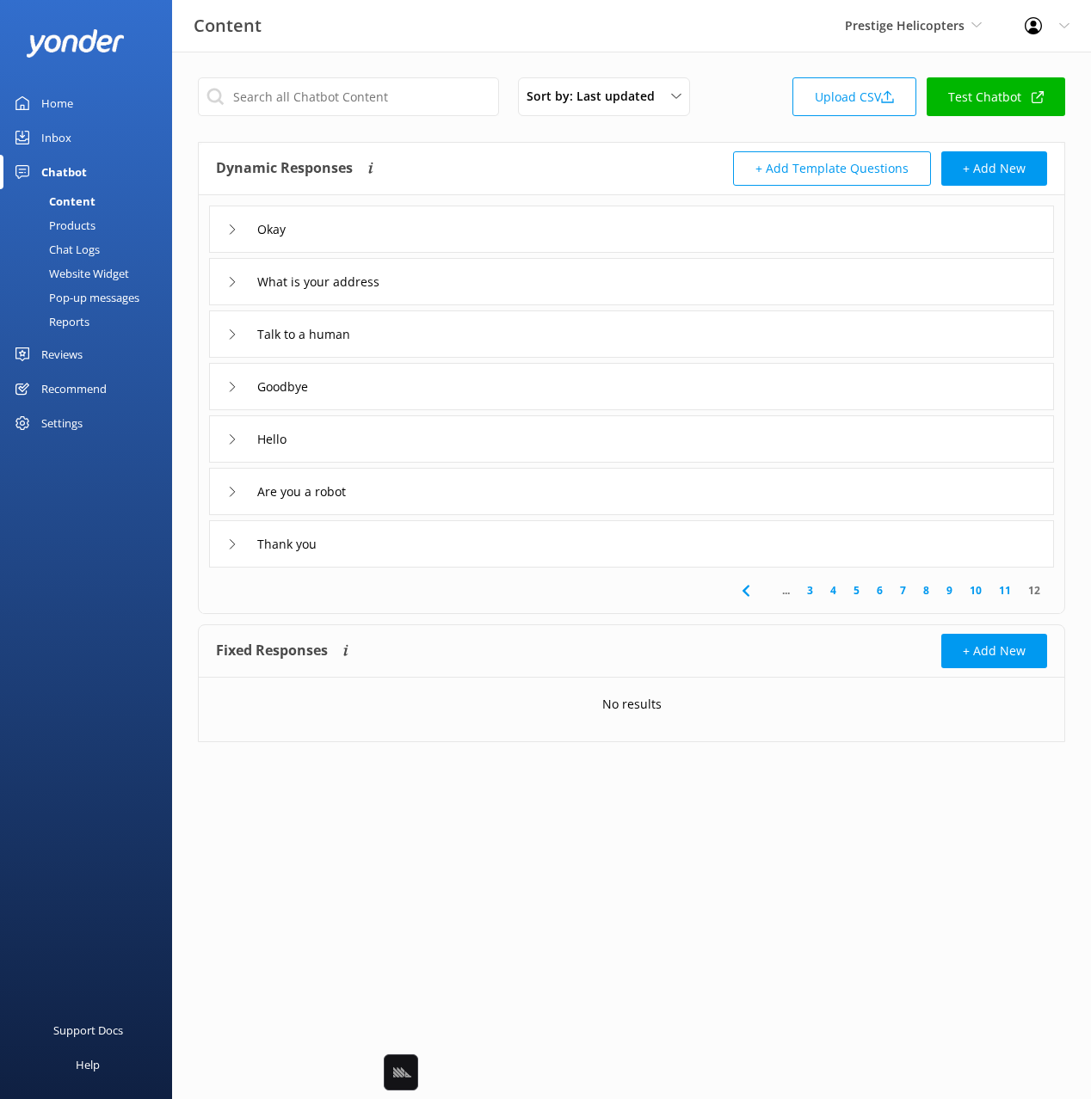
click at [470, 617] on div "Sort by: Last updated Title Last updated Upload CSV Test Chatbot Dynamic Respon…" at bounding box center [631, 423] width 919 height 742
click at [427, 327] on div "Talk to a human" at bounding box center [631, 334] width 845 height 47
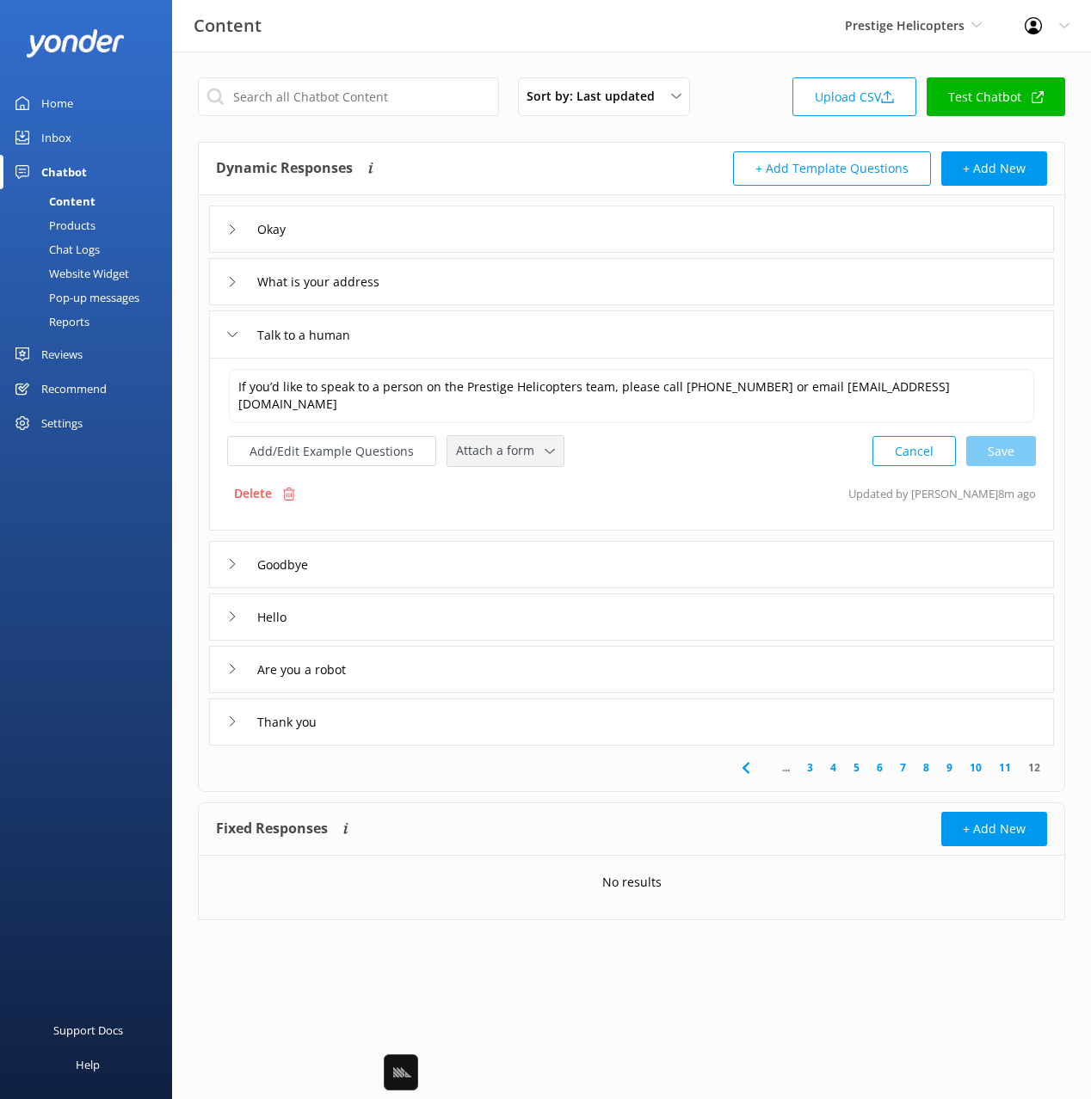
click at [495, 453] on span "Attach a form" at bounding box center [500, 450] width 89 height 19
click at [501, 483] on div "Leave contact details" at bounding box center [509, 487] width 105 height 17
drag, startPoint x: 464, startPoint y: 772, endPoint x: 466, endPoint y: 527, distance: 245.2
click at [464, 769] on div "... 3 4 5 6 7 8 9 10 11 12" at bounding box center [631, 767] width 858 height 46
click at [362, 452] on button "Add/Edit Example Questions" at bounding box center [331, 449] width 209 height 30
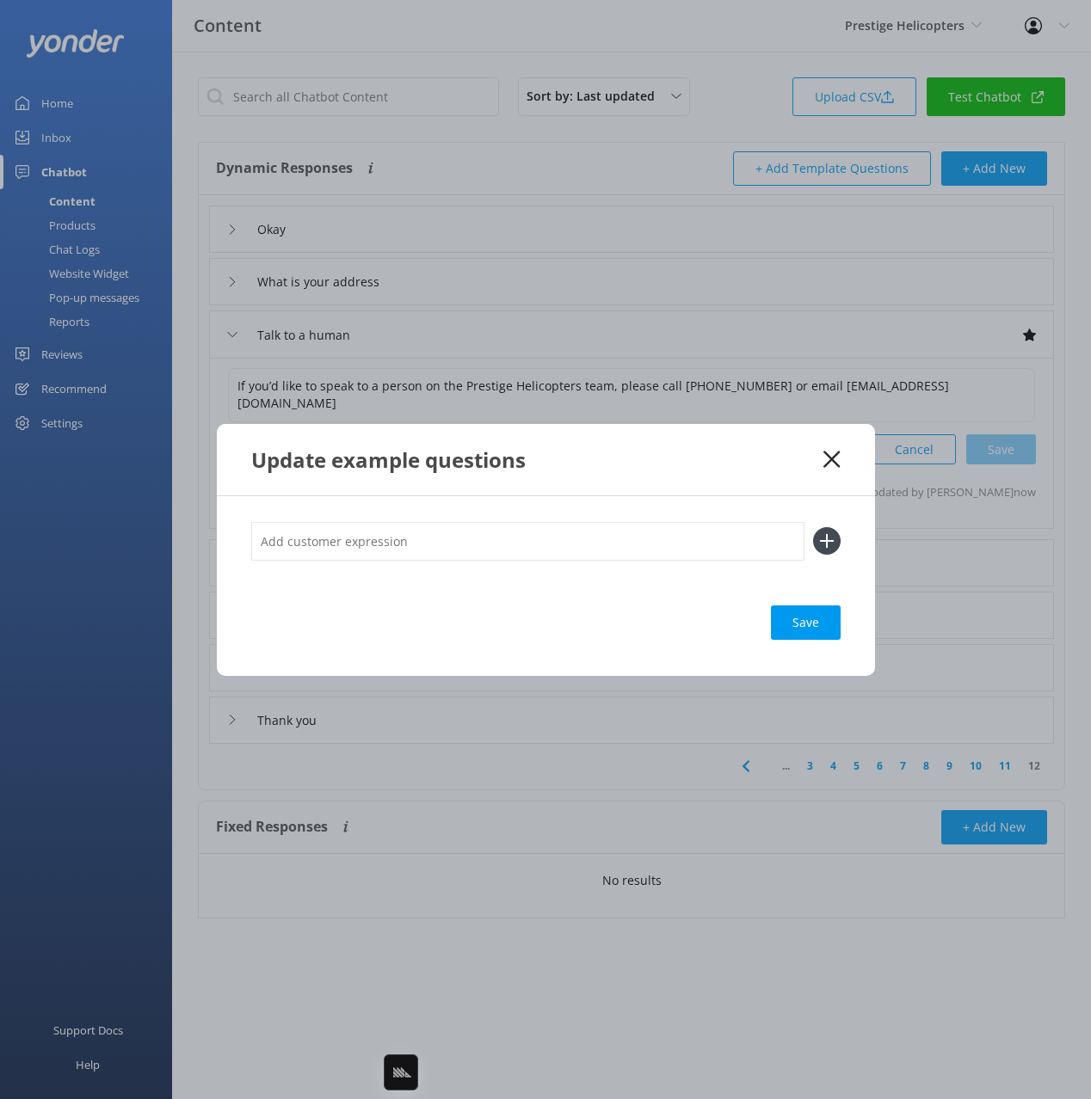
click at [514, 552] on input "text" at bounding box center [527, 541] width 553 height 39
type input "agent"
click at [813, 527] on button at bounding box center [827, 541] width 28 height 28
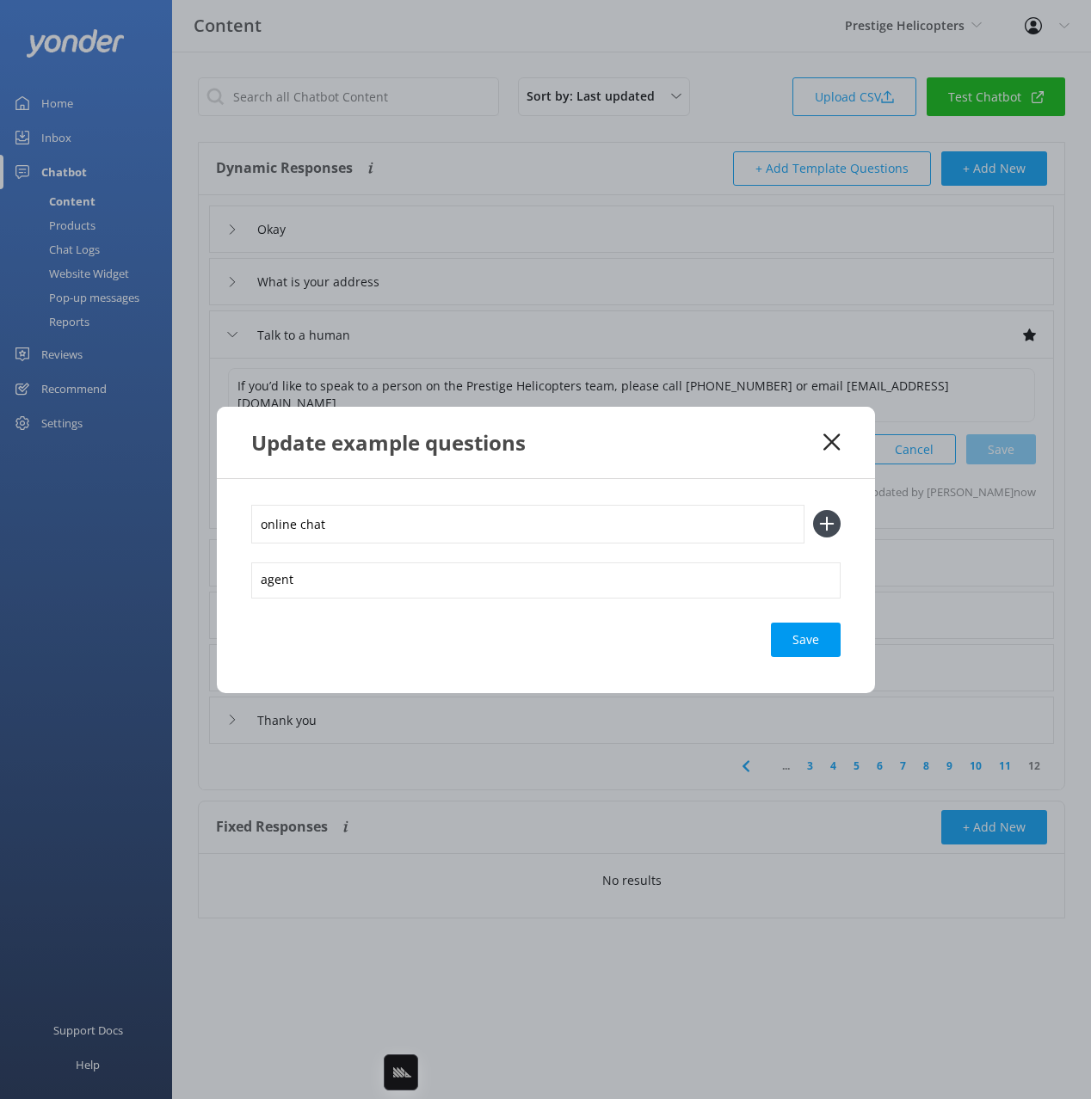
type input "online chat"
click at [813, 510] on button at bounding box center [827, 524] width 28 height 28
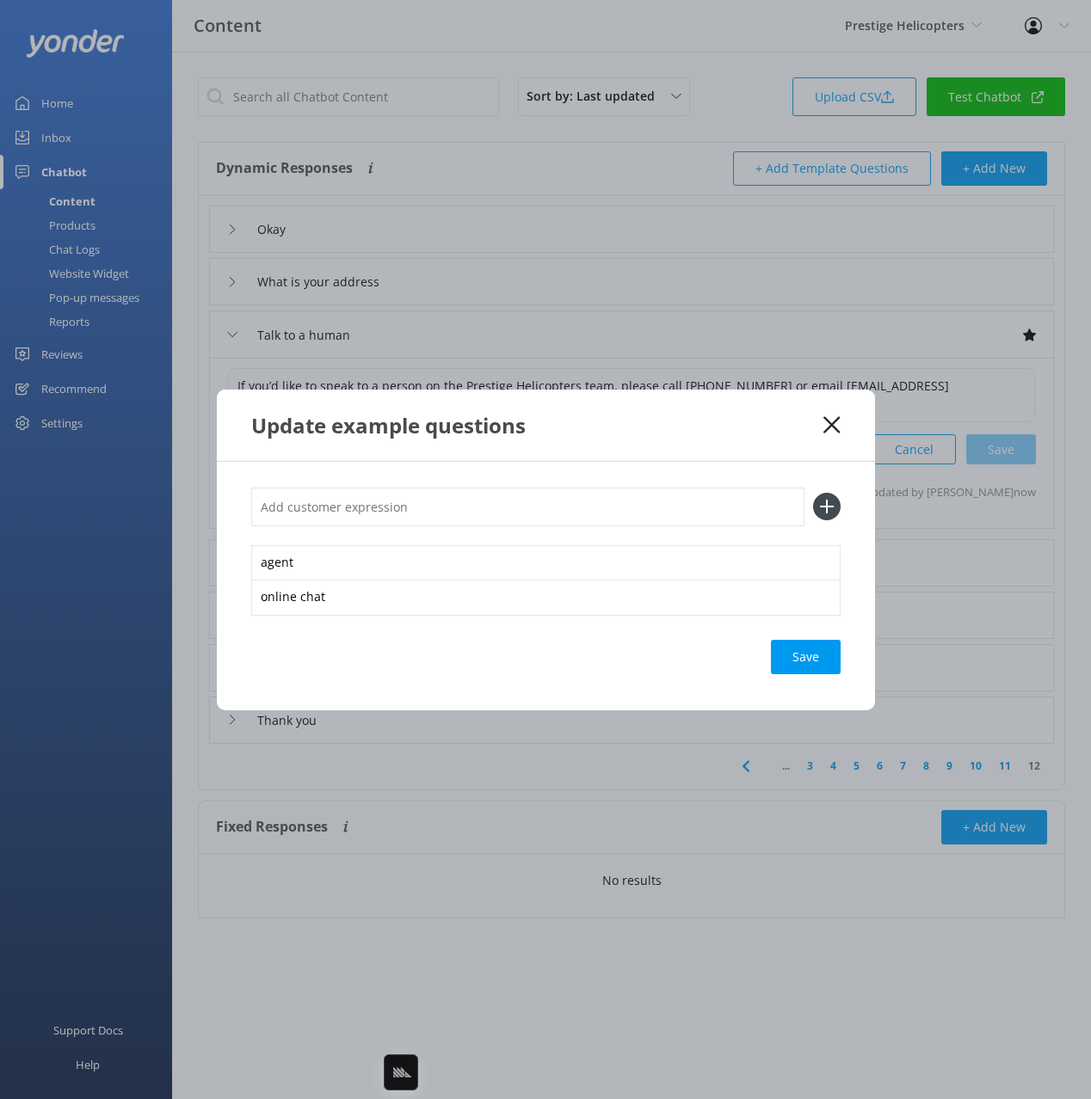
type input "h"
type input "i need help"
click at [813, 493] on button at bounding box center [827, 507] width 28 height 28
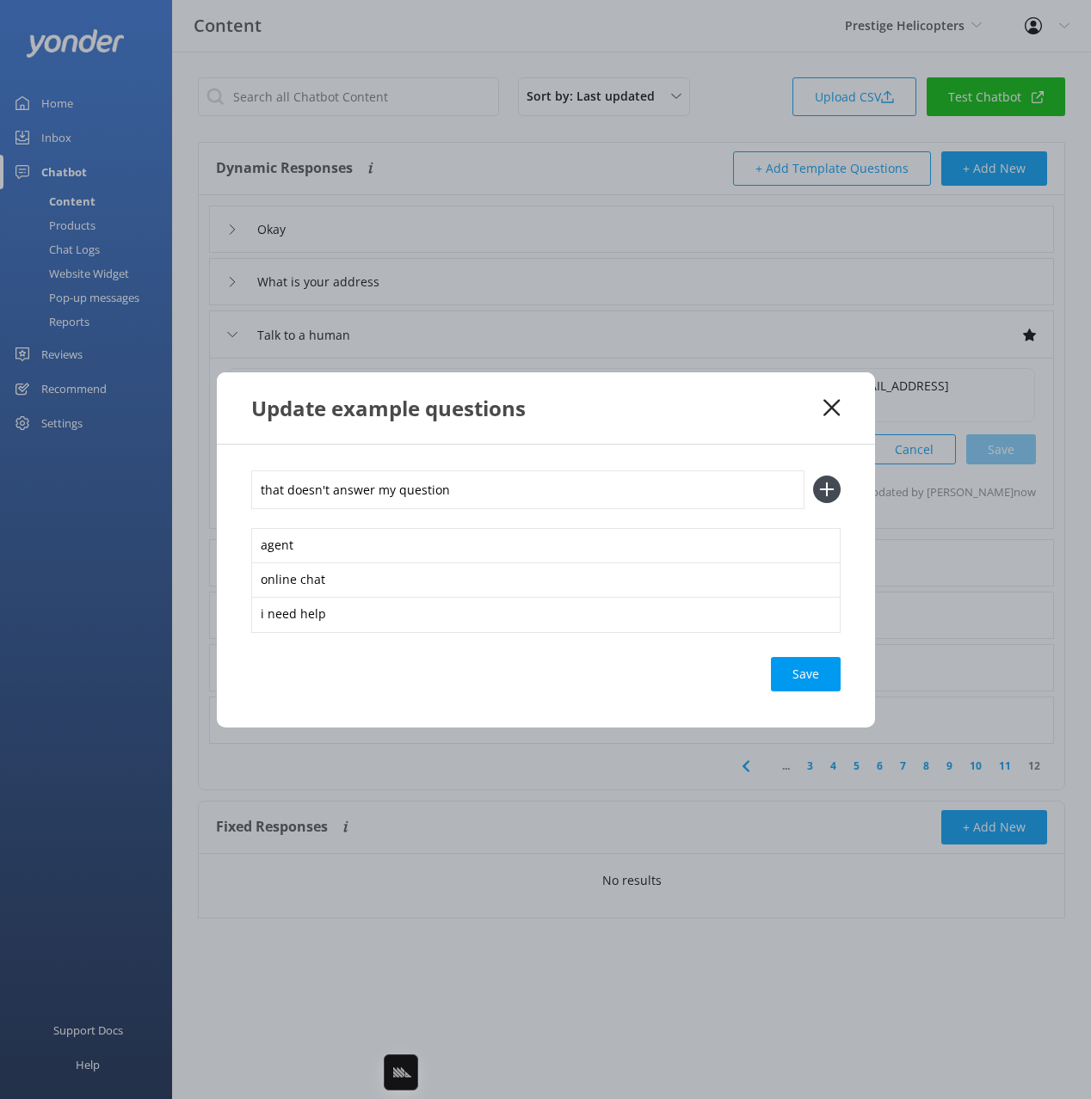
type input "that doesn't answer my question"
click at [813, 476] on button at bounding box center [827, 490] width 28 height 28
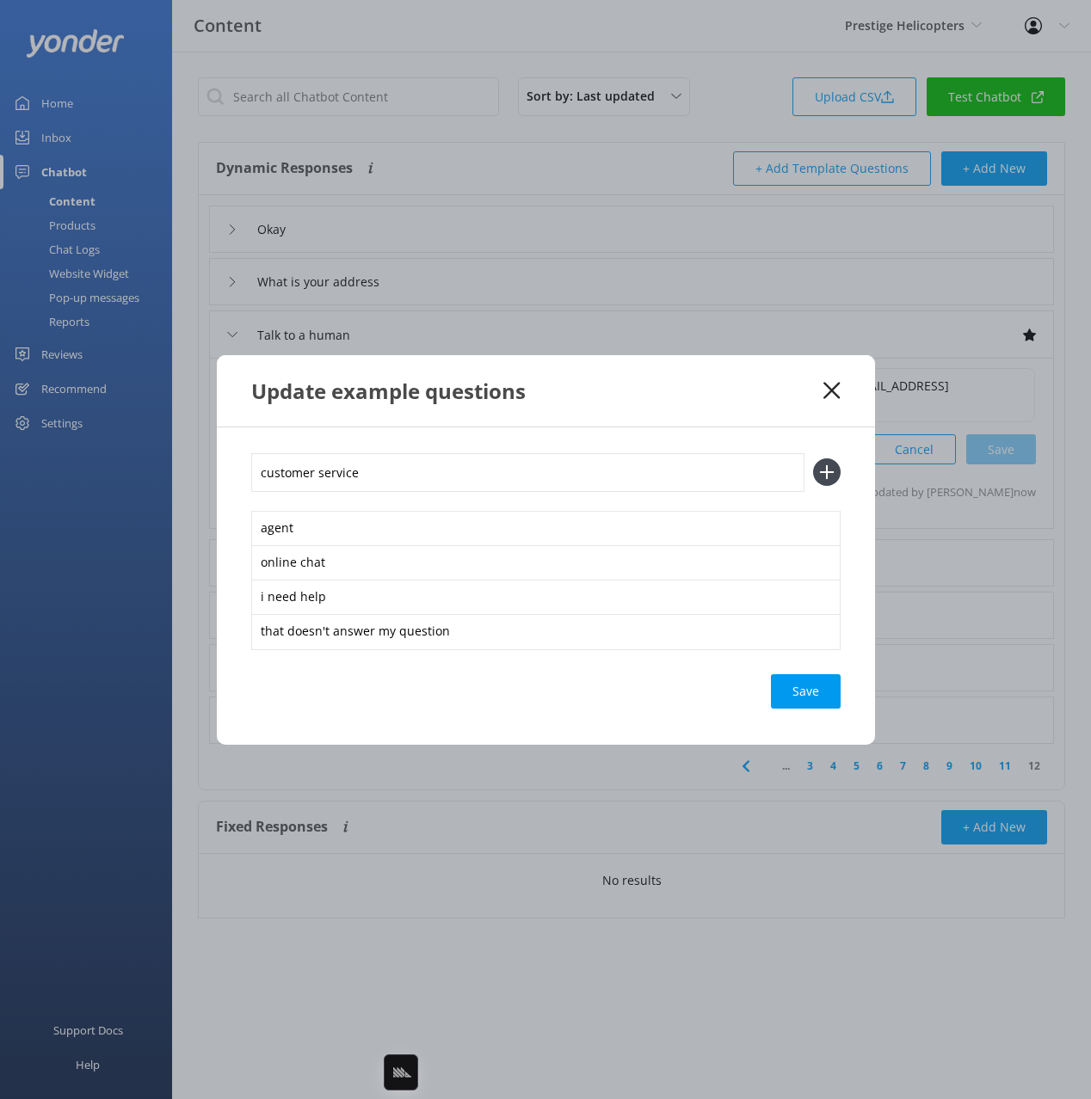
type input "customer service"
click at [813, 458] on button at bounding box center [827, 472] width 28 height 28
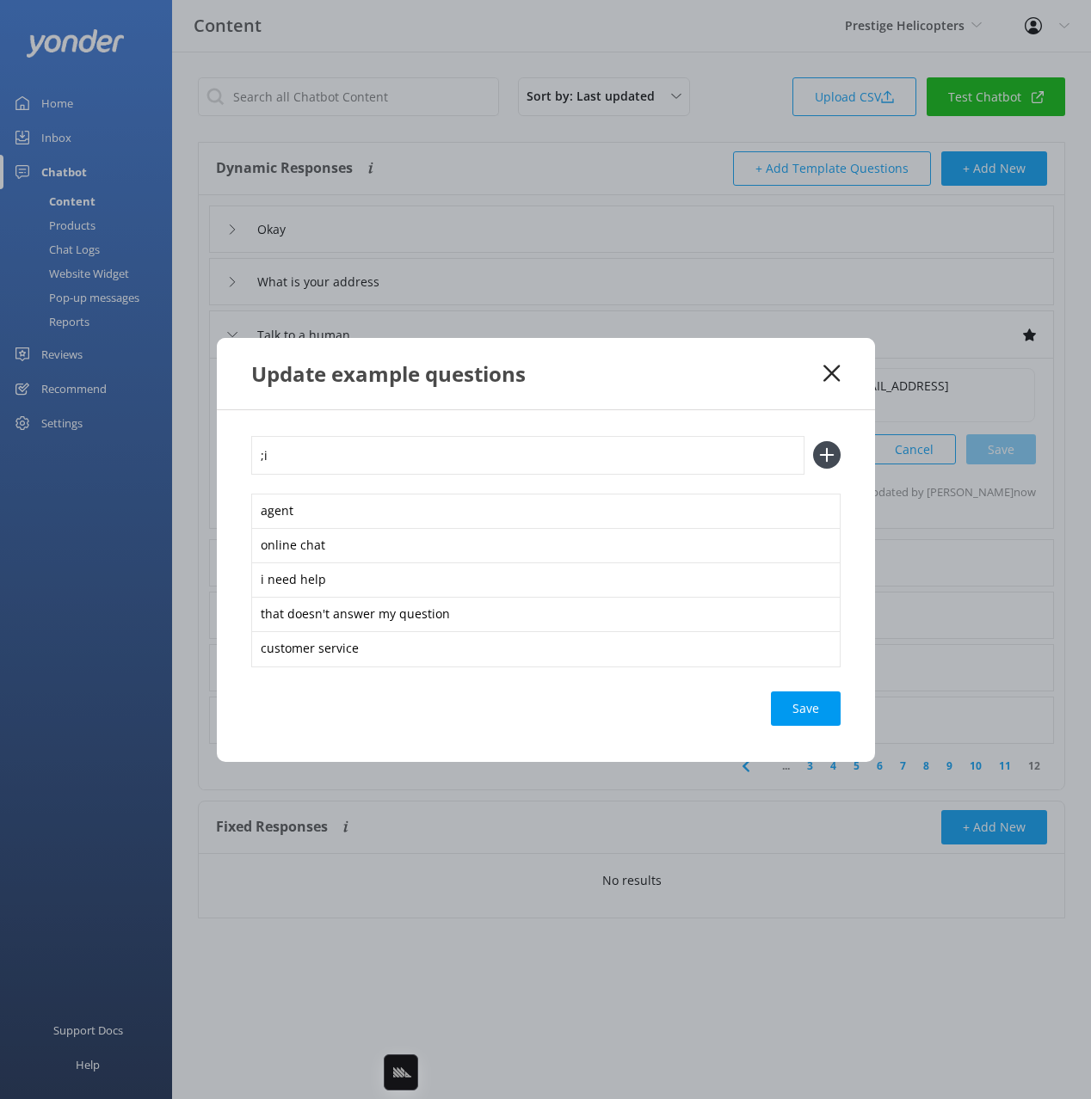
type input ";"
type input "live chat"
click at [813, 441] on button at bounding box center [827, 455] width 28 height 28
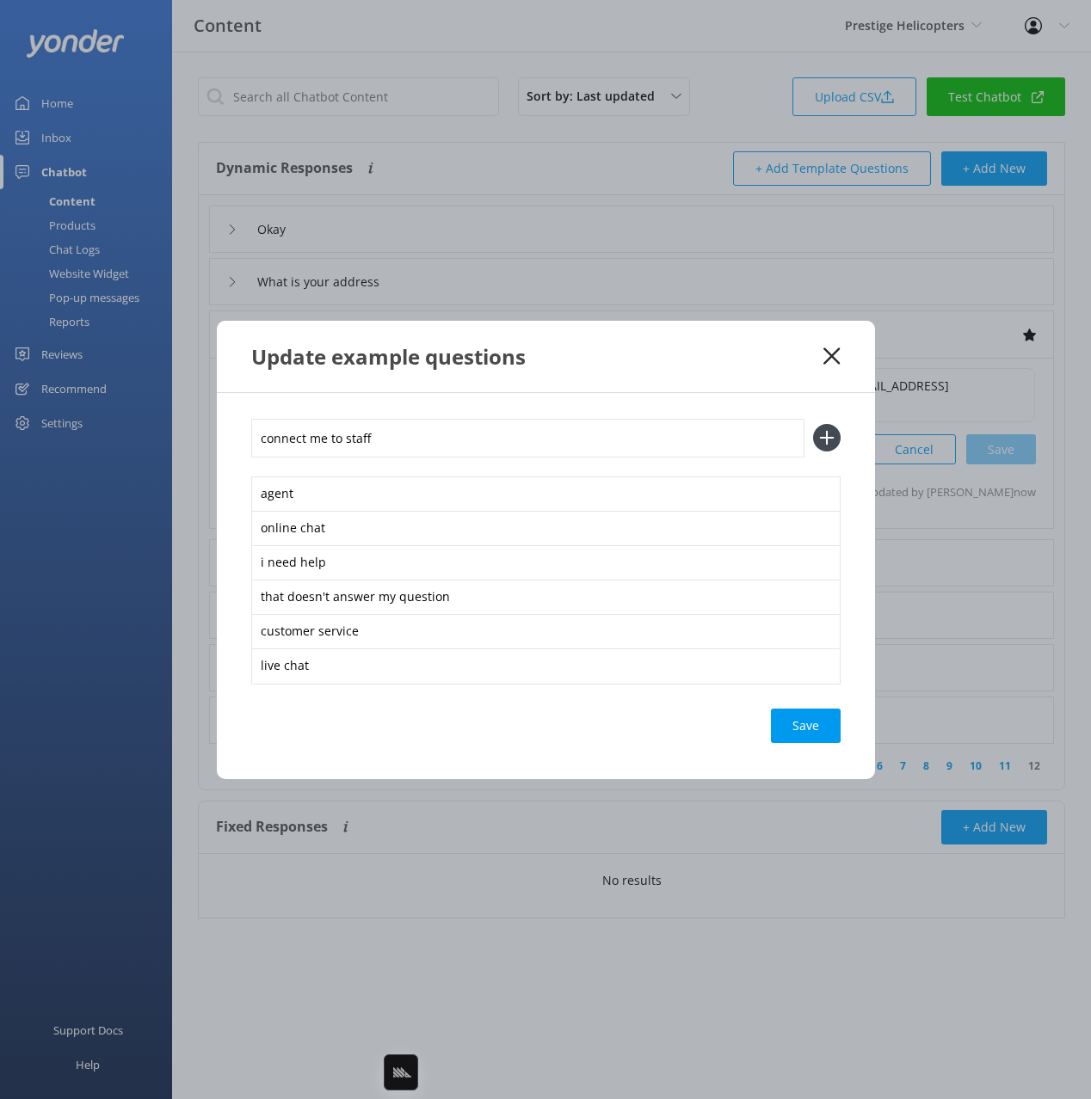
type input "connect me to staff"
click at [813, 424] on button at bounding box center [827, 438] width 28 height 28
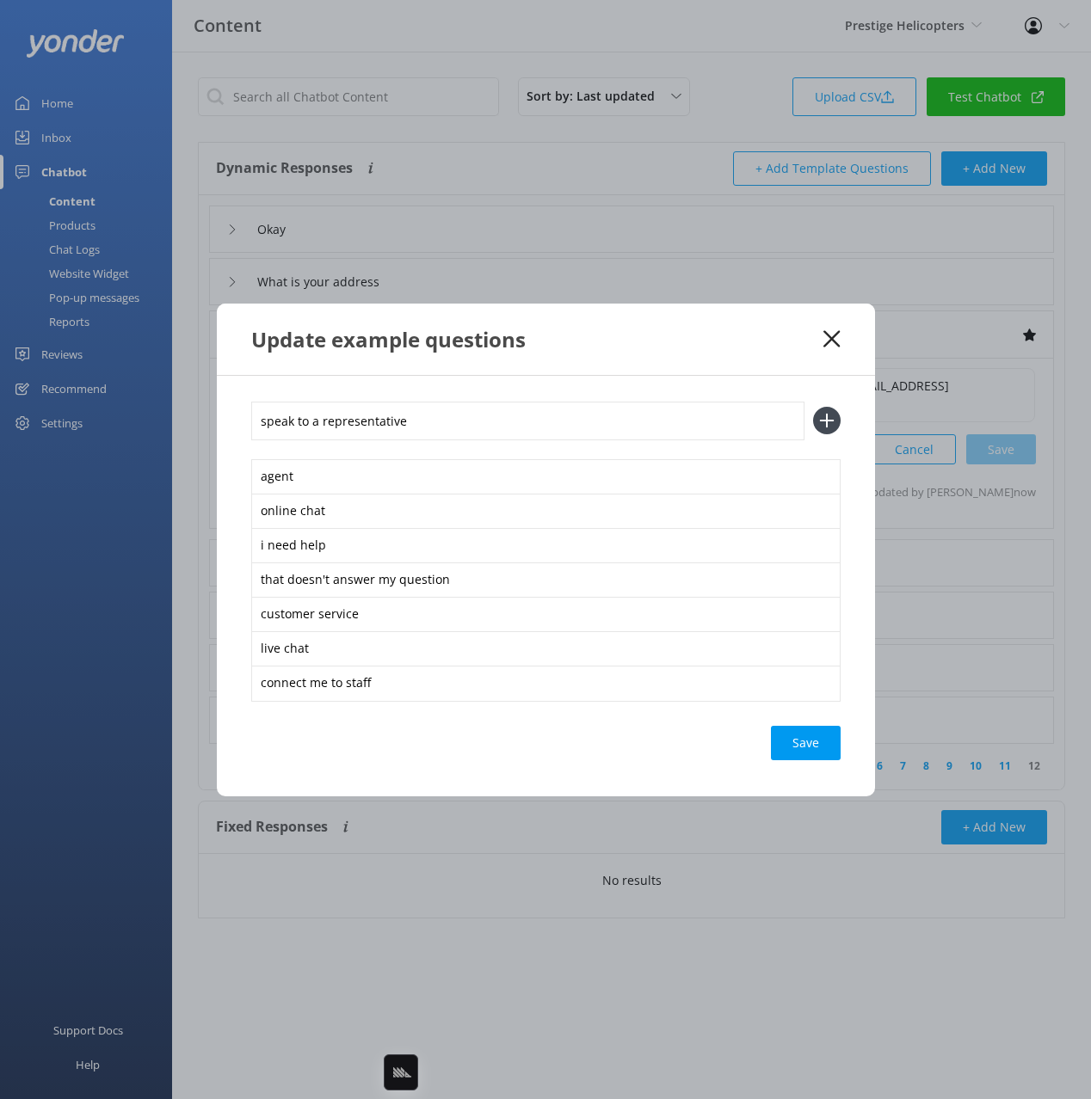
type input "speak to a representative"
click at [813, 407] on button at bounding box center [827, 421] width 28 height 28
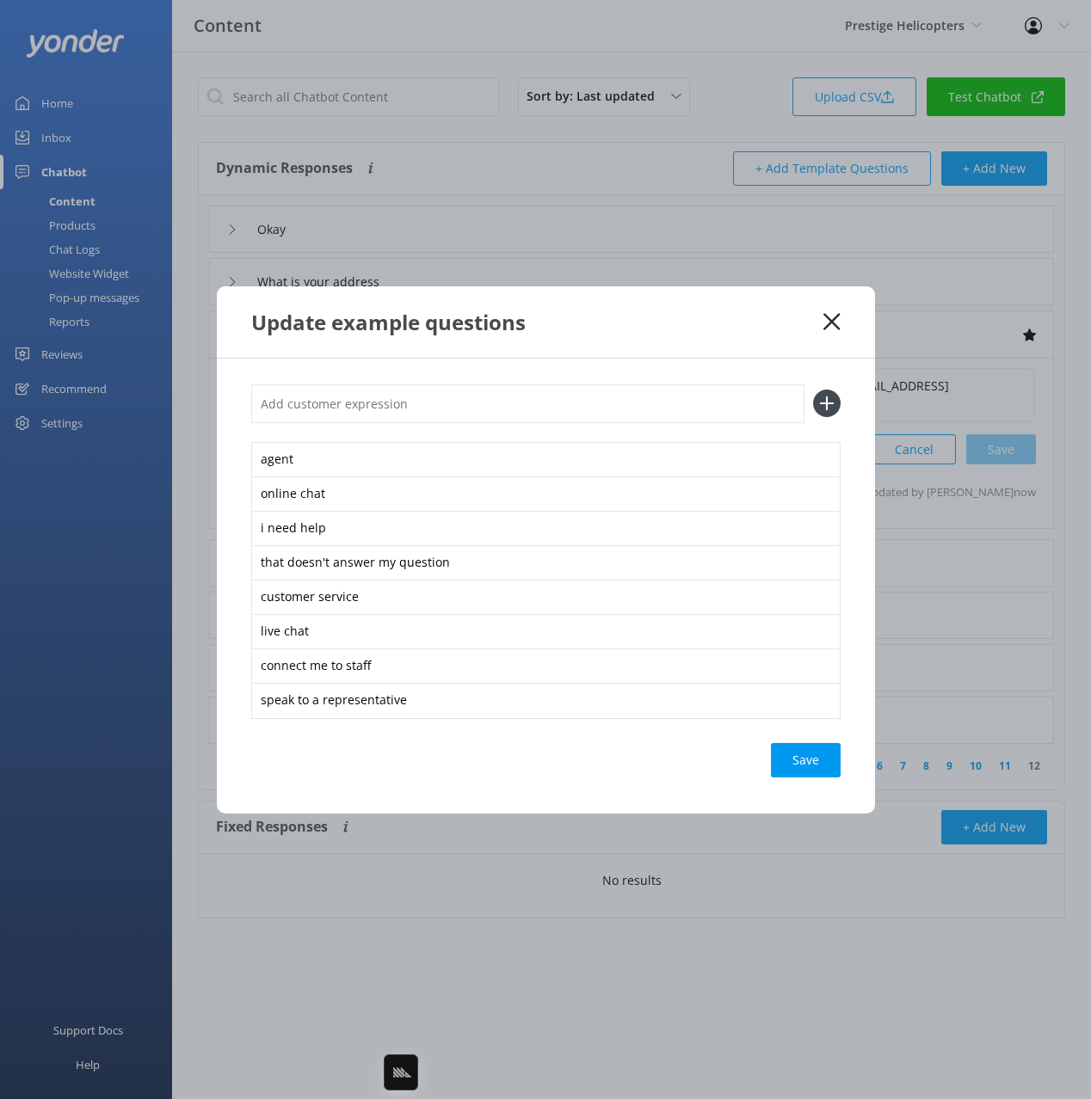
click at [803, 773] on div "Save" at bounding box center [806, 760] width 70 height 34
click at [751, 339] on div "Update example questions" at bounding box center [546, 321] width 658 height 71
click at [832, 323] on icon at bounding box center [831, 321] width 16 height 17
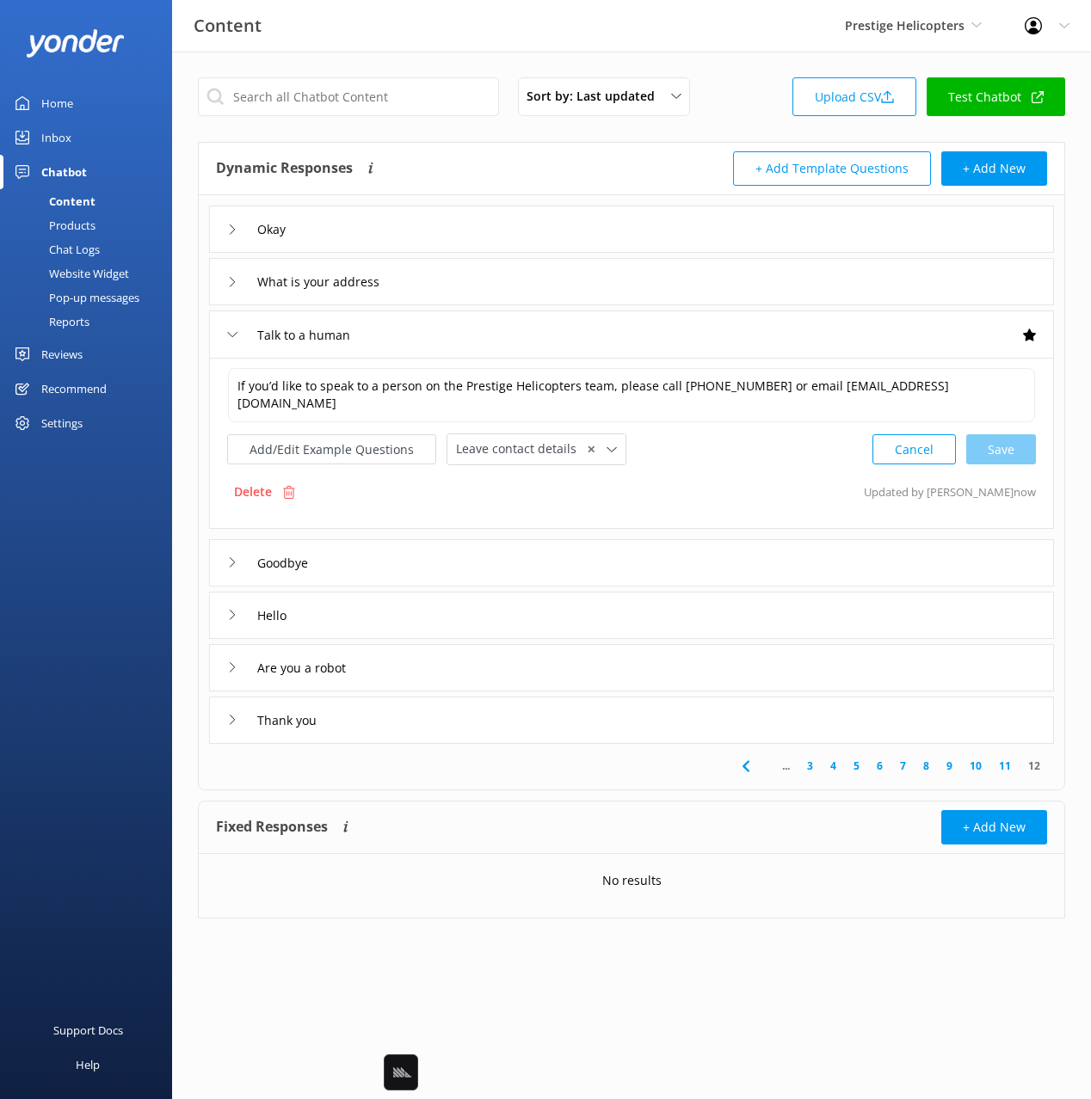
drag, startPoint x: 508, startPoint y: 139, endPoint x: 488, endPoint y: 146, distance: 21.8
click at [507, 139] on div "Sort by: Last updated Title Last updated Upload CSV Test Chatbot Dynamic Respon…" at bounding box center [631, 511] width 919 height 919
drag, startPoint x: 101, startPoint y: 271, endPoint x: 161, endPoint y: 323, distance: 79.9
click at [101, 271] on div "Website Widget" at bounding box center [69, 273] width 119 height 24
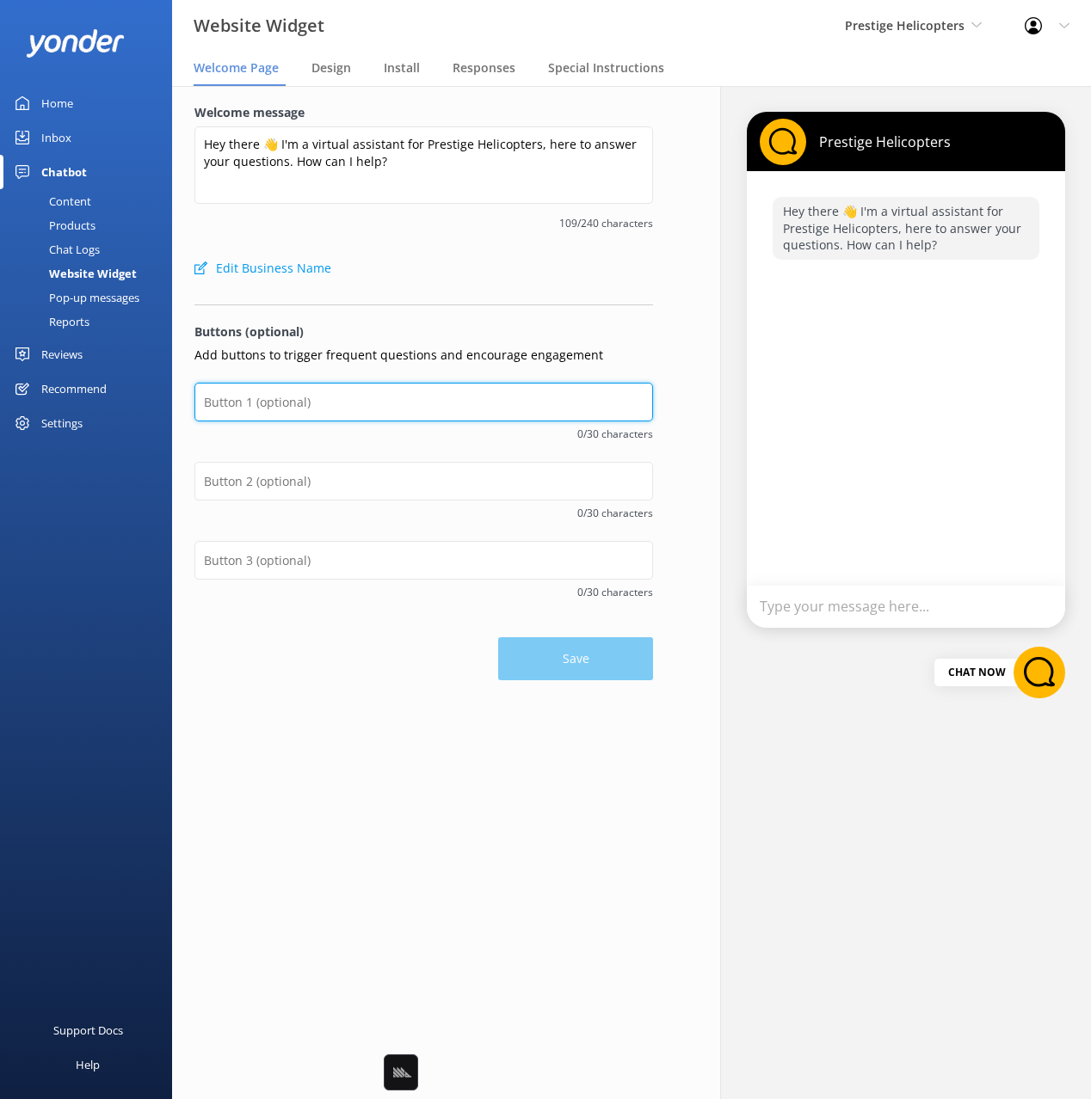
click at [333, 394] on input "text" at bounding box center [423, 402] width 458 height 39
type input "Check Availability"
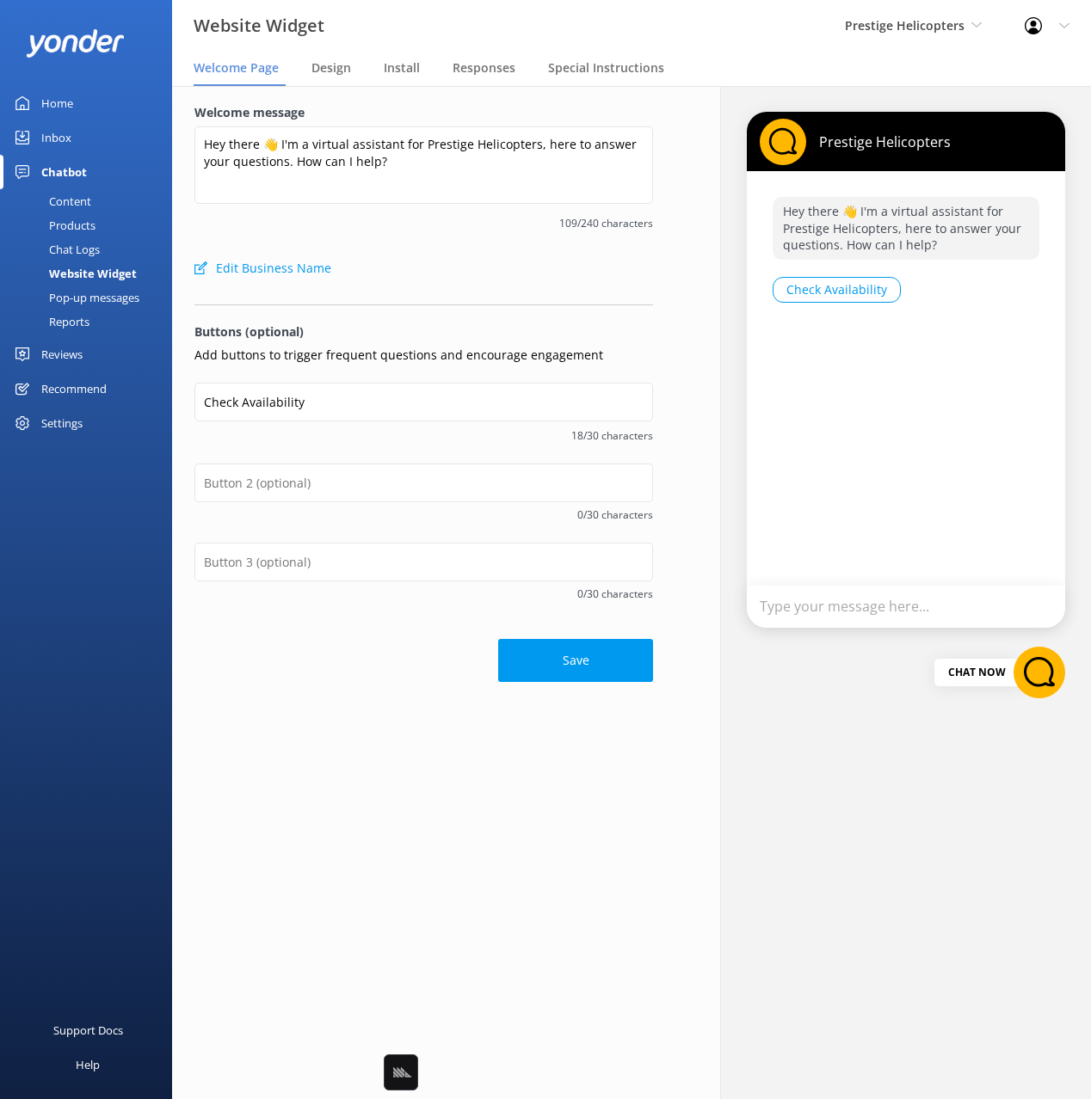
click at [428, 283] on div "Edit Business Name" at bounding box center [423, 268] width 458 height 34
click at [400, 267] on div "Edit Business Name" at bounding box center [423, 268] width 458 height 34
click at [366, 383] on input "Check Availability" at bounding box center [423, 402] width 458 height 39
click at [324, 480] on input "text" at bounding box center [423, 483] width 458 height 39
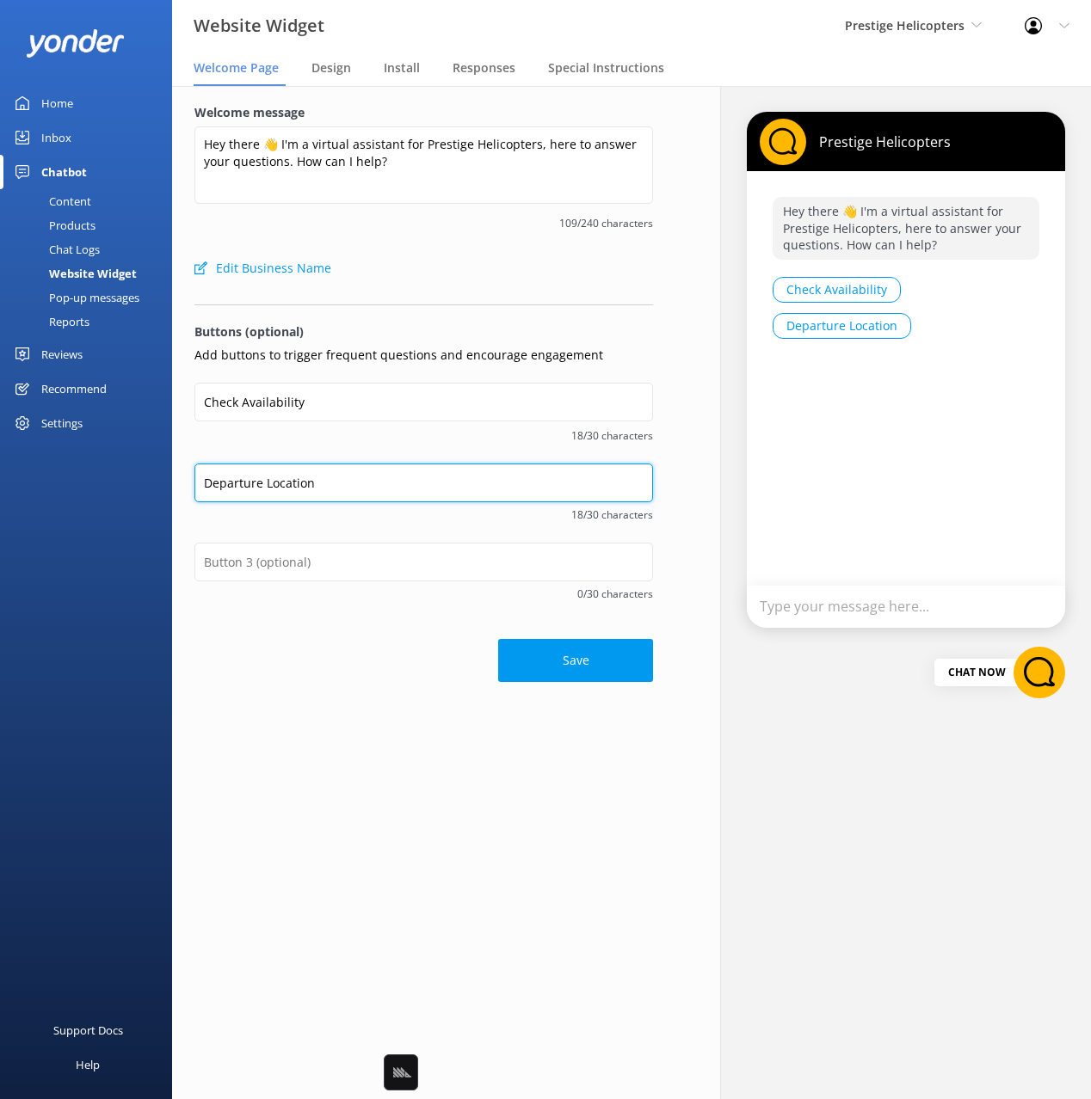
type input "Departure Location"
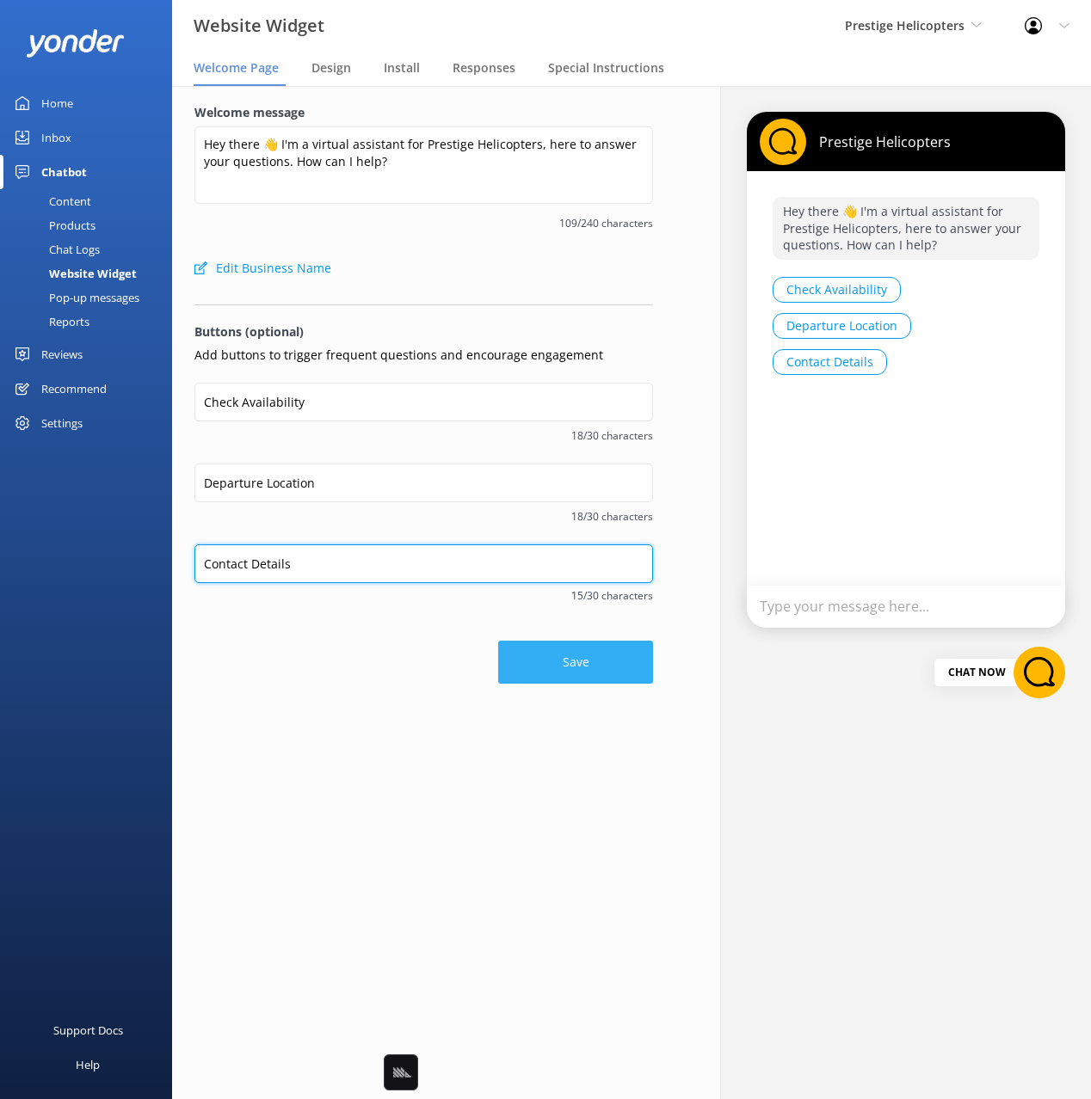
type input "Contact Details"
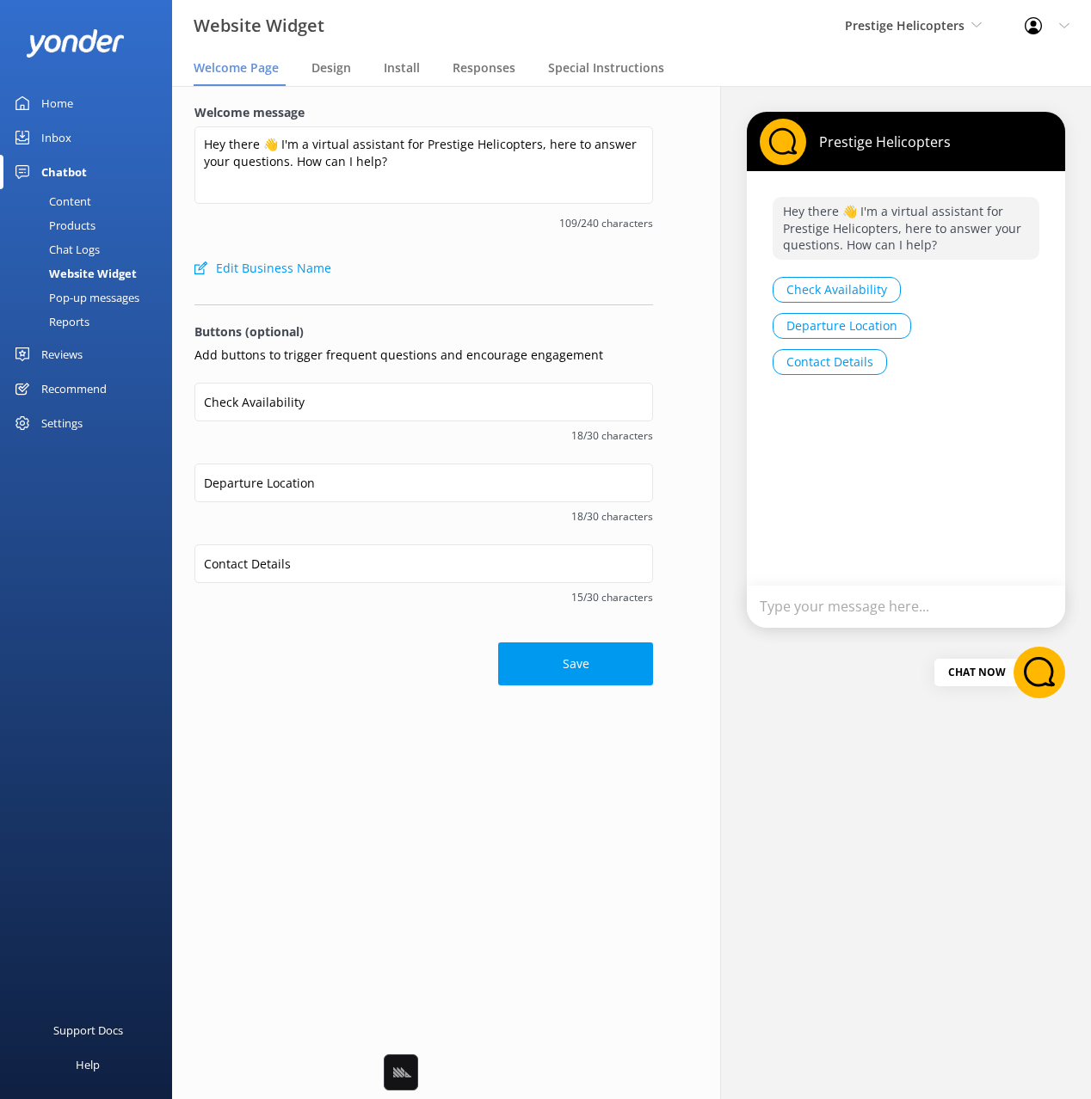
click at [596, 659] on button "Save" at bounding box center [575, 664] width 155 height 43
click at [426, 282] on div "Edit Business Name" at bounding box center [423, 268] width 458 height 34
click at [58, 203] on div "Content" at bounding box center [50, 201] width 81 height 24
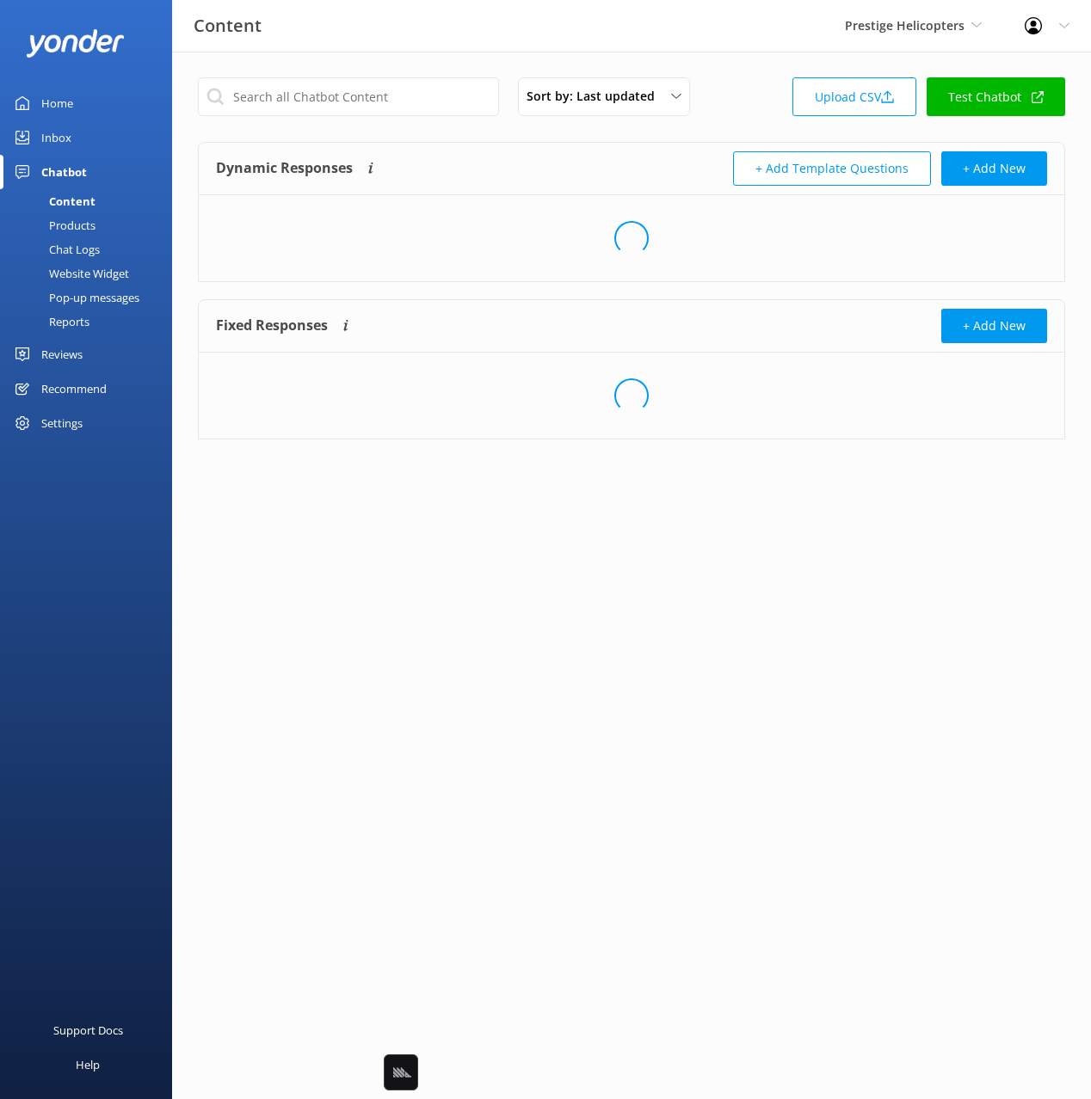
drag, startPoint x: 716, startPoint y: 133, endPoint x: 778, endPoint y: 133, distance: 62.8
click at [716, 133] on div "Sort by: Last updated Title Last updated Upload CSV Test Chatbot Dynamic Respon…" at bounding box center [631, 272] width 919 height 440
click at [957, 103] on link "Test Chatbot" at bounding box center [995, 96] width 138 height 39
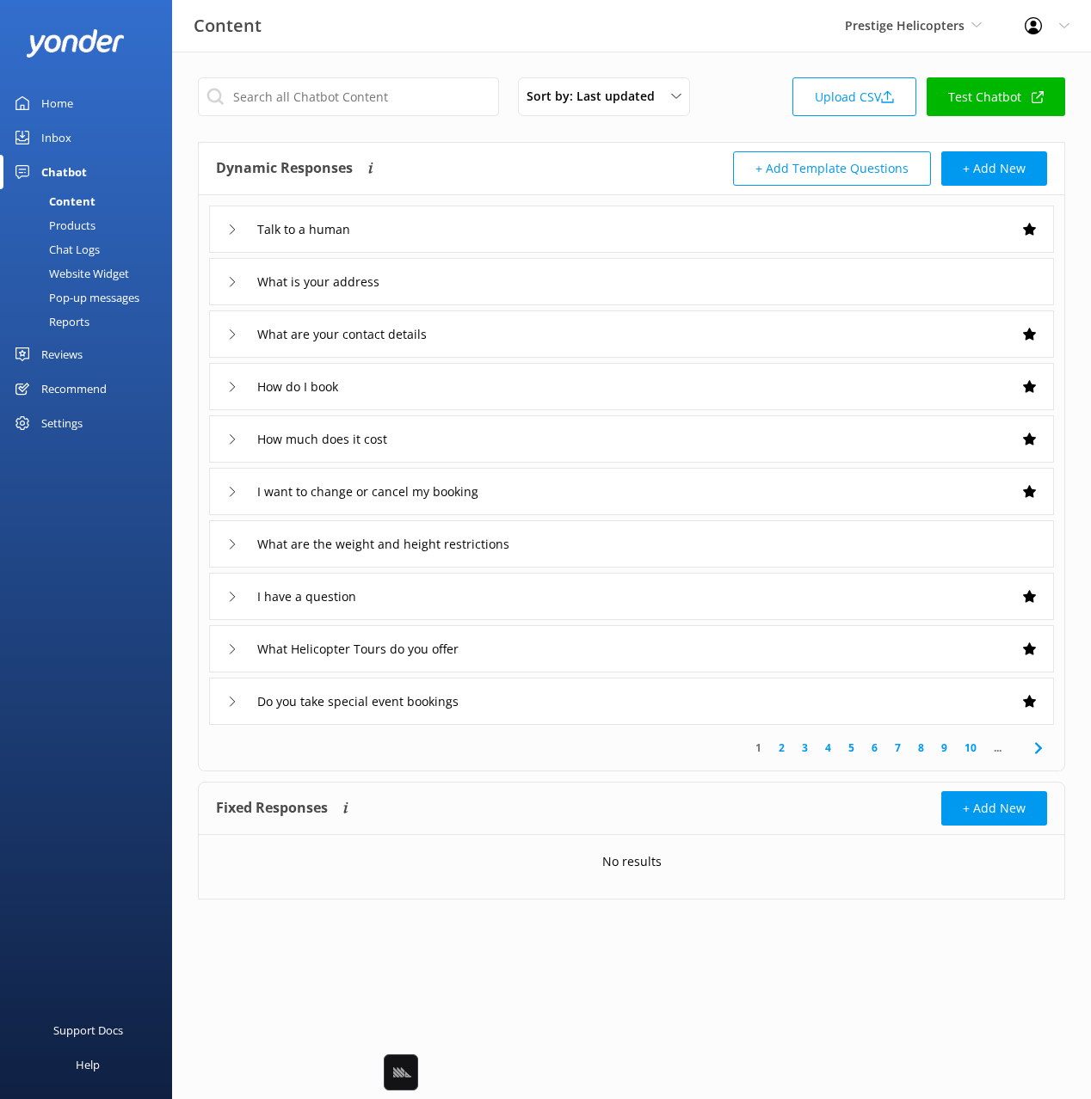
drag, startPoint x: 569, startPoint y: 153, endPoint x: 440, endPoint y: 117, distance: 134.0
click at [569, 153] on div "Dynamic Responses Dynamic responses rely on the Large Language Model to create …" at bounding box center [423, 168] width 415 height 34
click at [379, 68] on div "Sort by: Last updated Title Last updated Upload CSV Test Chatbot Dynamic Respon…" at bounding box center [631, 502] width 919 height 900
click at [725, 59] on div "Sort by: Last updated Title Last updated Upload CSV Test Chatbot Dynamic Respon…" at bounding box center [631, 502] width 919 height 900
drag, startPoint x: 43, startPoint y: 470, endPoint x: 61, endPoint y: 425, distance: 48.2
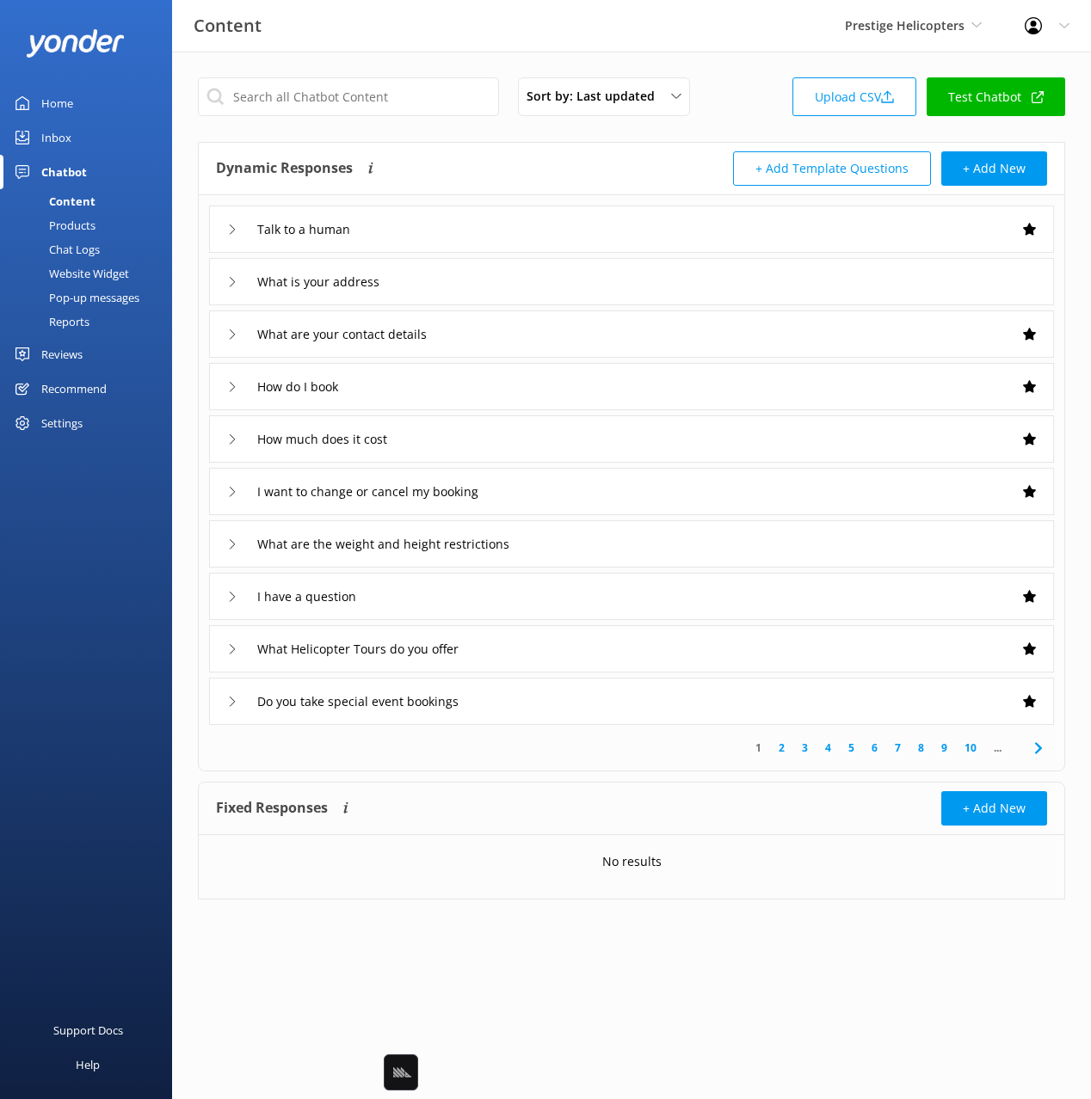
click at [45, 468] on div "Home Inbox Chatbot Content Products Chat Logs Website Widget Pop-up messages Re…" at bounding box center [86, 275] width 172 height 550
click at [61, 424] on div "Settings" at bounding box center [61, 423] width 41 height 34
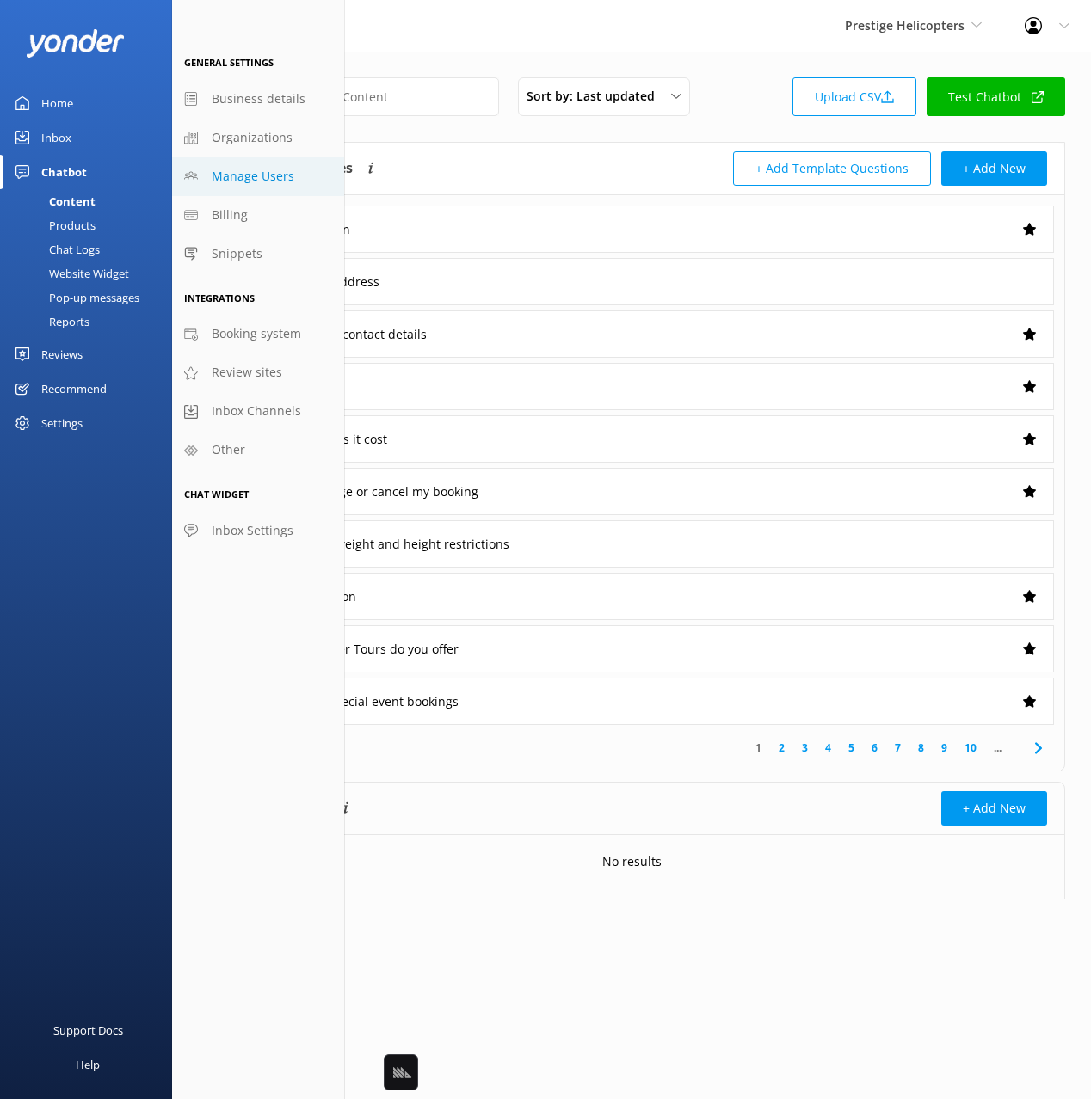
click at [250, 172] on span "Manage Users" at bounding box center [253, 176] width 83 height 19
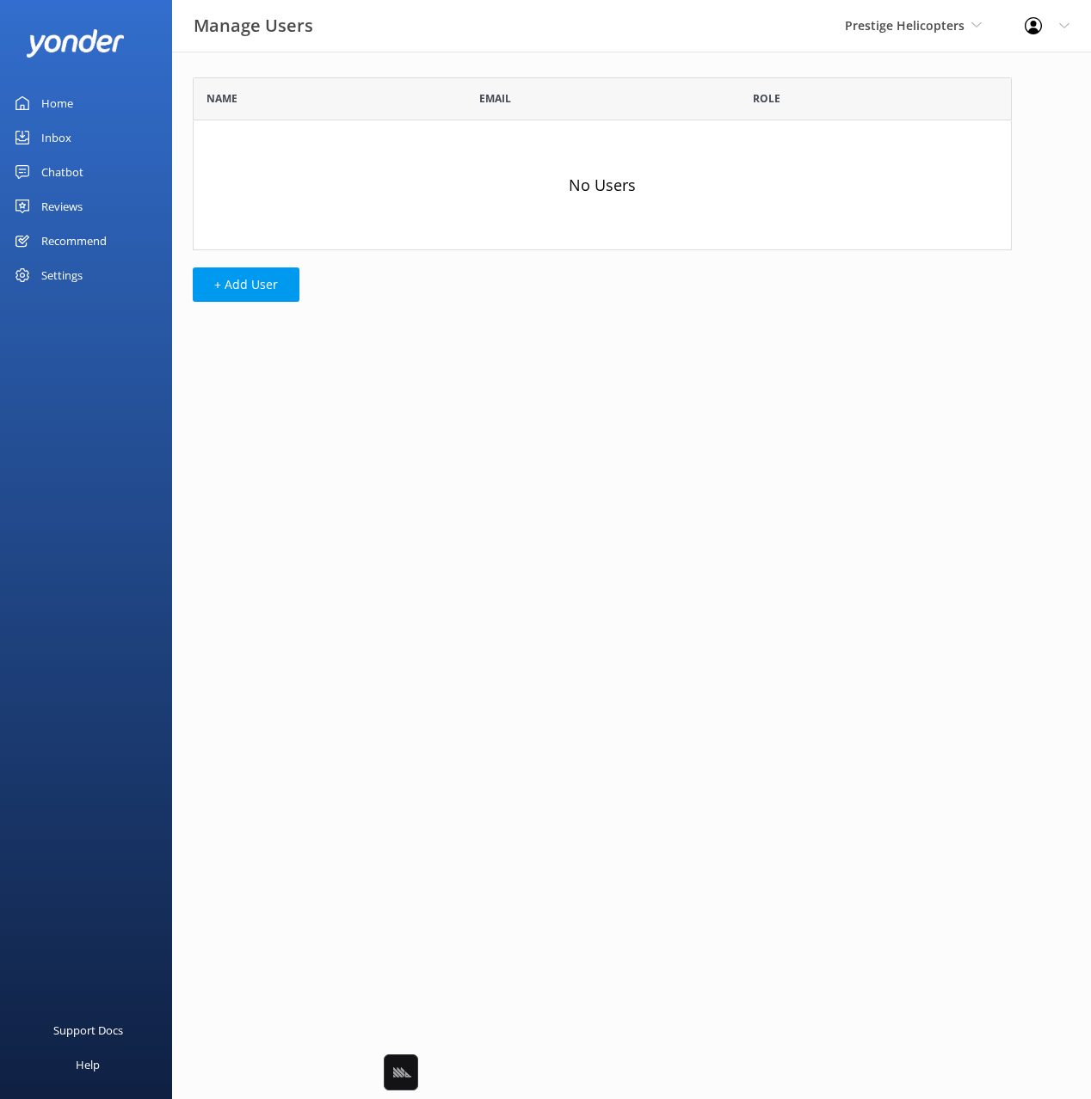
scroll to position [173, 819]
click at [264, 264] on div "Name Email Role No Users + Add User" at bounding box center [602, 194] width 860 height 285
click at [256, 289] on button "+ Add User" at bounding box center [246, 285] width 107 height 34
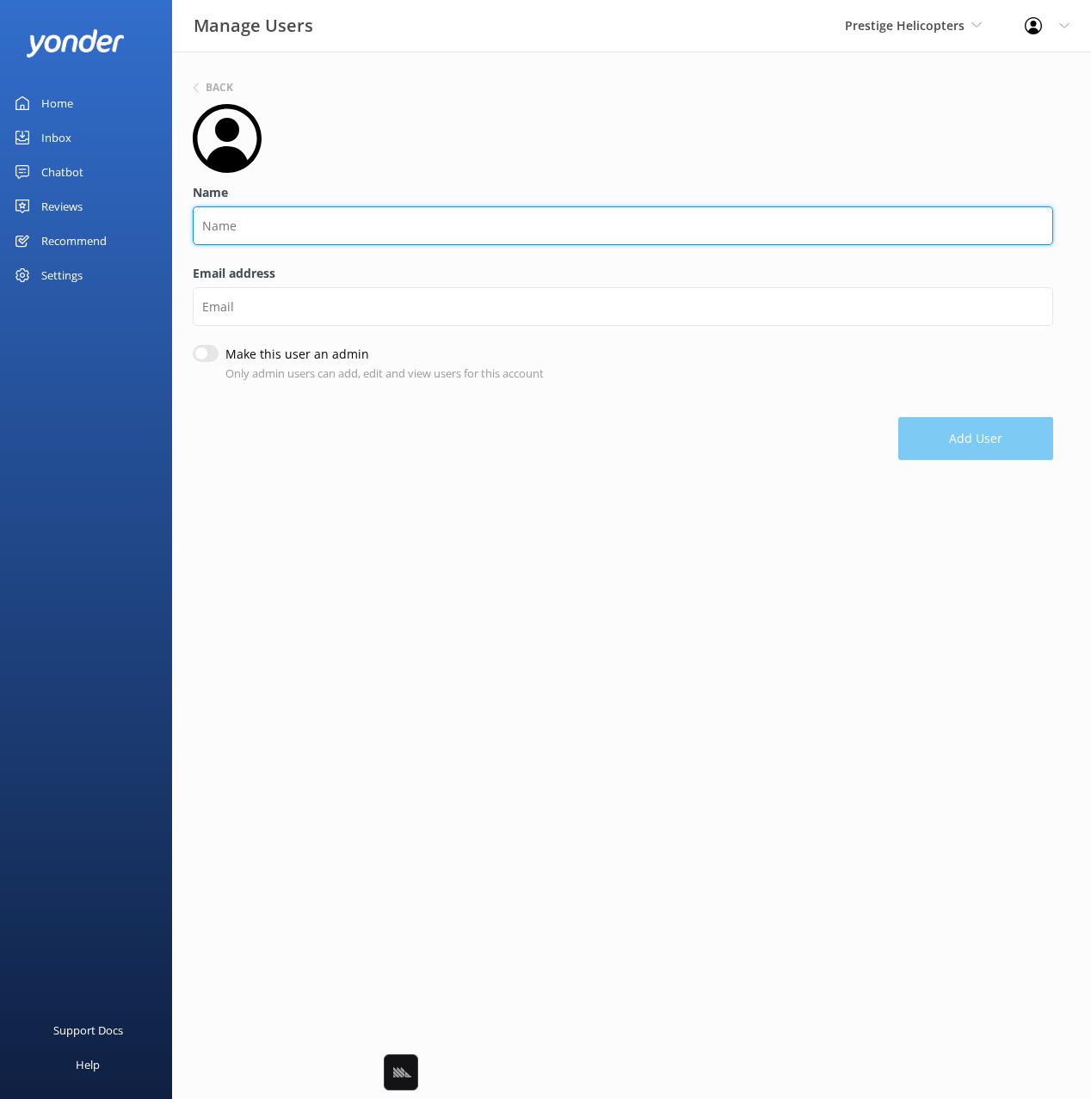
click at [296, 230] on input "Name" at bounding box center [623, 225] width 860 height 39
type input "[PERSON_NAME]"
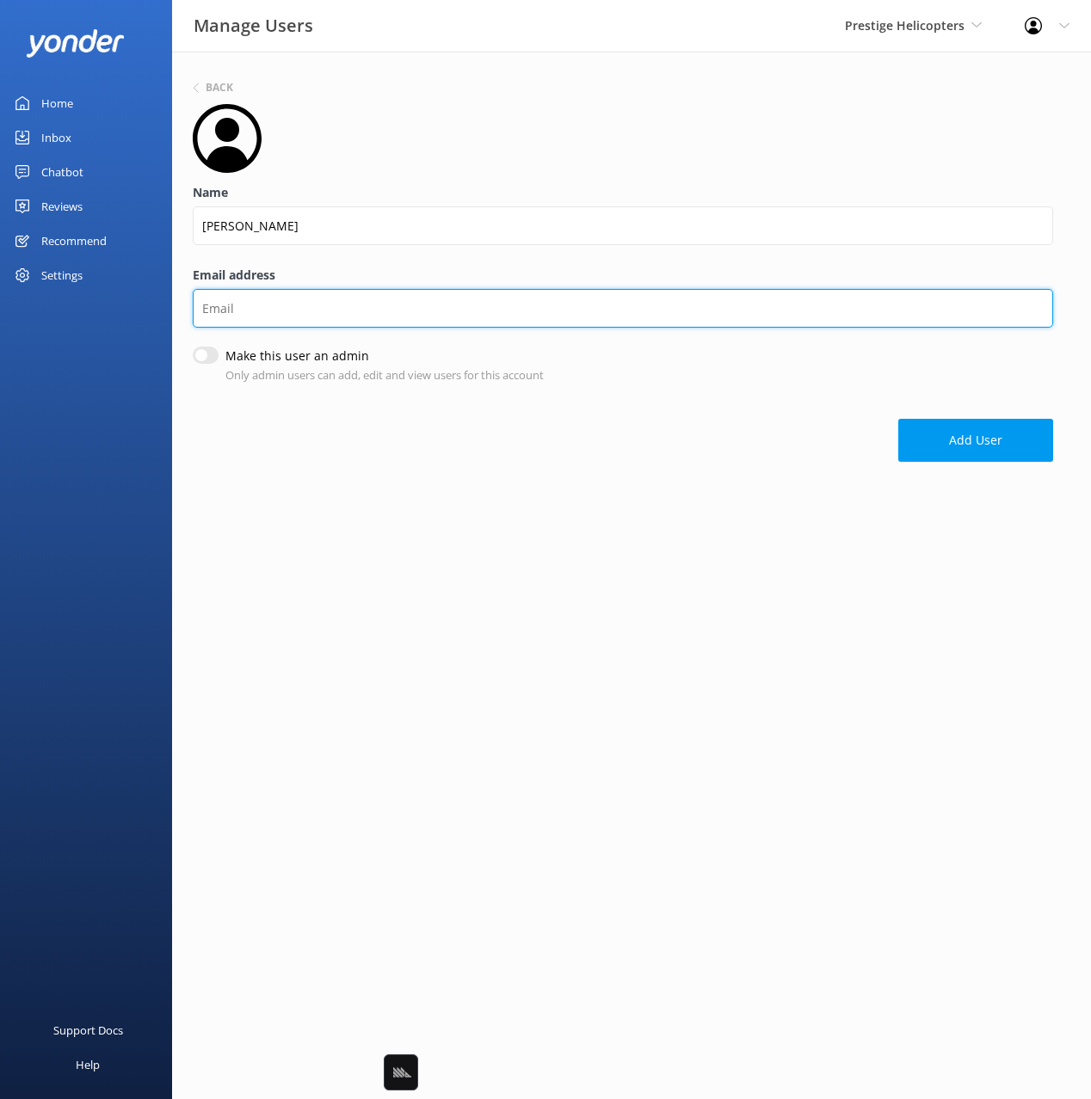
paste input "[EMAIL_ADDRESS][DOMAIN_NAME]"
type input "[EMAIL_ADDRESS][DOMAIN_NAME]"
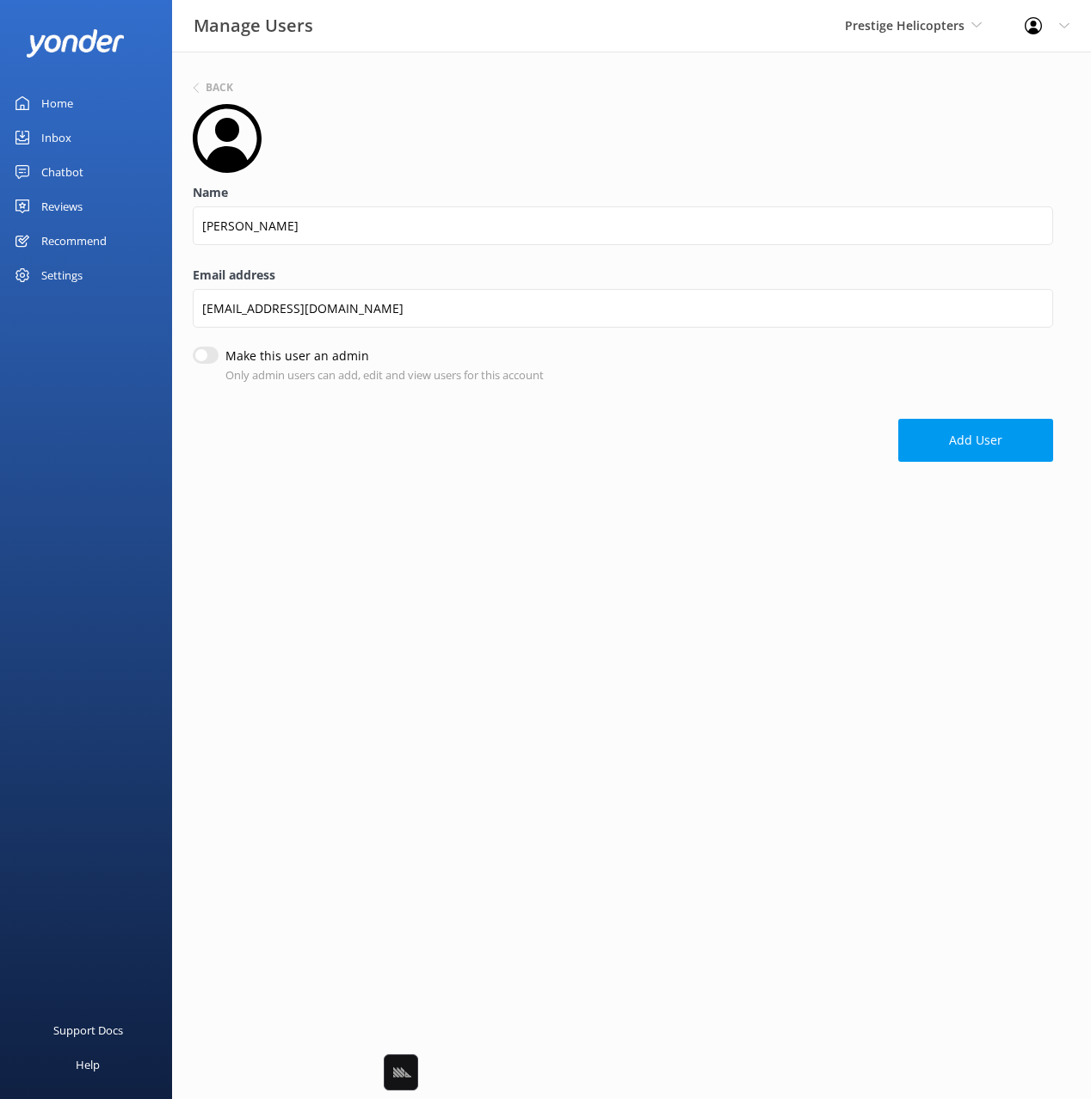
click at [206, 360] on input "Make this user an admin" at bounding box center [206, 355] width 26 height 17
checkbox input "true"
drag, startPoint x: 956, startPoint y: 446, endPoint x: 932, endPoint y: 457, distance: 26.2
click at [956, 446] on button "Add User" at bounding box center [975, 442] width 155 height 43
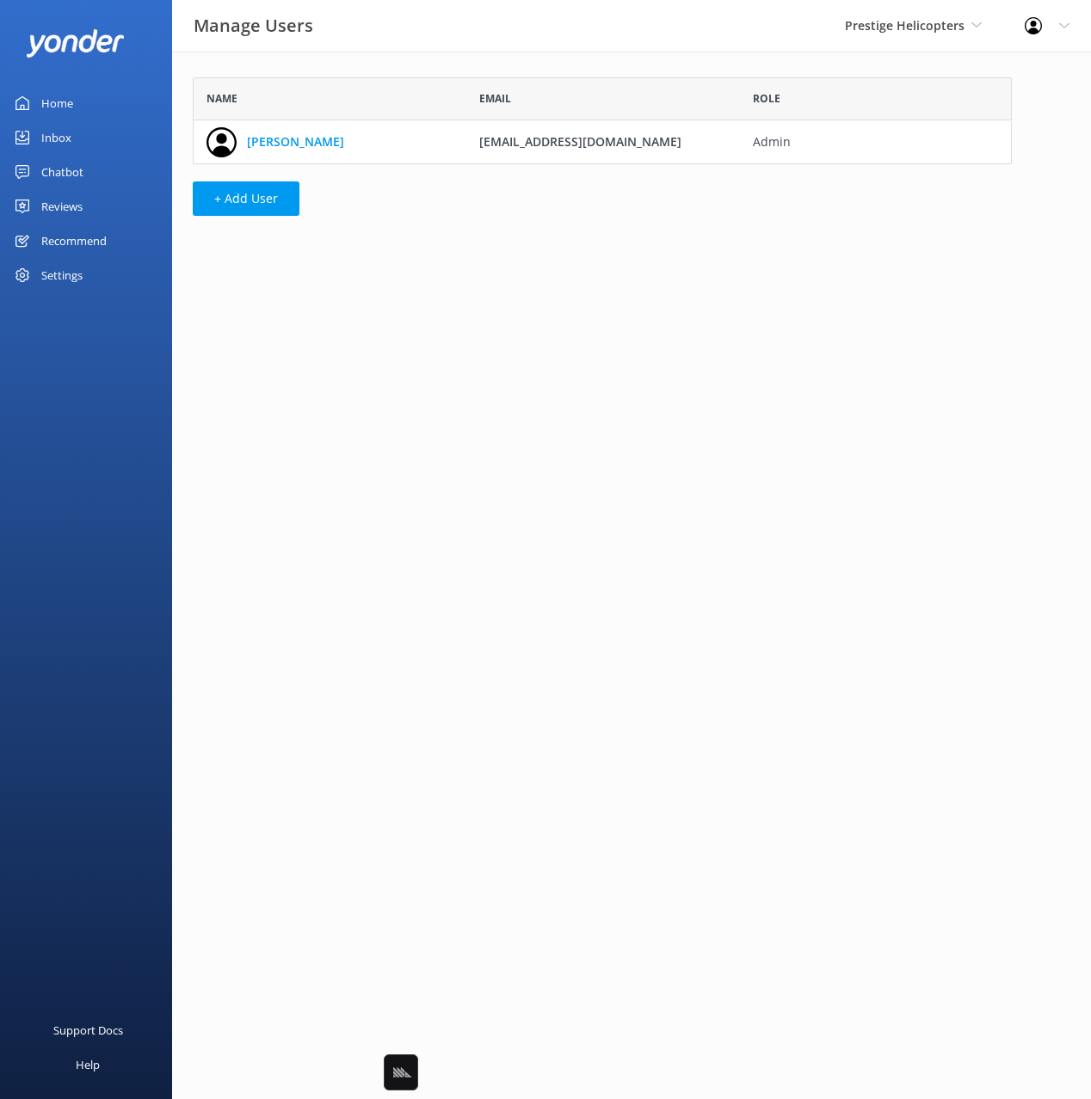
scroll to position [87, 819]
click at [37, 101] on link "Home" at bounding box center [86, 103] width 172 height 34
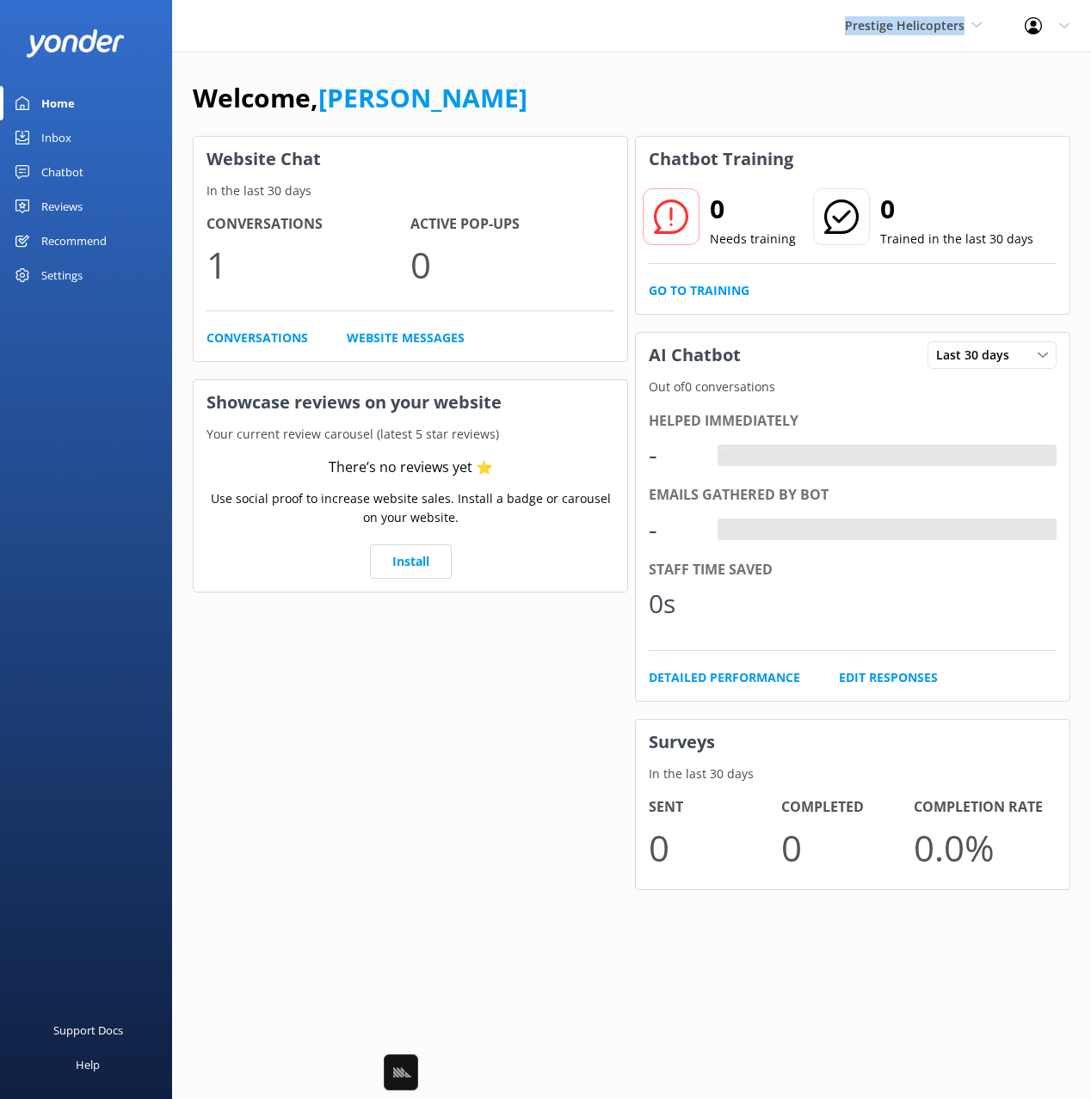
drag, startPoint x: 774, startPoint y: 29, endPoint x: 958, endPoint y: 56, distance: 186.0
click at [975, 33] on div "Prestige Helicopters Black Cat Cruises [GEOGRAPHIC_DATA] [GEOGRAPHIC_DATA] [GEO…" at bounding box center [545, 26] width 1091 height 52
copy span "Prestige Helicopters"
click at [681, 87] on div "Welcome, [PERSON_NAME]" at bounding box center [631, 106] width 877 height 58
click at [609, 91] on div "Welcome, [PERSON_NAME]" at bounding box center [631, 106] width 877 height 58
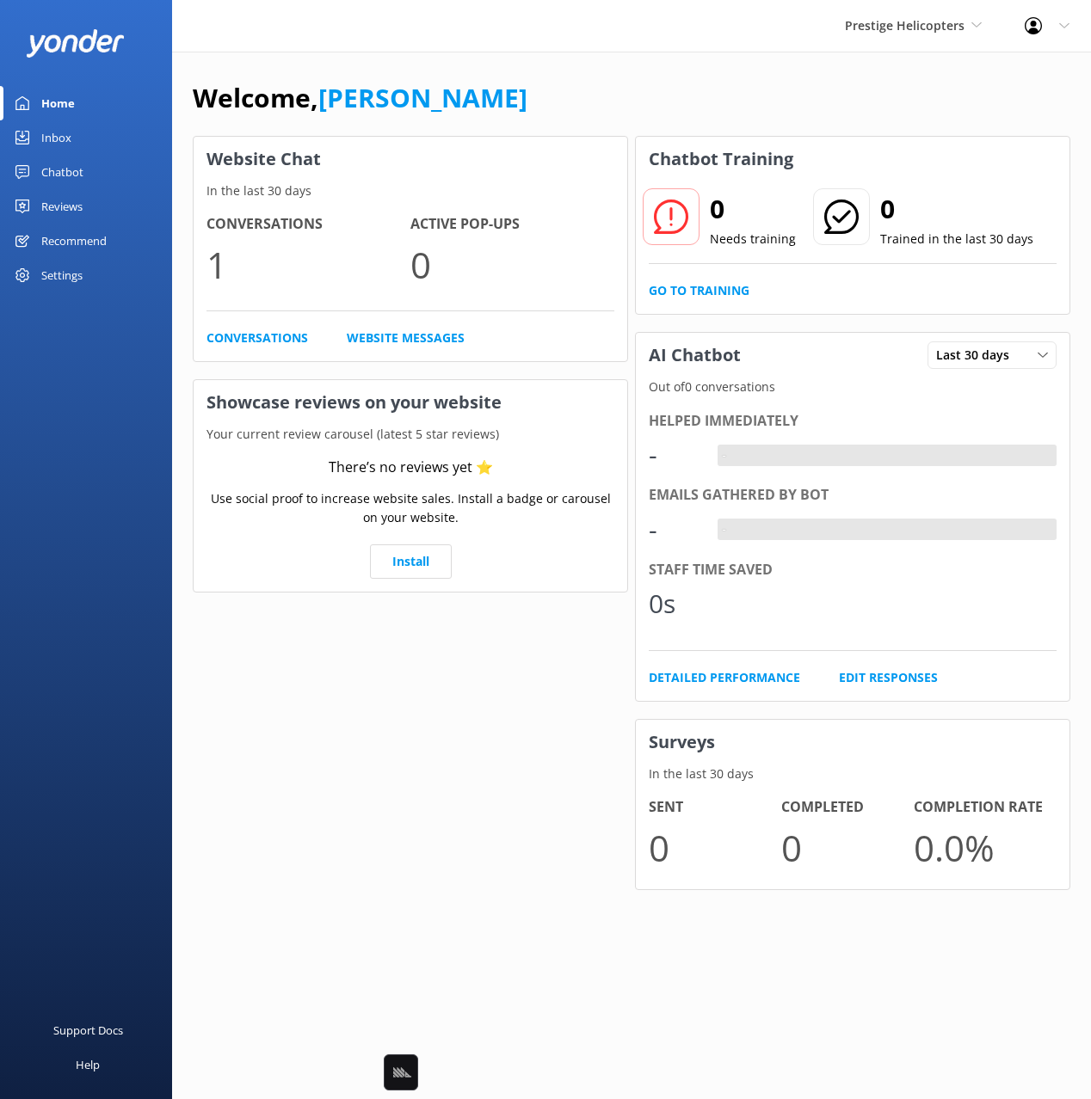
drag, startPoint x: 692, startPoint y: 120, endPoint x: 684, endPoint y: 115, distance: 9.6
click at [692, 120] on div "Welcome, [PERSON_NAME]" at bounding box center [631, 106] width 877 height 58
